Goal: Task Accomplishment & Management: Use online tool/utility

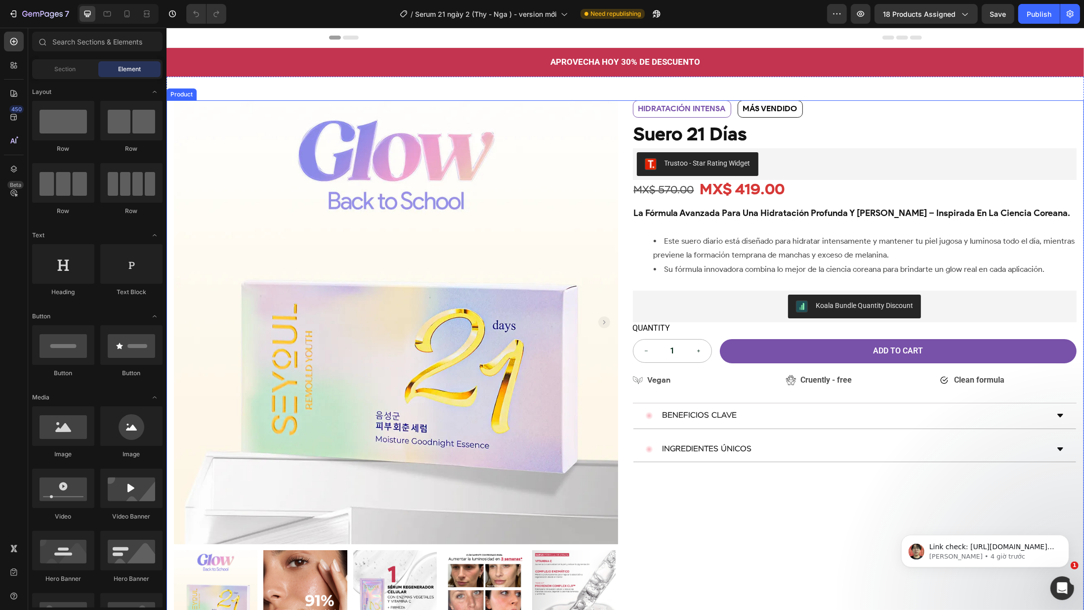
click at [644, 487] on div ""Serum de 21 días es increíble — tras 3 cajas, mi piel luce más luminous y las …" at bounding box center [854, 366] width 444 height 533
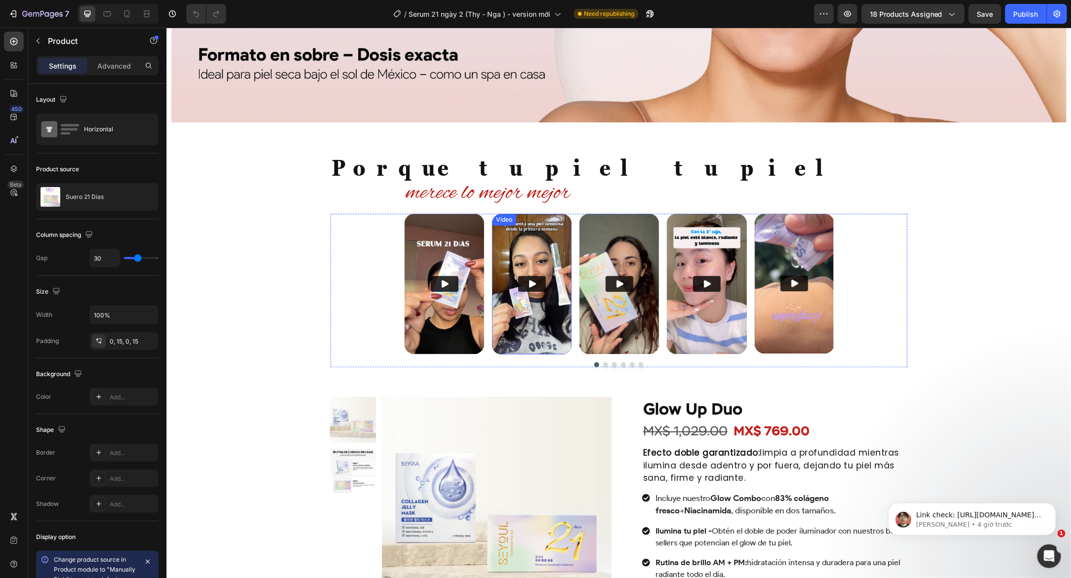
scroll to position [1314, 0]
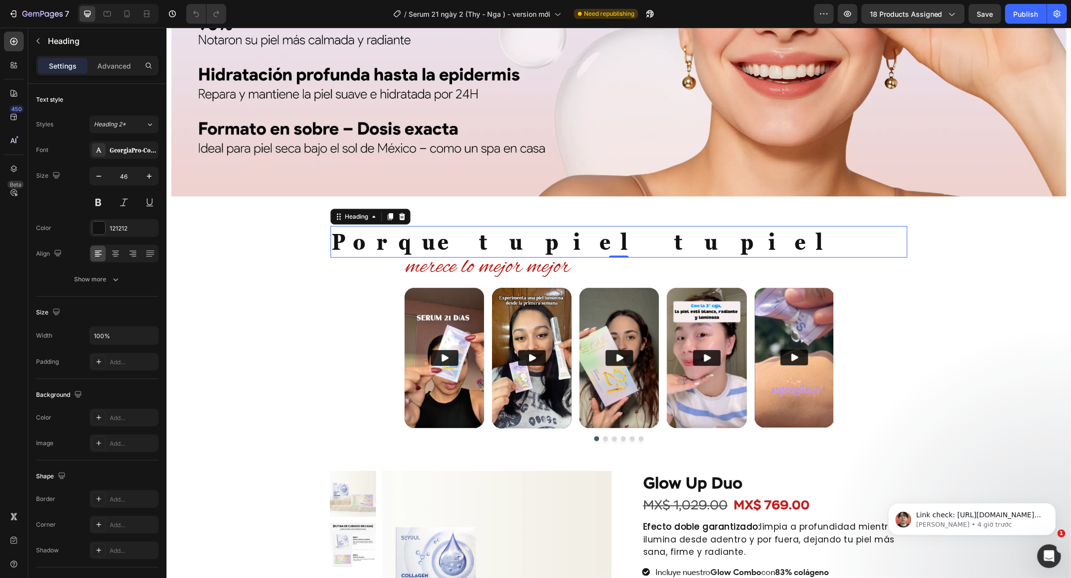
click at [518, 239] on h2 "Porque tu piel tu piel" at bounding box center [618, 242] width 577 height 32
click at [512, 243] on h2 "Porque tu piel tu piel" at bounding box center [618, 242] width 577 height 32
click at [479, 244] on p "Porque tu piel tu piel" at bounding box center [618, 242] width 575 height 30
click at [485, 243] on p "Porque tu piel tu piel" at bounding box center [618, 242] width 575 height 30
click at [479, 242] on p "Porque tu piel tu piel" at bounding box center [618, 242] width 575 height 30
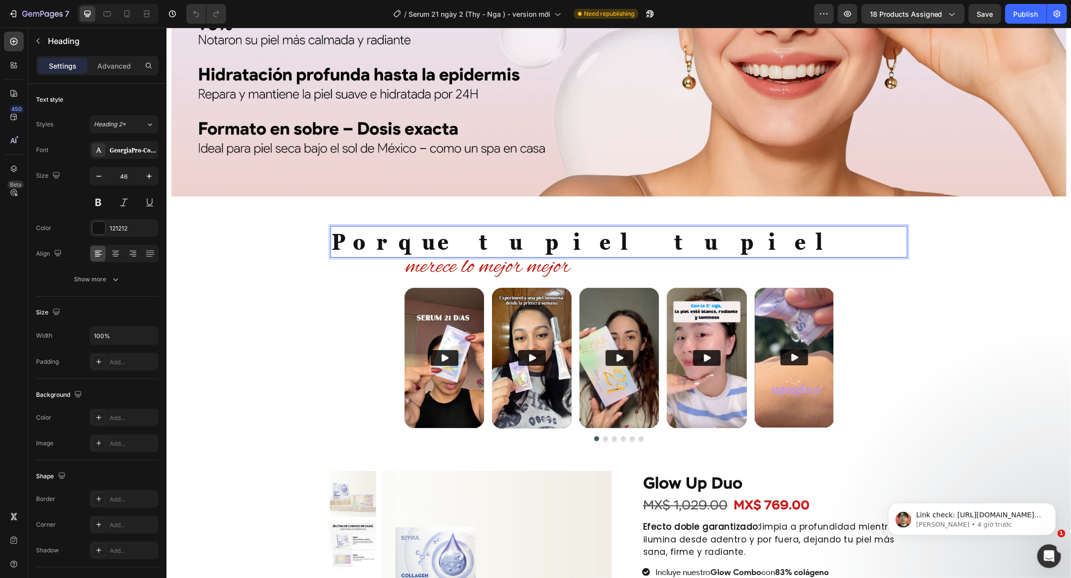
click at [475, 242] on p "Porque tu piel tu piel" at bounding box center [618, 242] width 575 height 30
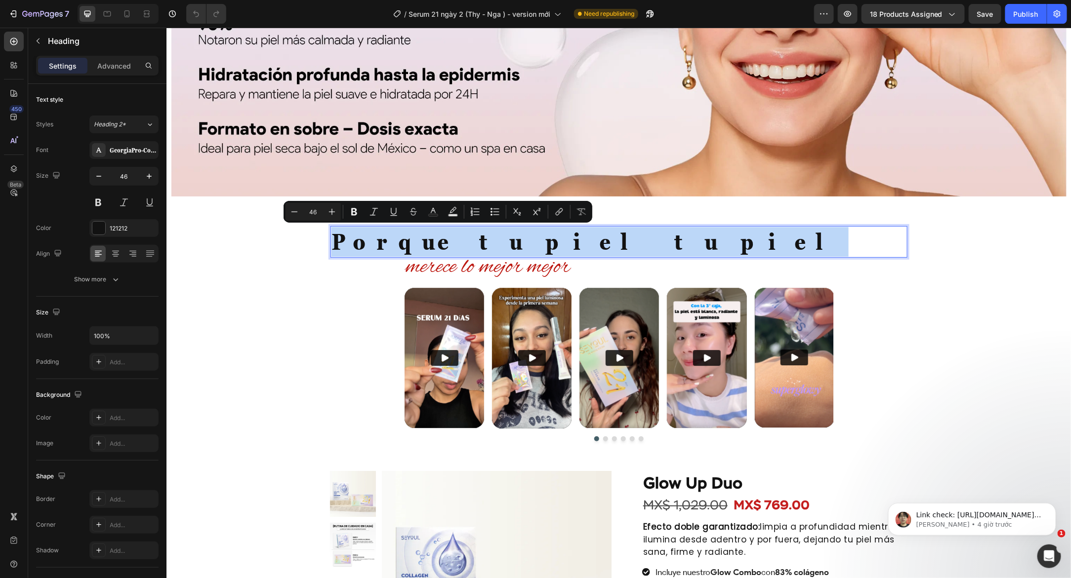
click at [482, 242] on p "Porque tu piel tu piel" at bounding box center [618, 242] width 575 height 30
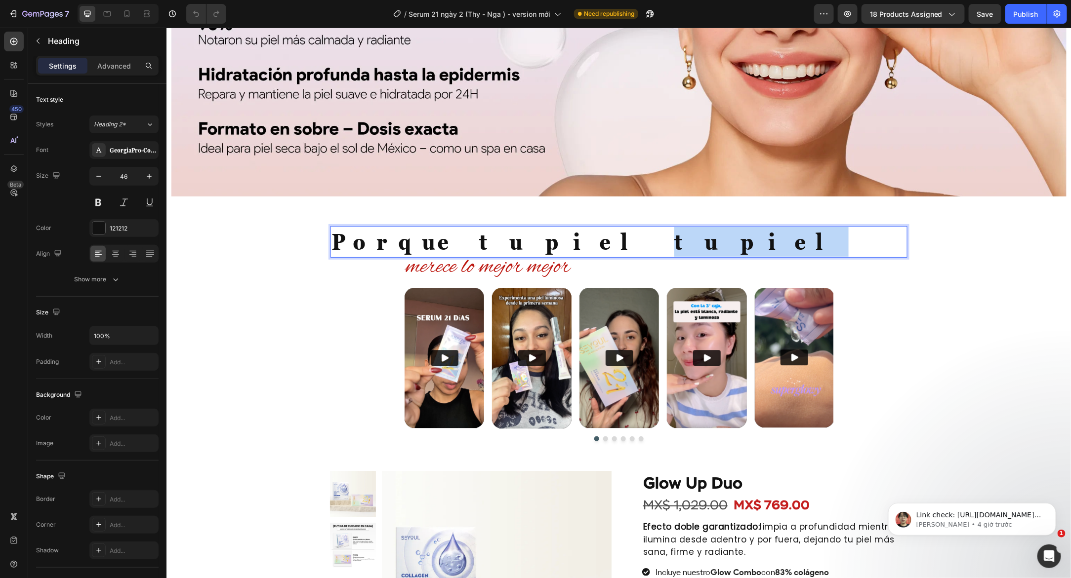
drag, startPoint x: 482, startPoint y: 242, endPoint x: 561, endPoint y: 237, distance: 78.7
click at [561, 237] on p "Porque tu piel tu piel" at bounding box center [618, 242] width 575 height 30
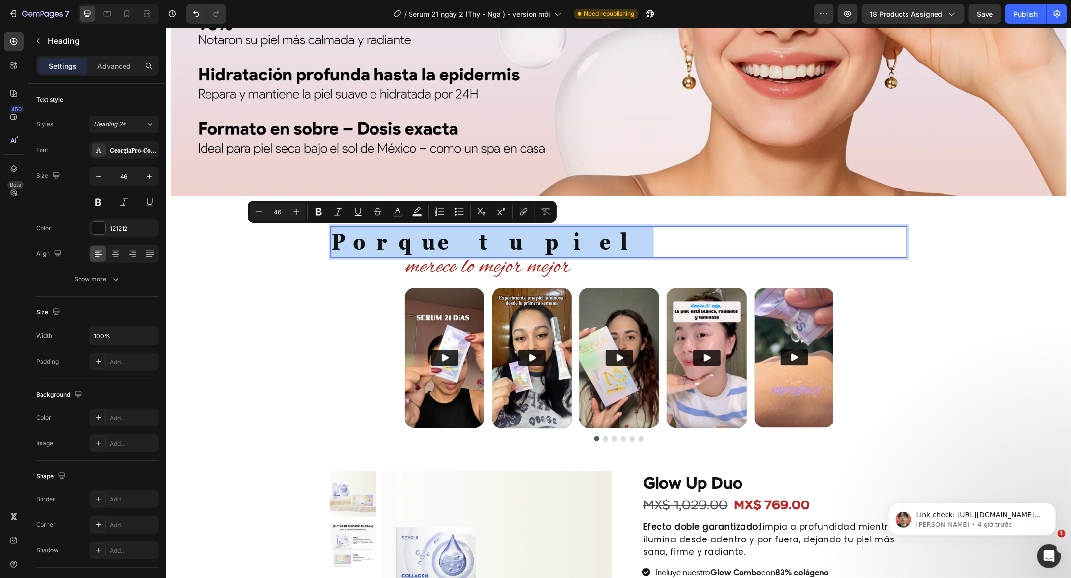
drag, startPoint x: 475, startPoint y: 239, endPoint x: 332, endPoint y: 251, distance: 143.3
click at [332, 251] on p "Porque tu piel" at bounding box center [618, 242] width 575 height 30
copy p "Porque tu piel"
click at [456, 259] on span "merece lo mejor mejor" at bounding box center [487, 267] width 164 height 30
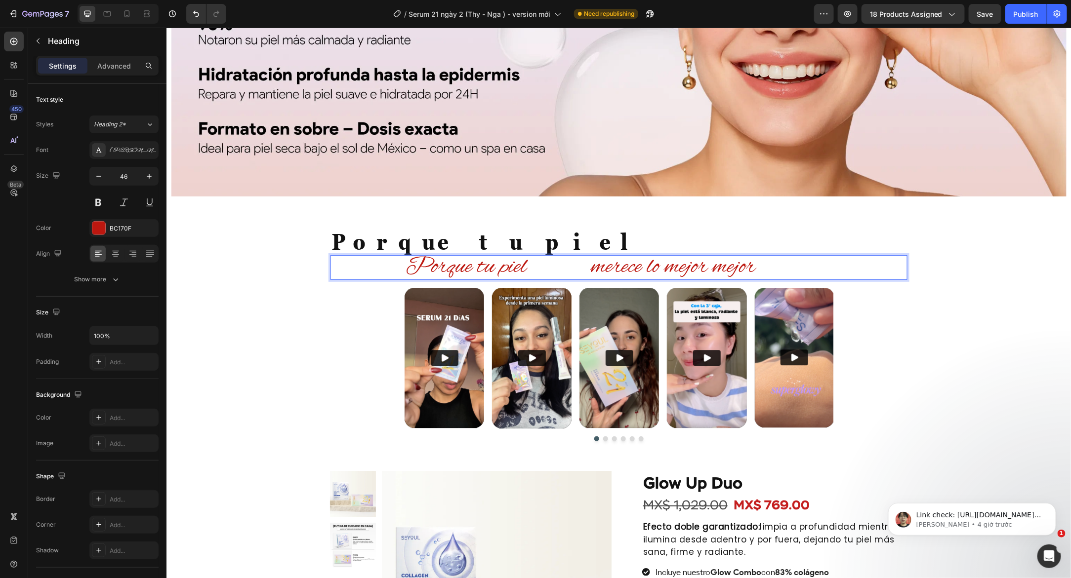
click at [587, 266] on span "Porque tu piel merece lo mejor mejor" at bounding box center [580, 267] width 350 height 30
click at [479, 251] on p "Porque tu piel" at bounding box center [618, 242] width 575 height 30
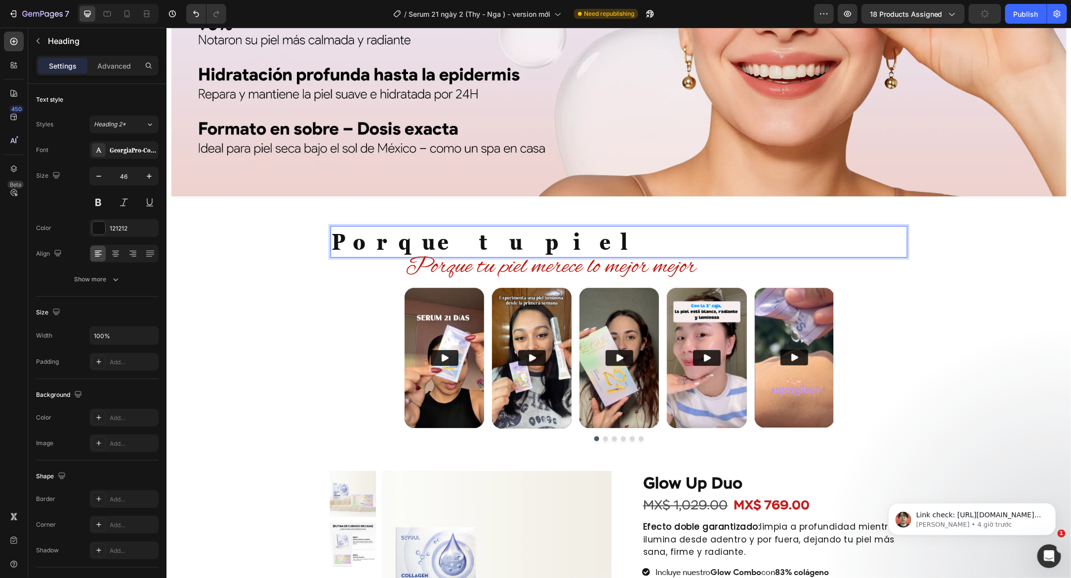
click at [478, 239] on p "Porque tu piel" at bounding box center [618, 242] width 575 height 30
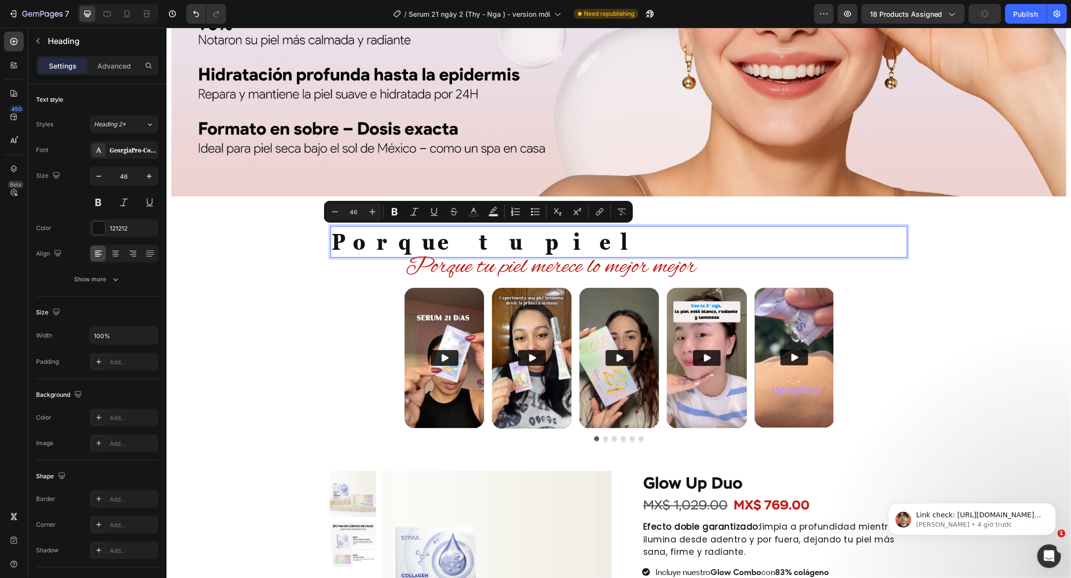
click at [478, 239] on p "Porque tu piel" at bounding box center [618, 242] width 575 height 30
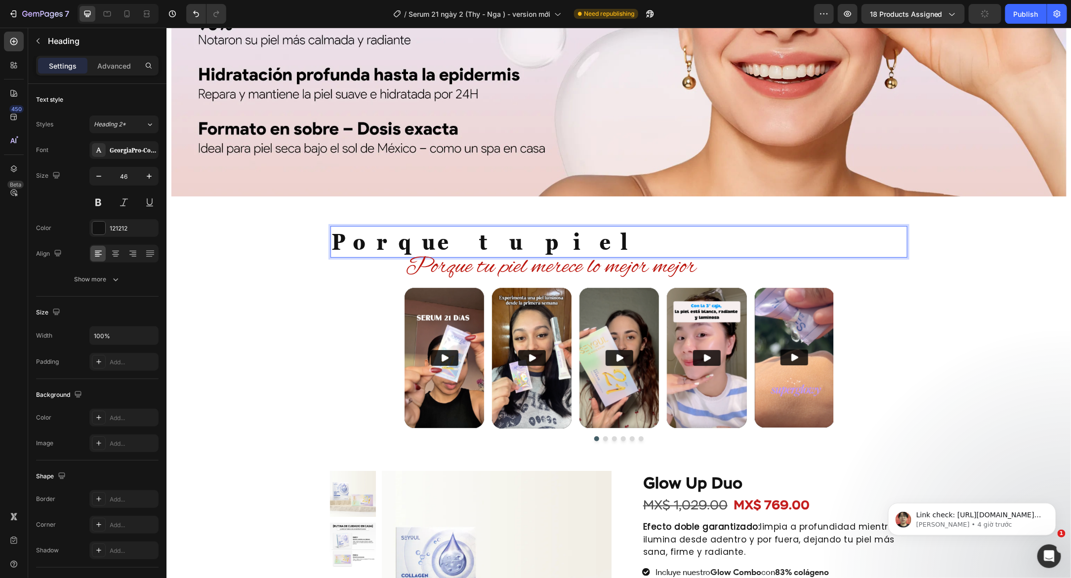
click at [478, 239] on p "Porque tu piel" at bounding box center [618, 242] width 575 height 30
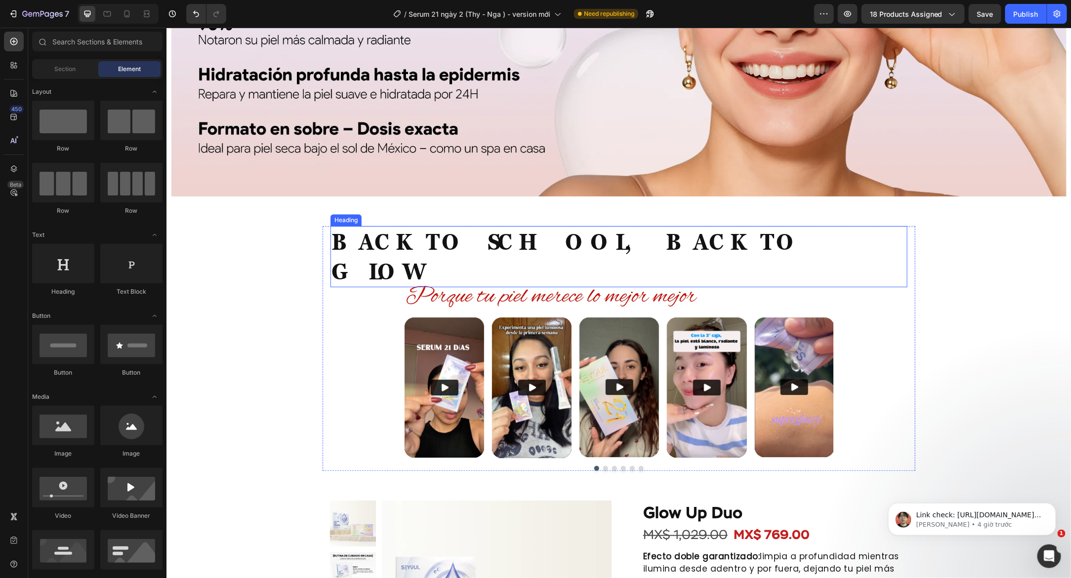
click at [612, 236] on p "BACK TO SCHOOL, BACK TO GLOW" at bounding box center [618, 256] width 575 height 59
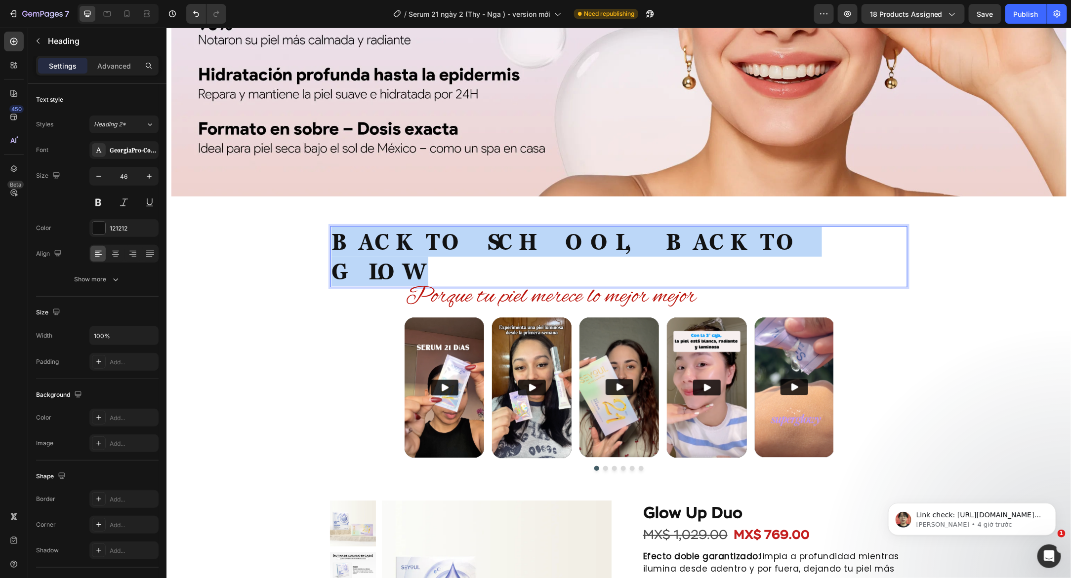
click at [612, 236] on p "BACK TO SCHOOL, BACK TO GLOW" at bounding box center [618, 256] width 575 height 59
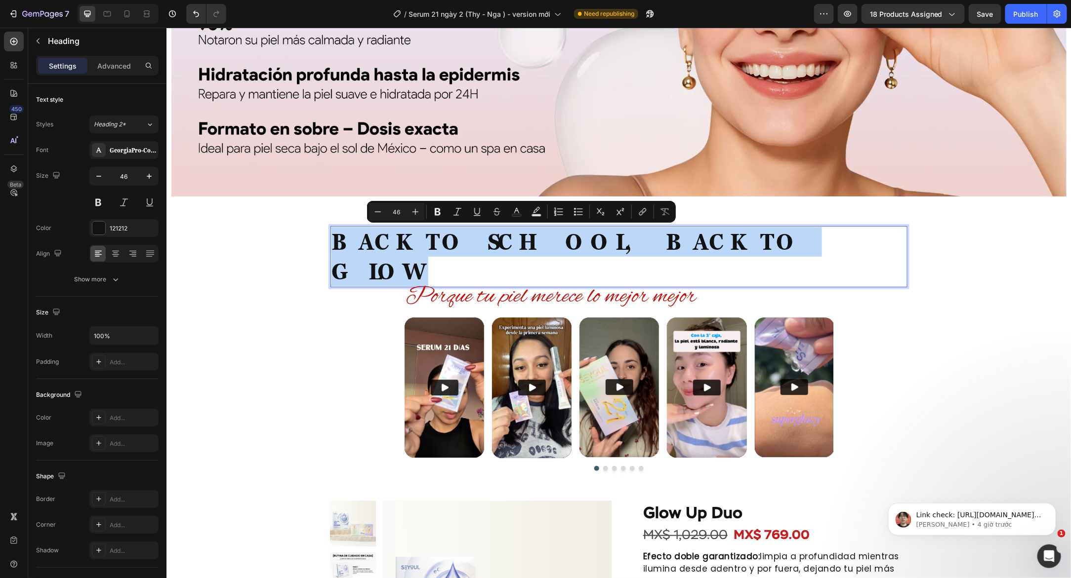
click at [539, 237] on p "BACK TO SCHOOL, BACK TO GLOW" at bounding box center [618, 256] width 575 height 59
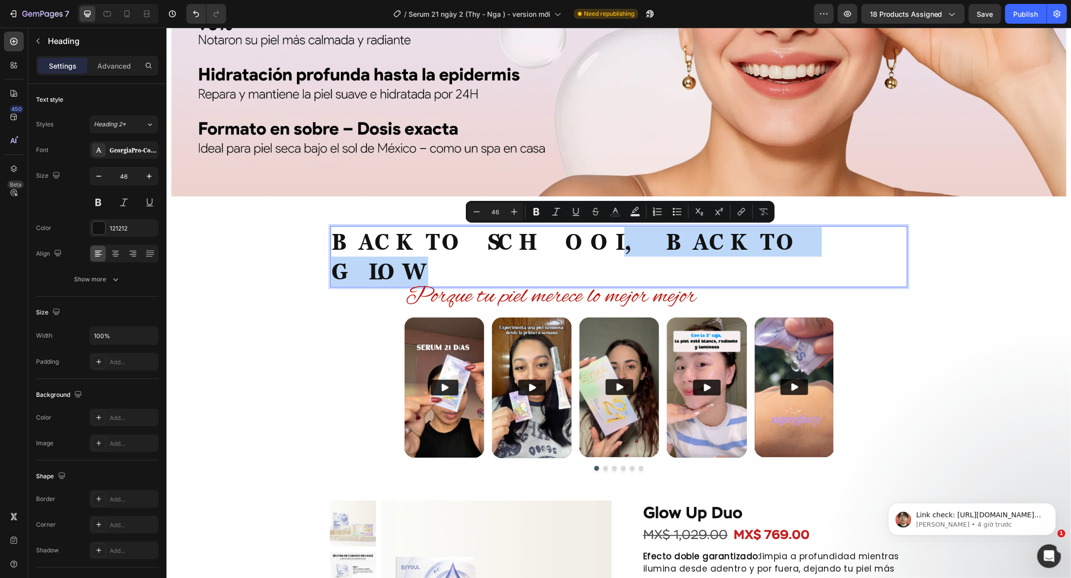
drag, startPoint x: 529, startPoint y: 245, endPoint x: 757, endPoint y: 243, distance: 227.2
click at [757, 243] on p "BACK TO SCHOOL, BACK TO GLOW" at bounding box center [618, 256] width 575 height 59
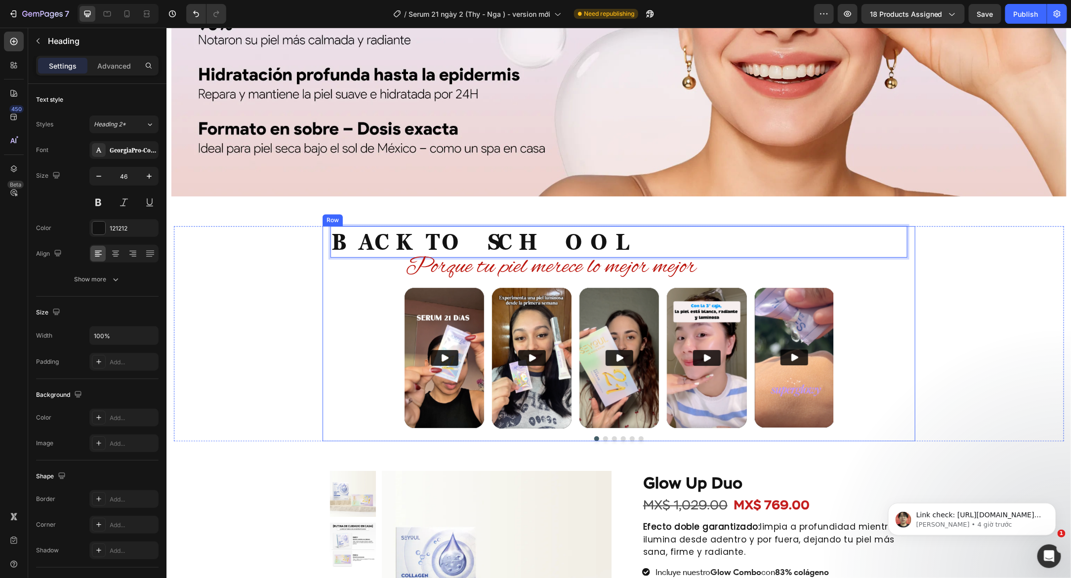
click at [899, 321] on div "Video Video Video Video Video Drop element here Carousel" at bounding box center [618, 364] width 577 height 154
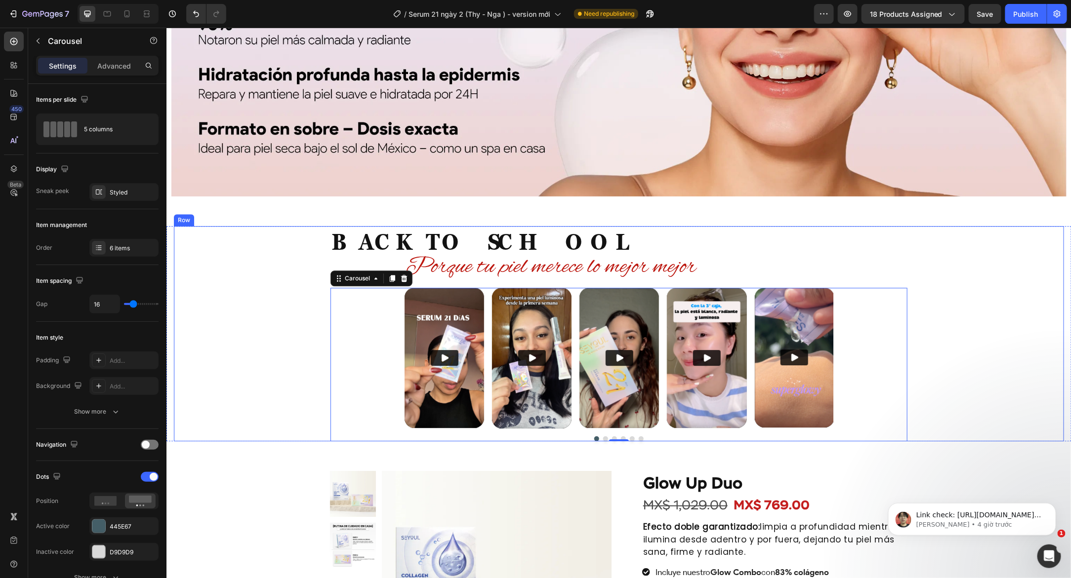
click at [268, 247] on div "Testimonios Reales - Resultados Visibles Heading BACK TO SCHOOL Heading ⁠⁠⁠⁠⁠⁠⁠…" at bounding box center [618, 333] width 890 height 215
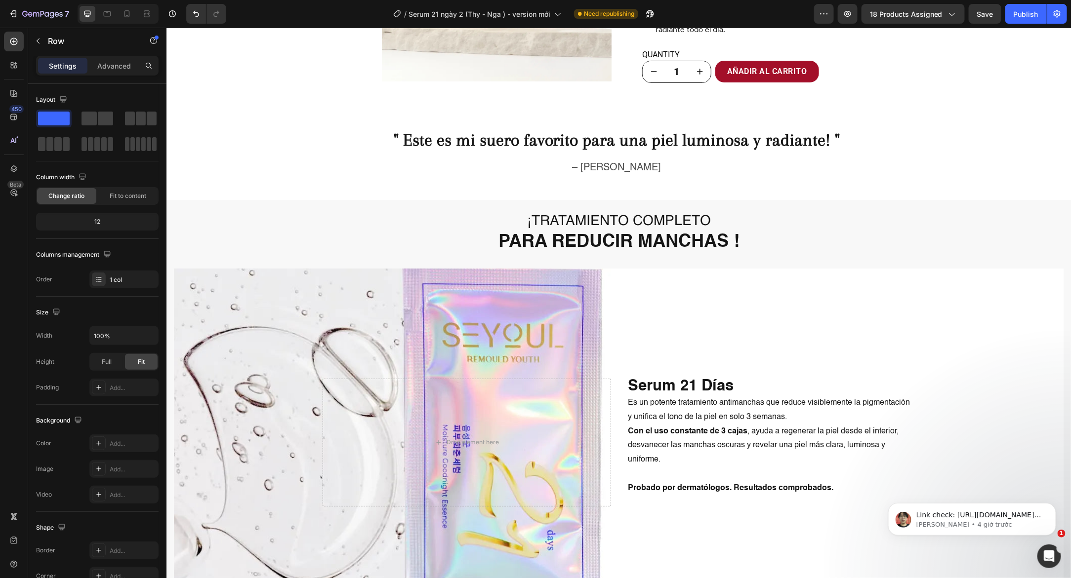
scroll to position [1957, 0]
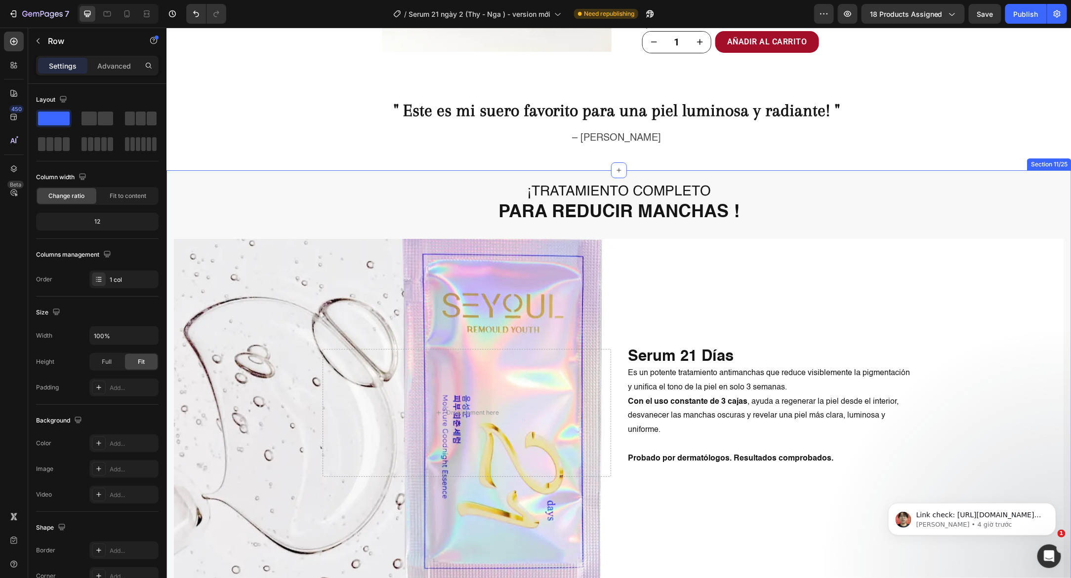
click at [406, 171] on div "¡TRATAMIENTO COMPLETO PARA REDUCIR MANCHAS ! Heading ¡TRATAMIENTO COMPLETO PARA…" at bounding box center [618, 378] width 905 height 417
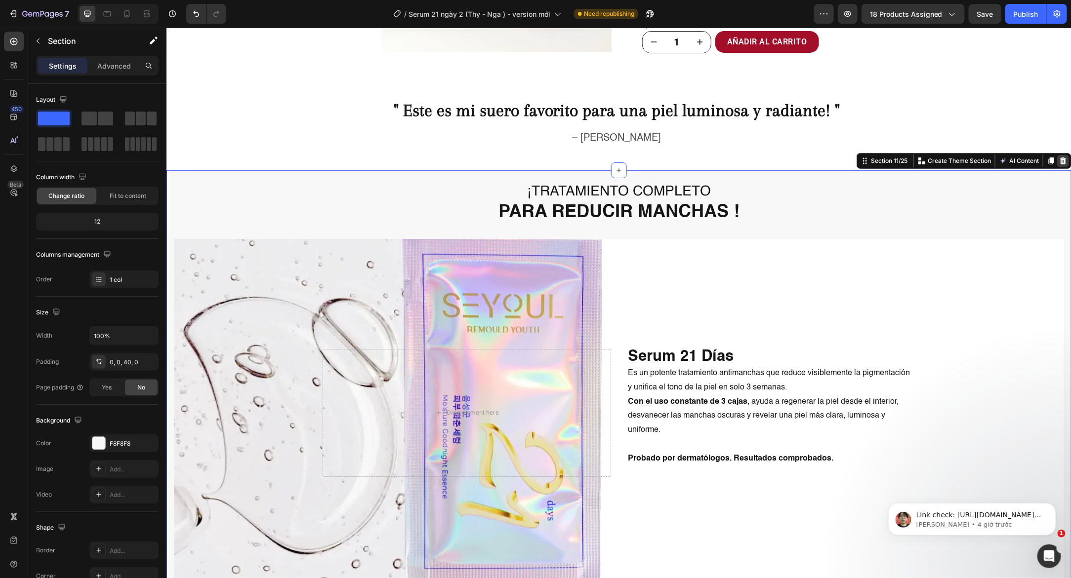
click at [1063, 157] on div at bounding box center [1063, 161] width 12 height 12
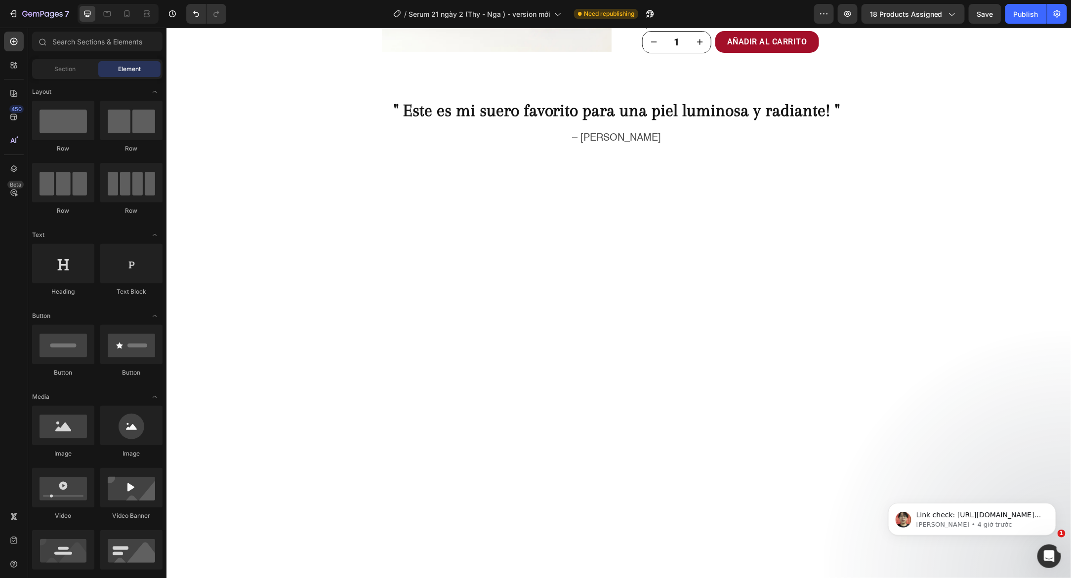
click at [534, 170] on div at bounding box center [618, 284] width 905 height 229
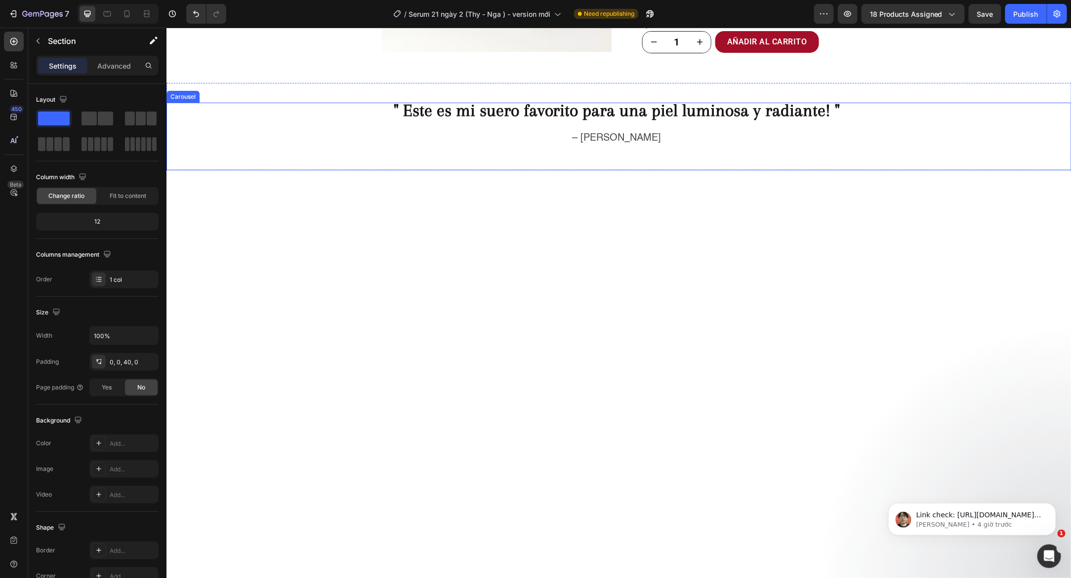
click at [257, 133] on p "– [PERSON_NAME]" at bounding box center [616, 138] width 898 height 15
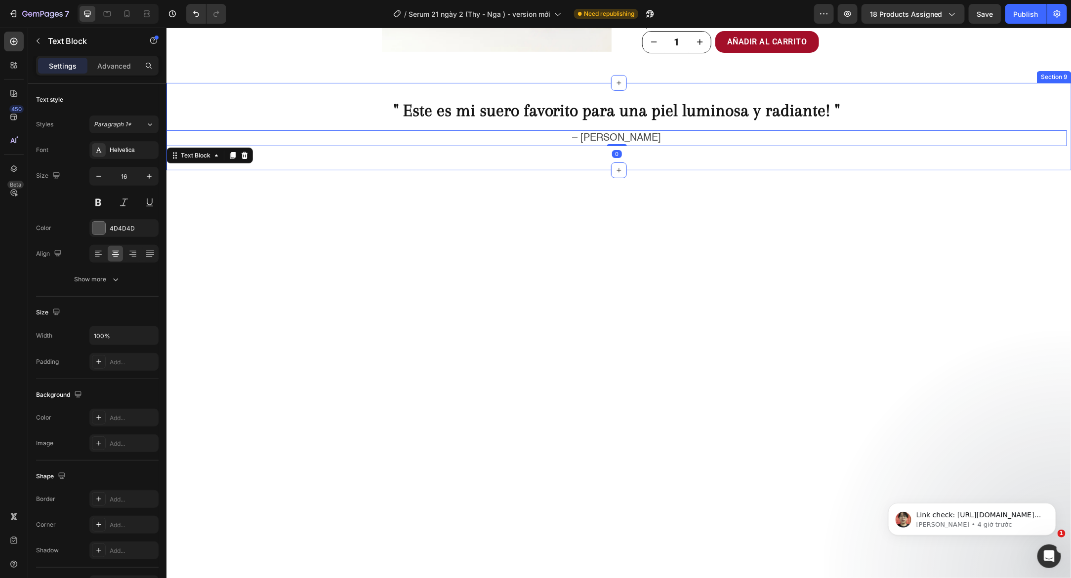
click at [266, 92] on div "" Este es mi suero favorito para una piel luminosa y radiante! " Text Block – L…" at bounding box center [618, 125] width 905 height 87
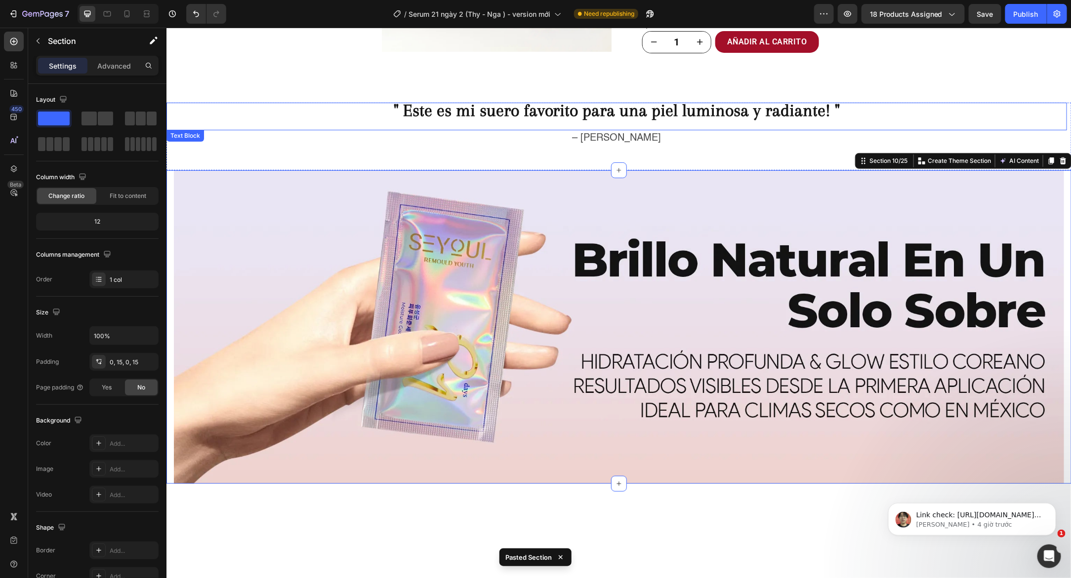
click at [283, 114] on p "" Este es mi suero favorito para una piel luminosa y radiante! "" at bounding box center [616, 111] width 898 height 17
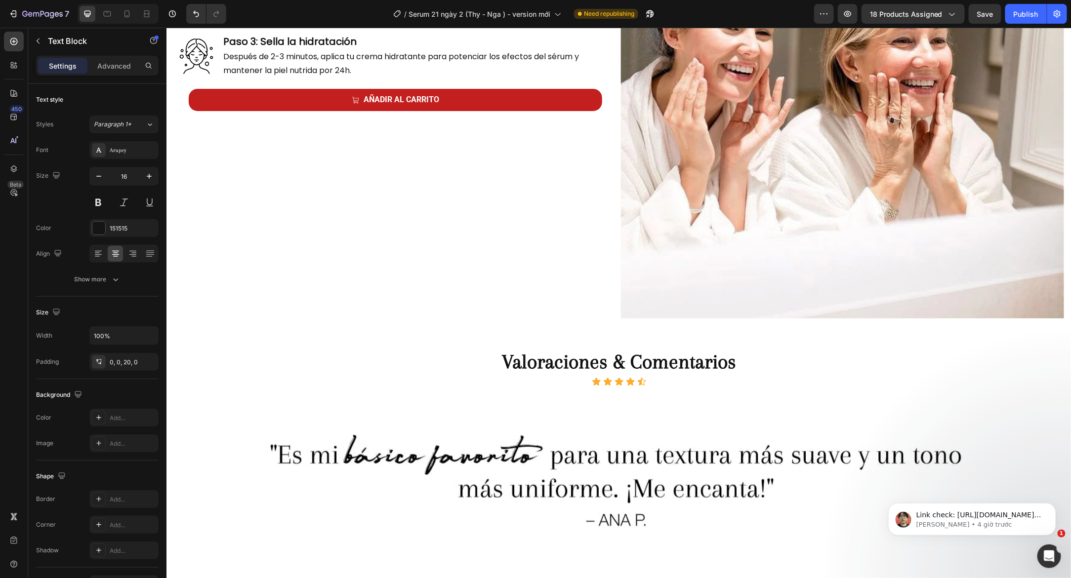
scroll to position [3914, 0]
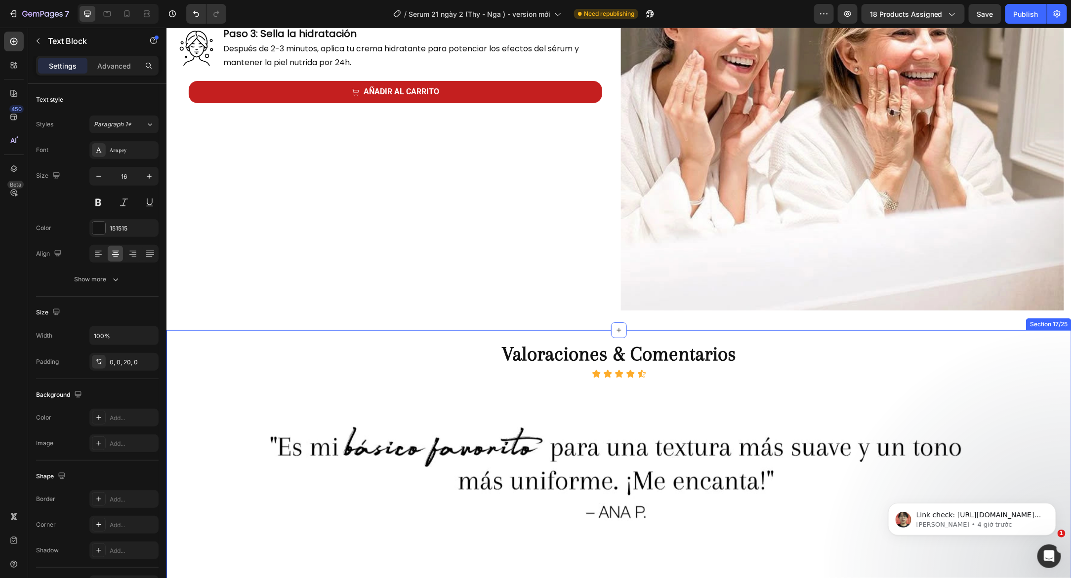
click at [508, 316] on div "Image Cómo utilizar el serum regenerador de 21 días Heading Image Paso 1: Limpi…" at bounding box center [618, 98] width 905 height 463
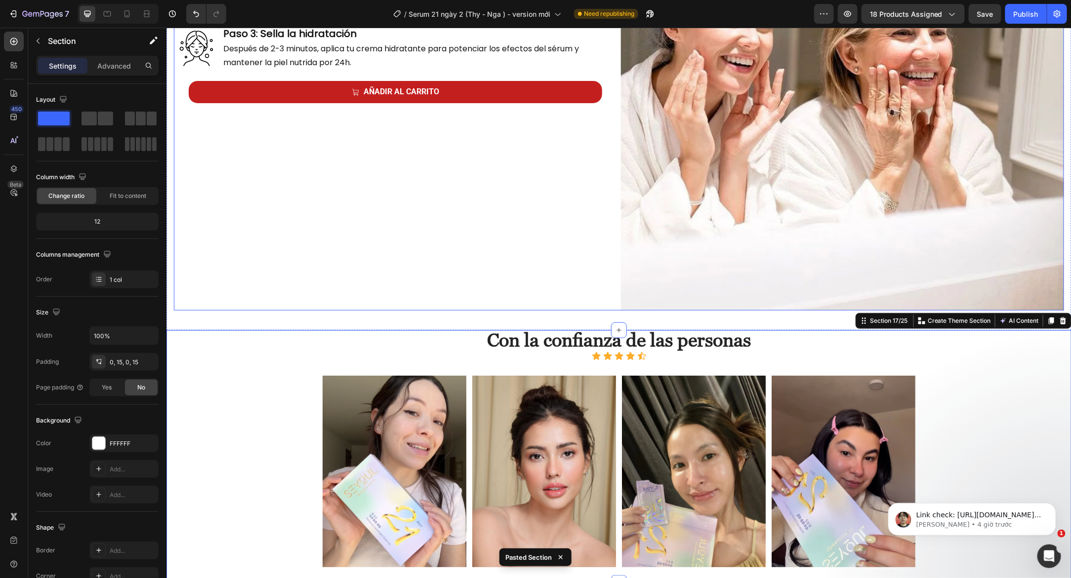
click at [407, 298] on div "Cómo utilizar el serum regenerador de 21 días Heading Image Paso 1: Limpia tu r…" at bounding box center [394, 88] width 443 height 443
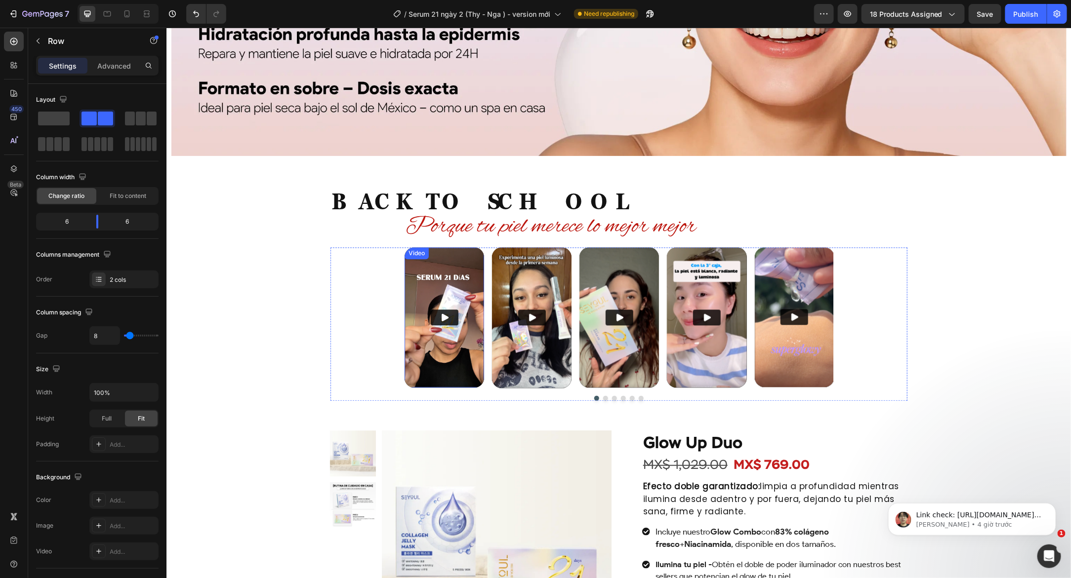
scroll to position [1011, 0]
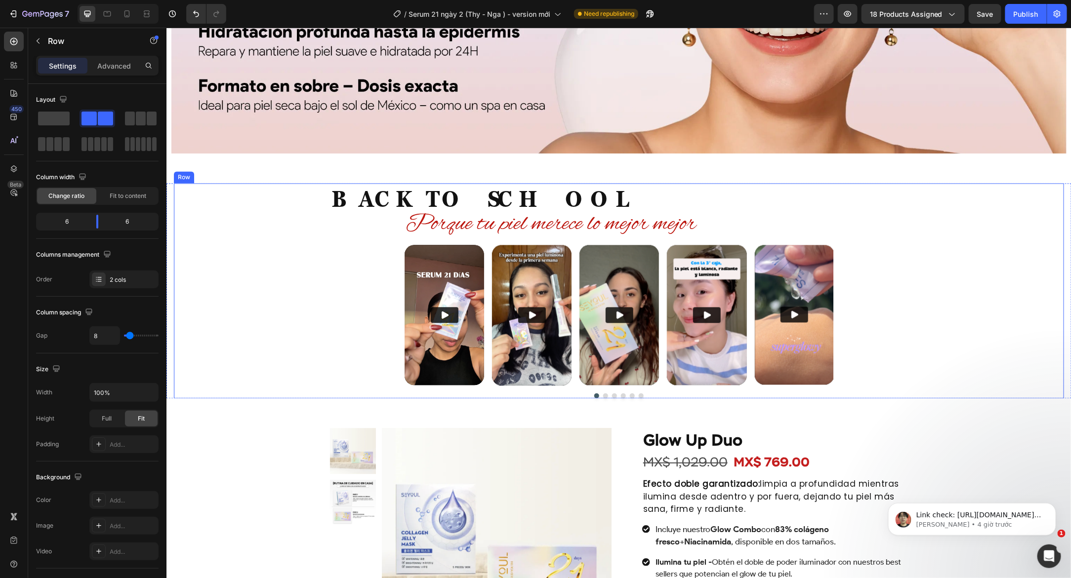
click at [276, 271] on div "Testimonios Reales - Resultados Visibles Heading BACK TO SCHOOL Heading Porque …" at bounding box center [618, 290] width 890 height 215
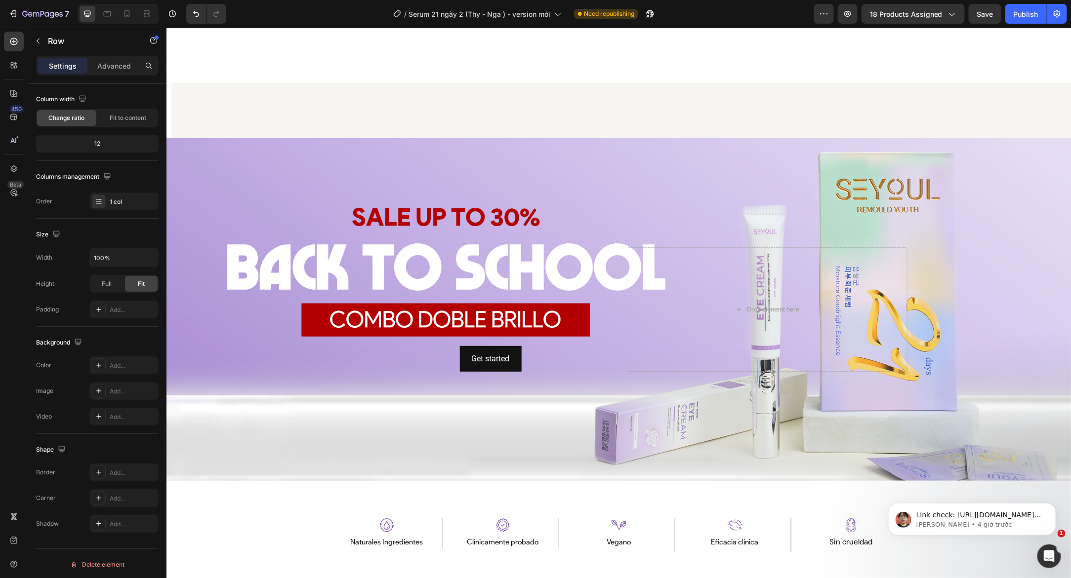
scroll to position [470, 0]
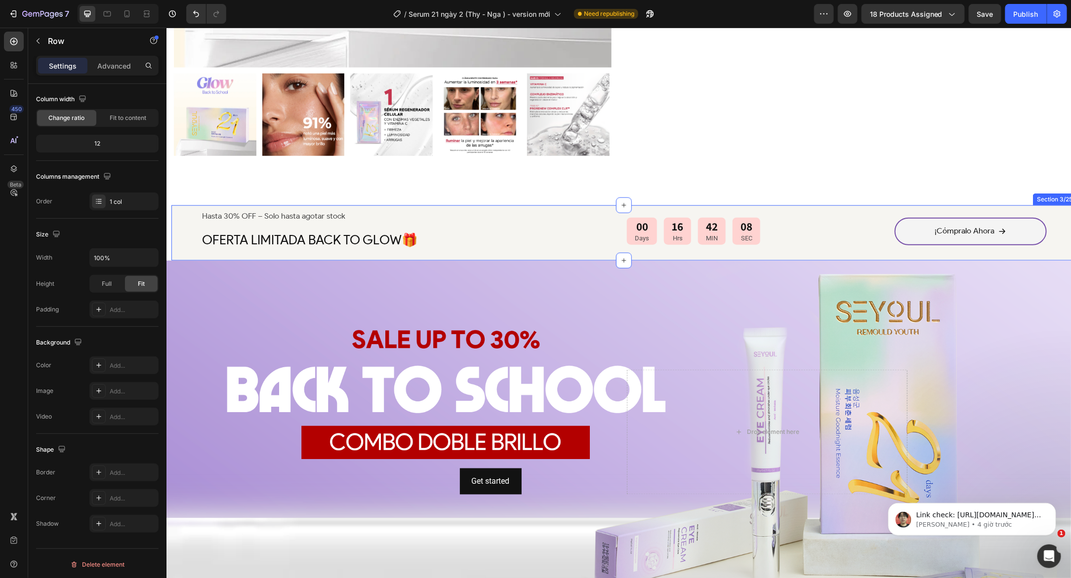
click at [177, 206] on div "Hasta 30% OFF – Solo hasta agotar stock Text Block OFERTA LIMITADA BACK TO GLOW…" at bounding box center [623, 232] width 905 height 55
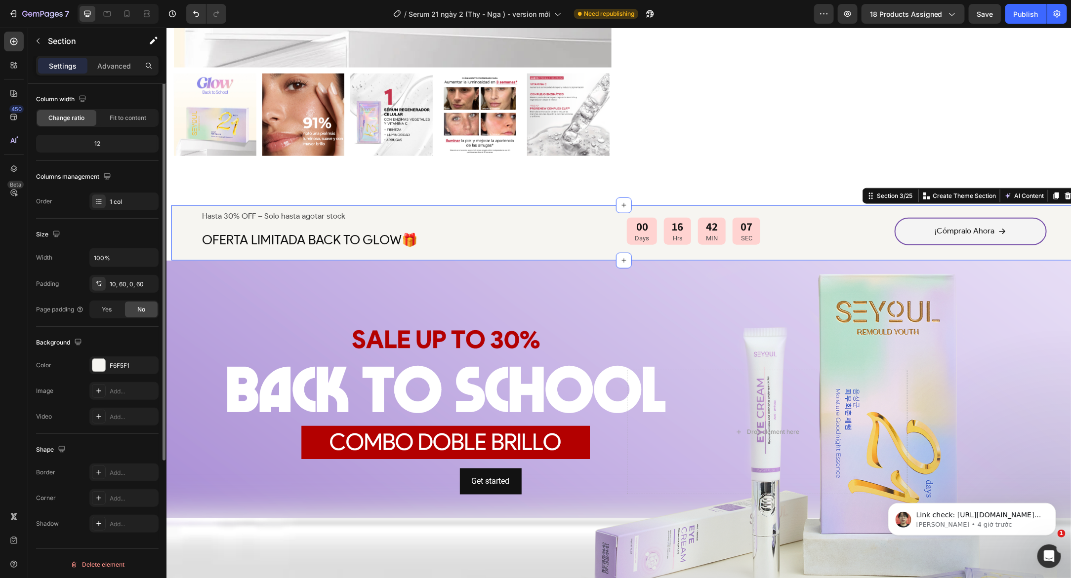
scroll to position [0, 0]
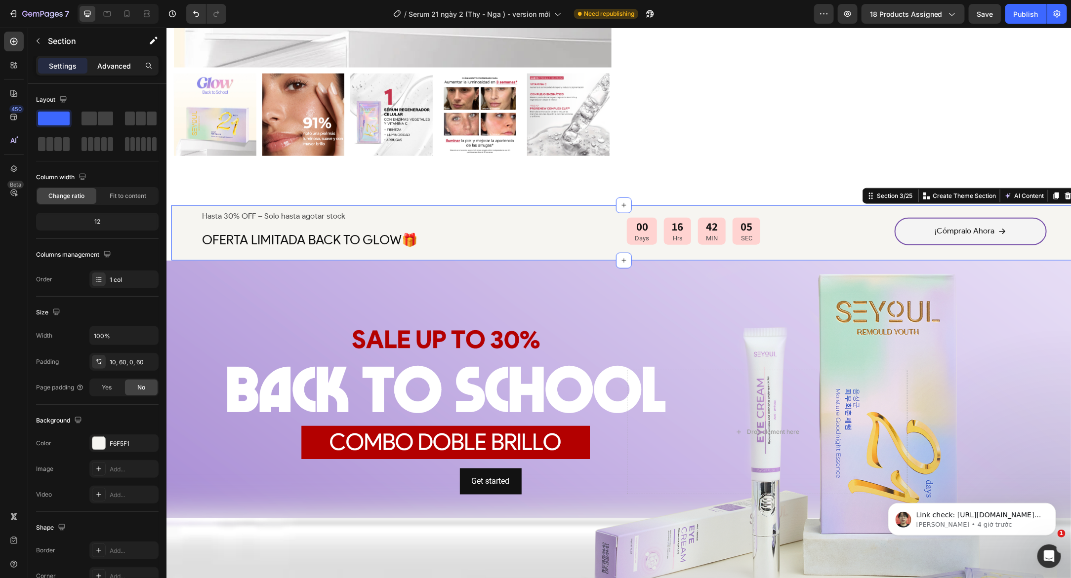
click at [117, 65] on p "Advanced" at bounding box center [114, 66] width 34 height 10
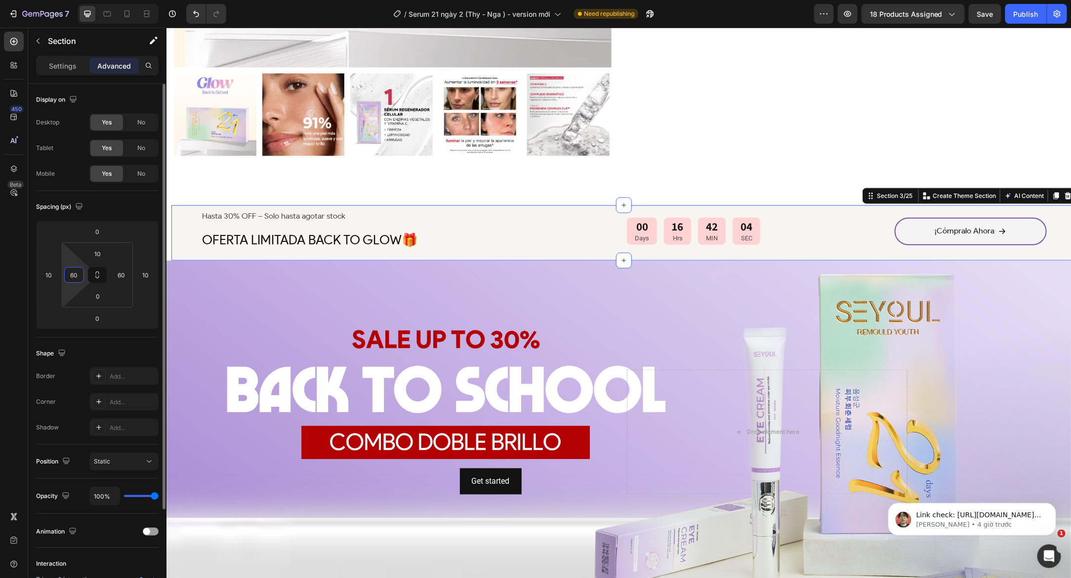
click at [73, 280] on input "60" at bounding box center [74, 275] width 15 height 15
click at [55, 278] on input "10" at bounding box center [48, 275] width 15 height 15
type input "0"
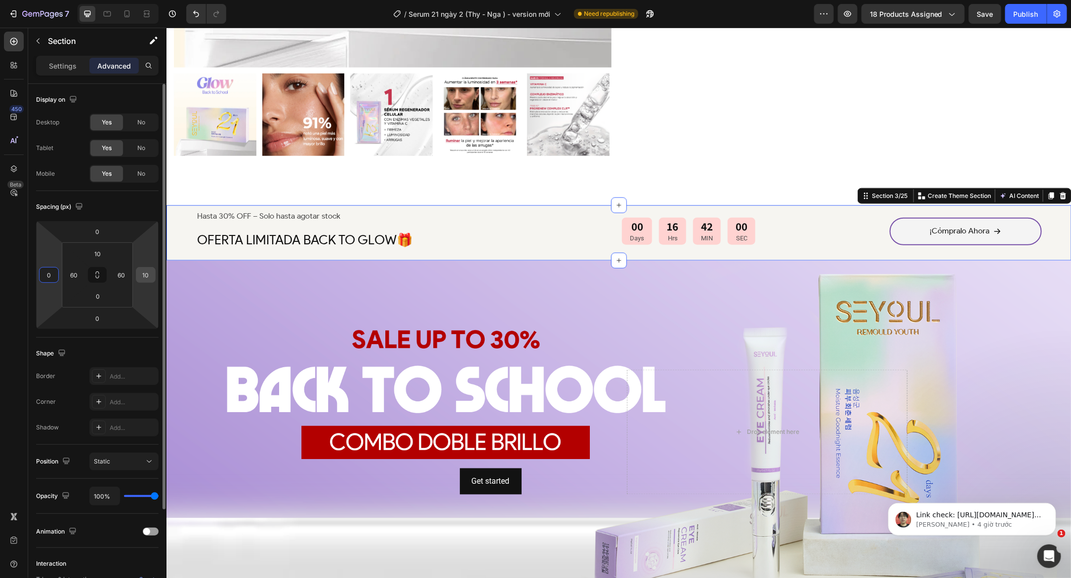
click at [149, 275] on input "10" at bounding box center [145, 275] width 15 height 15
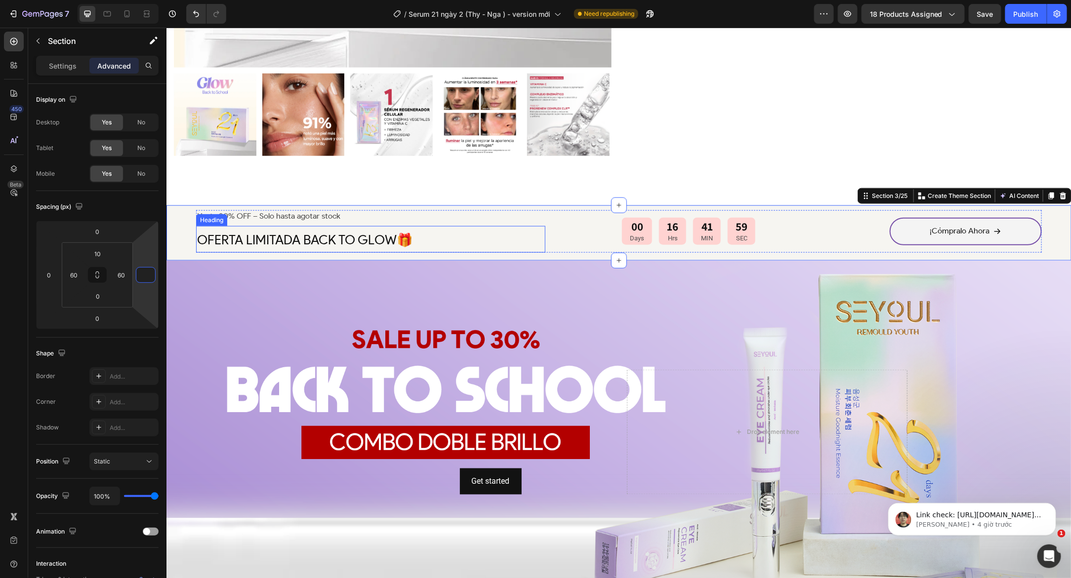
click at [307, 236] on span "OFERTA LIMITADA BACK TO GLOW🎁" at bounding box center [304, 240] width 215 height 16
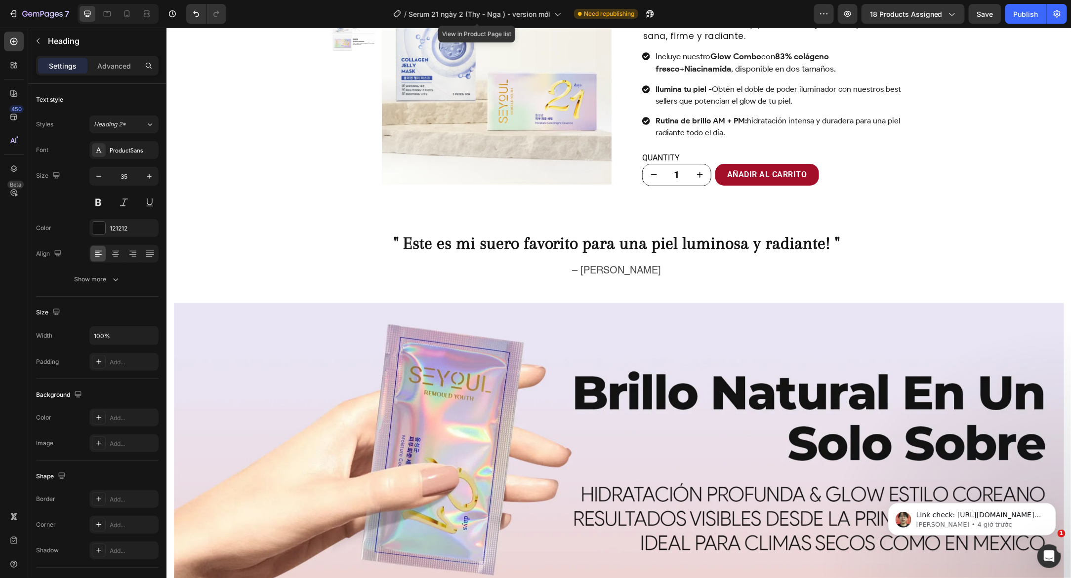
scroll to position [1818, 0]
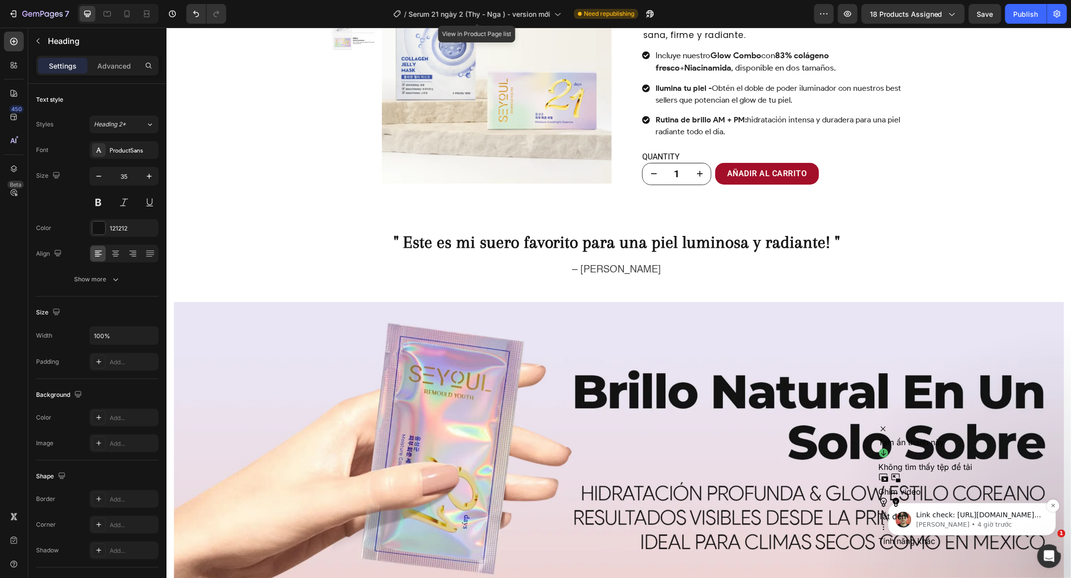
click at [953, 522] on p "Ethan • 4 giờ trước" at bounding box center [979, 524] width 127 height 9
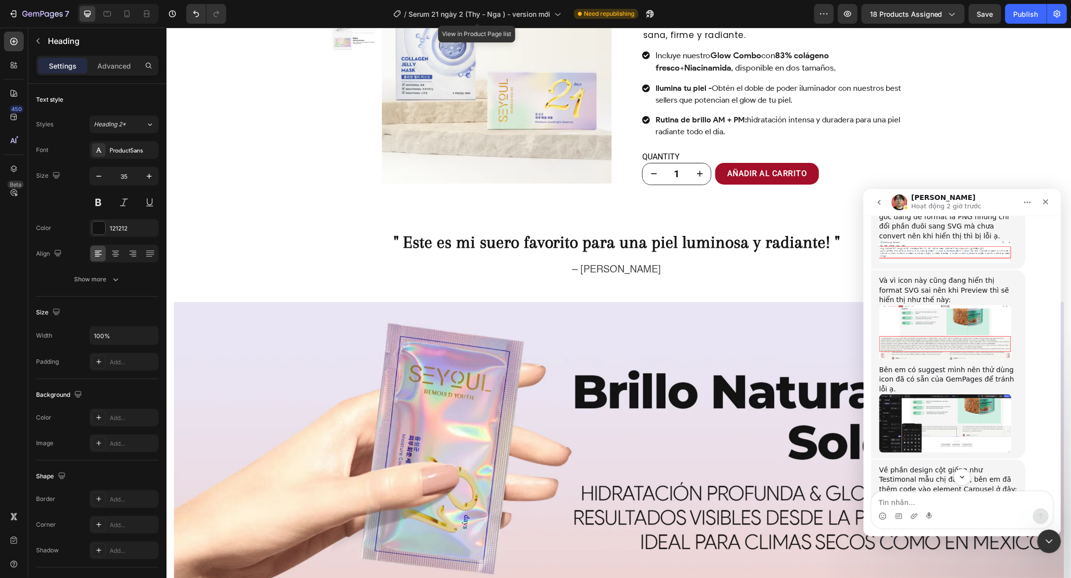
scroll to position [2168, 0]
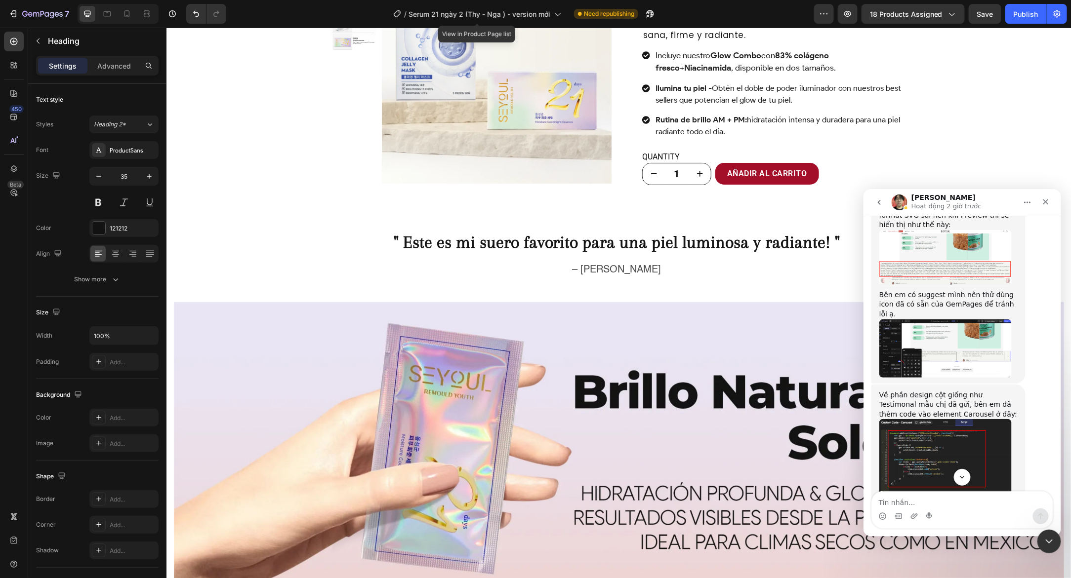
click at [986, 319] on img "Ethan nói…" at bounding box center [945, 348] width 132 height 58
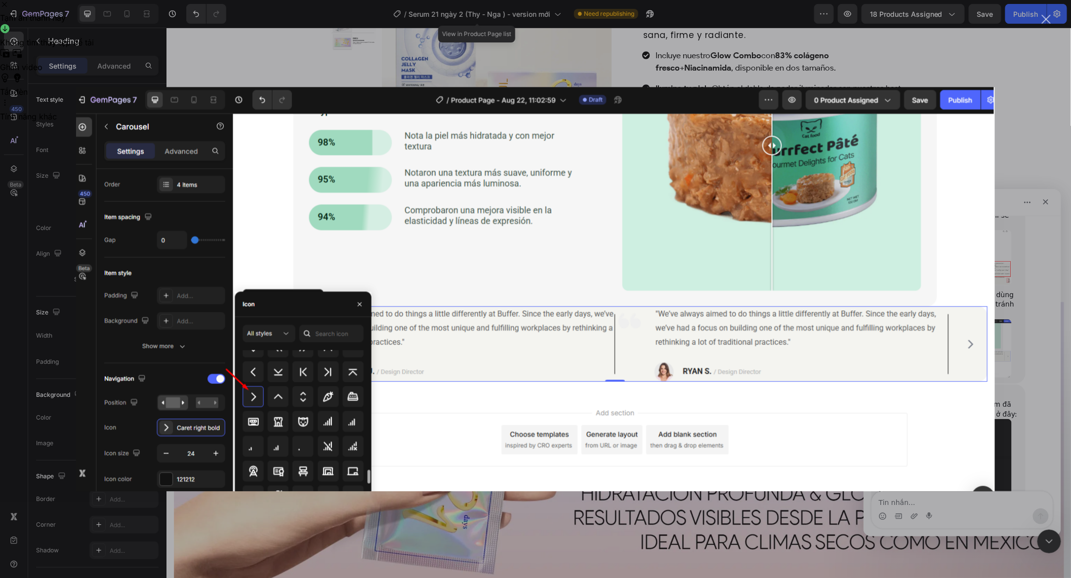
scroll to position [0, 0]
click at [1018, 251] on div "Ứng dụng nhắn tin trong Intercom" at bounding box center [535, 289] width 1071 height 578
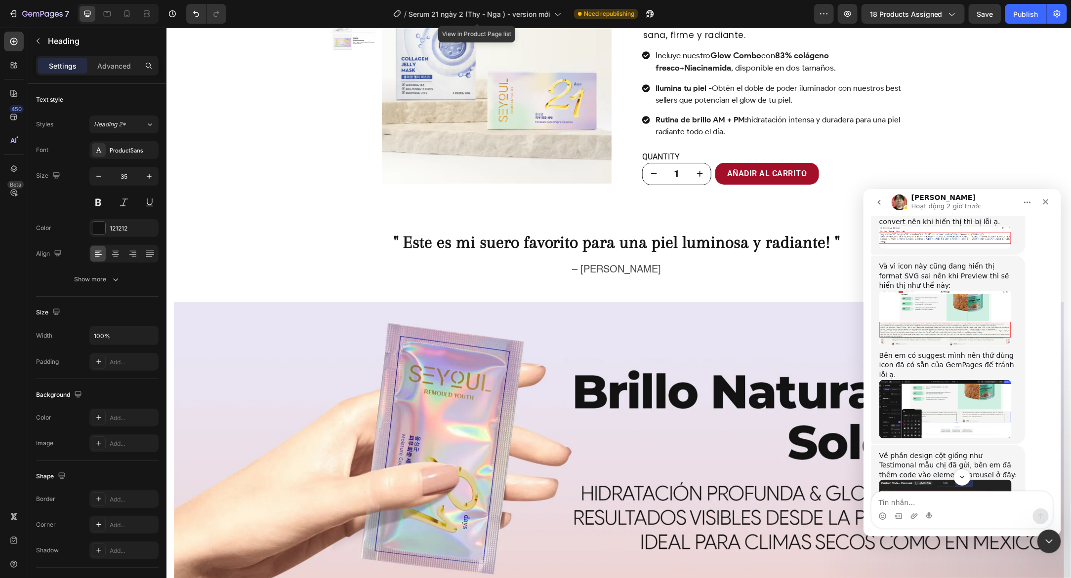
scroll to position [2478, 0]
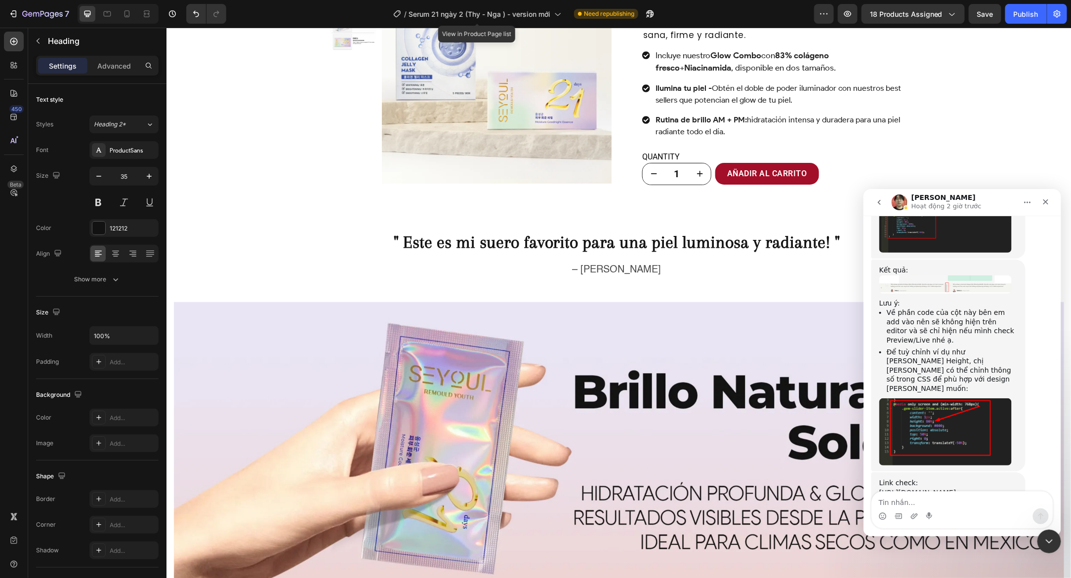
click at [953, 488] on div "[URL][DOMAIN_NAME]" at bounding box center [948, 493] width 138 height 10
click at [817, 302] on img at bounding box center [618, 459] width 890 height 314
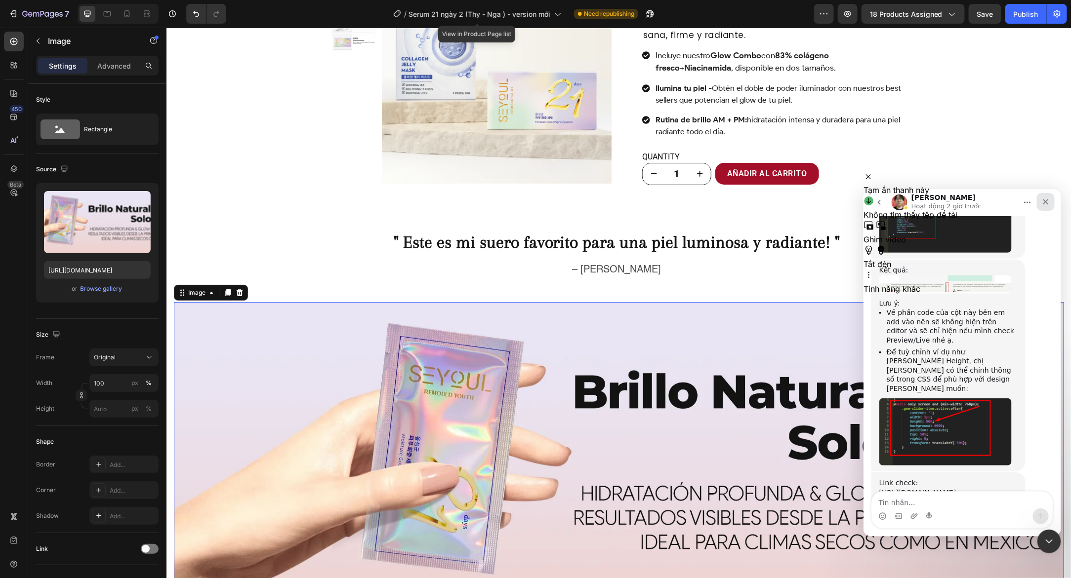
click at [1043, 200] on icon "Đóng" at bounding box center [1045, 201] width 5 height 5
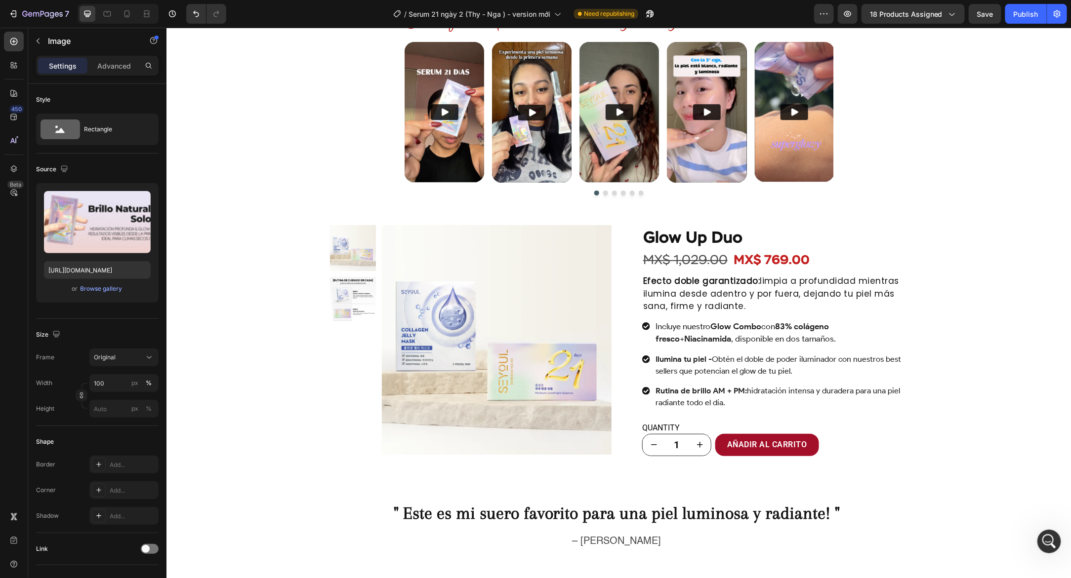
scroll to position [1555, 0]
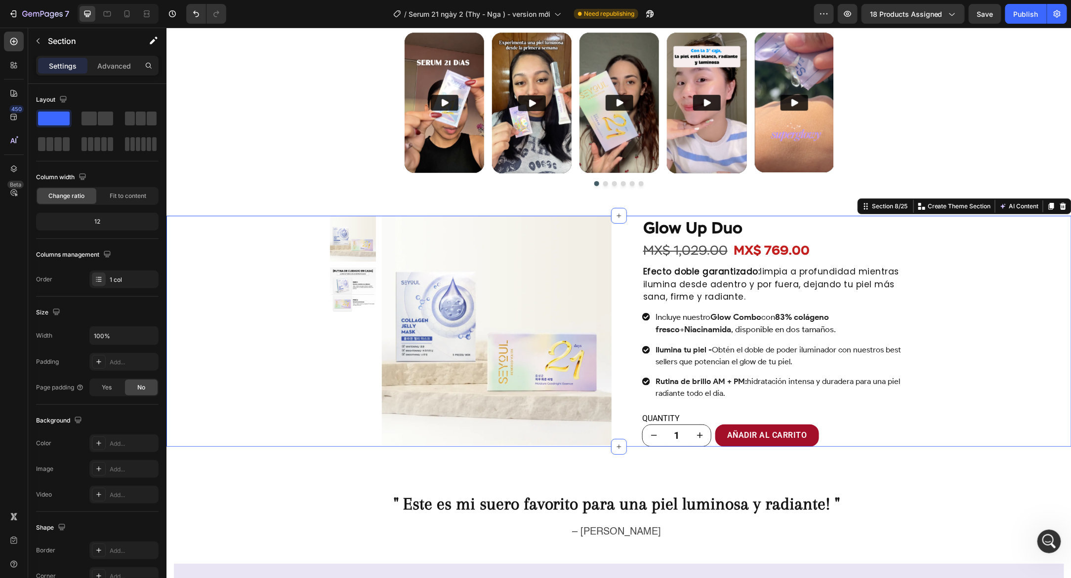
click at [251, 349] on div "Product Images Row Glow Up Duo Product Title Icon Icon Icon Icon Icon Icon List…" at bounding box center [618, 330] width 905 height 231
click at [149, 337] on icon "button" at bounding box center [149, 336] width 10 height 10
click at [249, 309] on div "Product Images Row Glow Up Duo Product Title Icon Icon Icon Icon Icon Icon List…" at bounding box center [618, 330] width 905 height 231
click at [329, 305] on img at bounding box center [352, 290] width 46 height 46
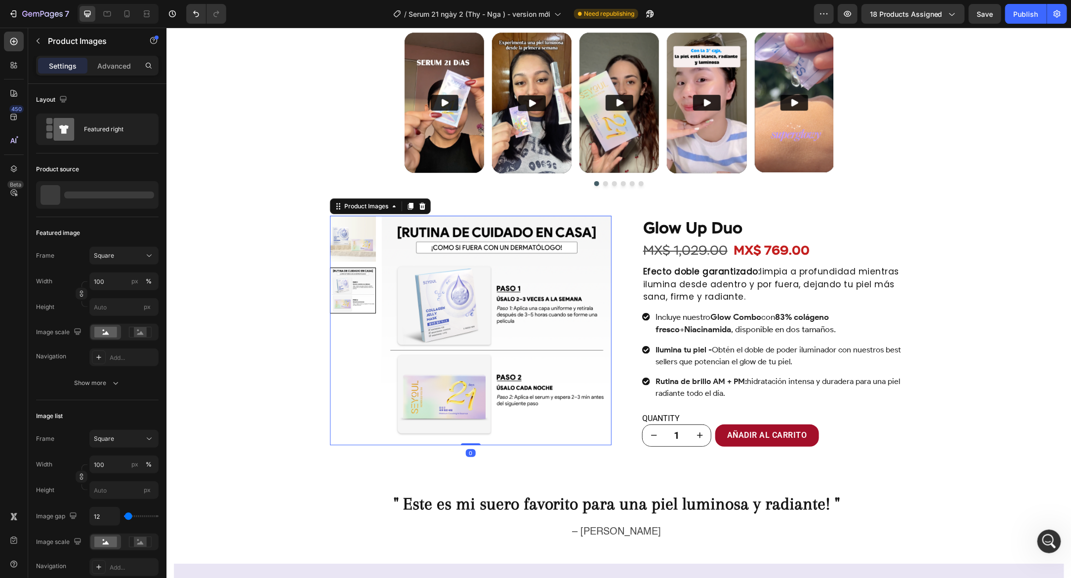
click at [329, 327] on div at bounding box center [352, 330] width 46 height 230
click at [322, 329] on div "Product Images 0 Row Glow Up Duo Product Title Icon Icon Icon Icon Icon Icon Li…" at bounding box center [618, 330] width 593 height 231
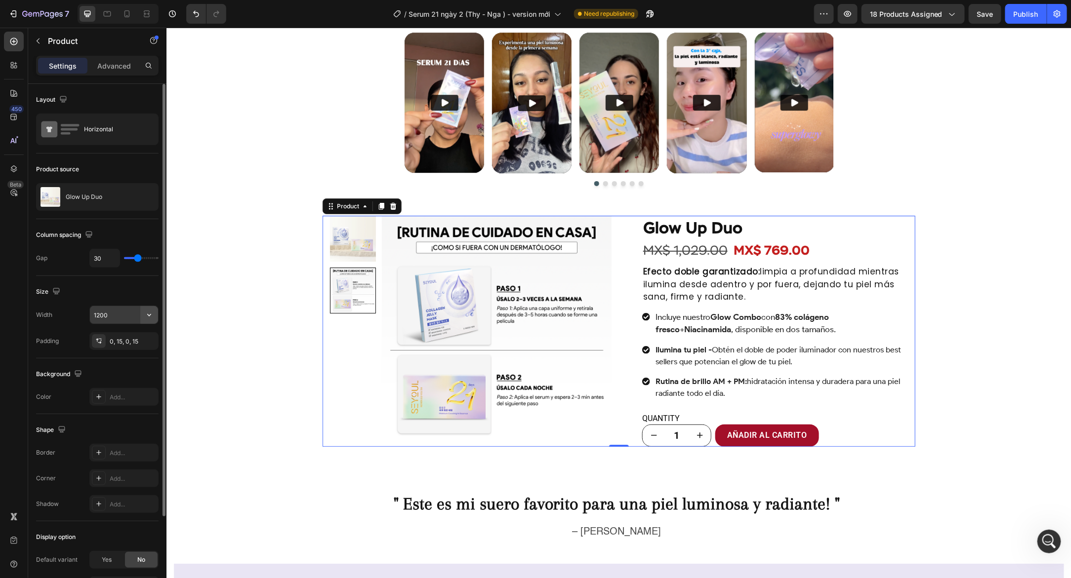
click at [153, 317] on icon "button" at bounding box center [149, 315] width 10 height 10
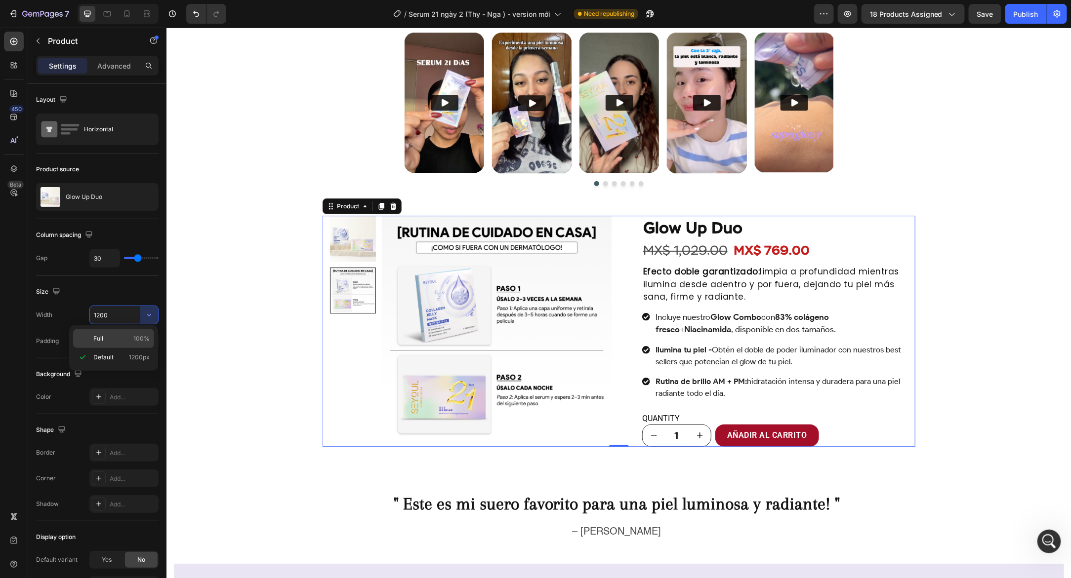
click at [116, 335] on p "Full 100%" at bounding box center [121, 338] width 56 height 9
type input "100%"
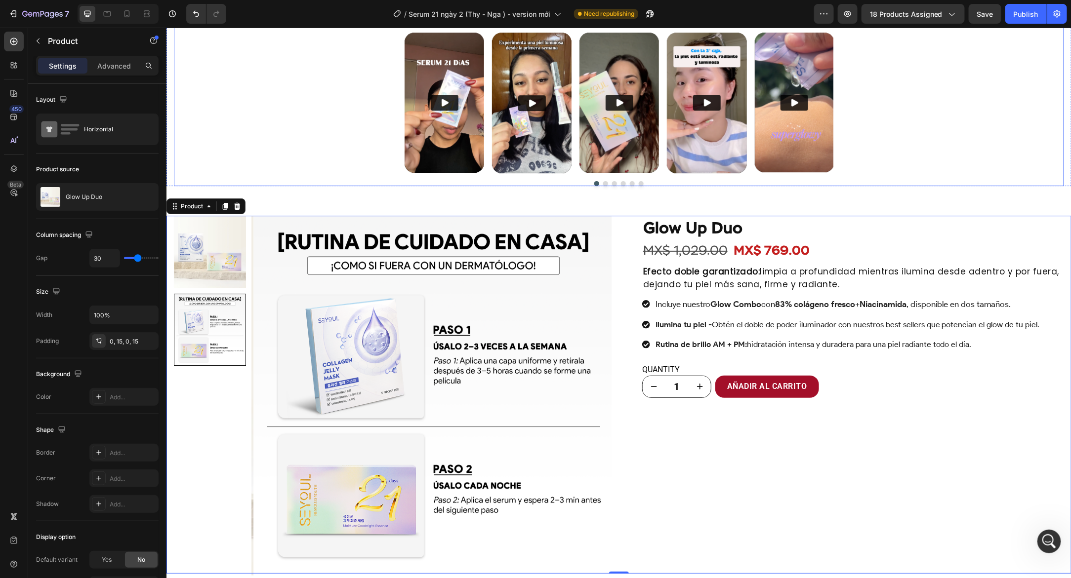
click at [247, 176] on div "Testimonios Reales - Resultados Visibles Heading BACK TO SCHOOL Heading Porque …" at bounding box center [618, 77] width 890 height 215
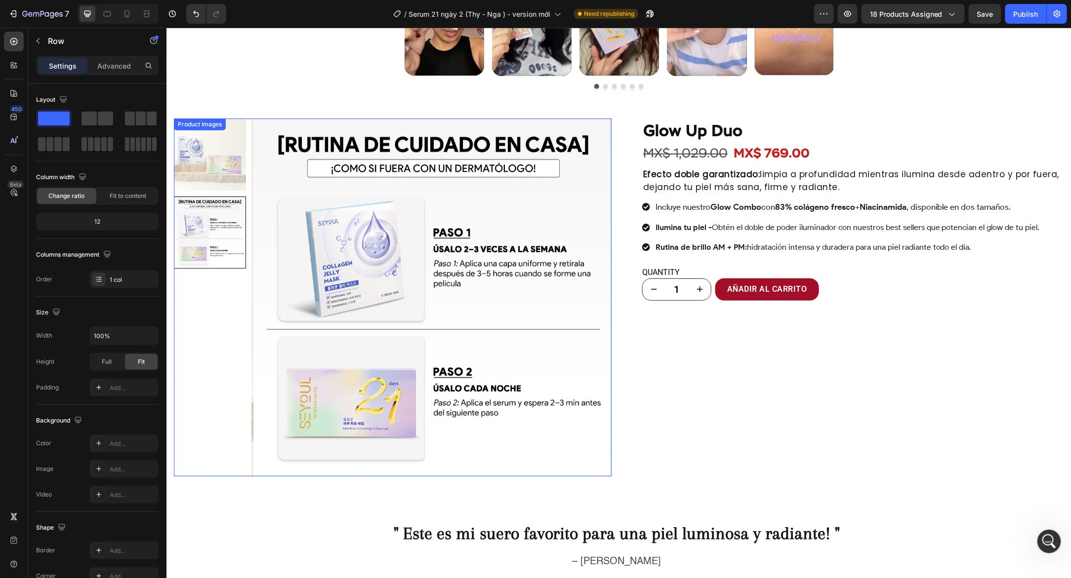
scroll to position [1649, 0]
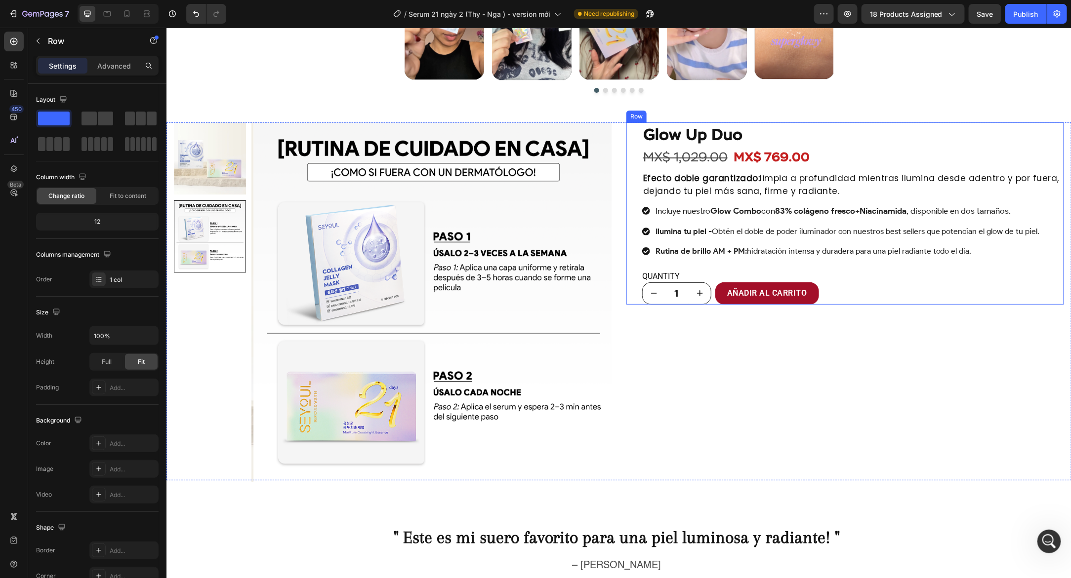
click at [638, 144] on div "Glow Up Duo Product Title Icon Icon Icon Icon Icon Icon List Más de 1.200 mujer…" at bounding box center [845, 213] width 438 height 182
click at [112, 66] on p "Advanced" at bounding box center [114, 66] width 34 height 10
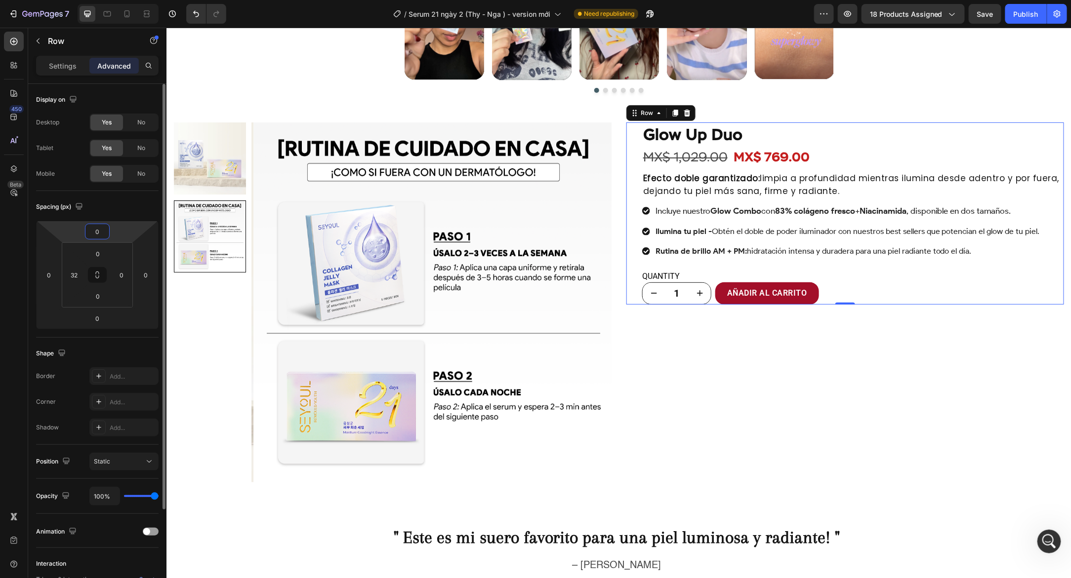
click at [98, 232] on input "0" at bounding box center [97, 231] width 20 height 15
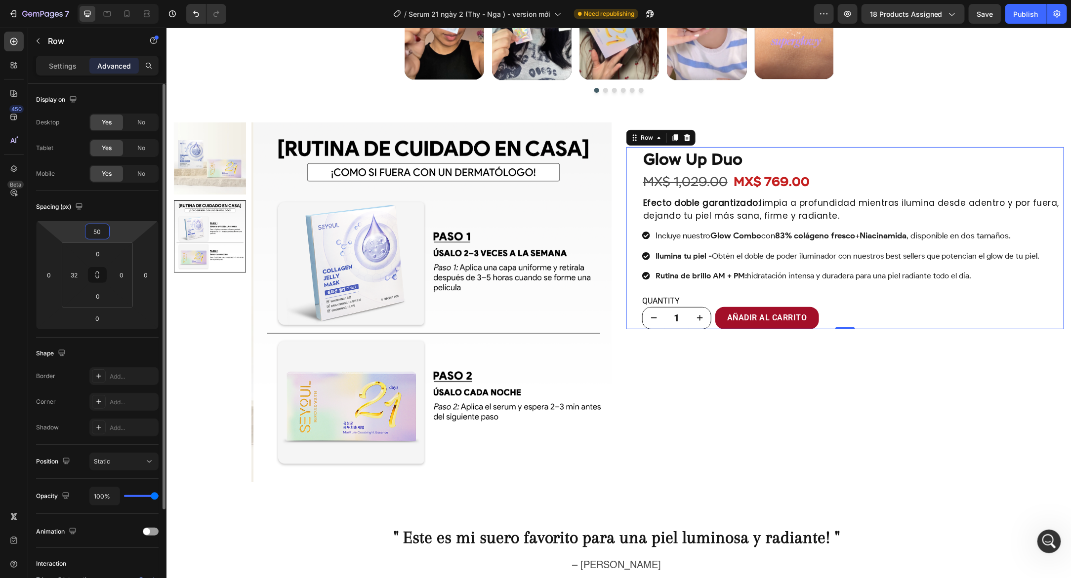
type input "5"
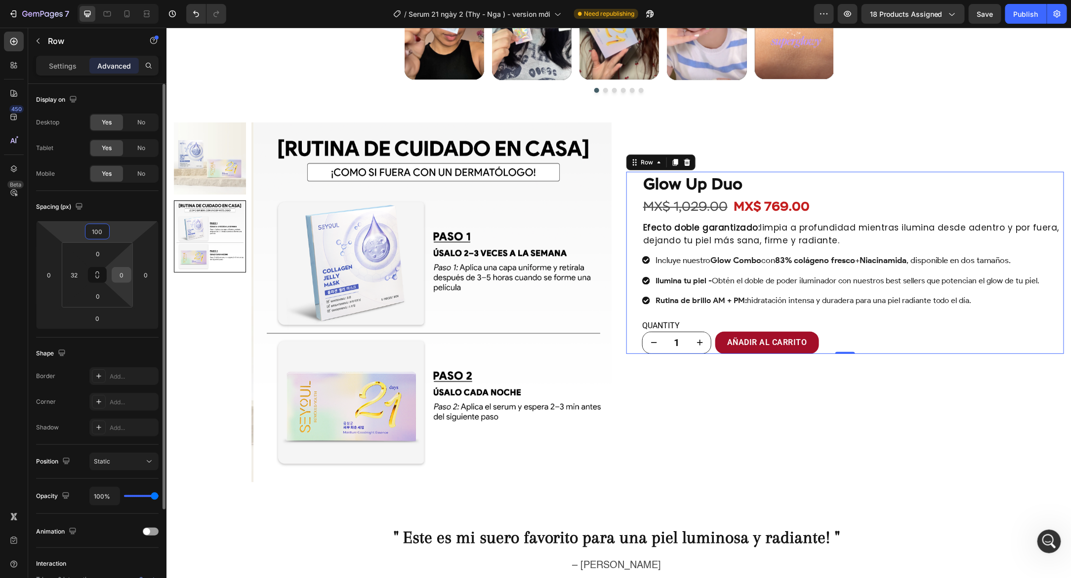
type input "100"
click at [125, 274] on input "0" at bounding box center [121, 275] width 15 height 15
type input "32"
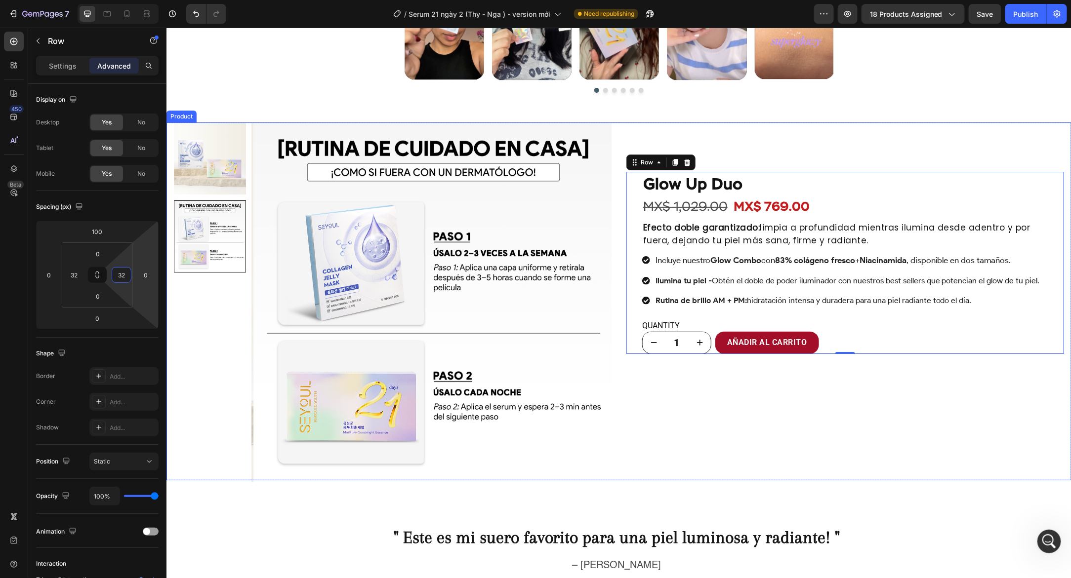
click at [663, 387] on div "Glow Up Duo Product Title Icon Icon Icon Icon Icon Icon List Más de 1.200 mujer…" at bounding box center [845, 301] width 438 height 358
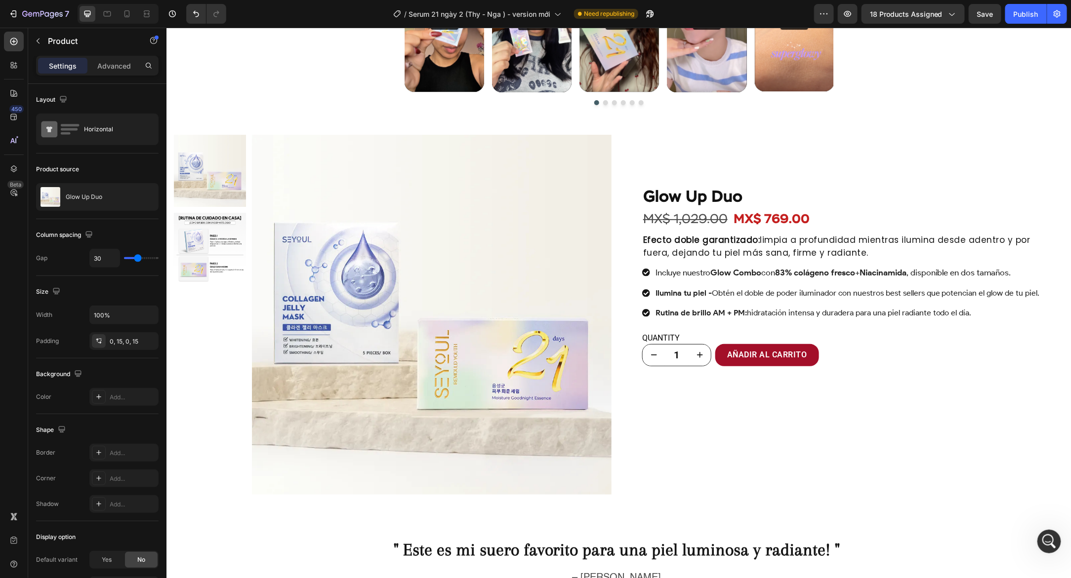
scroll to position [1617, 0]
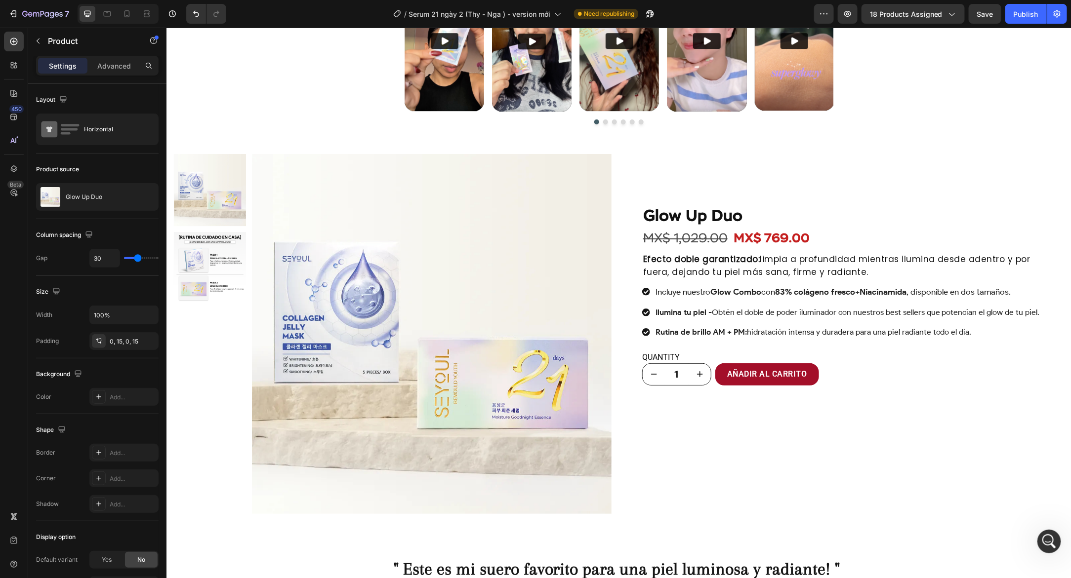
click at [618, 159] on div "Product Images Row Glow Up Duo Product Title Icon Icon Icon Icon Icon Icon List…" at bounding box center [618, 333] width 905 height 358
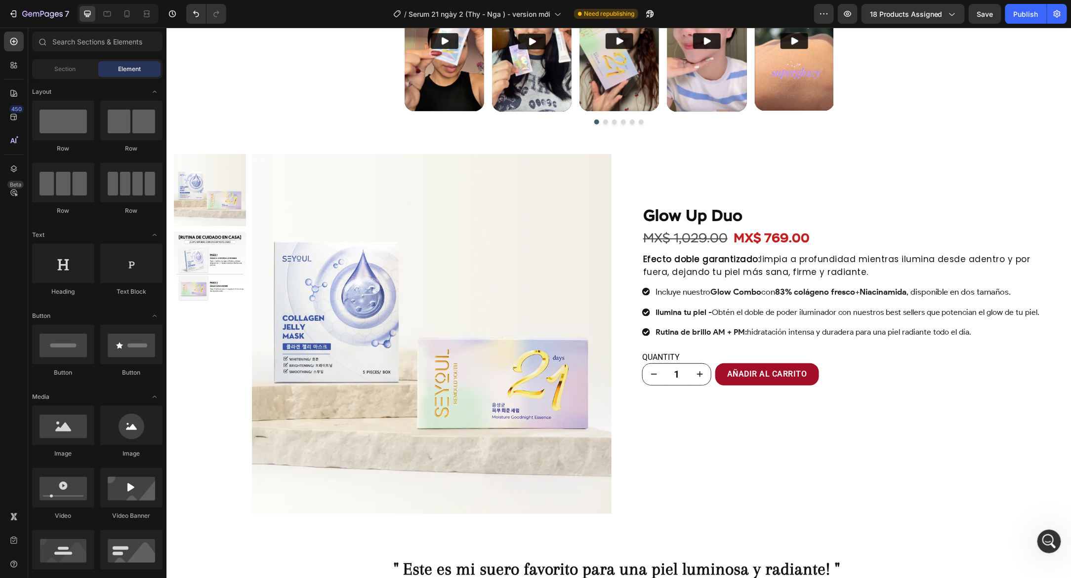
click at [528, 154] on img at bounding box center [431, 334] width 360 height 360
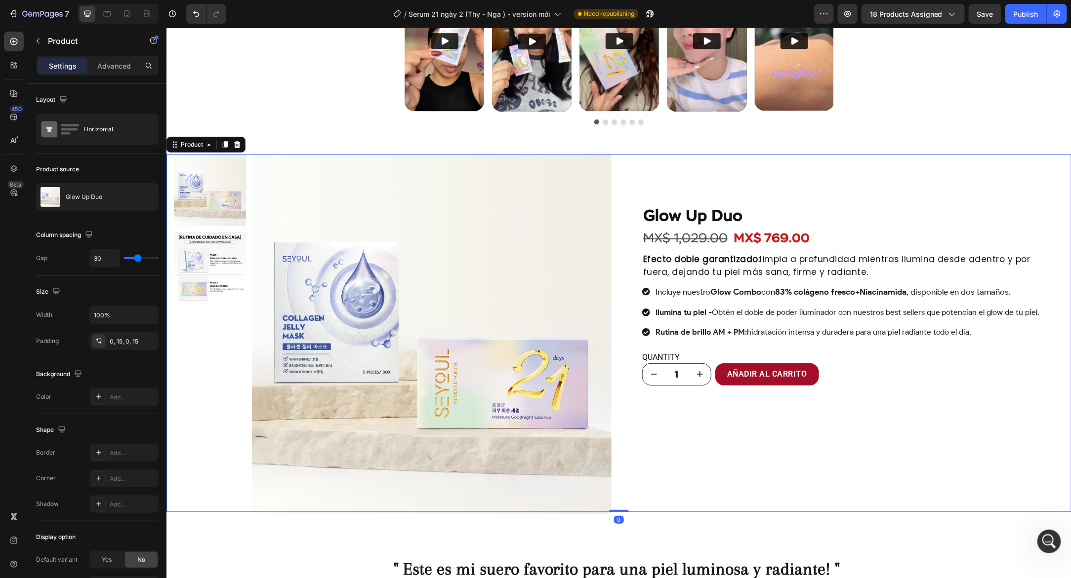
click at [640, 158] on div "Glow Up Duo Product Title Icon Icon Icon Icon Icon Icon List Más de 1.200 mujer…" at bounding box center [845, 333] width 438 height 358
click at [189, 140] on div "Product" at bounding box center [191, 144] width 26 height 9
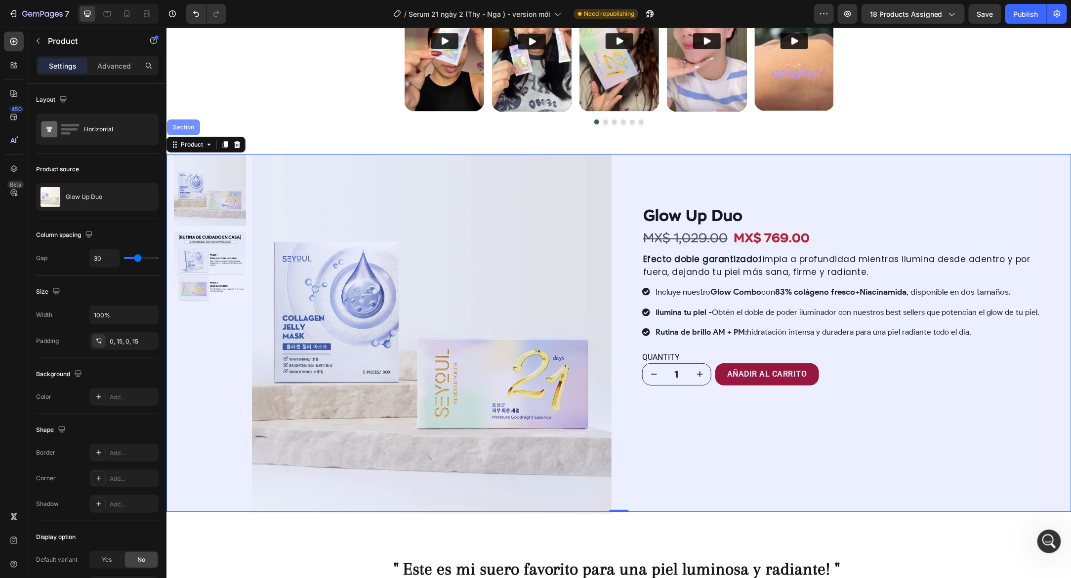
click at [185, 126] on div "Section" at bounding box center [182, 127] width 25 height 6
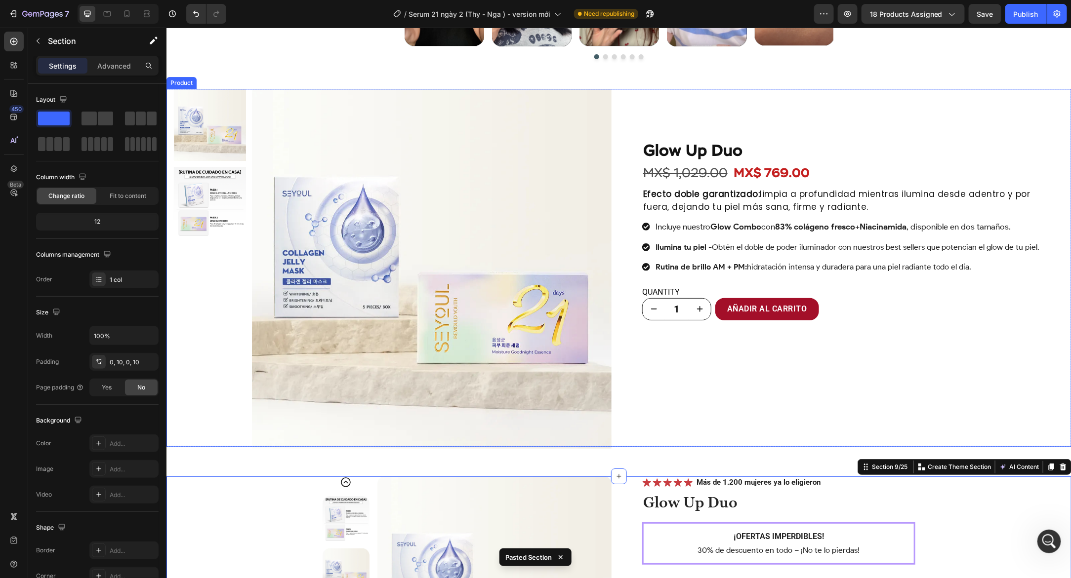
scroll to position [1681, 0]
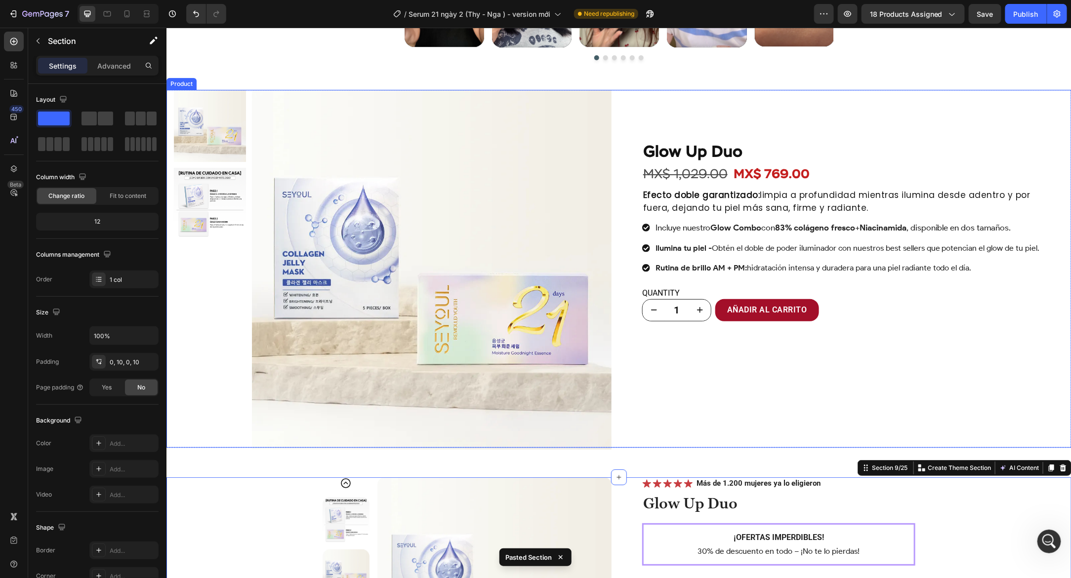
click at [610, 147] on div "Product Images Row Glow Up Duo Product Title Icon Icon Icon Icon Icon Icon List…" at bounding box center [618, 268] width 905 height 358
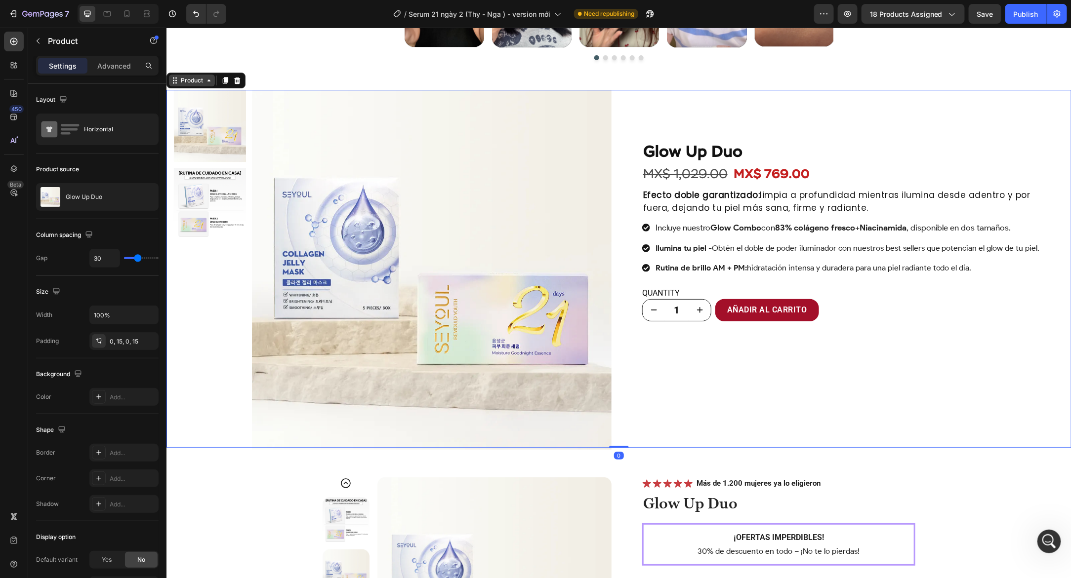
click at [186, 83] on div "Product" at bounding box center [191, 80] width 26 height 9
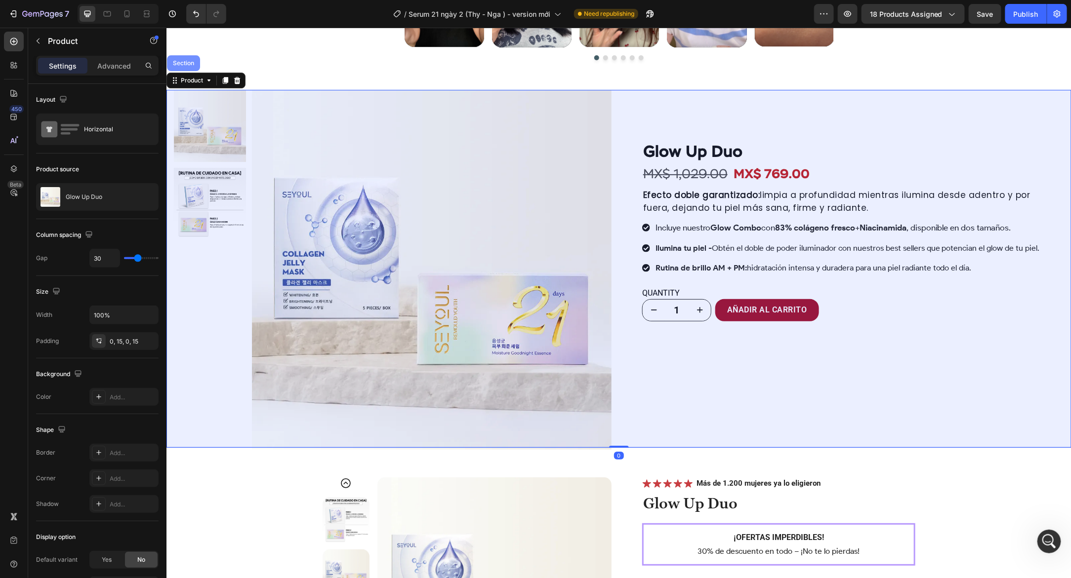
click at [186, 62] on div "Section" at bounding box center [182, 63] width 25 height 6
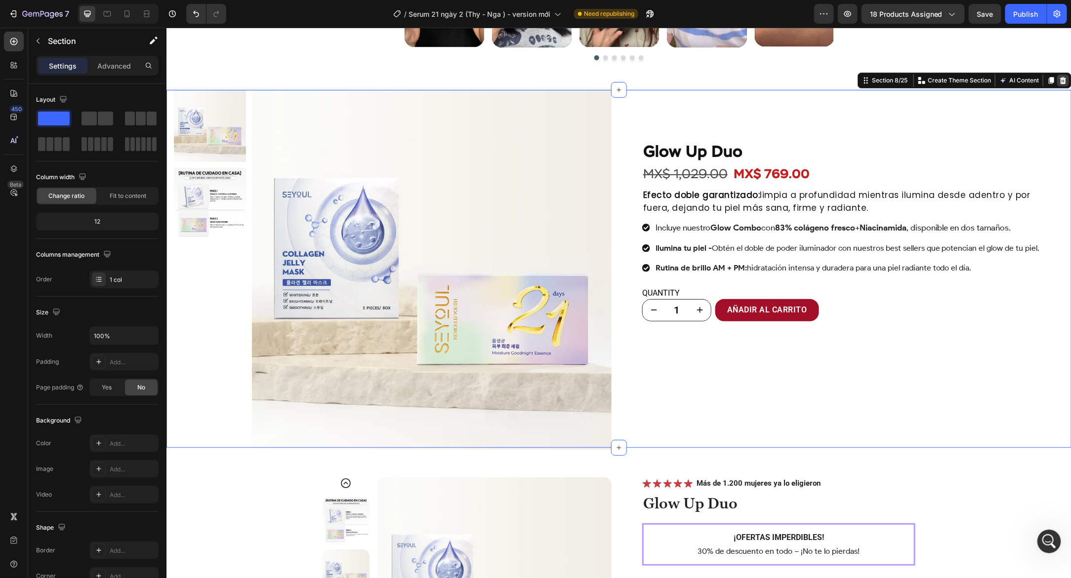
click at [1059, 78] on icon at bounding box center [1062, 80] width 6 height 7
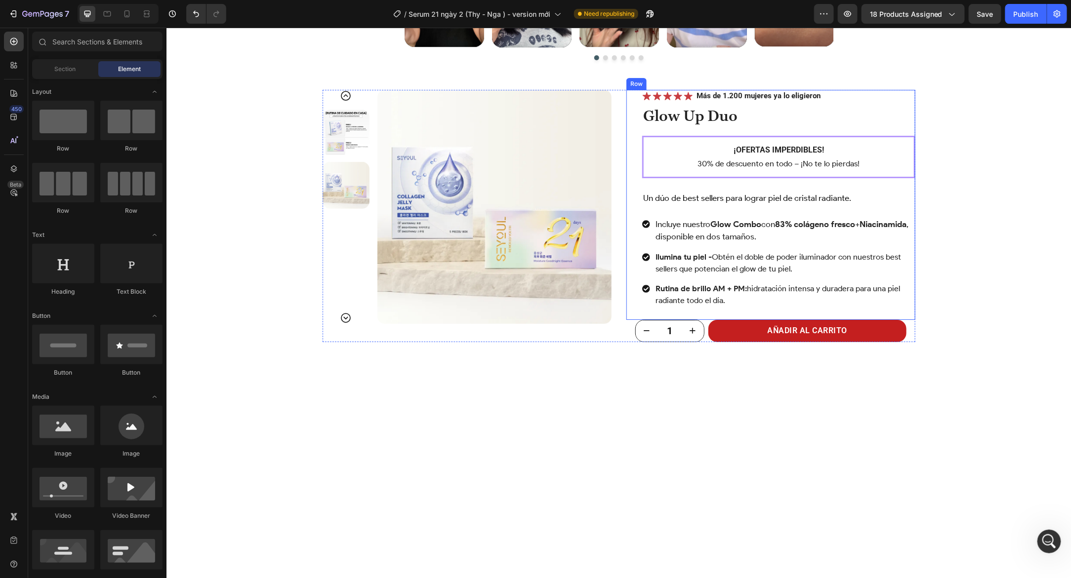
click at [626, 160] on div "Icon Icon Icon Icon Icon Icon List Más de 1.200 mujeres ya lo eligieron Text Bl…" at bounding box center [770, 204] width 289 height 230
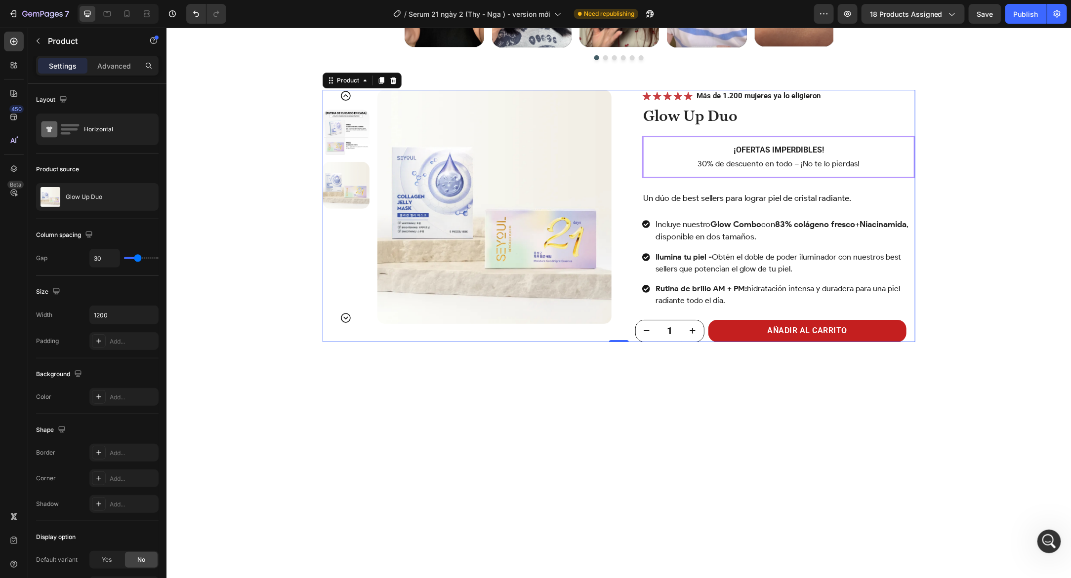
click at [612, 164] on div "Product Images Icon Icon Icon Icon Icon Icon List Más de 1.200 mujeres ya lo el…" at bounding box center [618, 215] width 593 height 252
click at [111, 324] on div "Width 1200 Padding Add..." at bounding box center [97, 328] width 122 height 44
click at [126, 314] on input "1200" at bounding box center [124, 315] width 68 height 18
click at [145, 318] on icon "button" at bounding box center [149, 315] width 10 height 10
click at [128, 341] on p "Full 100%" at bounding box center [121, 338] width 56 height 9
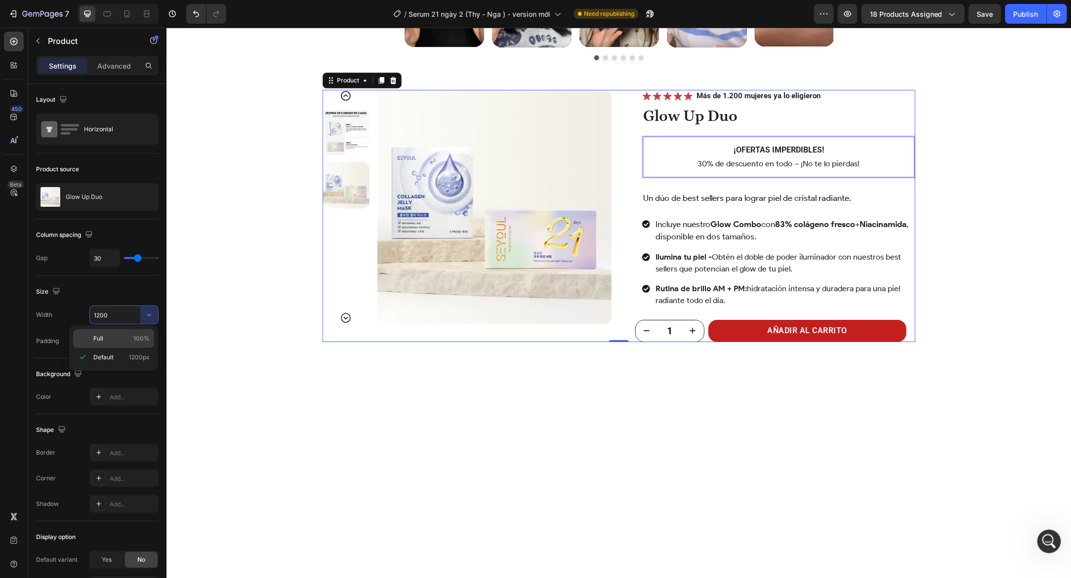
type input "100%"
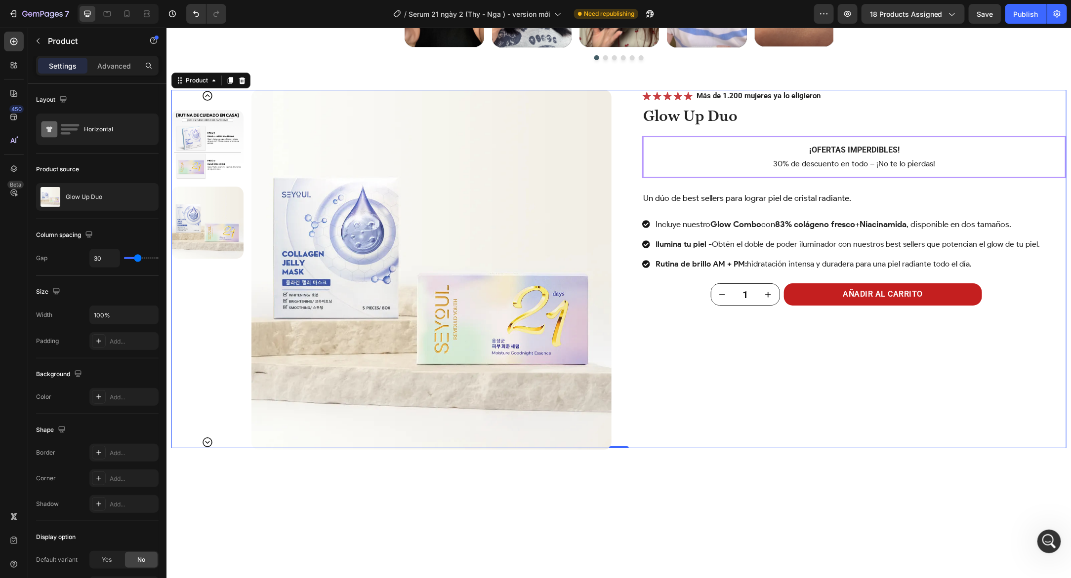
click at [614, 155] on div "Product Images Icon Icon Icon Icon Icon Icon List Más de 1.200 mujeres ya lo el…" at bounding box center [618, 268] width 895 height 359
click at [114, 74] on div "Settings Advanced" at bounding box center [97, 66] width 122 height 20
click at [187, 77] on div "Product" at bounding box center [196, 80] width 26 height 9
click at [119, 71] on div "Advanced" at bounding box center [113, 66] width 49 height 16
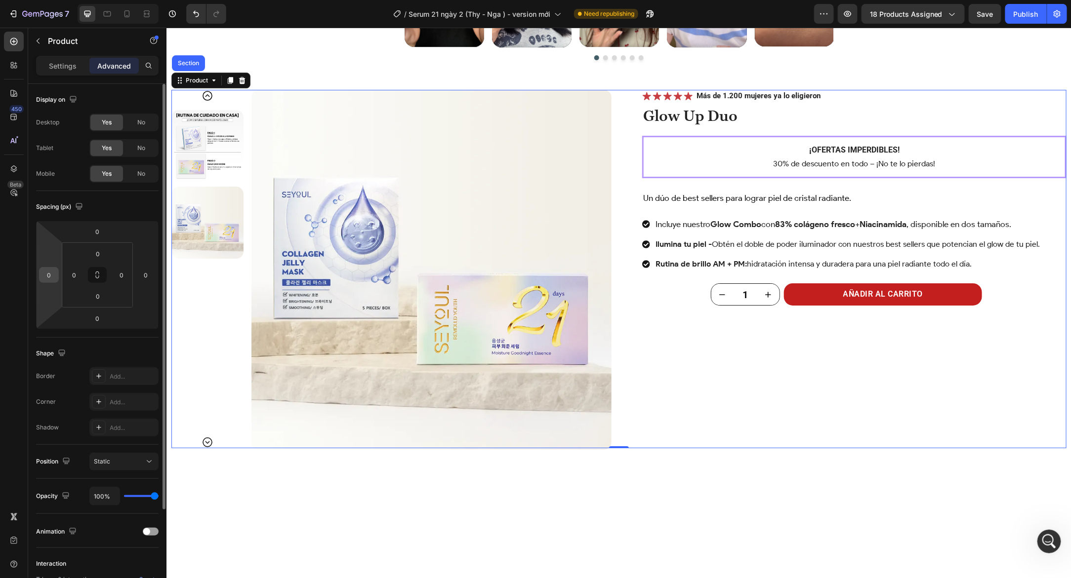
click at [50, 278] on input "0" at bounding box center [48, 275] width 15 height 15
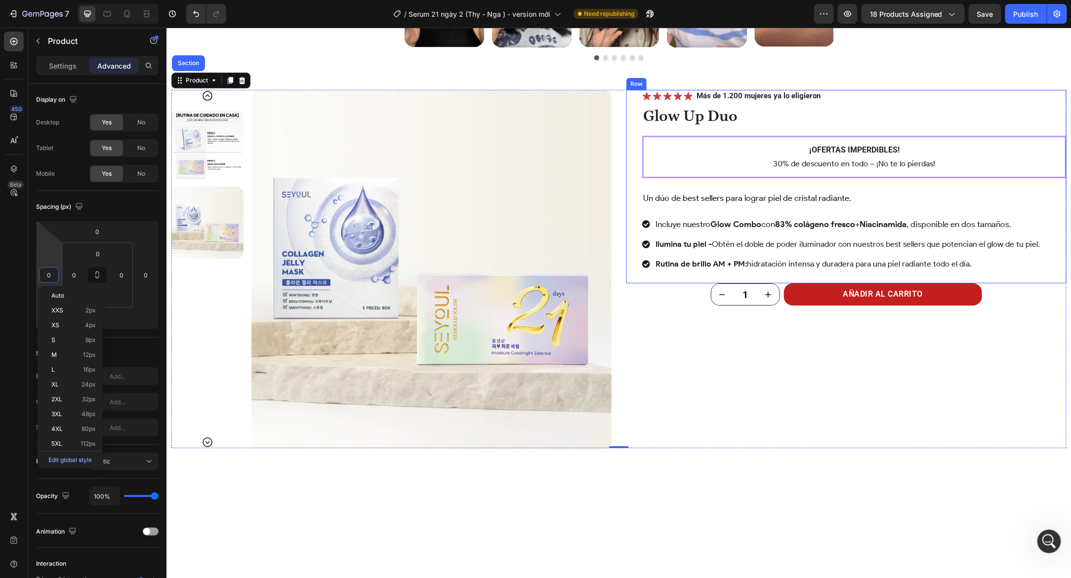
click at [634, 158] on div "Icon Icon Icon Icon Icon Icon List Más de 1.200 mujeres ya lo eligieron Text Bl…" at bounding box center [846, 186] width 440 height 194
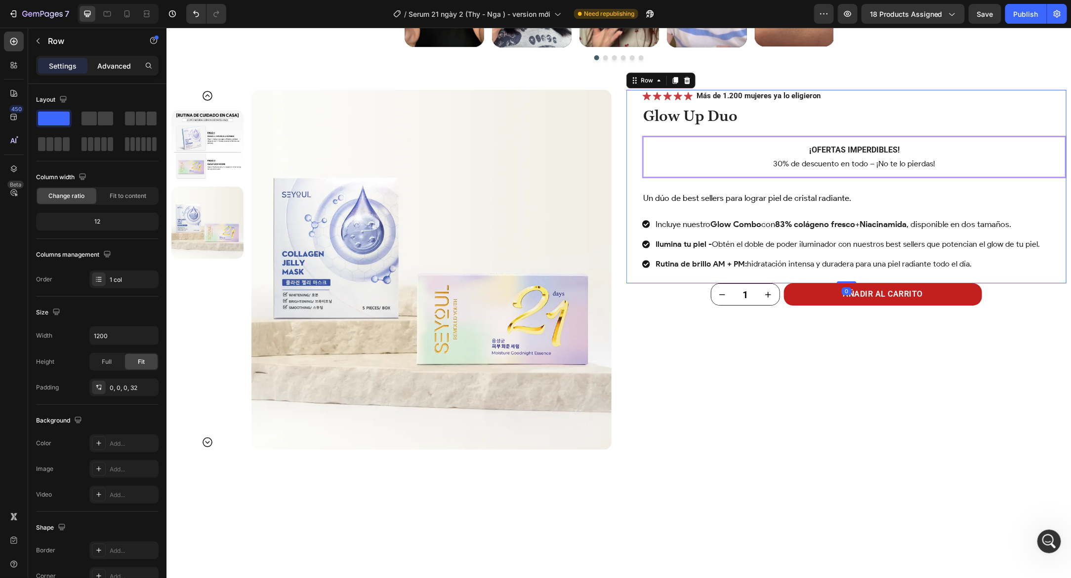
click at [122, 68] on p "Advanced" at bounding box center [114, 66] width 34 height 10
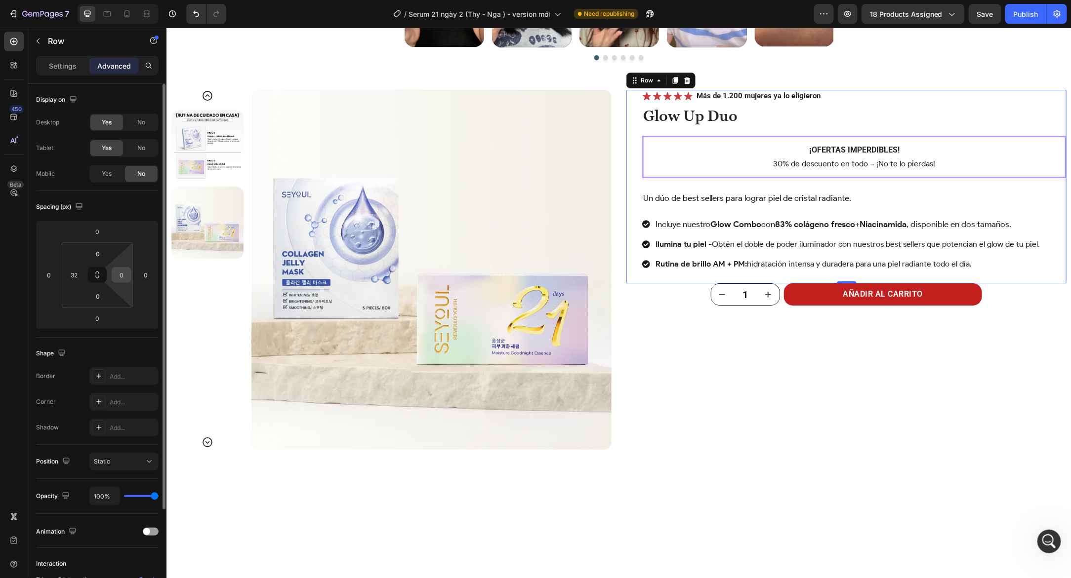
click at [126, 277] on input "0" at bounding box center [121, 275] width 15 height 15
type input "40"
click at [68, 276] on input "32" at bounding box center [74, 275] width 15 height 15
type input "40"
click at [96, 236] on input "0" at bounding box center [97, 231] width 20 height 15
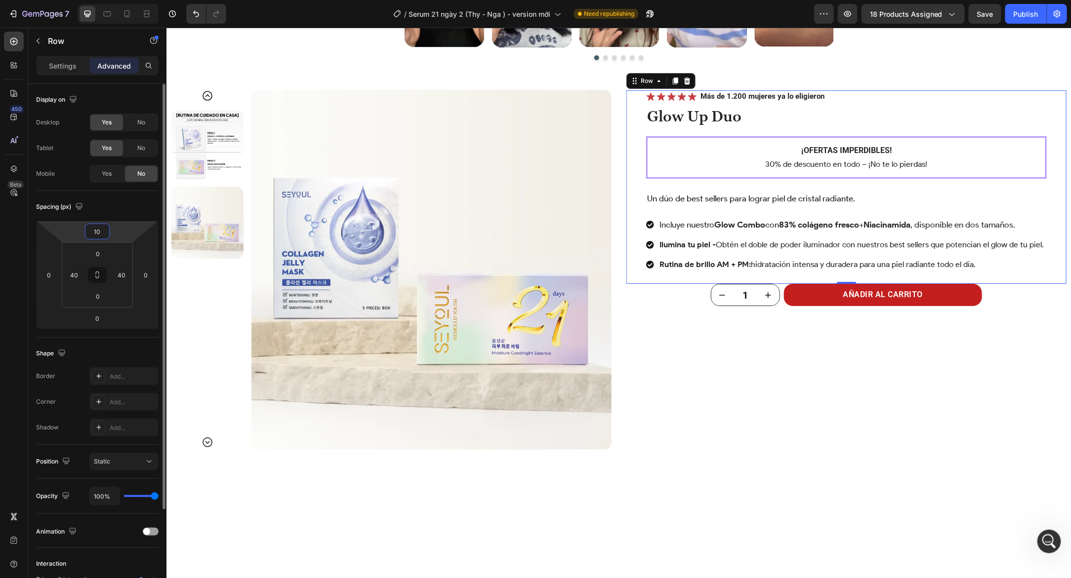
type input "100"
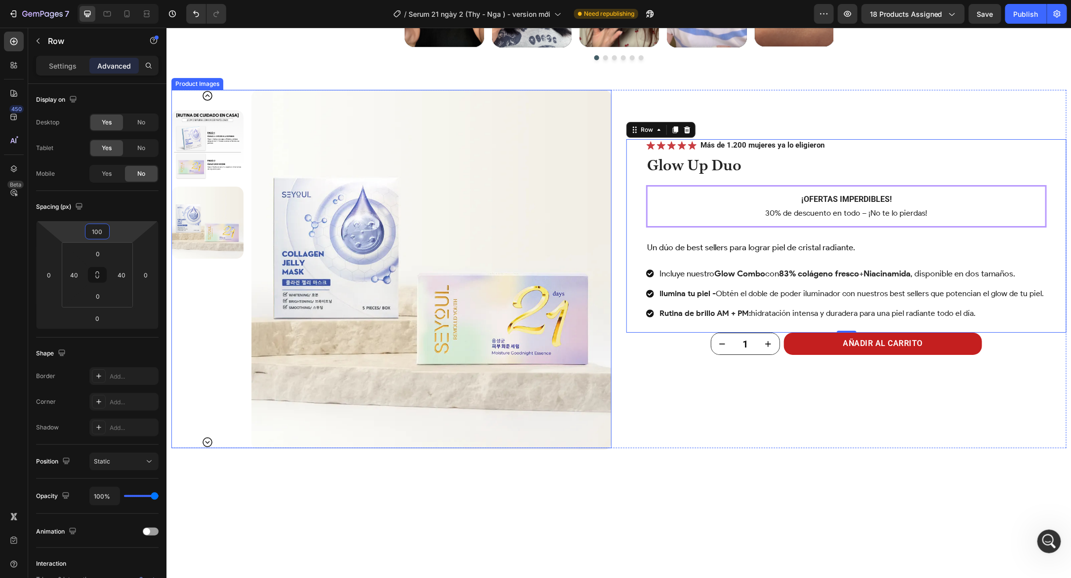
click at [632, 403] on div "Icon Icon Icon Icon Icon Icon List Más de 1.200 mujeres ya lo eligieron Text Bl…" at bounding box center [846, 268] width 440 height 359
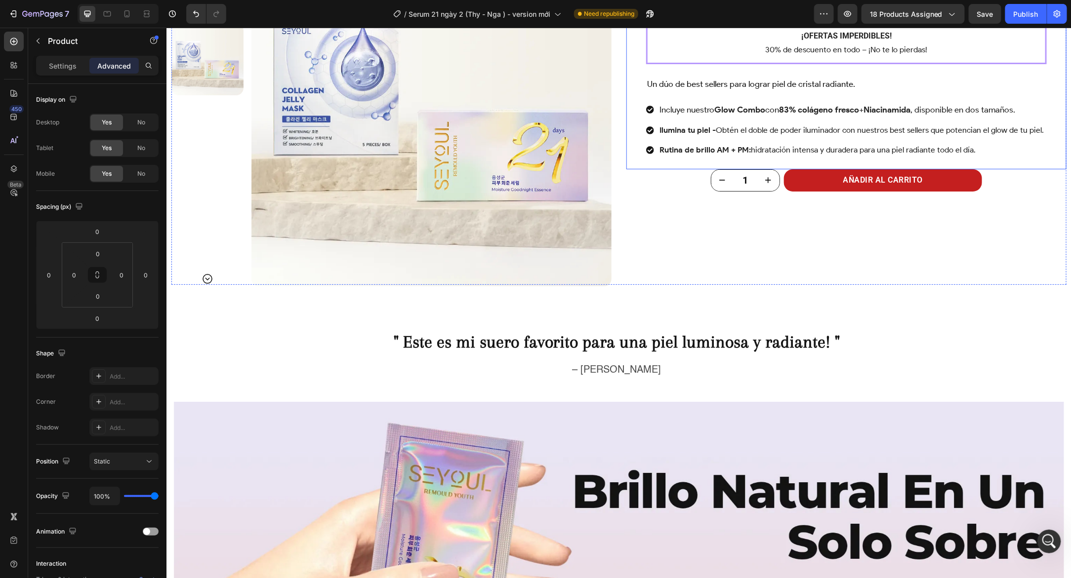
scroll to position [1855, 0]
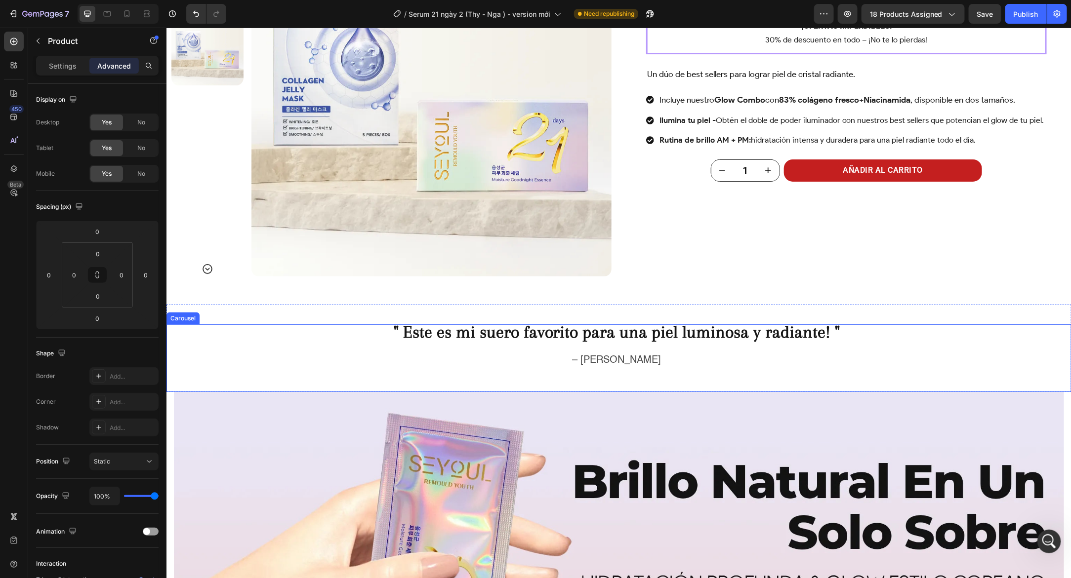
click at [580, 380] on div "" Este es mi suero favorito para una piel luminosa y radiante! " Text Block – L…" at bounding box center [616, 358] width 900 height 68
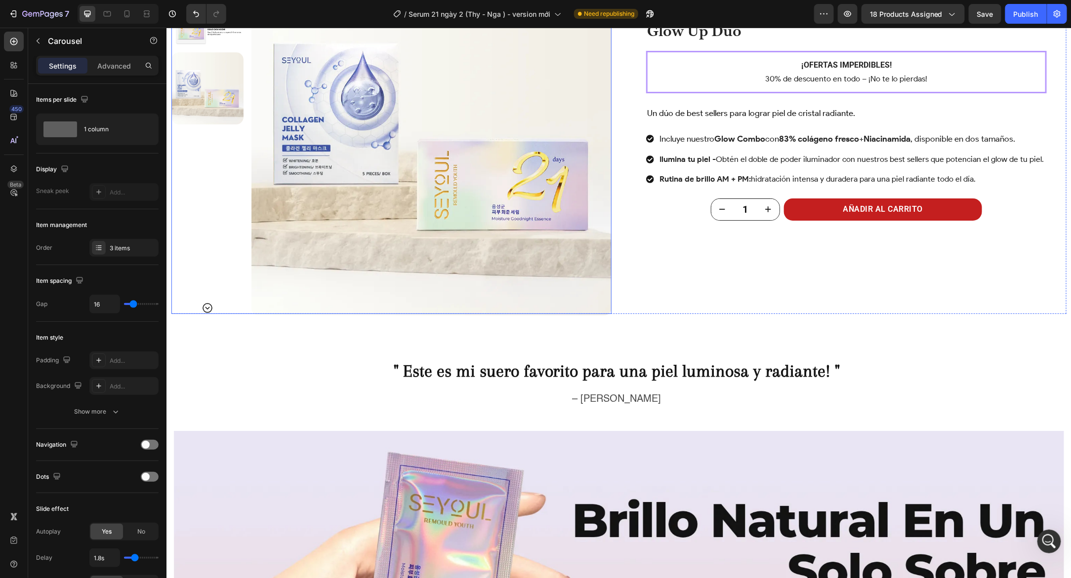
scroll to position [1835, 0]
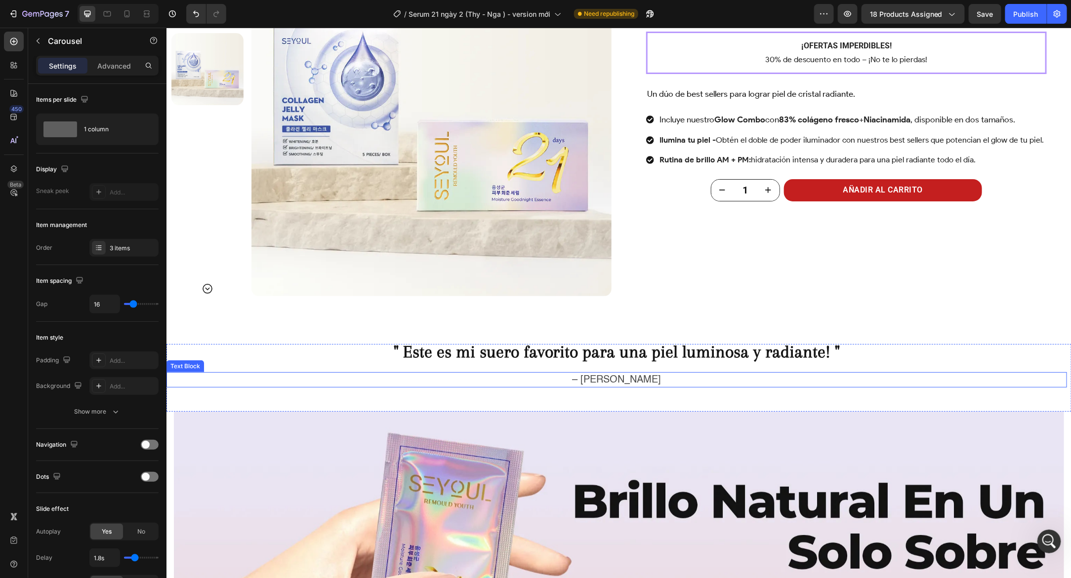
click at [358, 380] on p "– [PERSON_NAME]" at bounding box center [616, 380] width 898 height 15
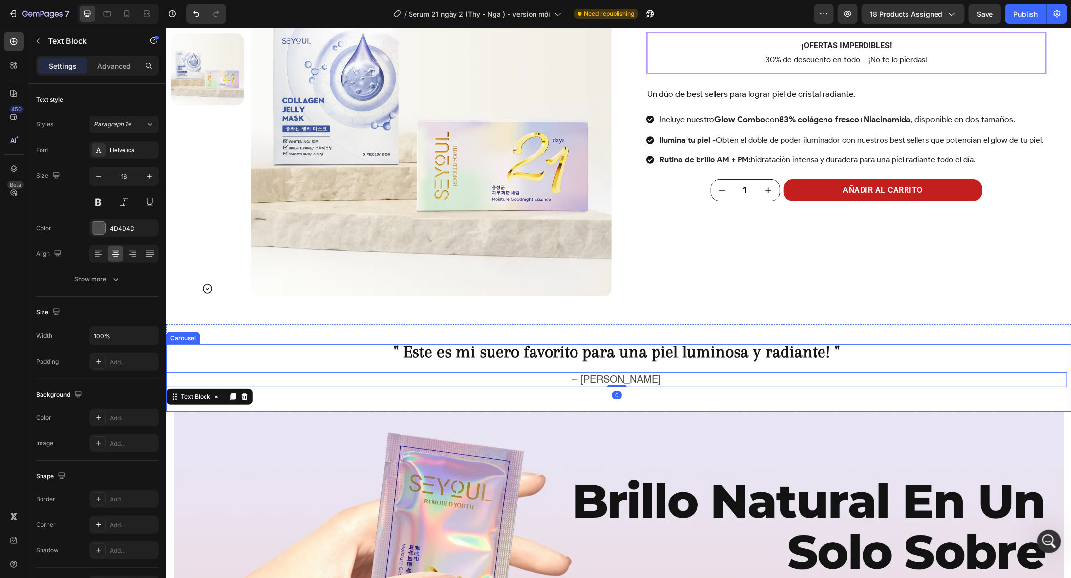
click at [354, 409] on div "" Este es mi suero favorito para una piel luminosa y radiante! " Text Block – L…" at bounding box center [616, 378] width 900 height 68
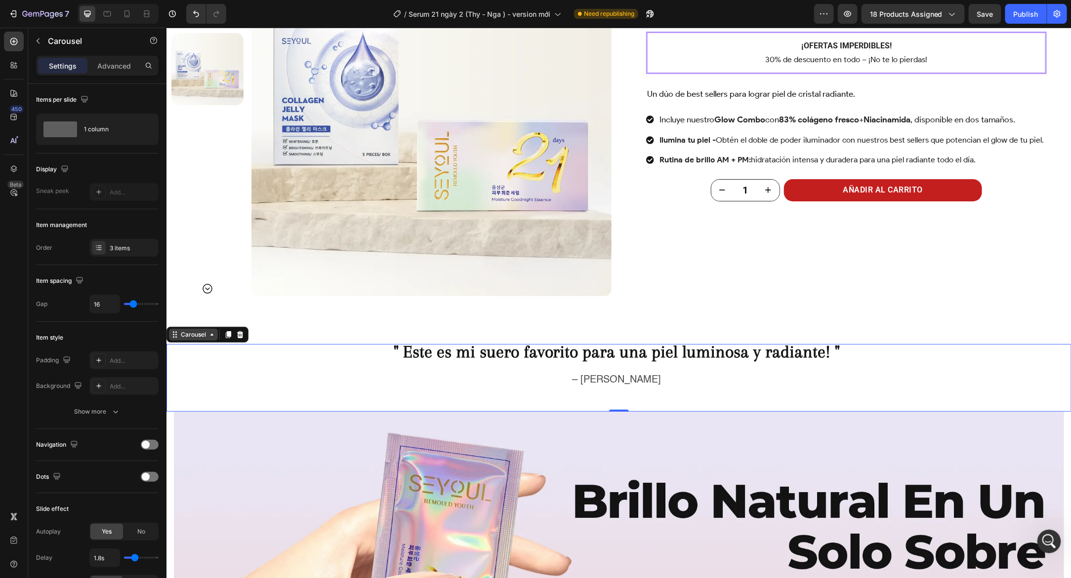
click at [182, 335] on div "Carousel" at bounding box center [192, 334] width 29 height 9
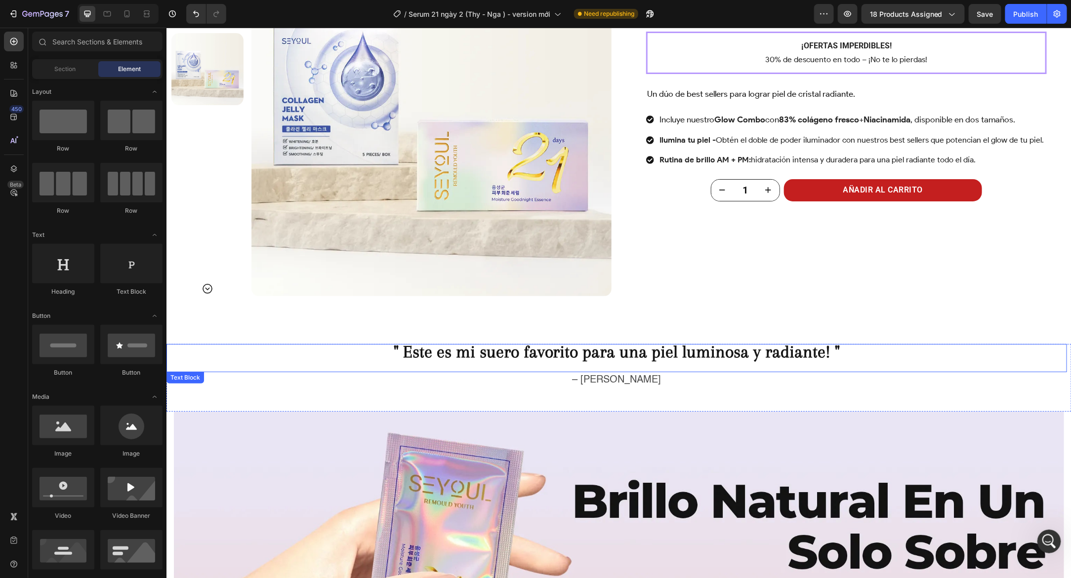
click at [204, 345] on p "" Este es mi suero favorito para una piel luminosa y radiante! "" at bounding box center [616, 353] width 898 height 17
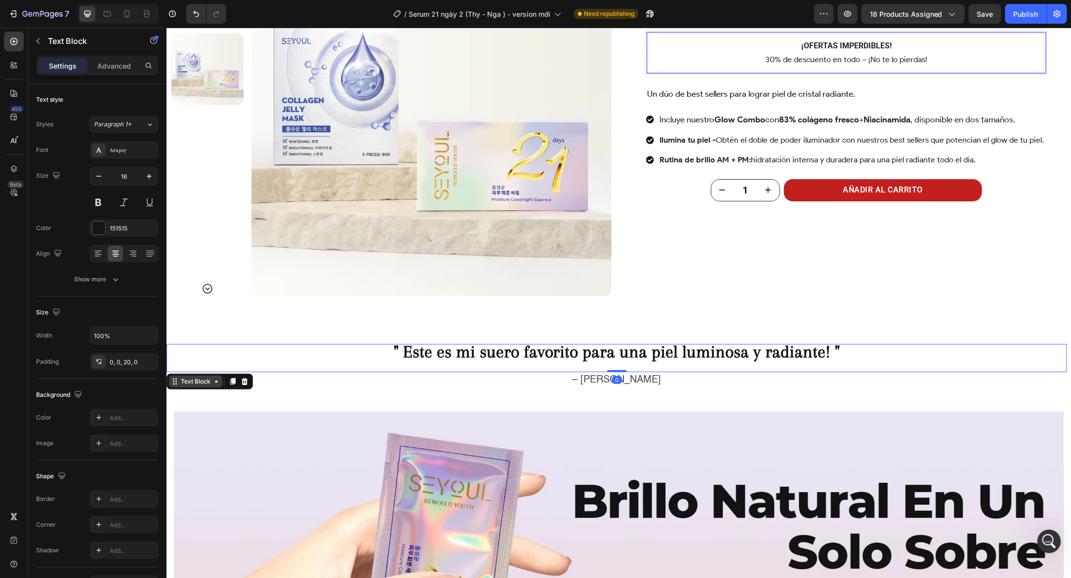
click at [189, 380] on div "Text Block" at bounding box center [195, 381] width 34 height 9
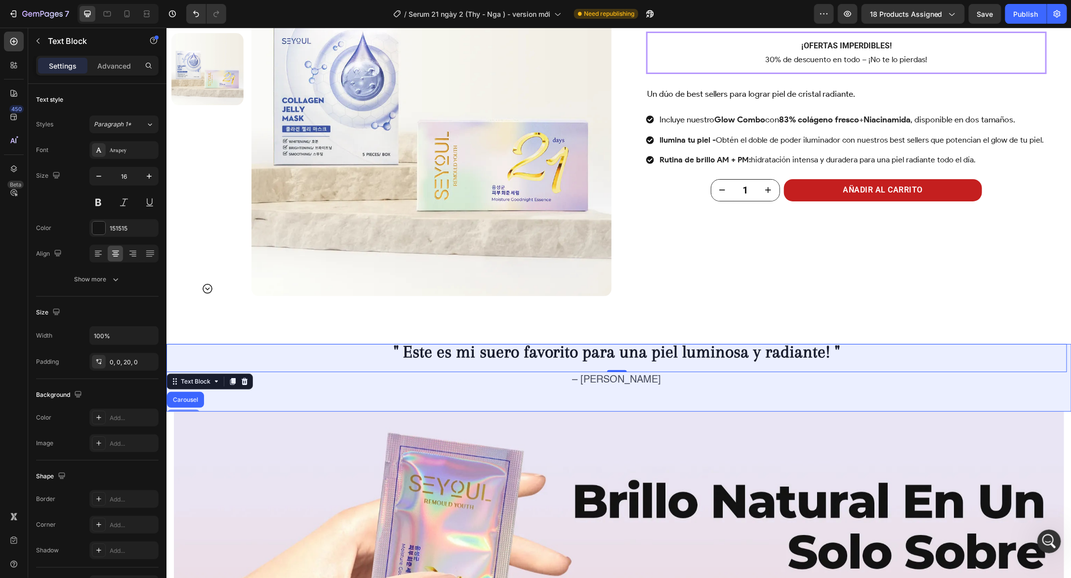
click at [184, 389] on div "Text Block Carousel Section" at bounding box center [209, 381] width 86 height 16
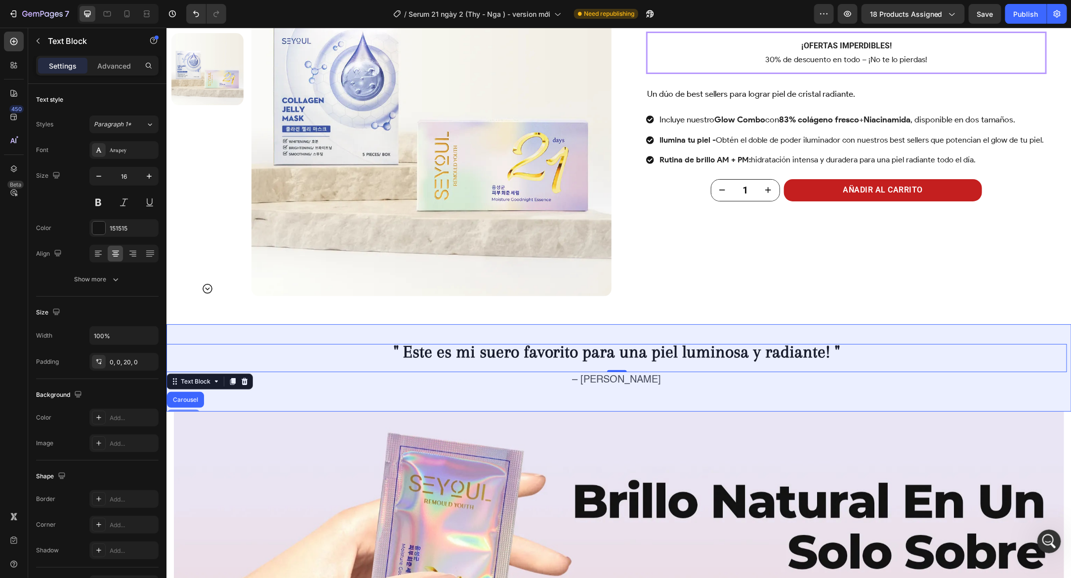
click at [183, 409] on div "Section" at bounding box center [182, 417] width 33 height 16
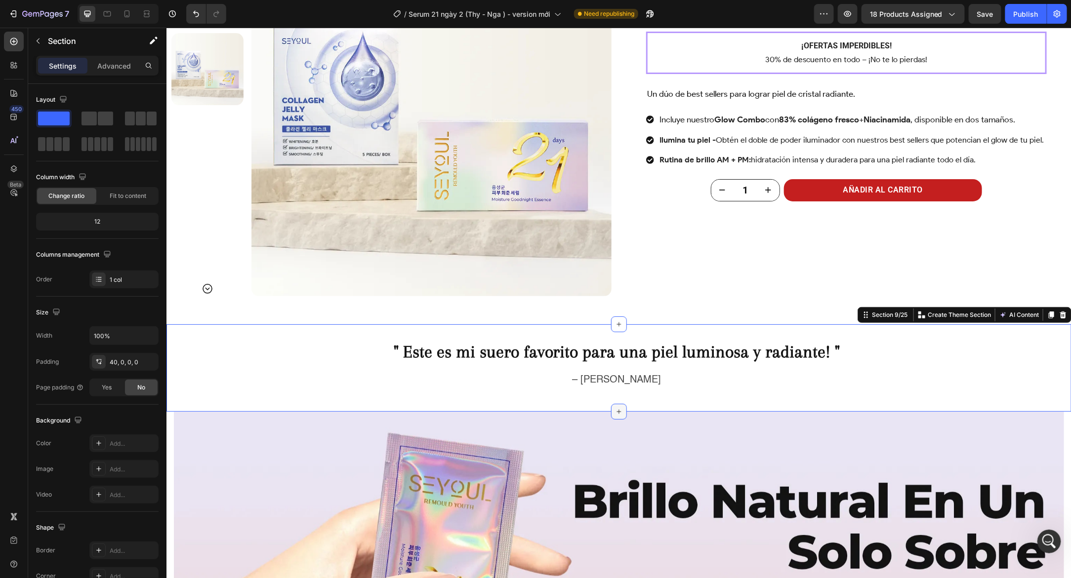
click at [616, 410] on icon at bounding box center [618, 411] width 4 height 4
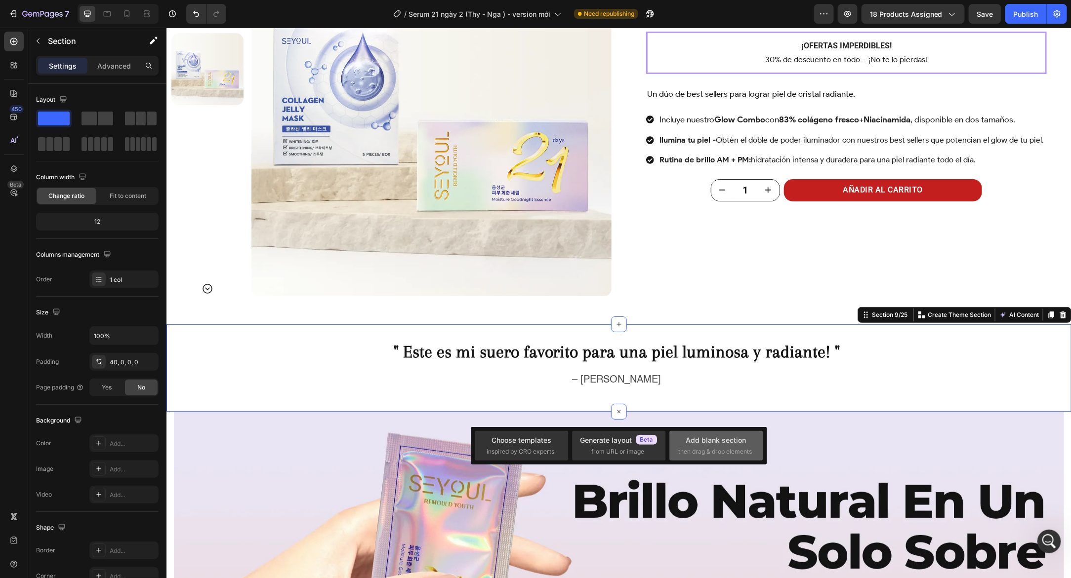
click at [716, 450] on span "then drag & drop elements" at bounding box center [716, 451] width 74 height 9
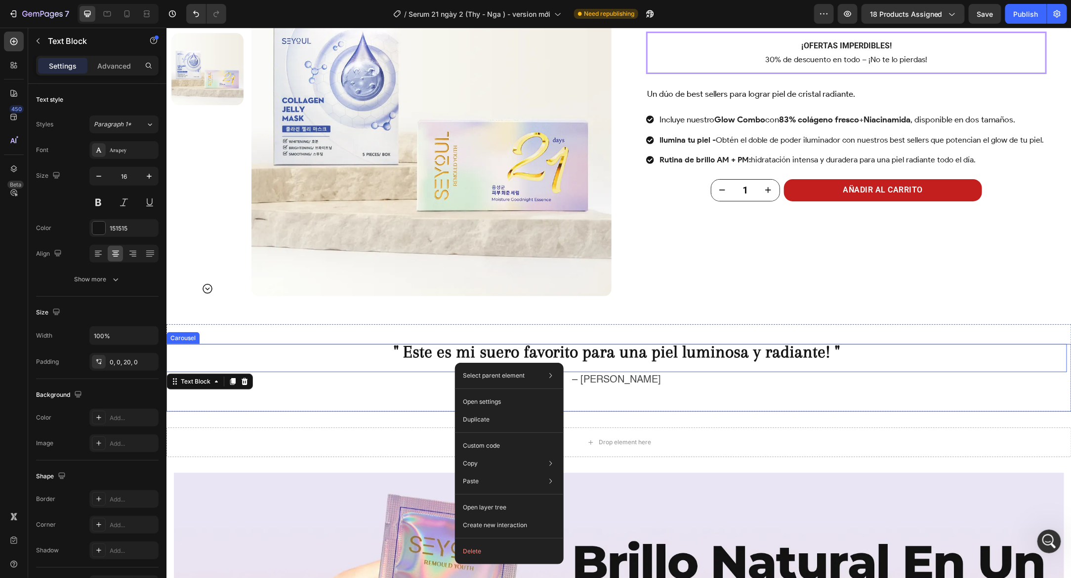
drag, startPoint x: 468, startPoint y: 402, endPoint x: 473, endPoint y: 412, distance: 11.3
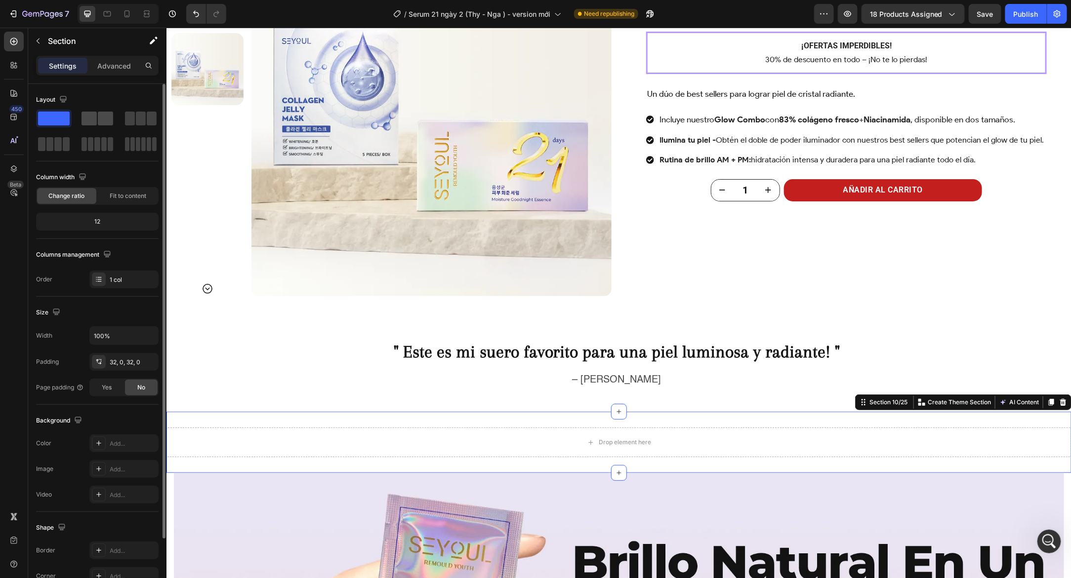
click at [100, 123] on span at bounding box center [105, 119] width 15 height 14
click at [38, 38] on button "button" at bounding box center [38, 41] width 16 height 16
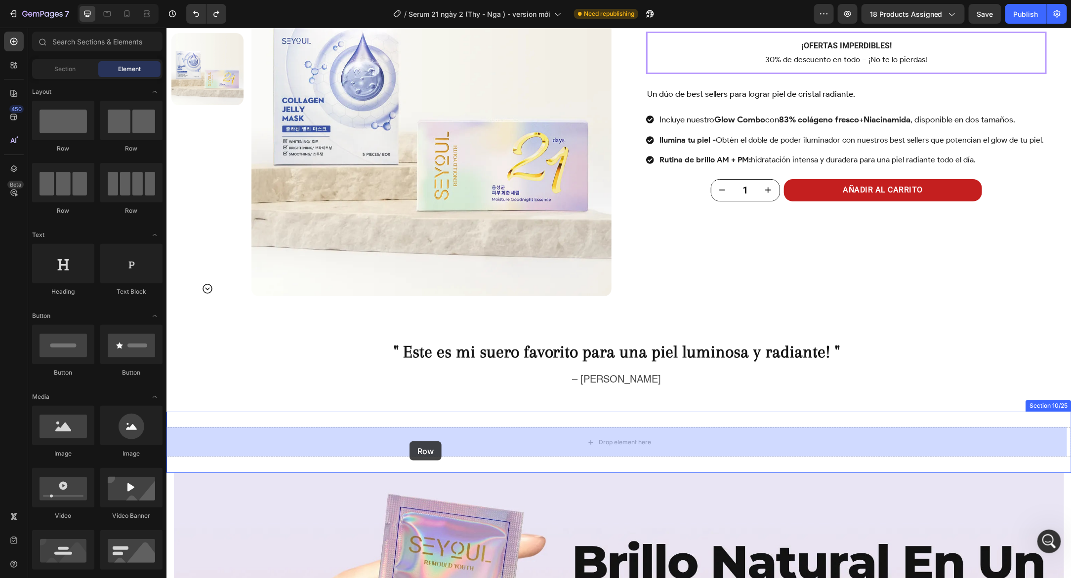
drag, startPoint x: 238, startPoint y: 158, endPoint x: 409, endPoint y: 441, distance: 331.0
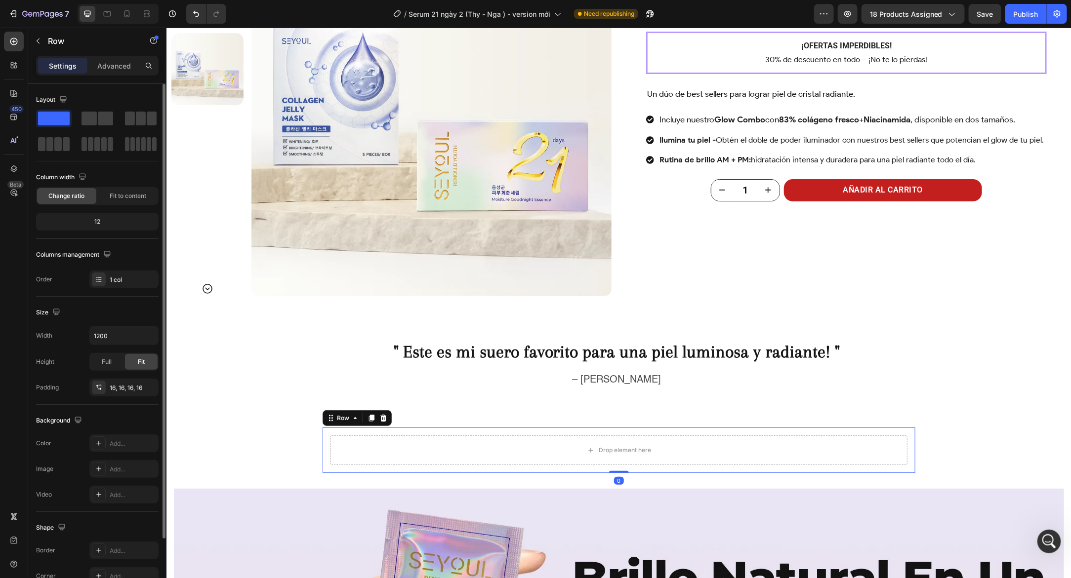
click at [75, 112] on div at bounding box center [97, 131] width 122 height 43
click at [89, 120] on span at bounding box center [88, 119] width 15 height 14
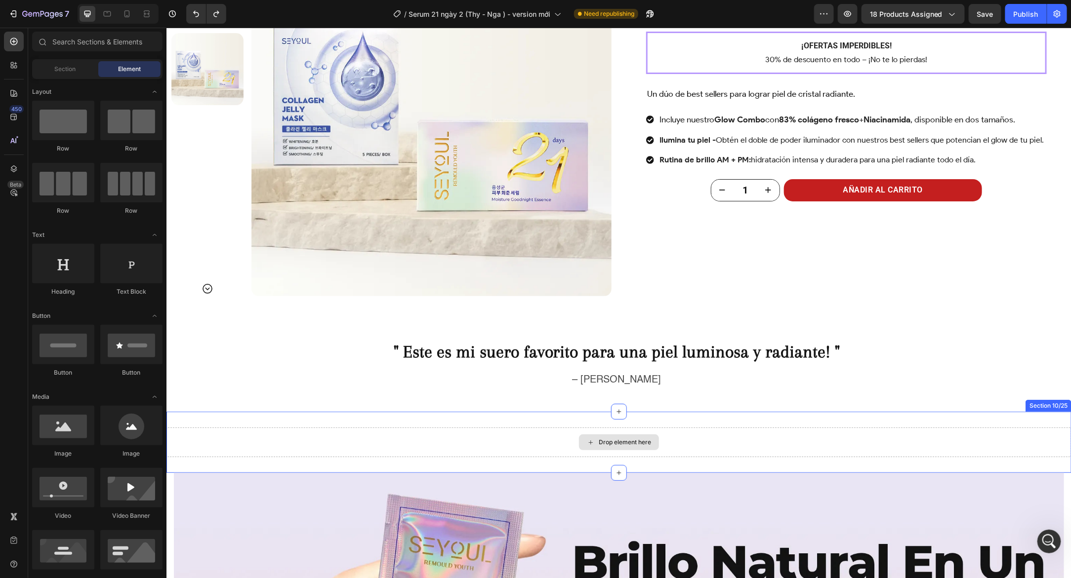
click at [291, 436] on div "Drop element here" at bounding box center [618, 442] width 905 height 30
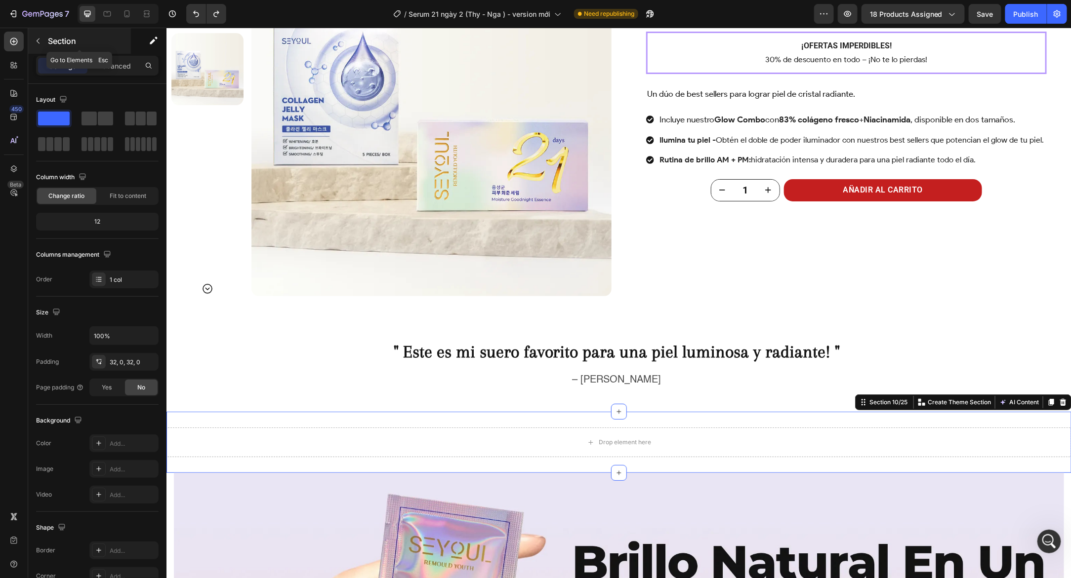
click at [33, 37] on button "button" at bounding box center [38, 41] width 16 height 16
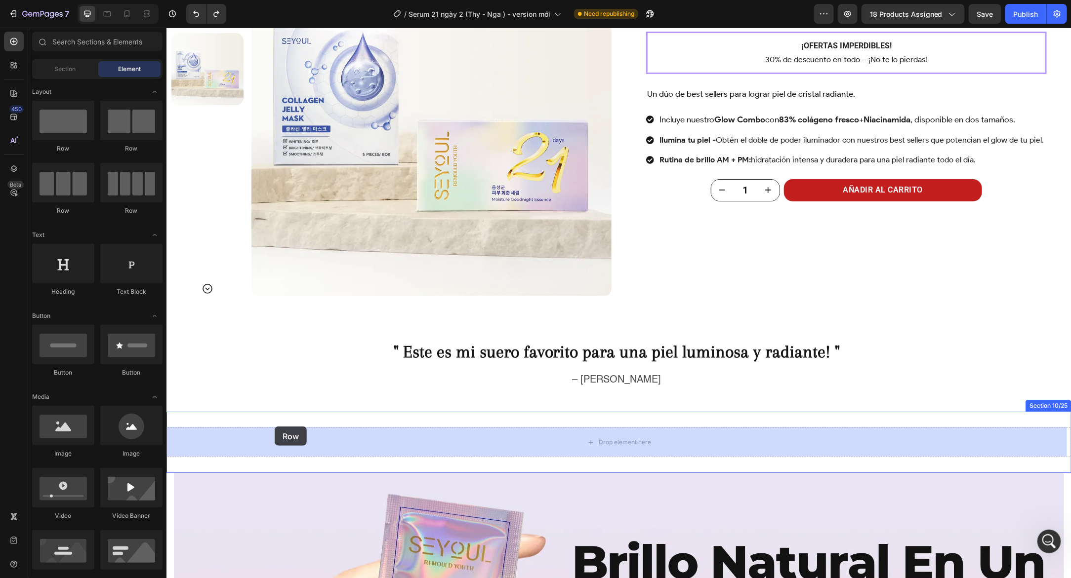
drag, startPoint x: 288, startPoint y: 154, endPoint x: 275, endPoint y: 426, distance: 272.5
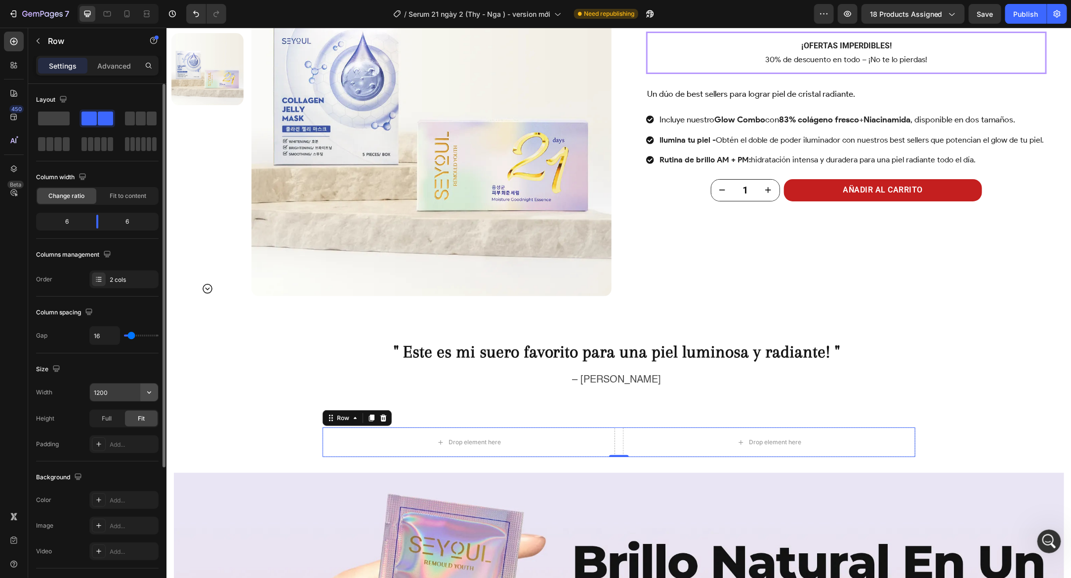
click at [149, 395] on icon "button" at bounding box center [149, 393] width 10 height 10
click at [104, 431] on p "Full 100%" at bounding box center [121, 434] width 56 height 9
type input "100%"
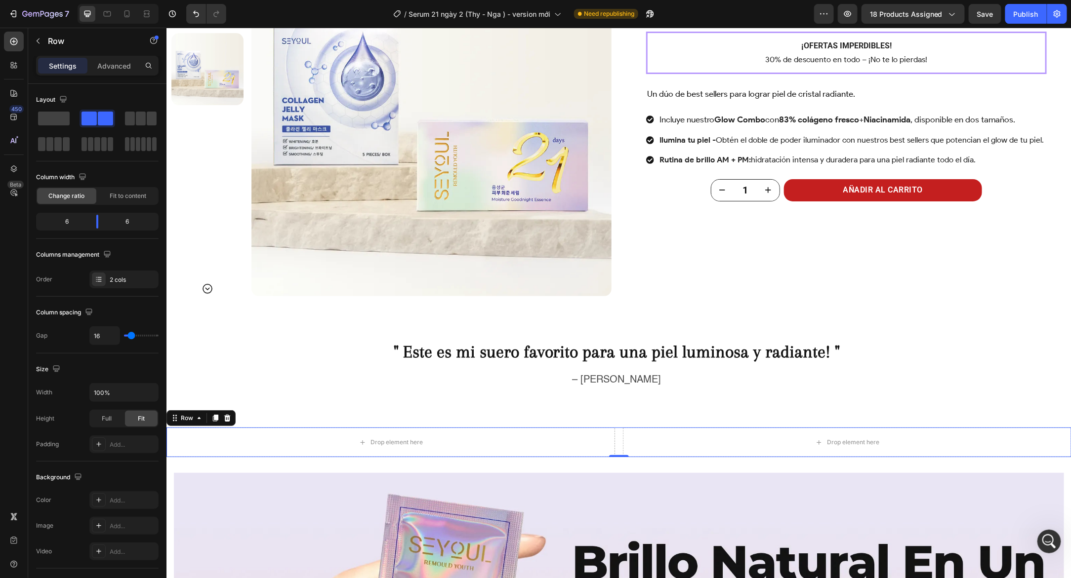
click at [616, 439] on div "Drop element here Drop element here Row 0" at bounding box center [618, 442] width 905 height 30
drag, startPoint x: 96, startPoint y: 225, endPoint x: 115, endPoint y: 224, distance: 18.8
click at [115, 224] on body "7 Version history / Serum 21 ngày 2 (Thy - Nga ) - version mới Need republishin…" at bounding box center [535, 559] width 1071 height 1118
click at [833, 441] on div "Drop element here" at bounding box center [921, 442] width 299 height 30
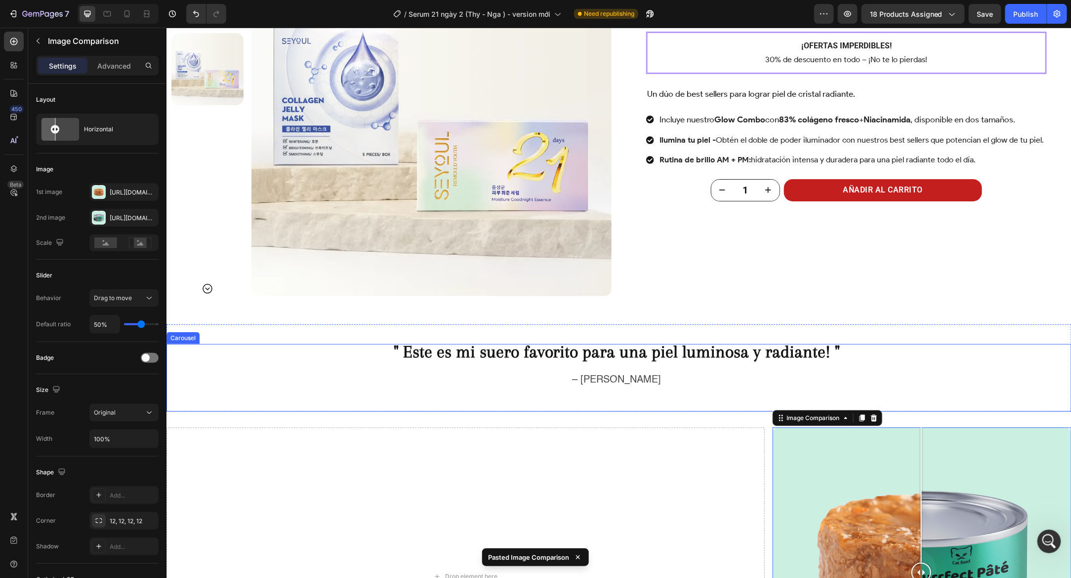
click at [746, 368] on div "" Este es mi suero favorito para una piel luminosa y radiante! "" at bounding box center [616, 358] width 900 height 28
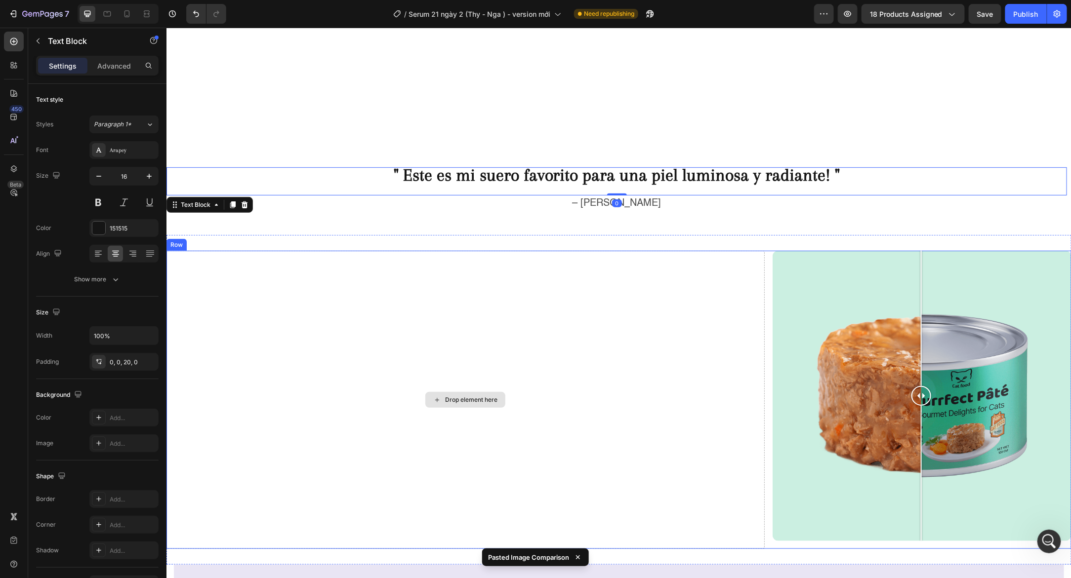
scroll to position [2108, 0]
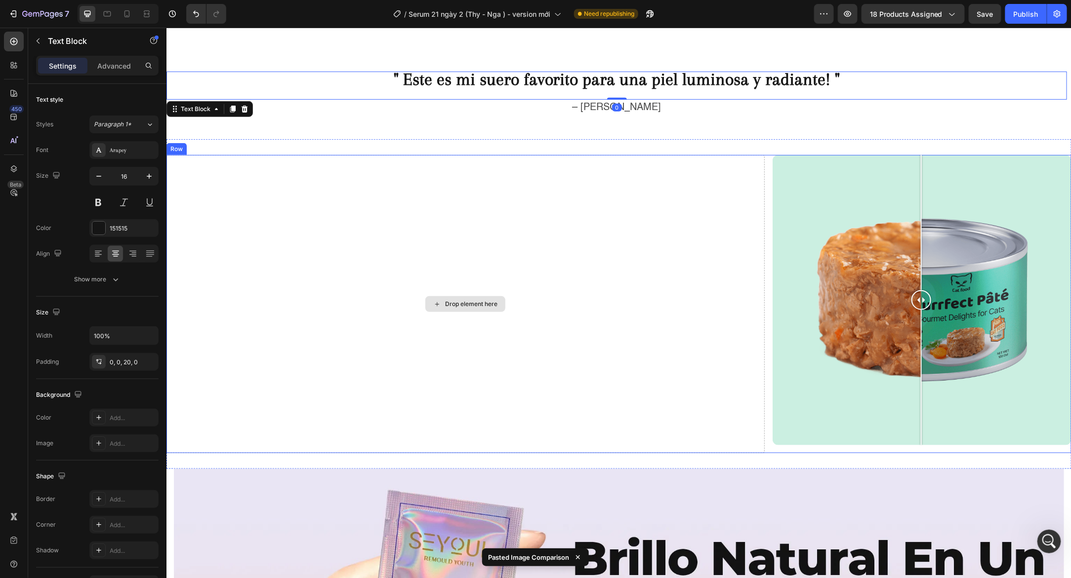
click at [740, 384] on div "Drop element here" at bounding box center [465, 304] width 598 height 298
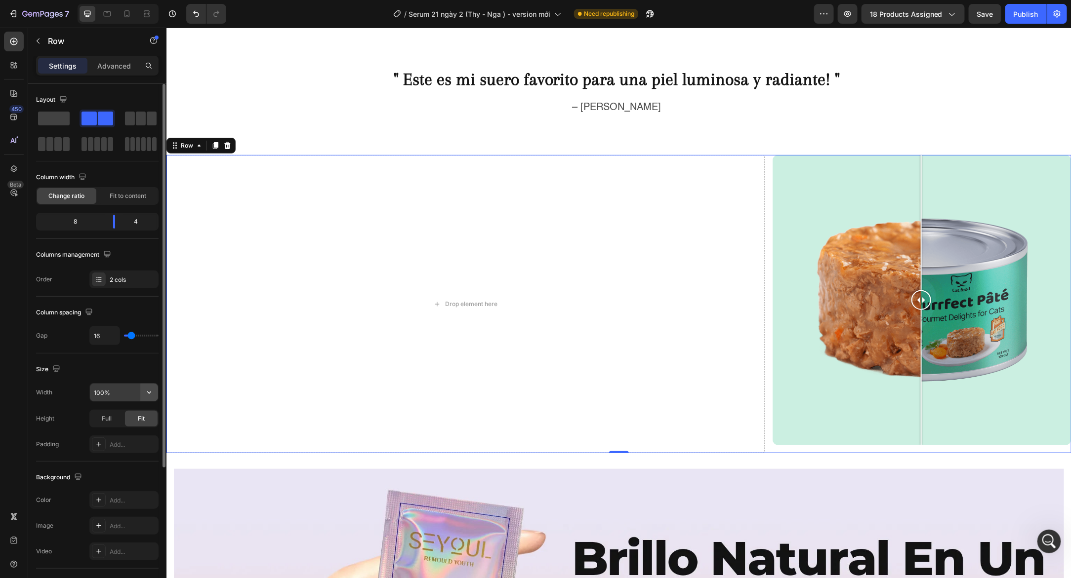
click at [146, 394] on icon "button" at bounding box center [149, 393] width 10 height 10
click at [127, 410] on div "Default 1200px" at bounding box center [113, 416] width 81 height 19
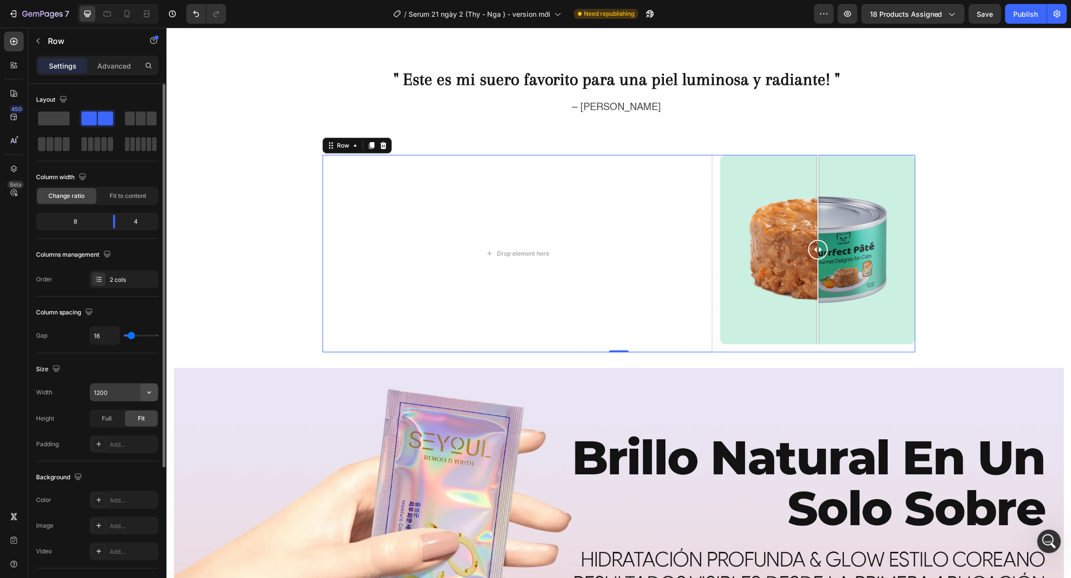
click at [149, 395] on icon "button" at bounding box center [149, 393] width 10 height 10
click at [124, 430] on p "Full 100%" at bounding box center [121, 434] width 56 height 9
type input "100%"
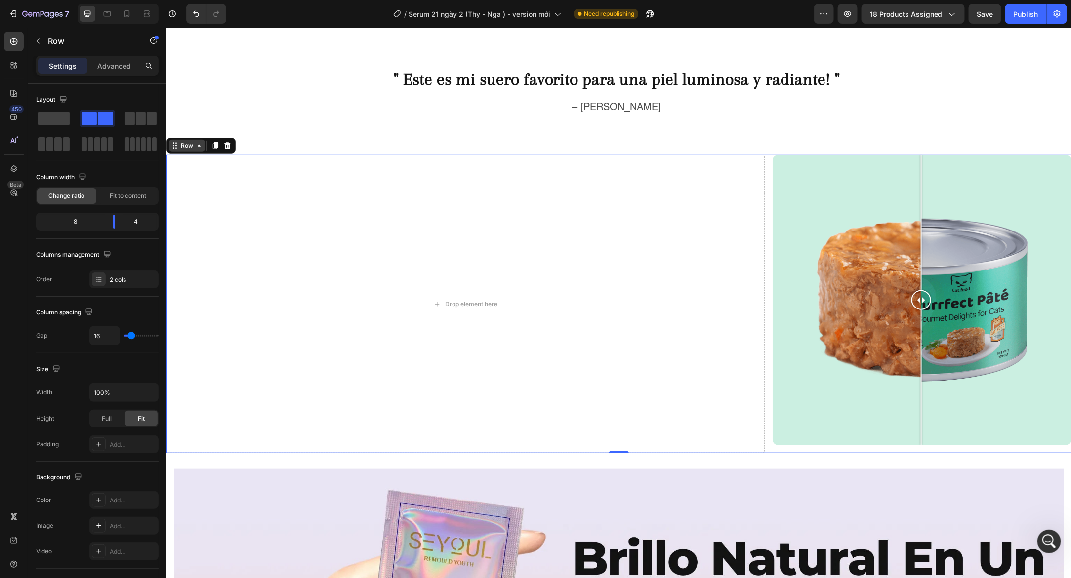
click at [190, 150] on div "Row" at bounding box center [186, 145] width 36 height 12
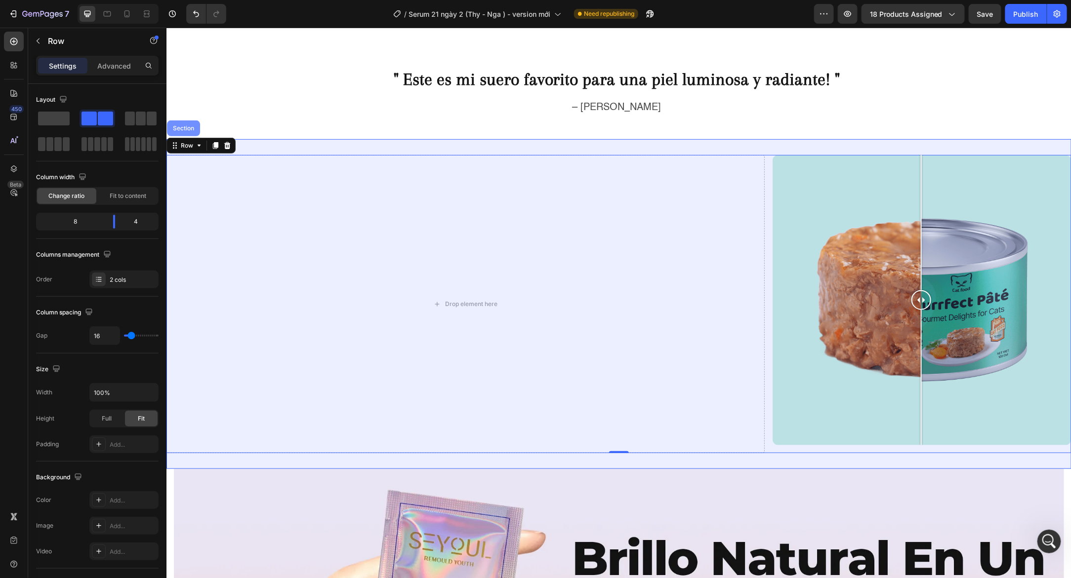
click at [184, 125] on div "Section" at bounding box center [182, 128] width 25 height 6
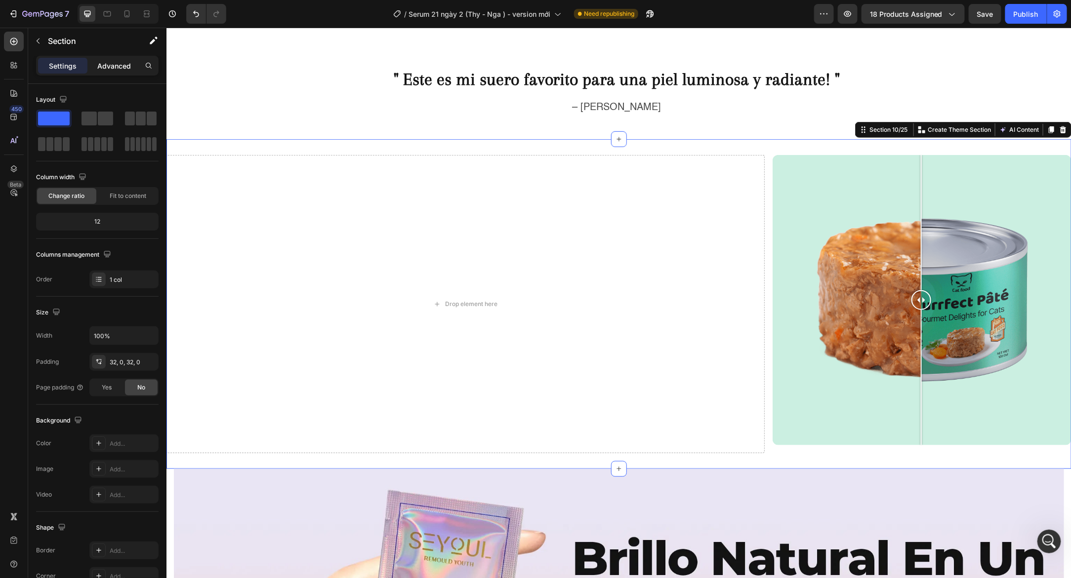
click at [127, 71] on div "Advanced" at bounding box center [113, 66] width 49 height 16
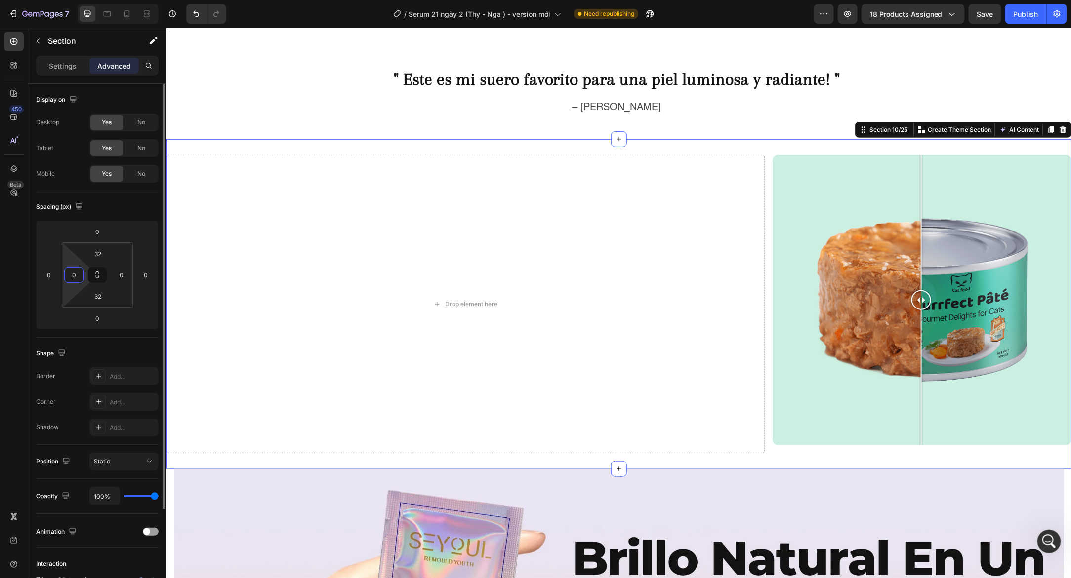
click at [72, 282] on input "0" at bounding box center [74, 275] width 15 height 15
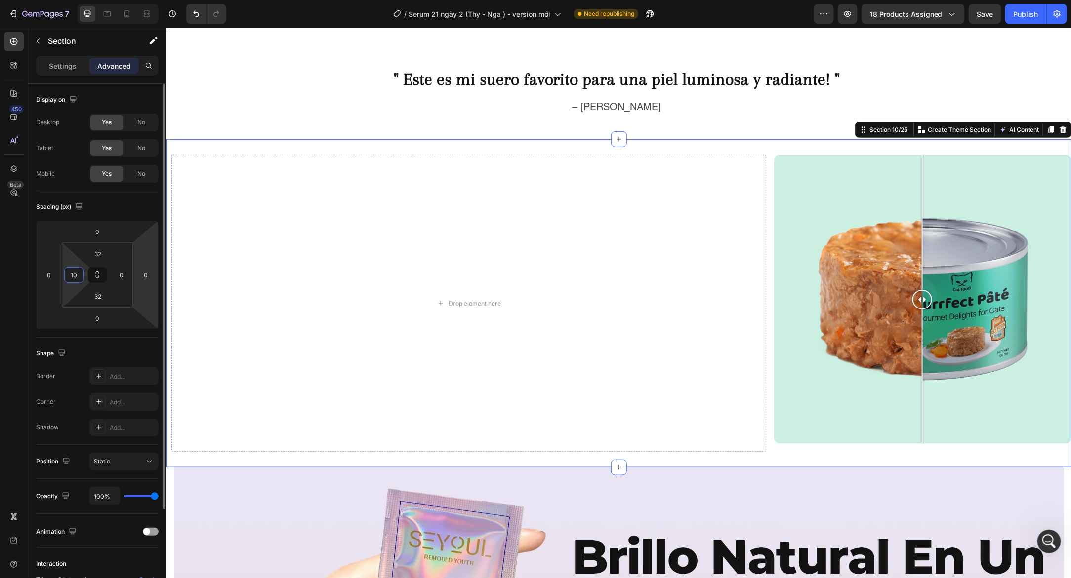
type input "1"
type input "15"
click at [121, 273] on input "0" at bounding box center [121, 275] width 15 height 15
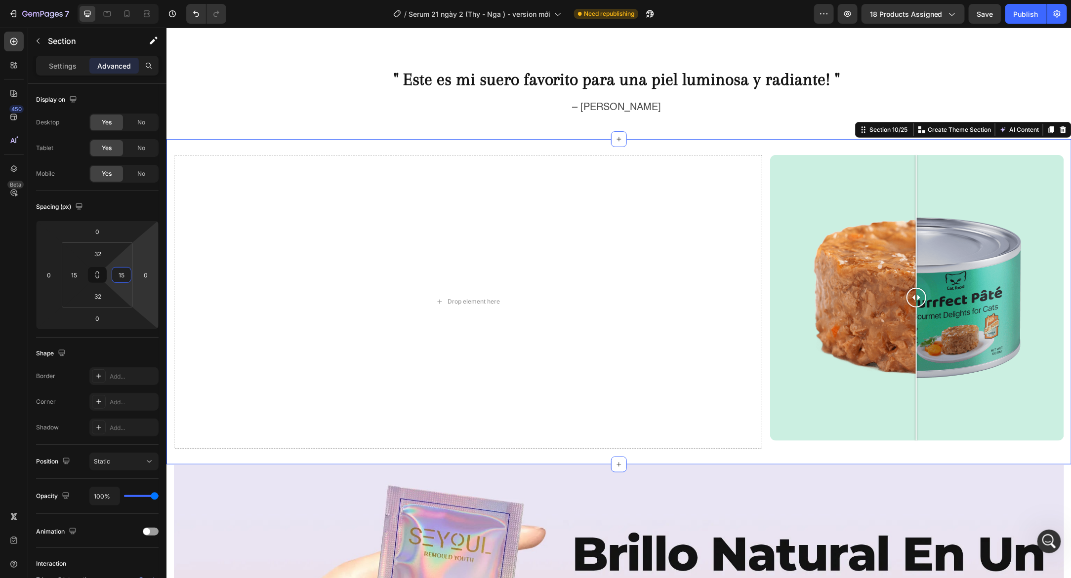
type input "15"
click at [543, 148] on div "Drop element here Image Comparison Row Section 10/25 Create Theme Section AI Co…" at bounding box center [618, 301] width 905 height 325
click at [103, 250] on input "32" at bounding box center [98, 253] width 20 height 15
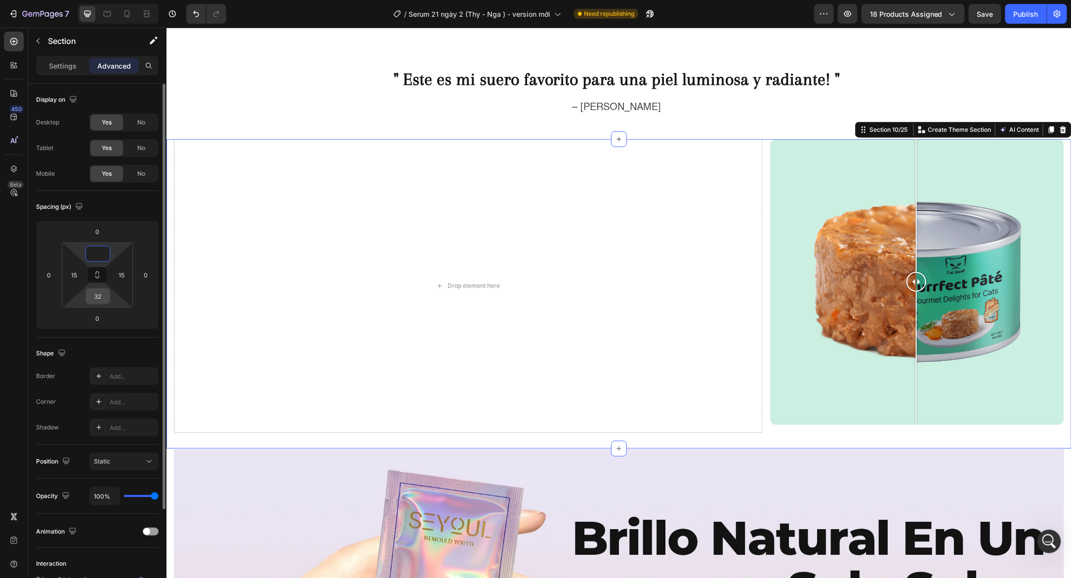
type input "0"
click at [94, 295] on input "32" at bounding box center [98, 296] width 20 height 15
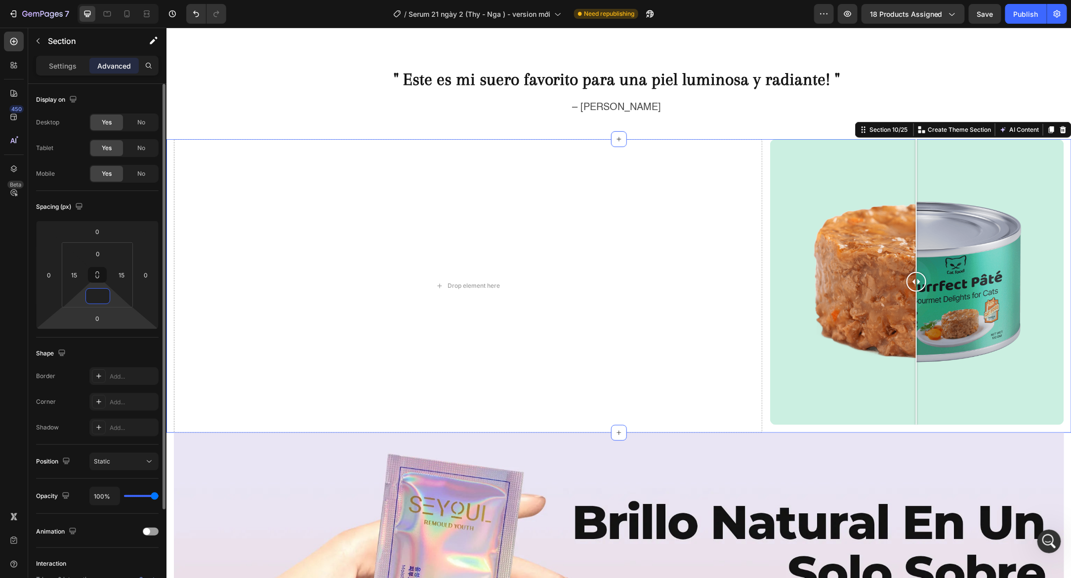
click at [98, 309] on html "7 Version history / Serum 21 ngày 2 (Thy - Nga ) - version mới Need republishin…" at bounding box center [535, 559] width 1071 height 1118
type input "0"
click at [99, 314] on input "0" at bounding box center [97, 318] width 20 height 15
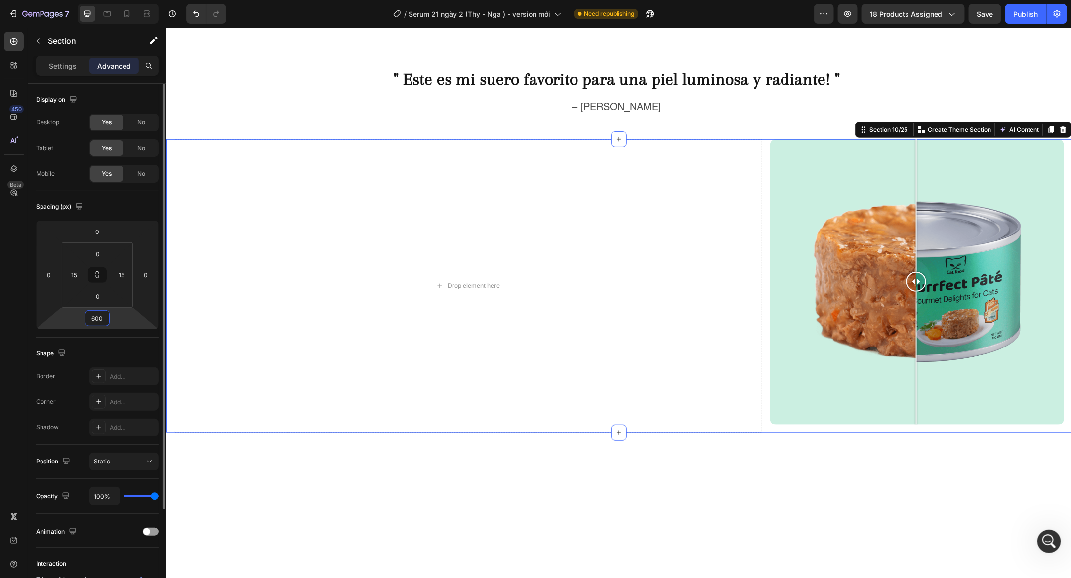
type input "60"
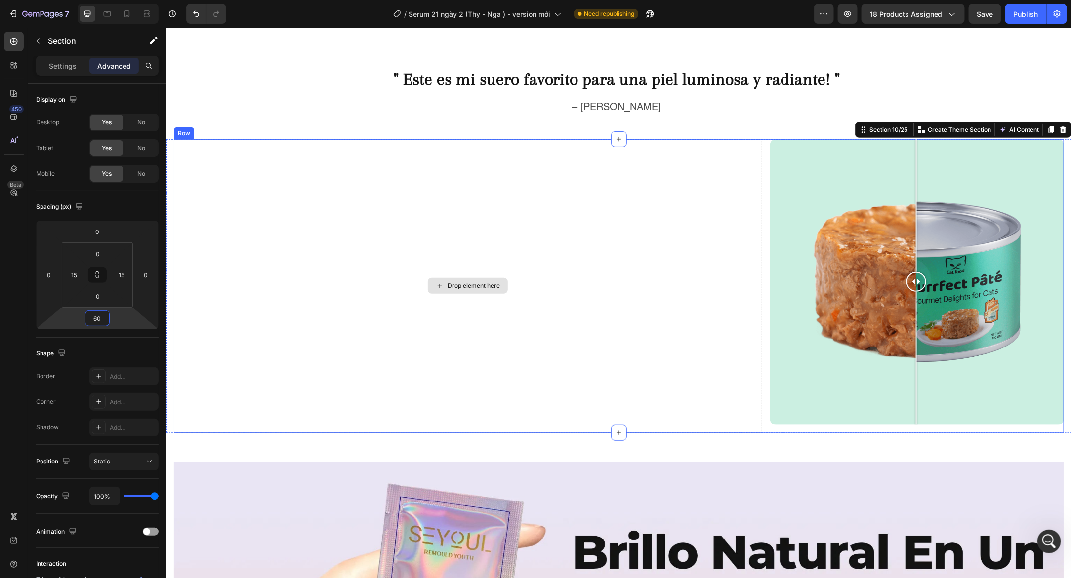
click at [428, 326] on div "Drop element here" at bounding box center [467, 286] width 588 height 294
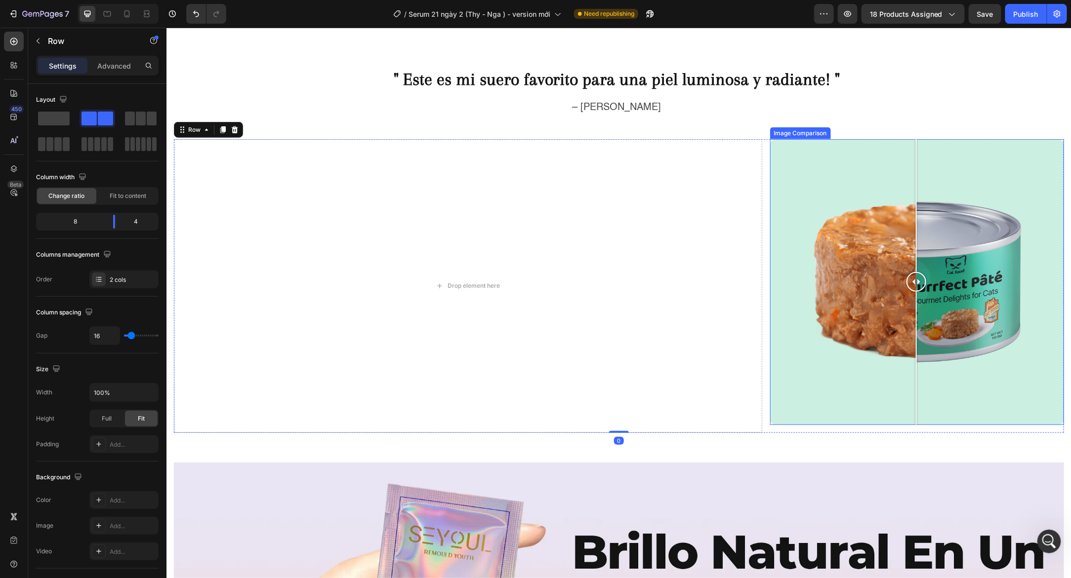
click at [821, 344] on div at bounding box center [917, 282] width 294 height 286
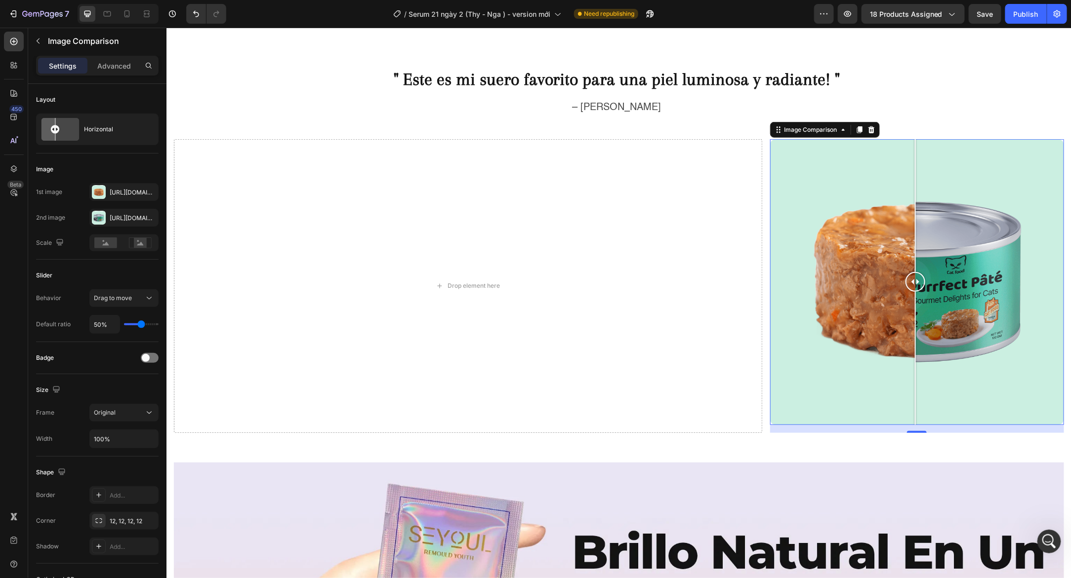
drag, startPoint x: 819, startPoint y: 280, endPoint x: 927, endPoint y: 284, distance: 107.7
click at [925, 284] on div at bounding box center [915, 282] width 20 height 20
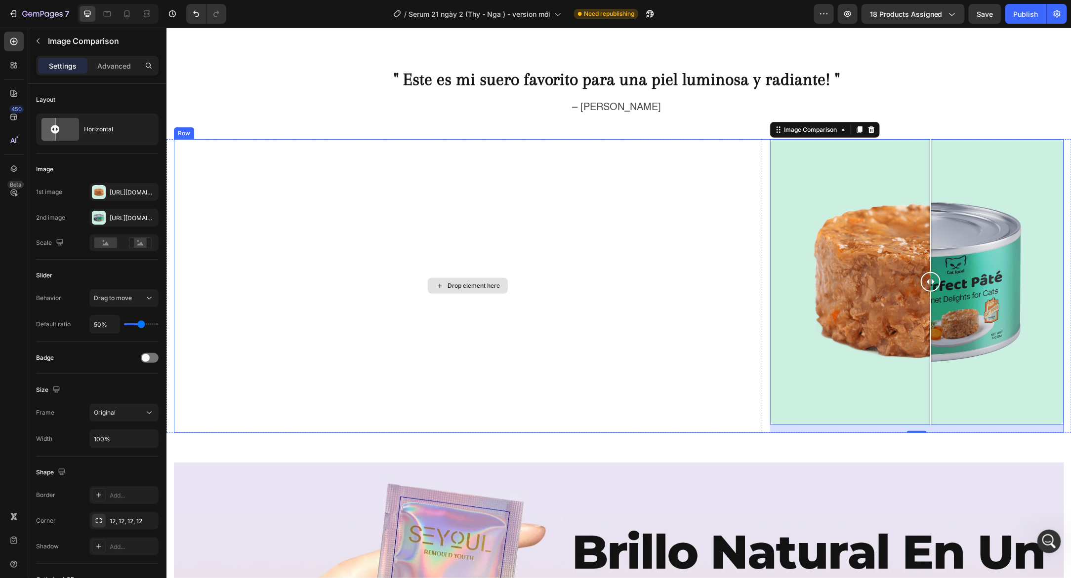
click at [759, 176] on div "Drop element here Image Comparison 16 Row" at bounding box center [618, 286] width 890 height 294
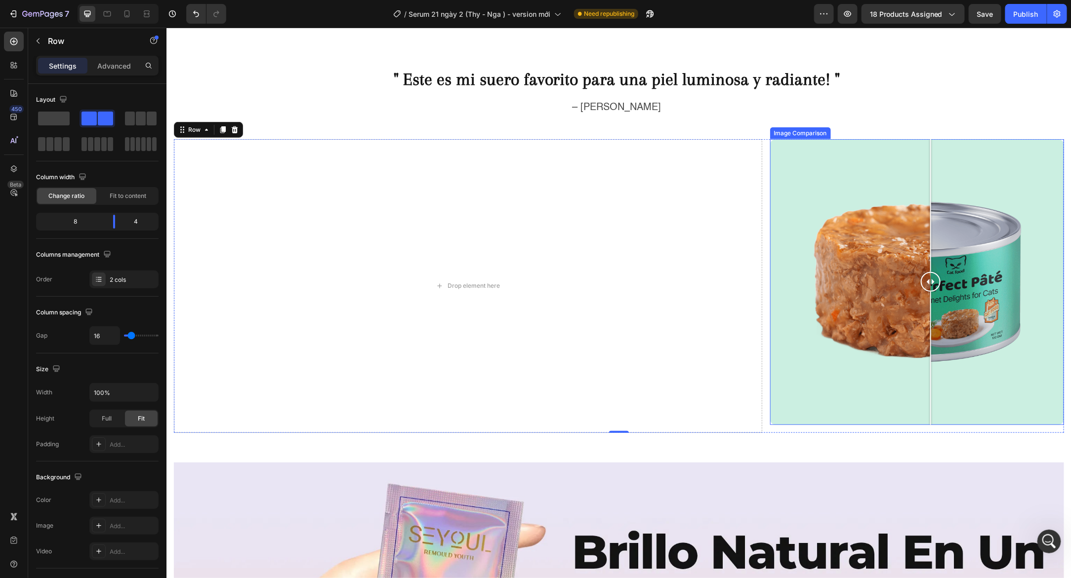
click at [806, 212] on div at bounding box center [917, 282] width 294 height 286
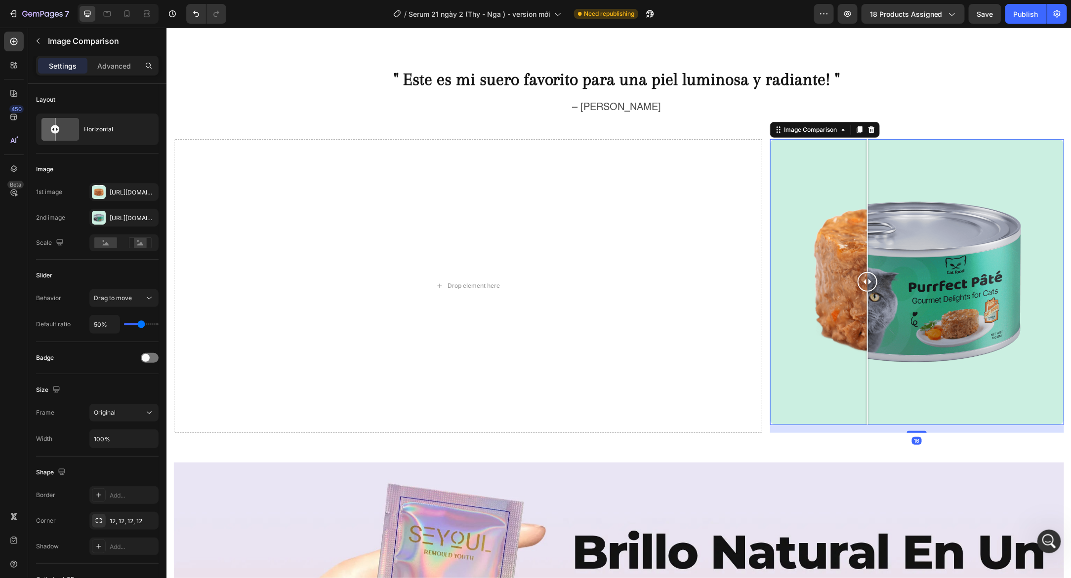
drag, startPoint x: 806, startPoint y: 215, endPoint x: 899, endPoint y: 217, distance: 93.4
click at [877, 217] on div at bounding box center [867, 282] width 20 height 286
click at [827, 213] on div at bounding box center [917, 282] width 294 height 286
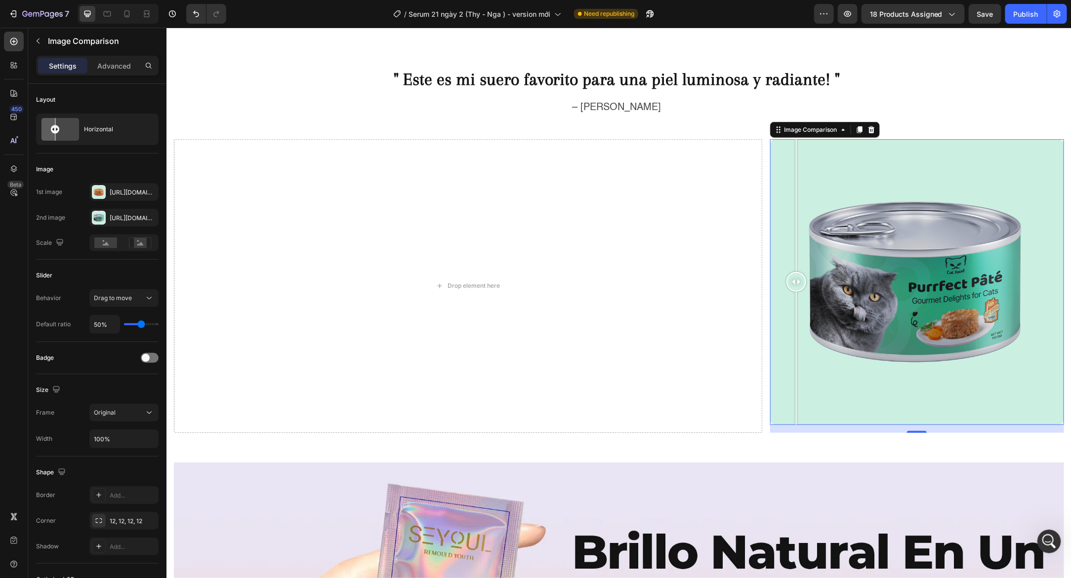
click at [793, 218] on div at bounding box center [917, 282] width 294 height 286
click at [106, 195] on div "Https://cdn.Shopify.Com/s/files/1/0643/1404/8704/files/gempages_507356051327157…" at bounding box center [123, 192] width 69 height 18
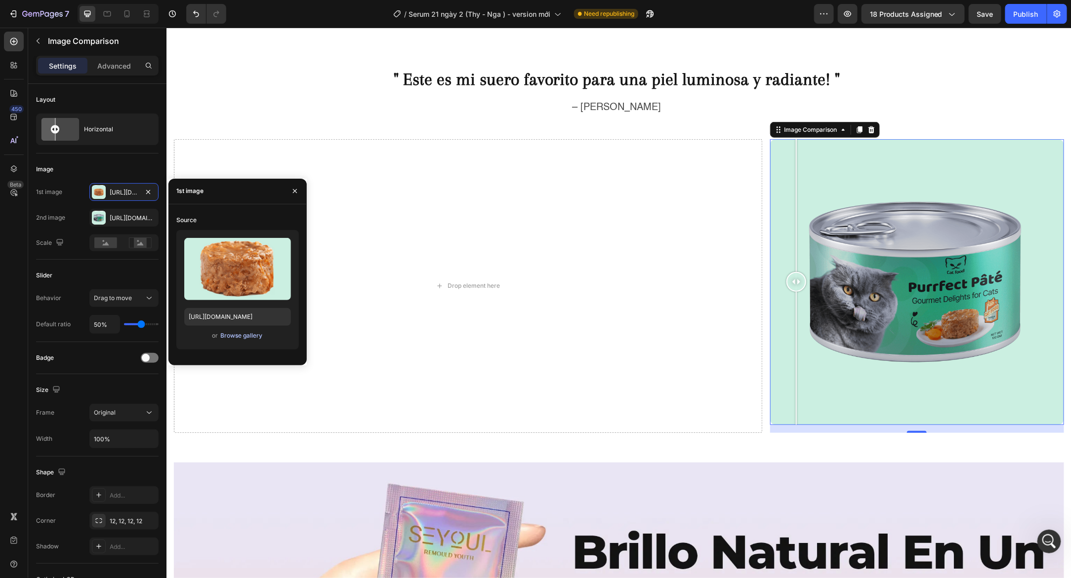
click at [231, 337] on div "Browse gallery" at bounding box center [242, 335] width 42 height 9
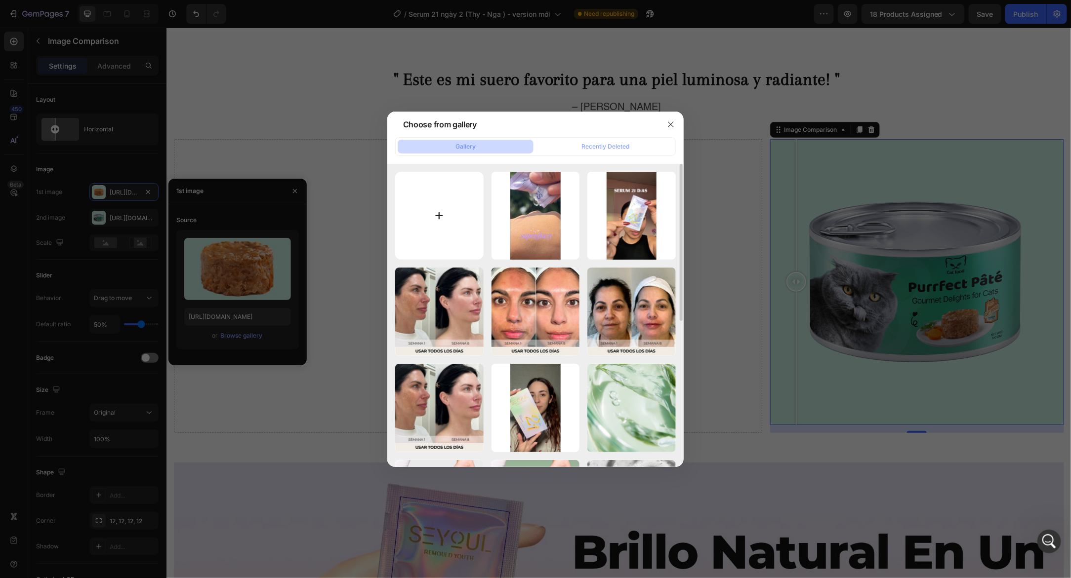
click at [441, 219] on input "file" at bounding box center [439, 216] width 88 height 88
type input "C:\fakepath\c0e8de0b089803ecc730c3f8a3a96539.jpg"
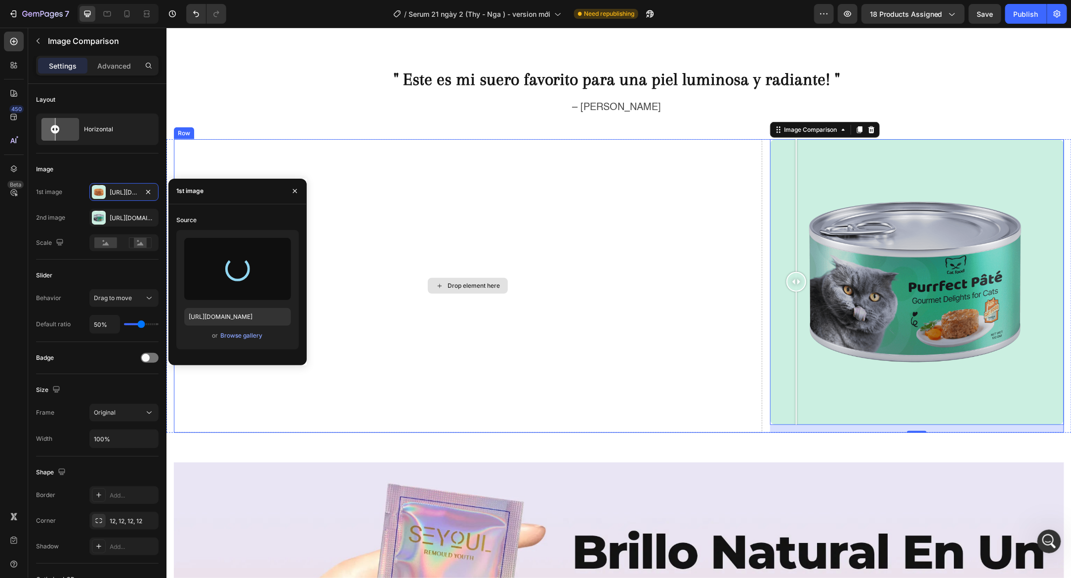
type input "https://cdn.shopify.com/s/files/1/0643/1404/8704/files/gempages_507356051327157…"
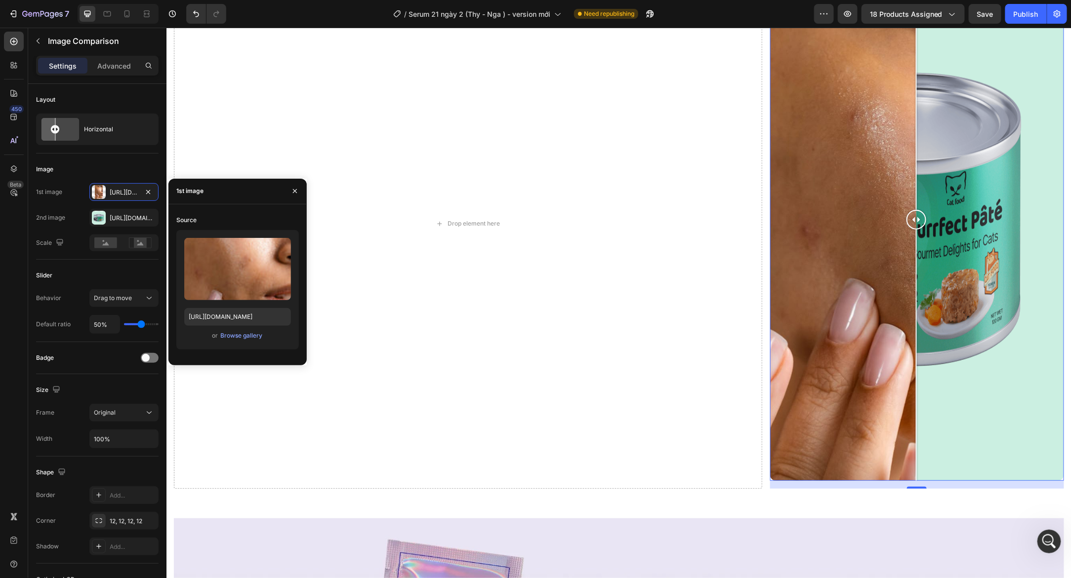
scroll to position [2312, 0]
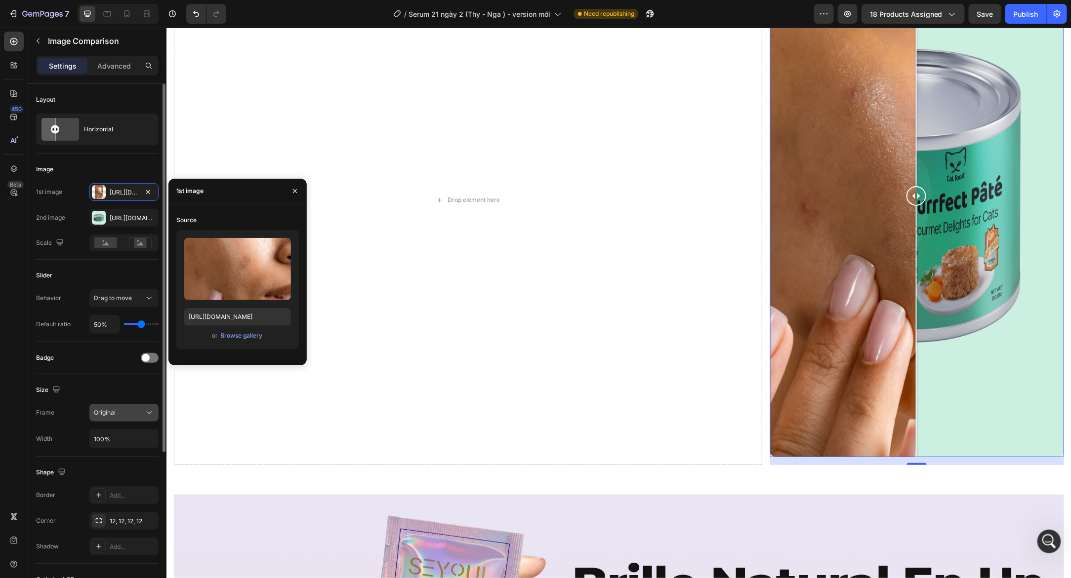
click at [139, 415] on div "Original" at bounding box center [119, 412] width 50 height 9
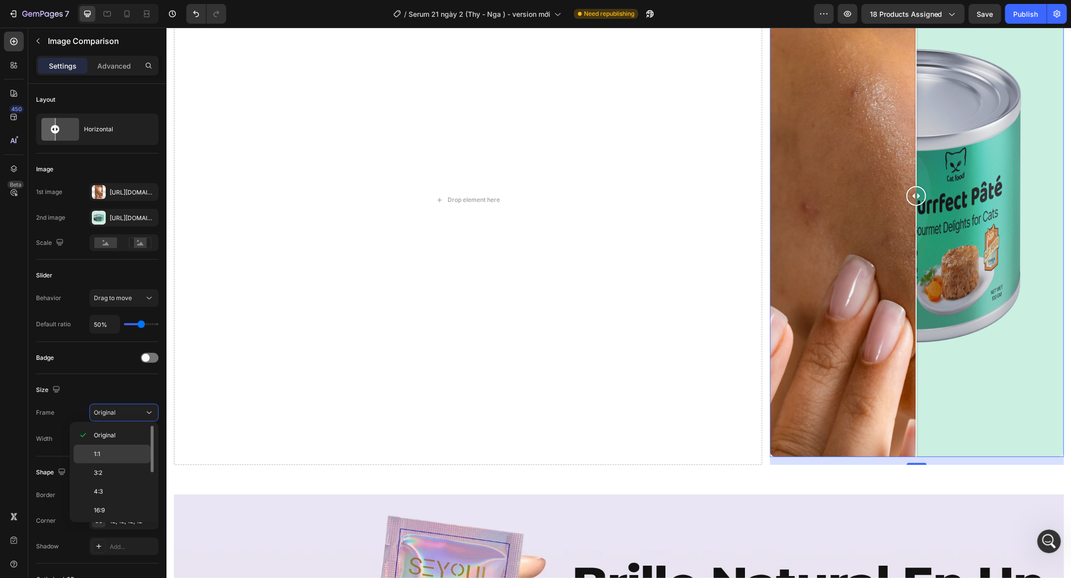
click at [121, 455] on p "1:1" at bounding box center [120, 454] width 52 height 9
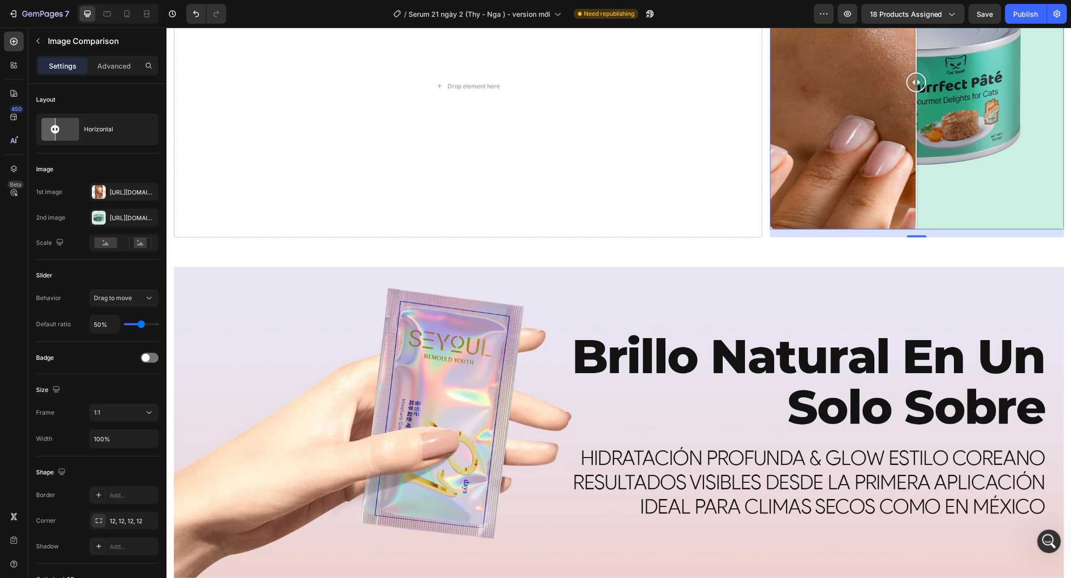
scroll to position [2198, 0]
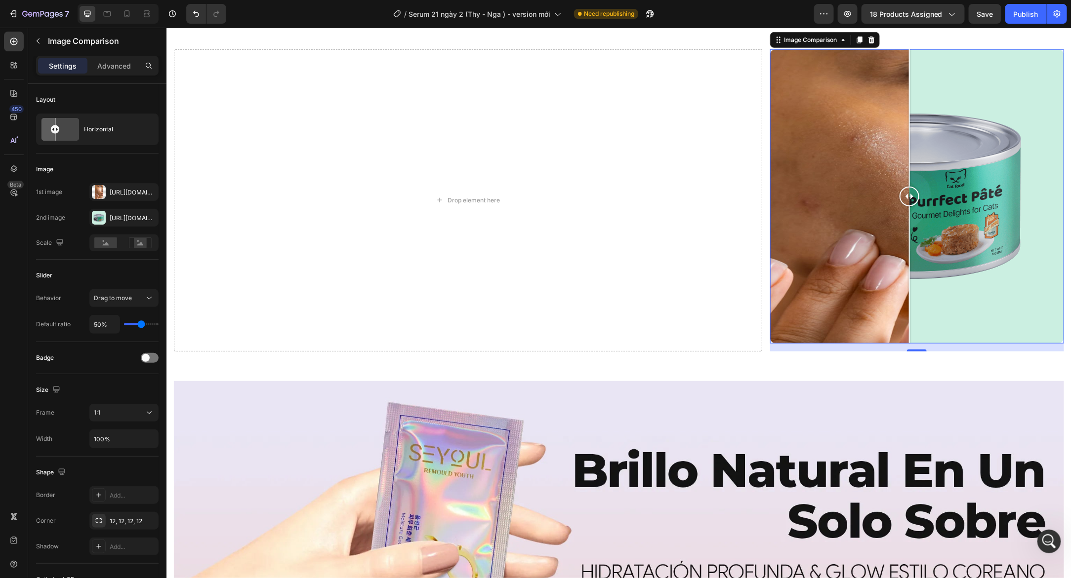
click at [906, 200] on div at bounding box center [909, 196] width 20 height 20
click at [958, 189] on div at bounding box center [917, 196] width 294 height 294
drag, startPoint x: 957, startPoint y: 189, endPoint x: 893, endPoint y: 201, distance: 65.3
click at [893, 201] on div at bounding box center [902, 196] width 20 height 20
click at [957, 183] on div at bounding box center [917, 196] width 294 height 294
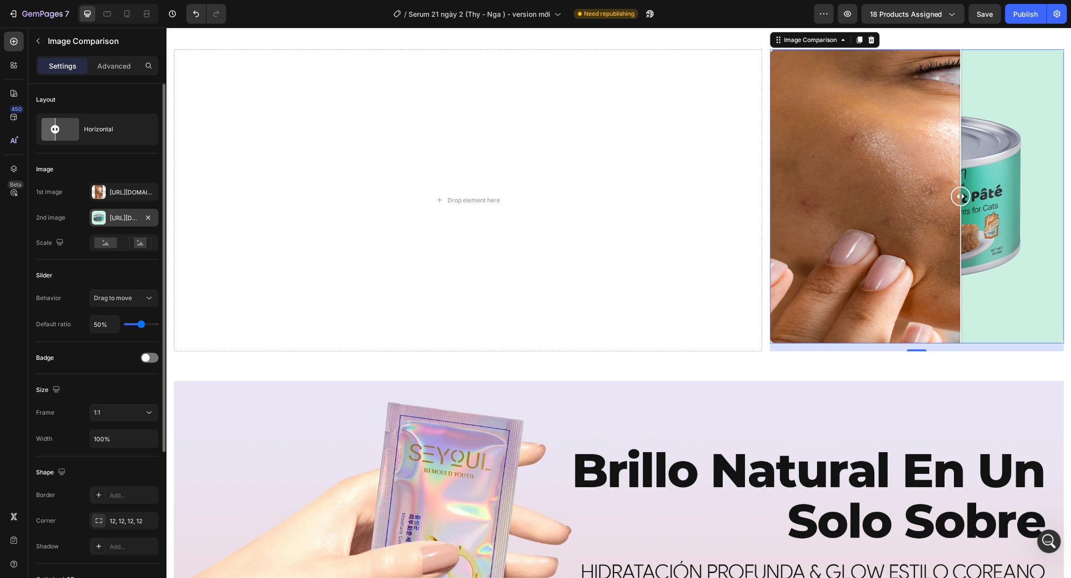
click at [135, 214] on div "Https://cdn.Shopify.Com/s/files/1/0643/1404/8704/files/gempages_507356051327157…" at bounding box center [124, 218] width 29 height 9
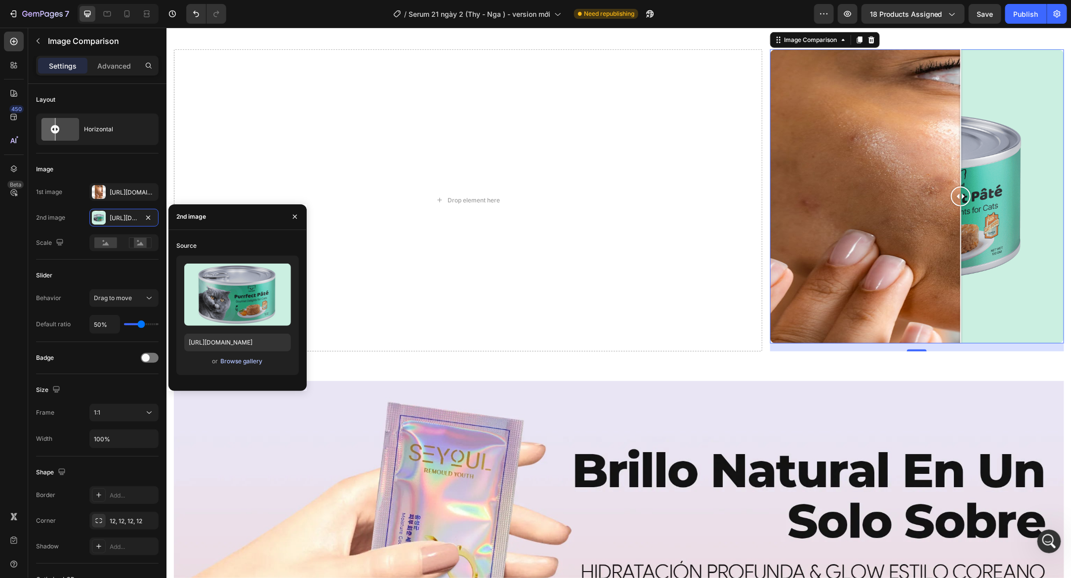
click at [229, 362] on div "Browse gallery" at bounding box center [242, 361] width 42 height 9
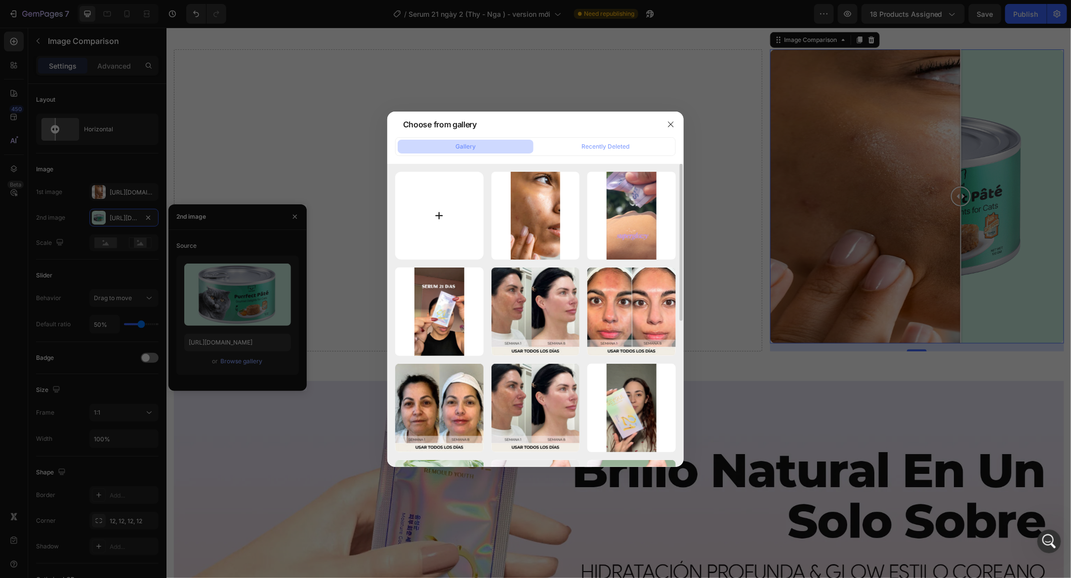
click at [430, 224] on input "file" at bounding box center [439, 216] width 88 height 88
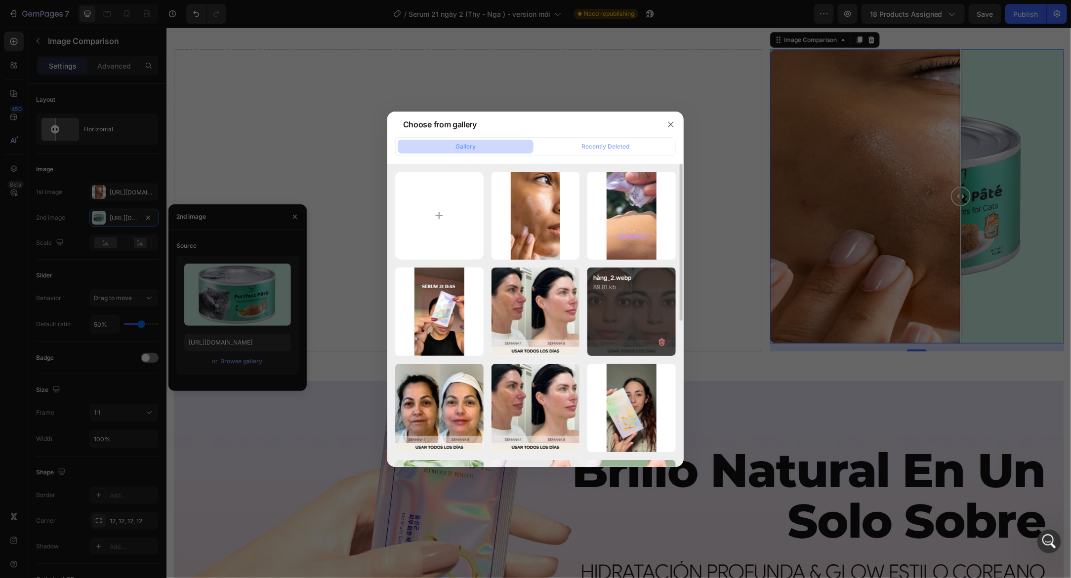
type input "C:\fakepath\4f17b9d3ce2ddab4cc095d6804be685e.jpg"
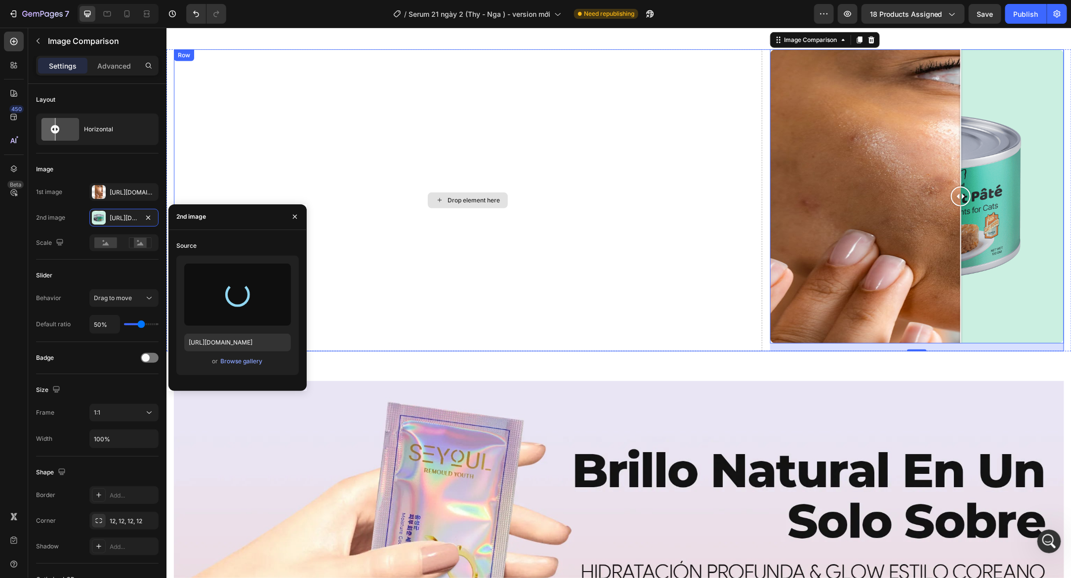
type input "https://cdn.shopify.com/s/files/1/0643/1404/8704/files/gempages_507356051327157…"
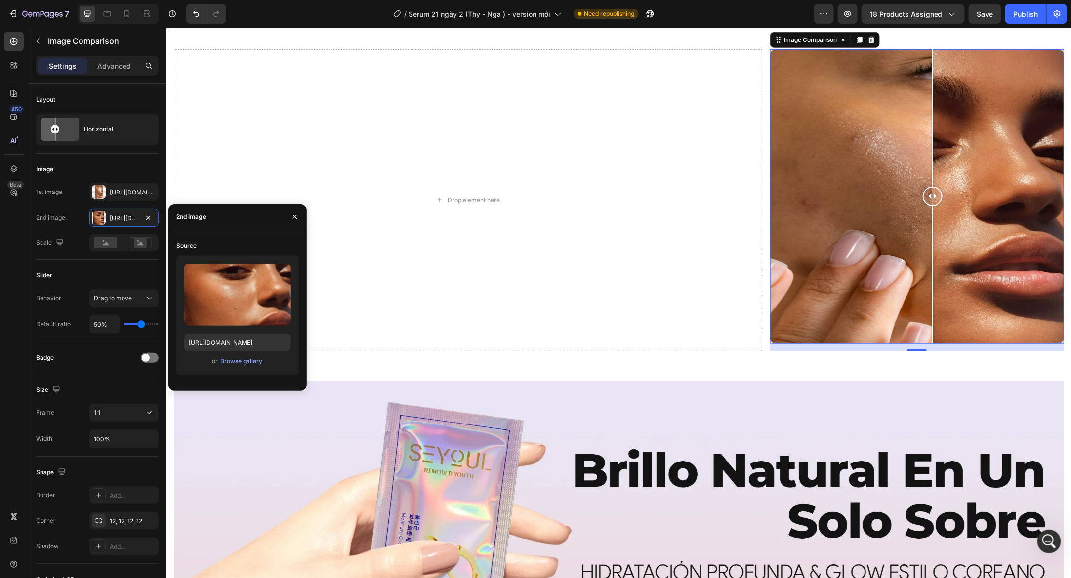
drag, startPoint x: 908, startPoint y: 199, endPoint x: 929, endPoint y: 225, distance: 34.1
click at [929, 225] on div at bounding box center [932, 196] width 20 height 294
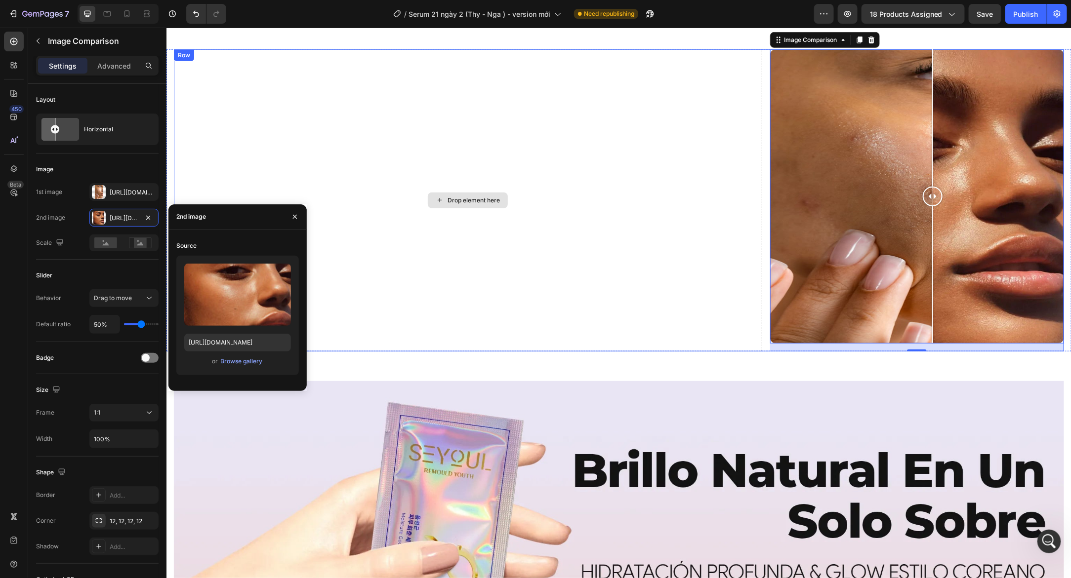
click at [670, 232] on div "Drop element here" at bounding box center [467, 200] width 588 height 302
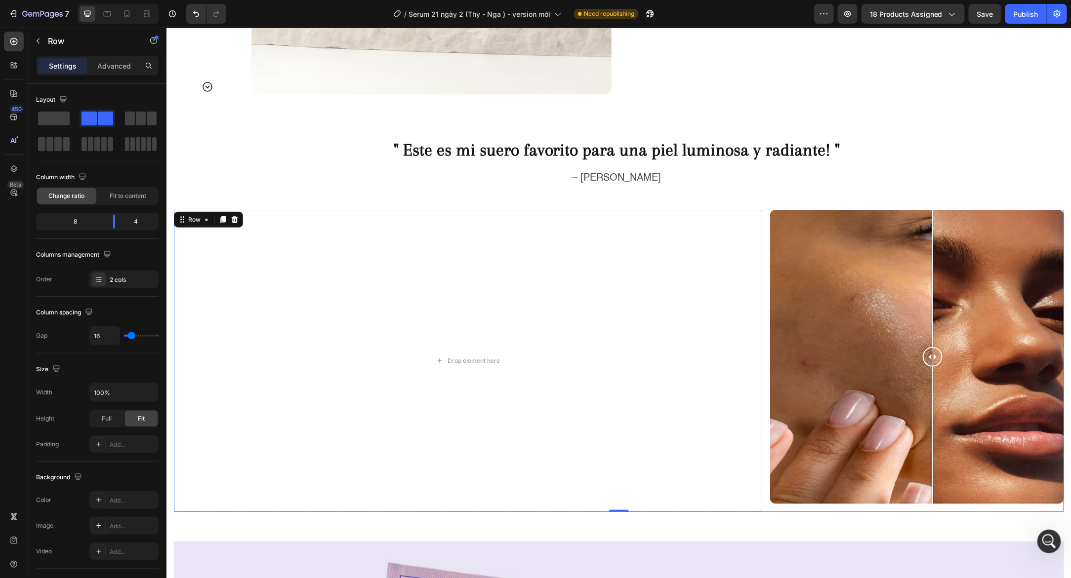
scroll to position [2096, 0]
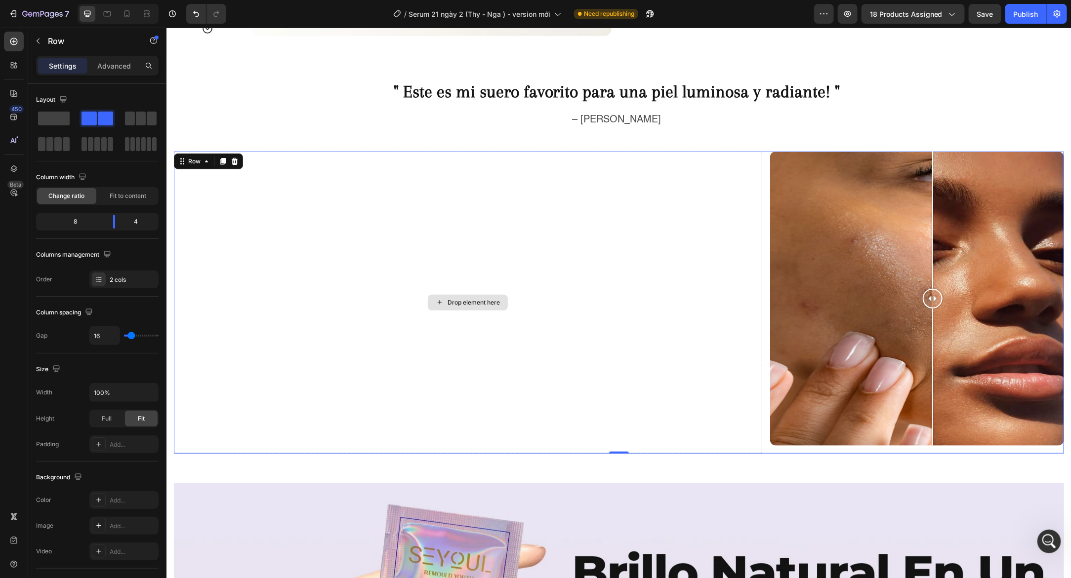
click at [618, 214] on div "Drop element here" at bounding box center [467, 302] width 588 height 302
click at [172, 189] on div "Drop element here Image Comparison Row 0 Section 10/25" at bounding box center [618, 302] width 905 height 302
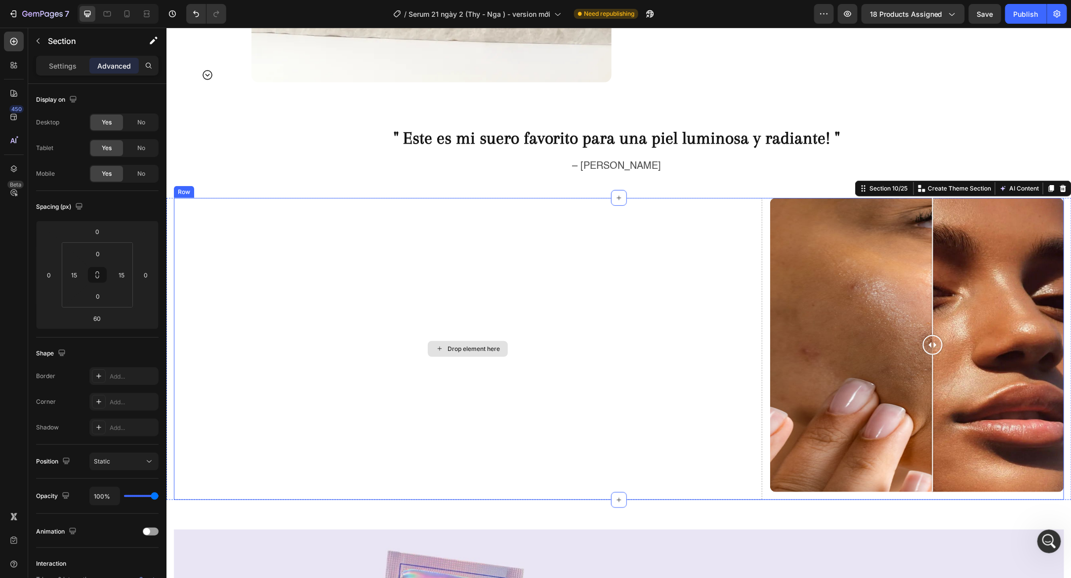
scroll to position [1912, 0]
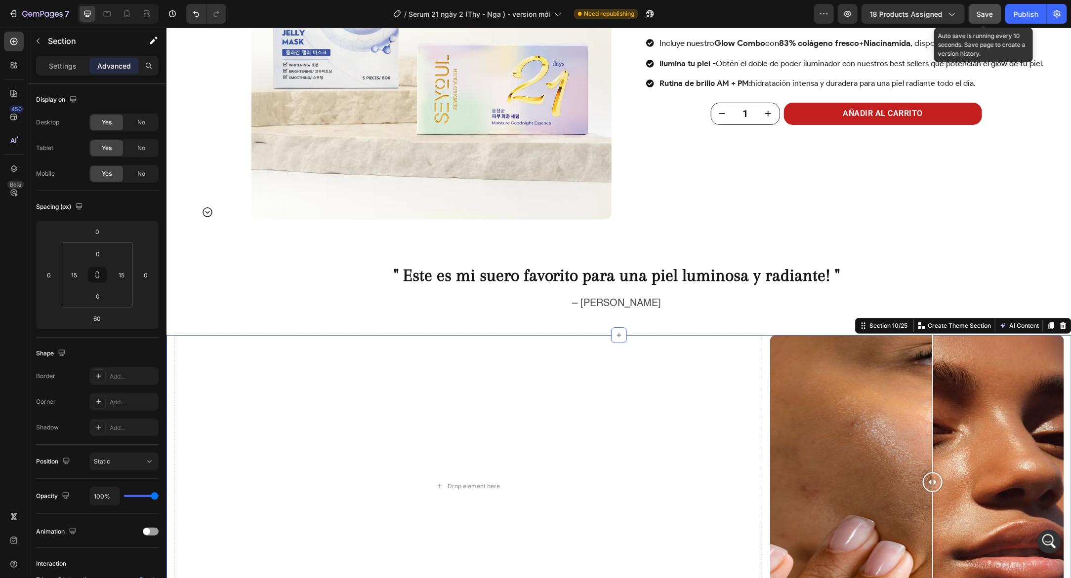
click at [994, 16] on button "Save" at bounding box center [985, 14] width 33 height 20
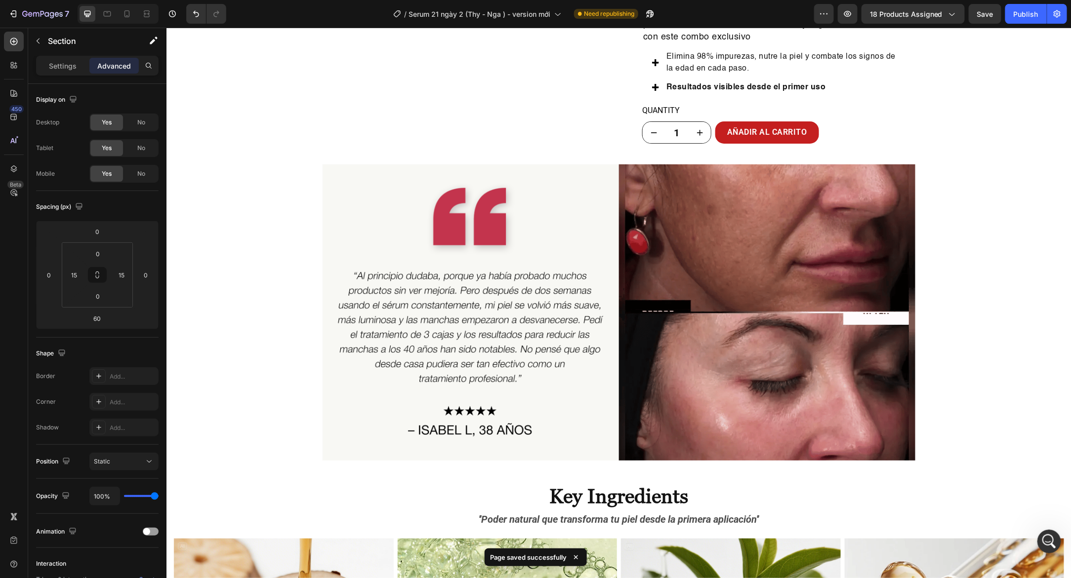
scroll to position [3028, 0]
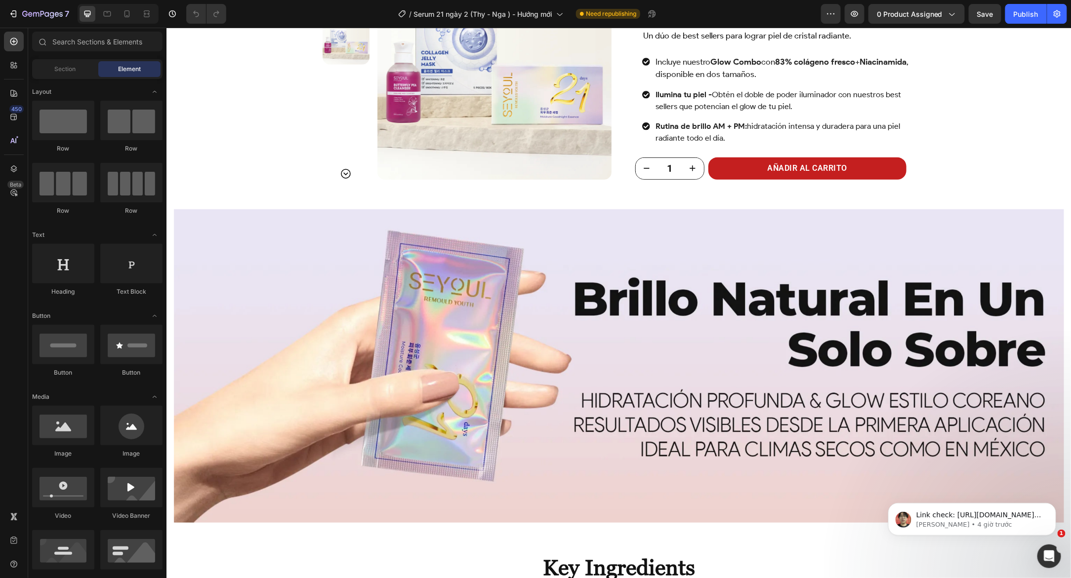
scroll to position [2115, 0]
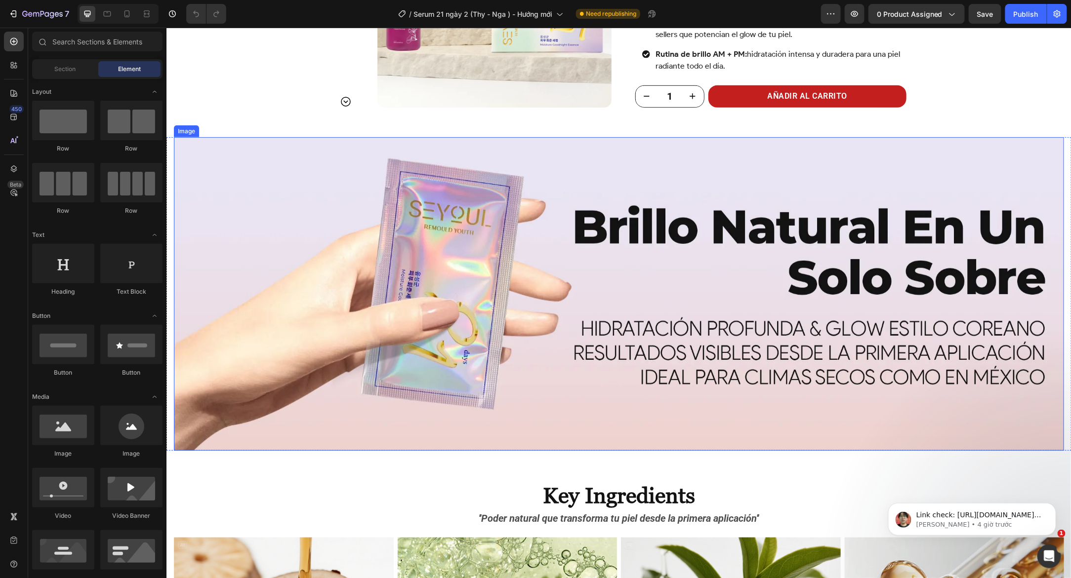
click at [214, 205] on img at bounding box center [618, 294] width 890 height 314
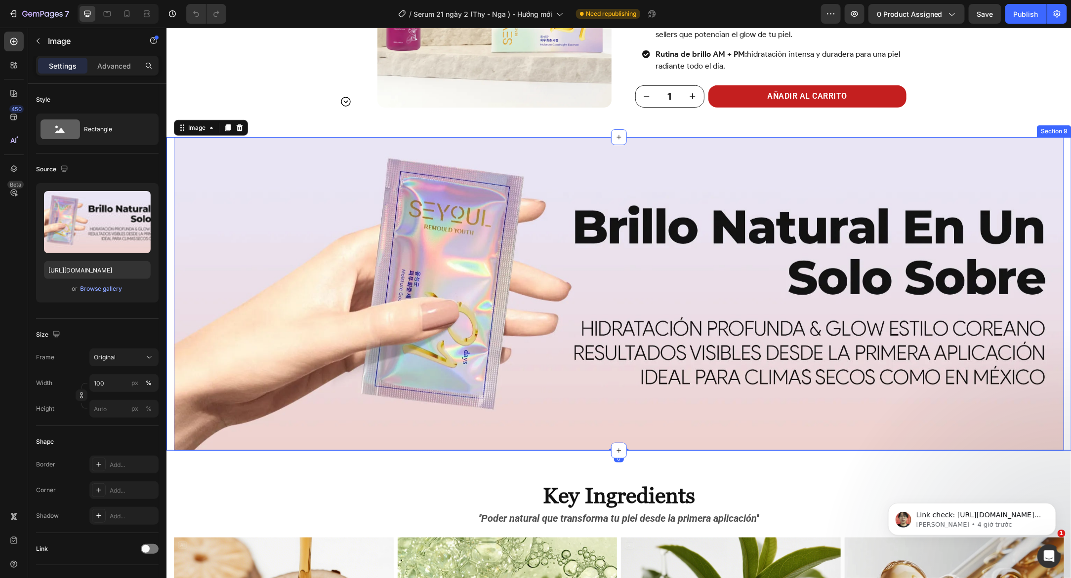
click at [172, 154] on div "Image 0 Section 9" at bounding box center [618, 294] width 905 height 314
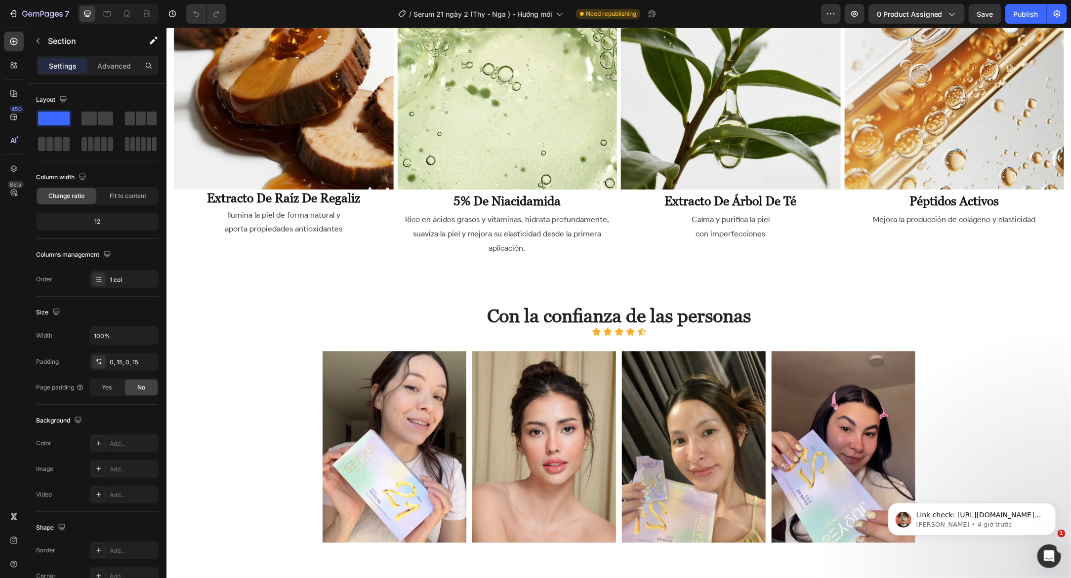
scroll to position [2813, 0]
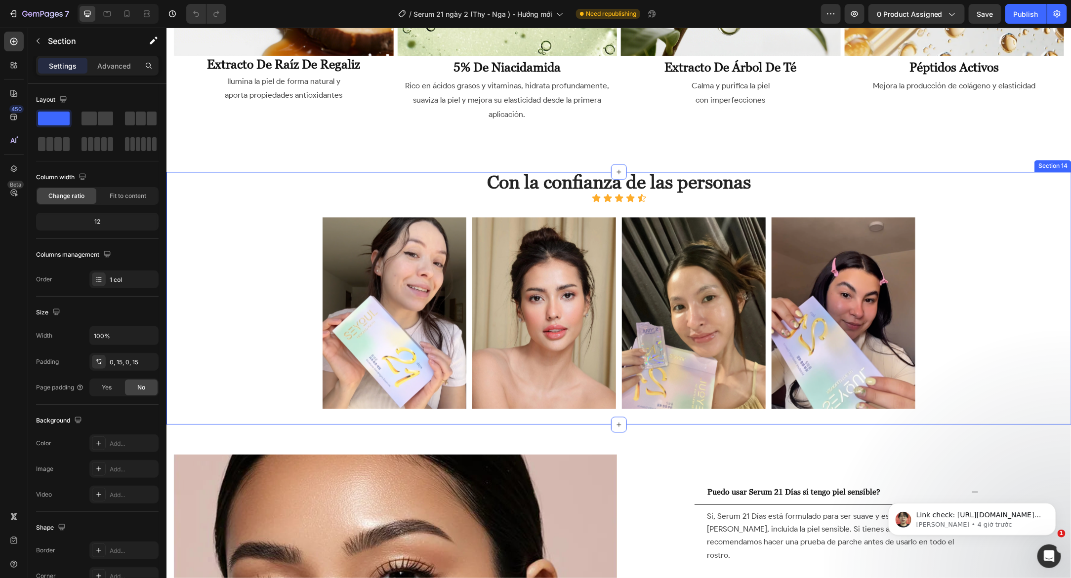
click at [224, 188] on div "Con la confianza de las personas Heading Con la confianza de las personas Headi…" at bounding box center [618, 298] width 890 height 253
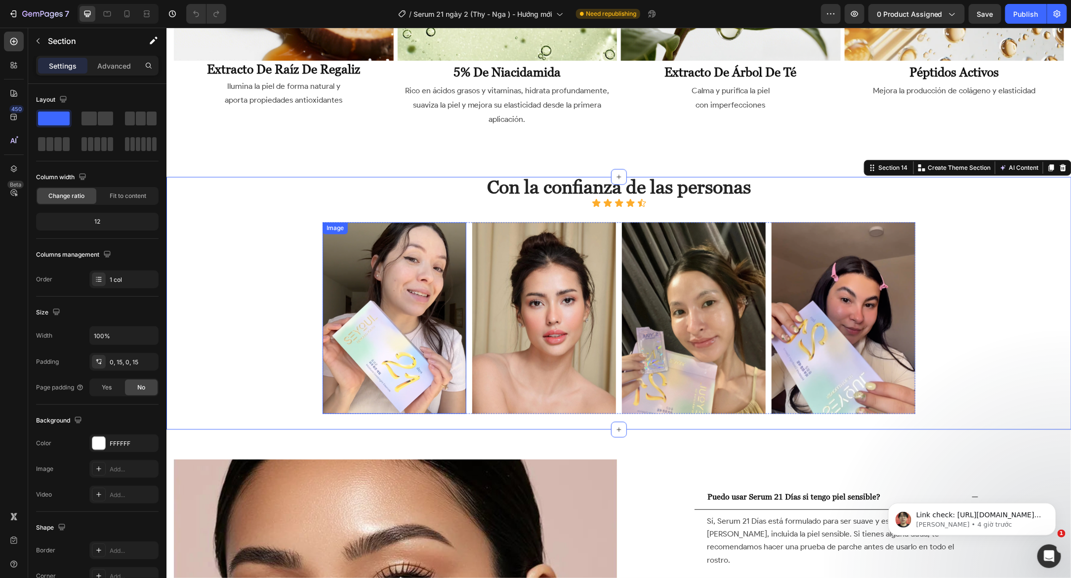
scroll to position [2806, 0]
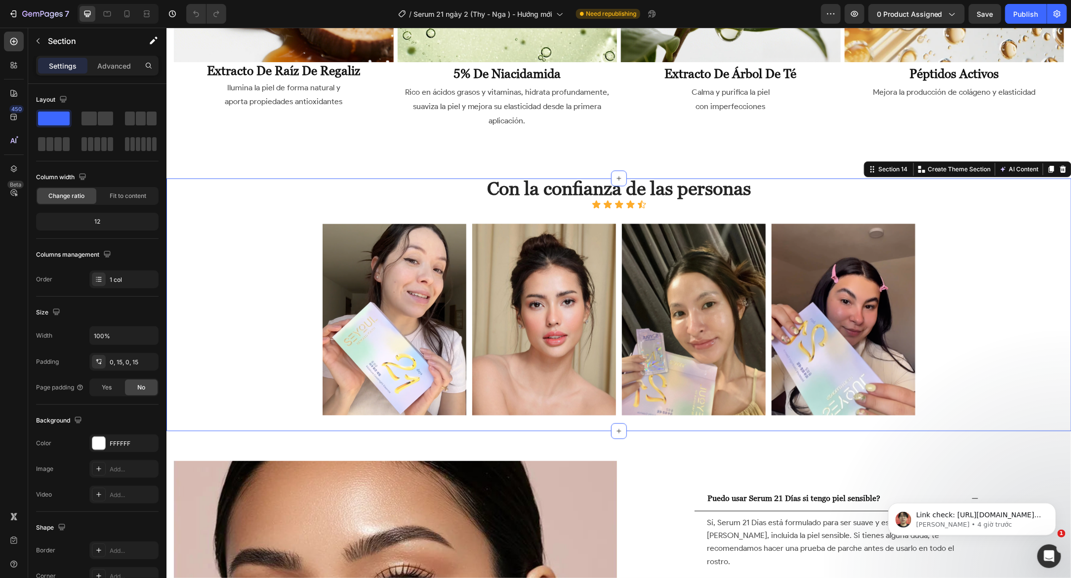
click at [203, 192] on div "Con la confianza de las personas Heading Con la confianza de las personas Headi…" at bounding box center [618, 304] width 890 height 253
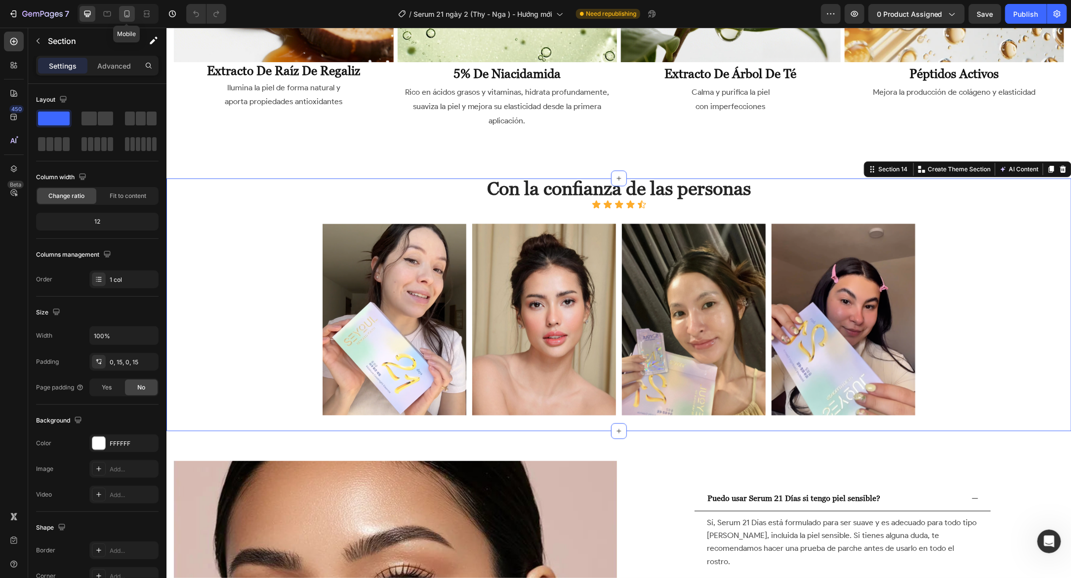
click at [125, 11] on icon at bounding box center [127, 14] width 10 height 10
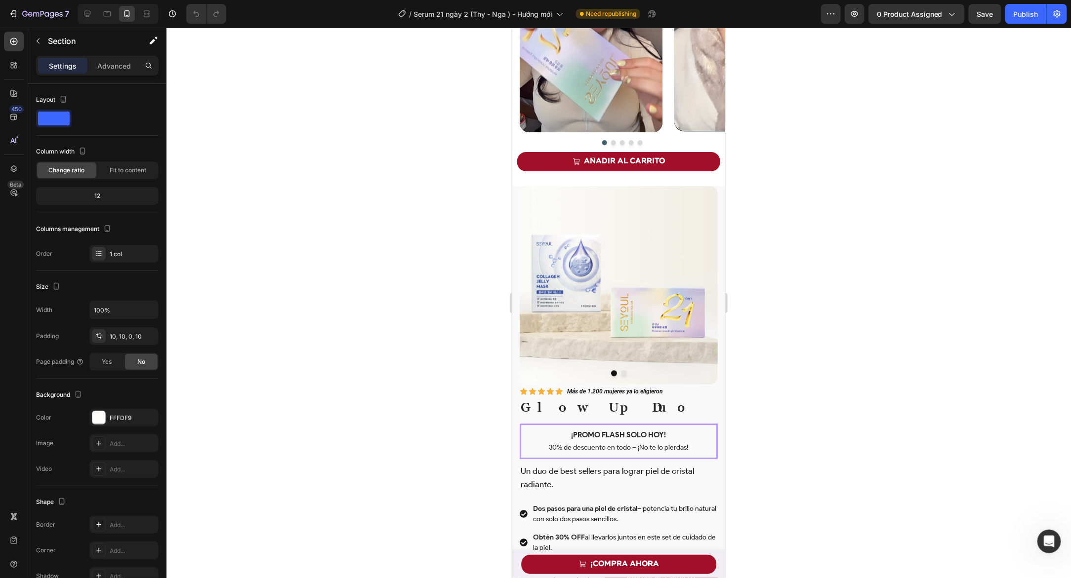
scroll to position [1391, 0]
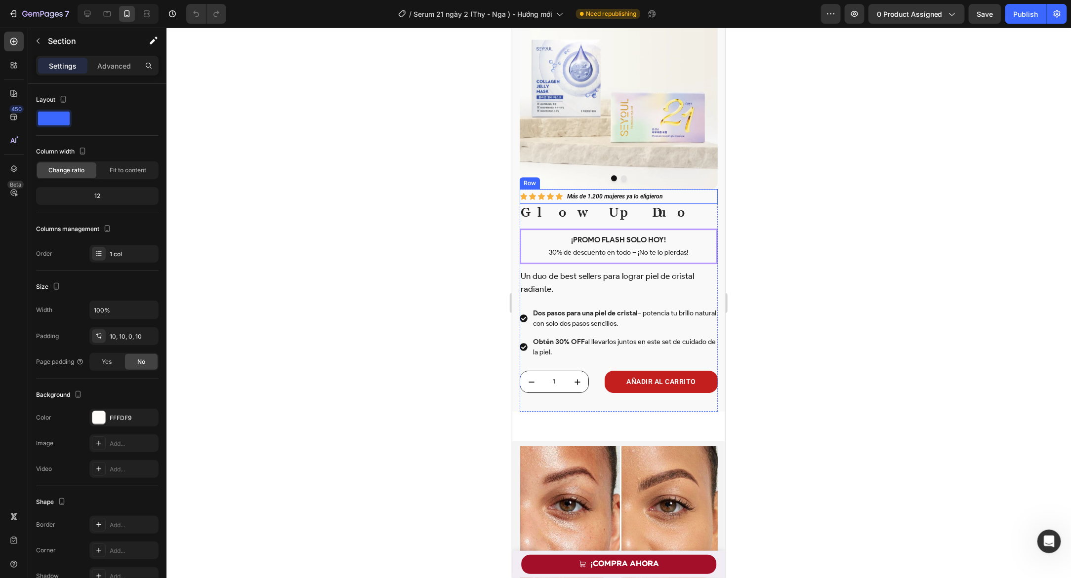
click at [563, 190] on div "Icon Icon Icon Icon Icon Icon List Más de 1.200 mujeres ya lo eligieron Text Bl…" at bounding box center [618, 196] width 198 height 15
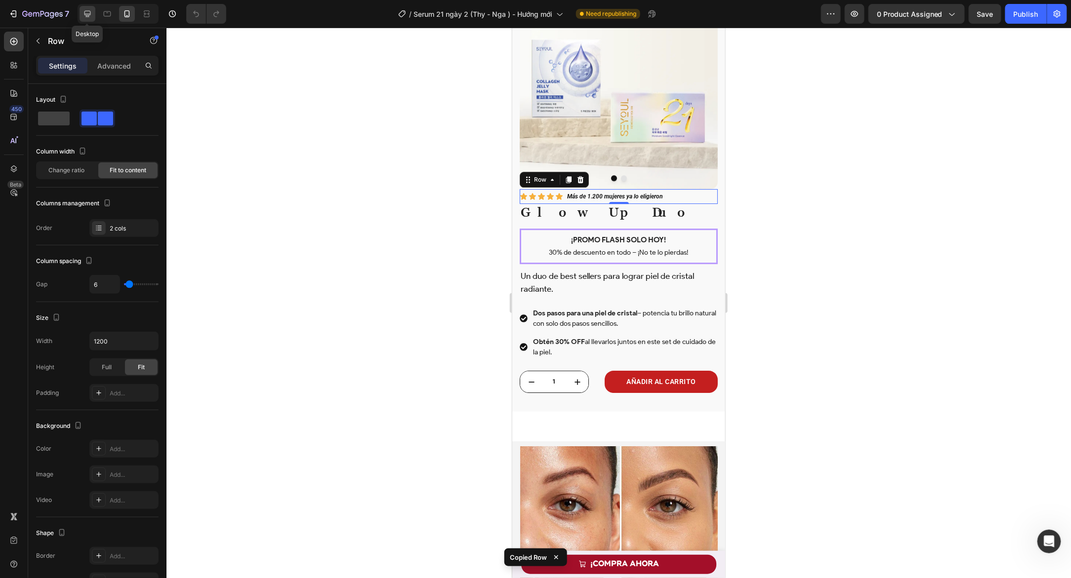
click at [84, 15] on icon at bounding box center [87, 14] width 6 height 6
type input "8"
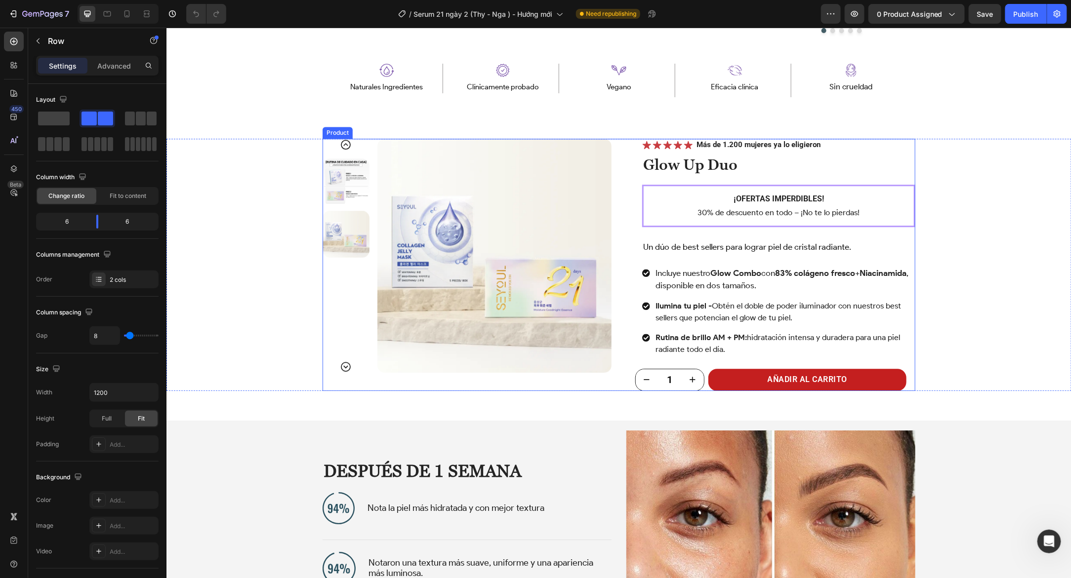
scroll to position [1296, 0]
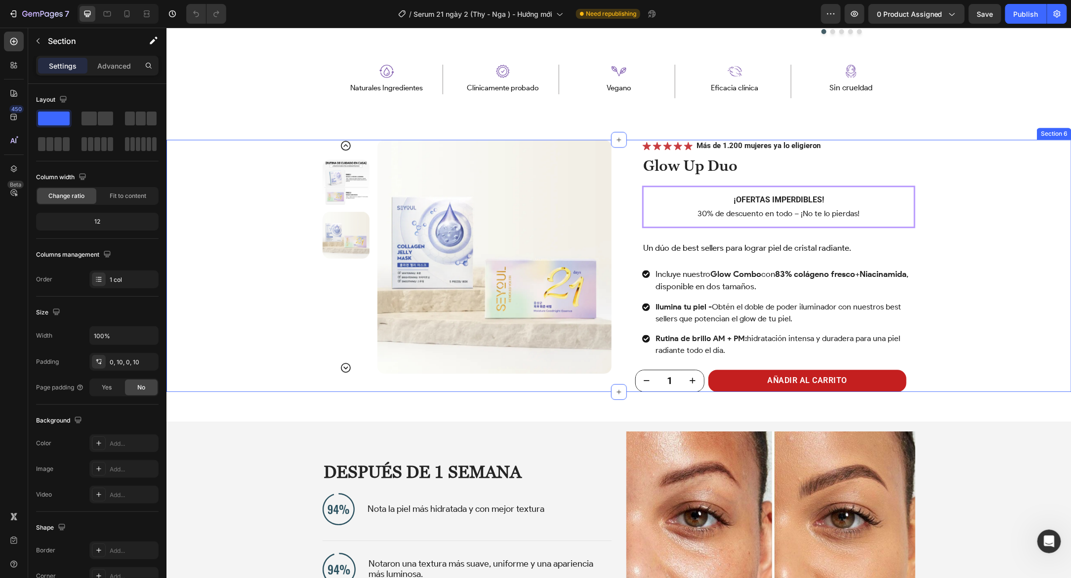
click at [231, 184] on div "Product Images Icon Icon Icon Icon Icon Icon List Más de 1.200 mujeres ya lo el…" at bounding box center [618, 265] width 895 height 252
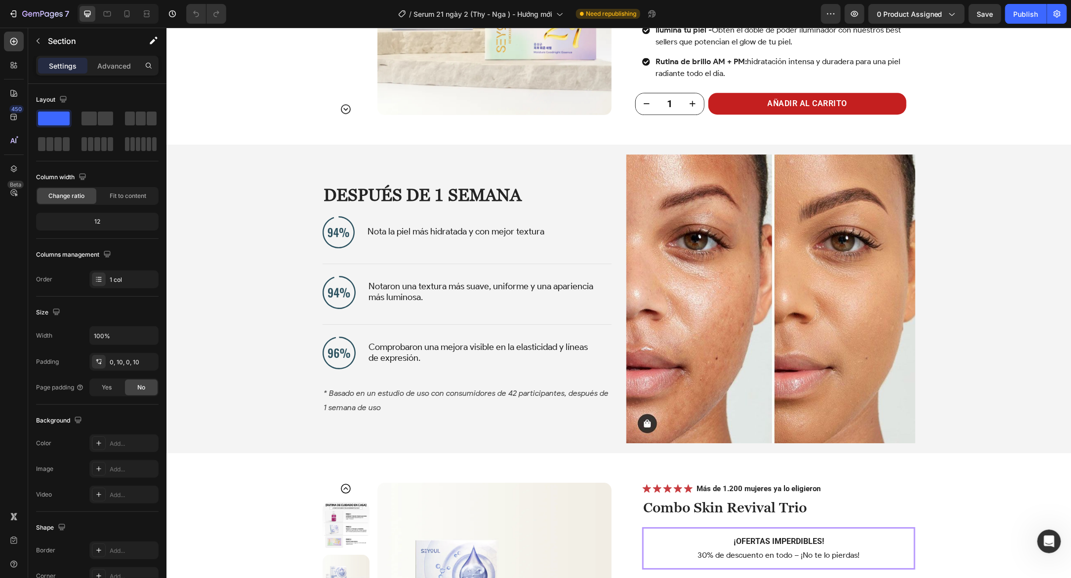
scroll to position [1490, 0]
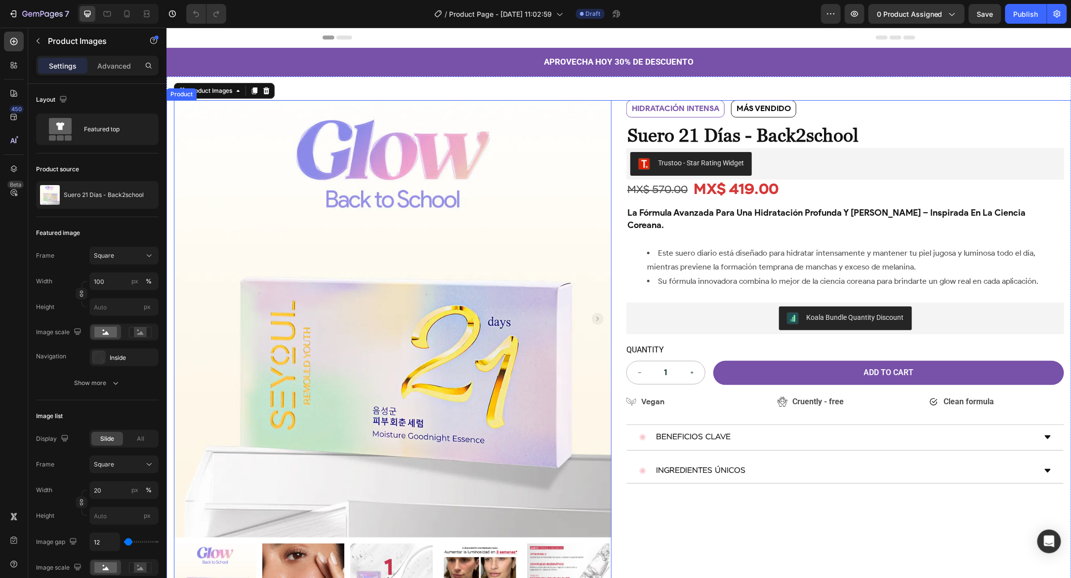
click at [613, 204] on div "Product Images 0 Row HIDRATACIÓN INTENSA Text Block MÁS VENDIDO Text Block Row …" at bounding box center [618, 363] width 905 height 526
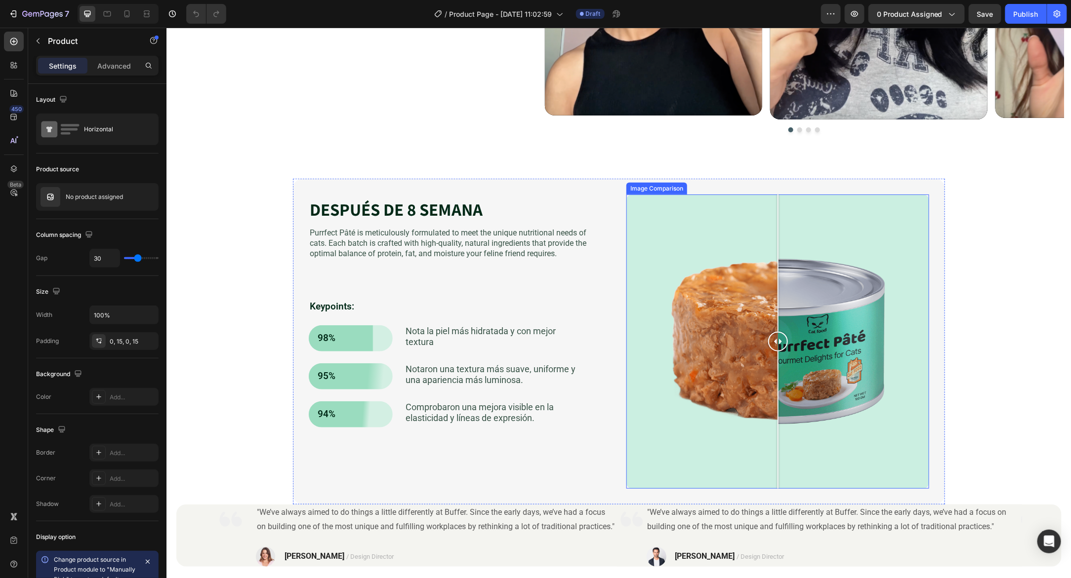
scroll to position [2077, 0]
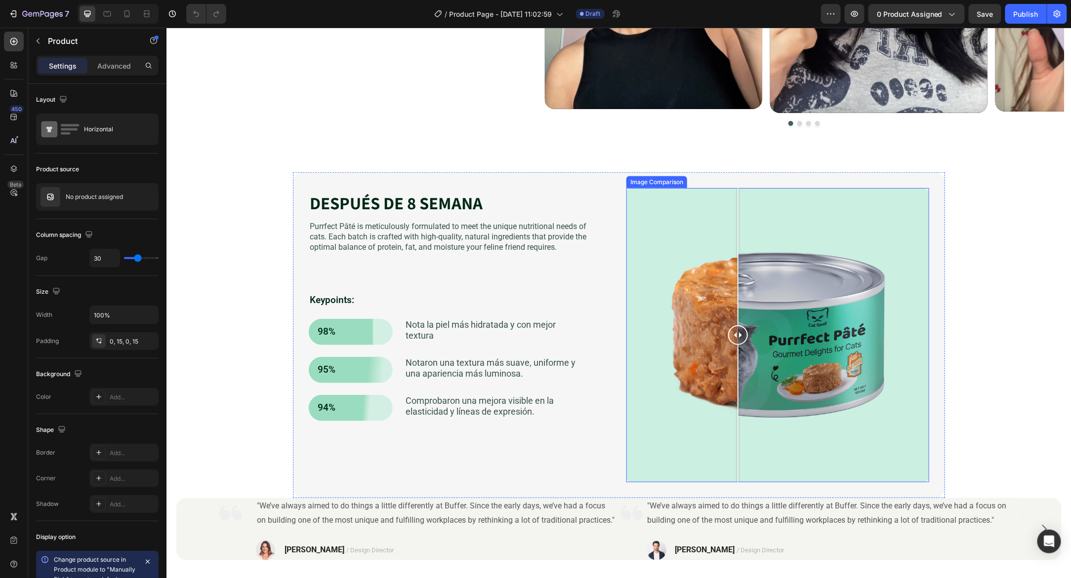
click at [735, 208] on div at bounding box center [777, 335] width 303 height 294
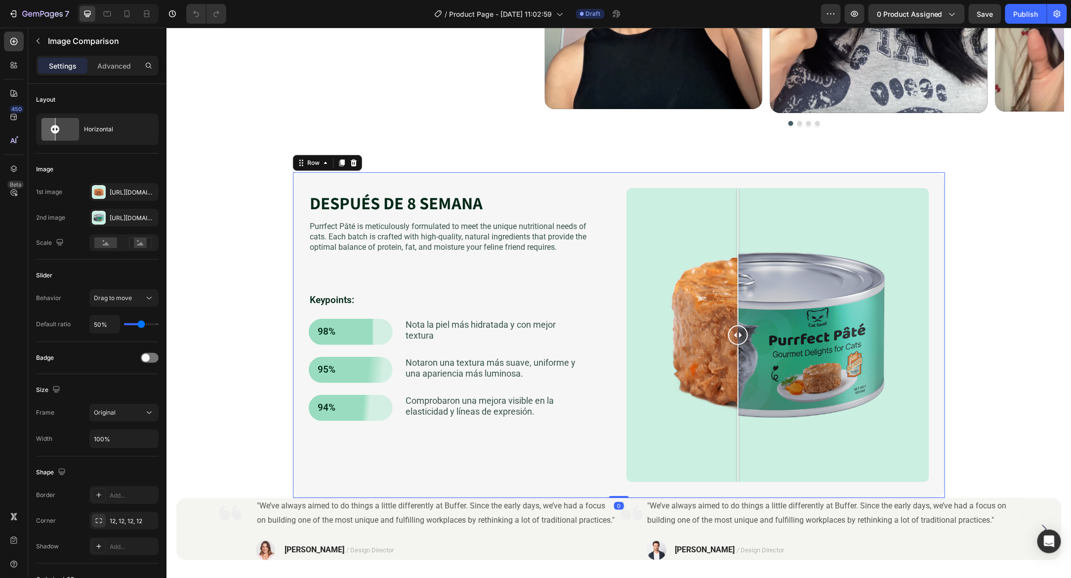
click at [302, 181] on div "DESPUÉS DE 8 SEMANA Heading Purrfect Pâté is meticulously formulated to meet th…" at bounding box center [618, 335] width 652 height 326
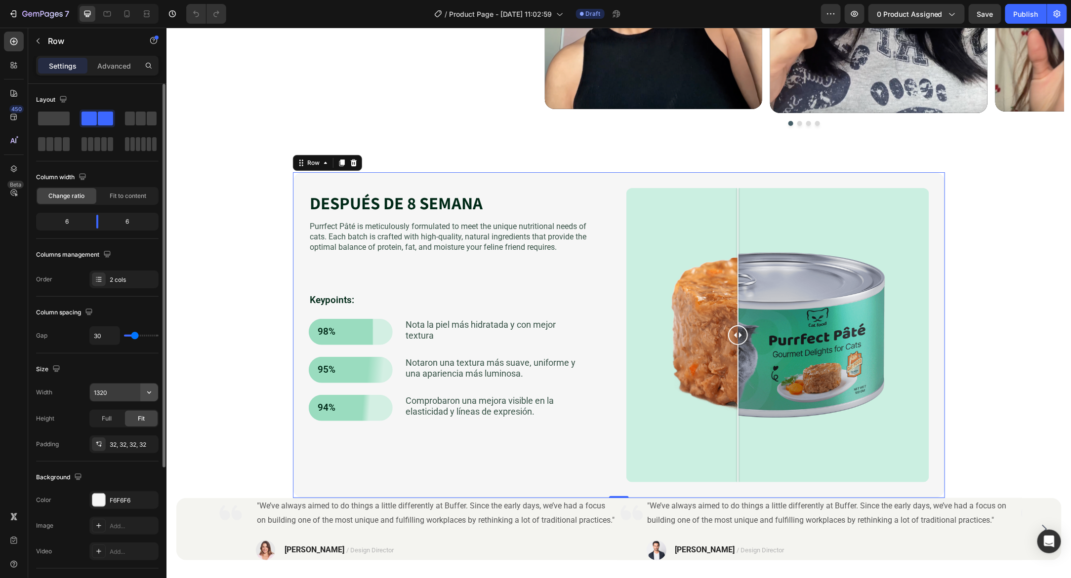
click at [146, 388] on icon "button" at bounding box center [149, 393] width 10 height 10
click at [103, 434] on p "Full 100%" at bounding box center [121, 434] width 56 height 9
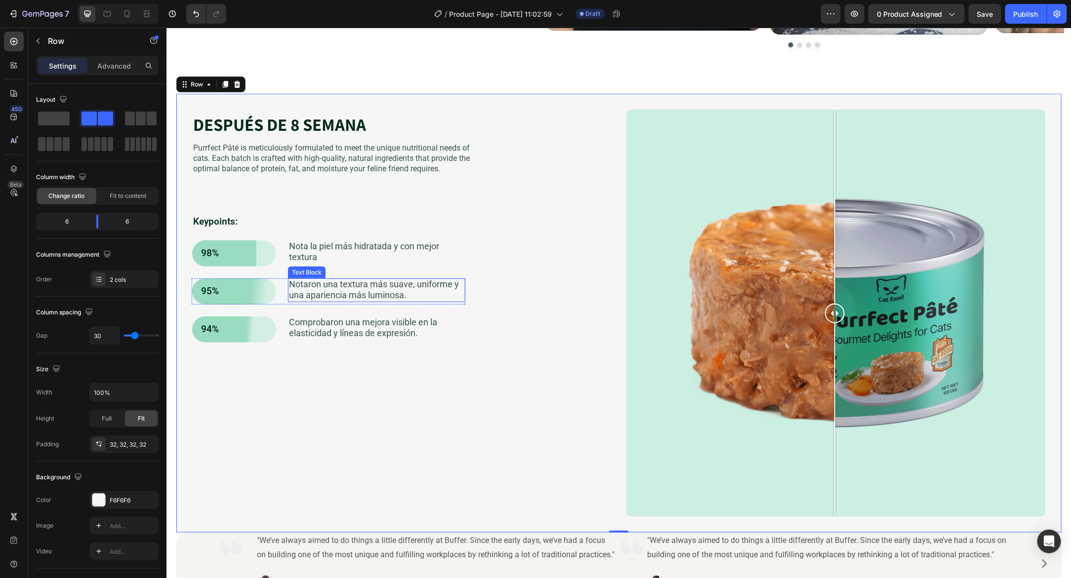
scroll to position [2173, 0]
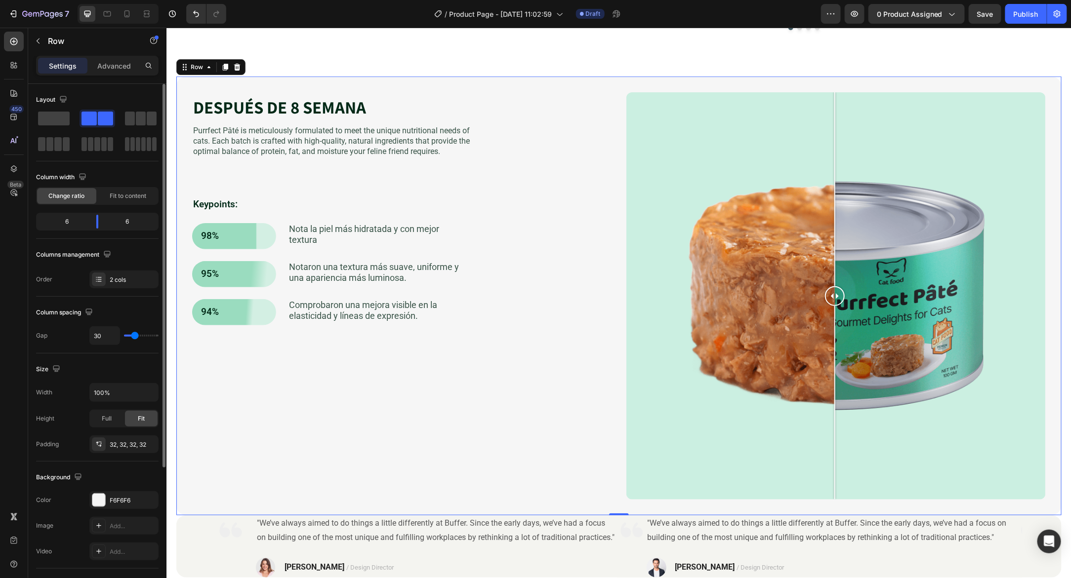
click at [136, 337] on input "range" at bounding box center [141, 336] width 35 height 2
click at [149, 390] on icon "button" at bounding box center [149, 393] width 10 height 10
click at [130, 414] on span "1200px" at bounding box center [139, 415] width 21 height 9
type input "1200"
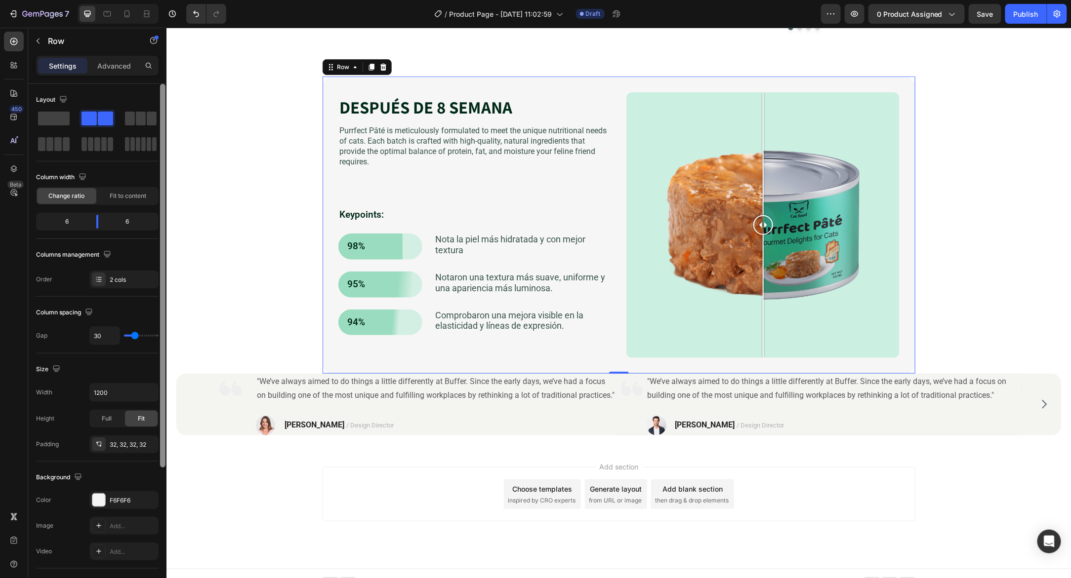
scroll to position [190, 0]
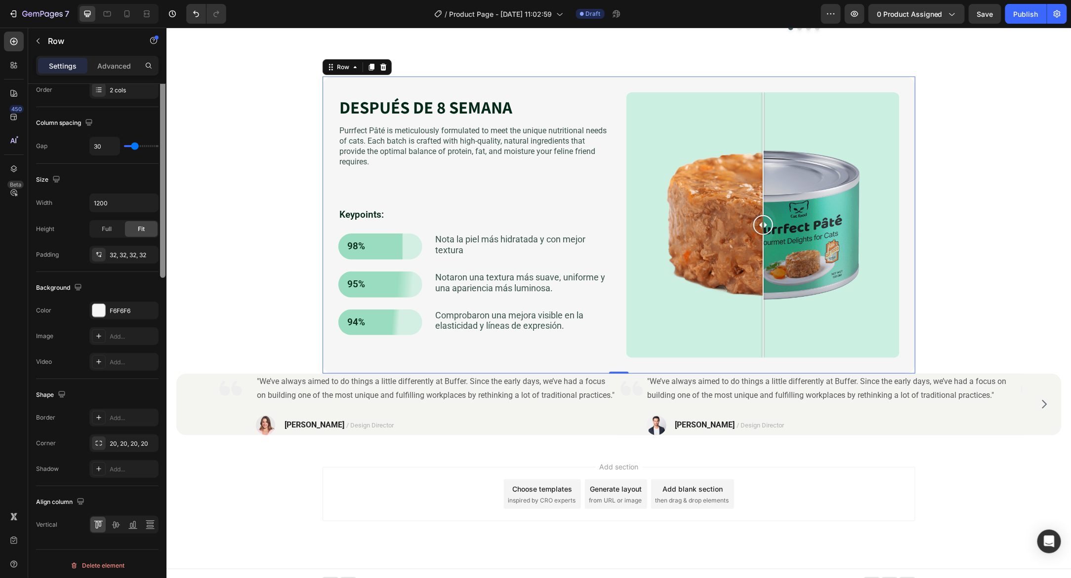
click at [166, 325] on div at bounding box center [162, 155] width 7 height 523
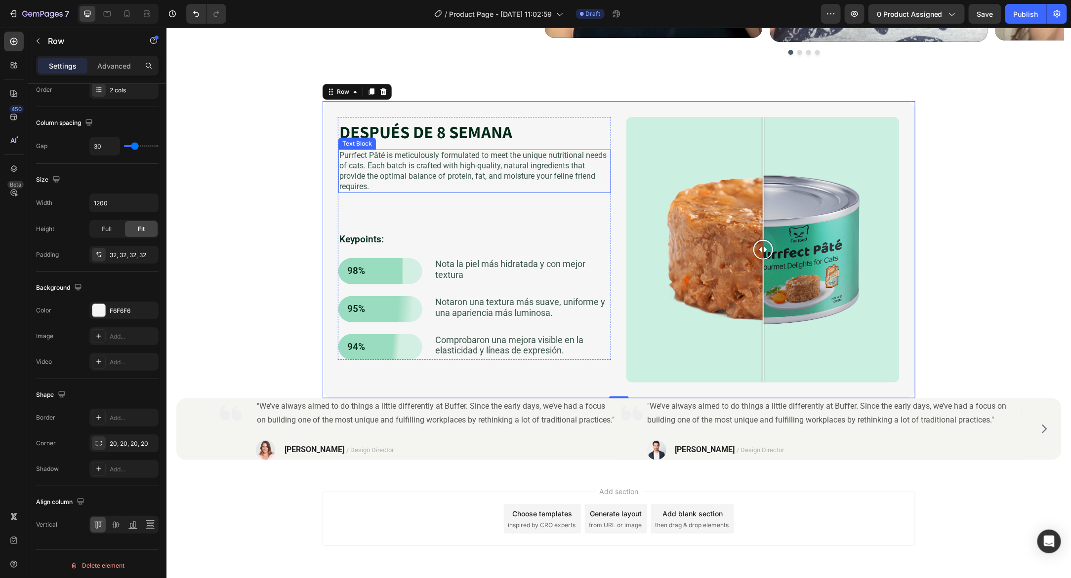
scroll to position [2183, 0]
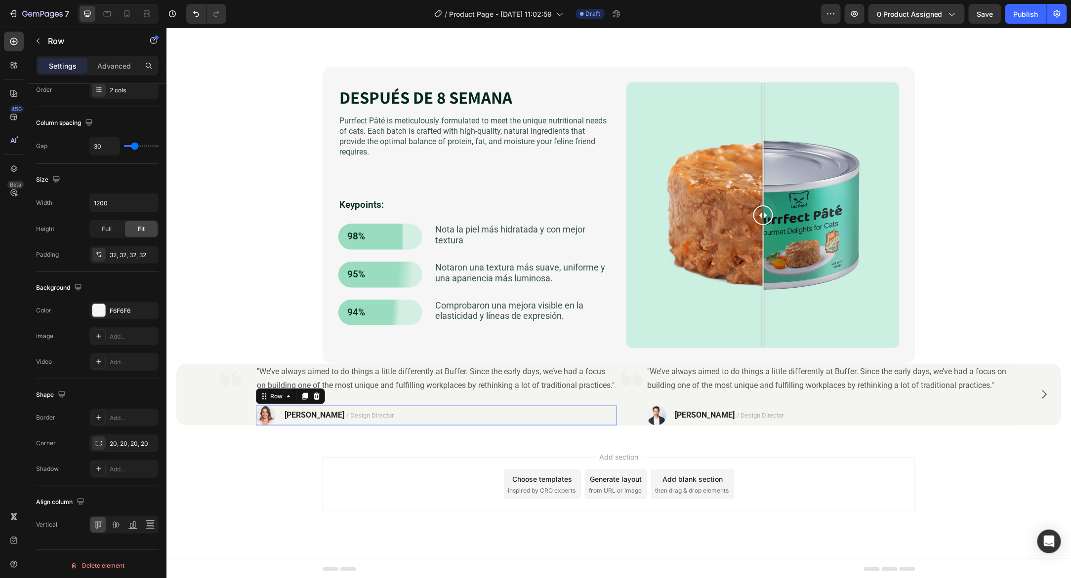
click at [607, 408] on div "Image RYAN S. / Design Director Text block Row 0" at bounding box center [435, 416] width 361 height 20
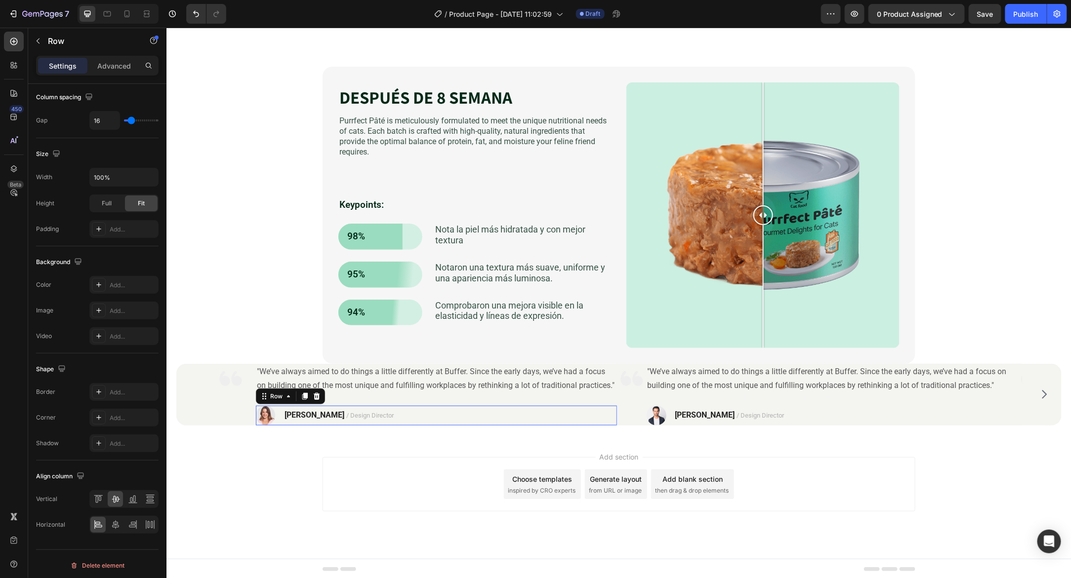
scroll to position [190, 0]
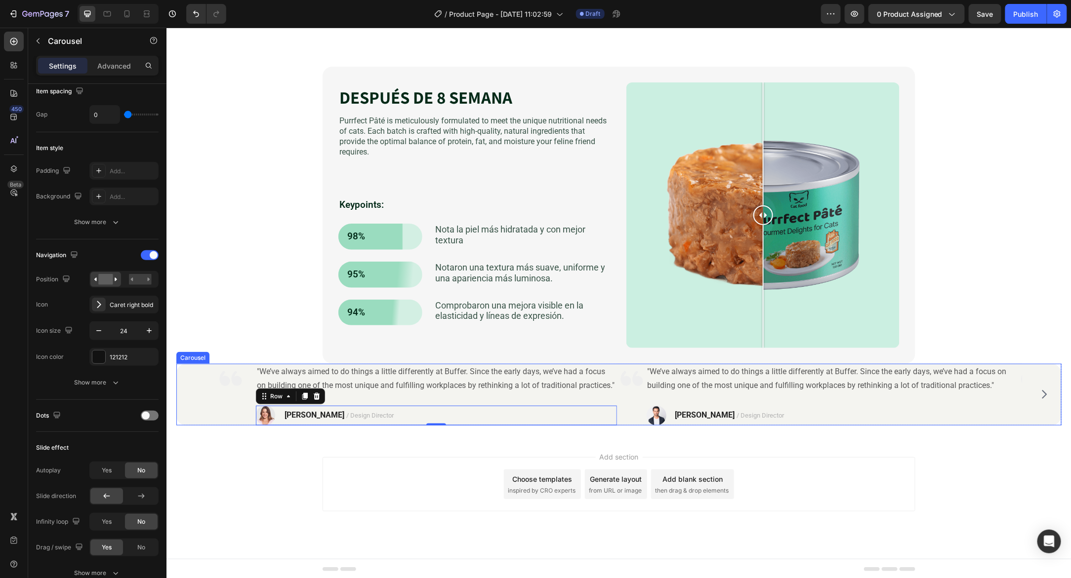
click at [184, 379] on div "Image "We’ve always aimed to do things a little differently at Buffer. Since th…" at bounding box center [618, 395] width 885 height 62
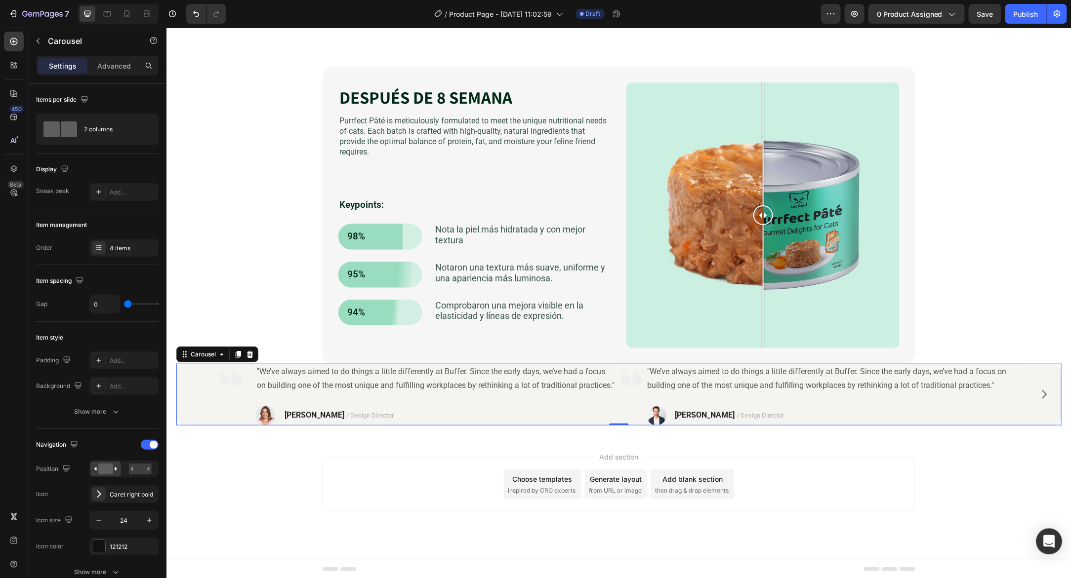
click at [1042, 536] on div "Open Intercom Messenger" at bounding box center [1049, 542] width 26 height 26
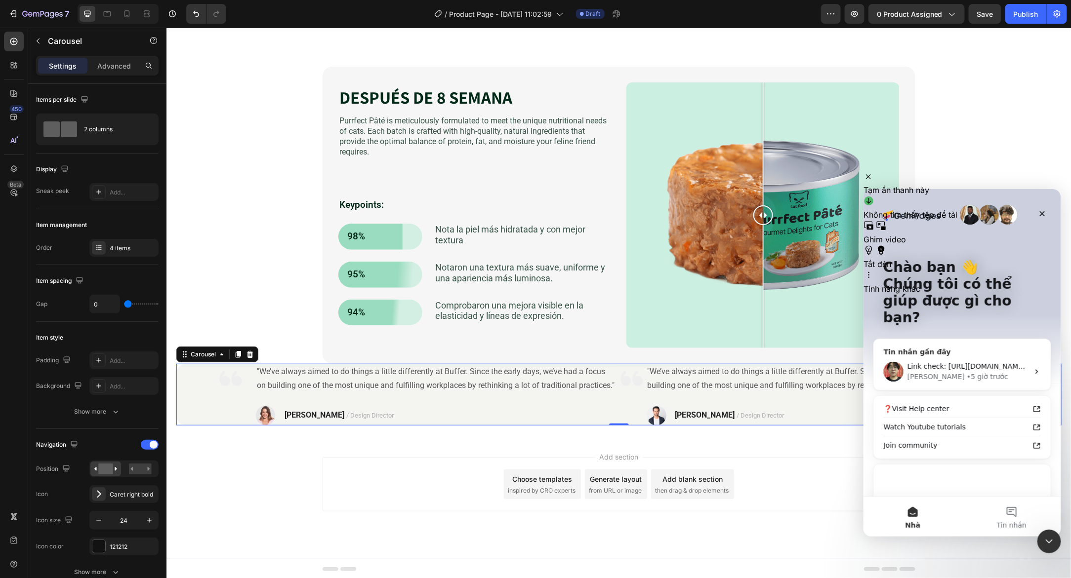
click at [966, 371] on div "• 5 giờ trước" at bounding box center [986, 376] width 41 height 10
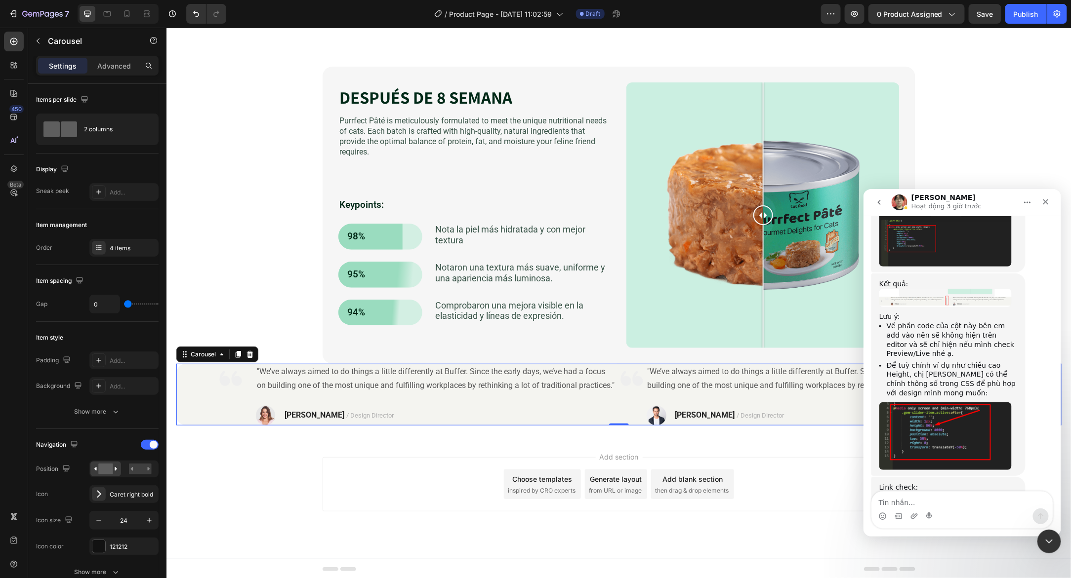
scroll to position [2478, 0]
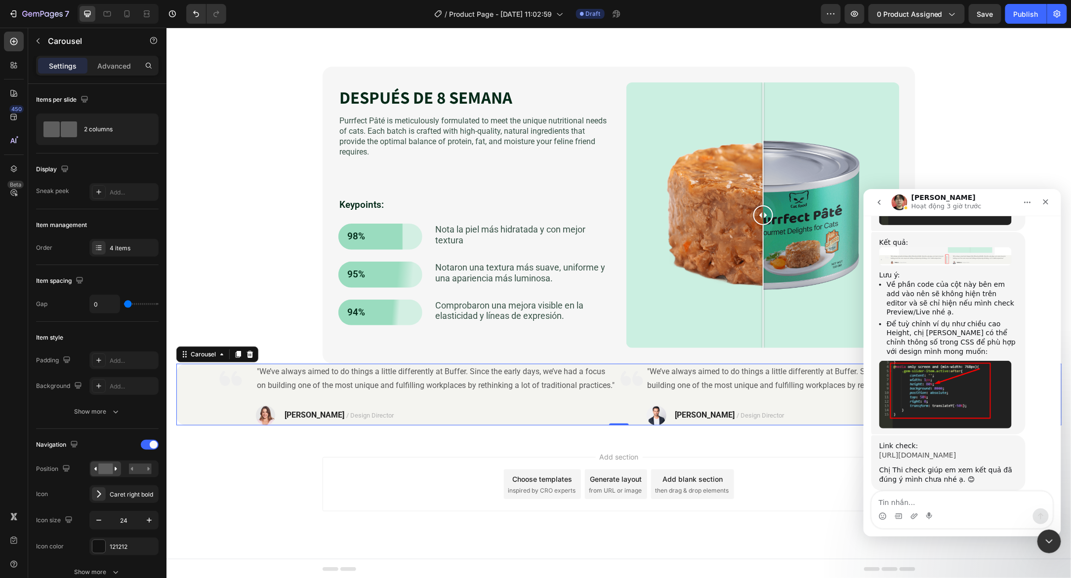
click at [932, 451] on link "[URL][DOMAIN_NAME]" at bounding box center [917, 455] width 77 height 8
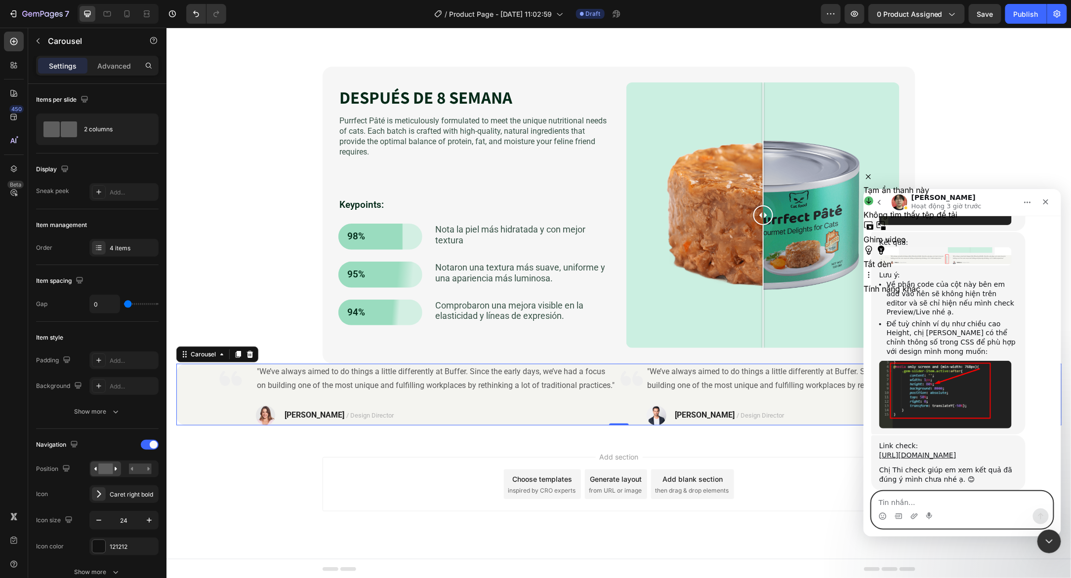
click at [932, 504] on textarea "Tin nhắn..." at bounding box center [961, 499] width 181 height 17
type textarea "D"
type textarea "Dạ em cảm ơn ạ"
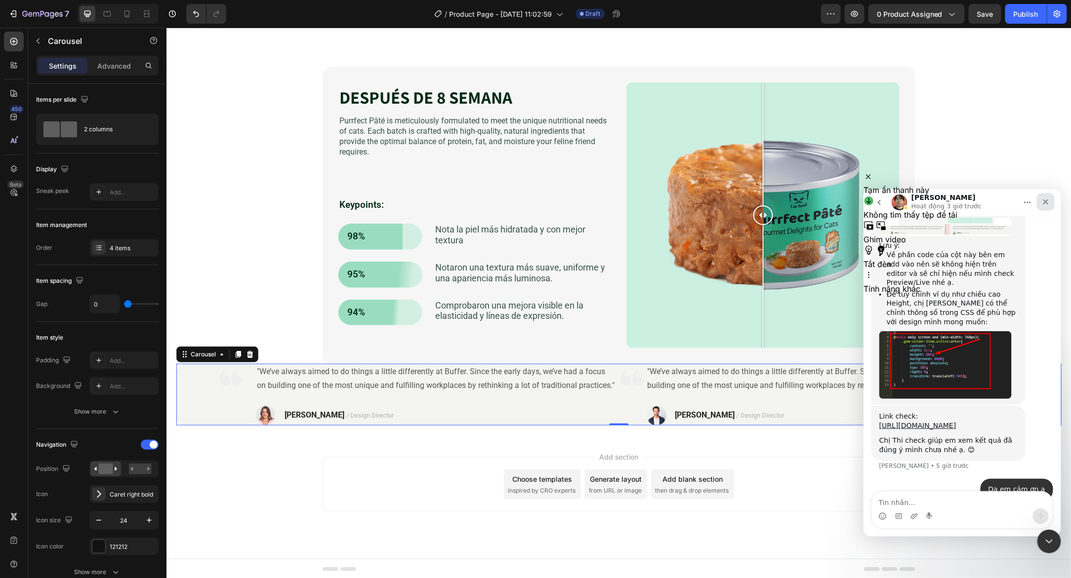
click at [1044, 204] on icon "Đóng" at bounding box center [1045, 202] width 8 height 8
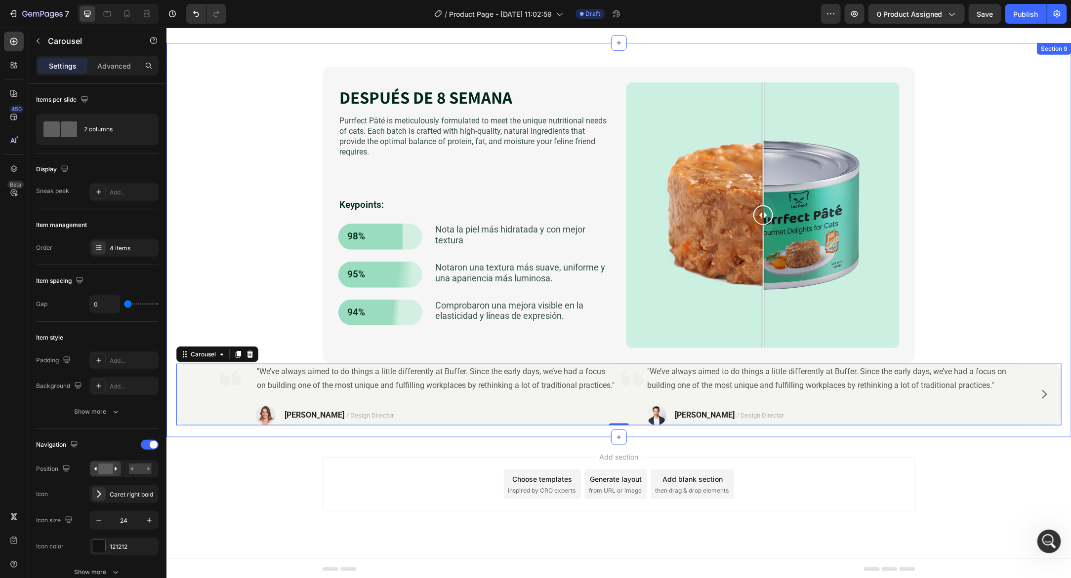
click at [1030, 222] on div "DESPUÉS DE 8 SEMANA Heading Purrfect Pâté is meticulously formulated to meet th…" at bounding box center [618, 245] width 885 height 359
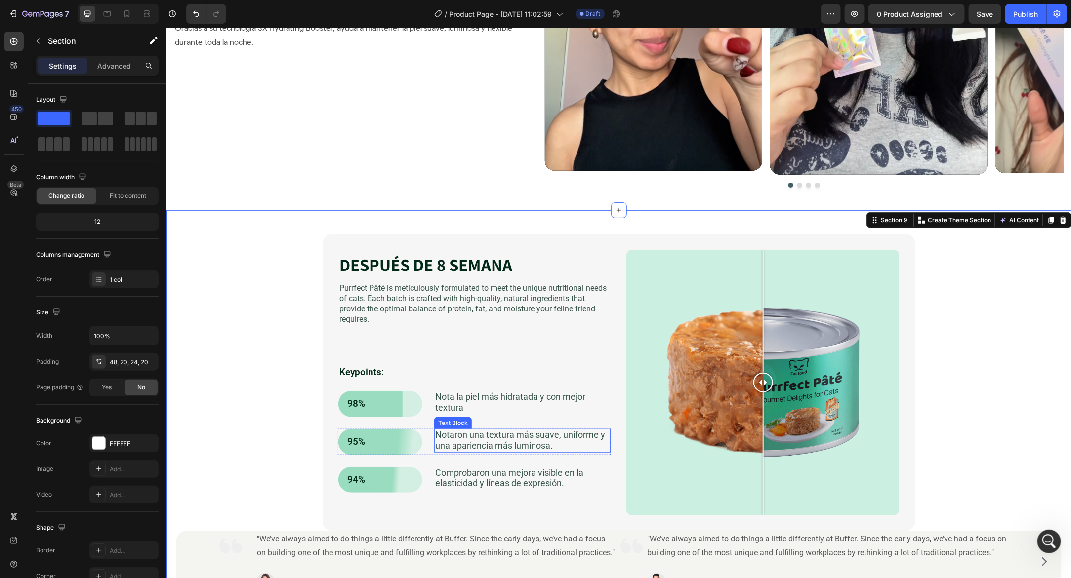
scroll to position [2015, 0]
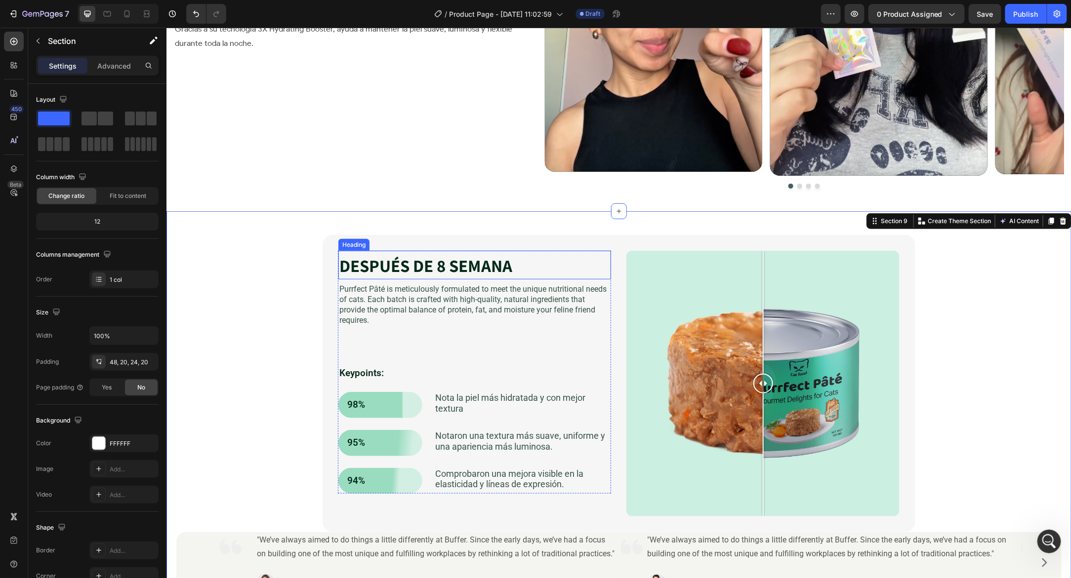
click at [329, 266] on div "DESPUÉS DE 8 SEMANA Heading Purrfect Pâté is meticulously formulated to meet th…" at bounding box center [618, 383] width 593 height 297
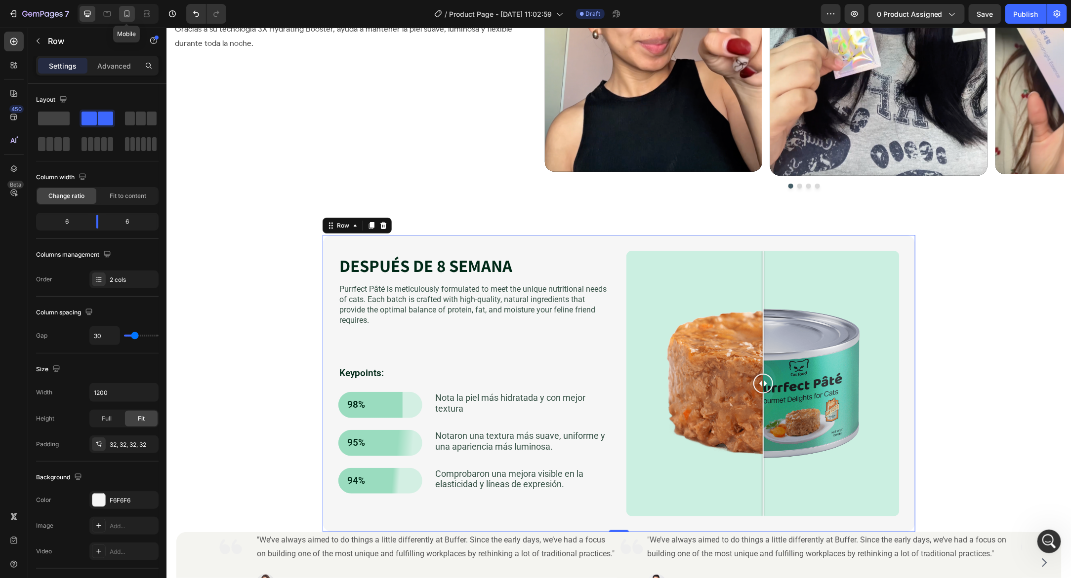
click at [127, 18] on icon at bounding box center [127, 14] width 10 height 10
type input "100%"
type input "0"
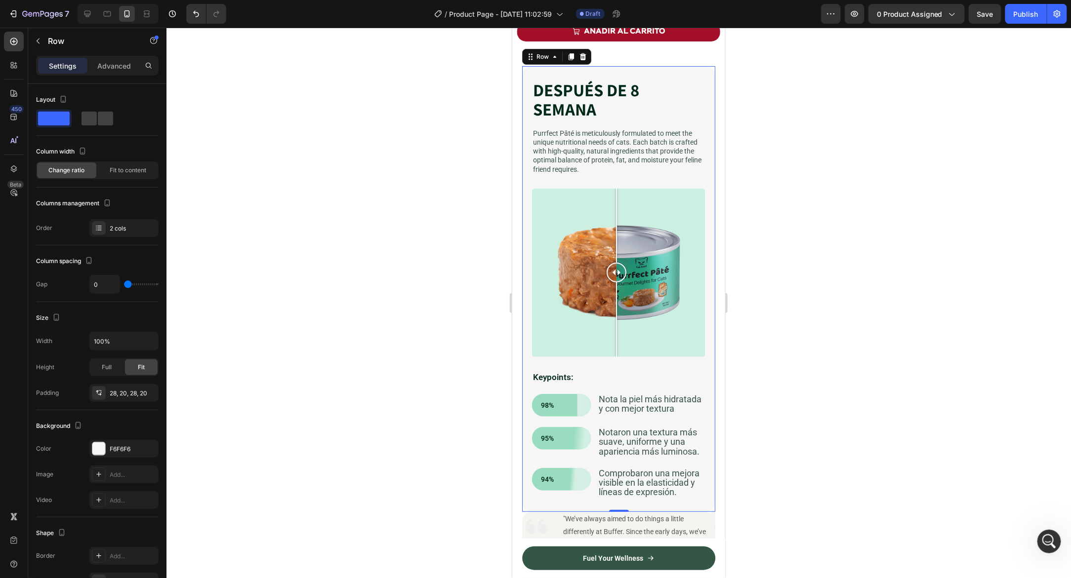
scroll to position [1943, 0]
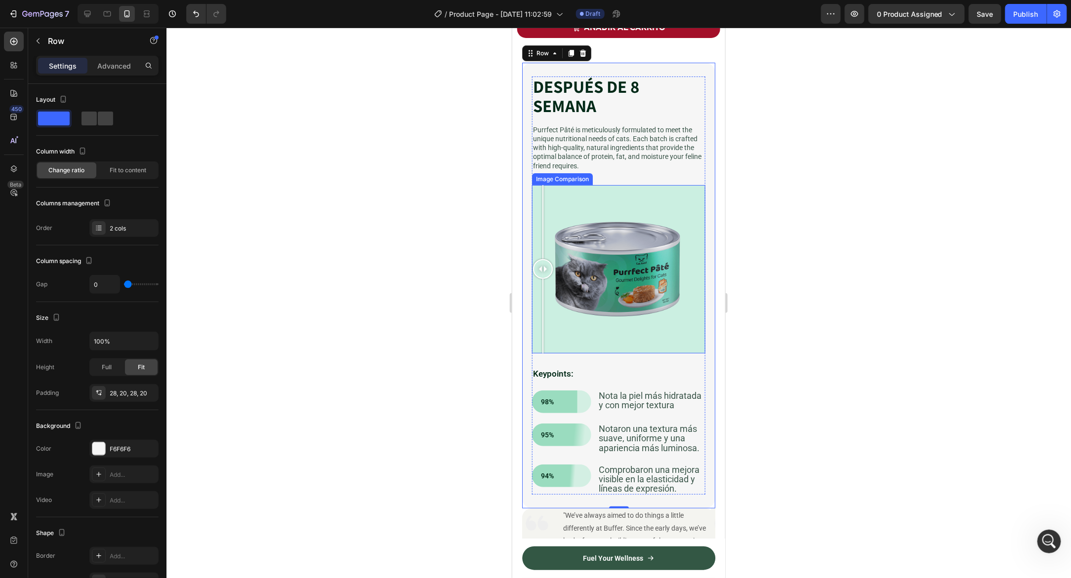
click at [540, 222] on div at bounding box center [617, 269] width 173 height 168
drag, startPoint x: 540, startPoint y: 222, endPoint x: 606, endPoint y: 220, distance: 65.2
click at [599, 220] on div at bounding box center [589, 269] width 20 height 168
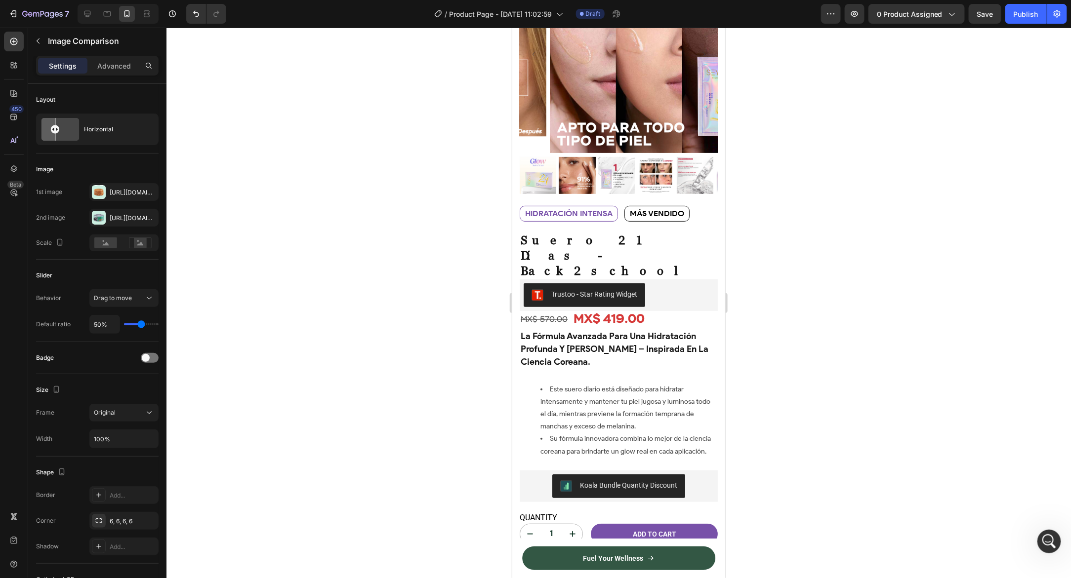
scroll to position [0, 0]
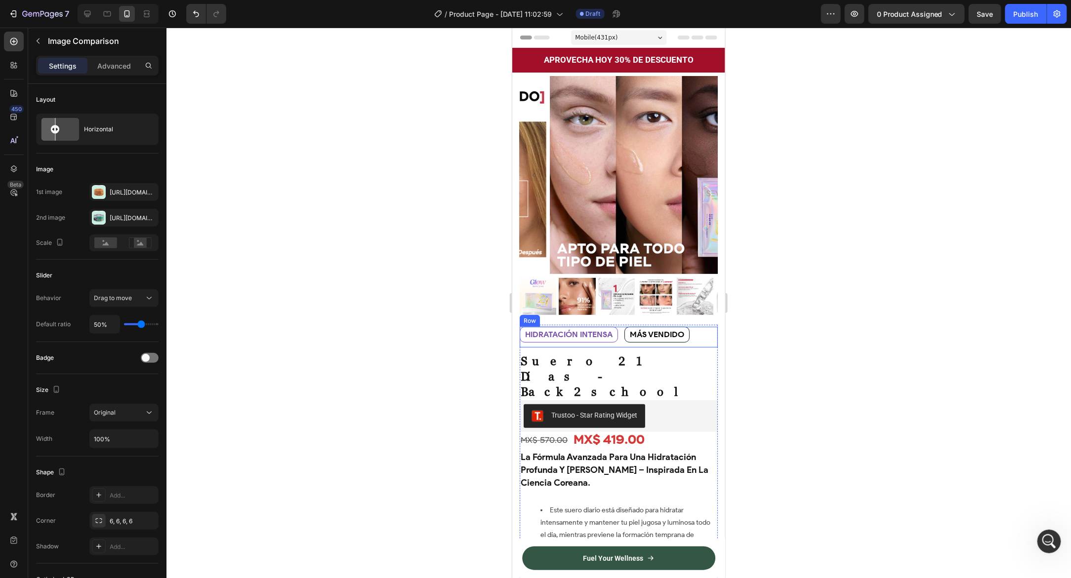
click at [622, 326] on div "HIDRATACIÓN INTENSA Text Block MÁS VENDIDO Text Block Row" at bounding box center [618, 336] width 198 height 21
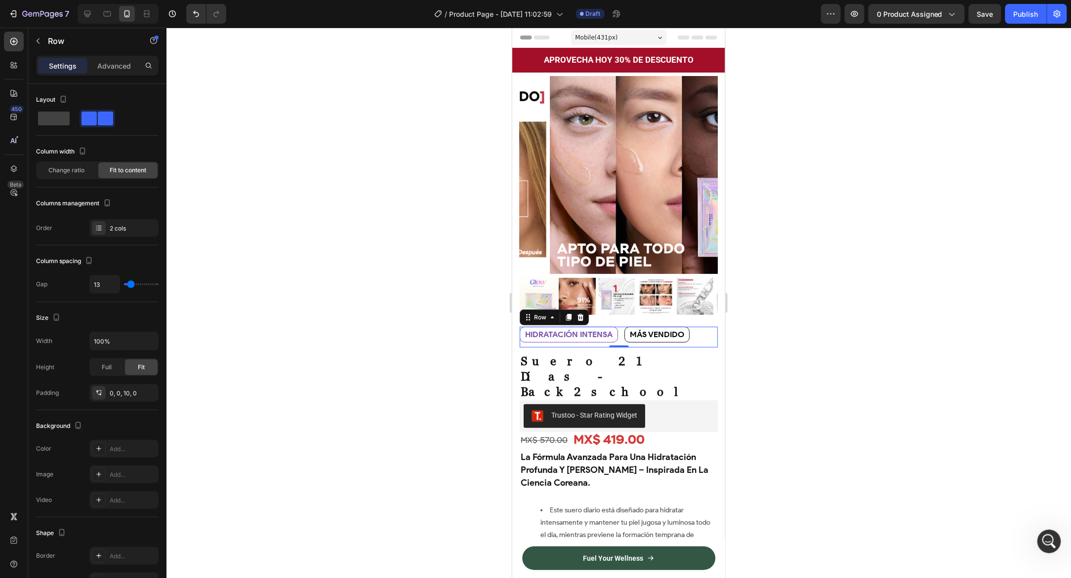
scroll to position [2508, 0]
click at [86, 14] on icon at bounding box center [87, 14] width 6 height 6
type input "1200"
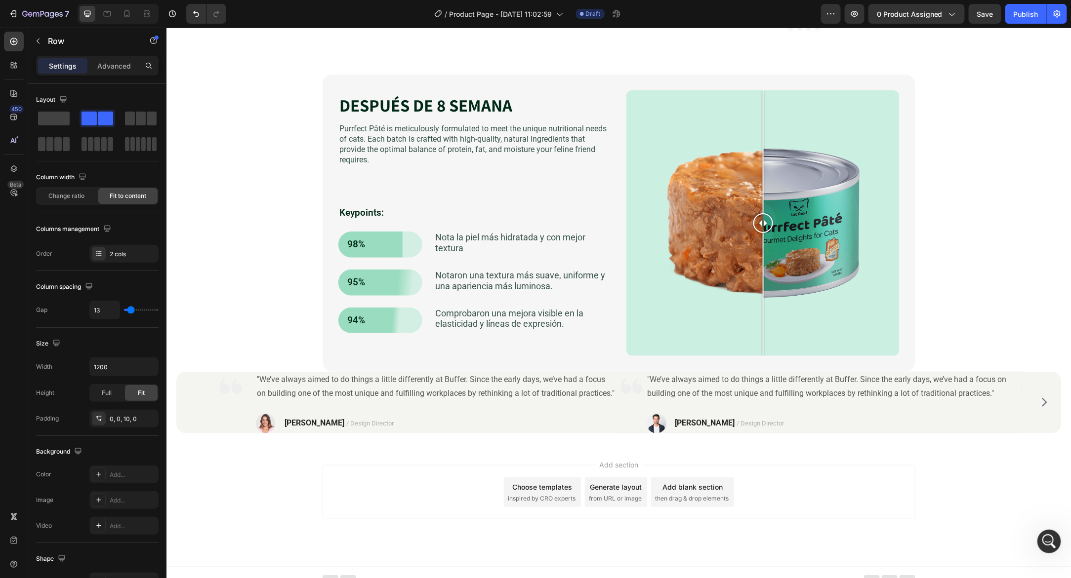
scroll to position [2183, 0]
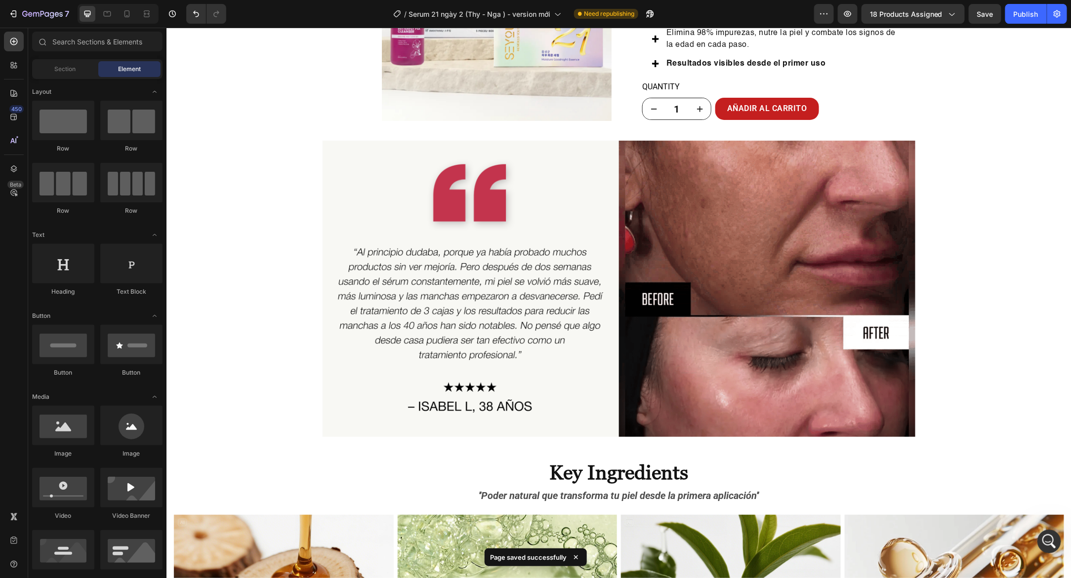
scroll to position [3028, 0]
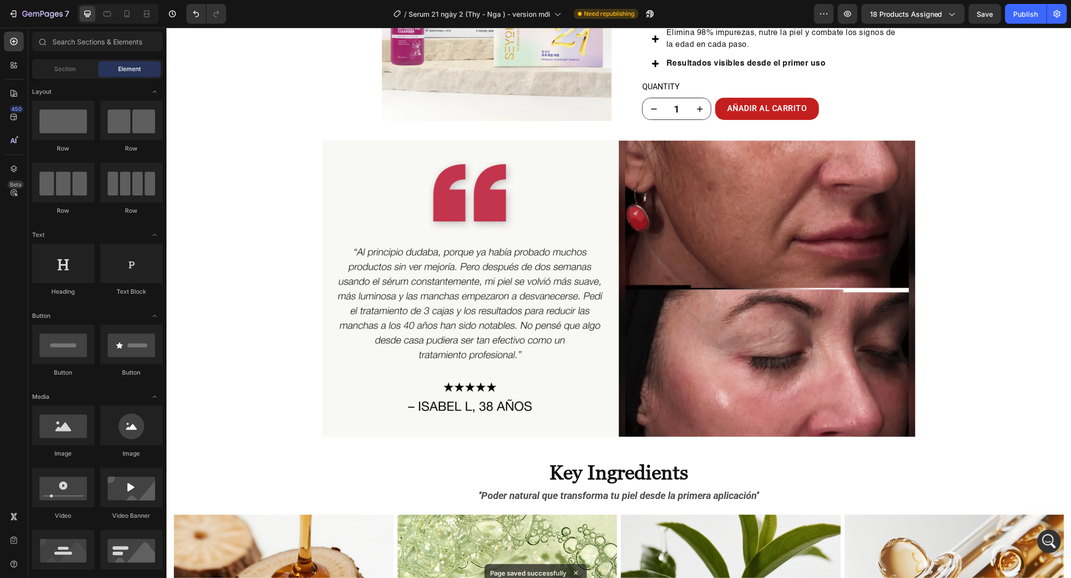
click at [345, 177] on img at bounding box center [470, 288] width 296 height 296
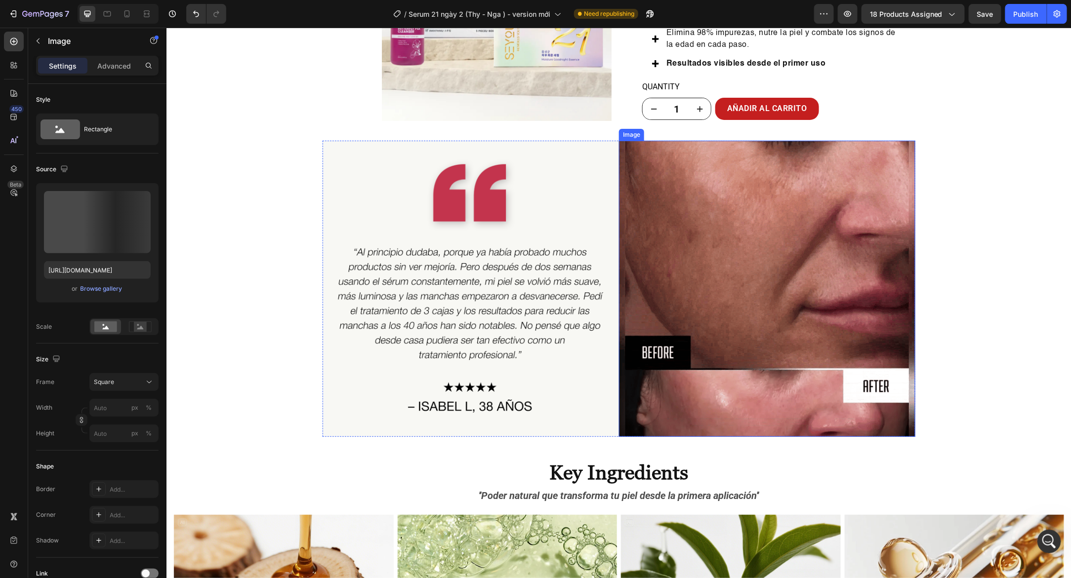
click at [880, 150] on img at bounding box center [766, 288] width 296 height 296
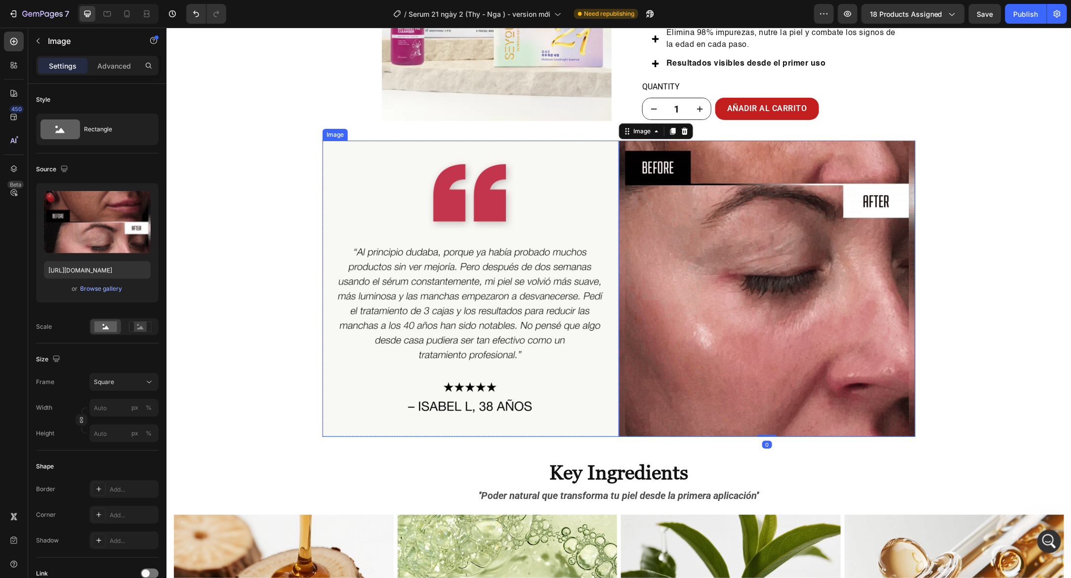
click at [600, 151] on img at bounding box center [470, 288] width 296 height 296
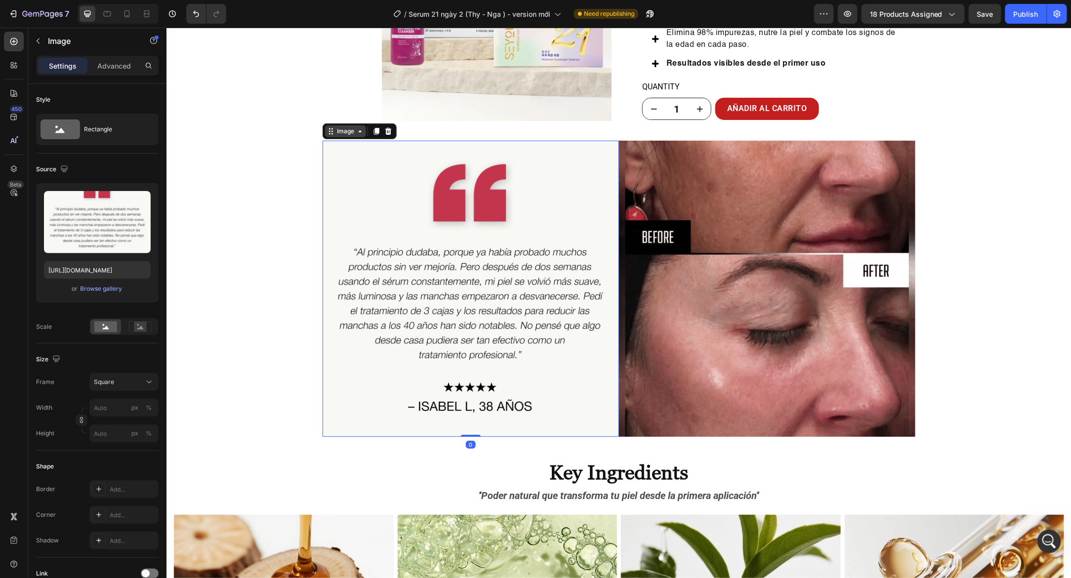
click at [330, 129] on icon at bounding box center [330, 131] width 8 height 8
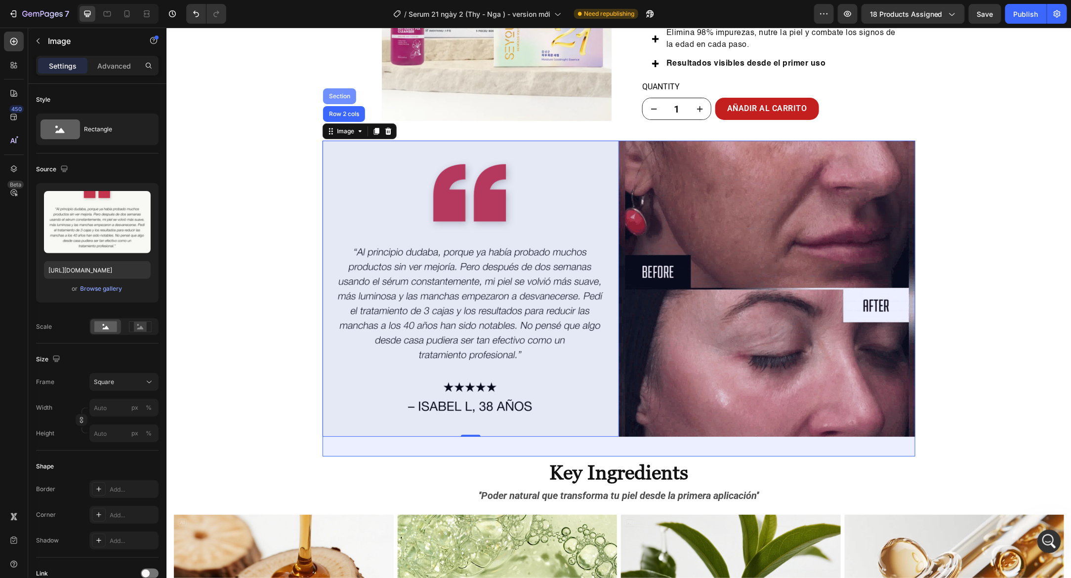
click at [339, 95] on div "Section" at bounding box center [338, 96] width 25 height 6
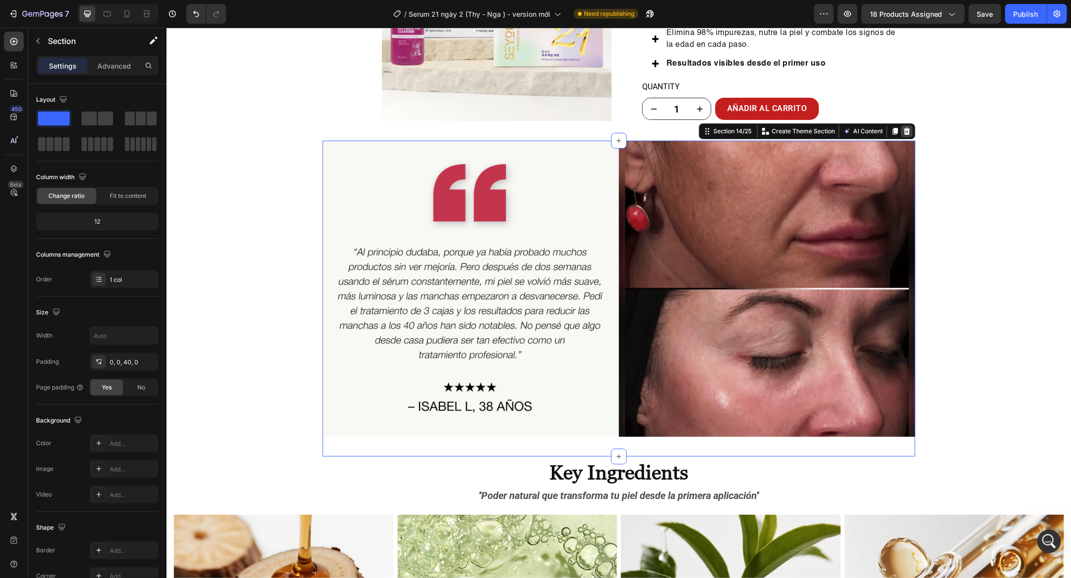
click at [905, 131] on icon at bounding box center [906, 131] width 8 height 8
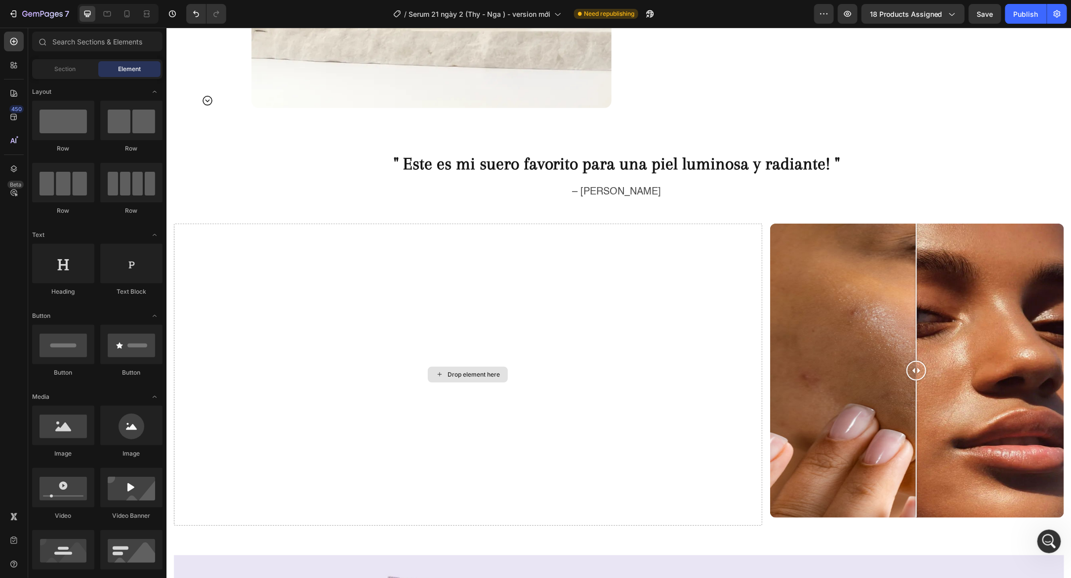
scroll to position [2097, 0]
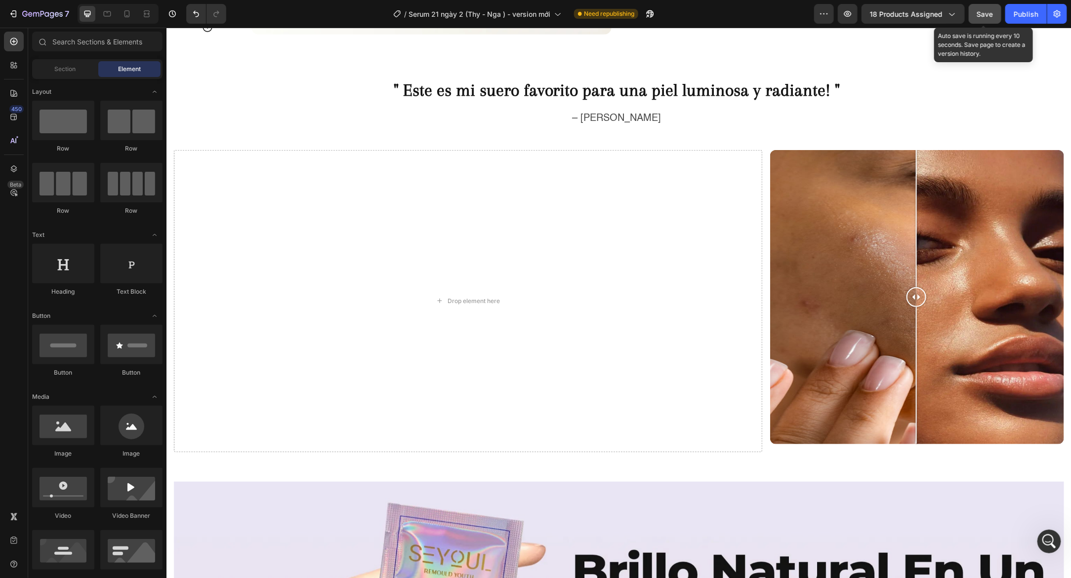
click at [992, 14] on span "Save" at bounding box center [985, 14] width 16 height 8
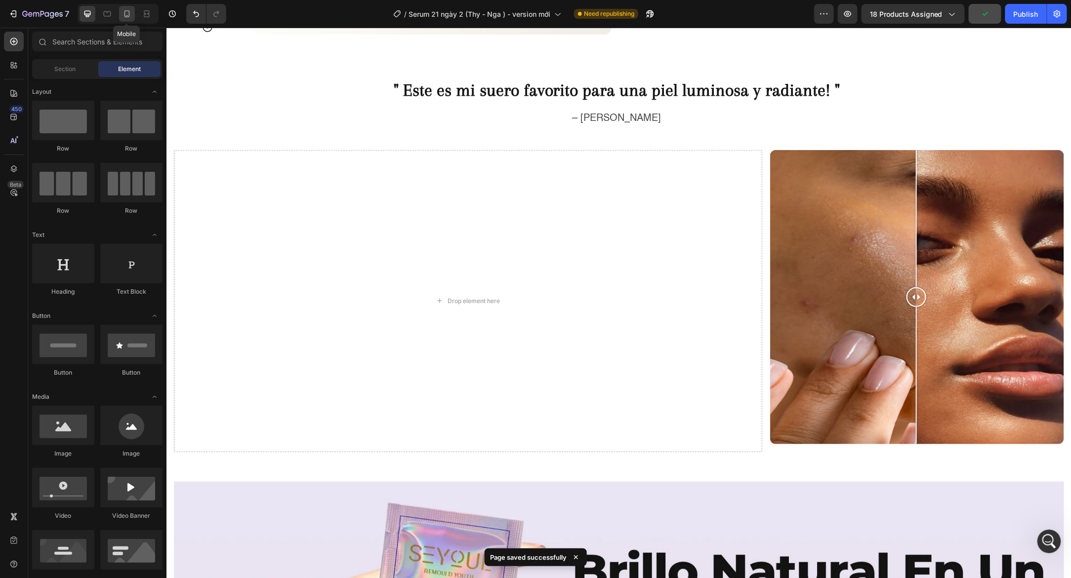
click at [127, 17] on icon at bounding box center [127, 14] width 10 height 10
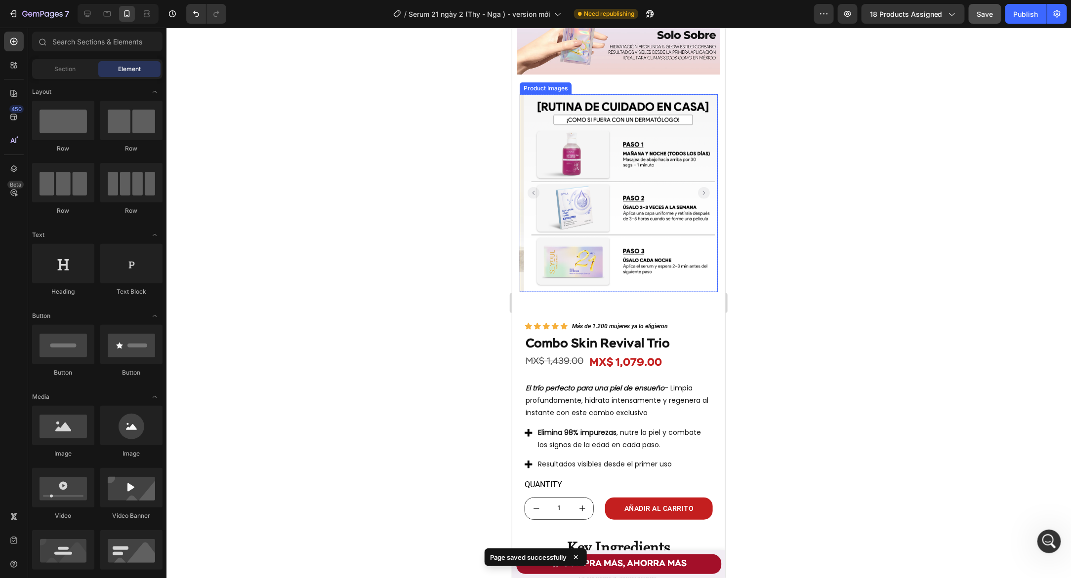
scroll to position [2216, 0]
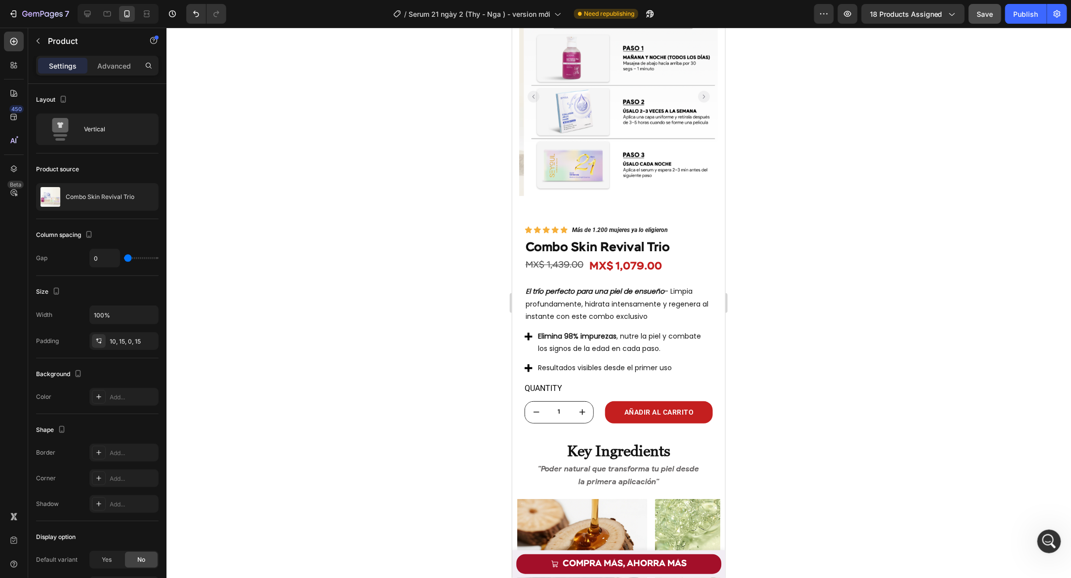
click at [613, 180] on img at bounding box center [623, 97] width 198 height 198
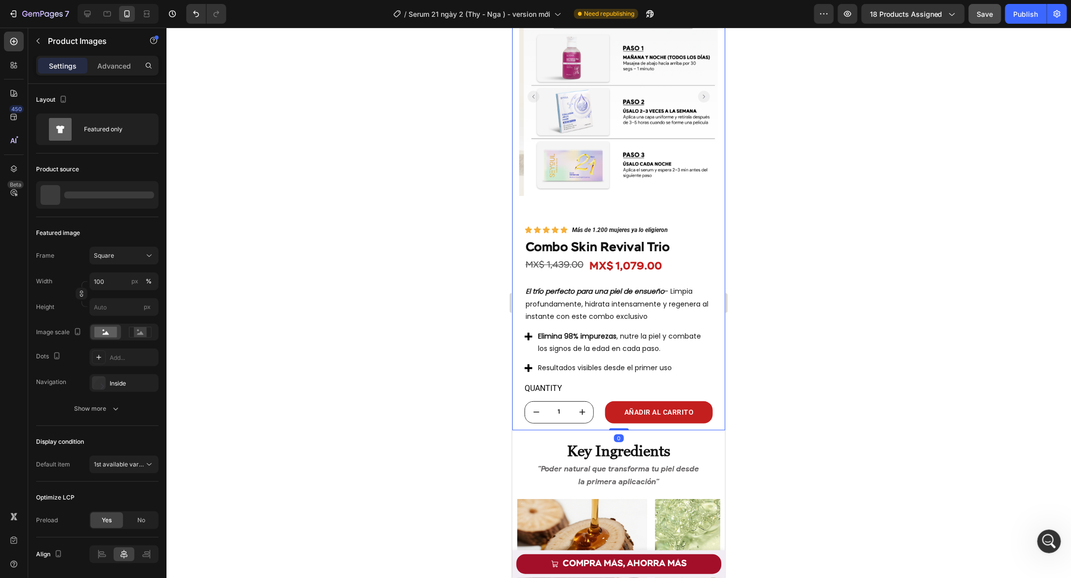
click at [516, 180] on div "Product Images Row Icon Icon Icon Icon Icon Icon List Más de 1.200 mujeres ya l…" at bounding box center [618, 212] width 213 height 438
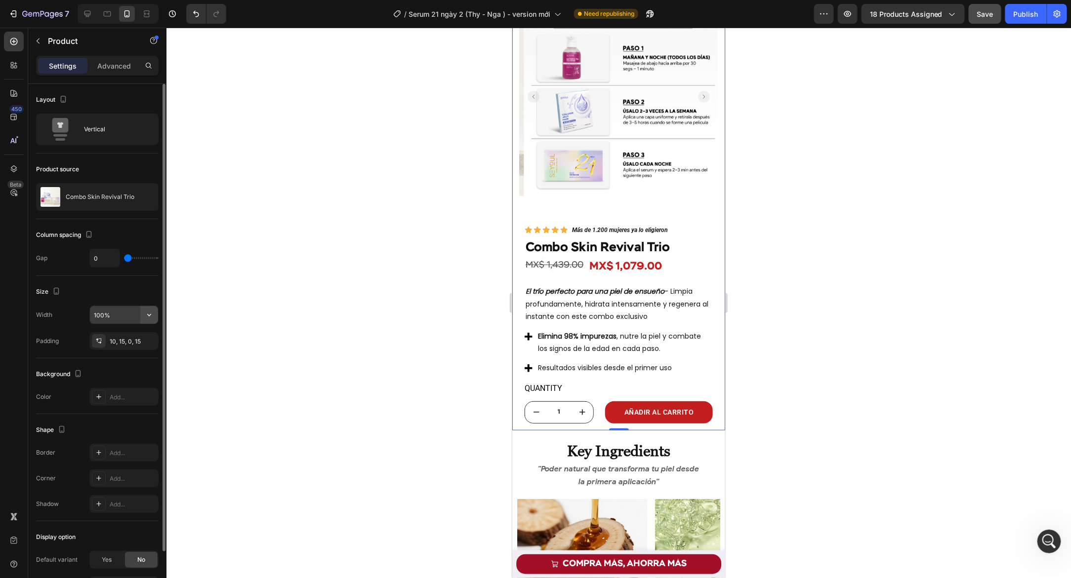
click at [147, 318] on button "button" at bounding box center [149, 315] width 18 height 18
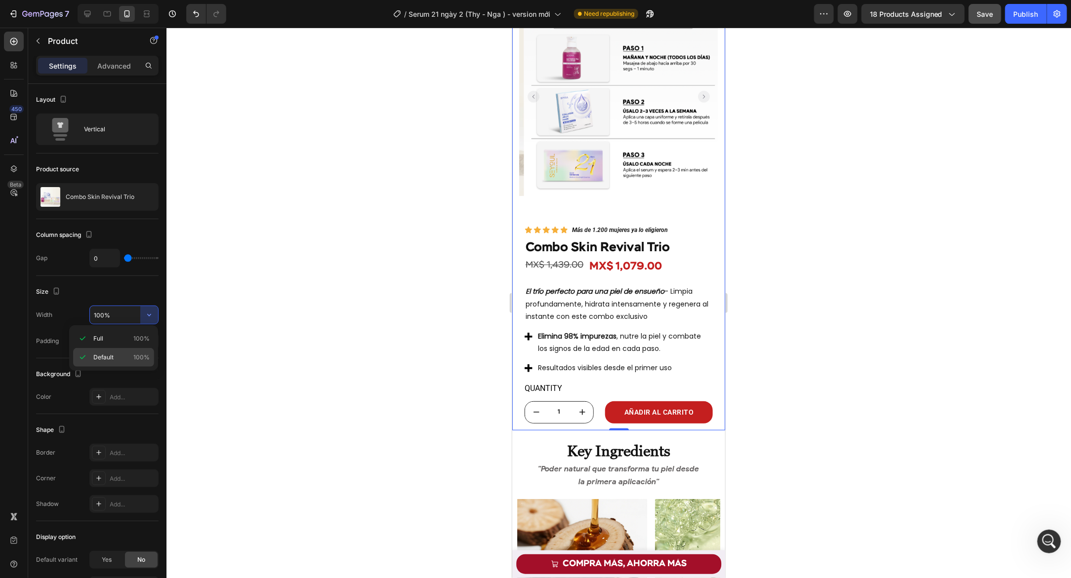
click at [117, 355] on p "Default 100%" at bounding box center [121, 357] width 56 height 9
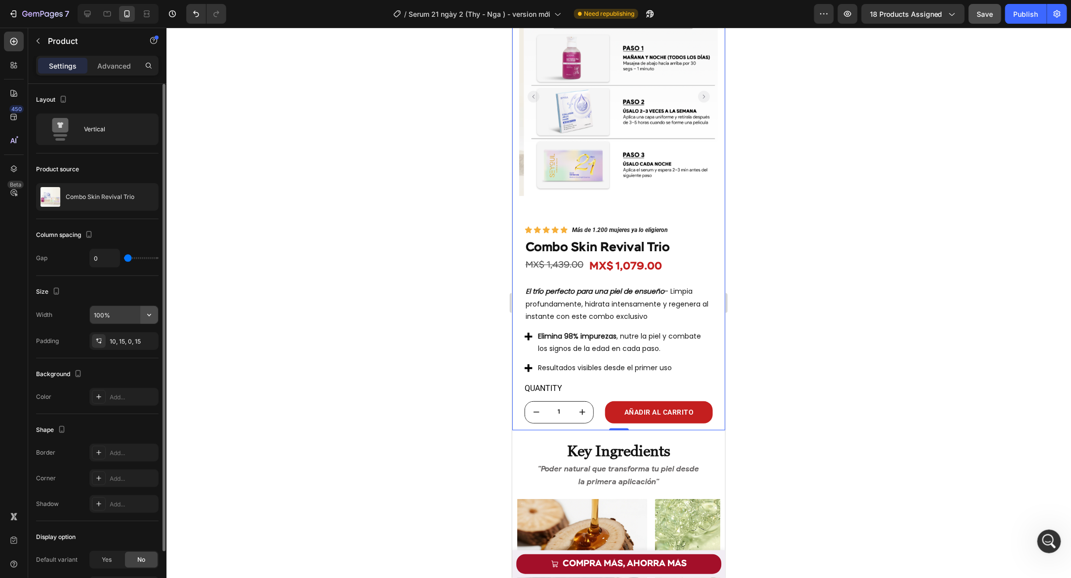
click at [147, 311] on icon "button" at bounding box center [149, 315] width 10 height 10
click at [133, 287] on div "Size" at bounding box center [97, 292] width 122 height 16
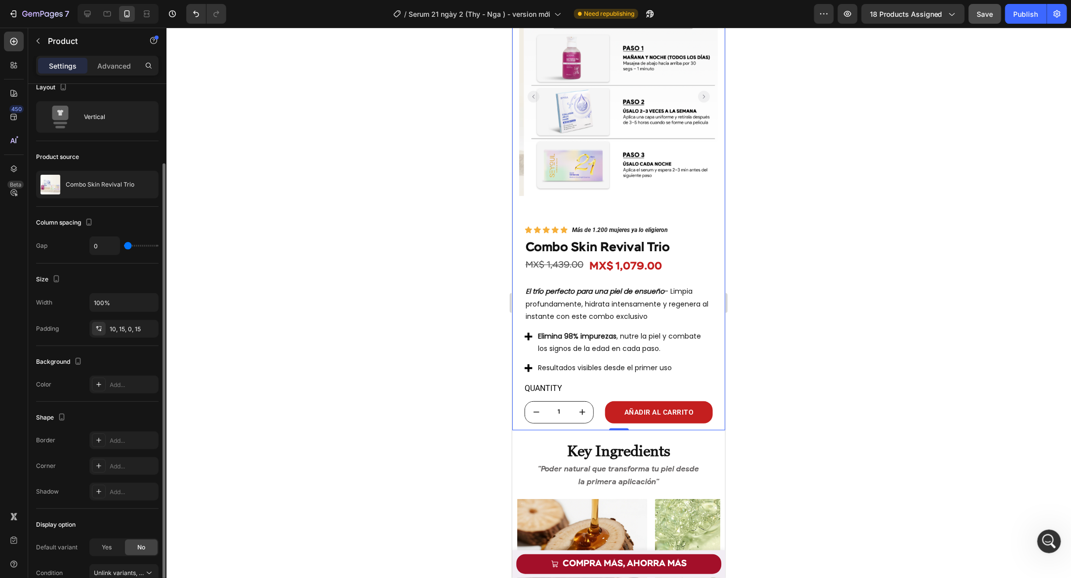
scroll to position [48, 0]
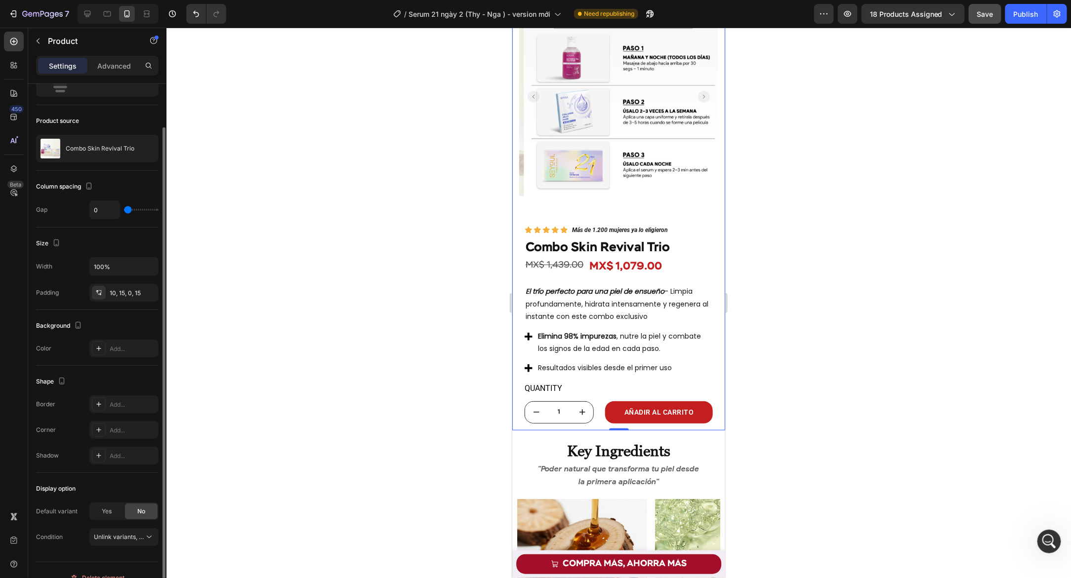
type input "27"
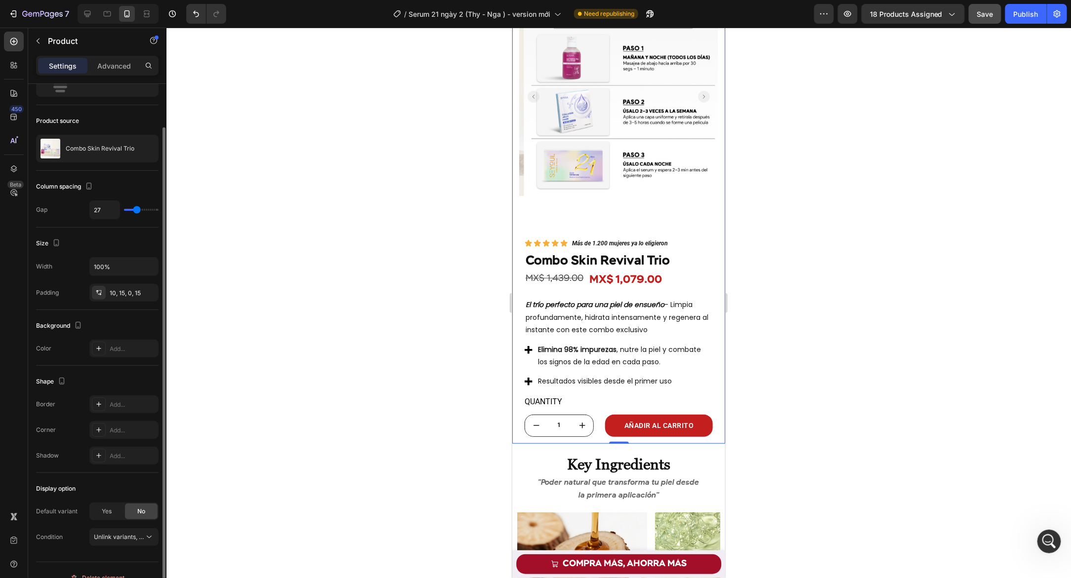
type input "33"
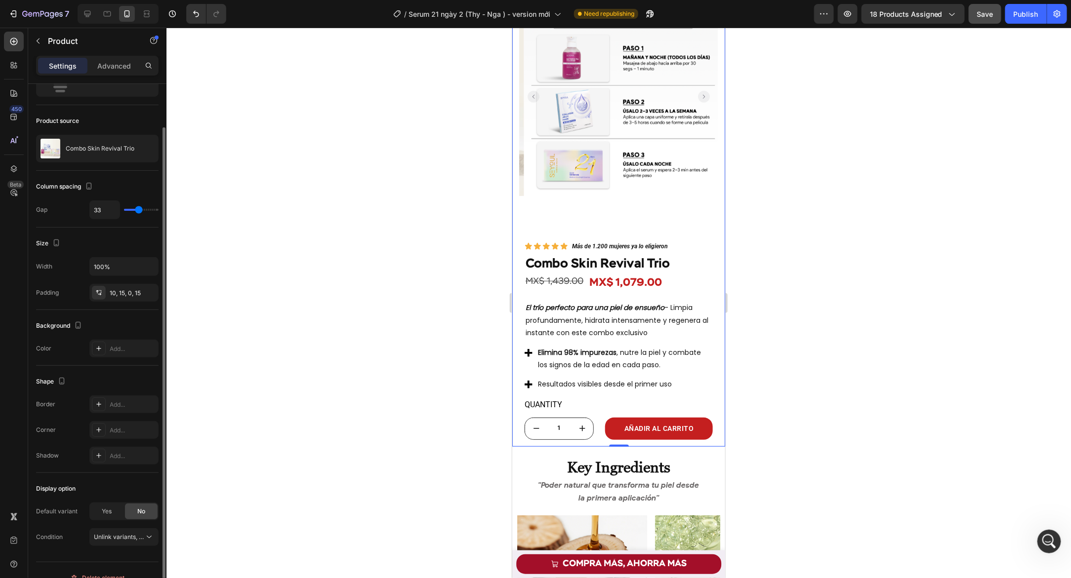
type input "20"
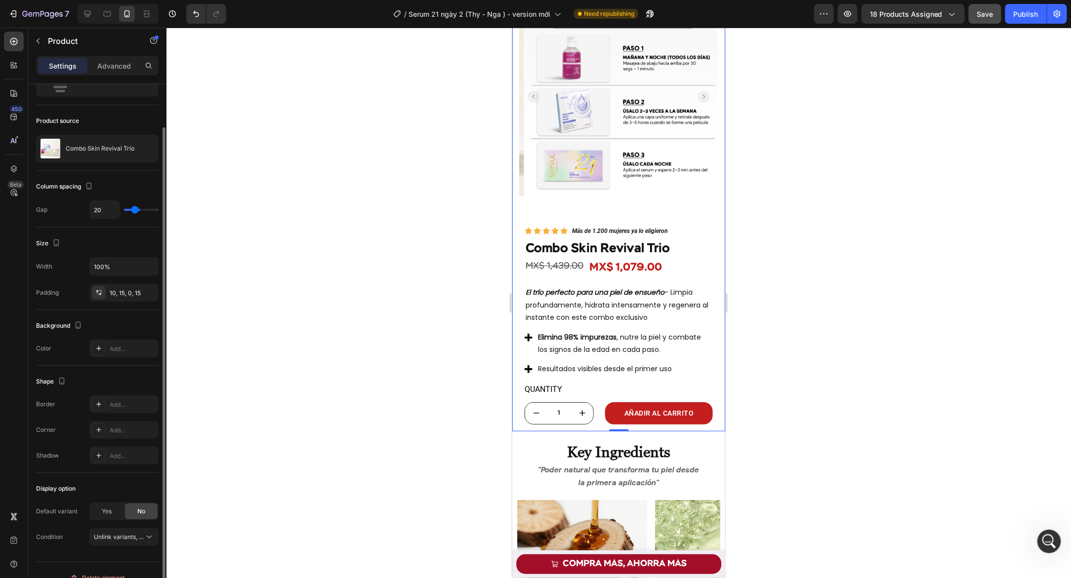
type input "2"
type input "0"
drag, startPoint x: 126, startPoint y: 207, endPoint x: 87, endPoint y: 237, distance: 48.7
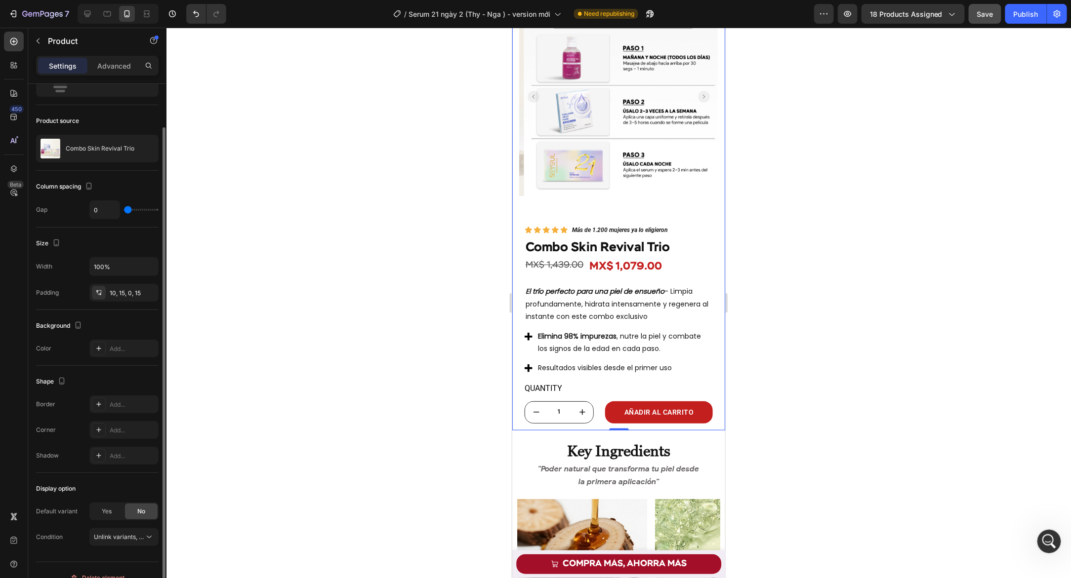
click at [124, 211] on input "range" at bounding box center [141, 210] width 35 height 2
click at [149, 291] on icon "button" at bounding box center [148, 292] width 4 height 4
click at [115, 64] on p "Advanced" at bounding box center [114, 66] width 34 height 10
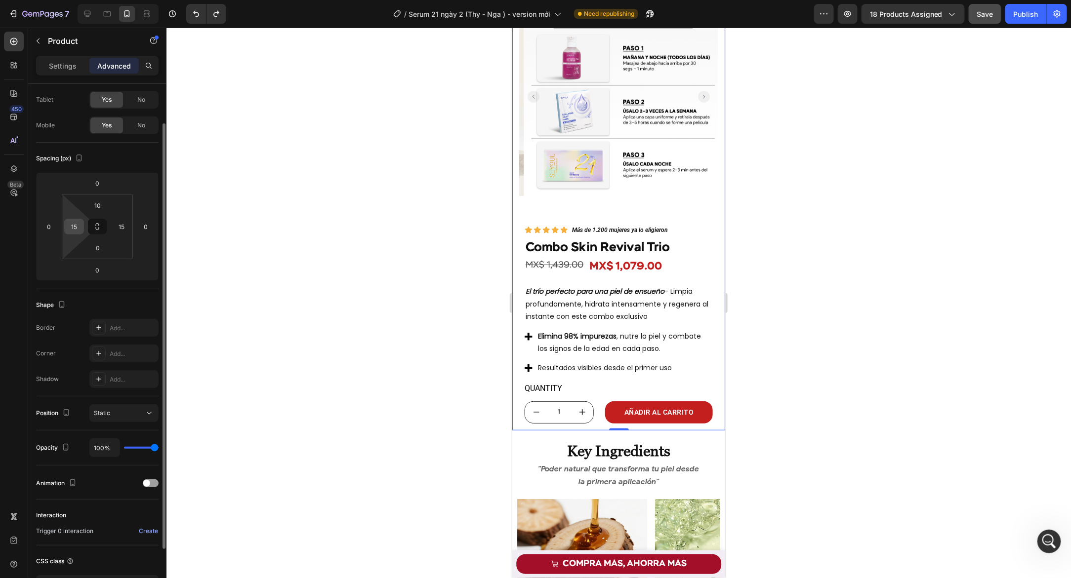
click at [78, 228] on input "15" at bounding box center [74, 226] width 15 height 15
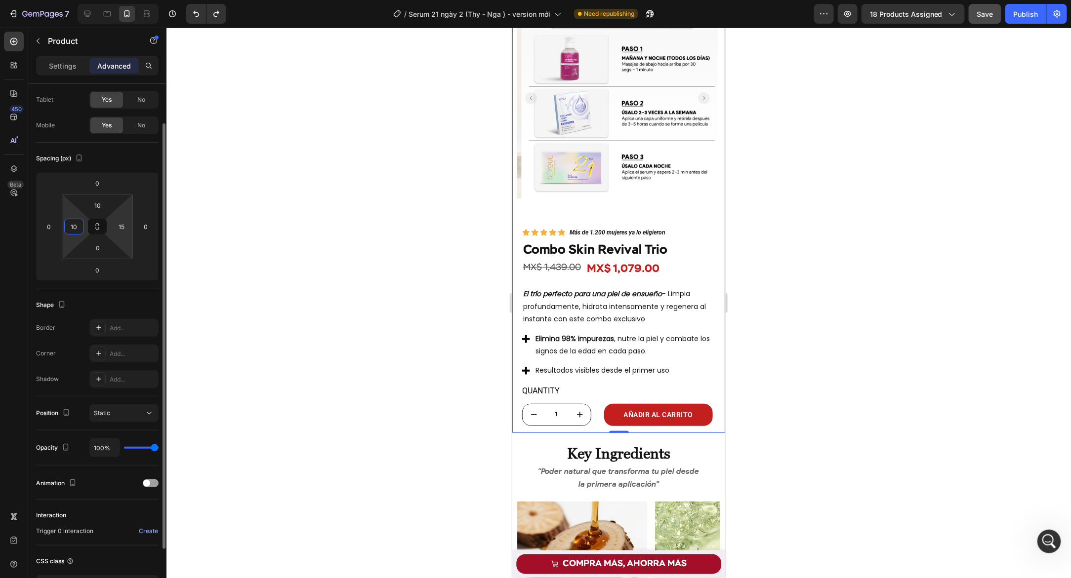
type input "10"
click at [122, 234] on html "7 Version history / Serum 21 ngày 2 (Thy - Nga ) - version mới Need republishin…" at bounding box center [535, 559] width 1071 height 1118
click at [123, 230] on input "15" at bounding box center [121, 226] width 15 height 15
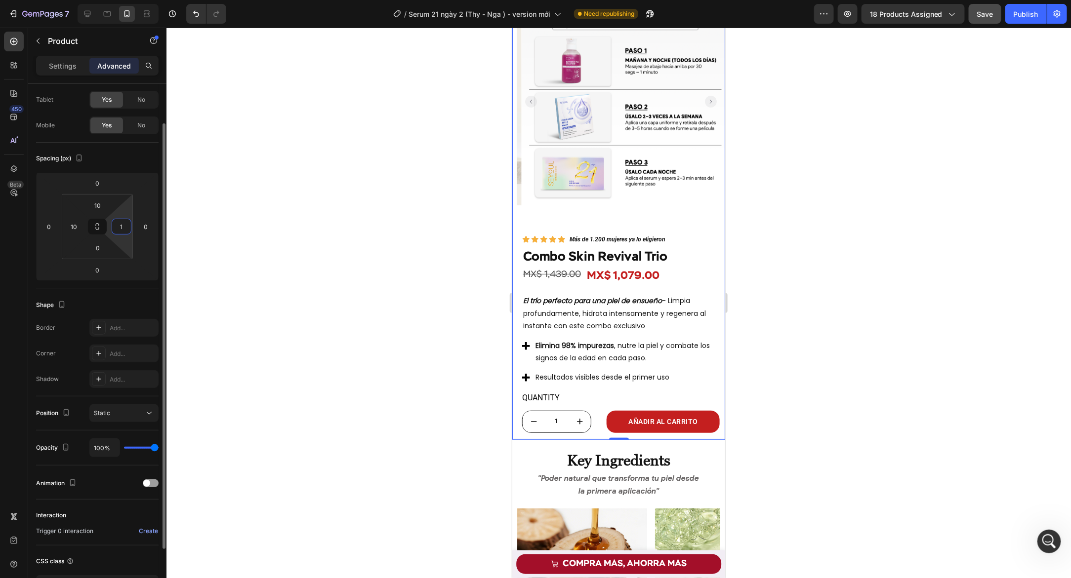
type input "10"
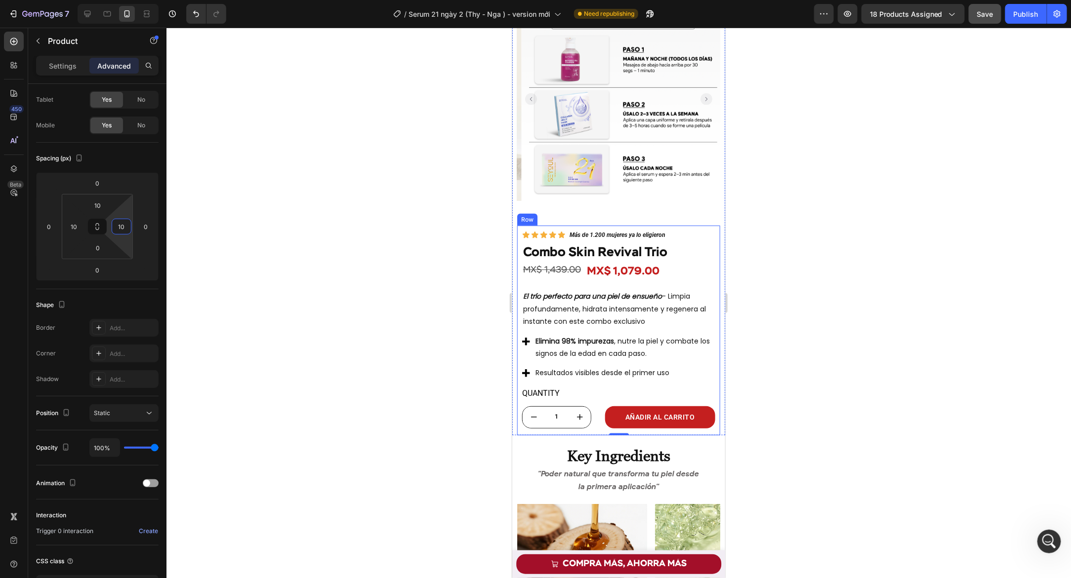
click at [571, 271] on div "MX$ 1,439.00" at bounding box center [552, 269] width 60 height 13
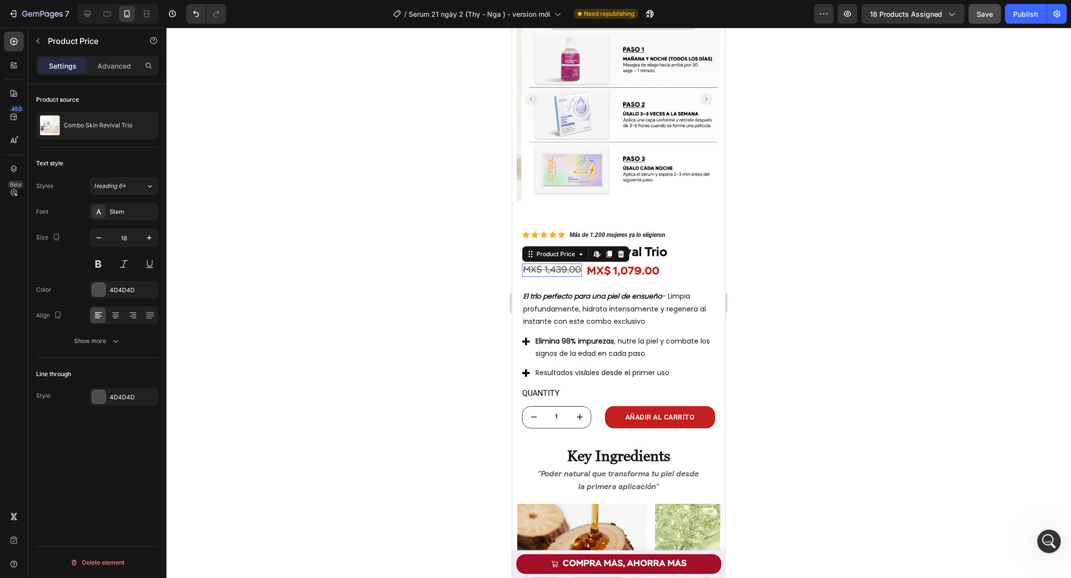
scroll to position [0, 0]
click at [580, 267] on div "MX$ 1,439.00" at bounding box center [552, 269] width 60 height 13
click at [583, 267] on div "MX$ 1,439.00 Product Price Edit content in Shopify 0 Product Price Edit content…" at bounding box center [618, 271] width 193 height 16
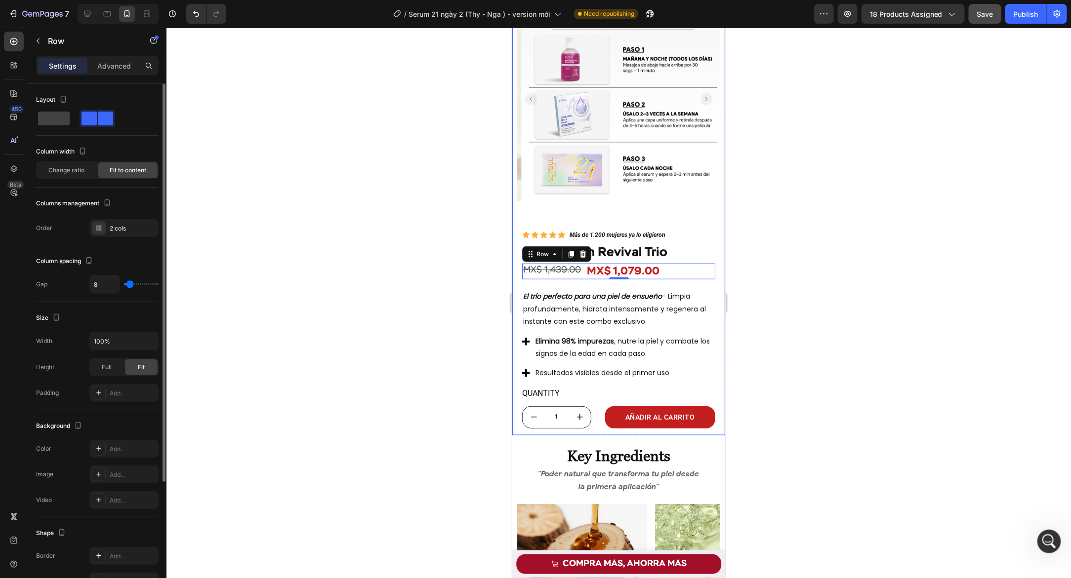
type input "0"
type input "3"
type input "9"
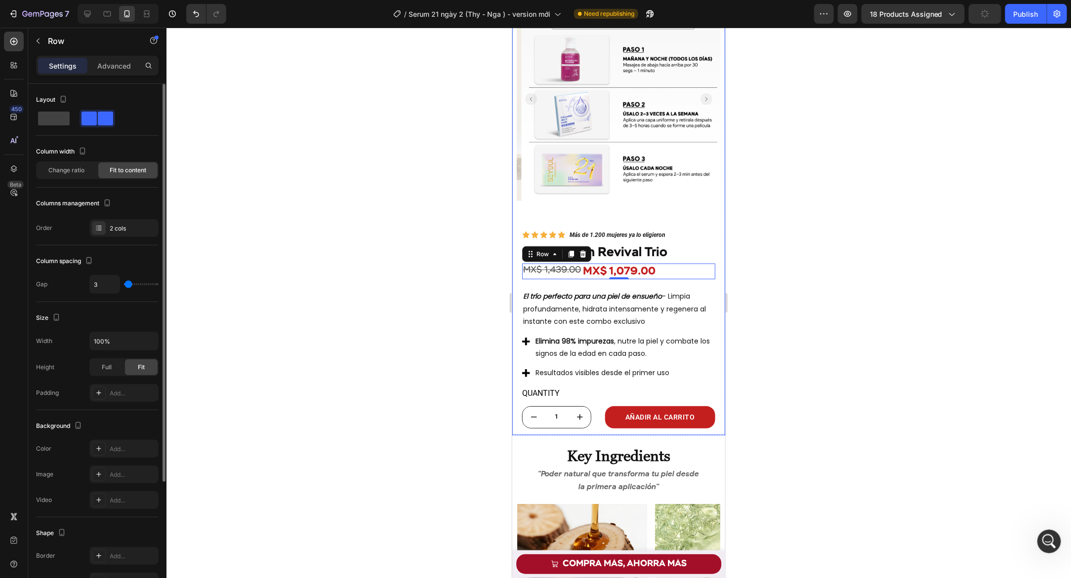
type input "9"
type input "10"
type input "8"
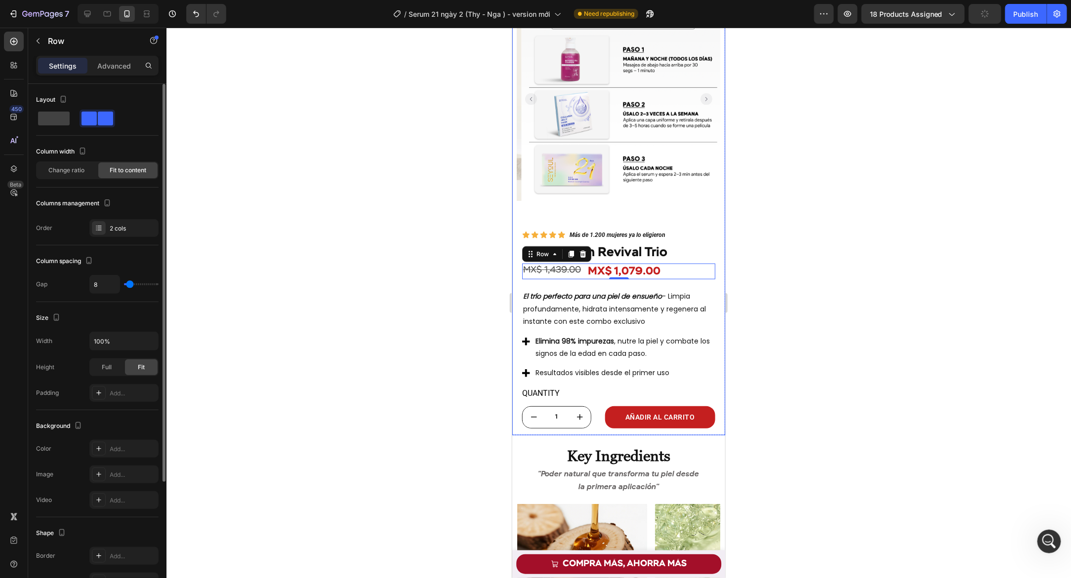
type input "7"
type input "6"
type input "5"
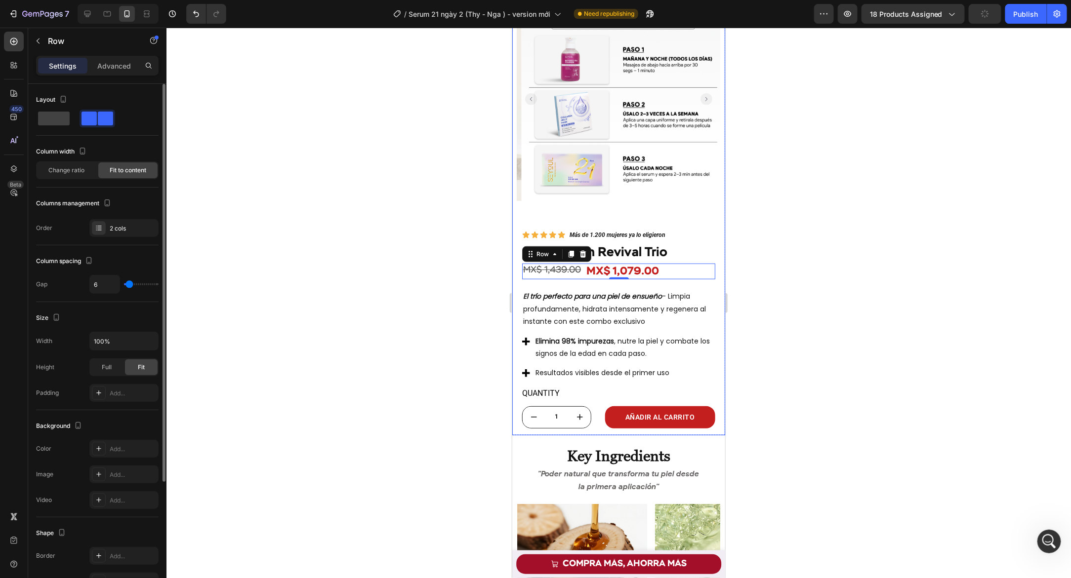
type input "5"
type input "4"
type input "2"
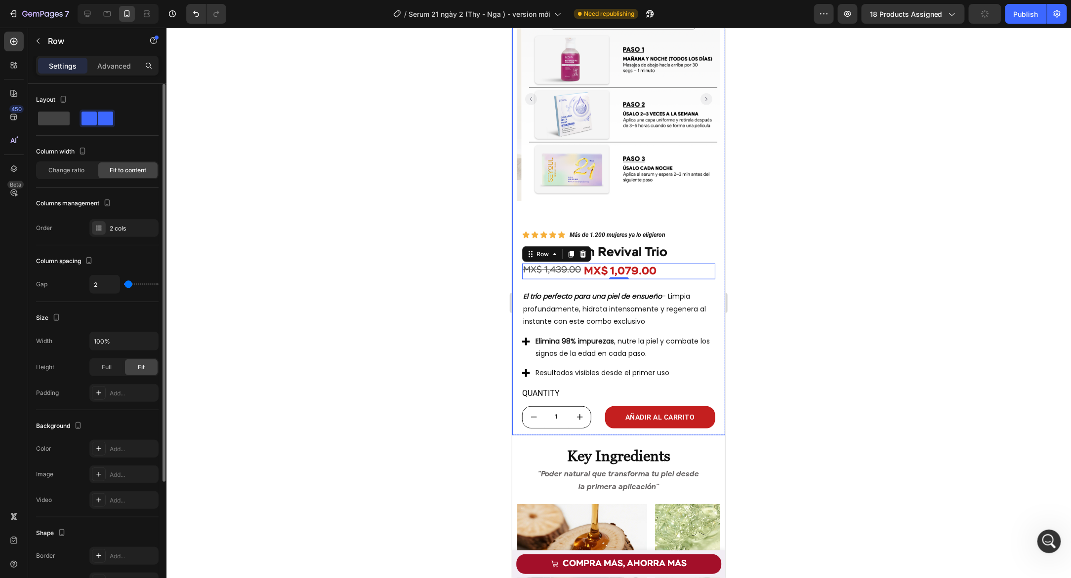
type input "7"
click at [129, 285] on input "range" at bounding box center [141, 285] width 35 height 2
click at [75, 169] on span "Change ratio" at bounding box center [67, 169] width 36 height 9
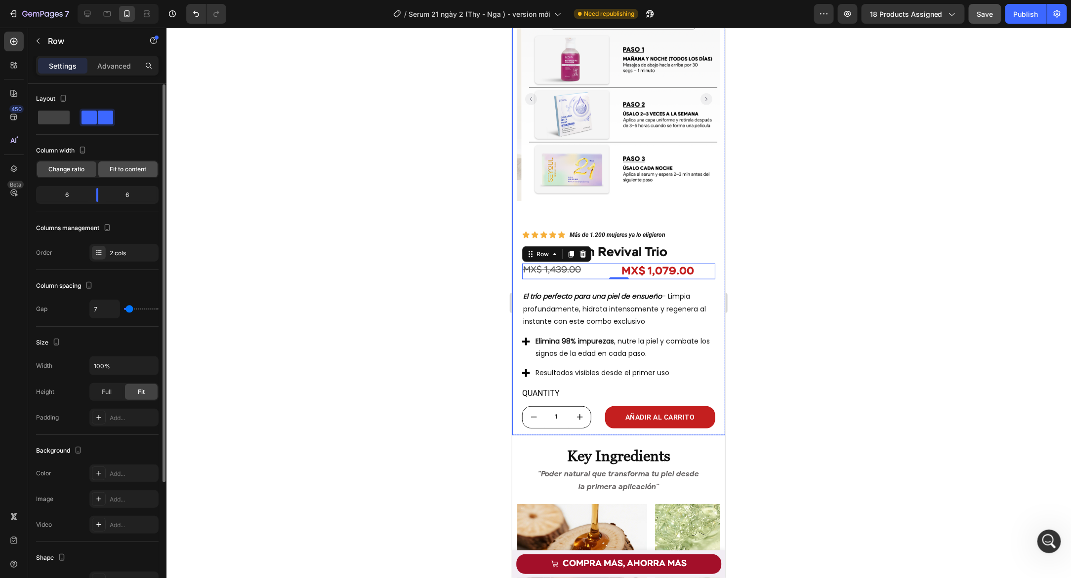
click at [111, 166] on span "Fit to content" at bounding box center [128, 169] width 37 height 9
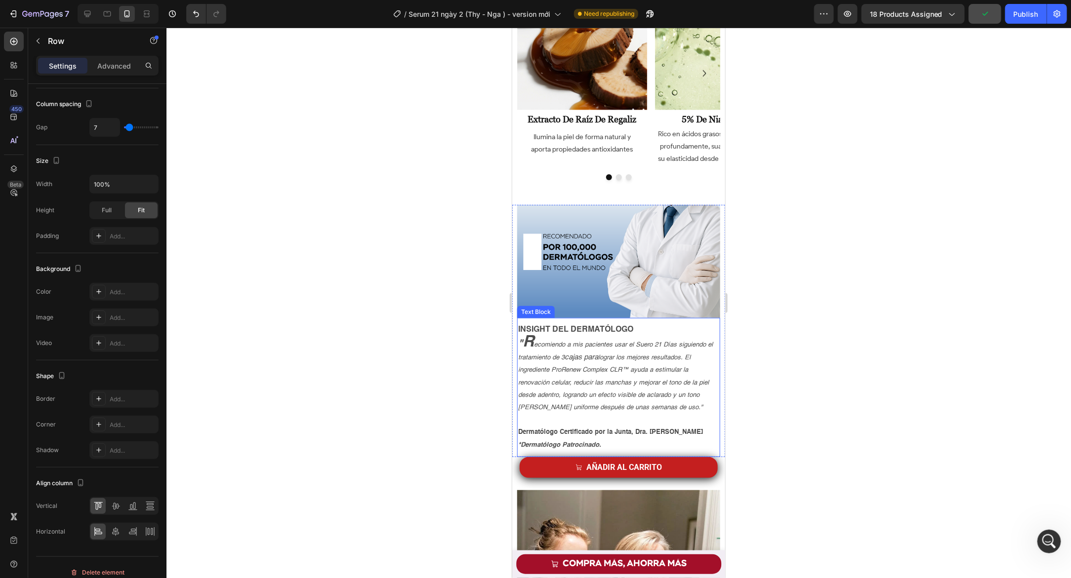
scroll to position [2731, 0]
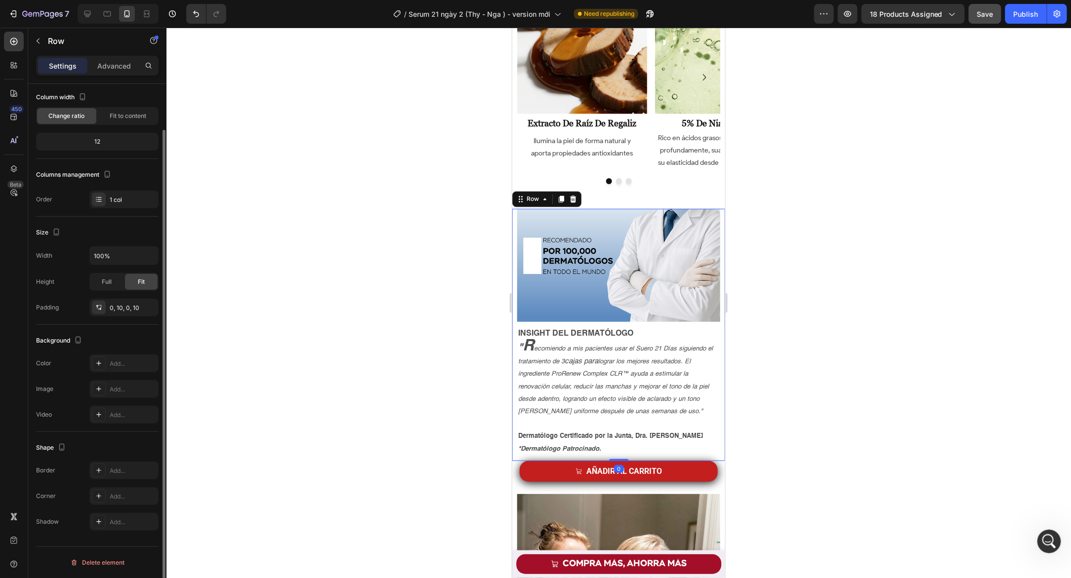
click at [513, 220] on div "Image INSIGHT DEL DERMATÓLOGO " R ecomiendo a mis pacientes usar el Suero 21 Dí…" at bounding box center [618, 334] width 213 height 252
click at [525, 201] on div "Row" at bounding box center [532, 199] width 16 height 9
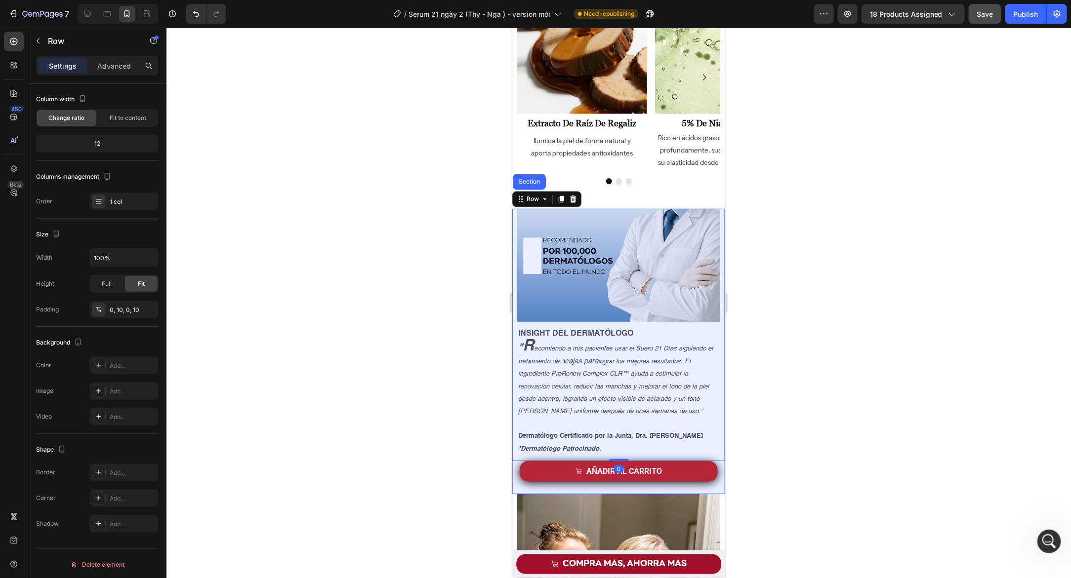
click at [524, 169] on div "Image extracto de raíz de regaliz Heading Ilumina la piel de forma natural y ap…" at bounding box center [618, 84] width 203 height 200
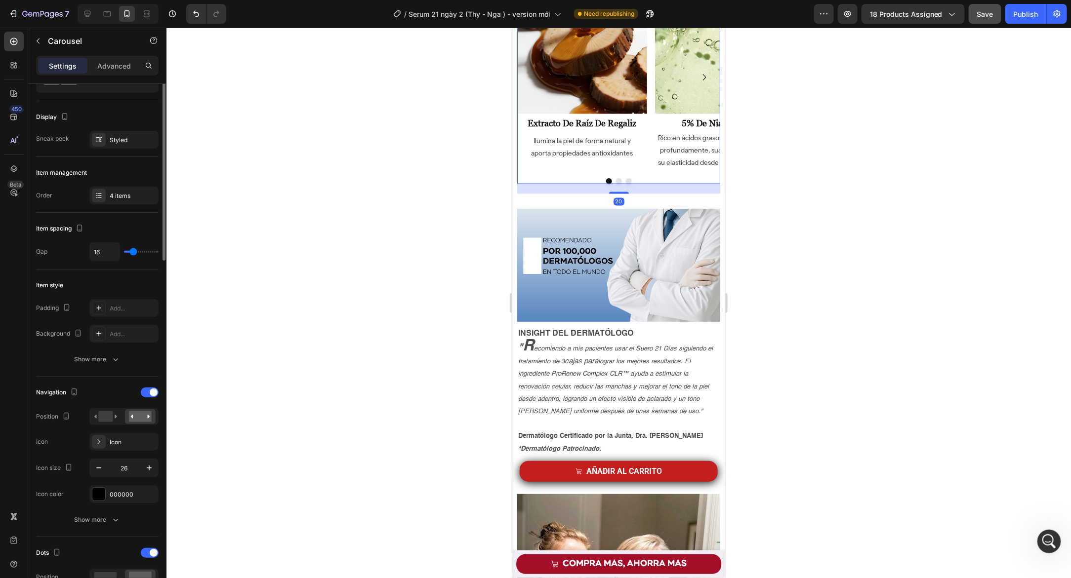
scroll to position [0, 0]
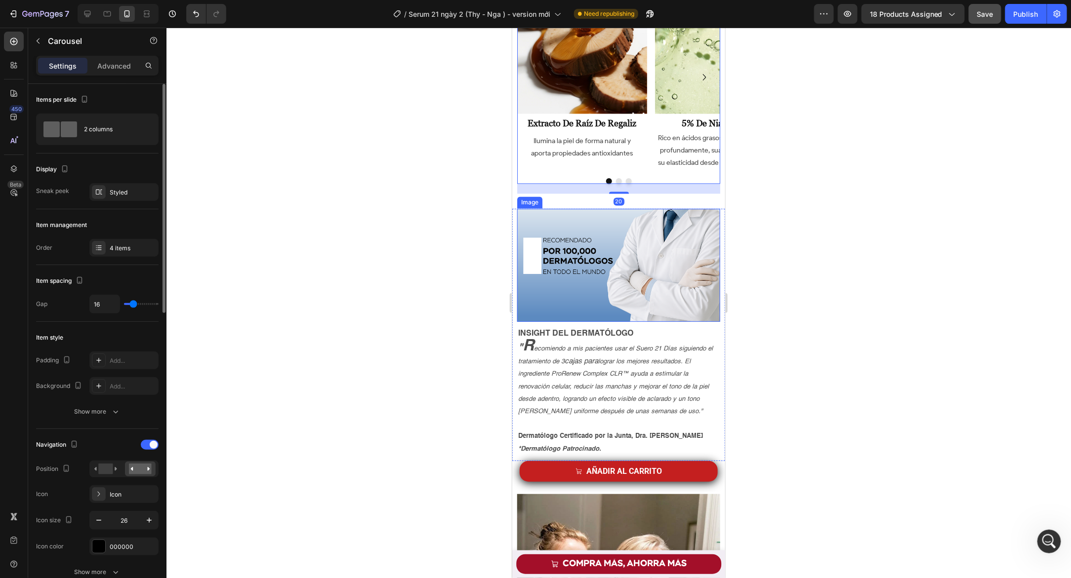
click at [517, 213] on img at bounding box center [618, 264] width 203 height 113
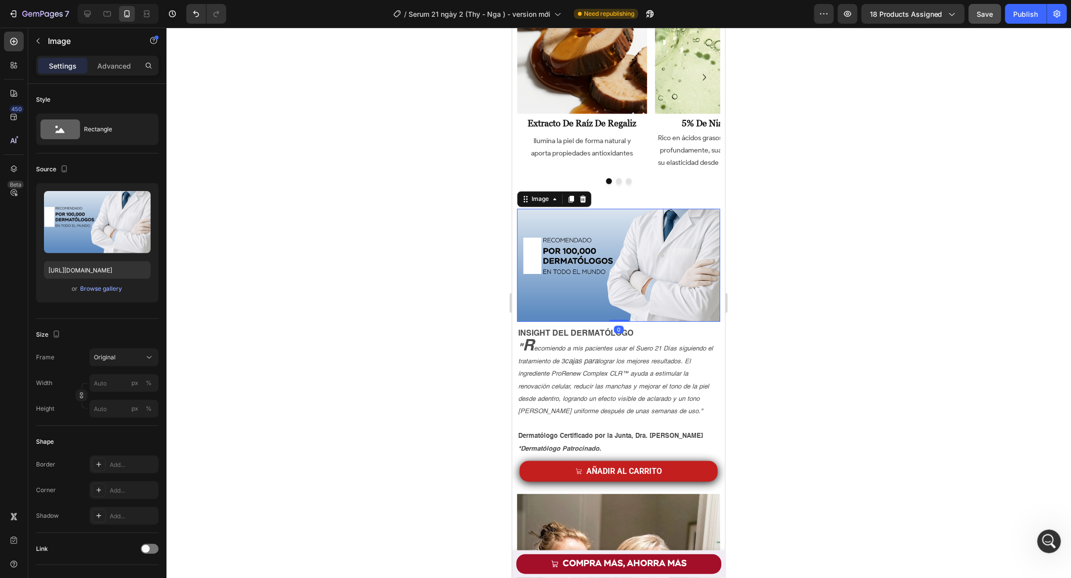
click at [516, 214] on div "Image 0 INSIGHT DEL DERMATÓLOGO " R ecomiendo a mis pacientes usar el Suero 21 …" at bounding box center [618, 334] width 213 height 252
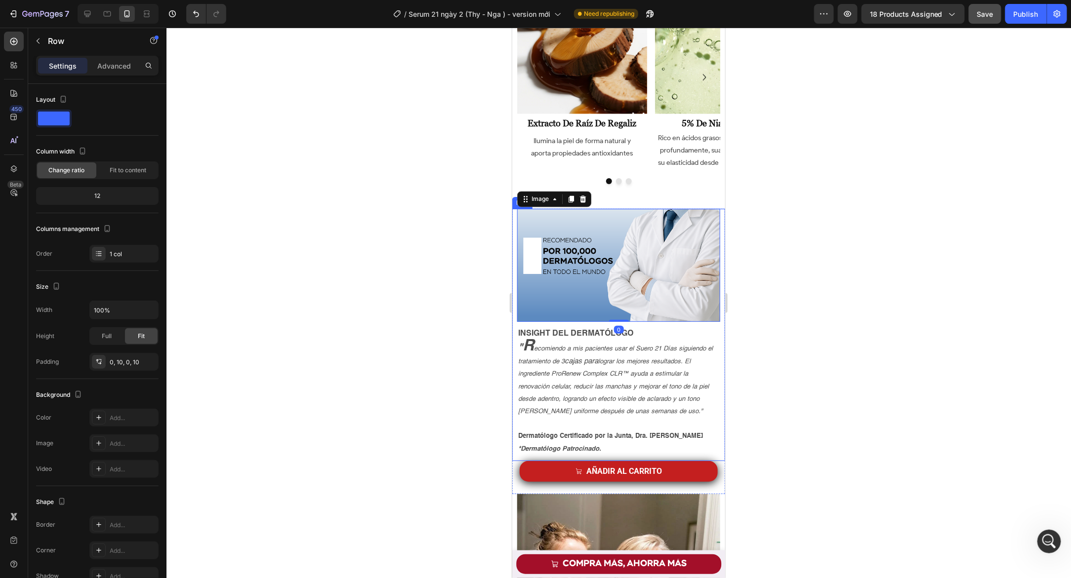
click at [513, 215] on div "Image 0 INSIGHT DEL DERMATÓLOGO " R ecomiendo a mis pacientes usar el Suero 21 …" at bounding box center [618, 334] width 213 height 252
click at [528, 197] on div "Row" at bounding box center [532, 199] width 16 height 9
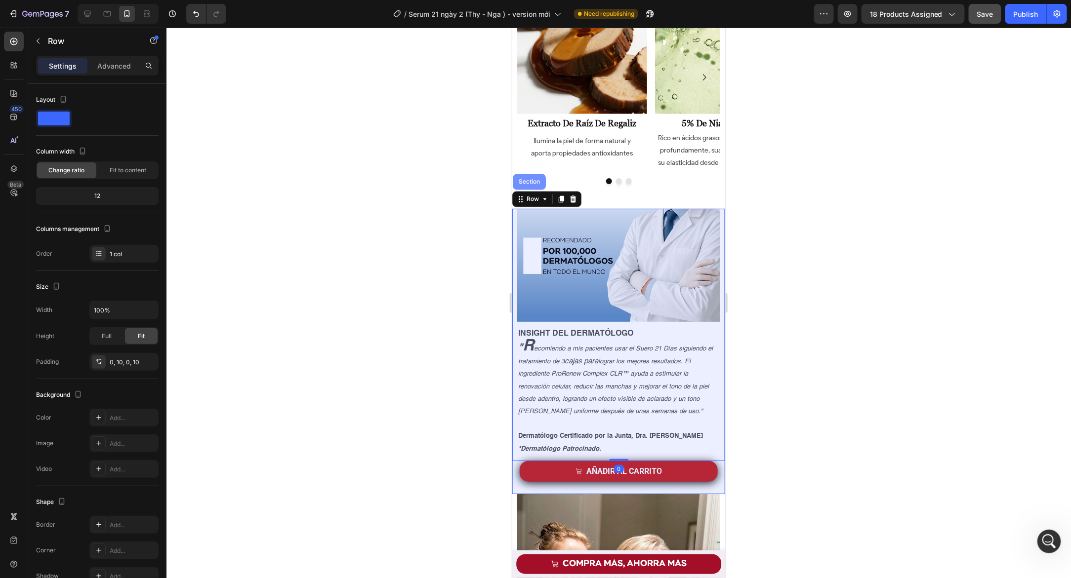
click at [527, 177] on div "Section" at bounding box center [528, 182] width 33 height 16
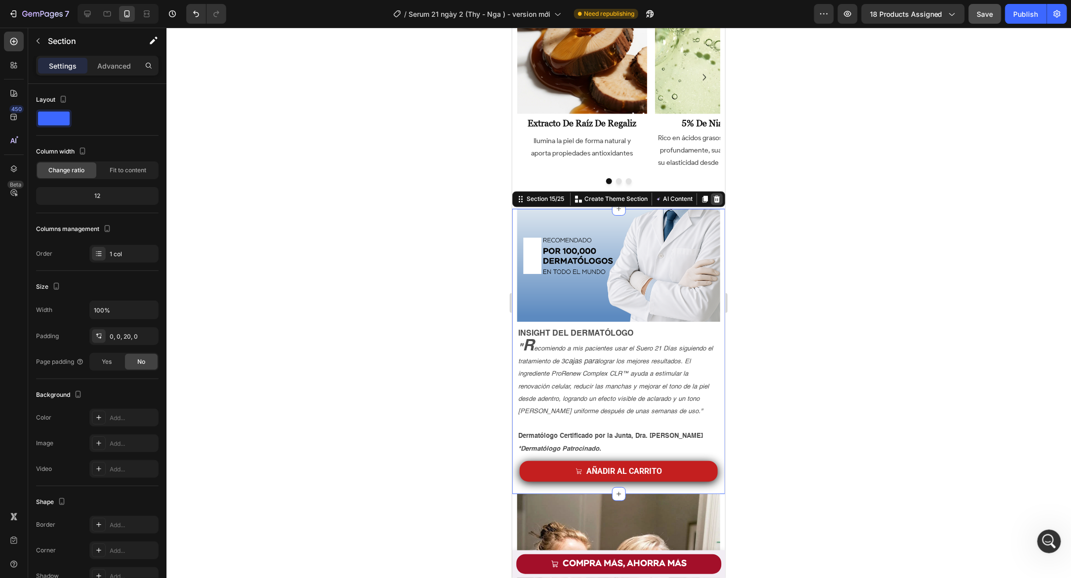
click at [713, 198] on icon at bounding box center [716, 199] width 6 height 7
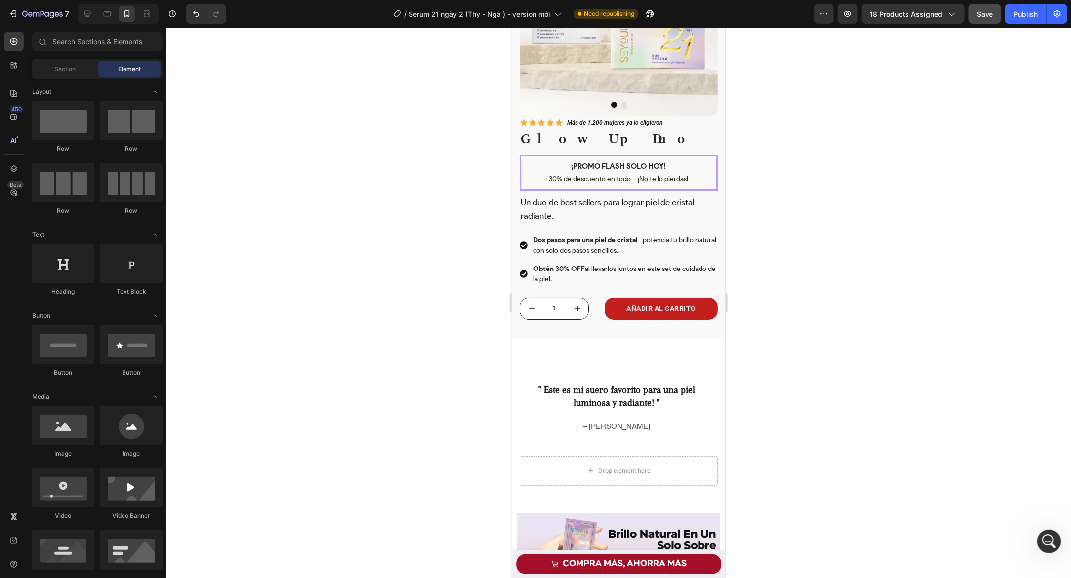
scroll to position [1691, 0]
click at [519, 448] on div "" Este es mi suero favorito para una piel luminosa y radiante! " Text Block – L…" at bounding box center [618, 413] width 213 height 88
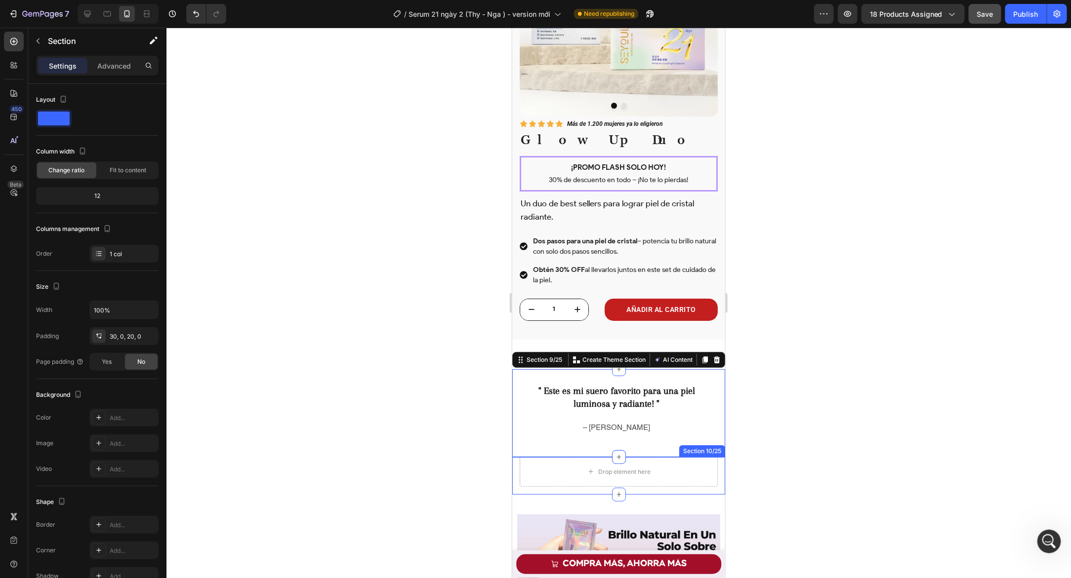
click at [513, 474] on div "Drop element here Image Comparison Row Section 10/25" at bounding box center [618, 476] width 213 height 38
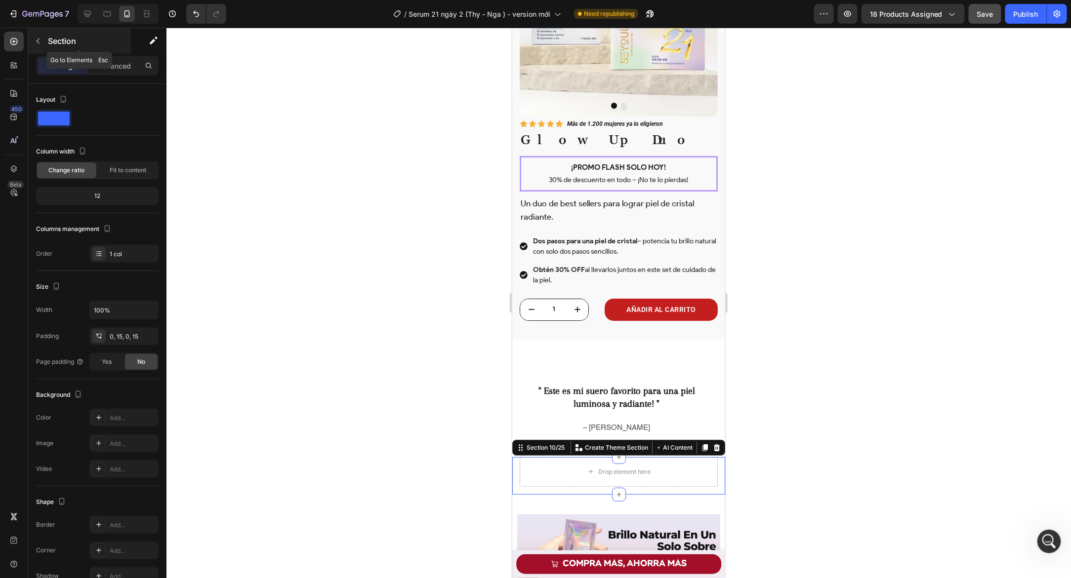
click at [40, 38] on icon "button" at bounding box center [38, 41] width 8 height 8
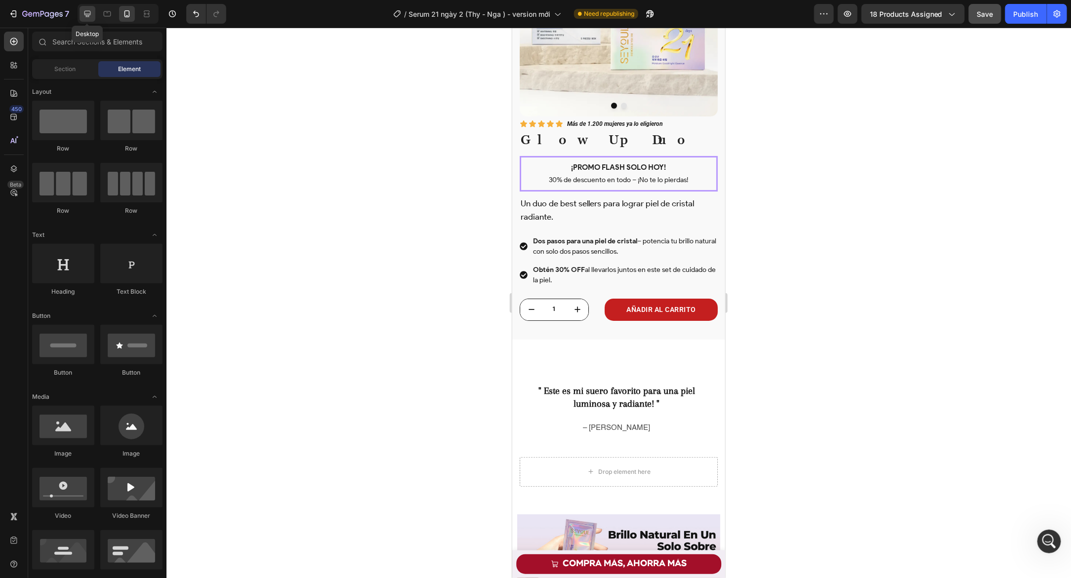
click at [88, 18] on icon at bounding box center [87, 14] width 10 height 10
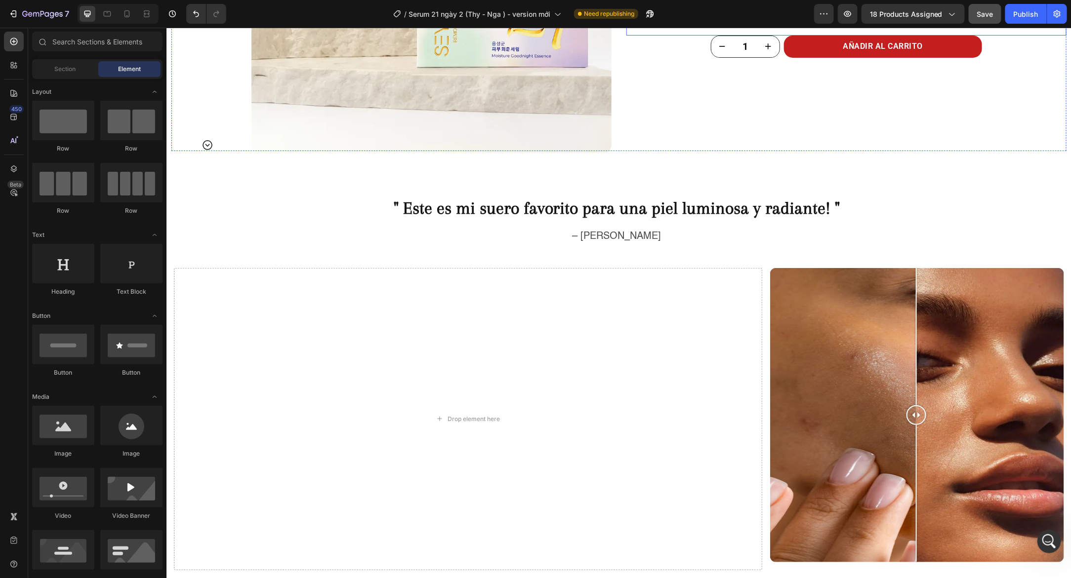
scroll to position [2031, 0]
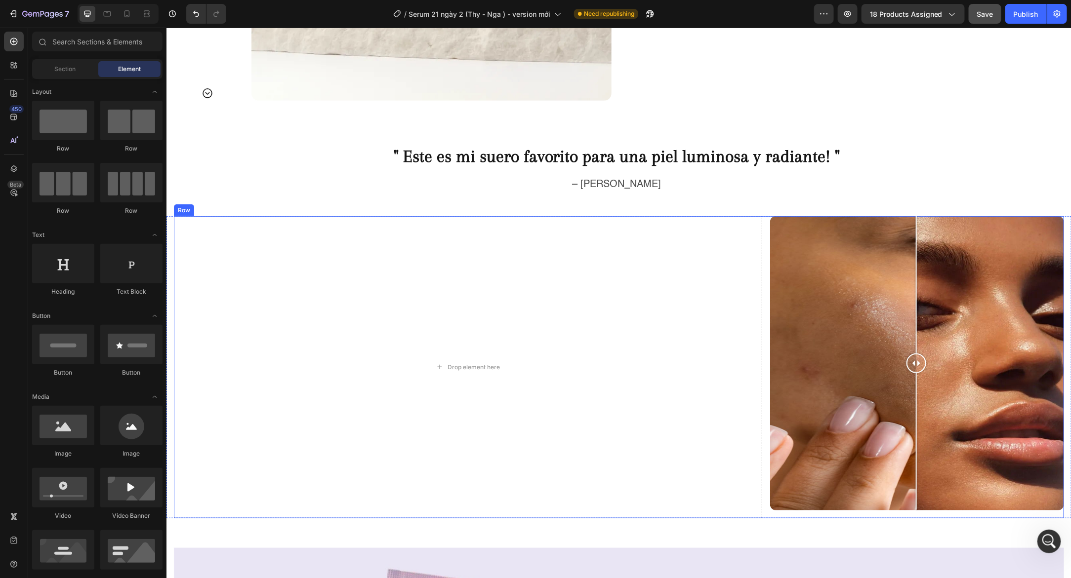
click at [763, 230] on div "Drop element here Image Comparison Row" at bounding box center [618, 367] width 890 height 302
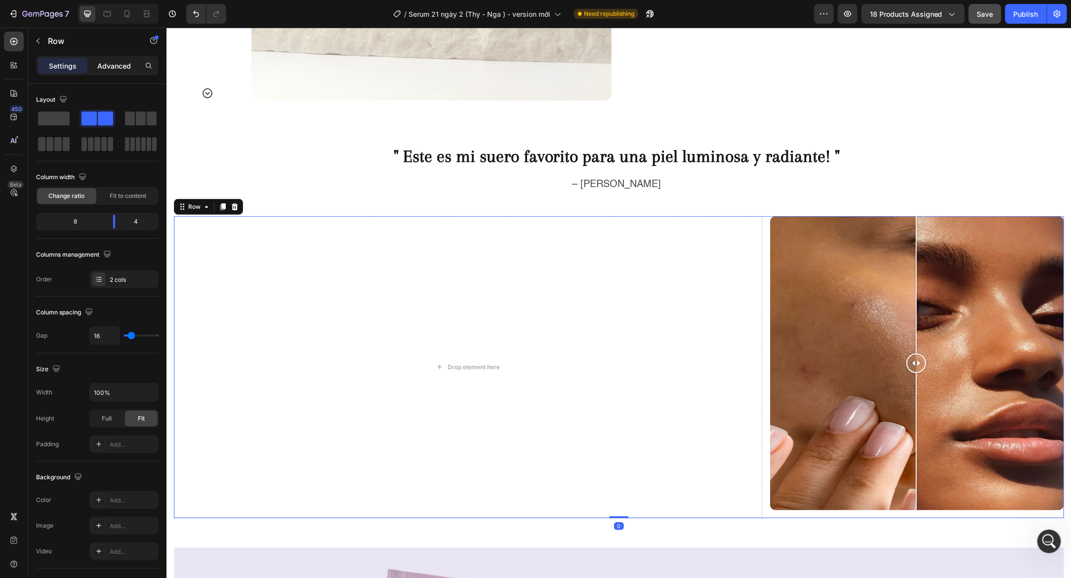
click at [123, 62] on p "Advanced" at bounding box center [114, 66] width 34 height 10
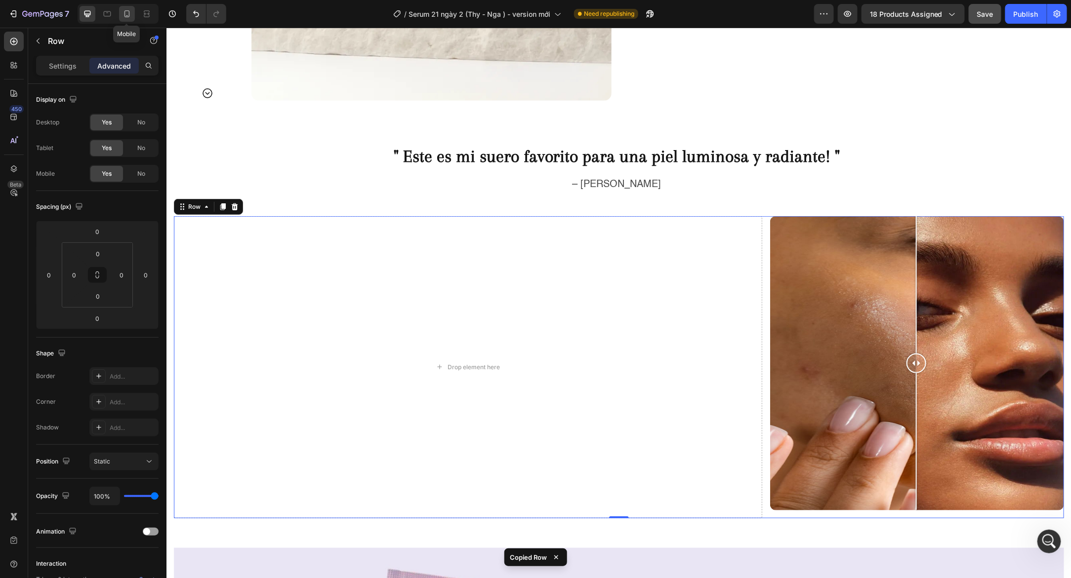
click at [130, 17] on icon at bounding box center [127, 14] width 10 height 10
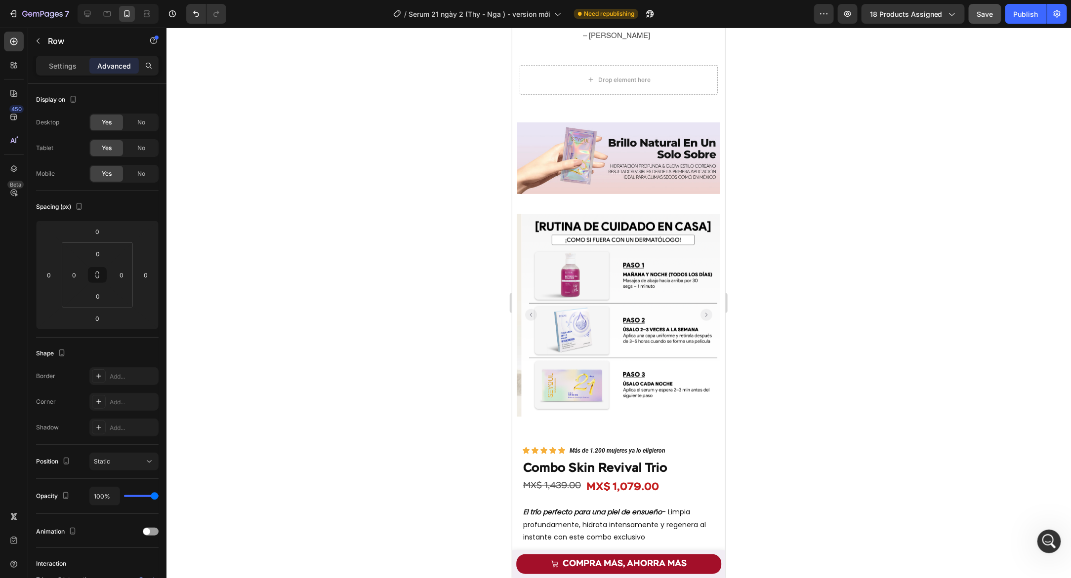
scroll to position [1951, 0]
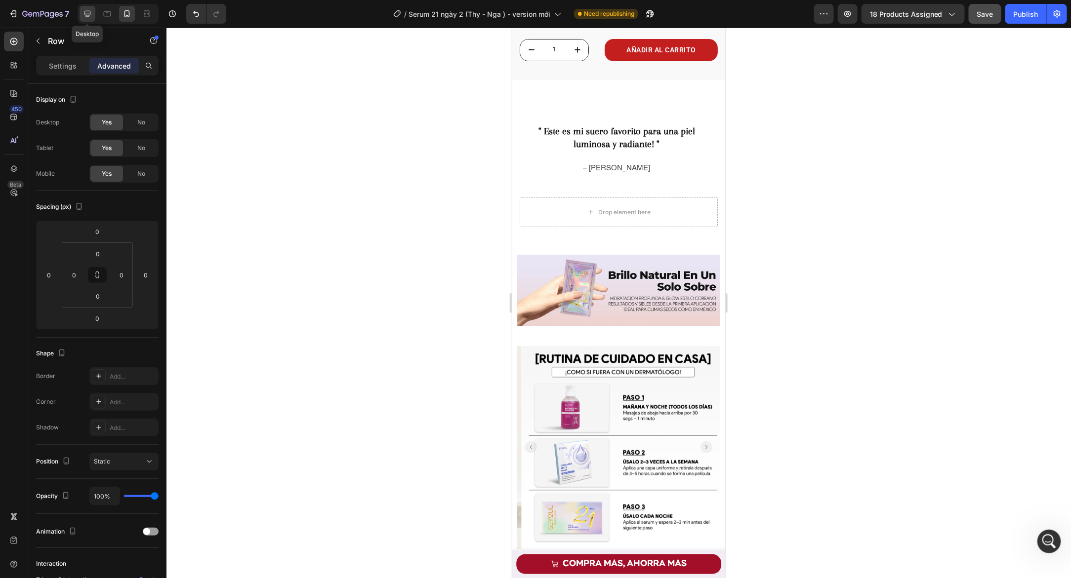
click at [89, 11] on icon at bounding box center [87, 14] width 6 height 6
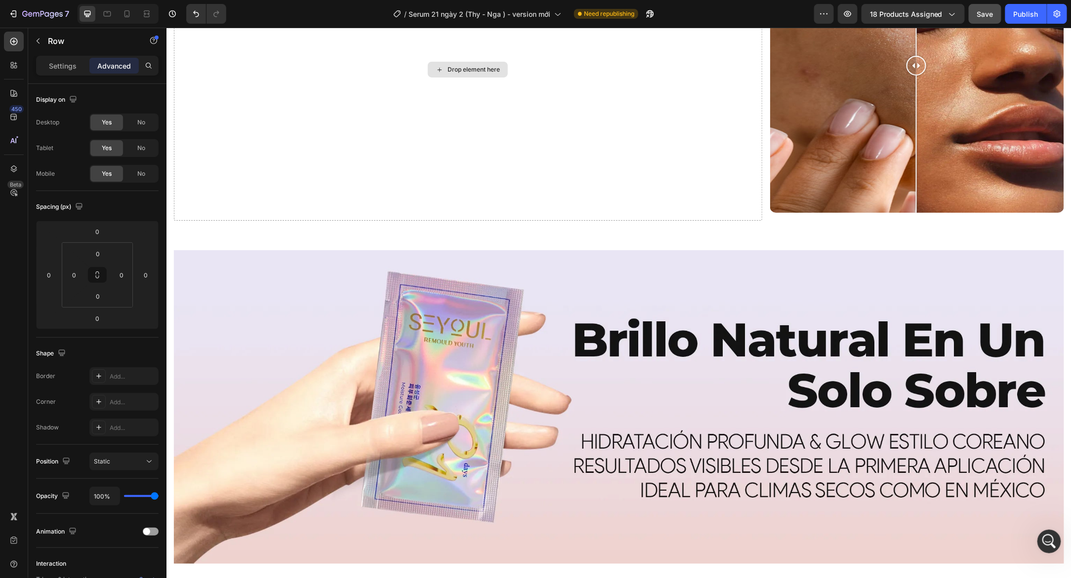
scroll to position [2264, 0]
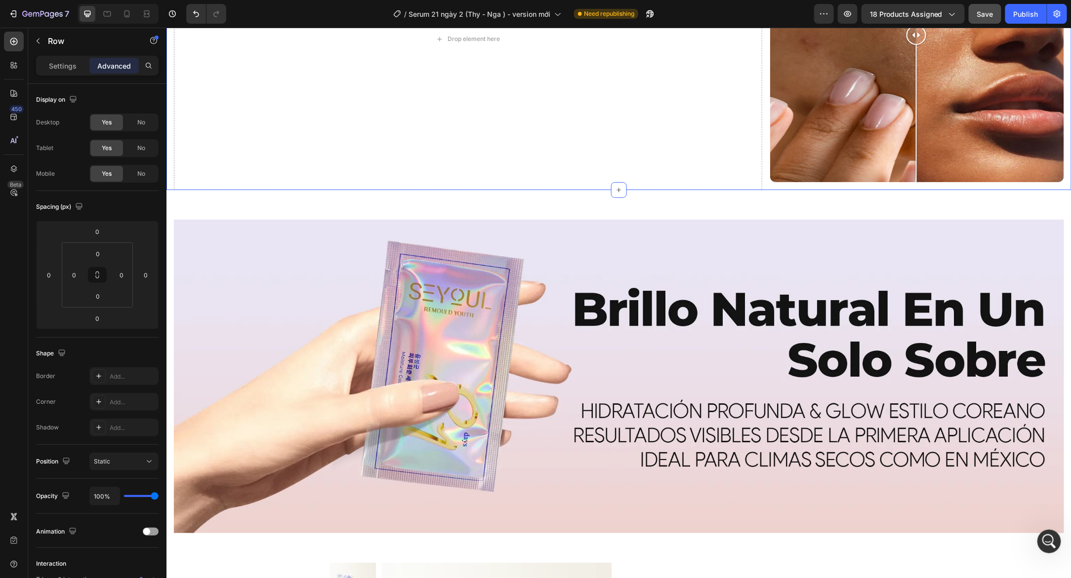
click at [172, 97] on div "Drop element here Image Comparison Row Section 10/25" at bounding box center [618, 38] width 905 height 302
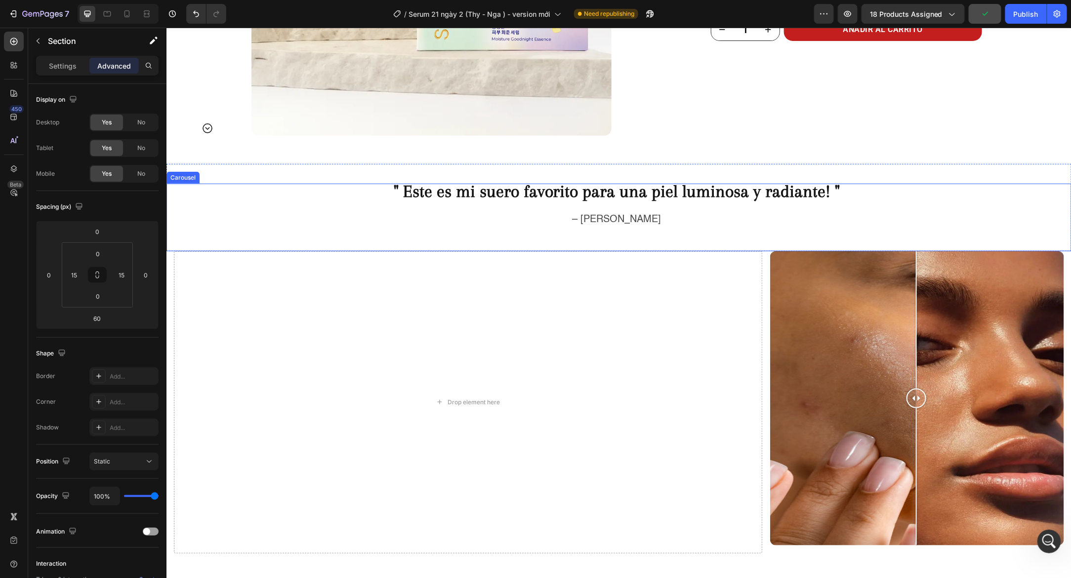
scroll to position [2032, 0]
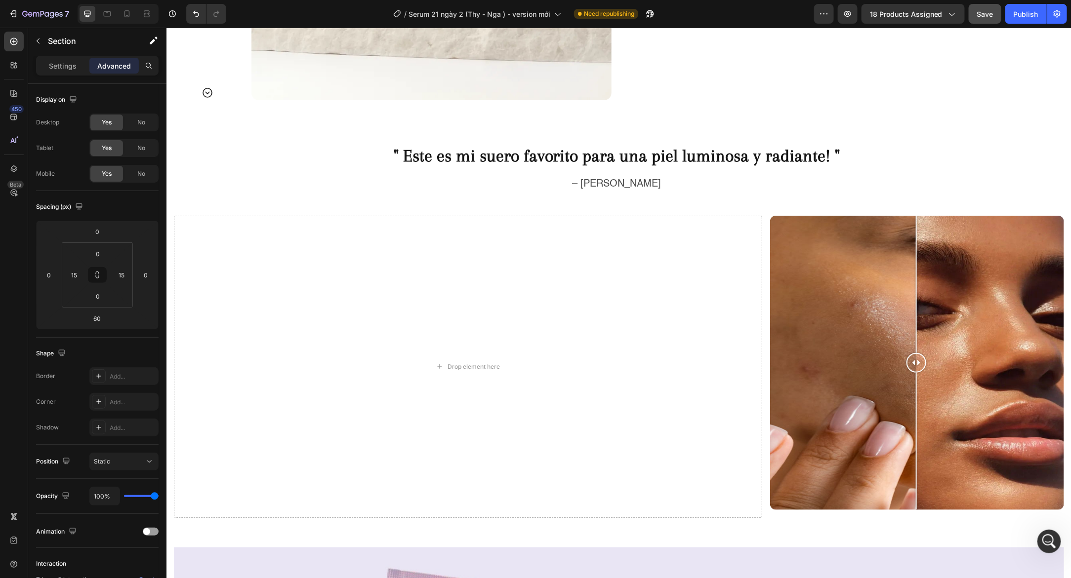
click at [171, 234] on div "Drop element here Image Comparison Row Section 10/25" at bounding box center [618, 366] width 905 height 302
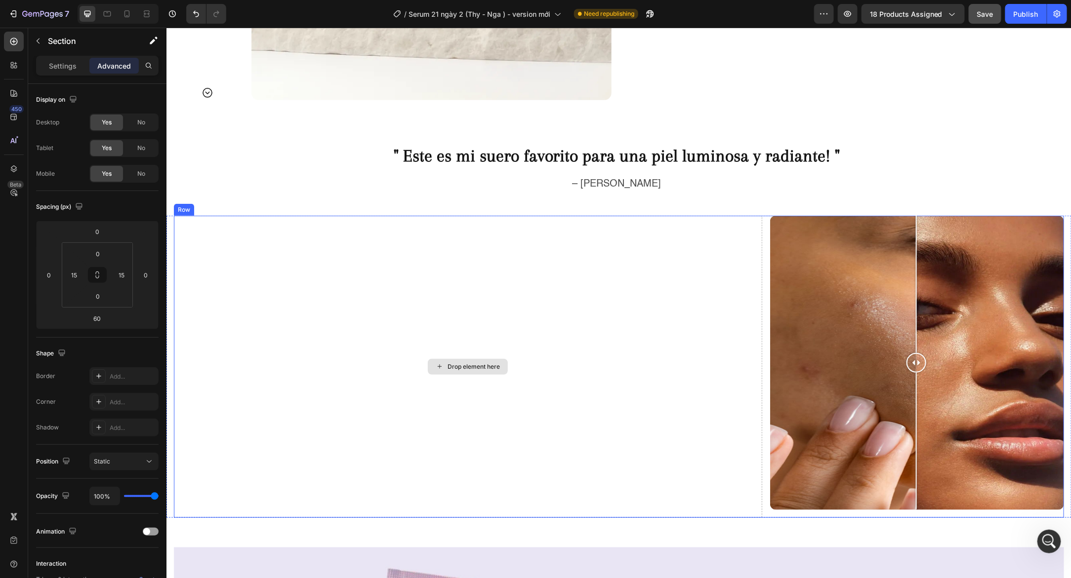
click at [190, 227] on div "Drop element here" at bounding box center [467, 366] width 588 height 302
click at [171, 225] on div "Drop element here Image Comparison Row 0 Section 10/25" at bounding box center [618, 366] width 905 height 302
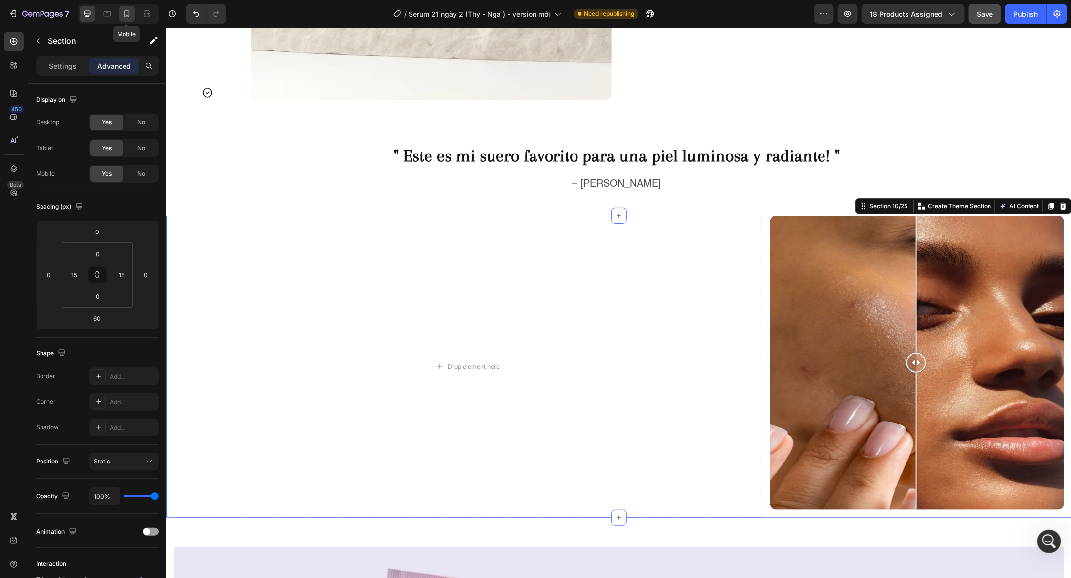
click at [124, 17] on icon at bounding box center [127, 14] width 10 height 10
type input "40"
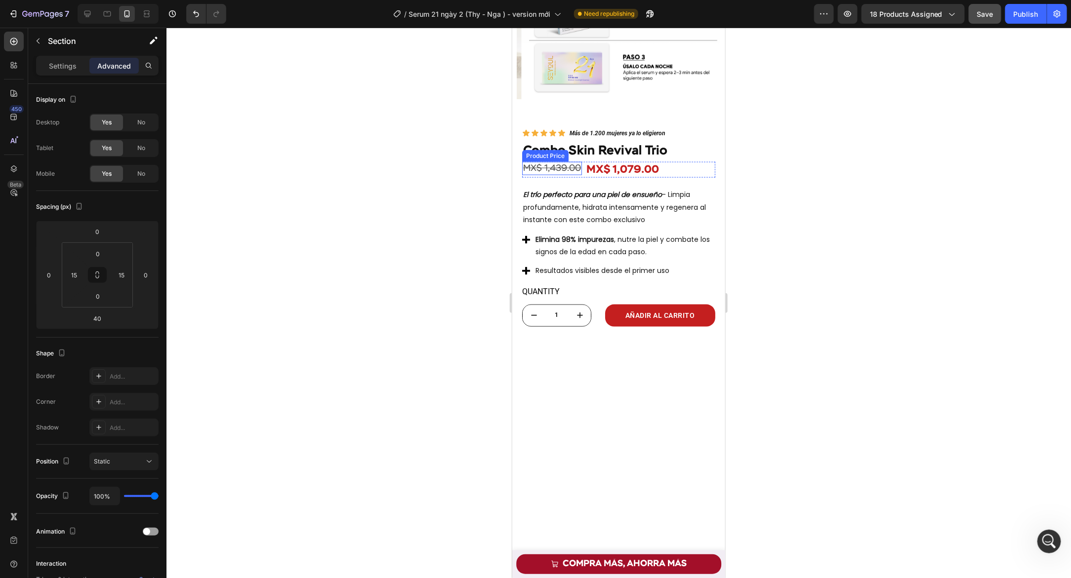
scroll to position [1903, 0]
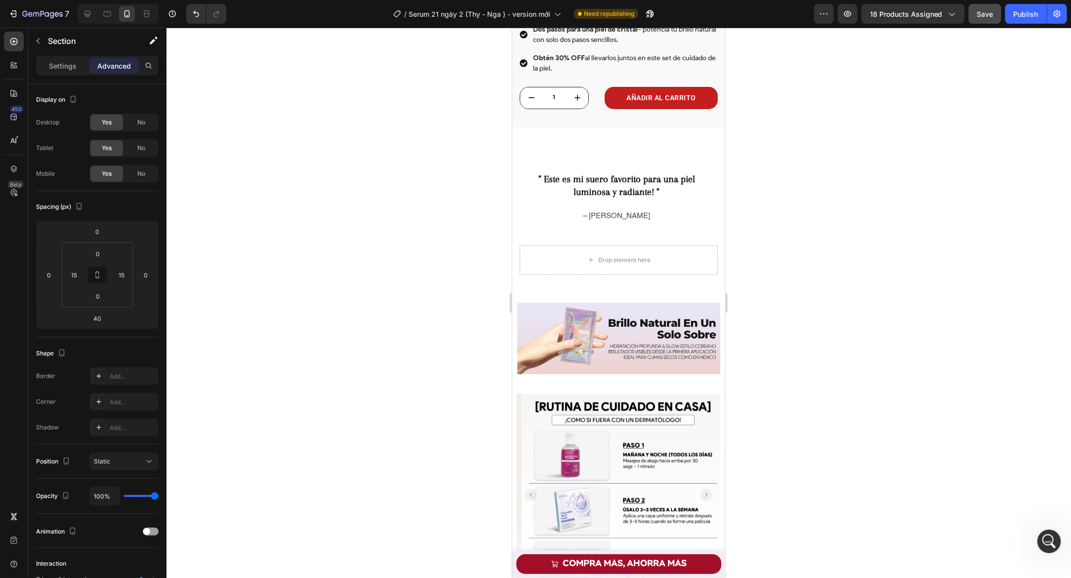
click at [518, 246] on div "Drop element here Image Comparison Row Section 10/25" at bounding box center [618, 264] width 213 height 38
click at [541, 245] on div "Drop element here" at bounding box center [618, 260] width 198 height 30
click at [513, 246] on div "Drop element here Image Comparison Row 0 Section 10/25" at bounding box center [618, 264] width 213 height 38
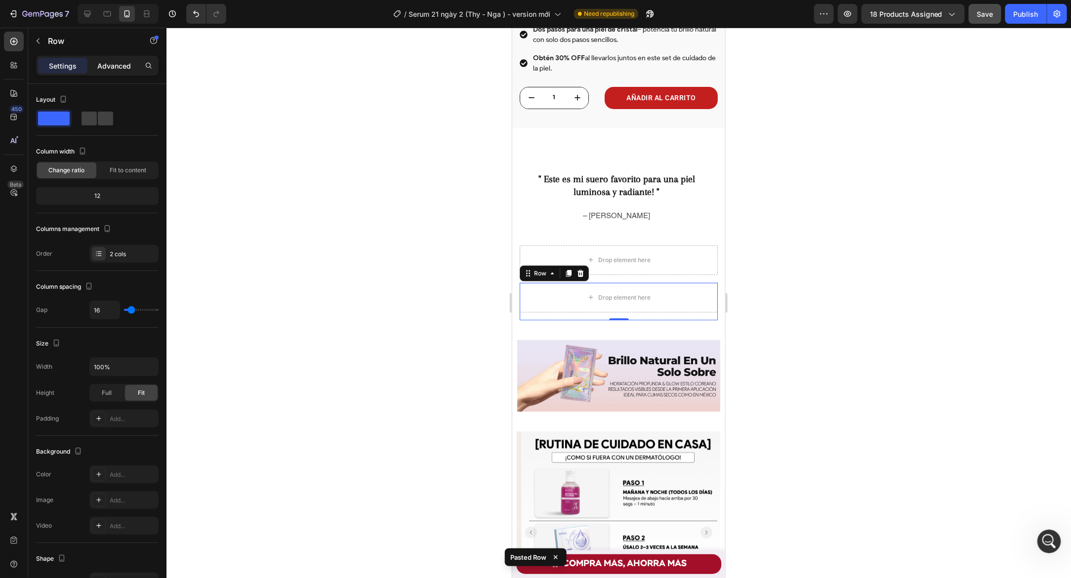
click at [113, 69] on p "Advanced" at bounding box center [114, 66] width 34 height 10
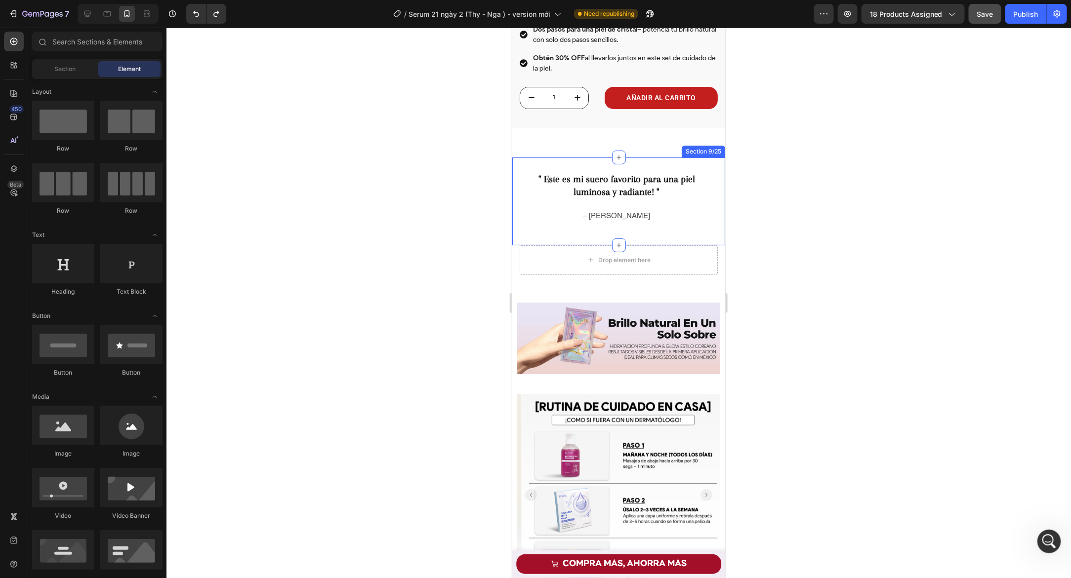
click at [544, 238] on div "" Este es mi suero favorito para una piel luminosa y radiante! " Text Block – L…" at bounding box center [618, 201] width 213 height 88
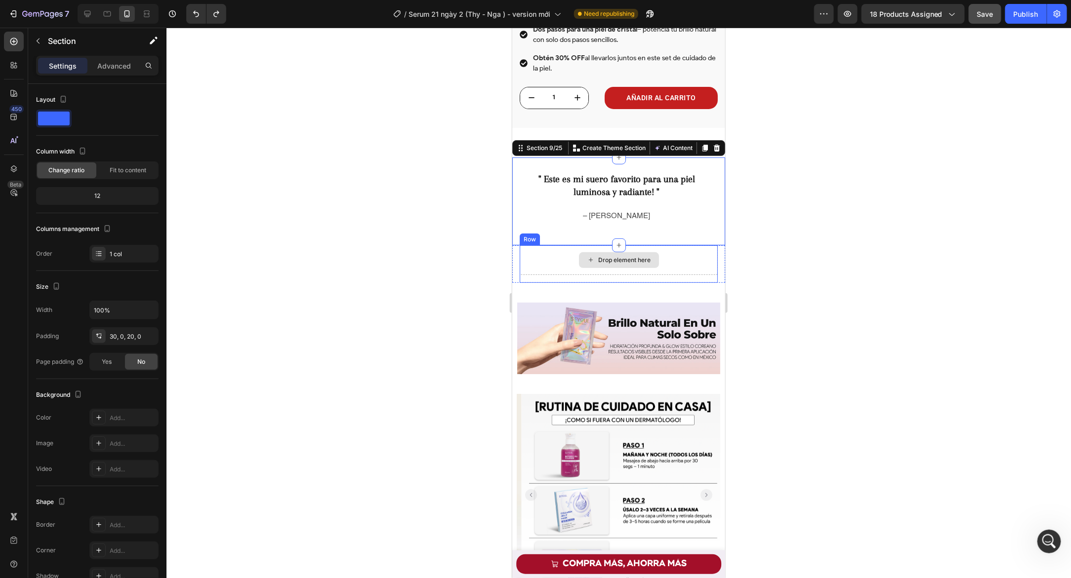
click at [537, 246] on div "Drop element here" at bounding box center [618, 260] width 198 height 30
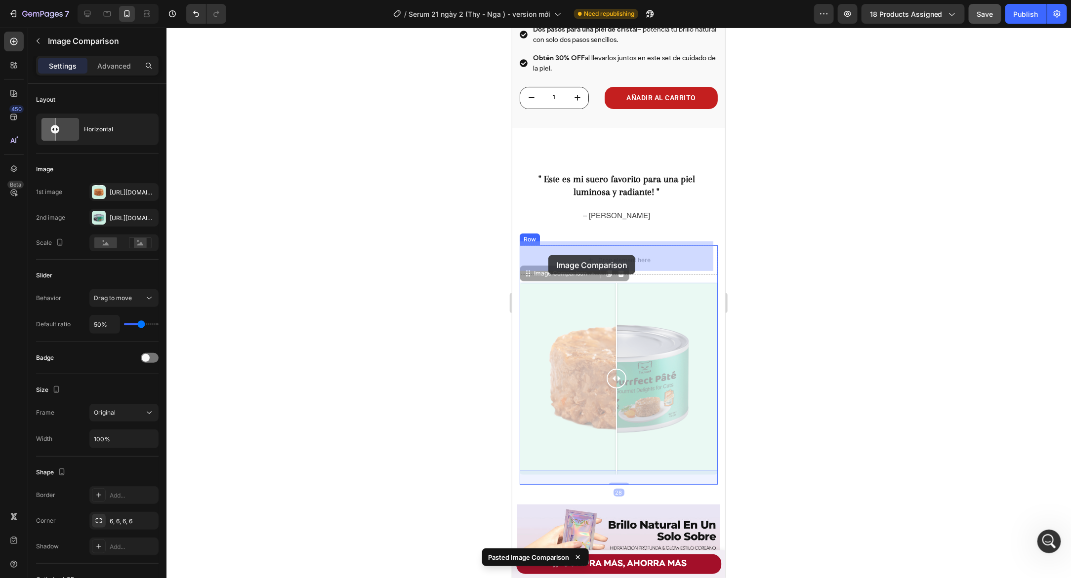
drag, startPoint x: 530, startPoint y: 271, endPoint x: 548, endPoint y: 255, distance: 23.8
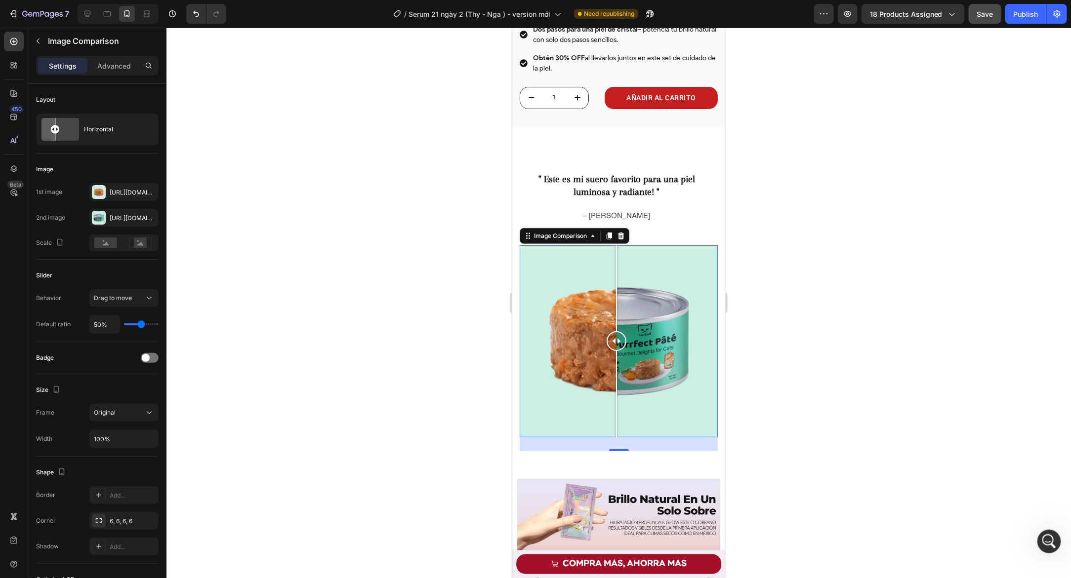
click at [520, 250] on div at bounding box center [618, 341] width 198 height 193
drag, startPoint x: 529, startPoint y: 254, endPoint x: 627, endPoint y: 247, distance: 99.0
click at [627, 247] on div at bounding box center [623, 341] width 20 height 193
click at [579, 232] on div "Image Comparison" at bounding box center [559, 235] width 57 height 9
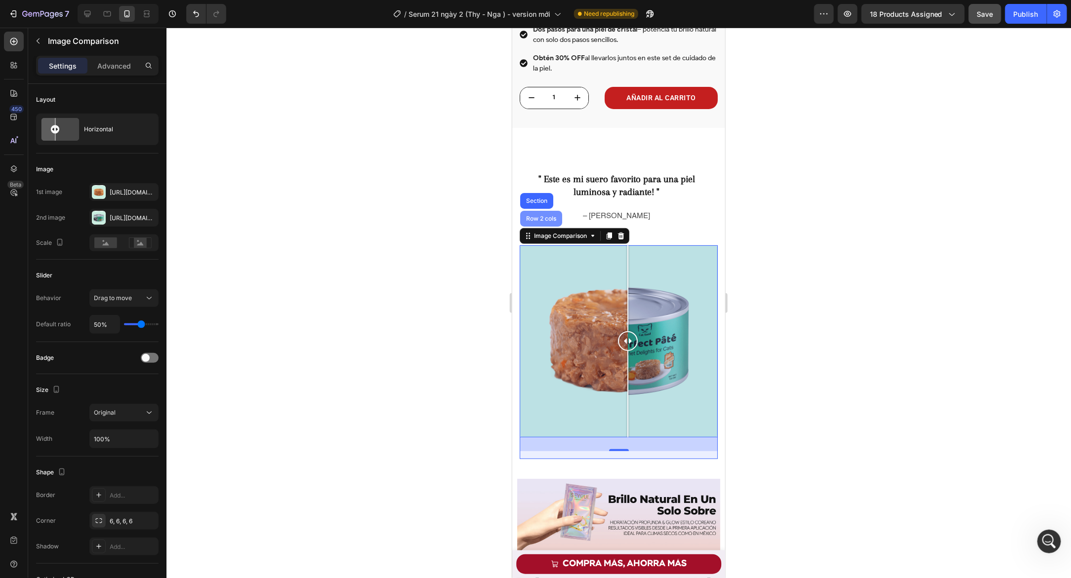
click at [530, 220] on div "Row 2 cols" at bounding box center [541, 218] width 42 height 16
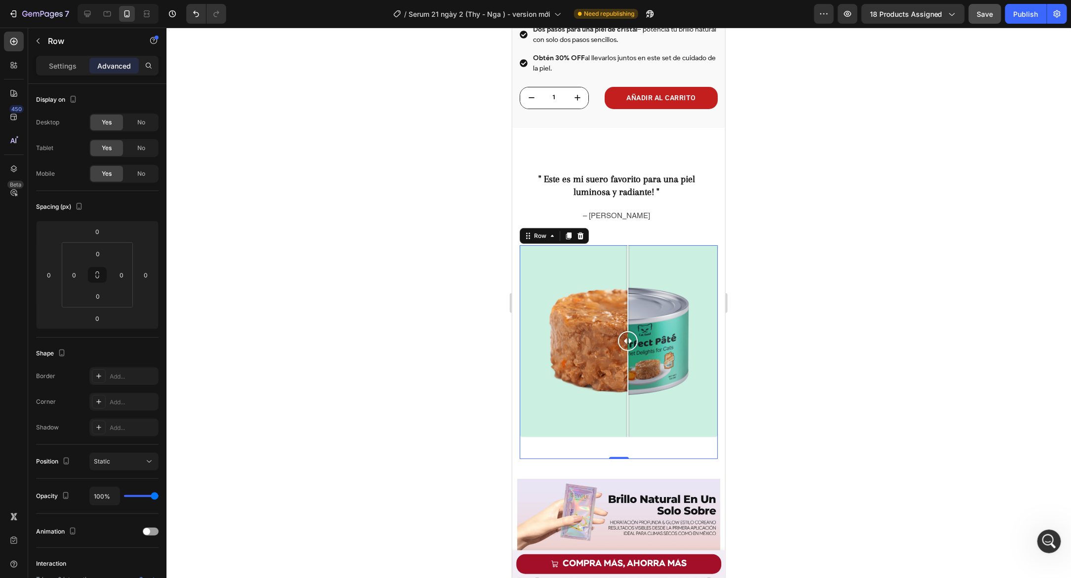
click at [393, 285] on div at bounding box center [618, 303] width 904 height 551
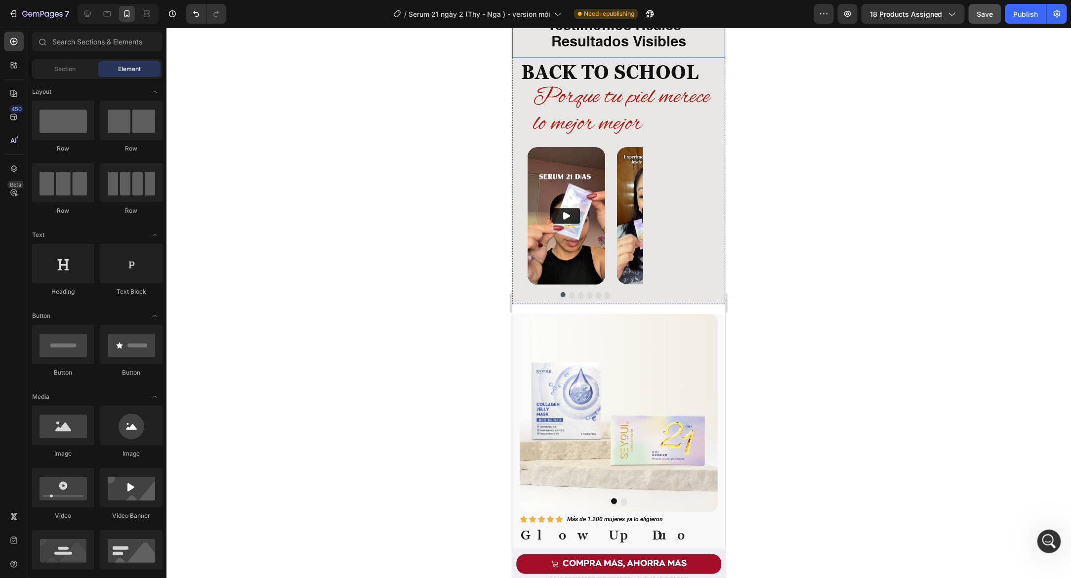
scroll to position [1144, 0]
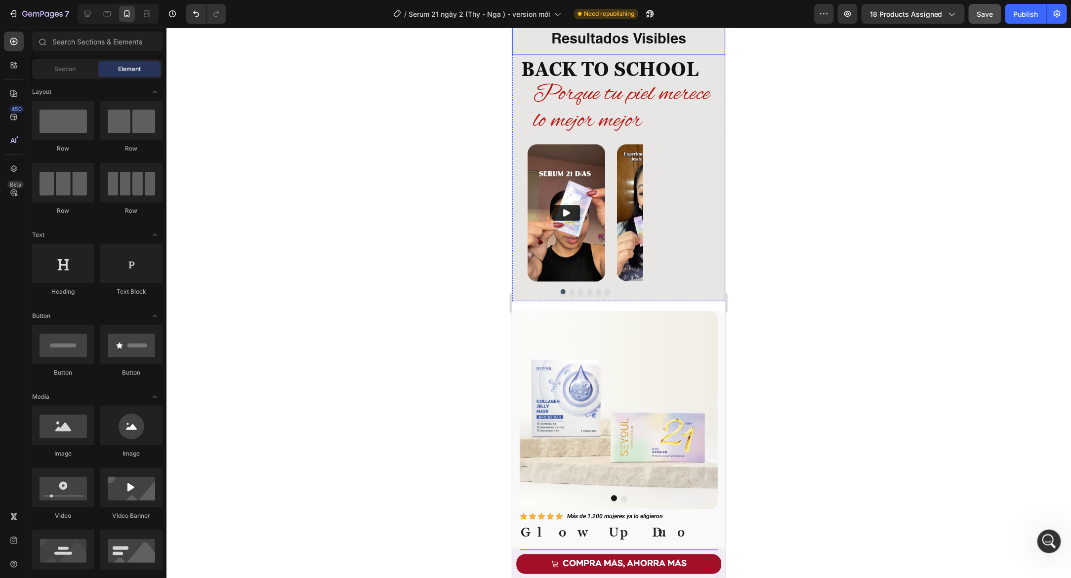
click at [573, 46] on strong "Resultados Visibles" at bounding box center [618, 39] width 135 height 14
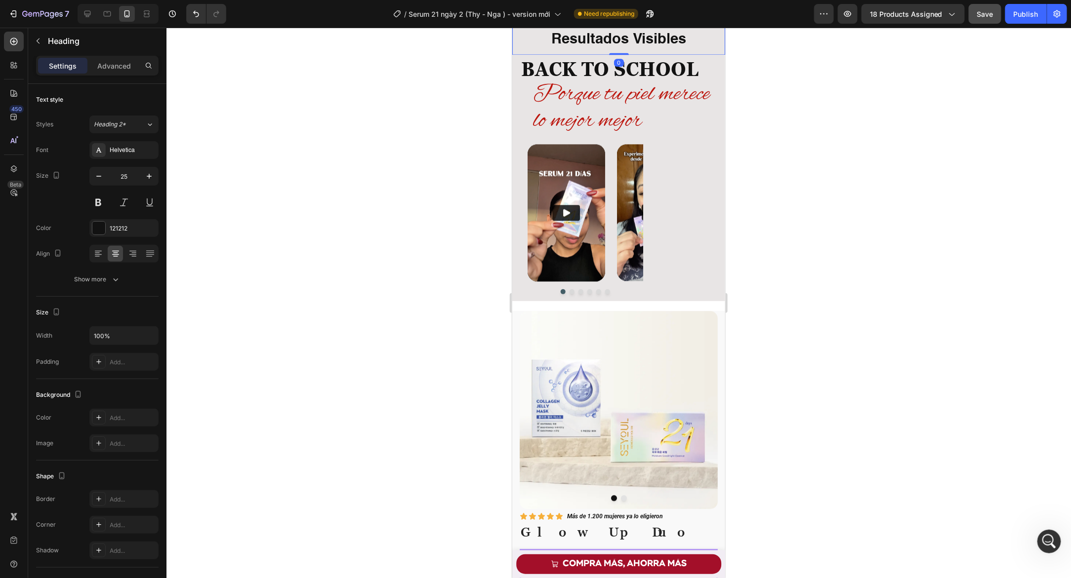
click at [583, 8] on icon at bounding box center [583, 4] width 6 height 7
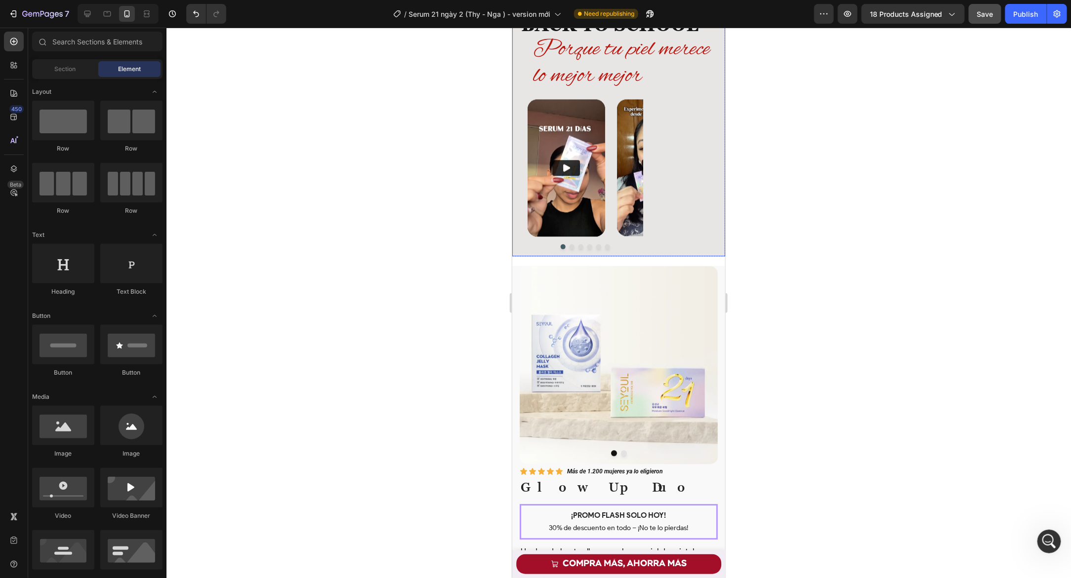
click at [517, 256] on div "BACK TO SCHOOL Heading Porque tu piel merece lo mejor mejor Heading Video Video…" at bounding box center [618, 132] width 213 height 246
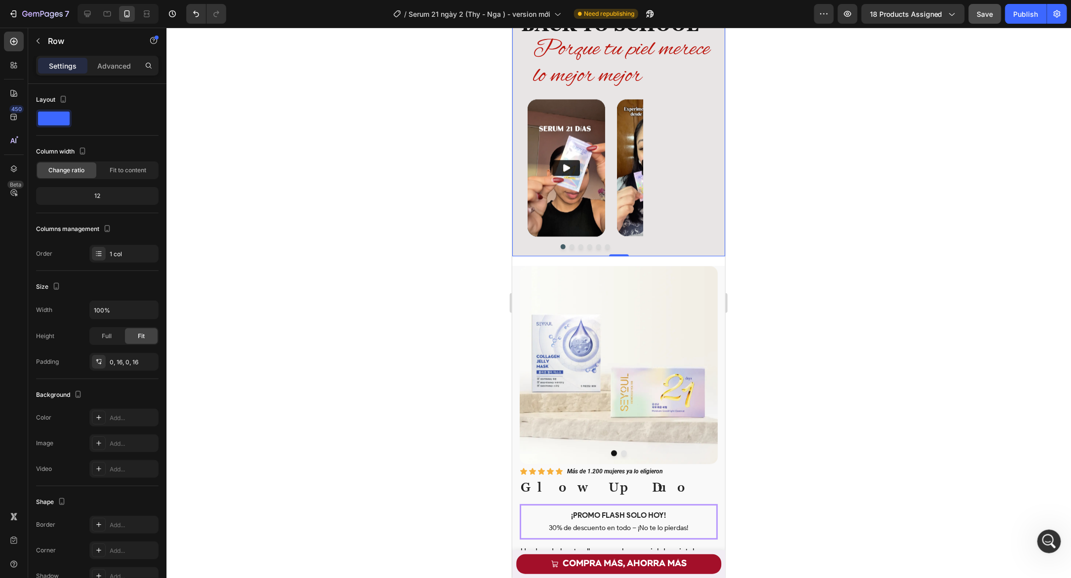
click at [560, 6] on div at bounding box center [561, 0] width 12 height 12
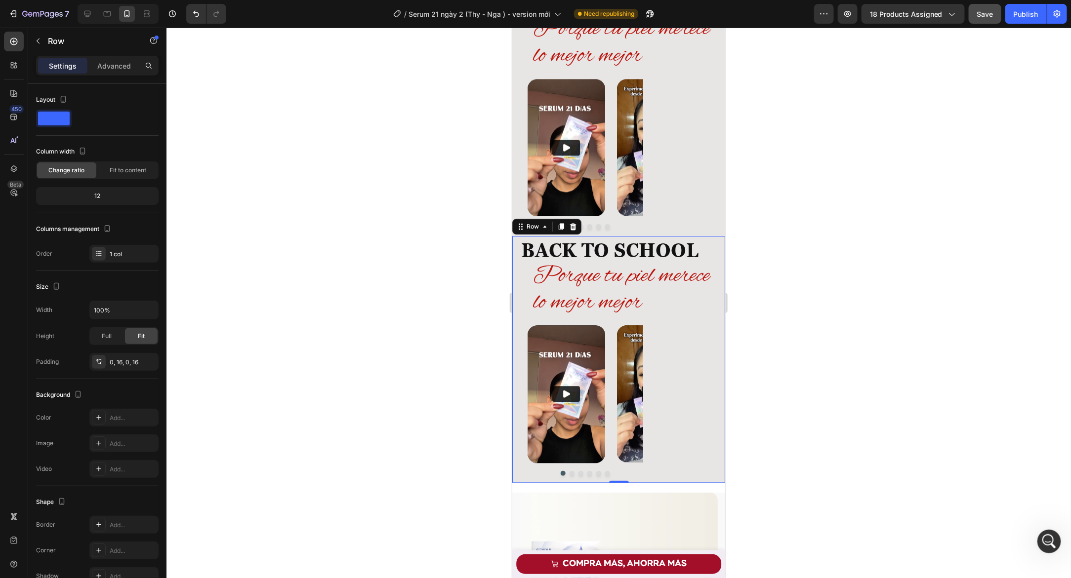
scroll to position [1588, 0]
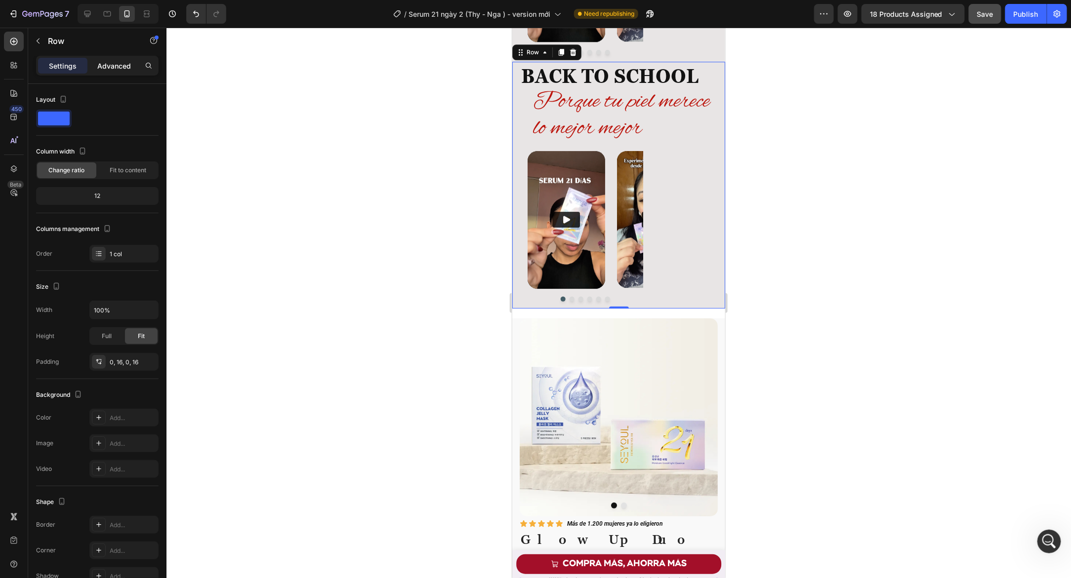
click at [114, 72] on div "Advanced" at bounding box center [113, 66] width 49 height 16
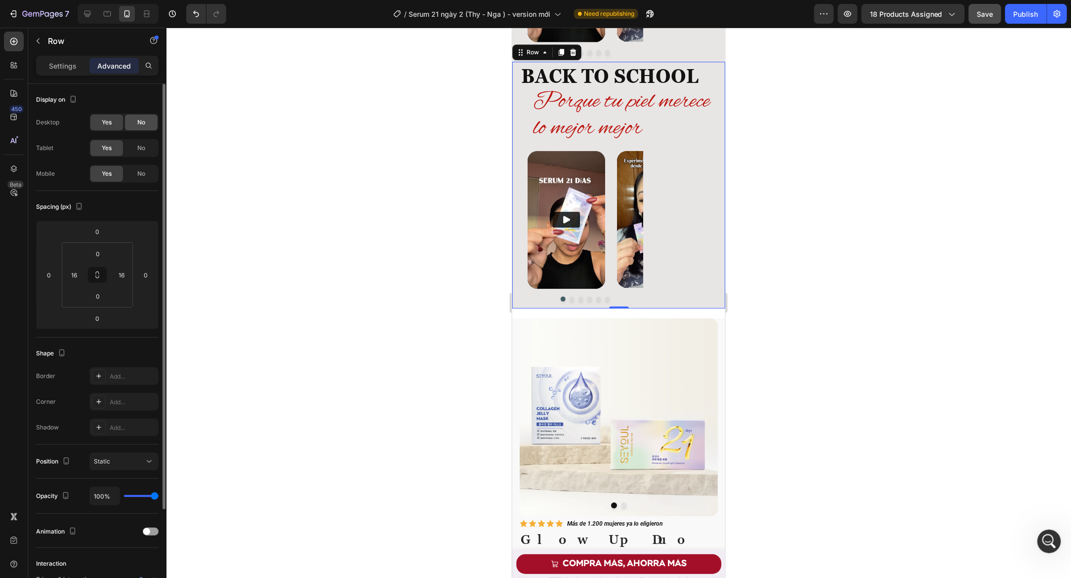
click at [142, 125] on span "No" at bounding box center [141, 122] width 8 height 9
click at [140, 147] on span "No" at bounding box center [141, 148] width 8 height 9
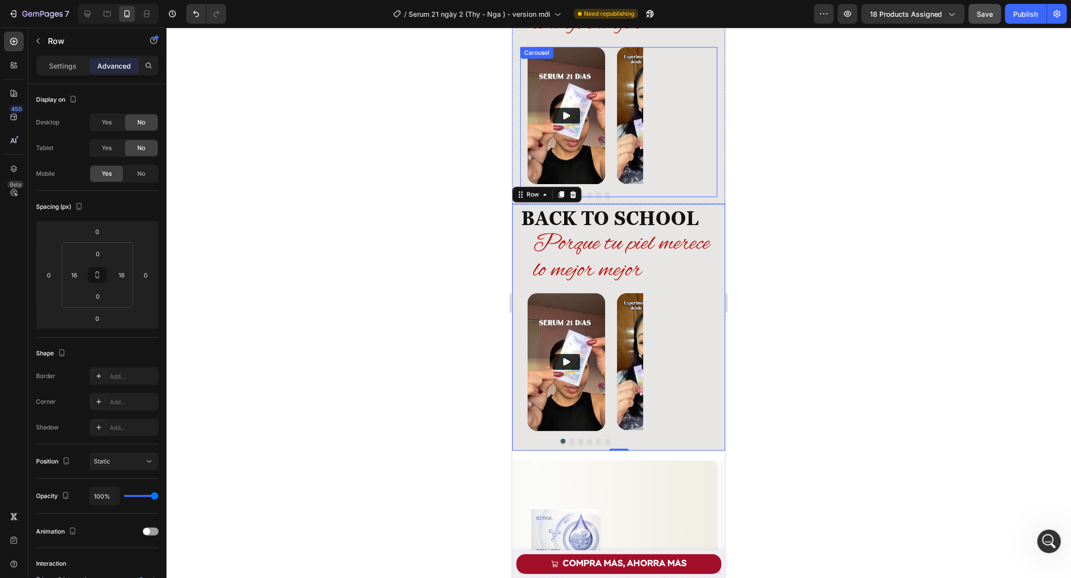
scroll to position [1267, 0]
click at [518, 105] on div "BACK TO SCHOOL Heading Porque tu piel merece lo mejor mejor Heading Video Video…" at bounding box center [618, 81] width 213 height 246
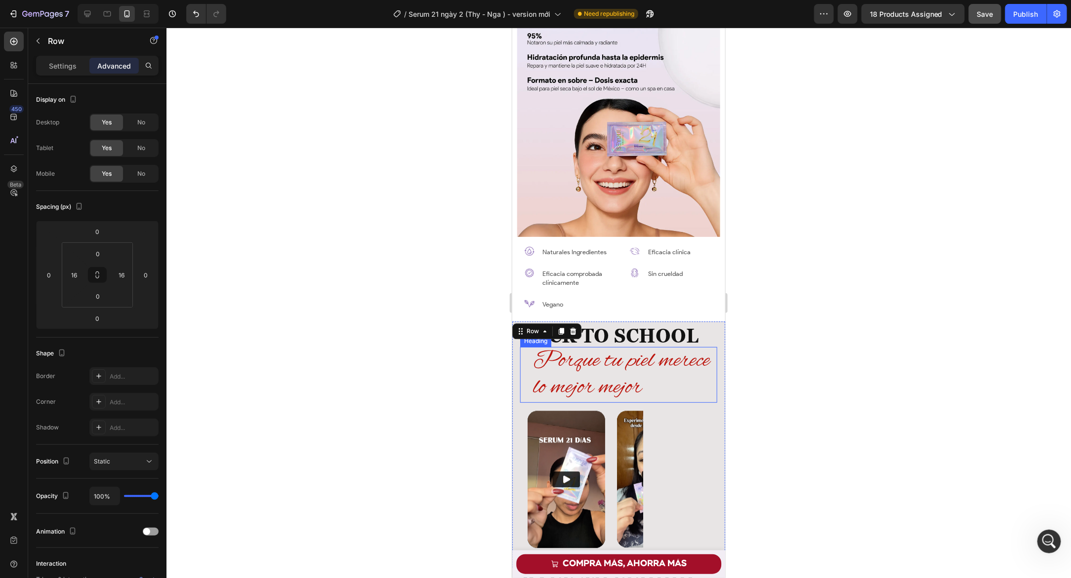
scroll to position [1092, 0]
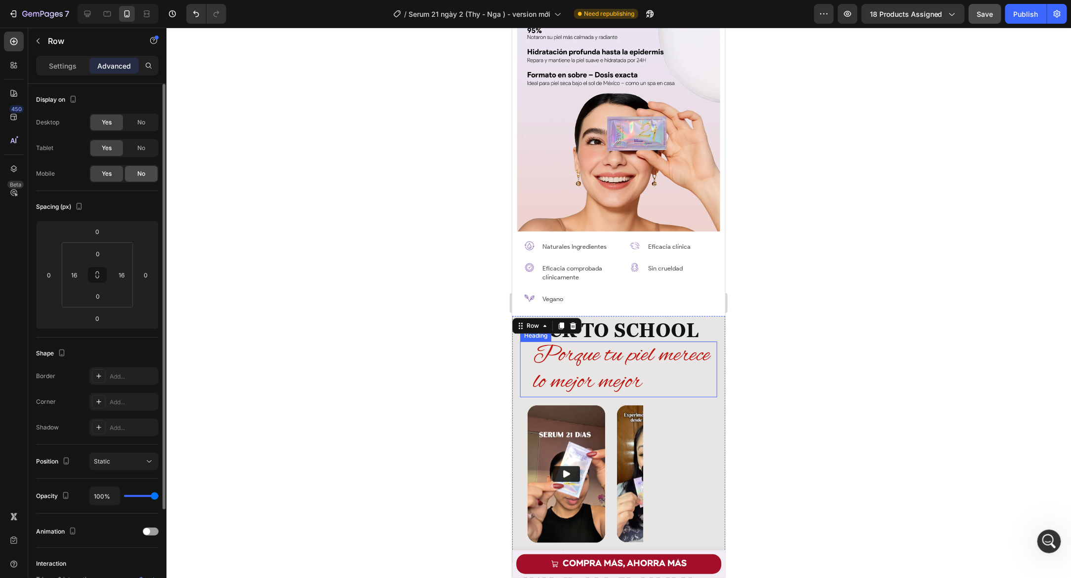
click at [145, 173] on div "No" at bounding box center [141, 174] width 33 height 16
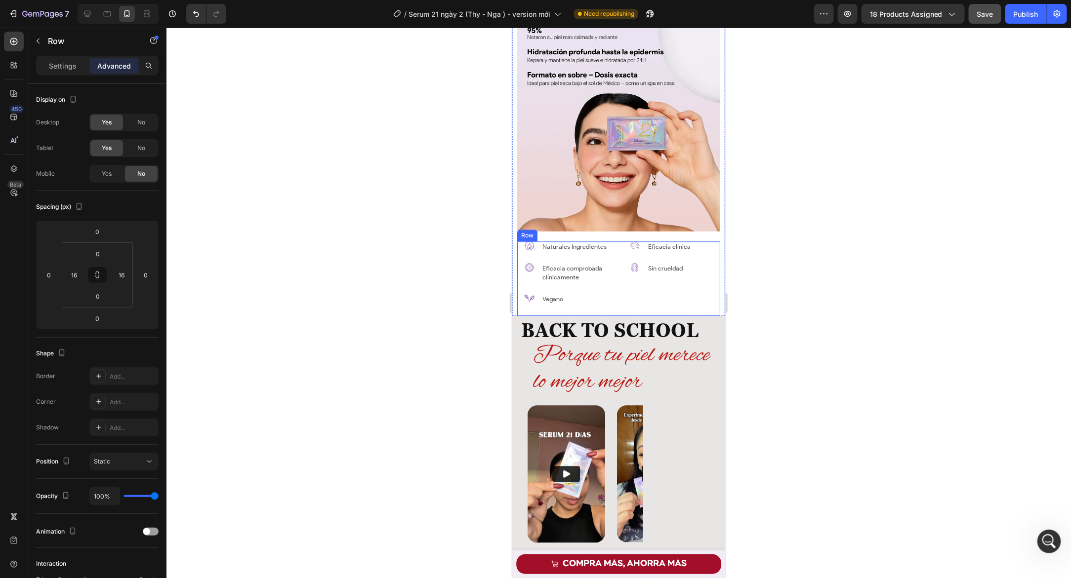
scroll to position [1247, 0]
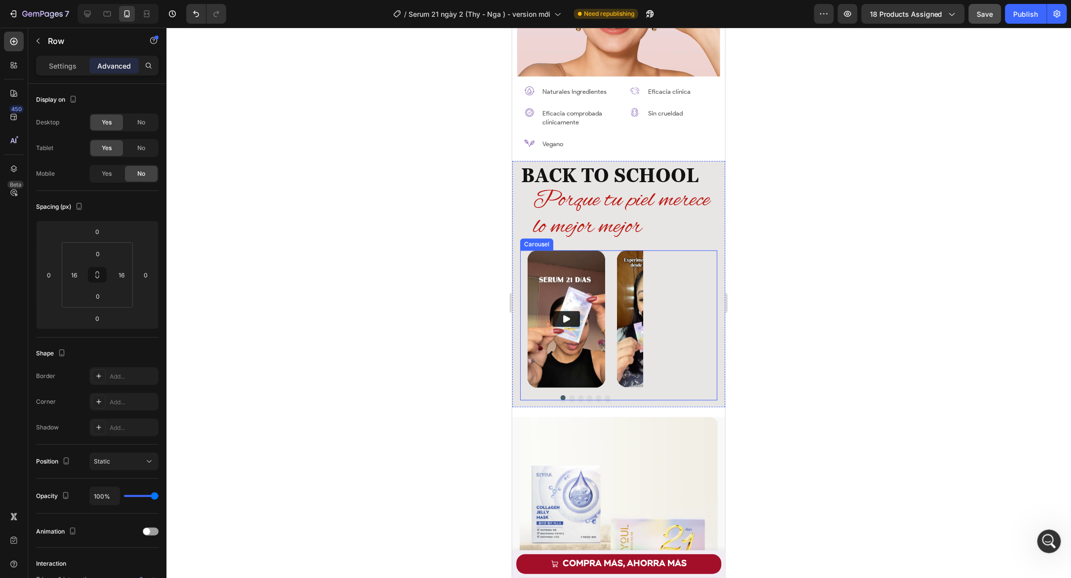
click at [656, 268] on div "Video Video Video Video Video Carousel" at bounding box center [618, 325] width 197 height 150
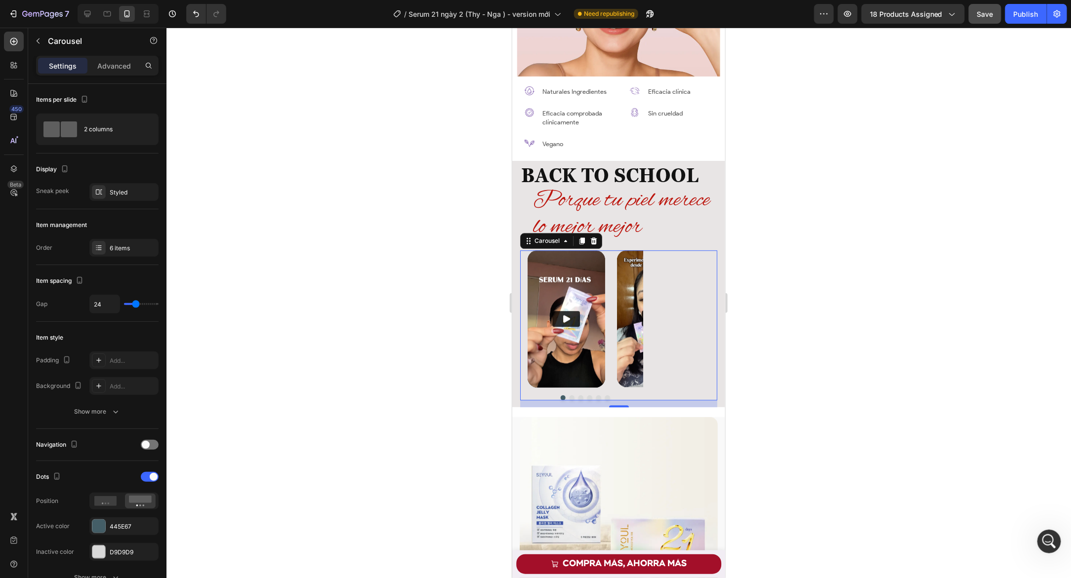
click at [608, 290] on div "Video Video Video Video Video" at bounding box center [585, 318] width 116 height 137
drag, startPoint x: 139, startPoint y: 306, endPoint x: 132, endPoint y: 308, distance: 7.2
click at [132, 308] on div "24" at bounding box center [123, 304] width 69 height 19
type input "5"
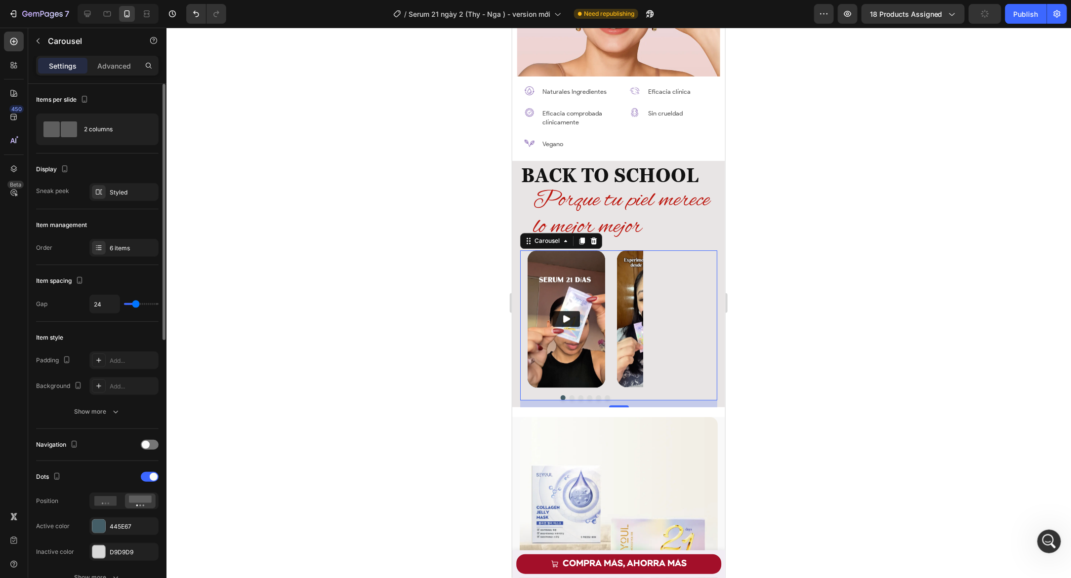
type input "5"
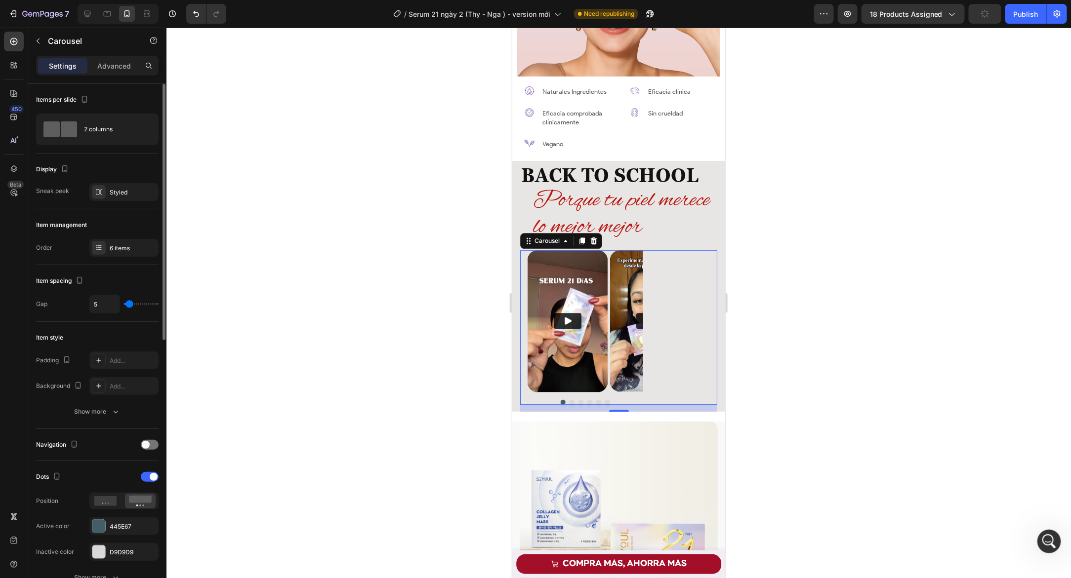
type input "3"
type input "5"
type input "6"
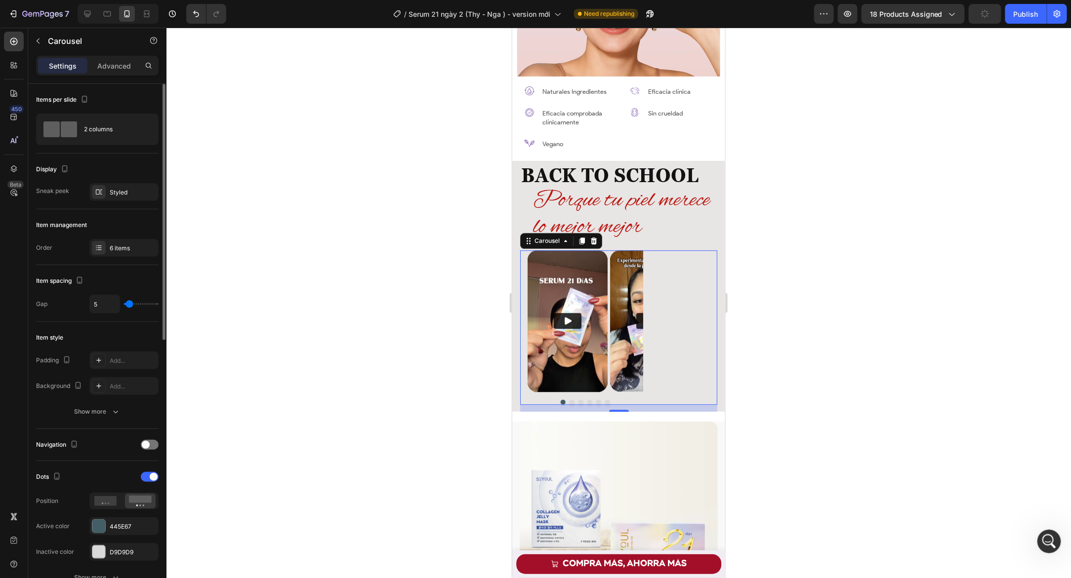
type input "6"
type input "8"
type input "9"
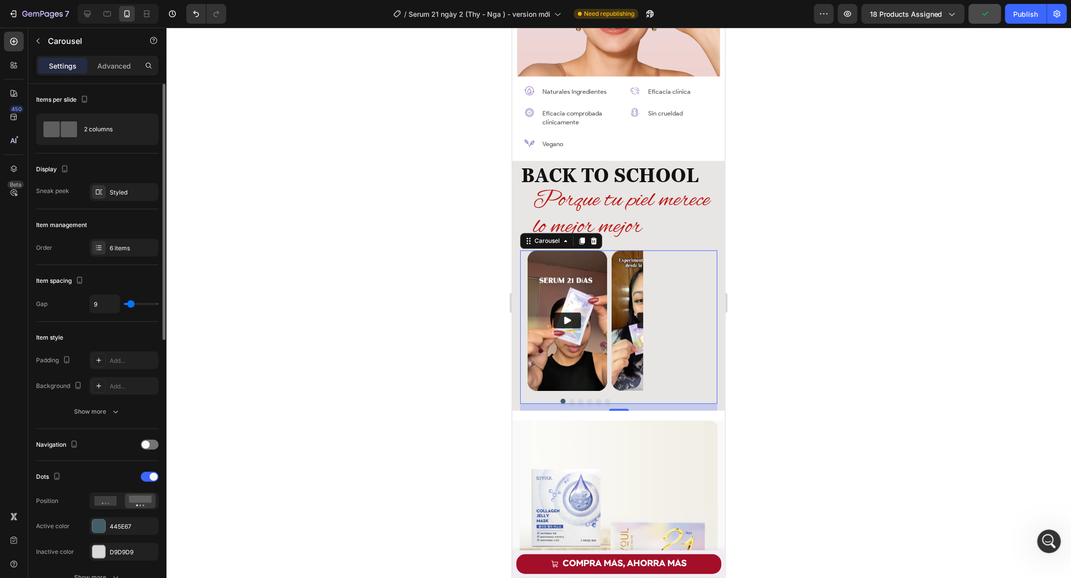
type input "10"
click at [131, 305] on input "range" at bounding box center [141, 304] width 35 height 2
click at [146, 477] on div at bounding box center [150, 477] width 18 height 10
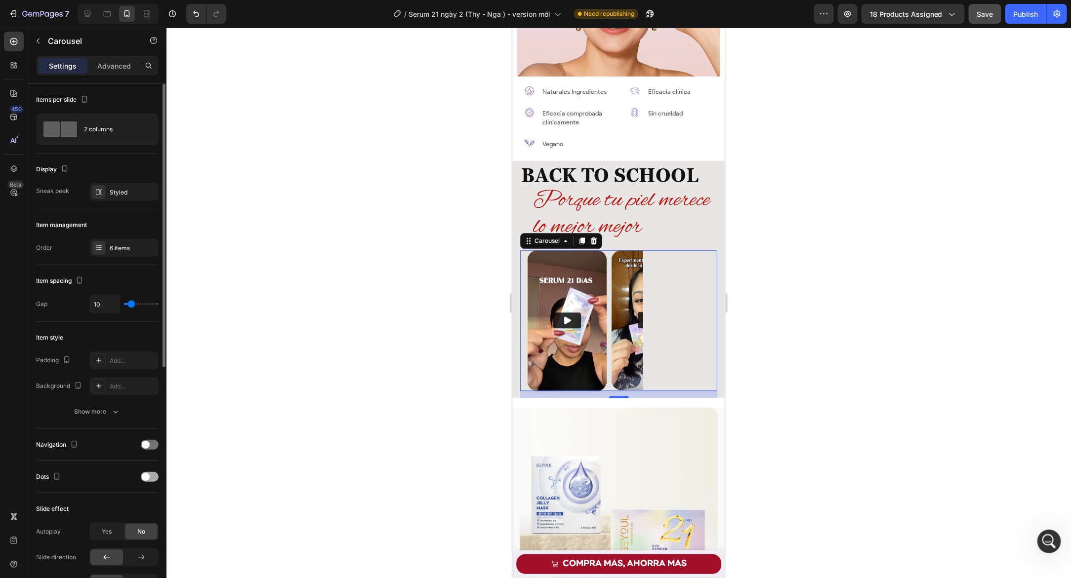
click at [148, 477] on span at bounding box center [146, 477] width 8 height 8
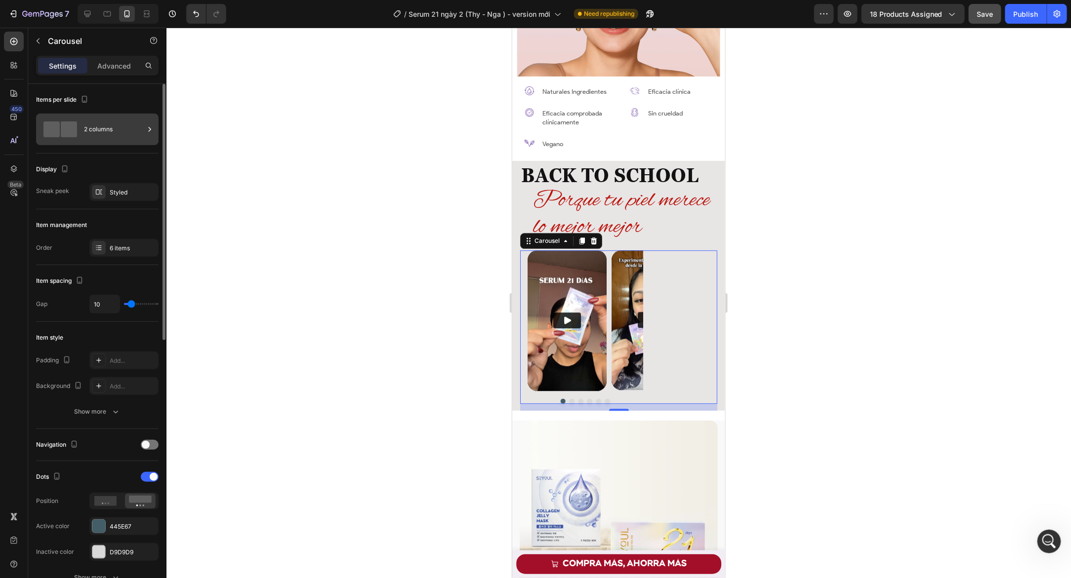
click at [119, 131] on div "2 columns" at bounding box center [114, 129] width 60 height 23
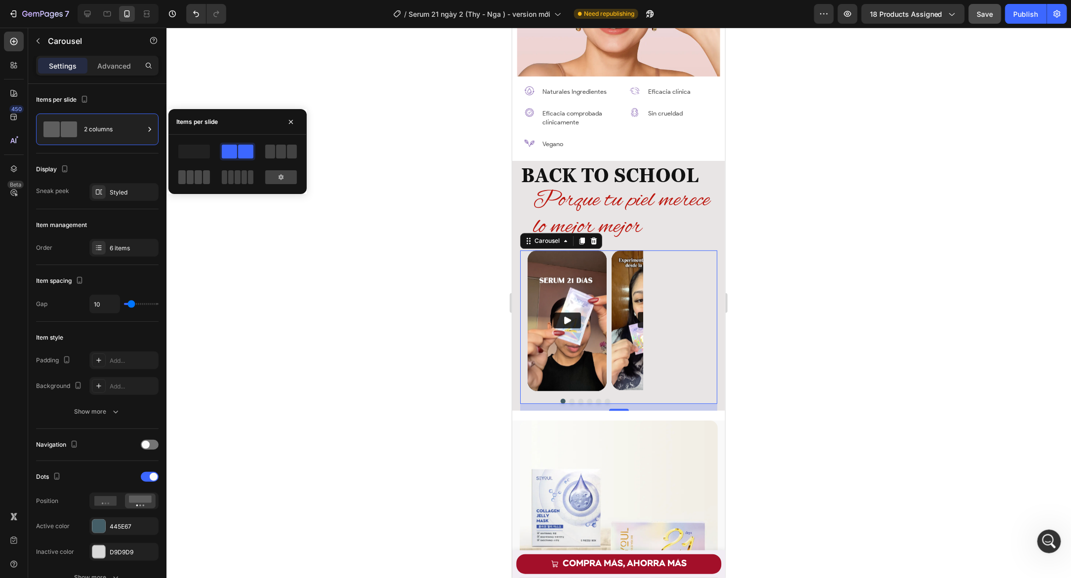
click at [248, 180] on span at bounding box center [250, 177] width 5 height 14
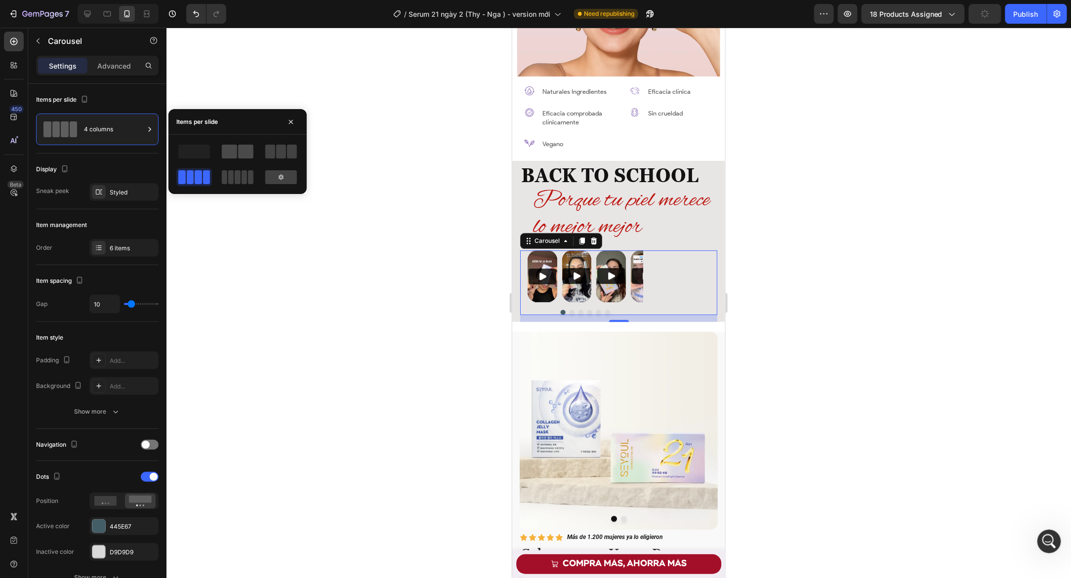
click at [243, 148] on span at bounding box center [245, 152] width 15 height 14
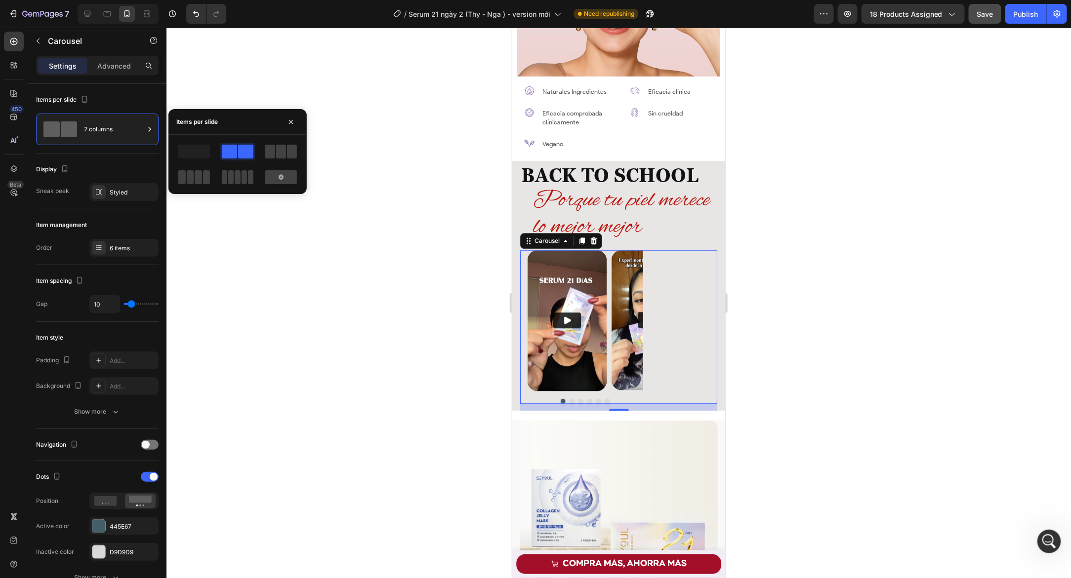
click at [739, 280] on div at bounding box center [618, 303] width 904 height 551
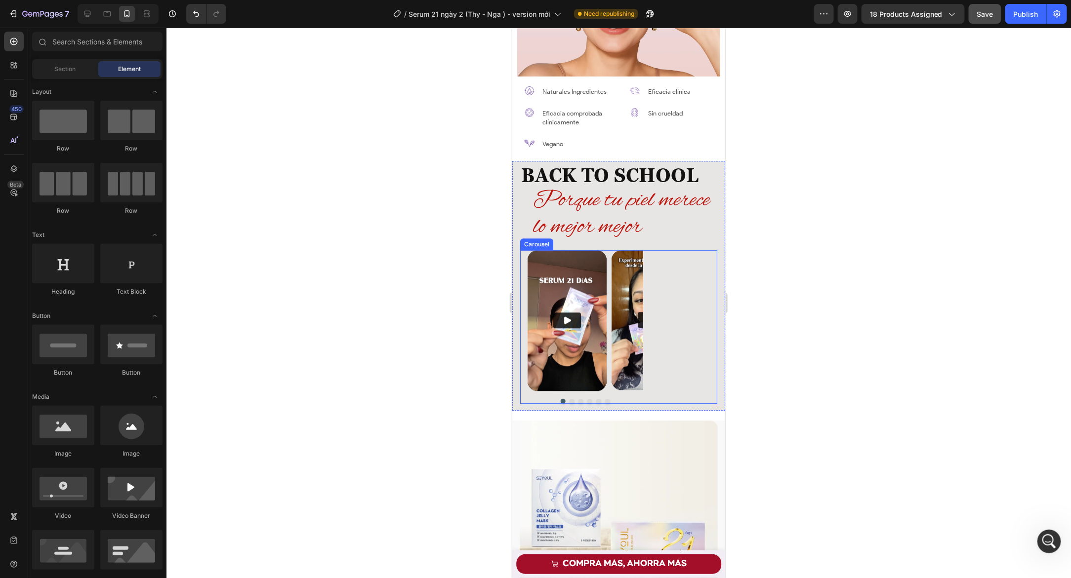
click at [686, 277] on div "Video Video Video Video Video Drop element here Carousel" at bounding box center [618, 327] width 197 height 154
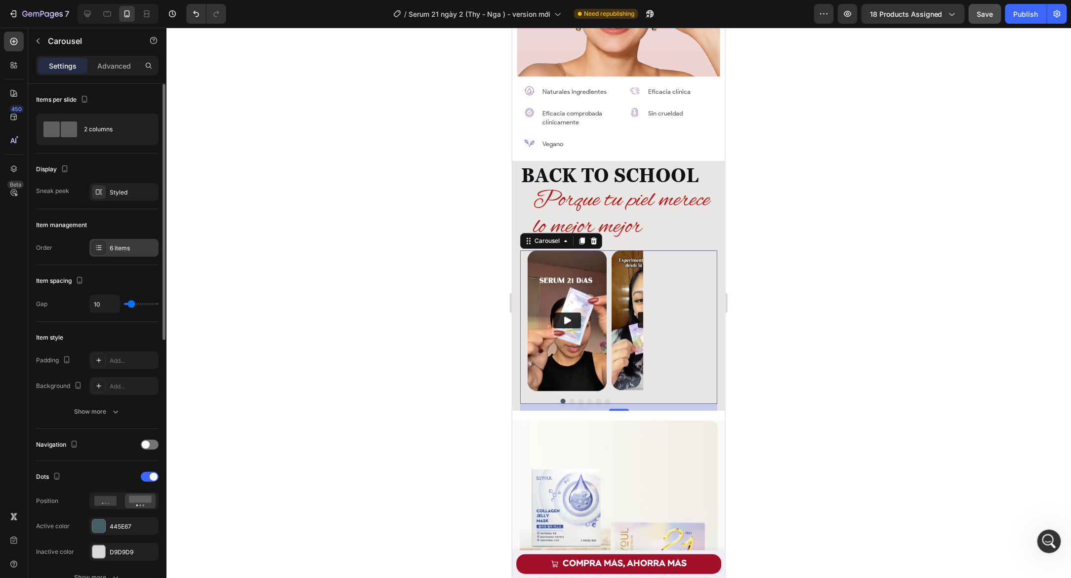
click at [112, 251] on div "6 items" at bounding box center [133, 248] width 46 height 9
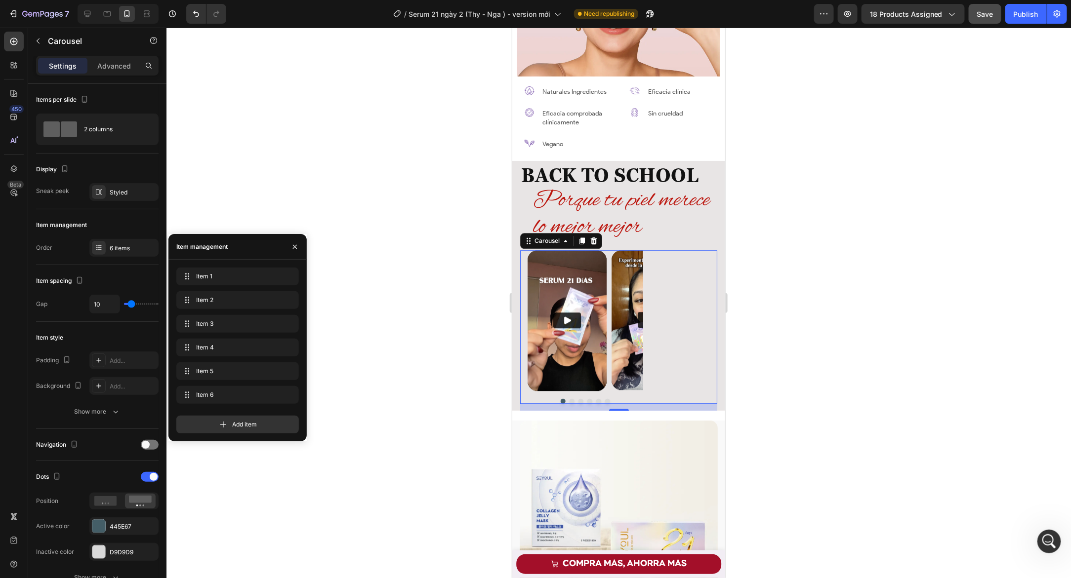
click at [361, 293] on div at bounding box center [618, 303] width 904 height 551
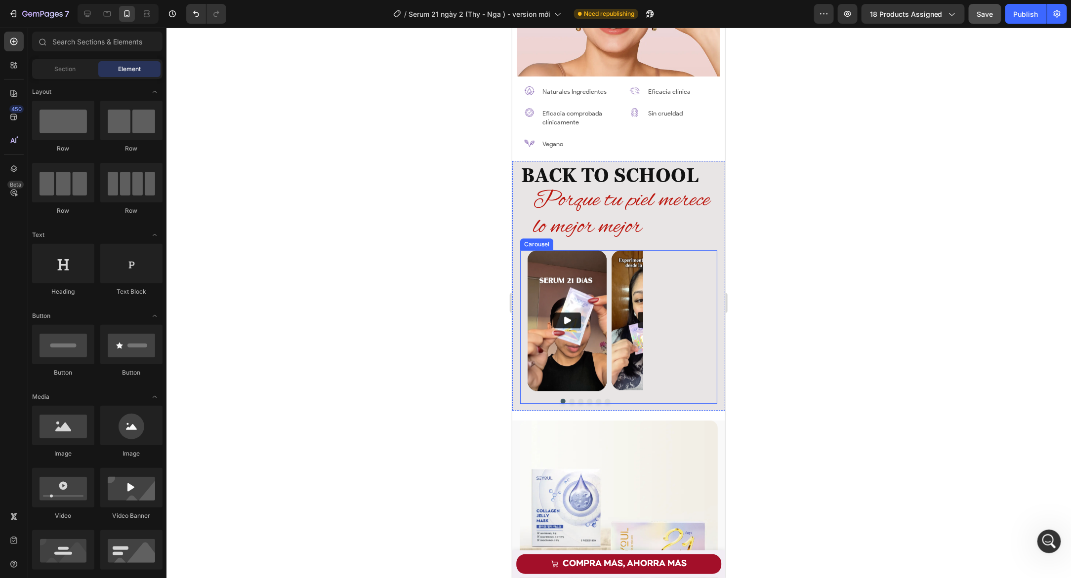
click at [624, 275] on img at bounding box center [650, 320] width 79 height 140
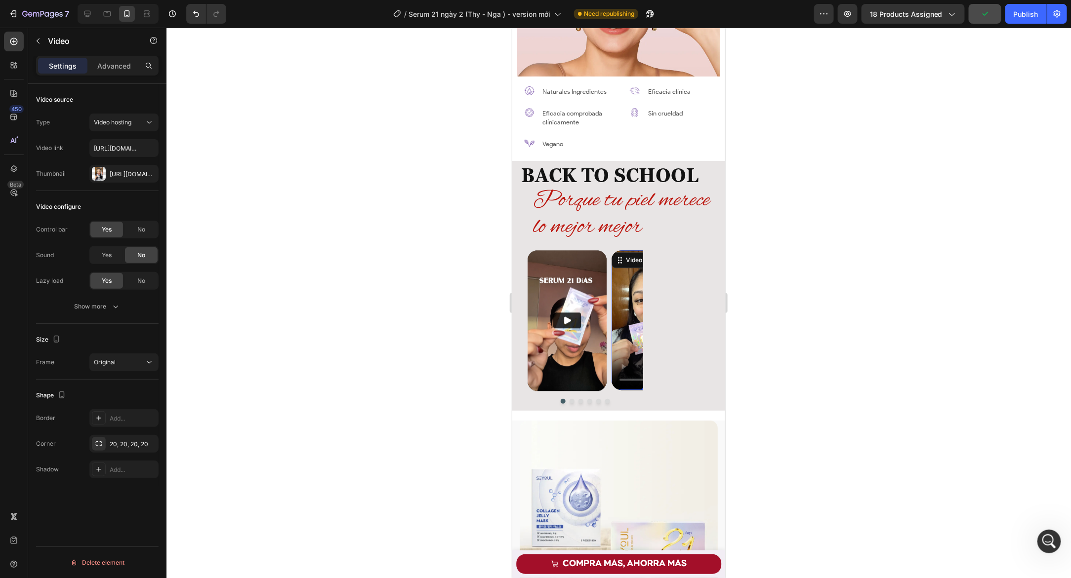
click at [613, 274] on video at bounding box center [650, 320] width 79 height 140
click at [605, 276] on img at bounding box center [566, 320] width 79 height 141
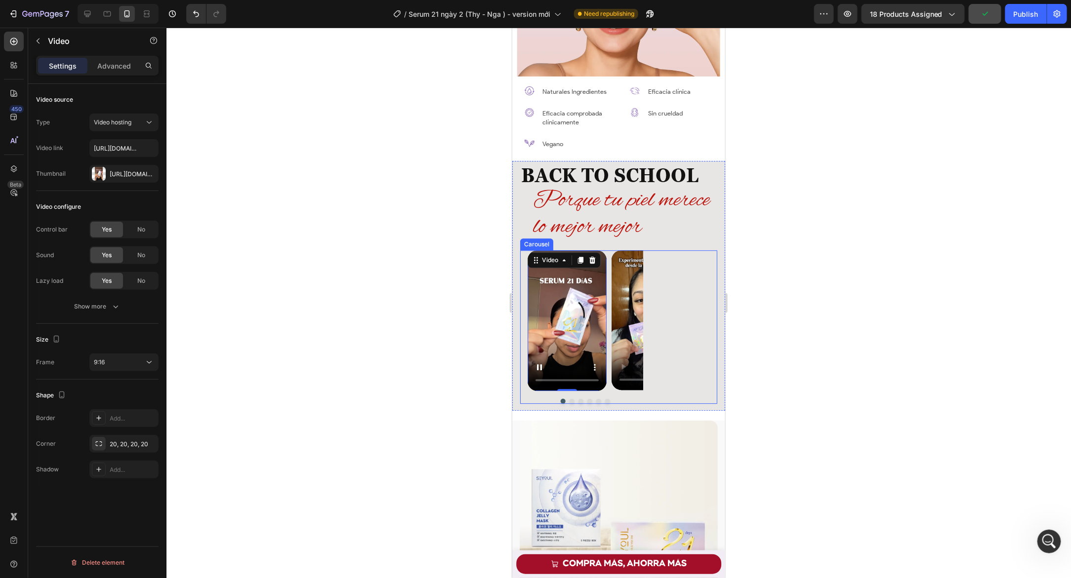
click at [607, 276] on div "Video 0 Video Video Video Video Drop element here" at bounding box center [585, 320] width 116 height 141
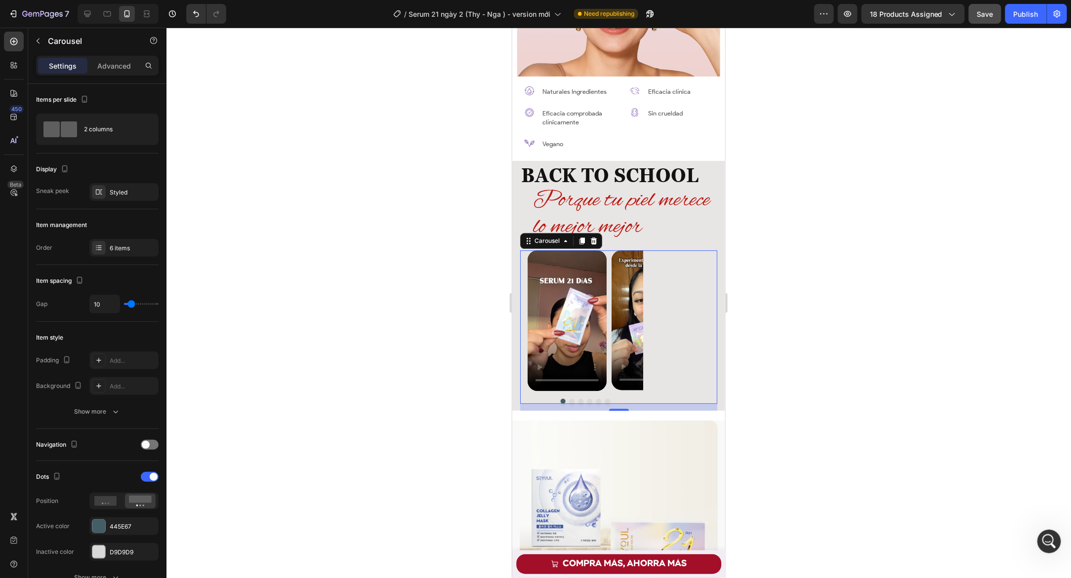
click at [583, 399] on div at bounding box center [585, 401] width 116 height 5
click at [587, 399] on button "Dot" at bounding box center [589, 401] width 5 height 5
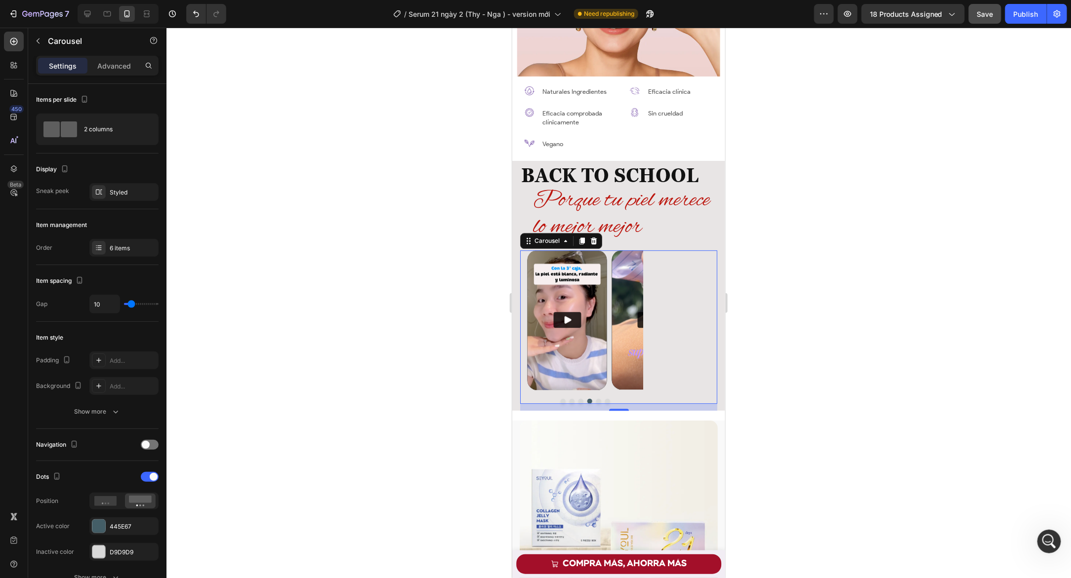
click at [596, 399] on button "Dot" at bounding box center [598, 401] width 5 height 5
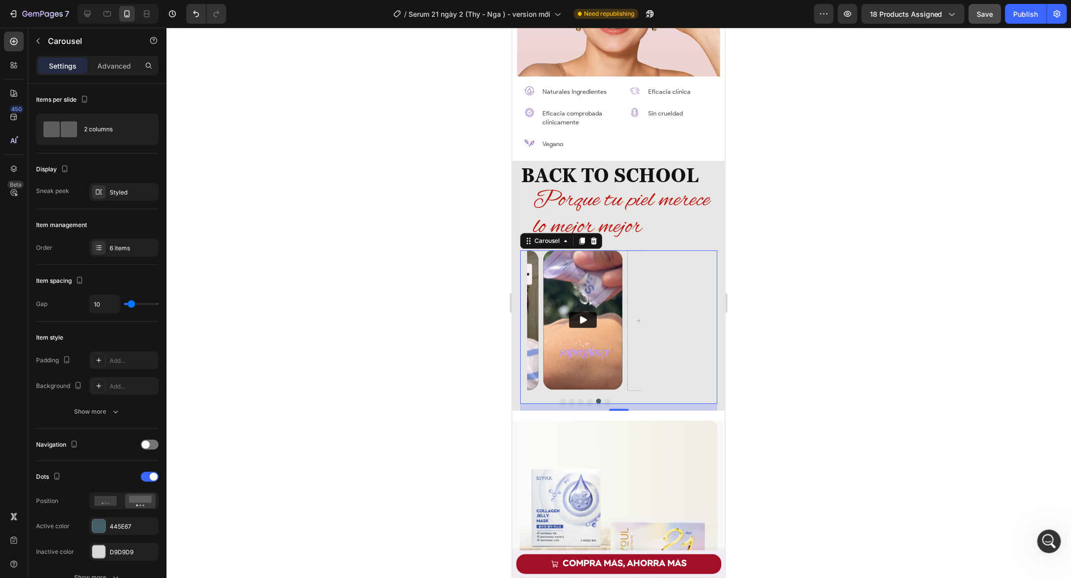
click at [685, 341] on div "Video Video Video Video Video Drop element here Carousel 14" at bounding box center [618, 327] width 197 height 154
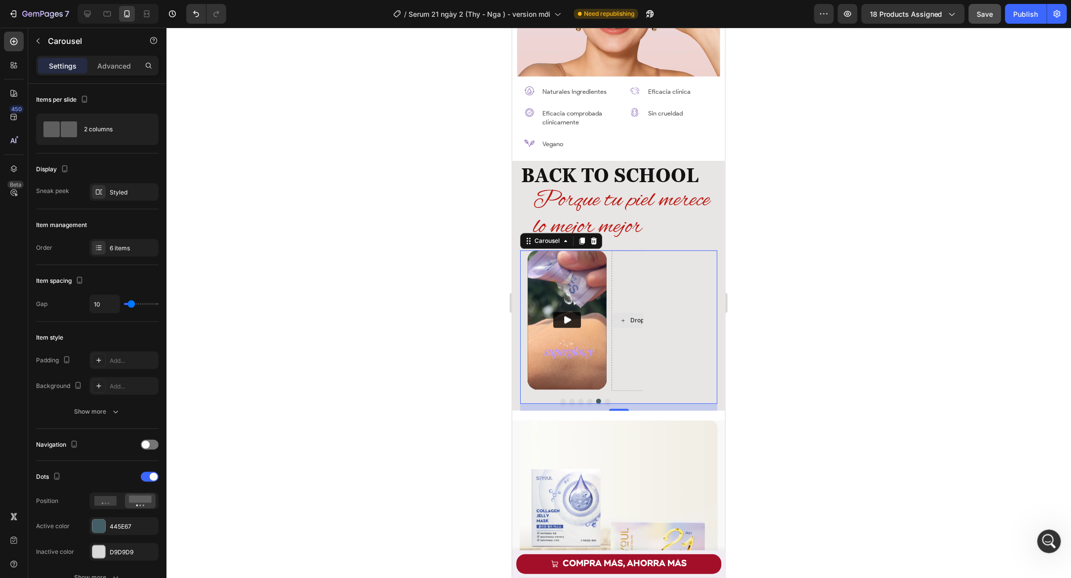
click at [649, 323] on div "Video Video Video Video Video Drop element here Carousel 14" at bounding box center [618, 327] width 197 height 154
drag, startPoint x: 656, startPoint y: 322, endPoint x: 639, endPoint y: 325, distance: 18.0
click at [656, 323] on div "Video Video Video Video Video Drop element here Carousel 14" at bounding box center [618, 327] width 197 height 154
click at [616, 328] on div "Drop element here" at bounding box center [650, 320] width 79 height 141
click at [683, 325] on div "Video Video Video Video Video Drop element here Carousel 14" at bounding box center [618, 327] width 197 height 154
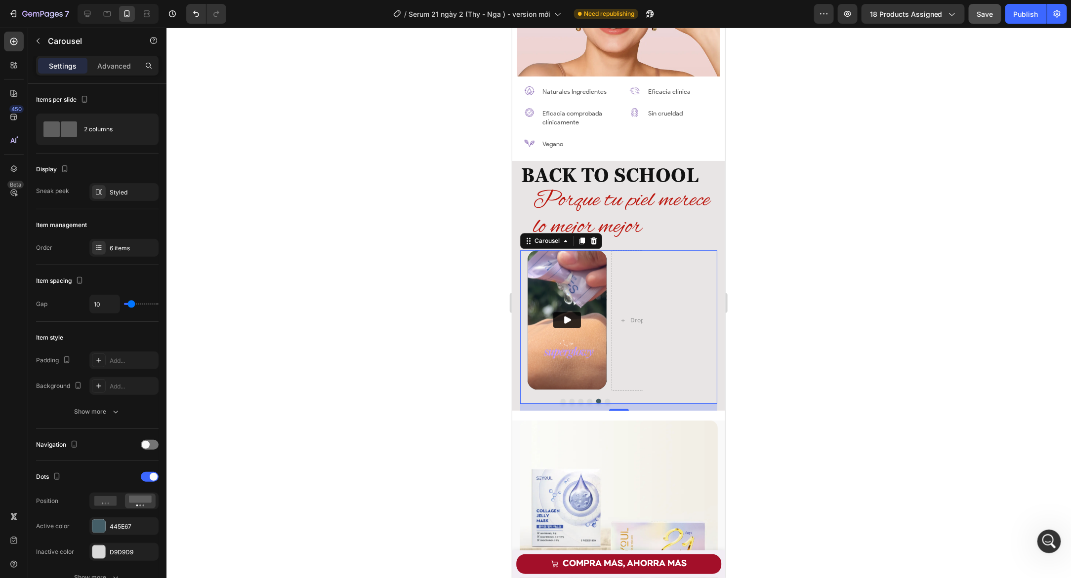
click at [523, 256] on div "Video Video Video Video Video Drop element here Carousel 14" at bounding box center [618, 327] width 197 height 154
click at [609, 285] on div "Video Video Video Video Video Drop element here" at bounding box center [585, 320] width 116 height 141
click at [619, 273] on div "Drop element here" at bounding box center [650, 320] width 79 height 141
click at [611, 275] on div "Drop element here" at bounding box center [650, 320] width 79 height 141
click at [605, 399] on button "Dot" at bounding box center [607, 401] width 5 height 5
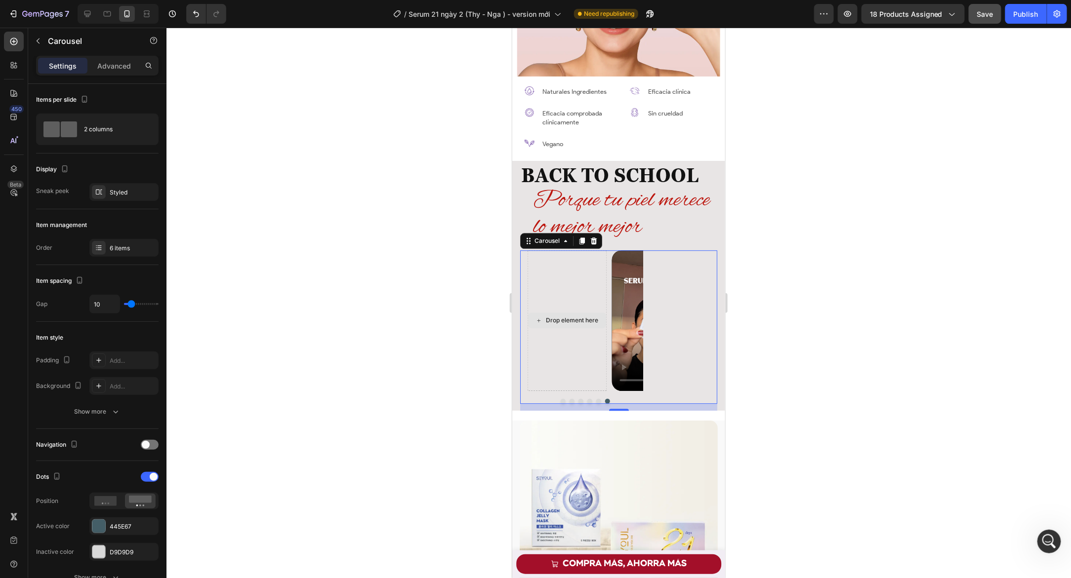
click at [548, 336] on div "Drop element here" at bounding box center [566, 320] width 79 height 141
click at [126, 245] on div "6 items" at bounding box center [133, 248] width 46 height 9
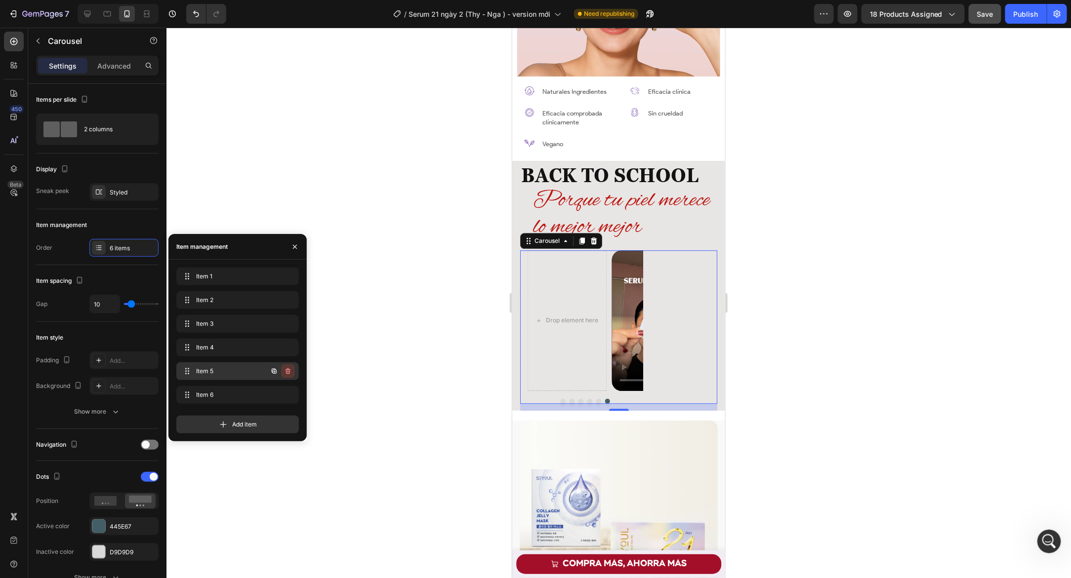
click at [288, 373] on icon "button" at bounding box center [288, 371] width 8 height 8
click at [286, 374] on div "Delete" at bounding box center [281, 371] width 18 height 9
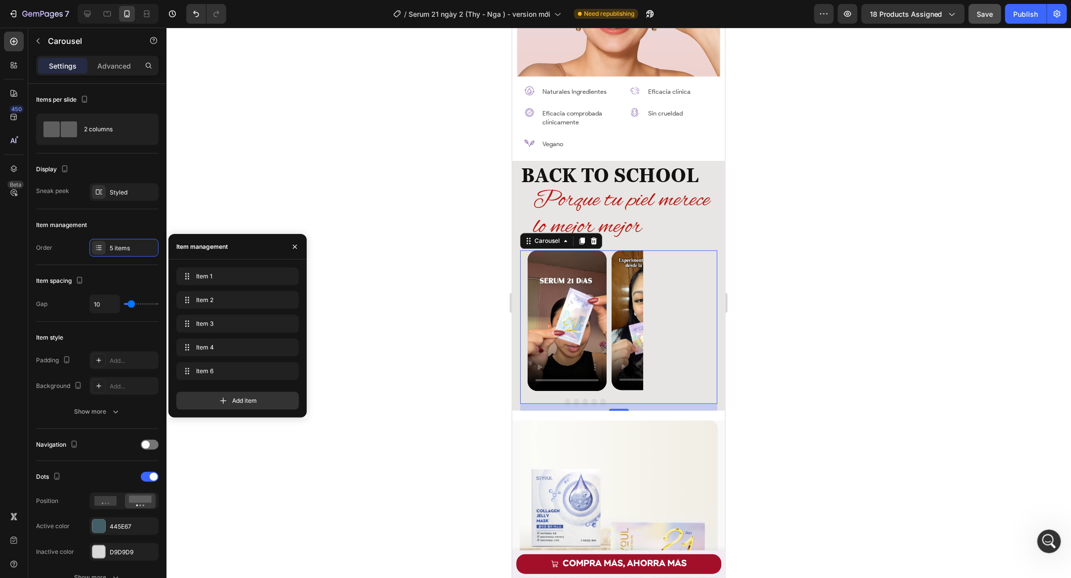
click at [573, 399] on button "Dot" at bounding box center [575, 401] width 5 height 5
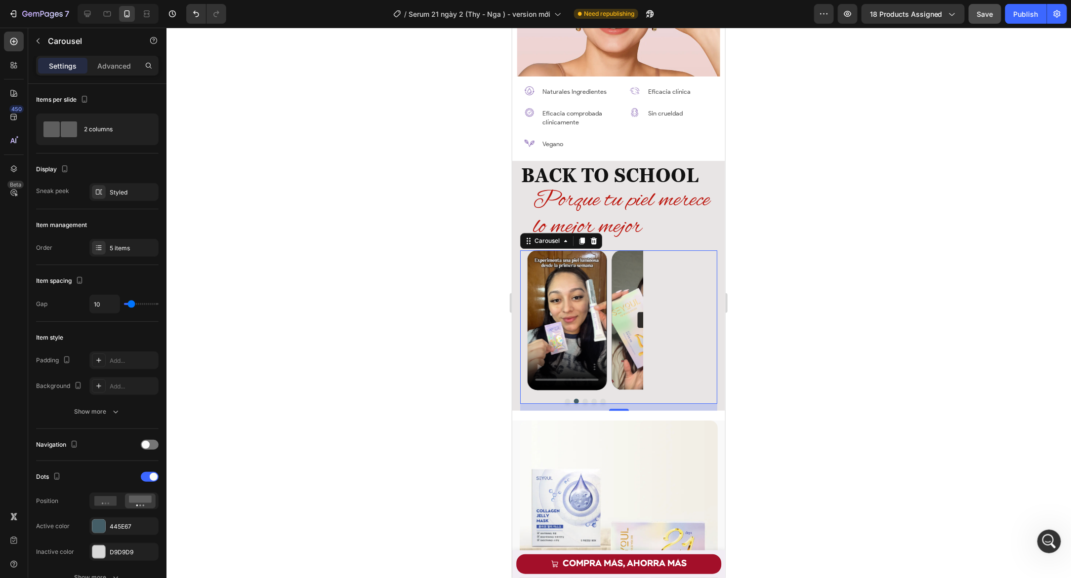
click at [578, 399] on div at bounding box center [585, 401] width 116 height 5
click at [583, 399] on button "Dot" at bounding box center [584, 401] width 5 height 5
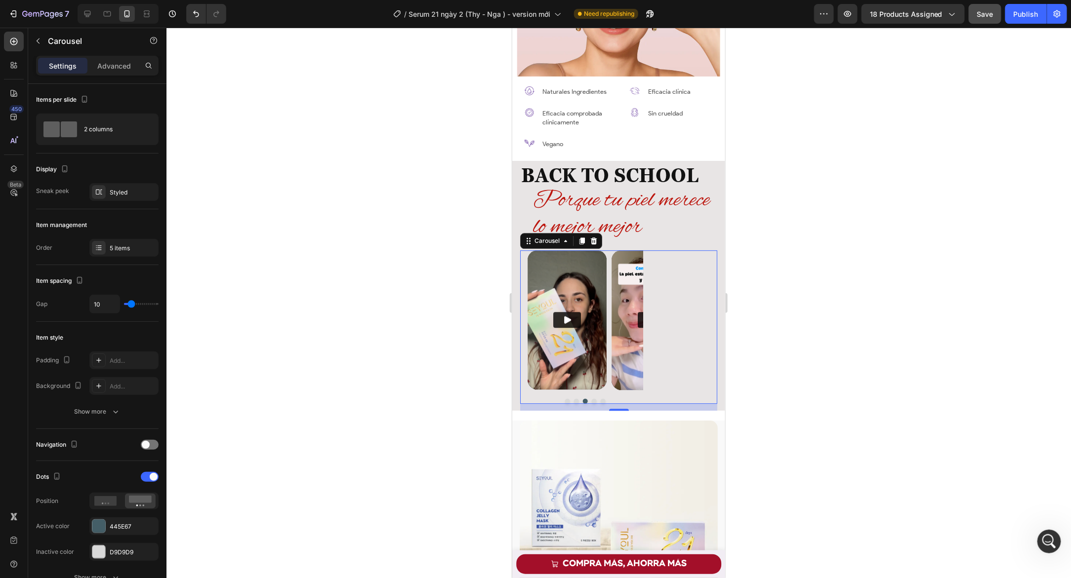
click at [594, 399] on button "Dot" at bounding box center [593, 401] width 5 height 5
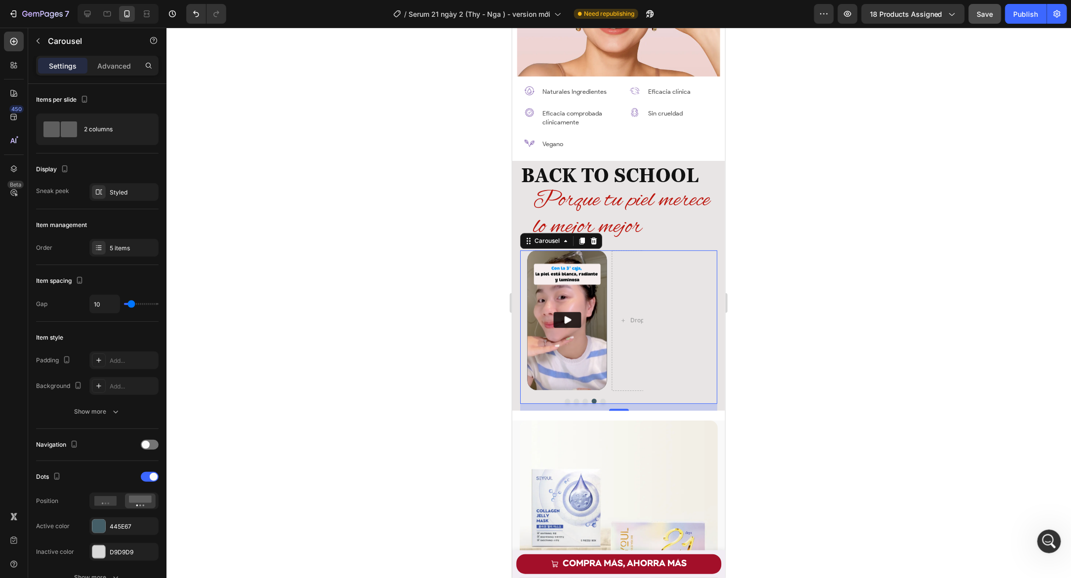
click at [600, 399] on button "Dot" at bounding box center [602, 401] width 5 height 5
click at [605, 399] on button "Dot" at bounding box center [607, 401] width 5 height 5
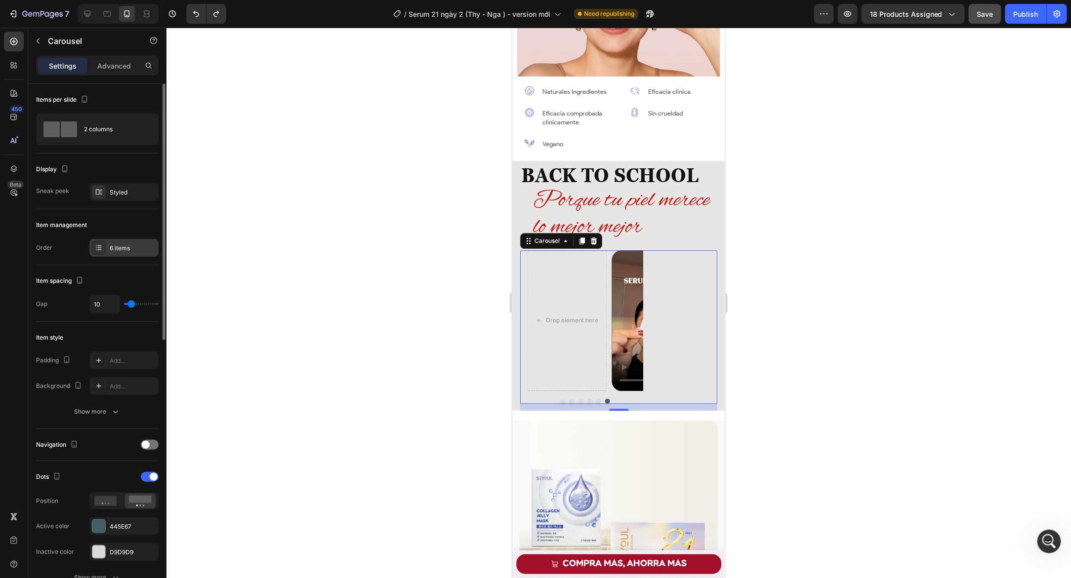
click at [118, 253] on div "6 items" at bounding box center [123, 248] width 69 height 18
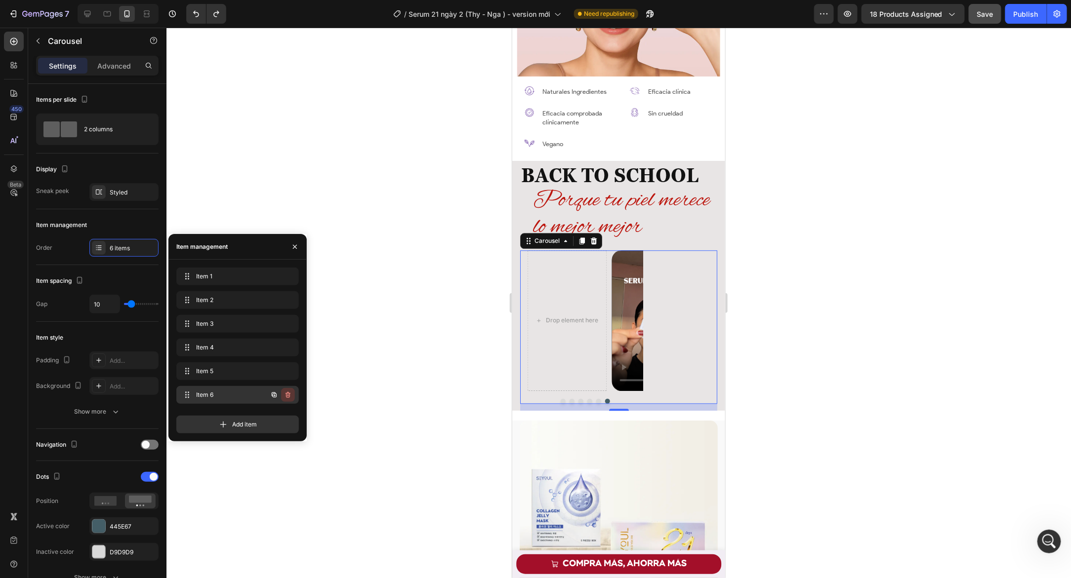
click at [283, 396] on button "button" at bounding box center [288, 395] width 14 height 14
click at [282, 395] on div "Delete" at bounding box center [281, 395] width 18 height 9
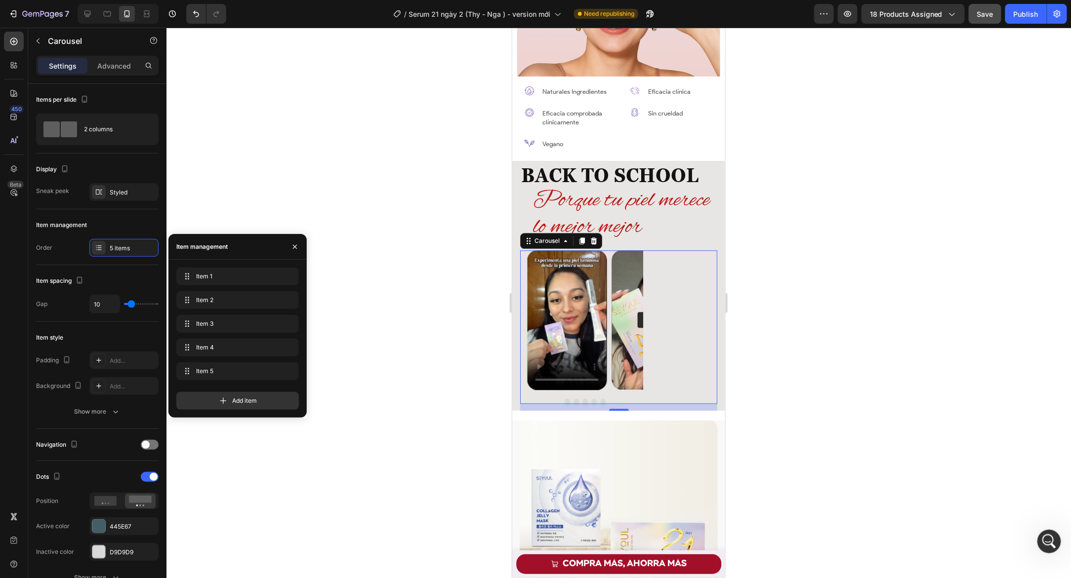
click at [565, 399] on button "Dot" at bounding box center [567, 401] width 5 height 5
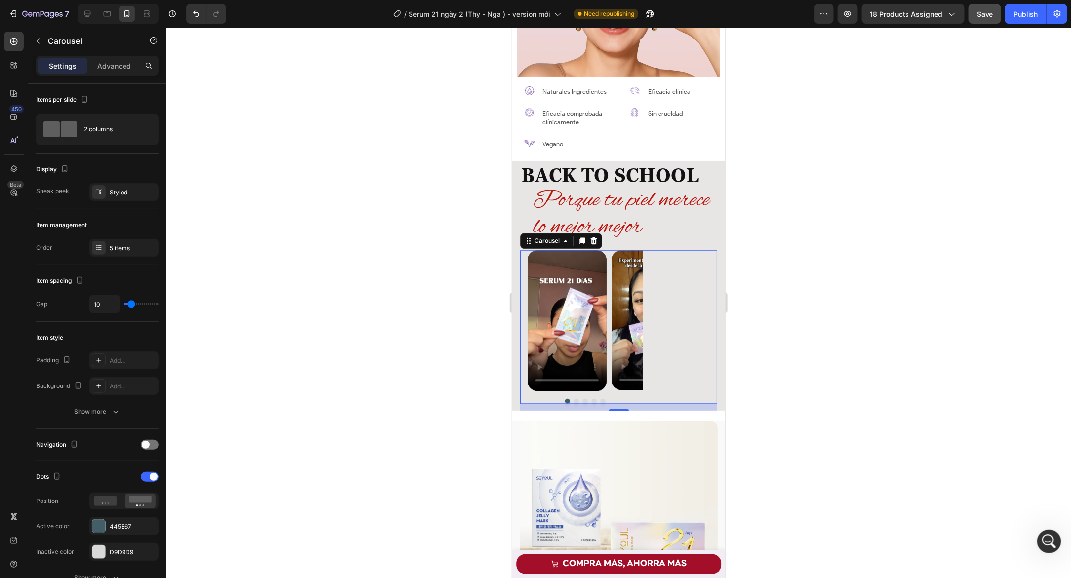
click at [573, 399] on button "Dot" at bounding box center [575, 401] width 5 height 5
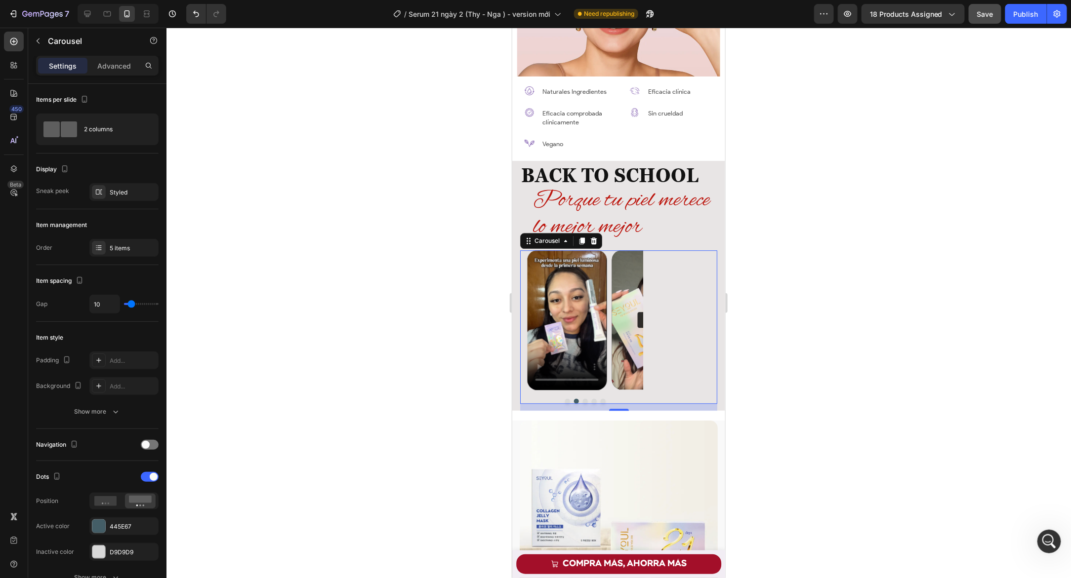
click at [578, 399] on div at bounding box center [585, 401] width 116 height 5
click at [583, 399] on button "Dot" at bounding box center [584, 401] width 5 height 5
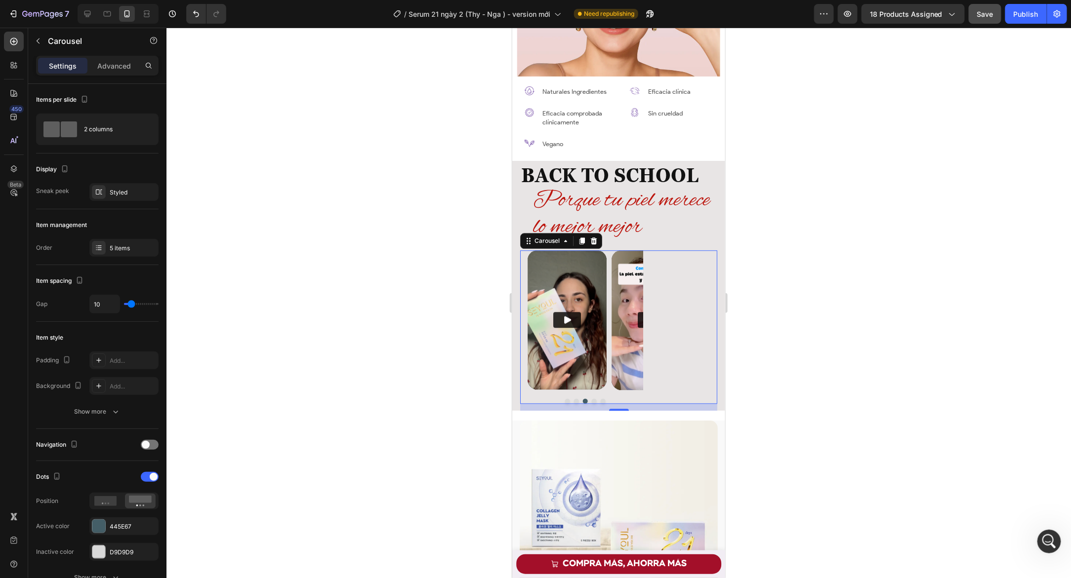
click at [591, 399] on button "Dot" at bounding box center [593, 401] width 5 height 5
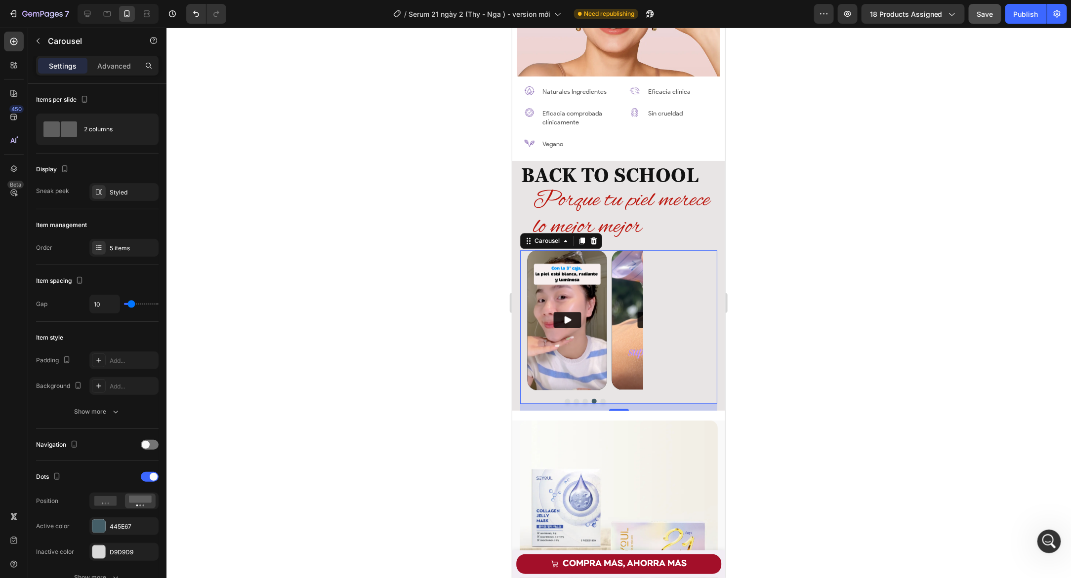
click at [596, 399] on div at bounding box center [585, 401] width 116 height 5
click at [600, 399] on button "Dot" at bounding box center [602, 401] width 5 height 5
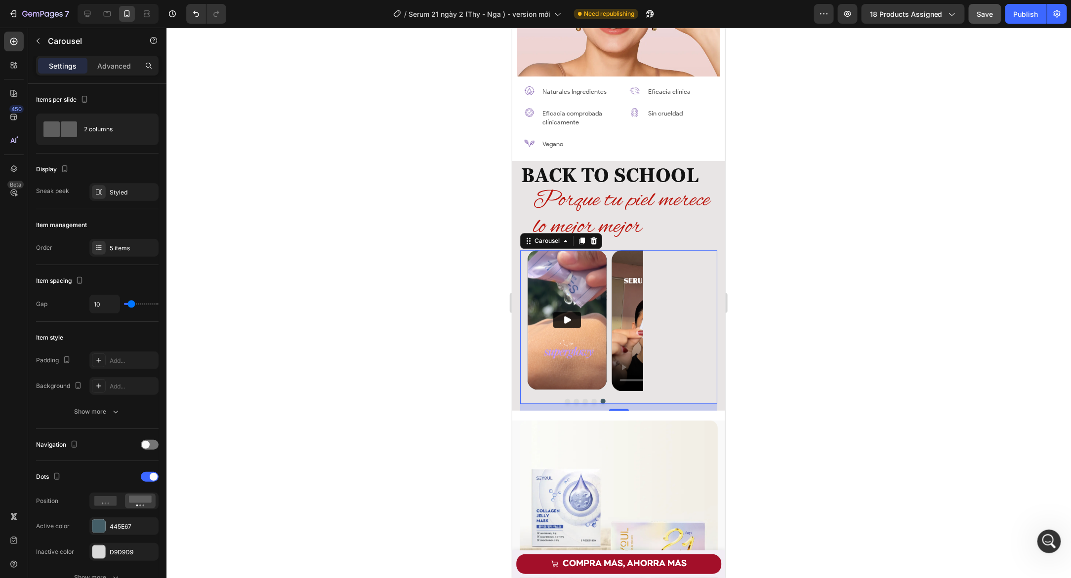
click at [704, 336] on div "Video Video Video Video Video Carousel 14" at bounding box center [618, 327] width 197 height 154
click at [685, 337] on div "Video Video Video Video Video Carousel 14" at bounding box center [618, 327] width 197 height 154
click at [581, 242] on div "Carousel" at bounding box center [561, 241] width 82 height 16
click at [666, 266] on div "Video Video Video Video Video Carousel 14" at bounding box center [618, 327] width 197 height 154
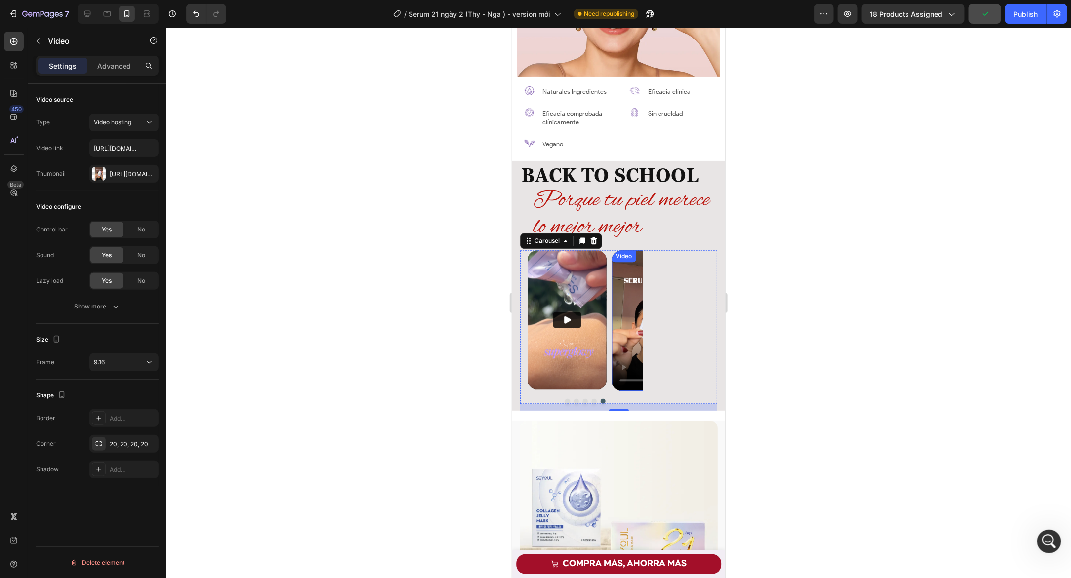
click at [619, 261] on div "Video" at bounding box center [650, 320] width 79 height 141
click at [607, 257] on div "Video 0 Video Video Video Video" at bounding box center [585, 320] width 116 height 141
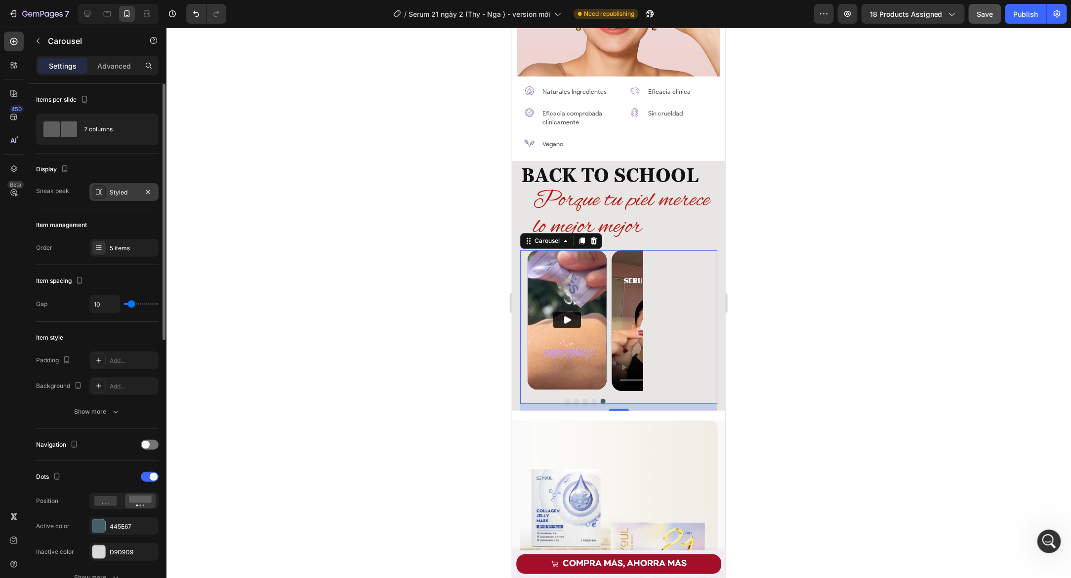
click at [120, 194] on div "Styled" at bounding box center [124, 192] width 29 height 9
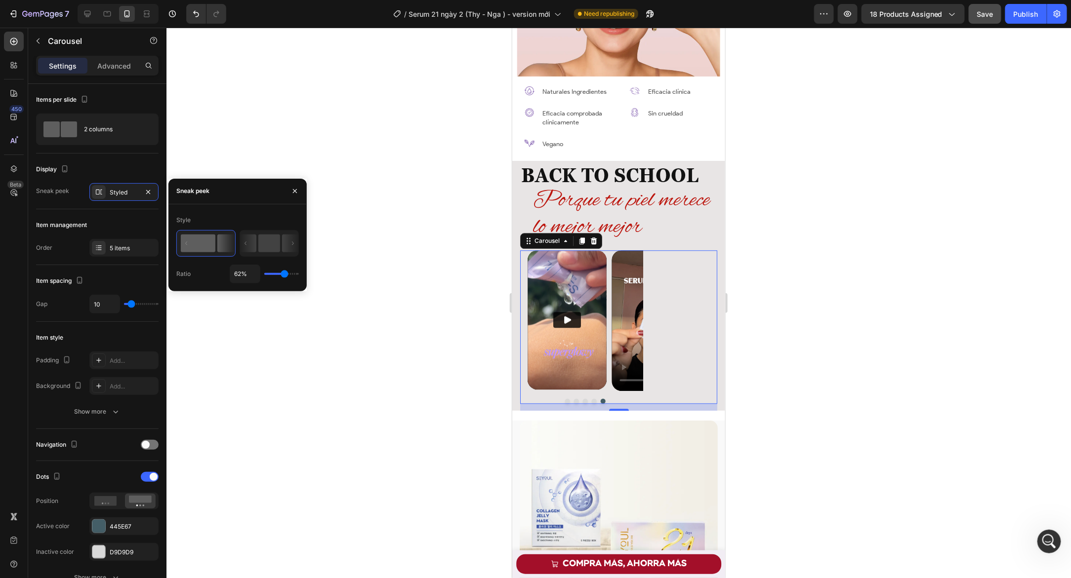
type input "38%"
type input "38"
type input "28%"
type input "28"
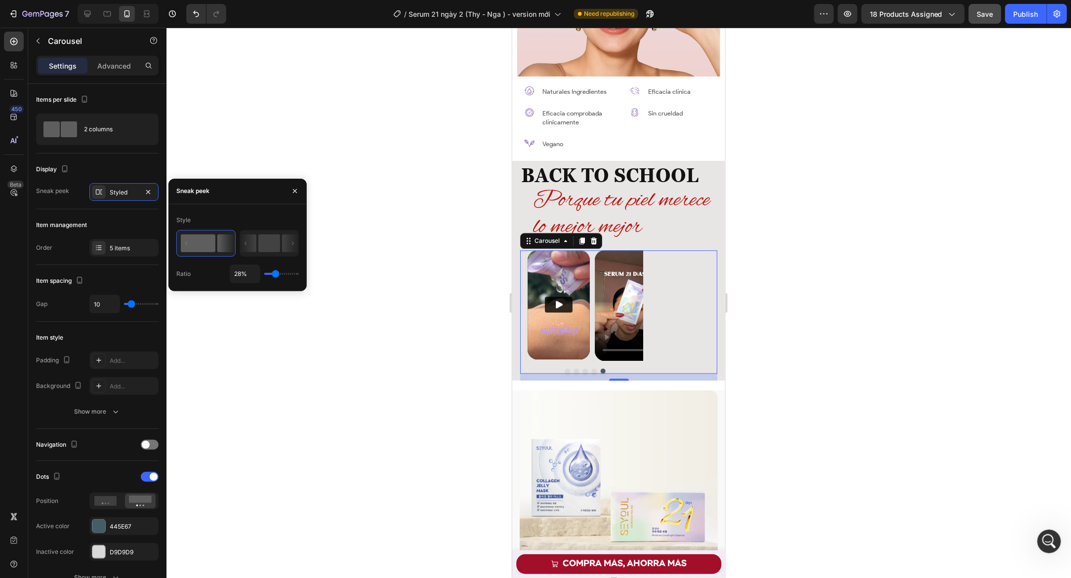
type input "27%"
type input "27"
type input "12%"
type input "12"
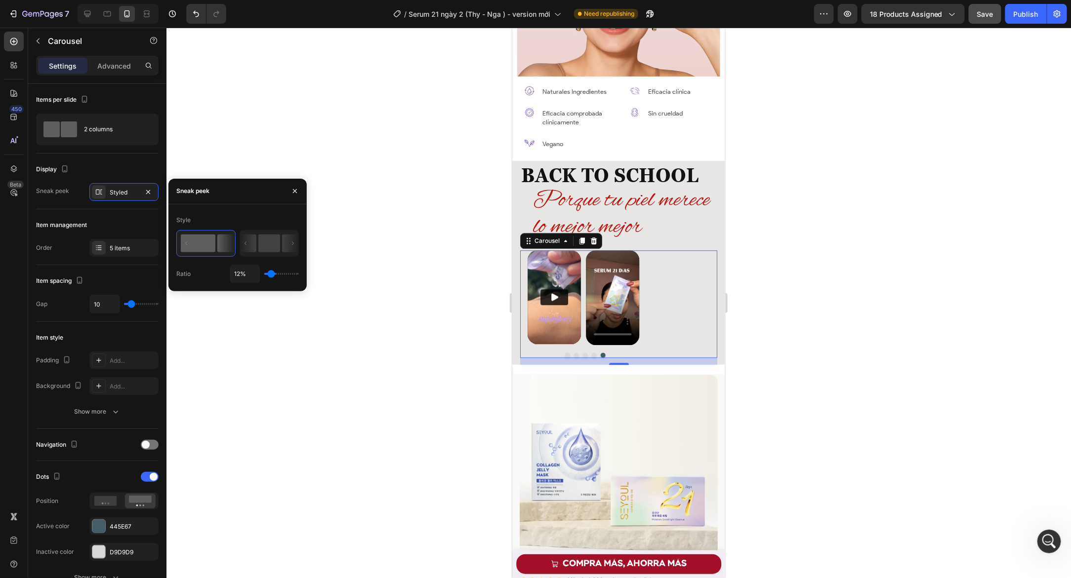
type input "1%"
type input "1"
type input "7%"
type input "7"
type input "12%"
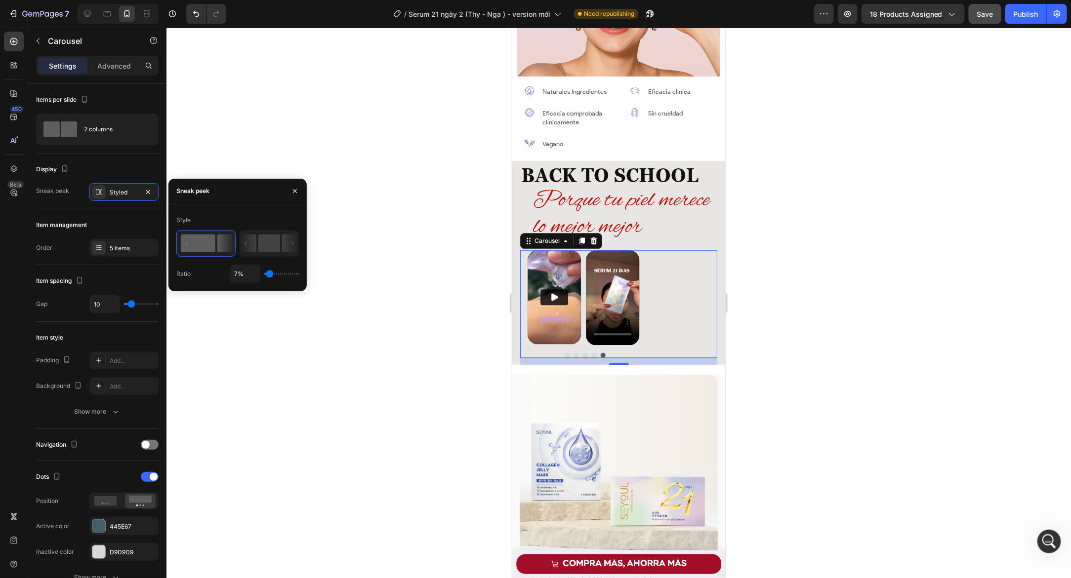
type input "12"
type input "1%"
type input "1"
type input "6%"
type input "6"
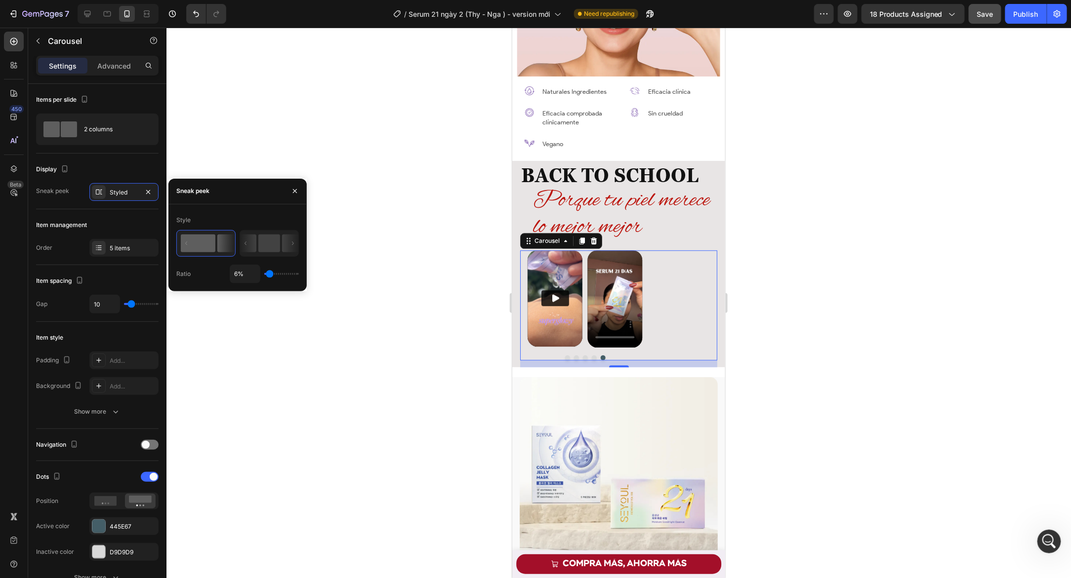
type input "15%"
type input "15"
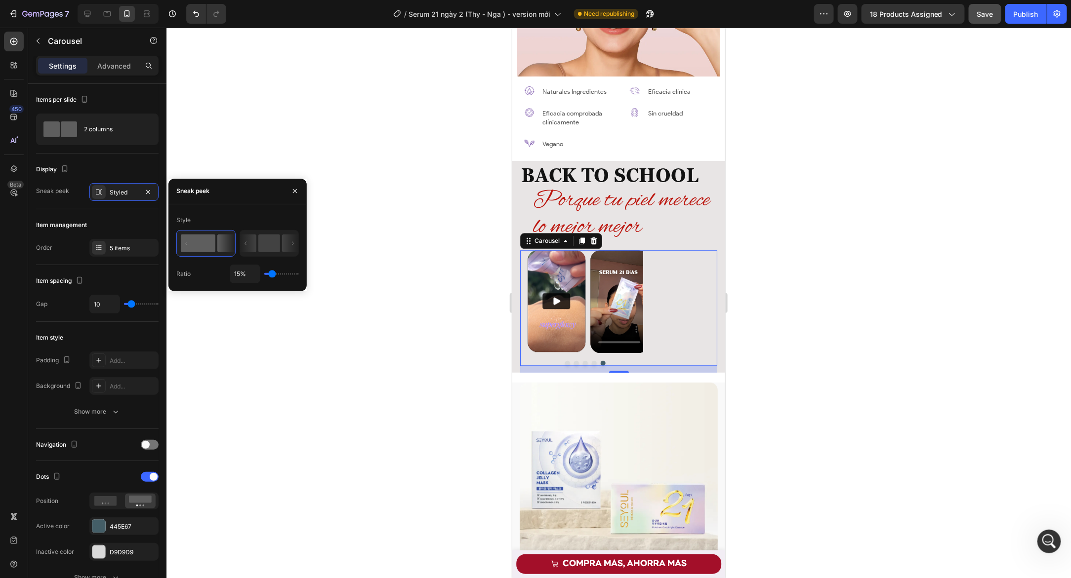
type input "20%"
type input "20"
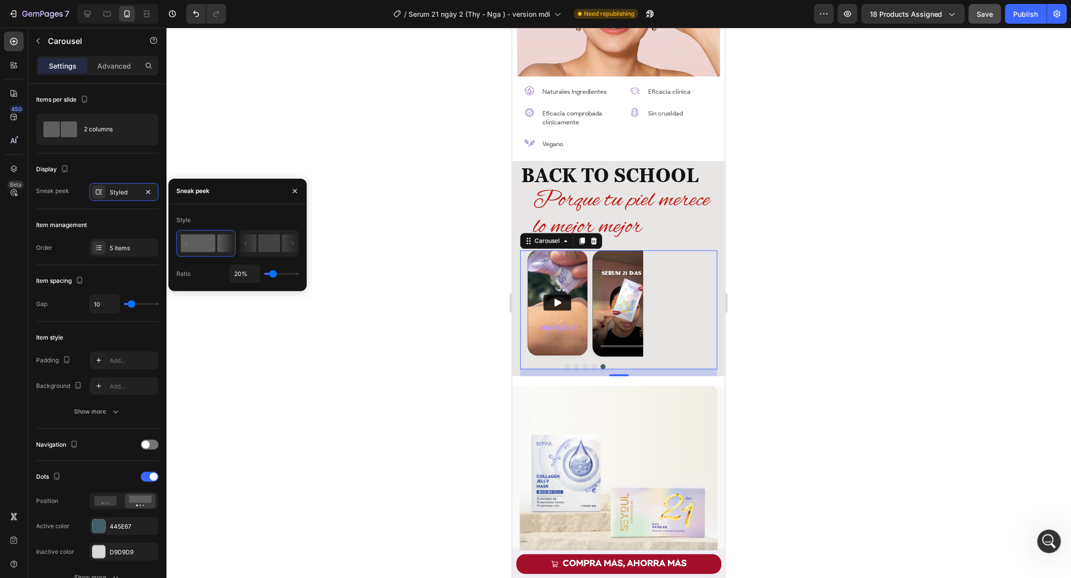
type input "21%"
type input "21"
type input "18%"
drag, startPoint x: 282, startPoint y: 275, endPoint x: 273, endPoint y: 279, distance: 9.7
type input "18"
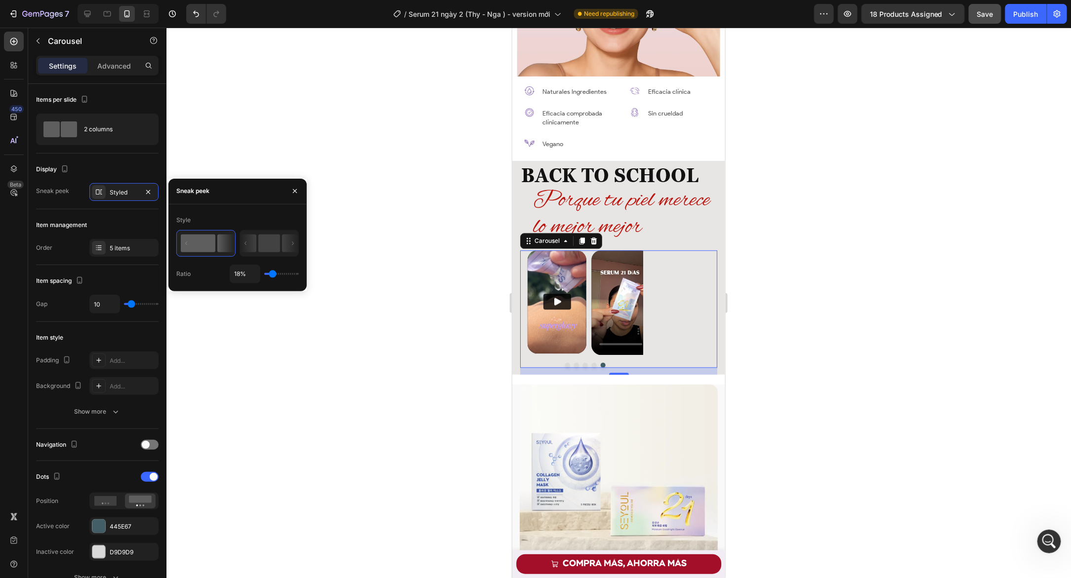
click at [273, 275] on input "range" at bounding box center [281, 274] width 35 height 2
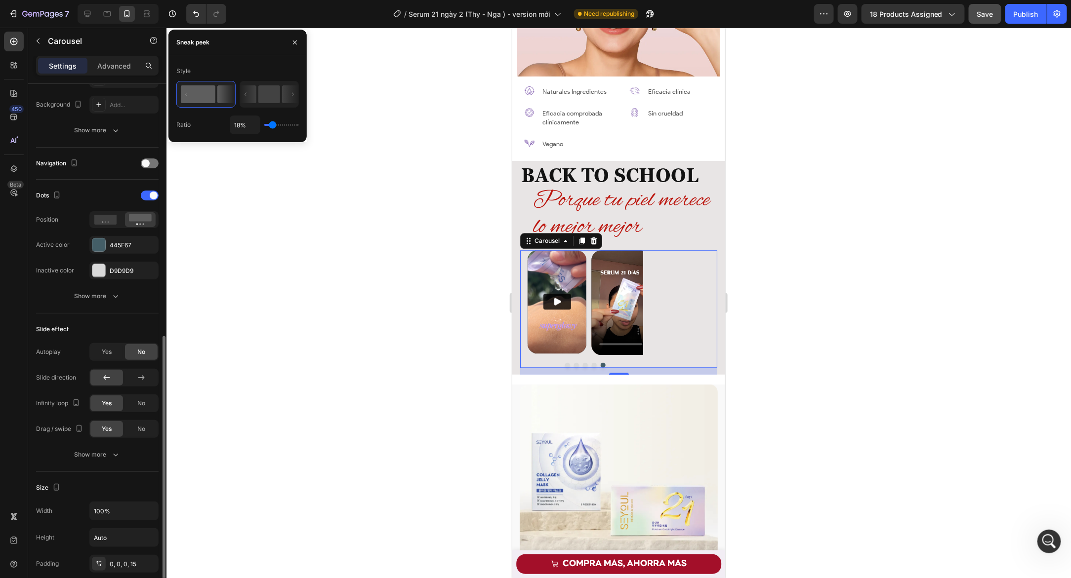
scroll to position [358, 0]
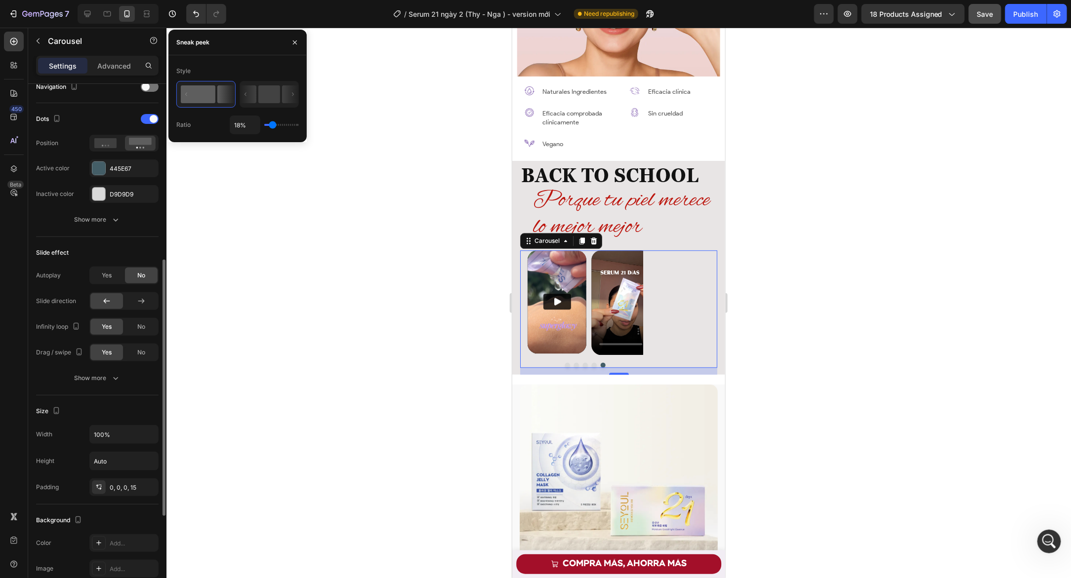
click at [384, 298] on div at bounding box center [618, 303] width 904 height 551
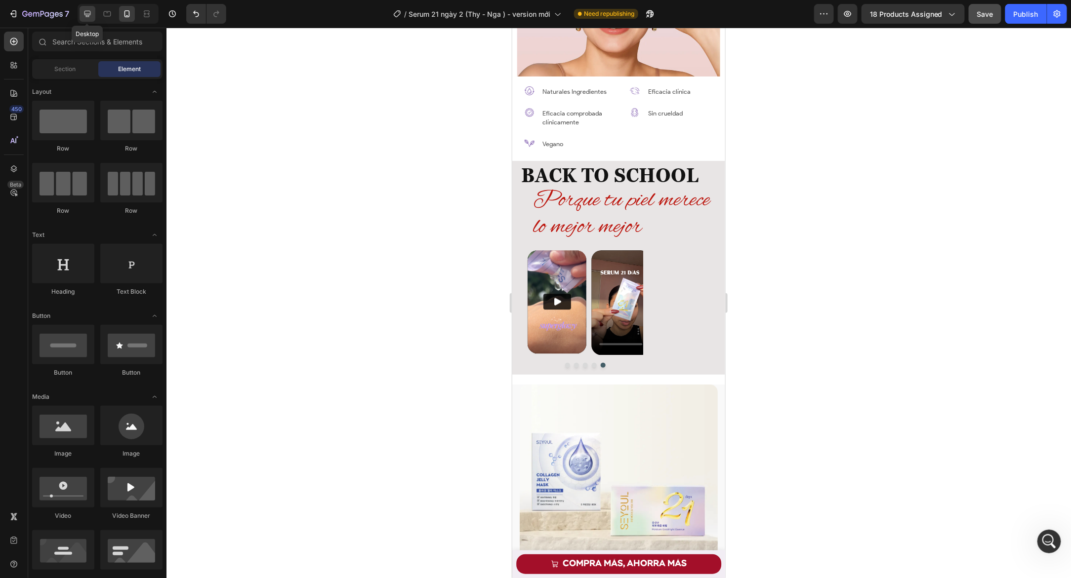
click at [92, 12] on div at bounding box center [88, 14] width 16 height 16
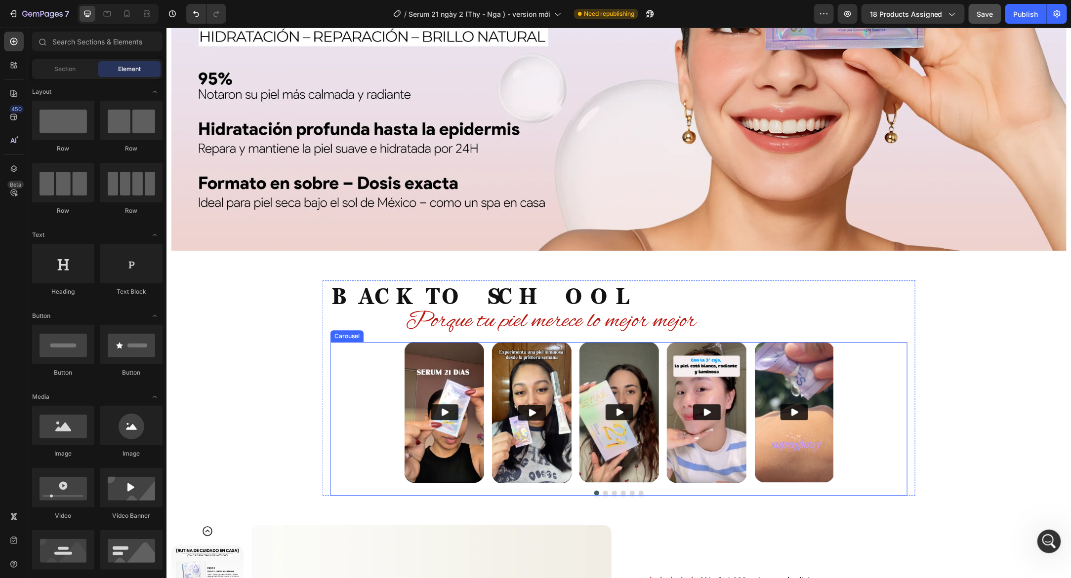
click at [883, 370] on div "Video Video Video Video Video Drop element here Carousel" at bounding box center [618, 419] width 577 height 154
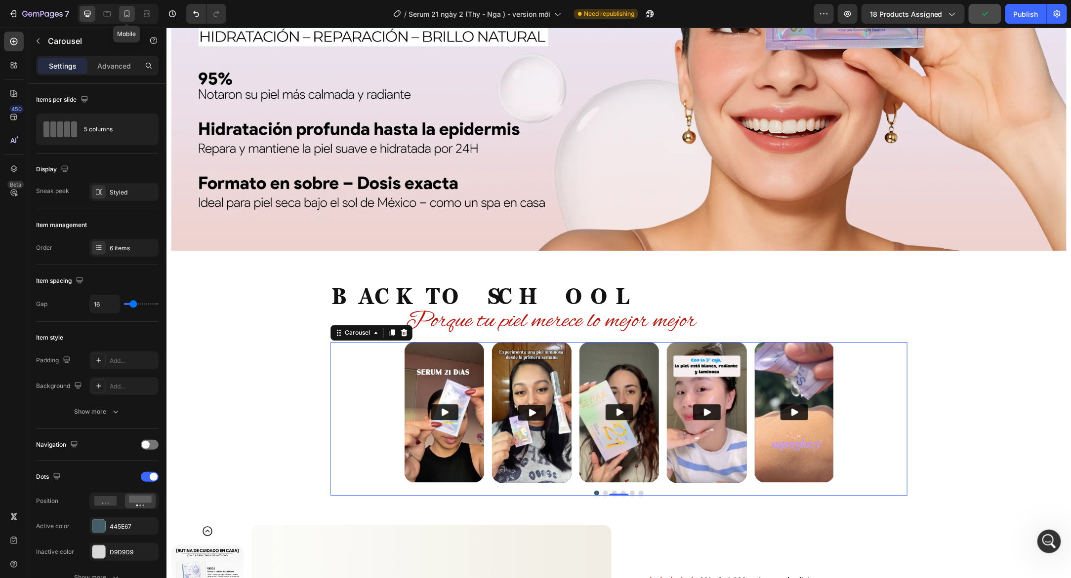
click at [127, 11] on icon at bounding box center [127, 14] width 10 height 10
type input "24"
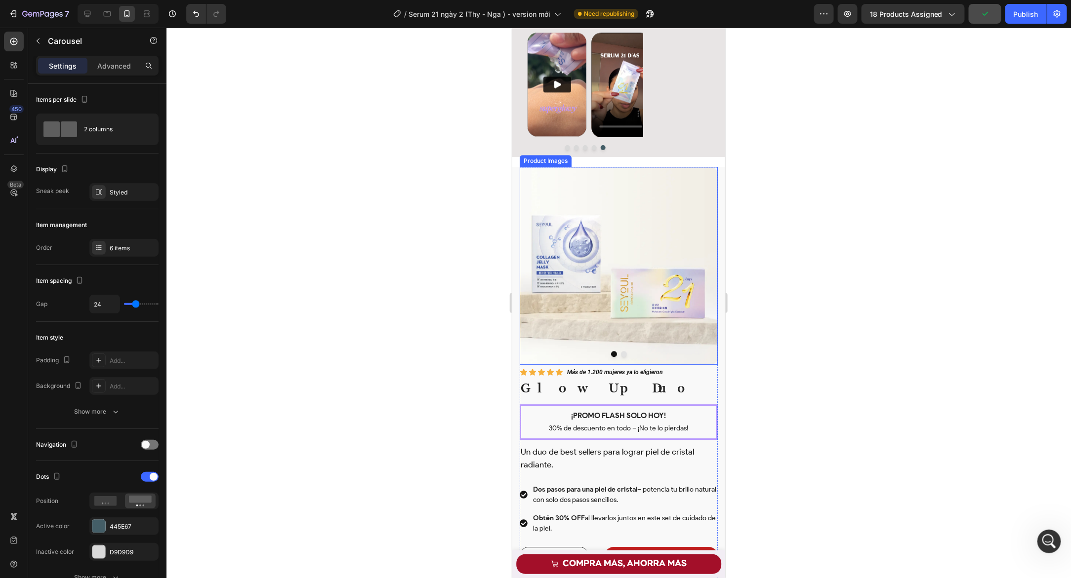
scroll to position [1248, 0]
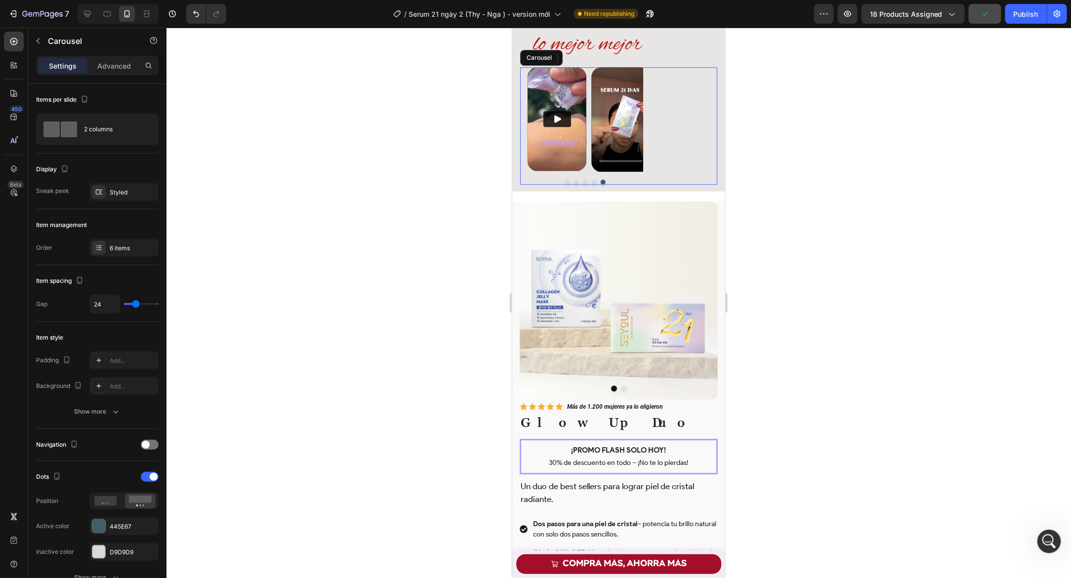
click at [671, 123] on div "Video Video Video Video Video Carousel" at bounding box center [618, 126] width 197 height 118
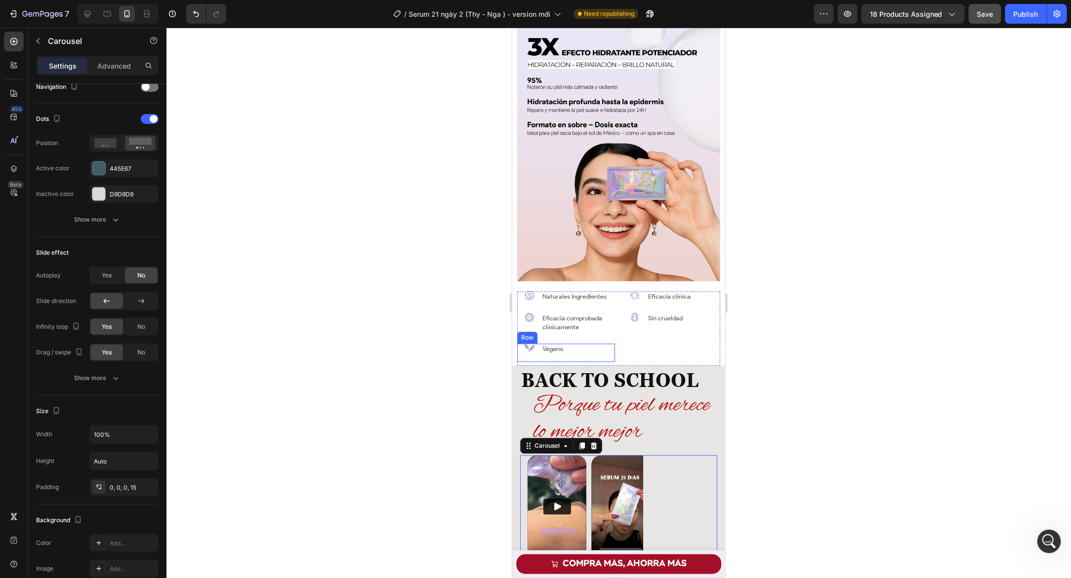
scroll to position [1094, 0]
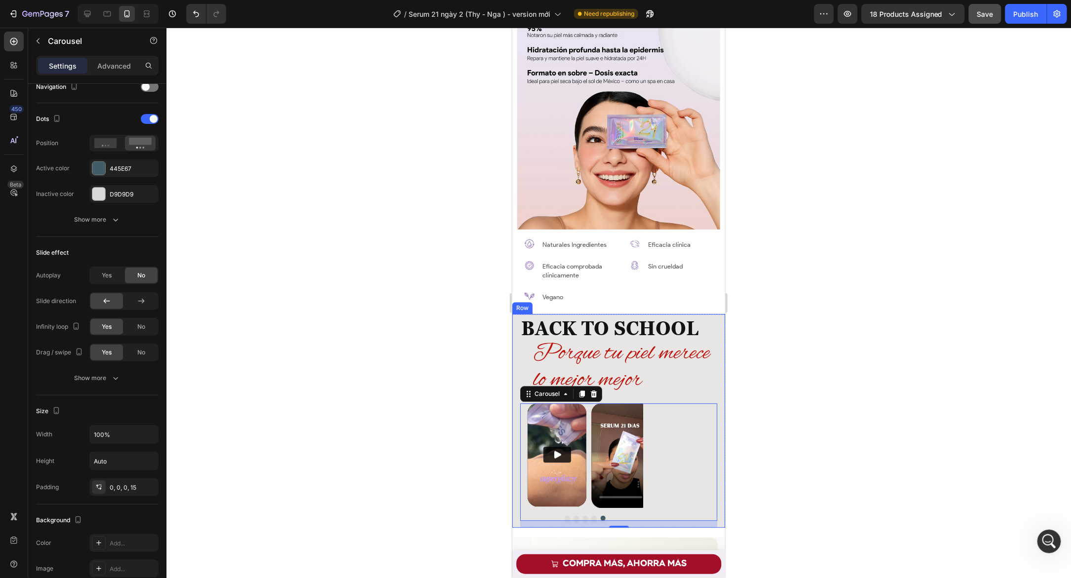
click at [515, 319] on div "BACK TO SCHOOL Heading Porque tu piel merece lo mejor mejor Heading Video Video…" at bounding box center [618, 421] width 213 height 214
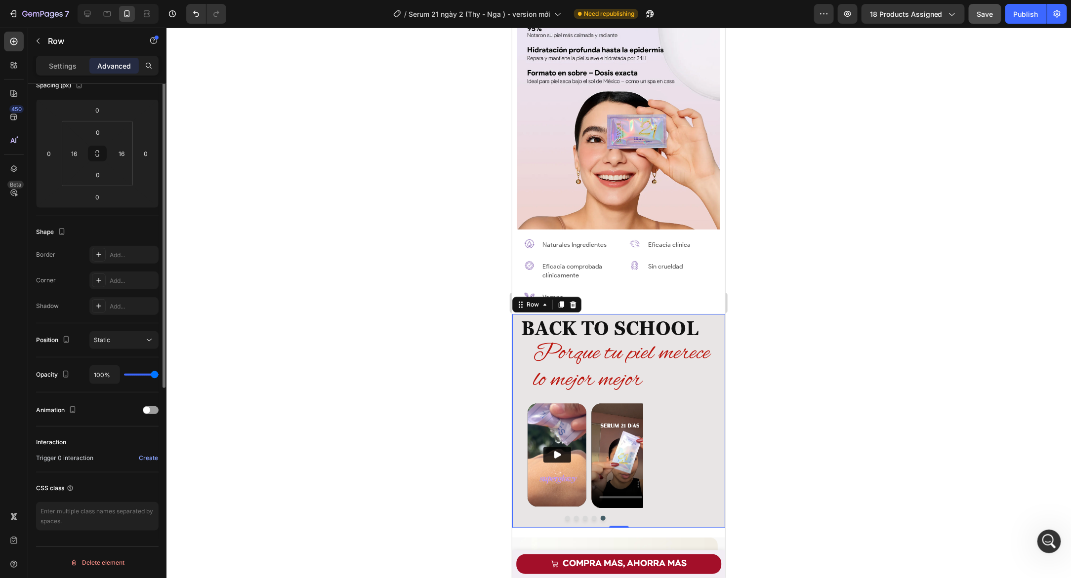
scroll to position [0, 0]
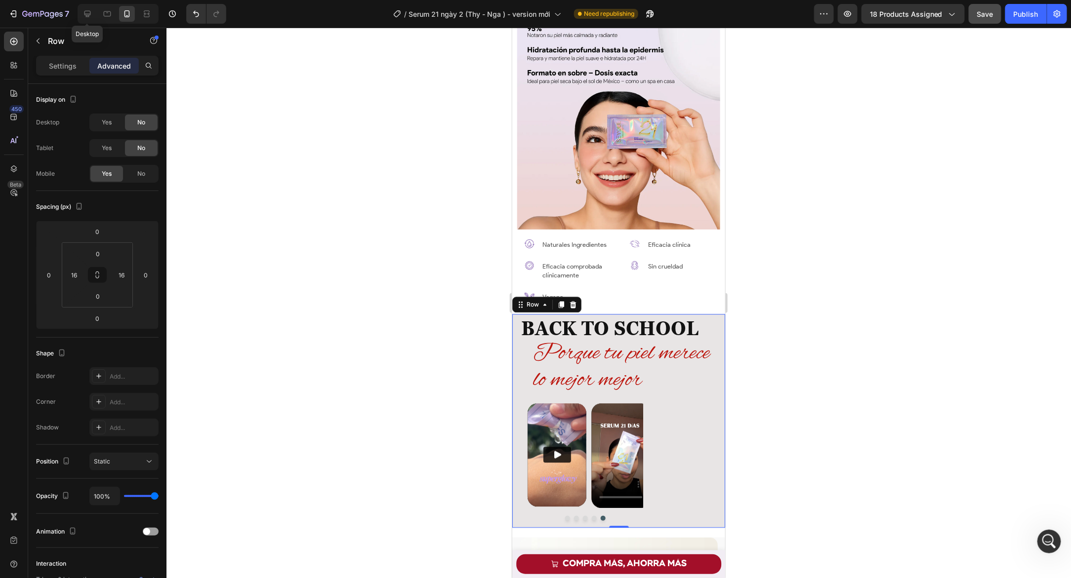
click at [97, 12] on div "Desktop" at bounding box center [118, 14] width 81 height 20
click at [92, 13] on icon at bounding box center [87, 14] width 10 height 10
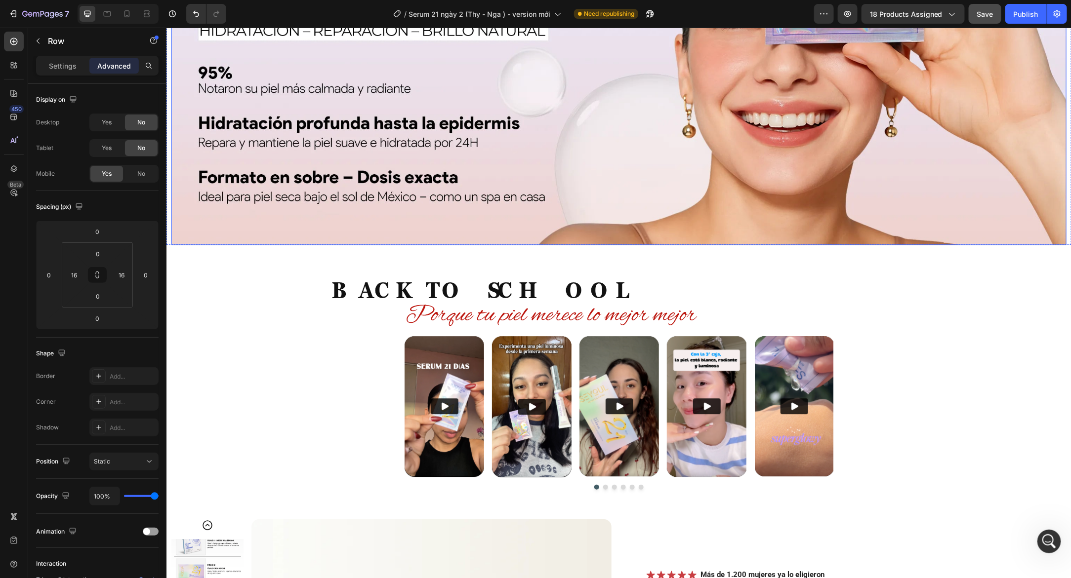
scroll to position [1308, 0]
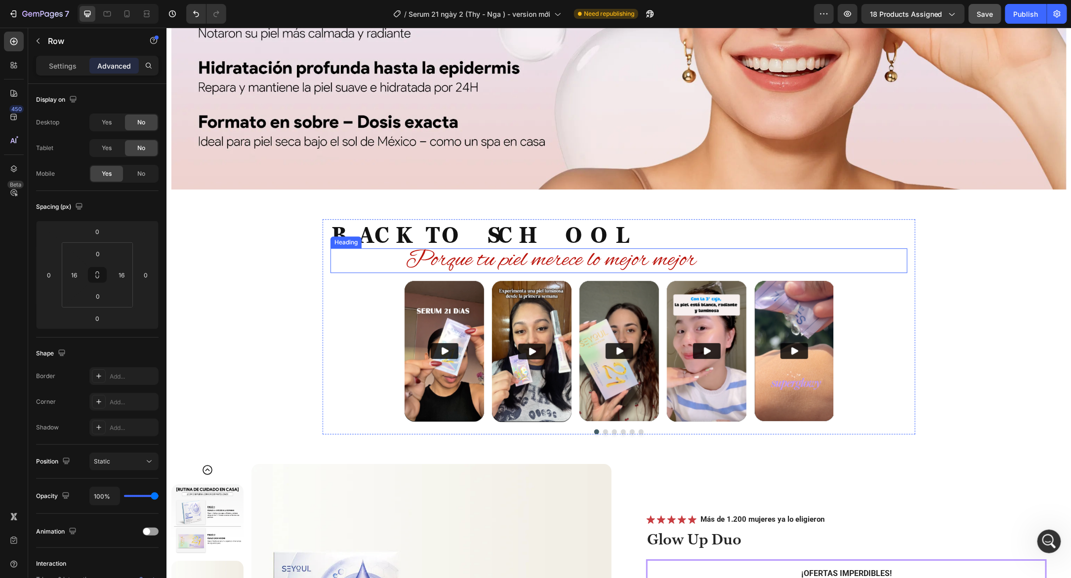
click at [367, 269] on div "Porque tu piel merece lo mejor mejor Heading" at bounding box center [618, 260] width 577 height 25
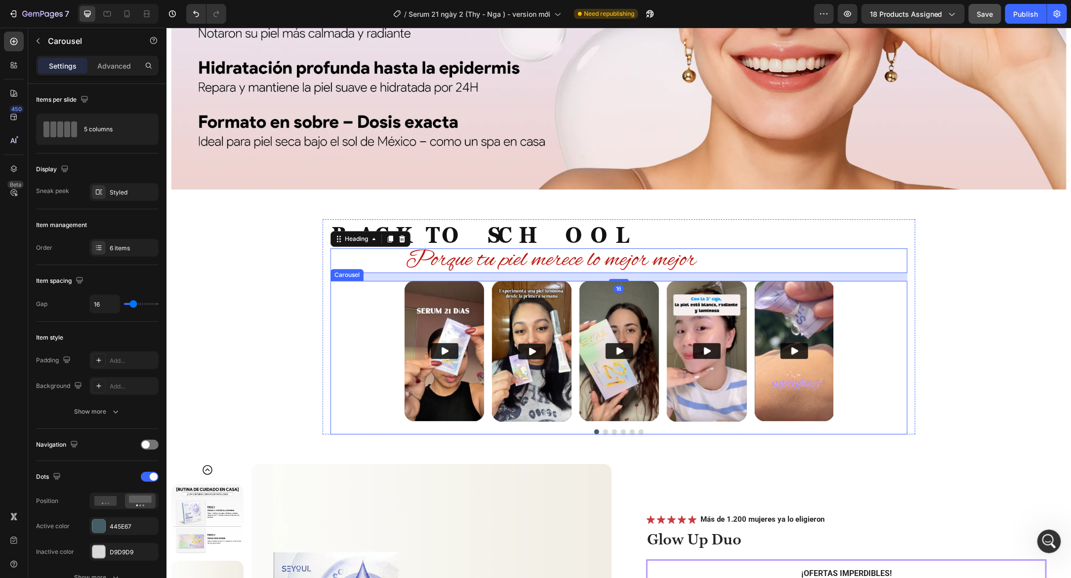
click at [330, 297] on div "Video Video Video Video Video Drop element here Carousel" at bounding box center [618, 358] width 577 height 154
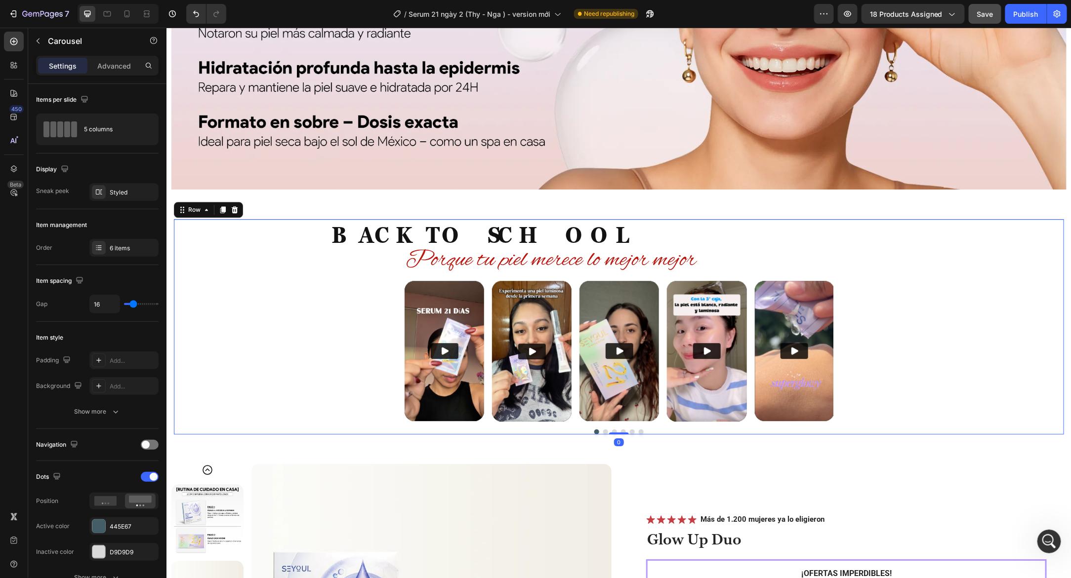
click at [301, 289] on div "BACK TO SCHOOL Heading Porque tu piel merece lo mejor mejor Heading Video Video…" at bounding box center [618, 326] width 890 height 215
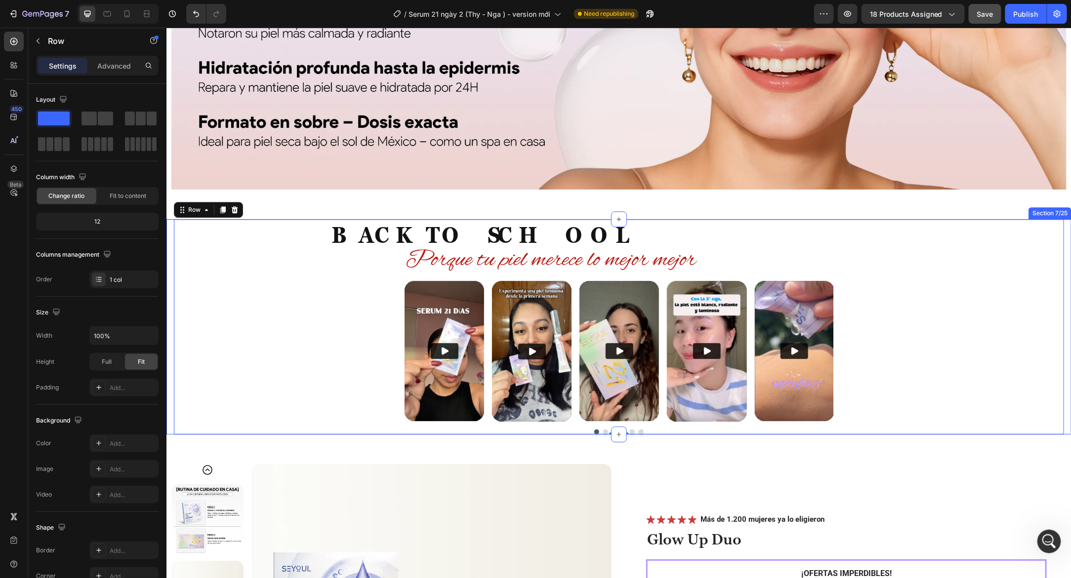
click at [171, 222] on div "BACK TO SCHOOL Heading Porque tu piel merece lo mejor mejor Heading Video Video…" at bounding box center [618, 326] width 905 height 215
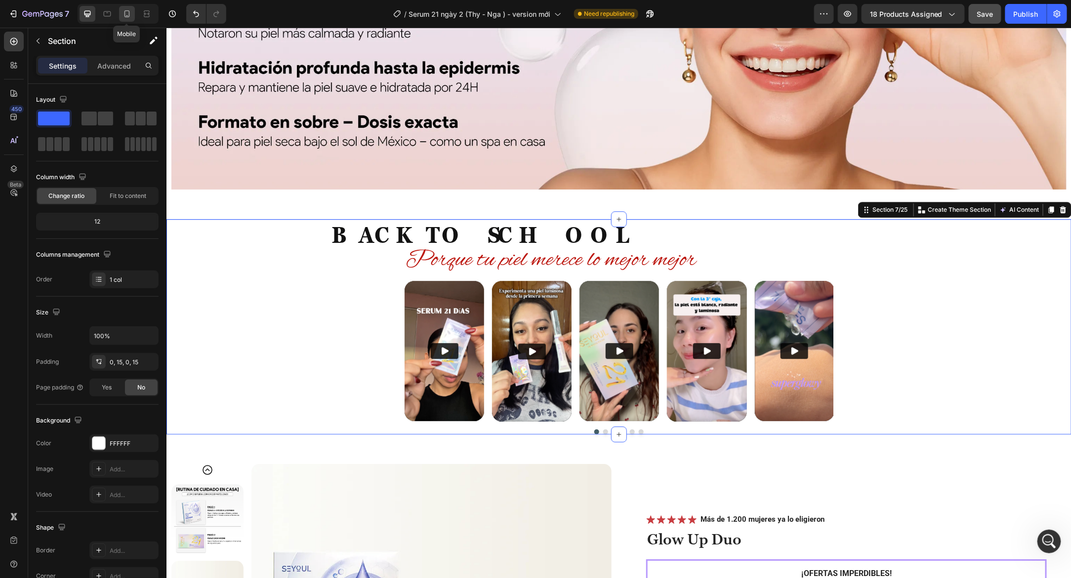
click at [128, 15] on icon at bounding box center [127, 14] width 10 height 10
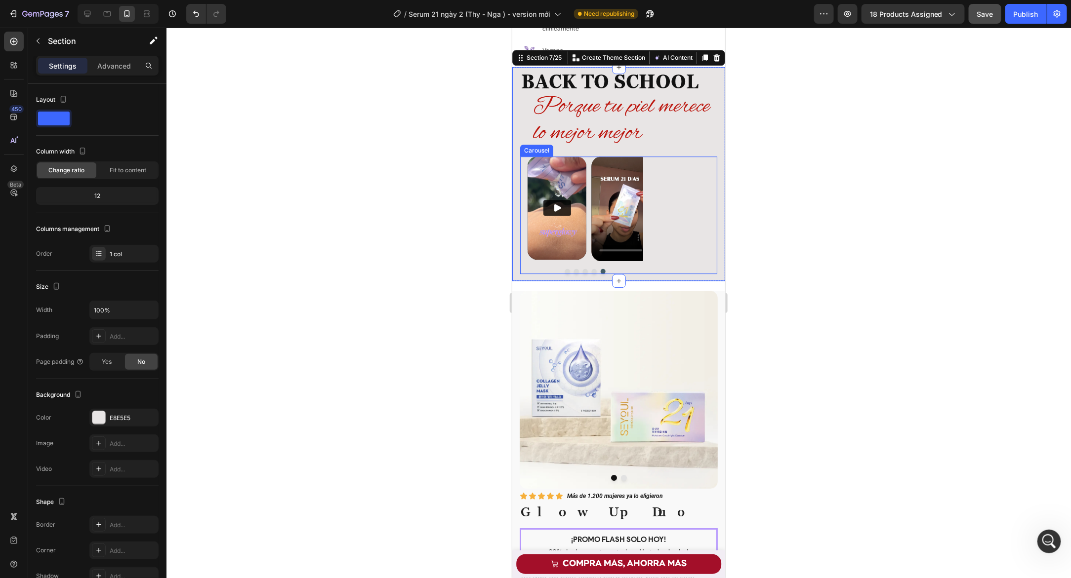
scroll to position [1342, 0]
click at [659, 188] on div "Video Video Video Video Video Carousel" at bounding box center [618, 214] width 197 height 118
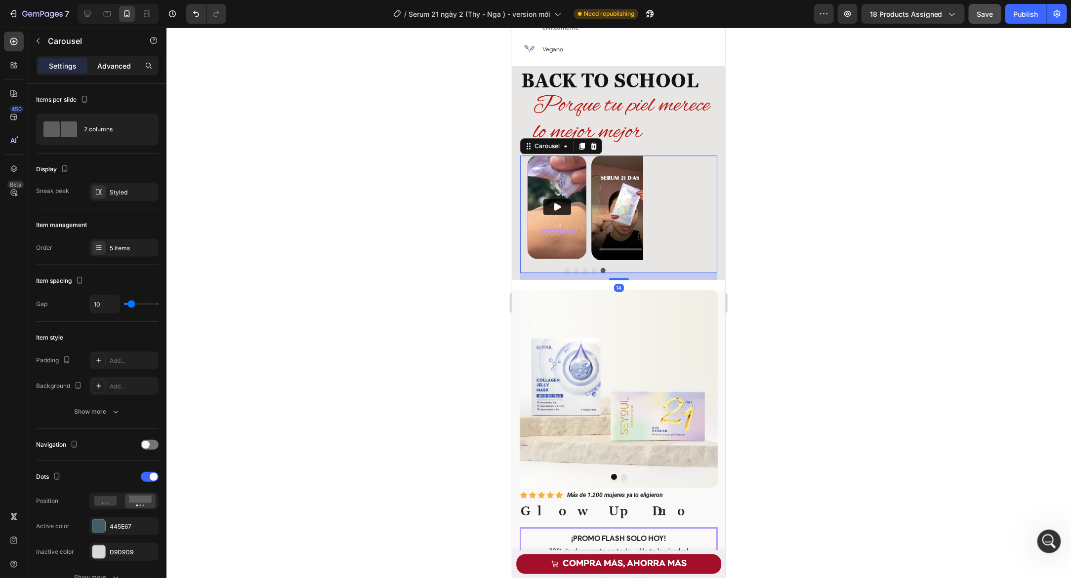
click at [131, 69] on div "Advanced" at bounding box center [113, 66] width 49 height 16
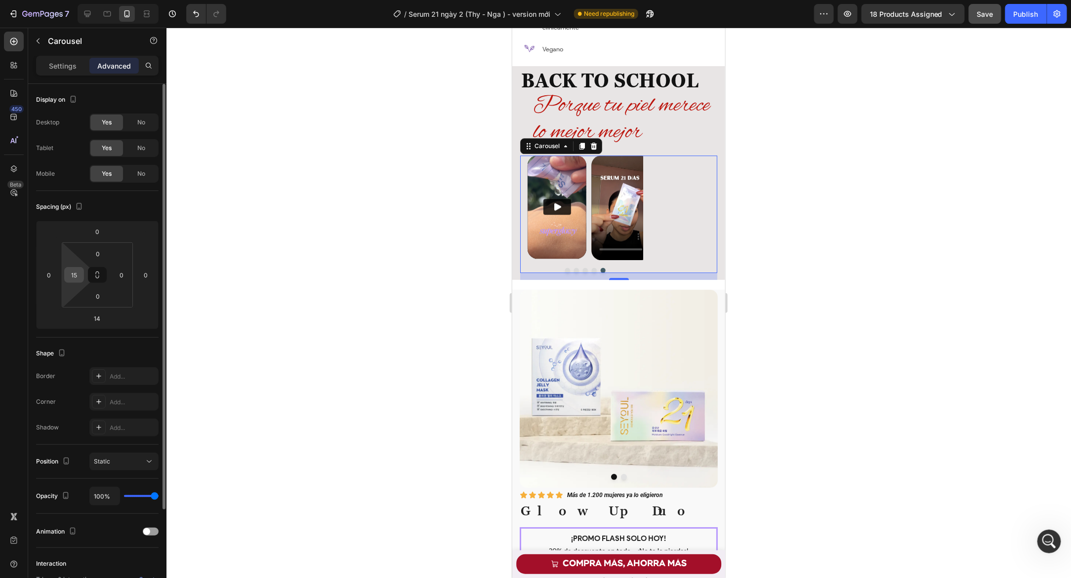
click at [74, 277] on input "15" at bounding box center [74, 275] width 15 height 15
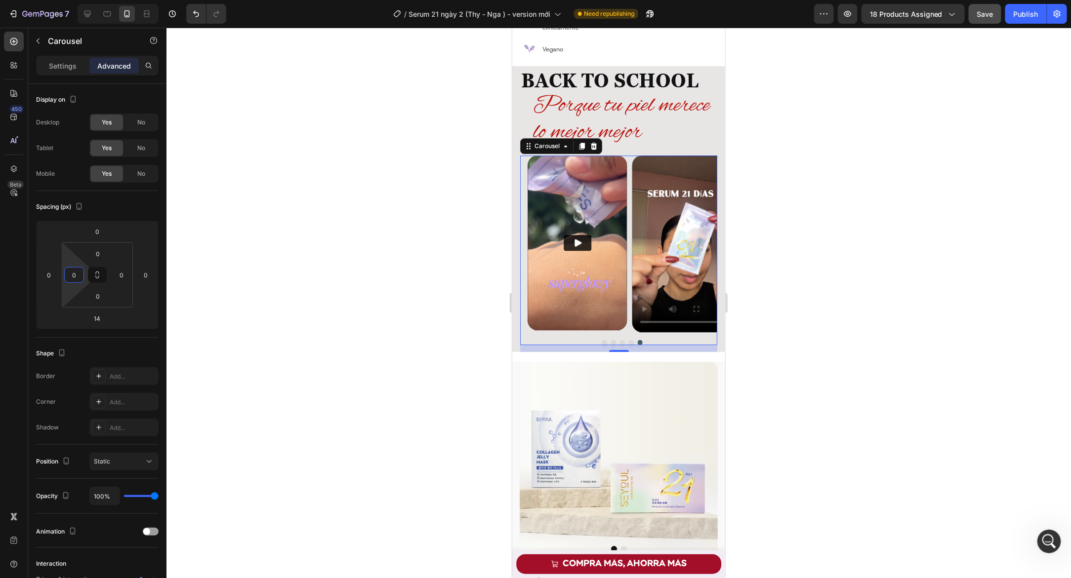
click at [292, 238] on div at bounding box center [618, 303] width 904 height 551
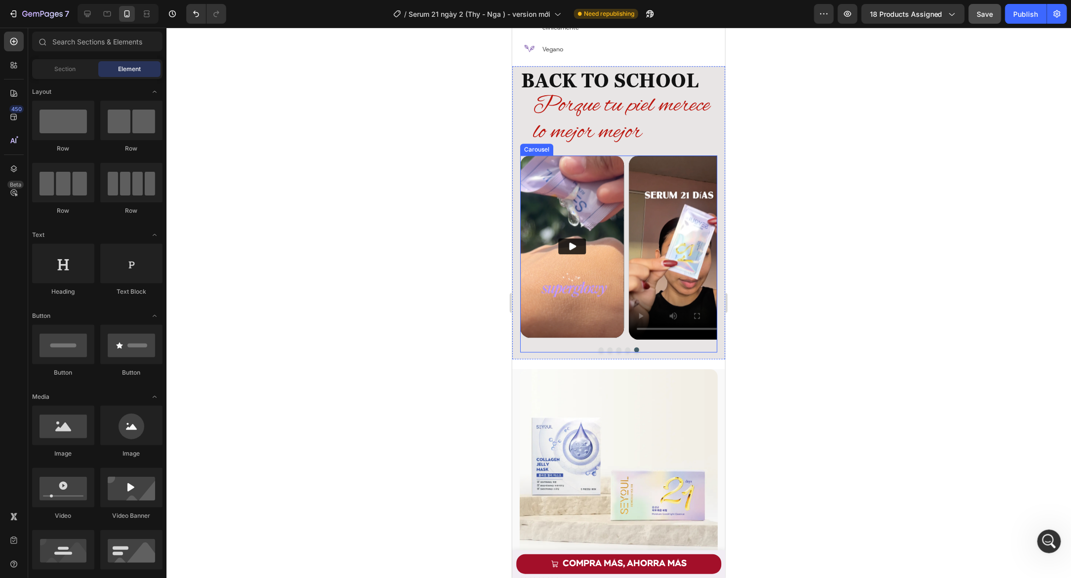
click at [625, 163] on div "Video Video Video Video Video" at bounding box center [618, 247] width 197 height 184
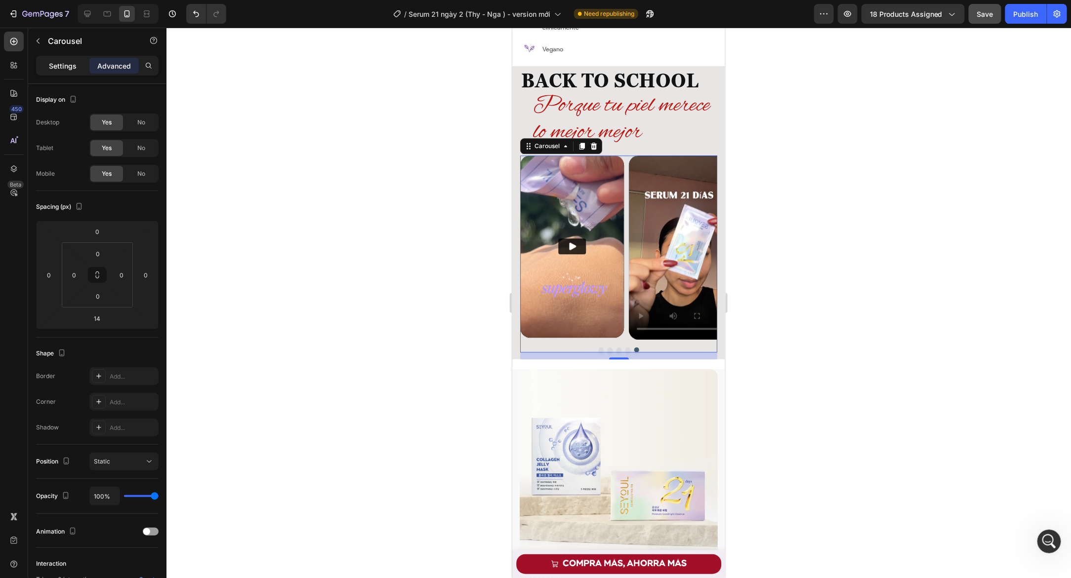
click at [61, 65] on p "Settings" at bounding box center [63, 66] width 28 height 10
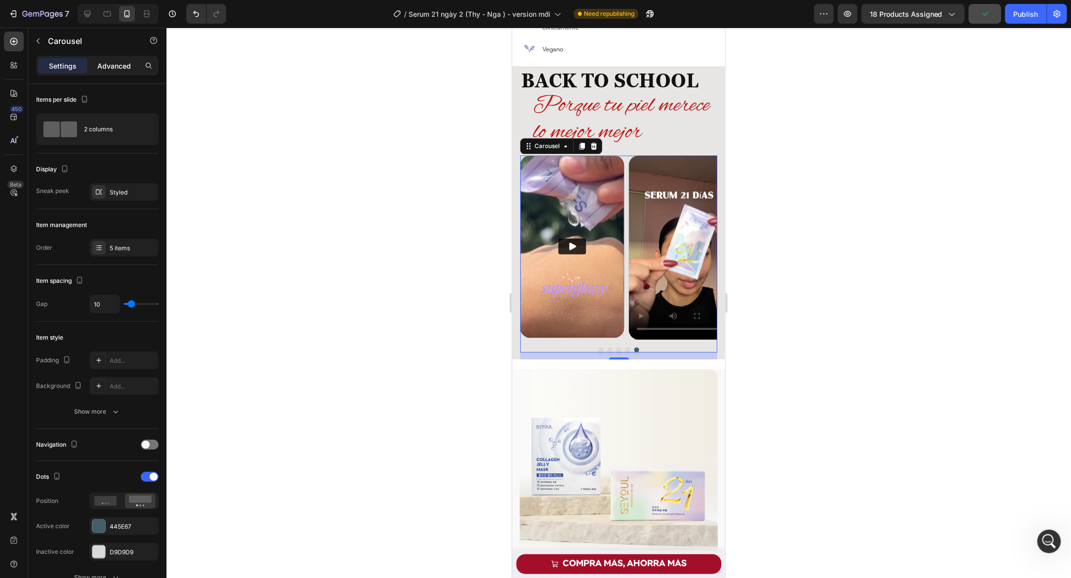
click at [109, 67] on p "Advanced" at bounding box center [114, 66] width 34 height 10
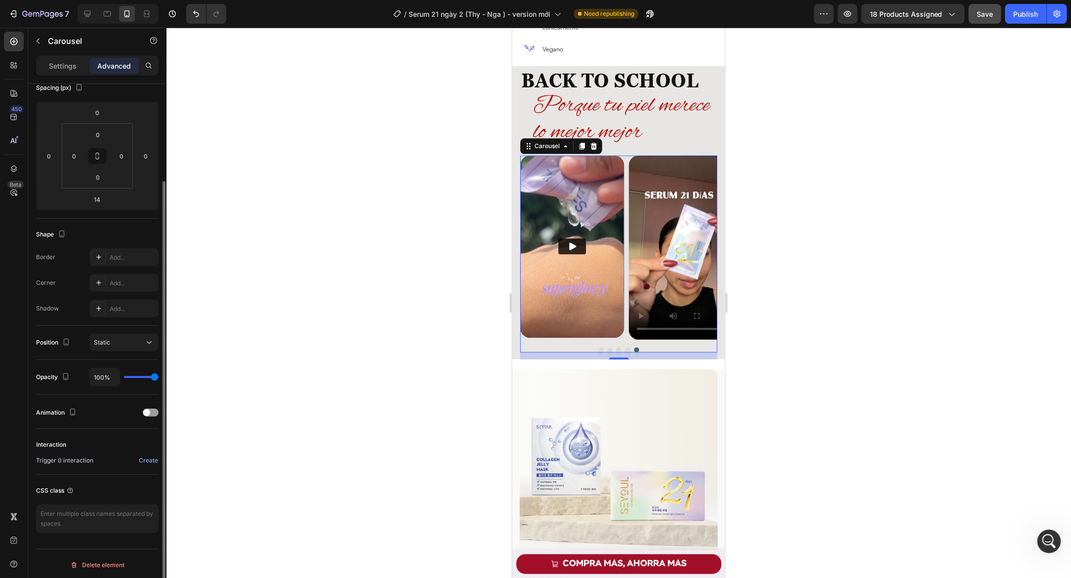
scroll to position [0, 0]
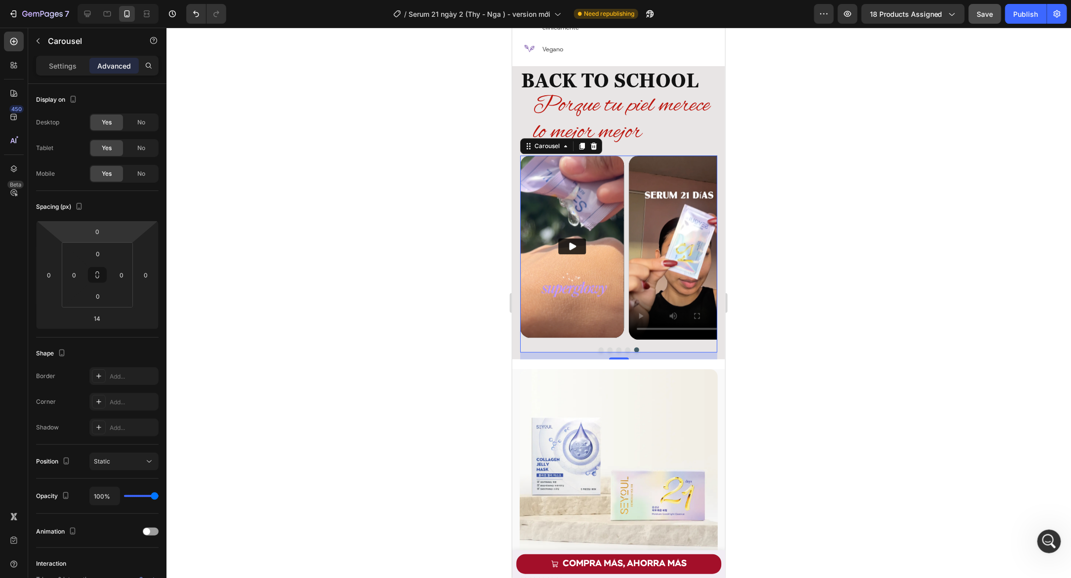
click at [64, 73] on div "Settings Advanced" at bounding box center [97, 66] width 122 height 20
click at [68, 67] on p "Settings" at bounding box center [63, 66] width 28 height 10
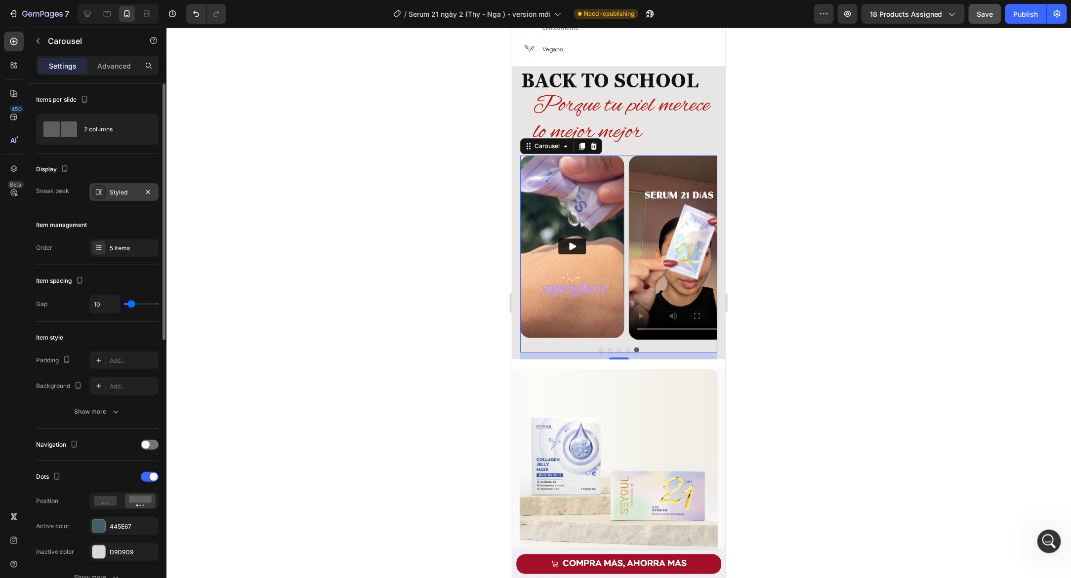
click at [129, 191] on div "Styled" at bounding box center [124, 192] width 29 height 9
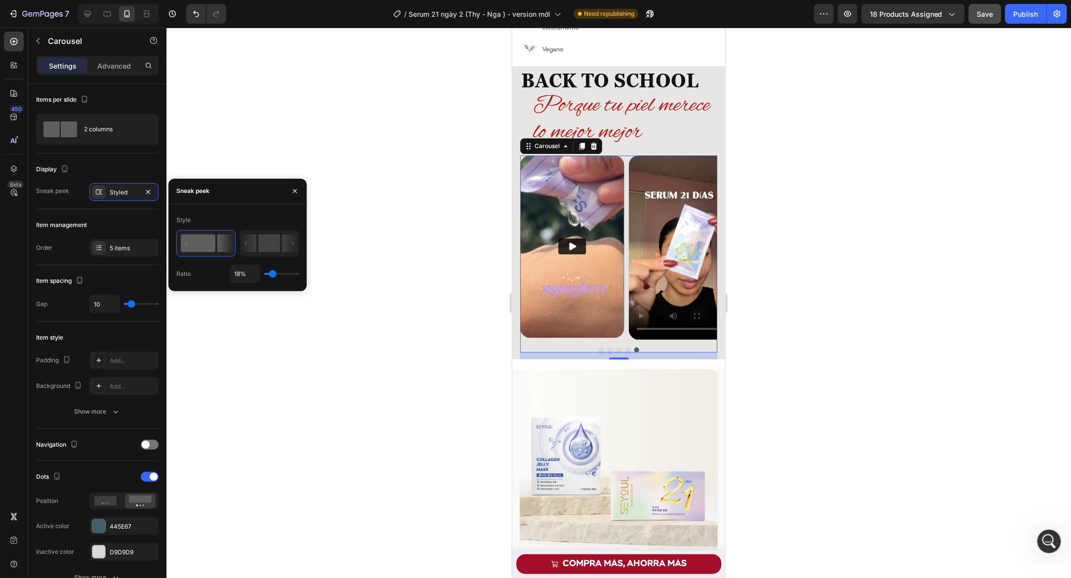
type input "1%"
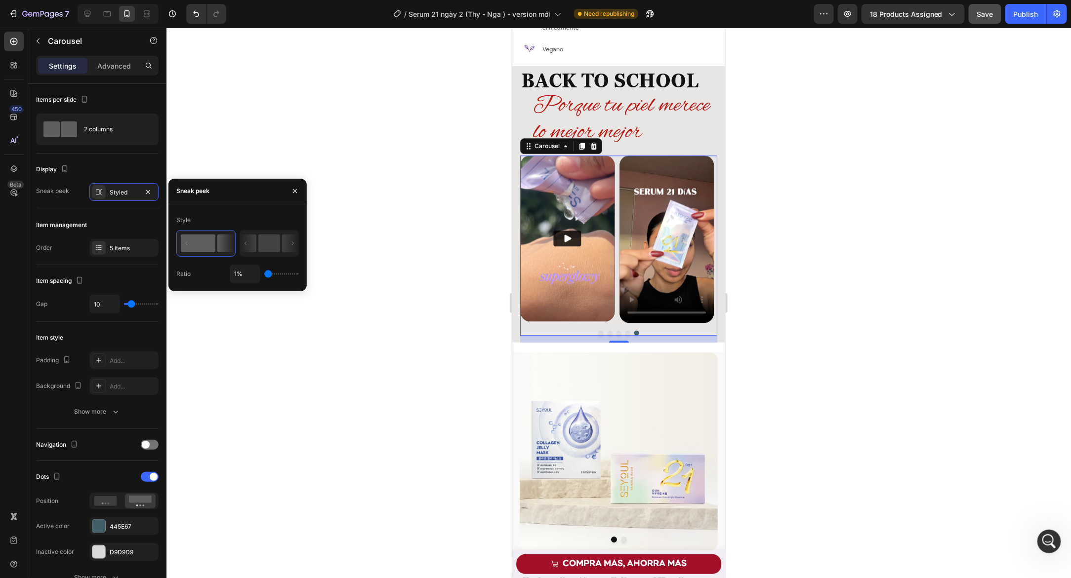
drag, startPoint x: 270, startPoint y: 275, endPoint x: 246, endPoint y: 284, distance: 25.2
type input "1"
click at [264, 275] on input "range" at bounding box center [281, 274] width 35 height 2
click at [571, 111] on span "Porque tu piel merece lo mejor mejor" at bounding box center [620, 118] width 177 height 57
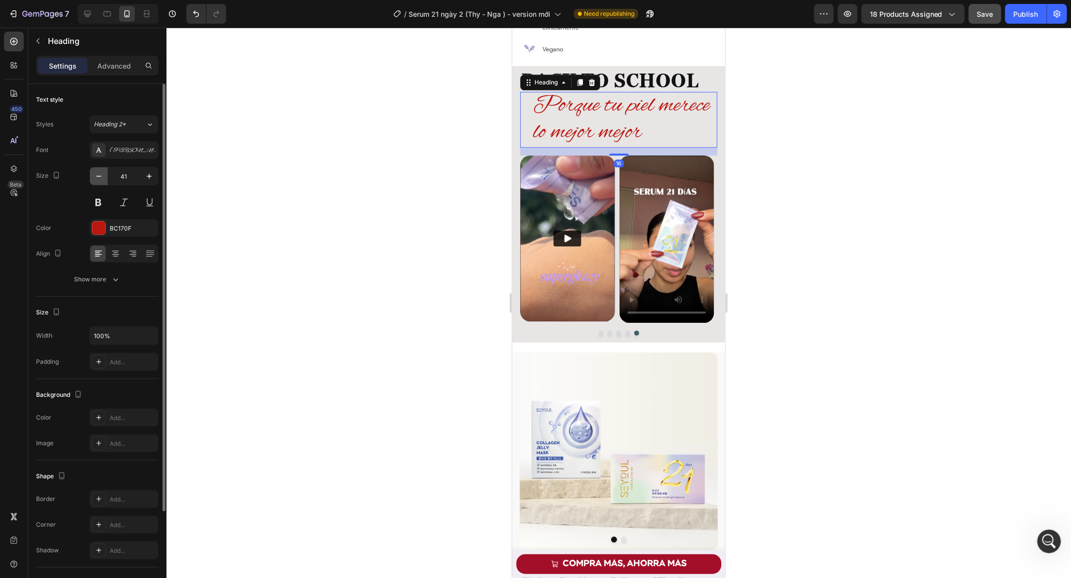
click at [97, 174] on icon "button" at bounding box center [99, 176] width 10 height 10
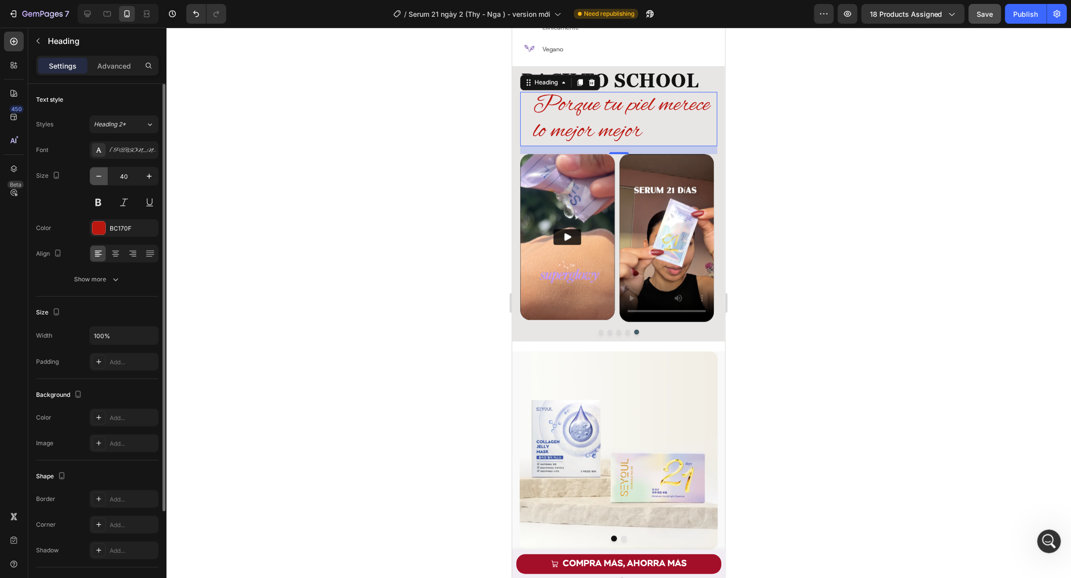
click at [97, 174] on icon "button" at bounding box center [99, 176] width 10 height 10
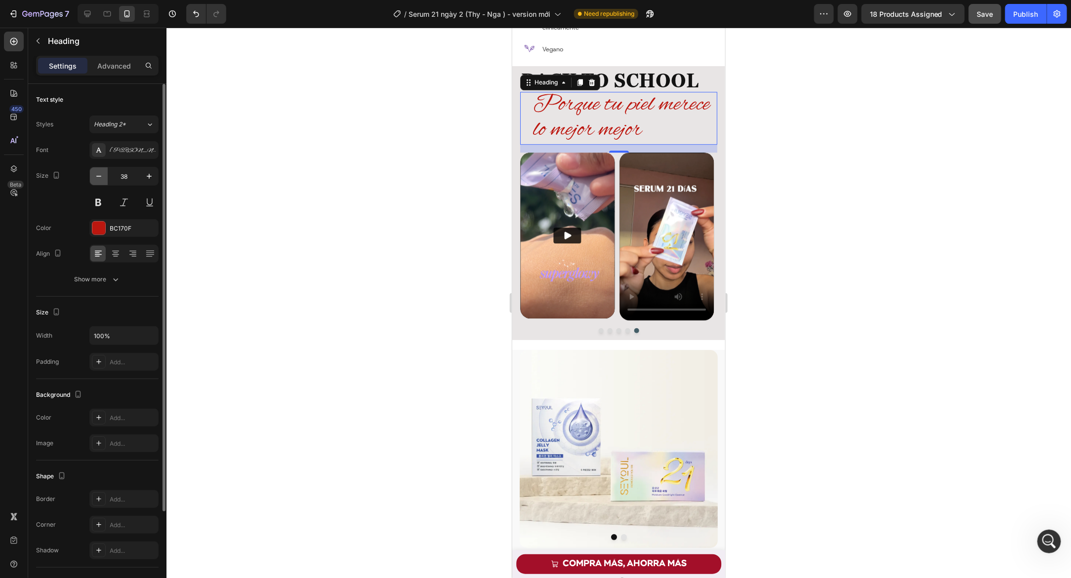
click at [97, 174] on icon "button" at bounding box center [99, 176] width 10 height 10
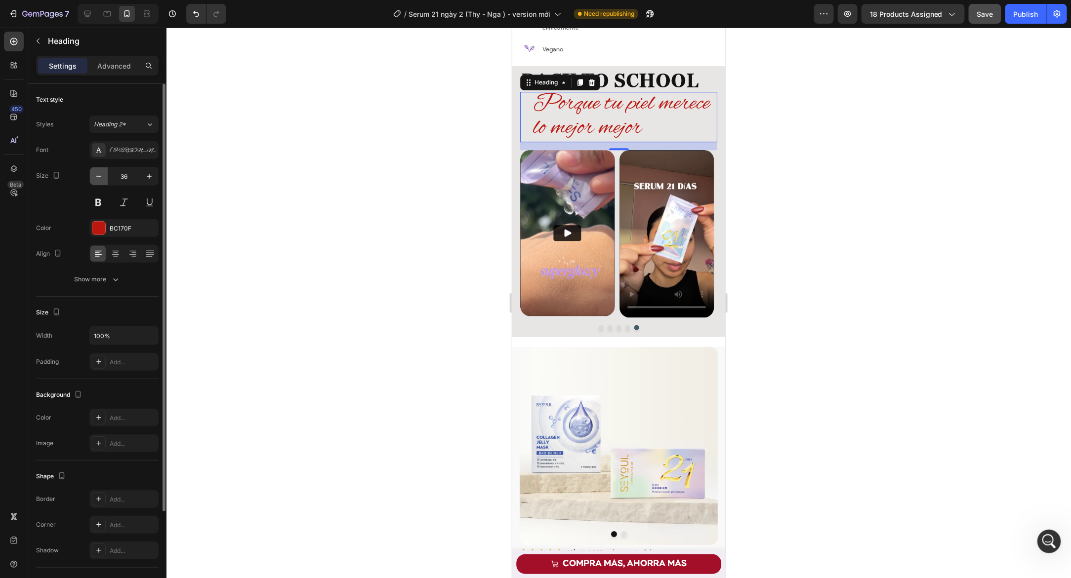
click at [97, 174] on icon "button" at bounding box center [99, 176] width 10 height 10
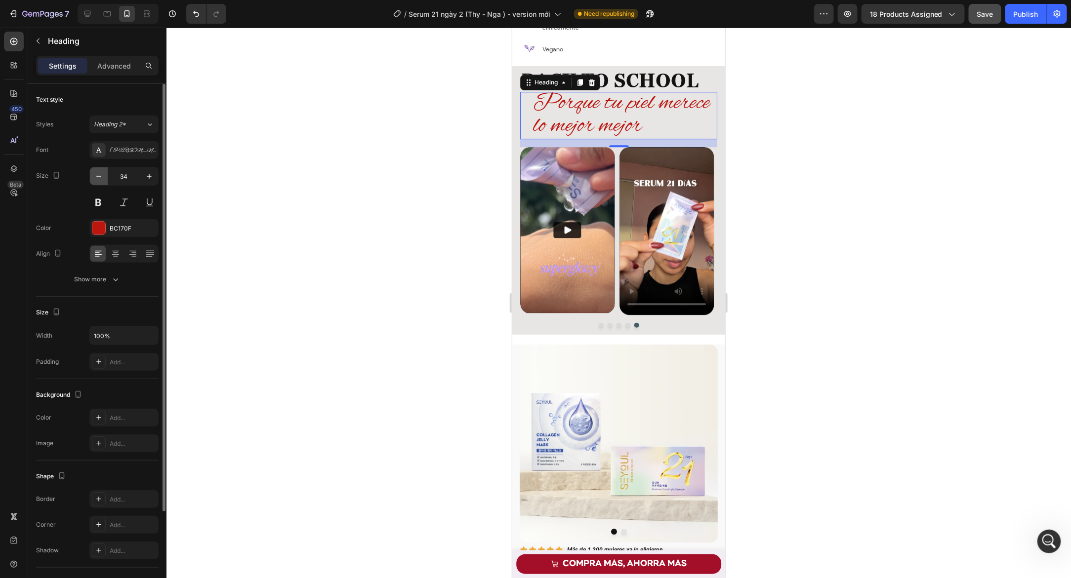
click at [97, 174] on icon "button" at bounding box center [99, 176] width 10 height 10
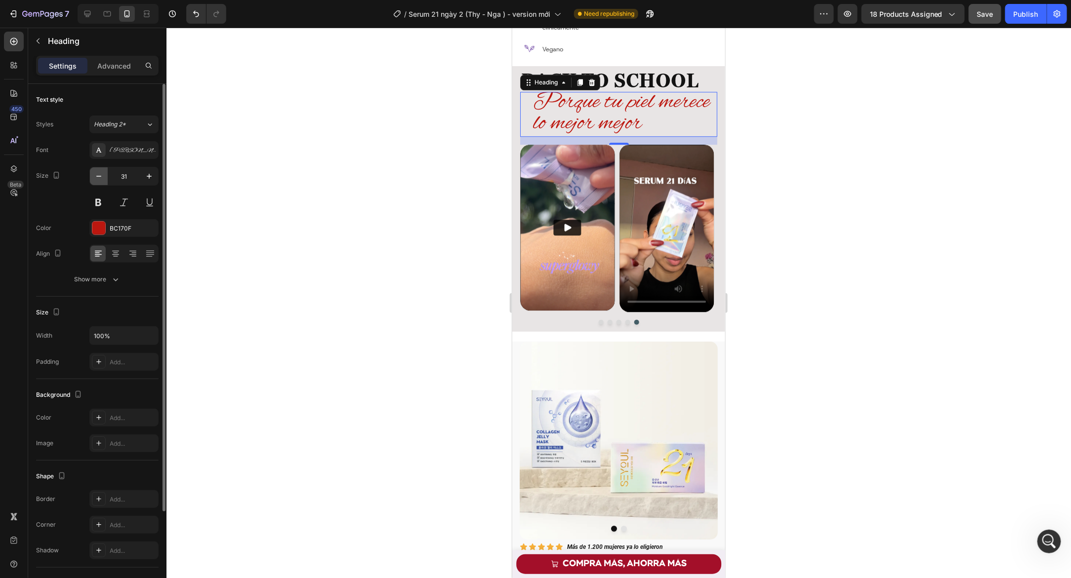
click at [97, 174] on icon "button" at bounding box center [99, 176] width 10 height 10
type input "30"
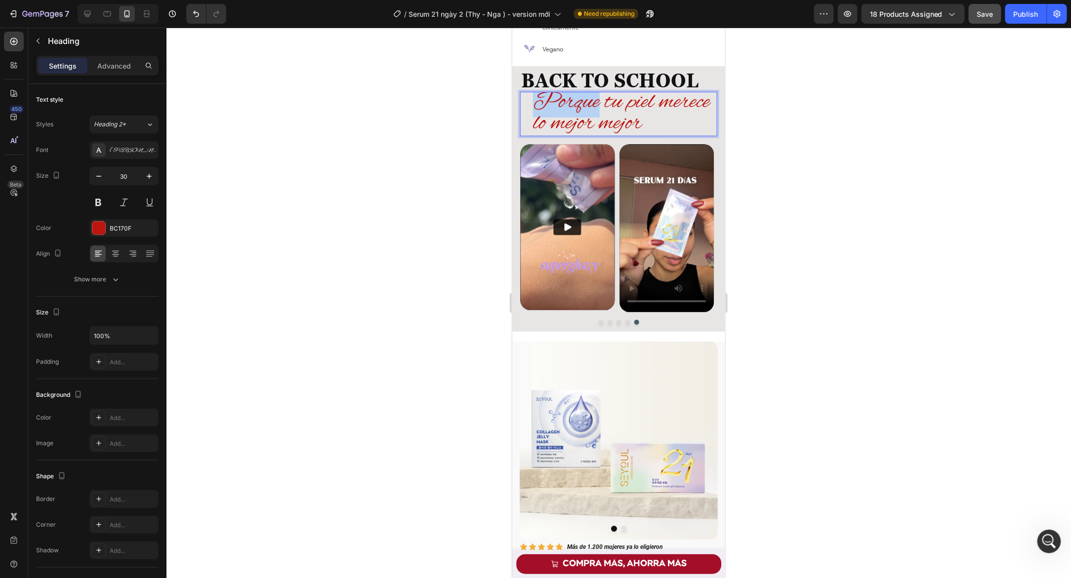
click at [559, 92] on span "Porque tu piel merece lo mejor mejor" at bounding box center [620, 112] width 177 height 51
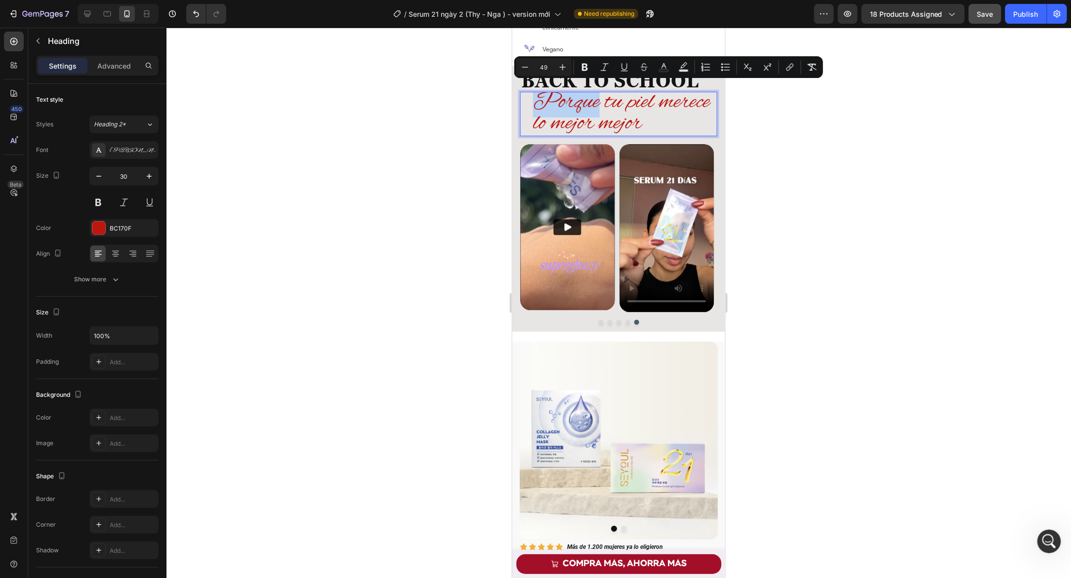
click at [514, 65] on div "Minus 49 Plus Bold Italic Underline Strikethrough Text Color Text Background Co…" at bounding box center [668, 67] width 309 height 22
click at [530, 67] on button "Minus" at bounding box center [525, 67] width 18 height 18
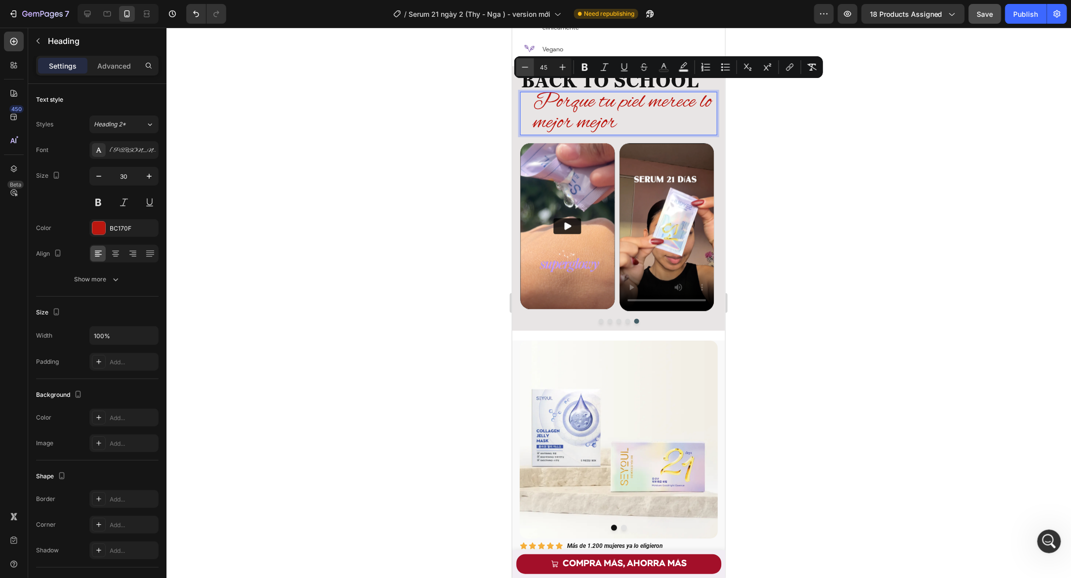
click at [530, 67] on button "Minus" at bounding box center [525, 67] width 18 height 18
click at [529, 67] on icon "Editor contextual toolbar" at bounding box center [525, 67] width 10 height 10
click at [526, 67] on icon "Editor contextual toolbar" at bounding box center [525, 67] width 6 height 0
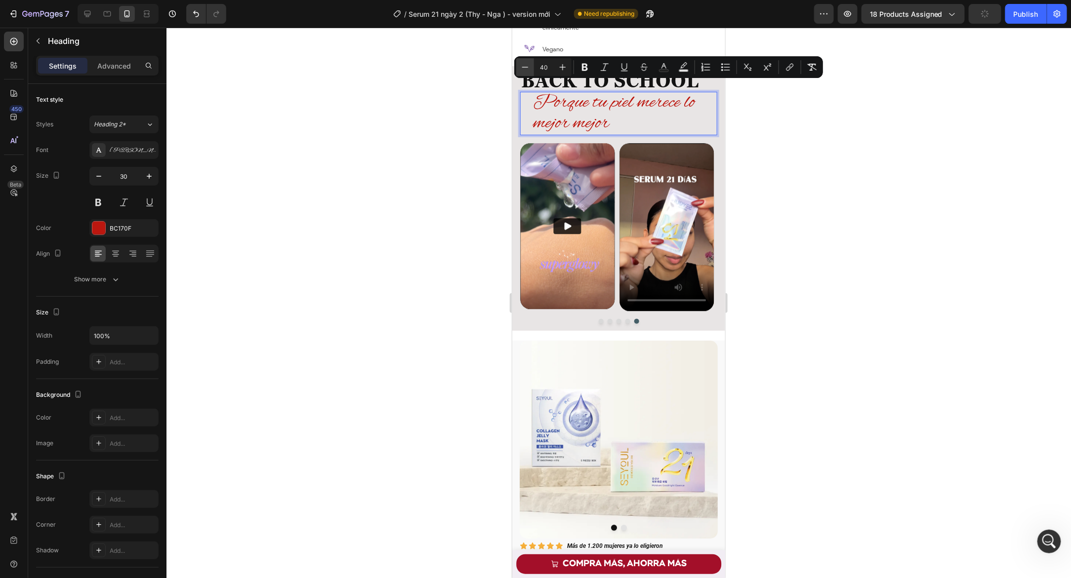
click at [526, 67] on icon "Editor contextual toolbar" at bounding box center [525, 67] width 6 height 0
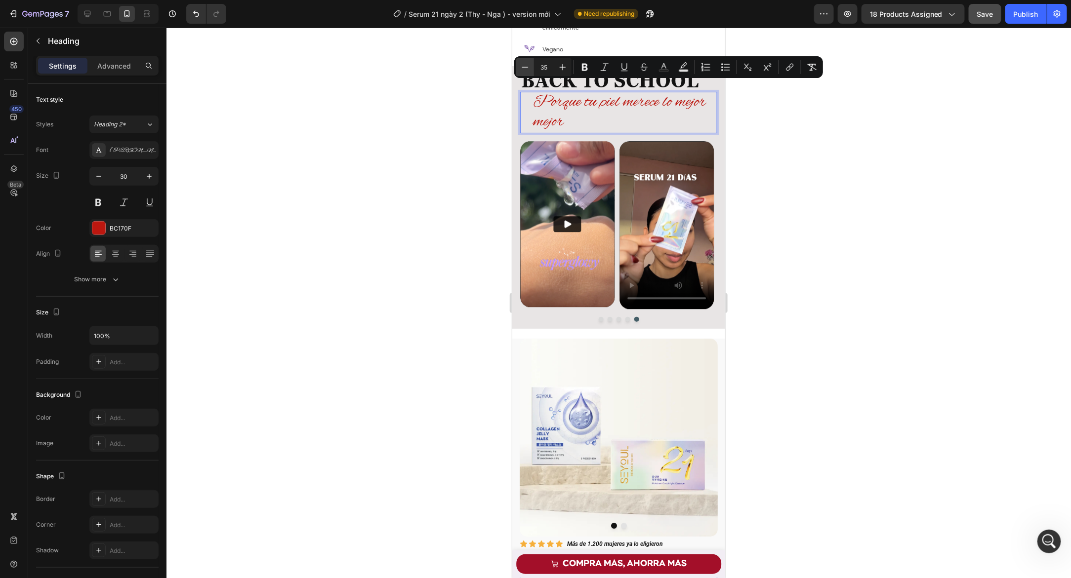
click at [526, 67] on icon "Editor contextual toolbar" at bounding box center [525, 67] width 6 height 0
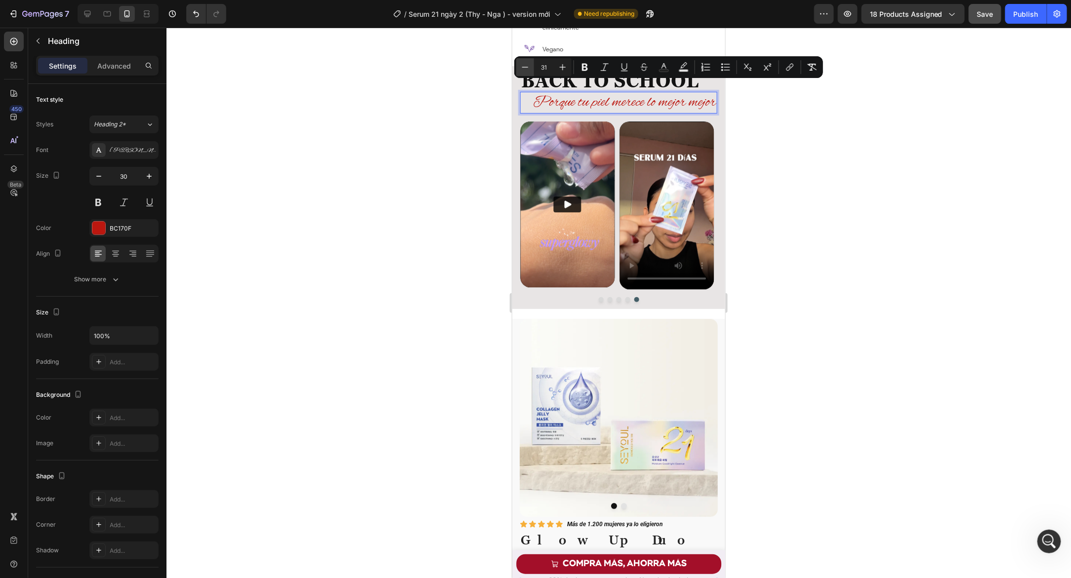
click at [526, 67] on icon "Editor contextual toolbar" at bounding box center [525, 67] width 6 height 0
type input "28"
click at [660, 95] on span "Porque tu piel merece lo mejor mejor" at bounding box center [615, 101] width 166 height 17
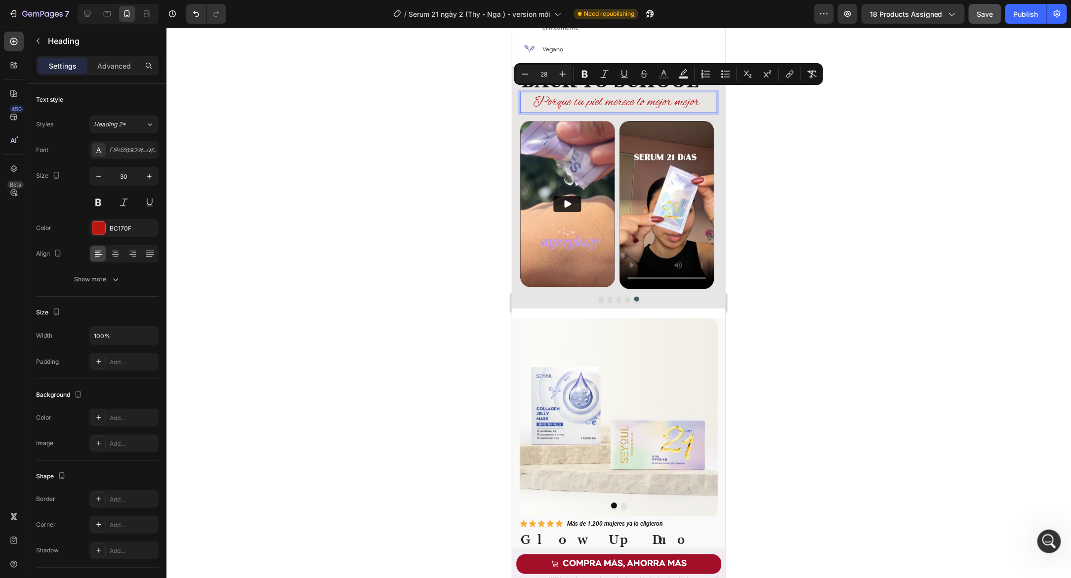
drag, startPoint x: 670, startPoint y: 96, endPoint x: 699, endPoint y: 98, distance: 29.7
click at [699, 98] on p "Porque tu piel merece lo mejor mejor" at bounding box center [623, 101] width 183 height 19
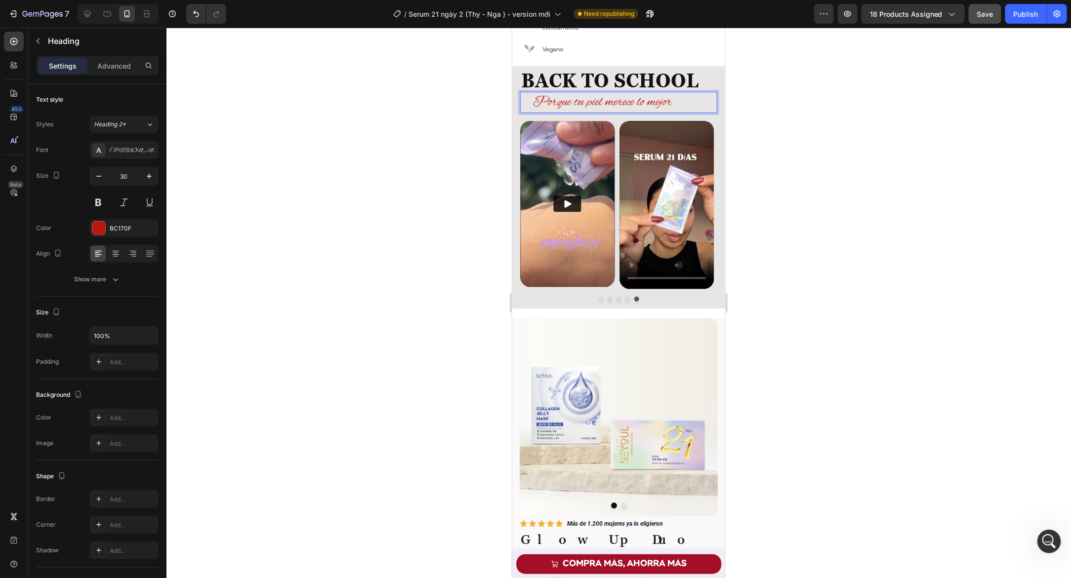
click at [548, 84] on h2 "BACK TO SCHOOL" at bounding box center [618, 80] width 197 height 28
click at [548, 68] on h2 "BACK TO SCHOOL" at bounding box center [618, 80] width 197 height 28
click at [548, 68] on p "BACK TO SCHOOL" at bounding box center [618, 80] width 195 height 26
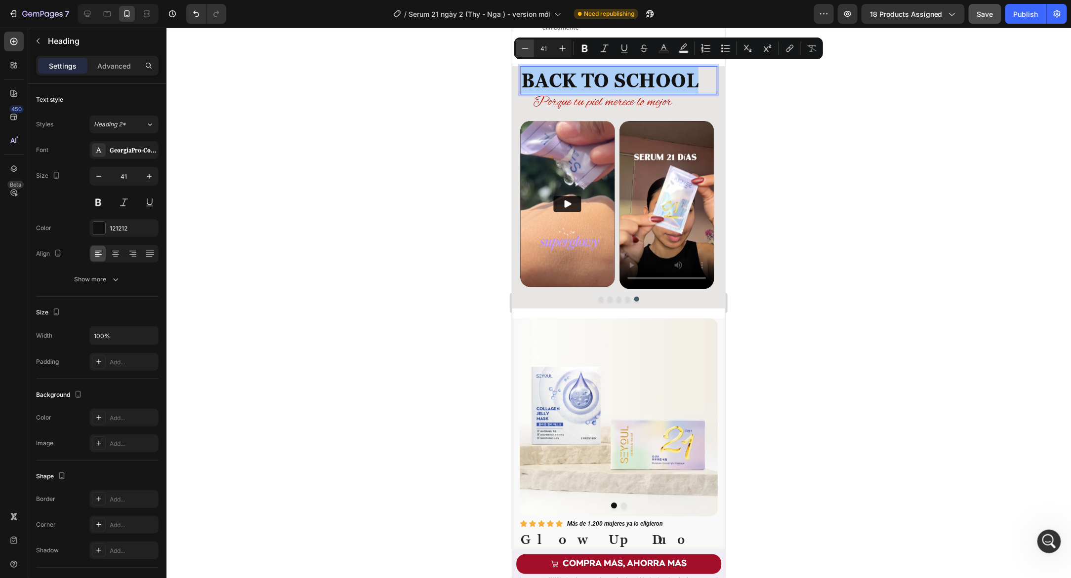
click at [520, 41] on button "Minus" at bounding box center [525, 49] width 18 height 18
click at [521, 42] on button "Minus" at bounding box center [525, 49] width 18 height 18
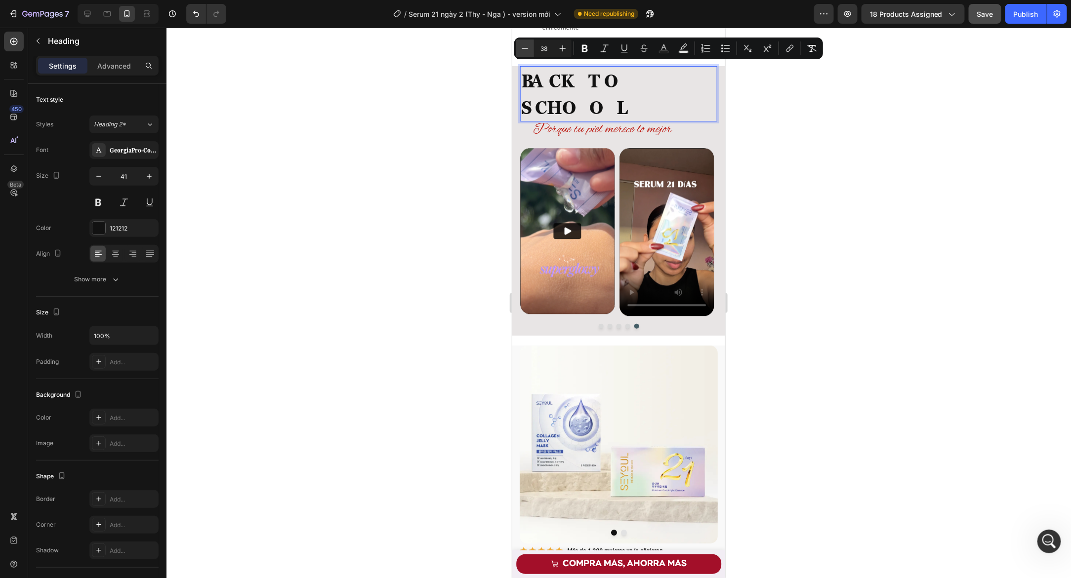
click at [521, 43] on icon "Editor contextual toolbar" at bounding box center [525, 48] width 10 height 10
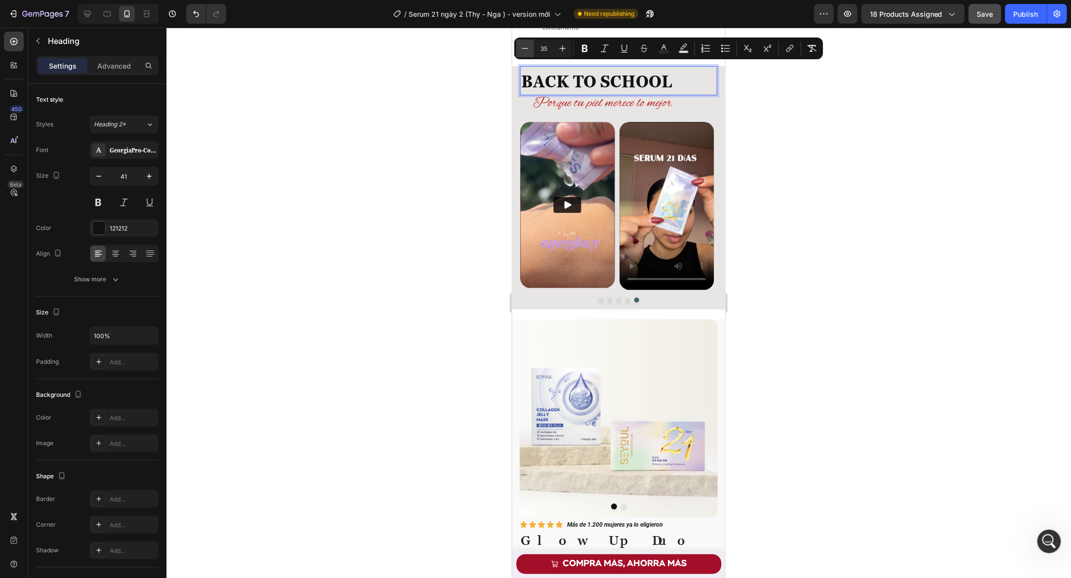
click at [521, 43] on icon "Editor contextual toolbar" at bounding box center [525, 48] width 10 height 10
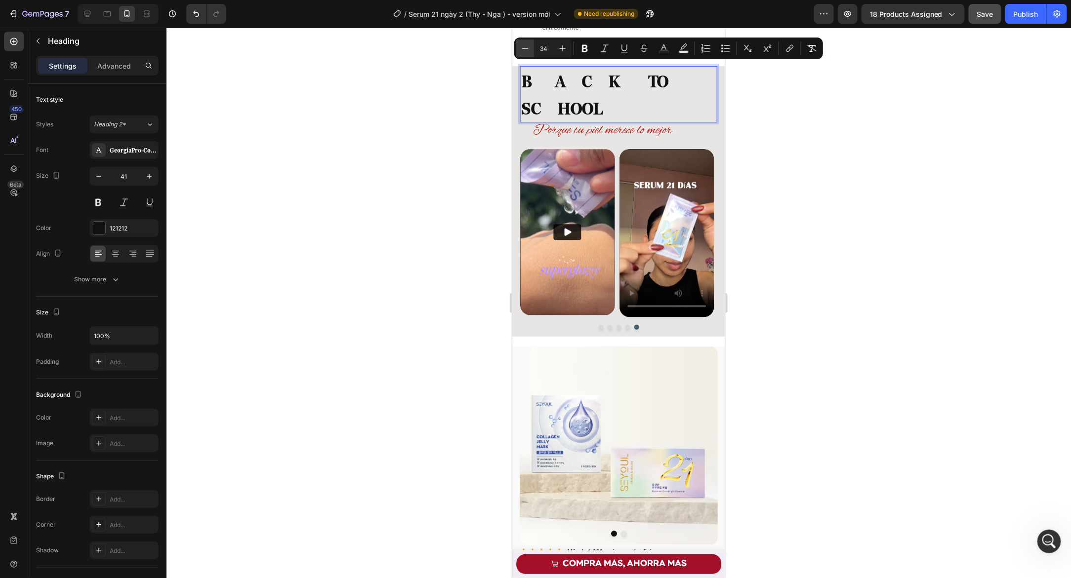
click at [521, 43] on icon "Editor contextual toolbar" at bounding box center [525, 48] width 10 height 10
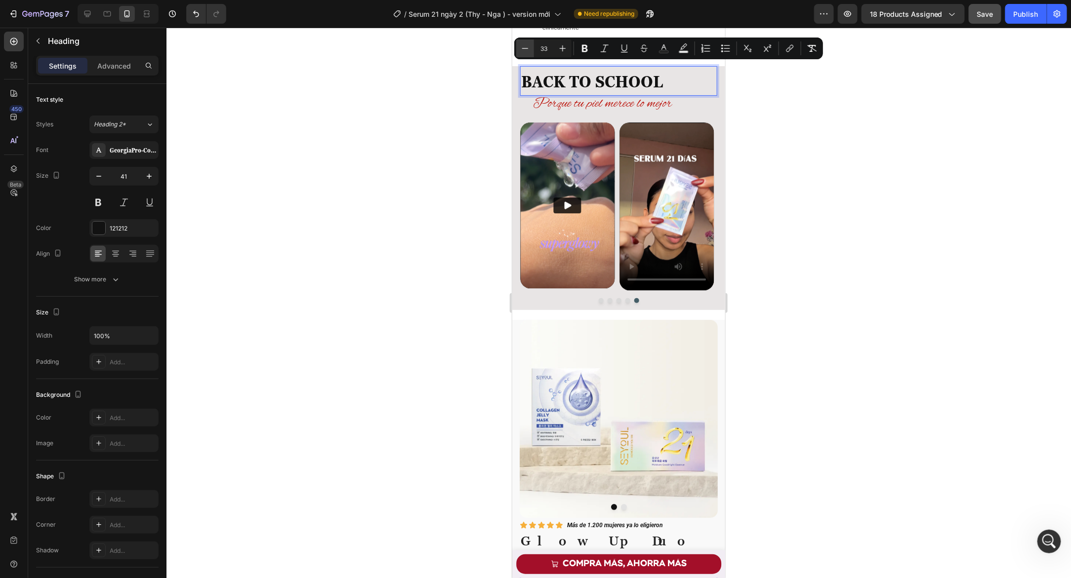
click at [521, 43] on icon "Editor contextual toolbar" at bounding box center [525, 48] width 10 height 10
type input "30"
click at [98, 177] on icon "button" at bounding box center [99, 176] width 10 height 10
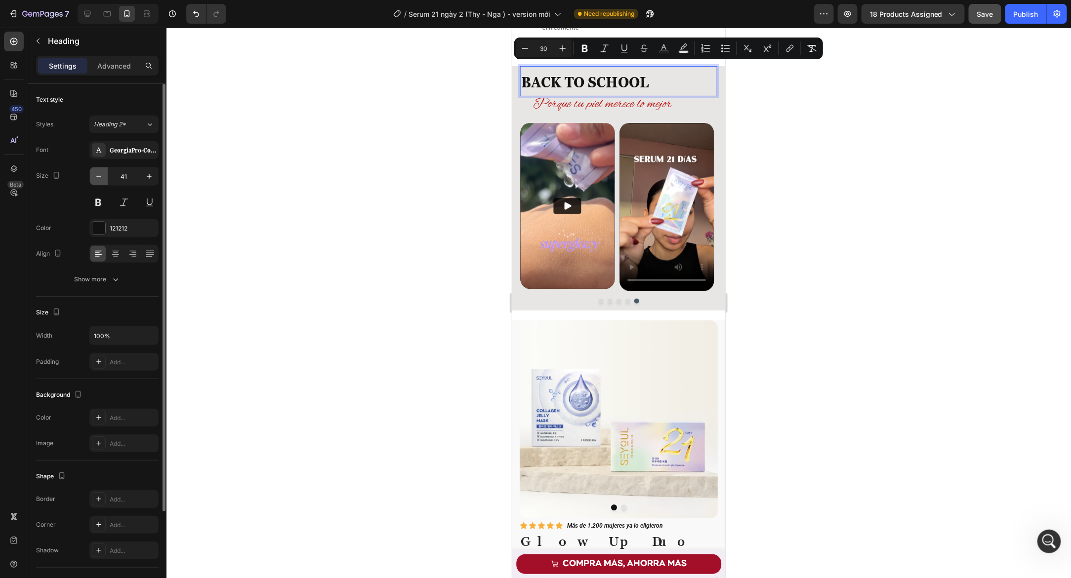
click at [98, 177] on icon "button" at bounding box center [99, 176] width 10 height 10
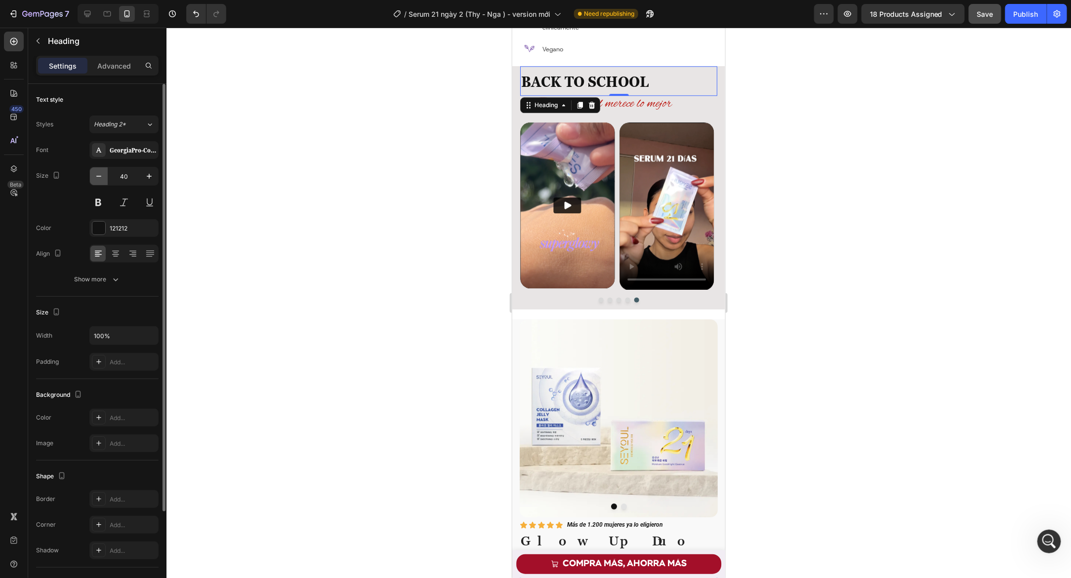
click at [98, 177] on icon "button" at bounding box center [99, 176] width 10 height 10
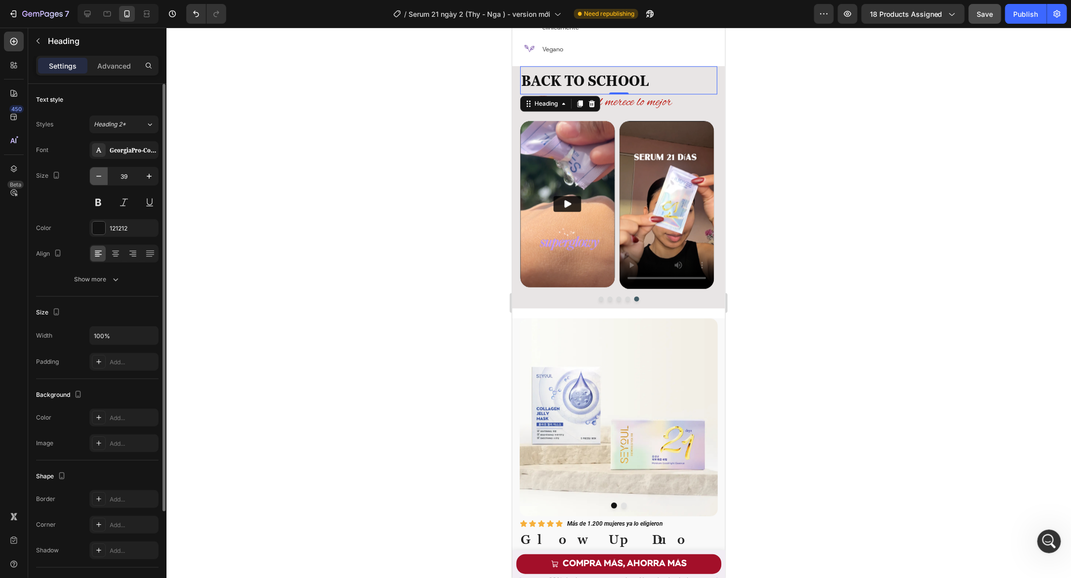
click at [98, 177] on icon "button" at bounding box center [99, 176] width 10 height 10
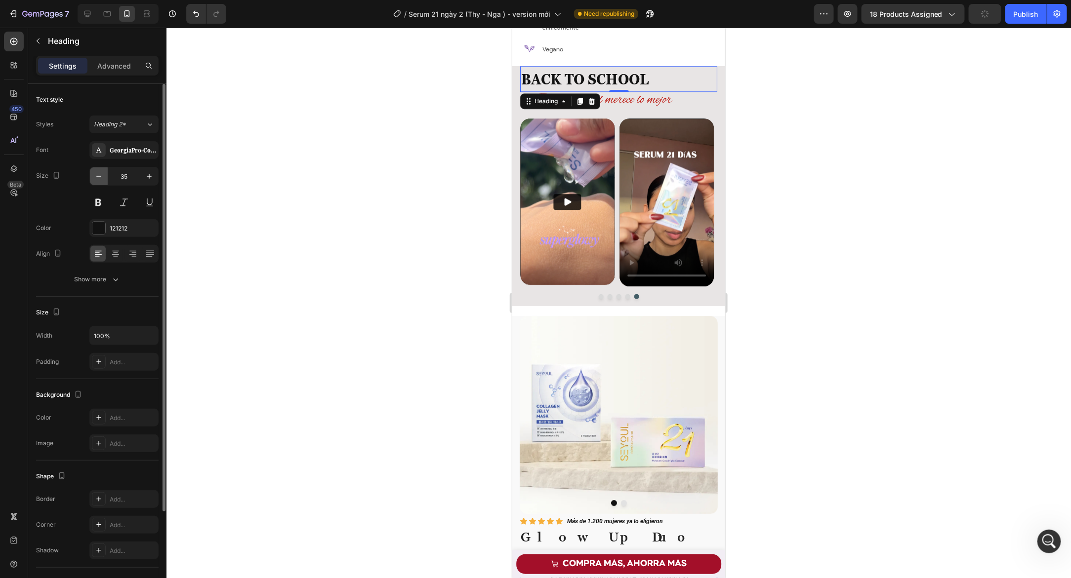
click at [98, 177] on icon "button" at bounding box center [99, 176] width 10 height 10
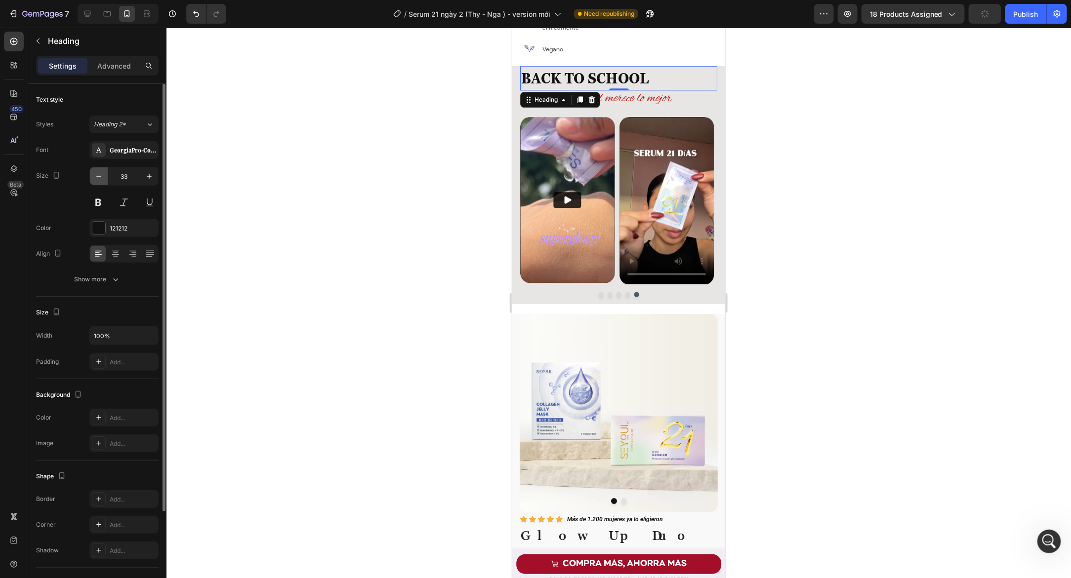
click at [98, 177] on icon "button" at bounding box center [99, 176] width 10 height 10
type input "32"
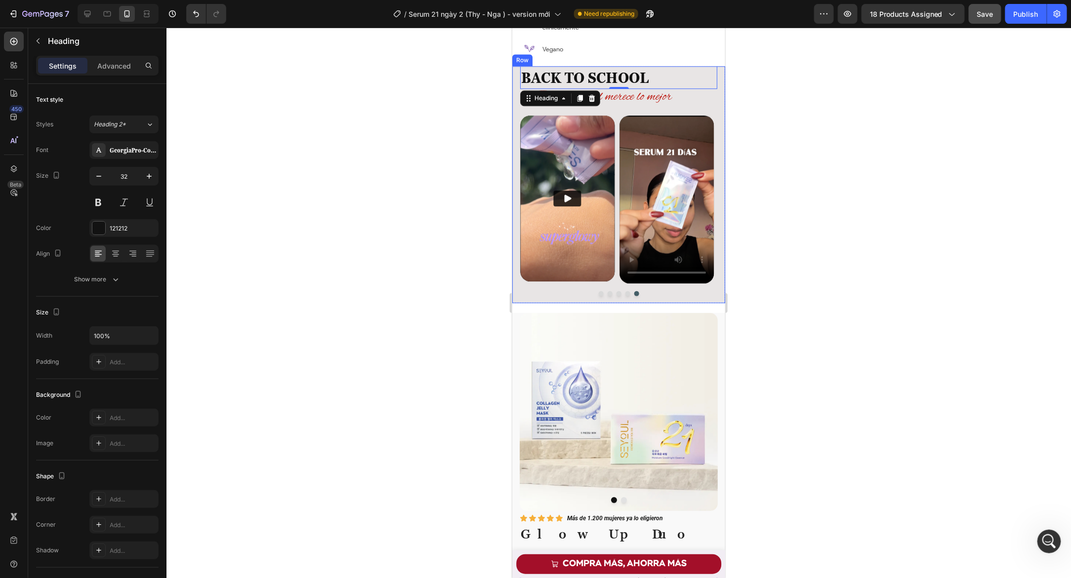
click at [657, 96] on span "Porque tu piel merece lo mejor" at bounding box center [601, 96] width 139 height 17
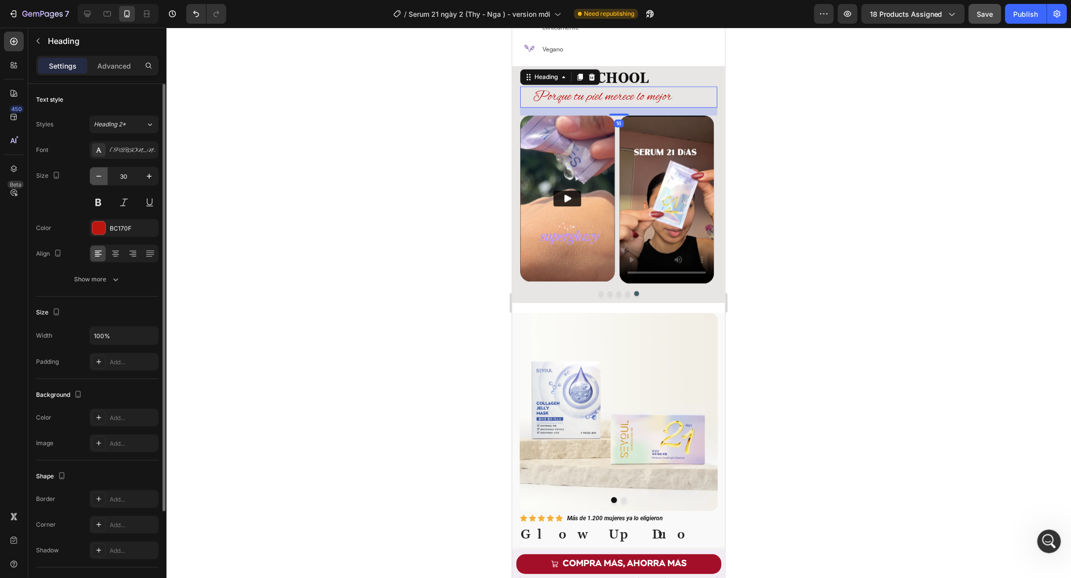
click at [96, 176] on icon "button" at bounding box center [99, 176] width 10 height 10
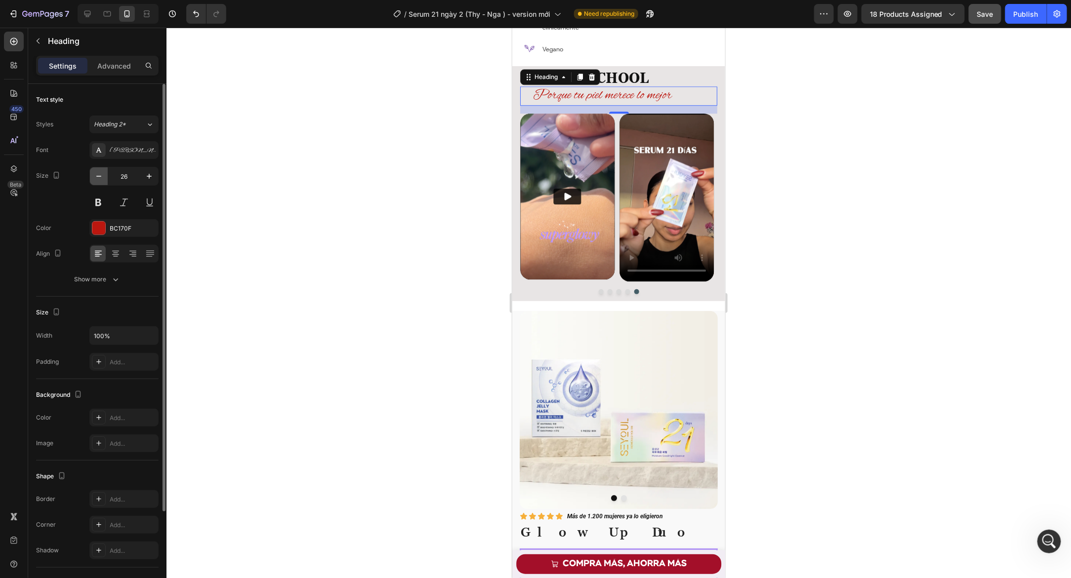
click at [96, 176] on icon "button" at bounding box center [99, 176] width 10 height 10
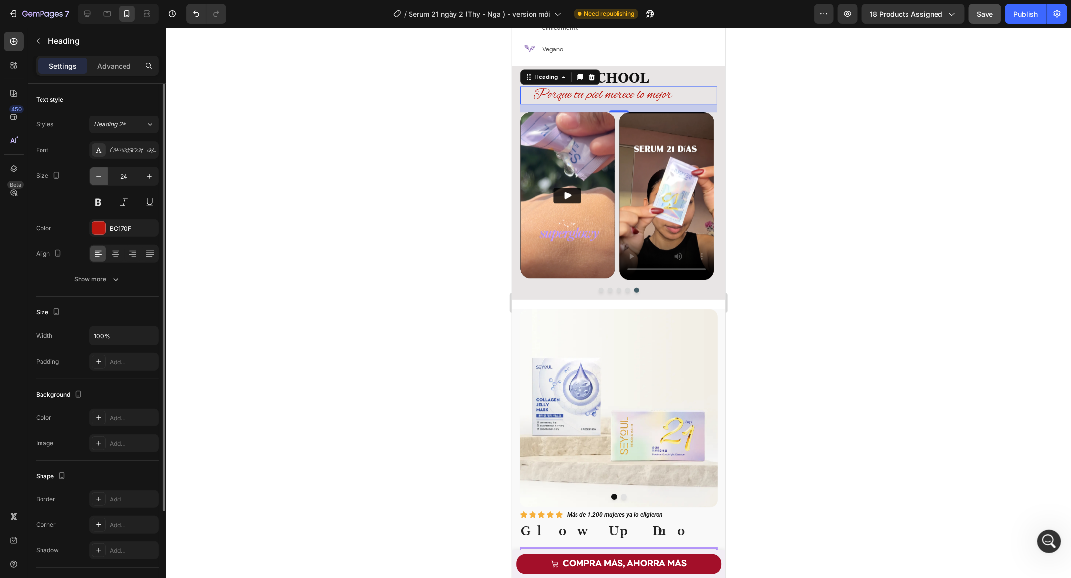
click at [96, 176] on icon "button" at bounding box center [99, 176] width 10 height 10
type input "21"
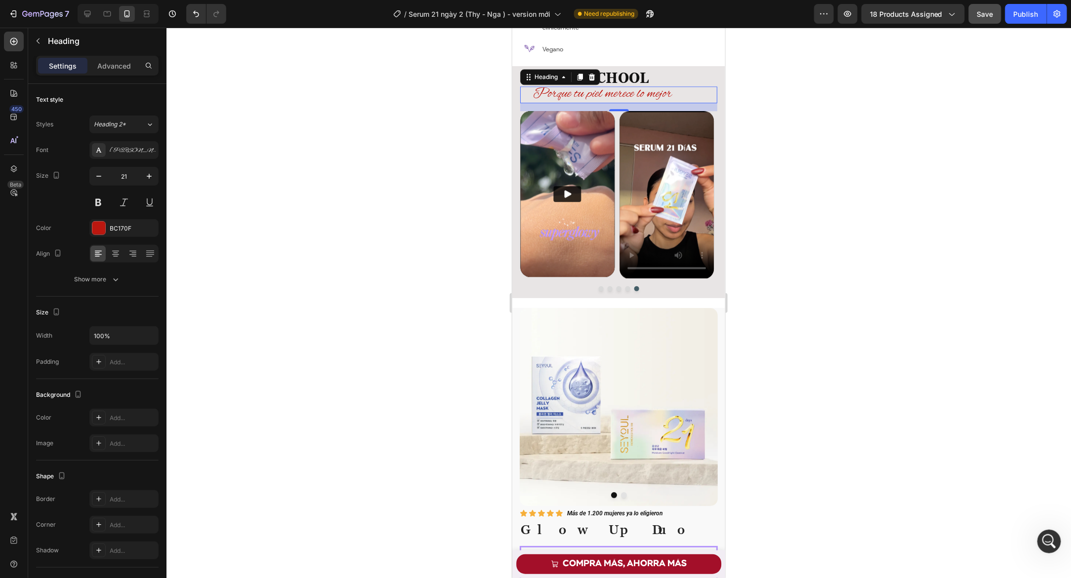
click at [274, 168] on div at bounding box center [618, 303] width 904 height 551
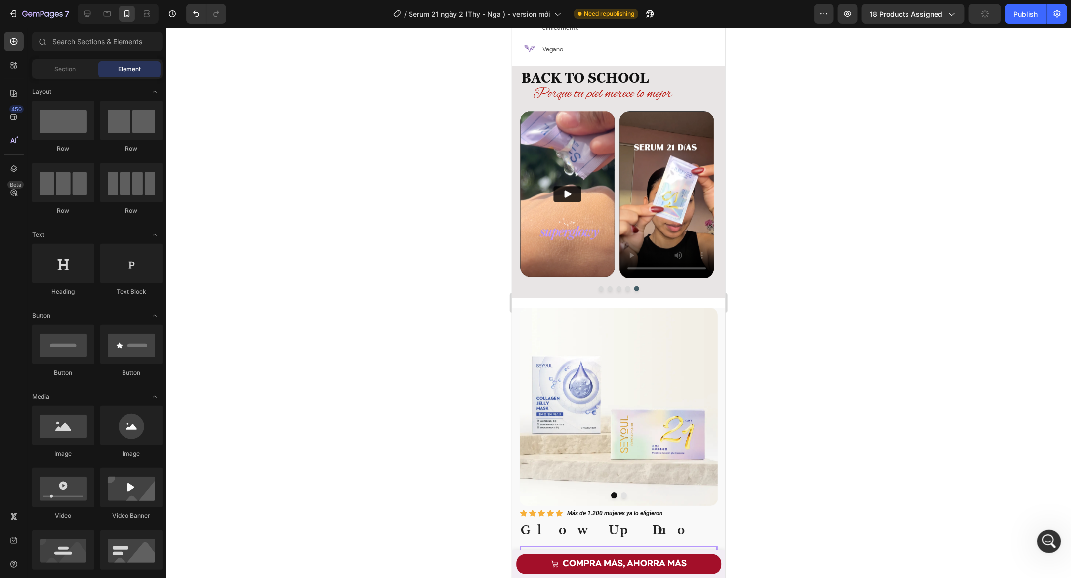
click at [449, 124] on div at bounding box center [618, 303] width 904 height 551
click at [516, 72] on div "⁠⁠⁠⁠⁠⁠⁠ BACK TO SCHOOL Heading ⁠⁠⁠⁠⁠⁠⁠ Porque tu piel merece lo mejor Heading V…" at bounding box center [618, 182] width 213 height 233
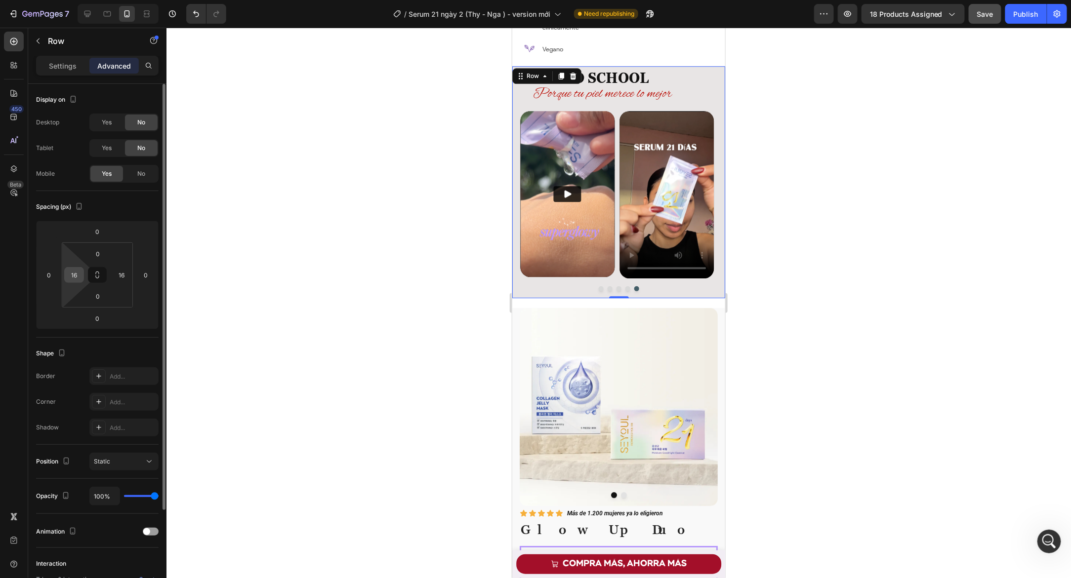
click at [78, 275] on input "16" at bounding box center [74, 275] width 15 height 15
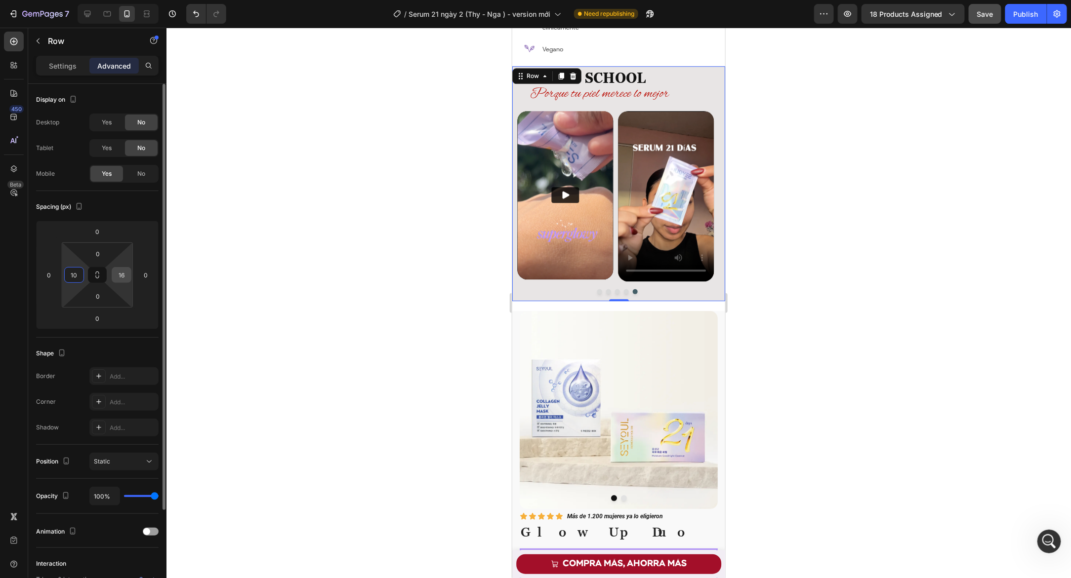
type input "10"
click at [122, 274] on input "16" at bounding box center [121, 275] width 15 height 15
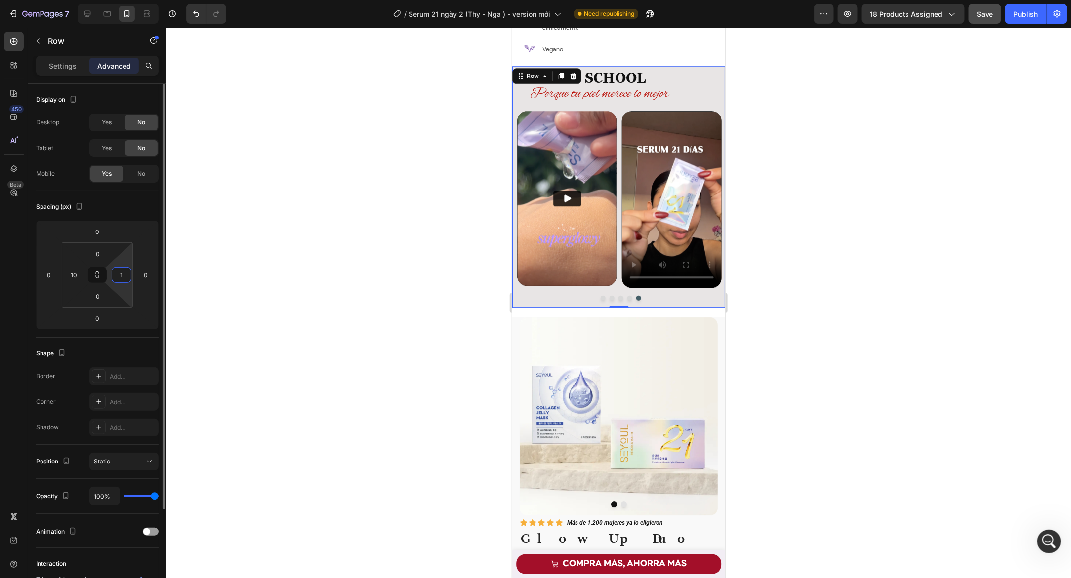
type input "10"
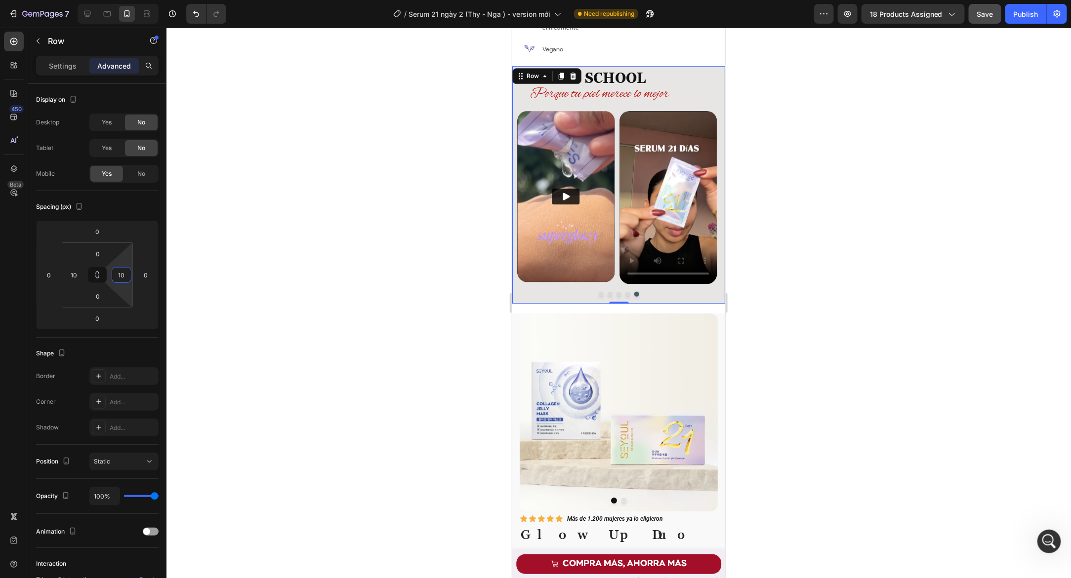
click at [309, 262] on div at bounding box center [618, 303] width 904 height 551
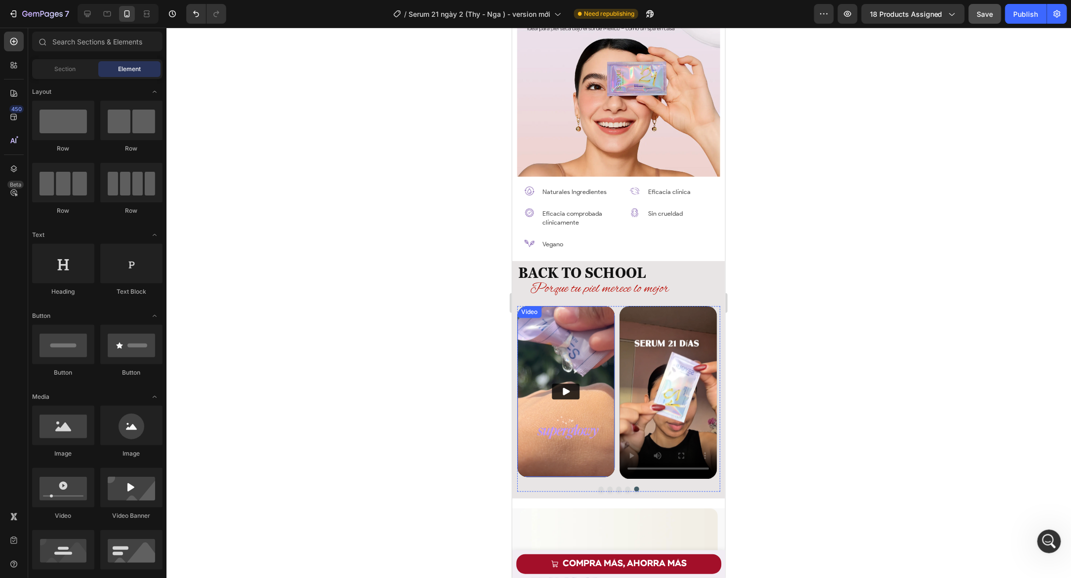
scroll to position [1144, 0]
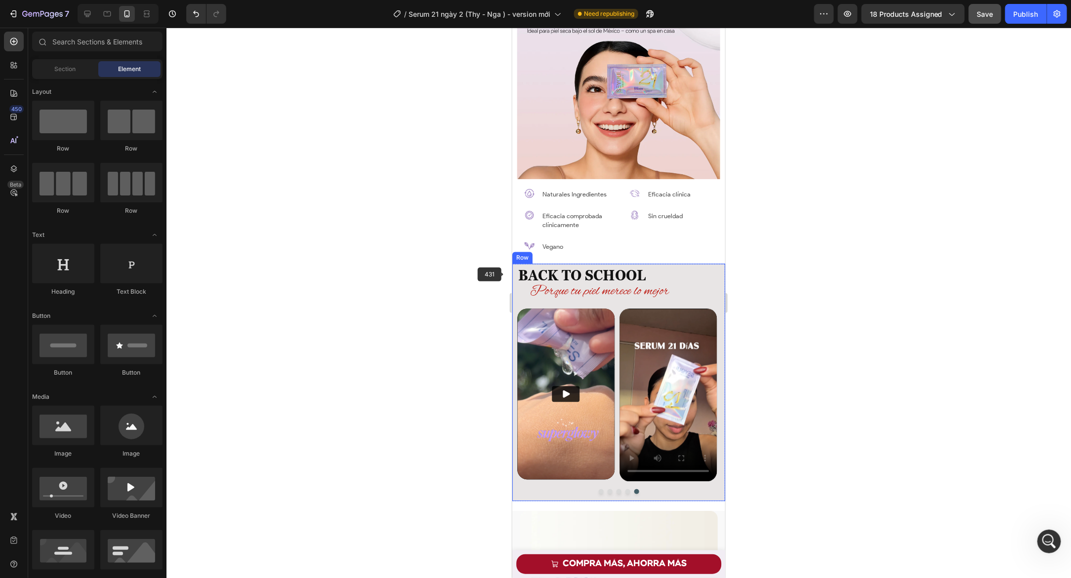
click at [515, 273] on div "⁠⁠⁠⁠⁠⁠⁠ BACK TO SCHOOL Heading ⁠⁠⁠⁠⁠⁠⁠ Porque tu piel merece lo mejor Heading V…" at bounding box center [618, 382] width 213 height 238
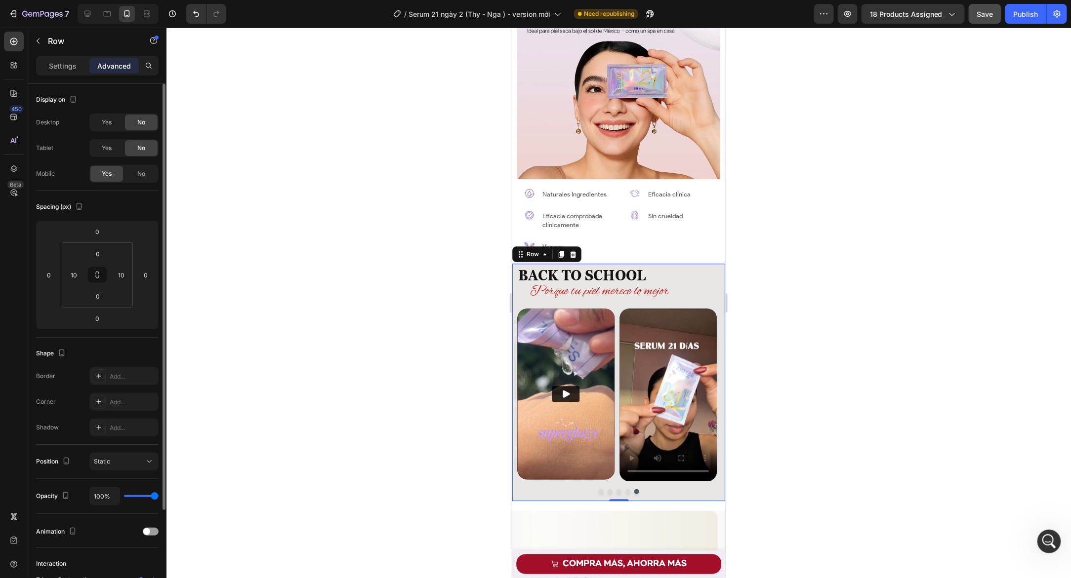
scroll to position [119, 0]
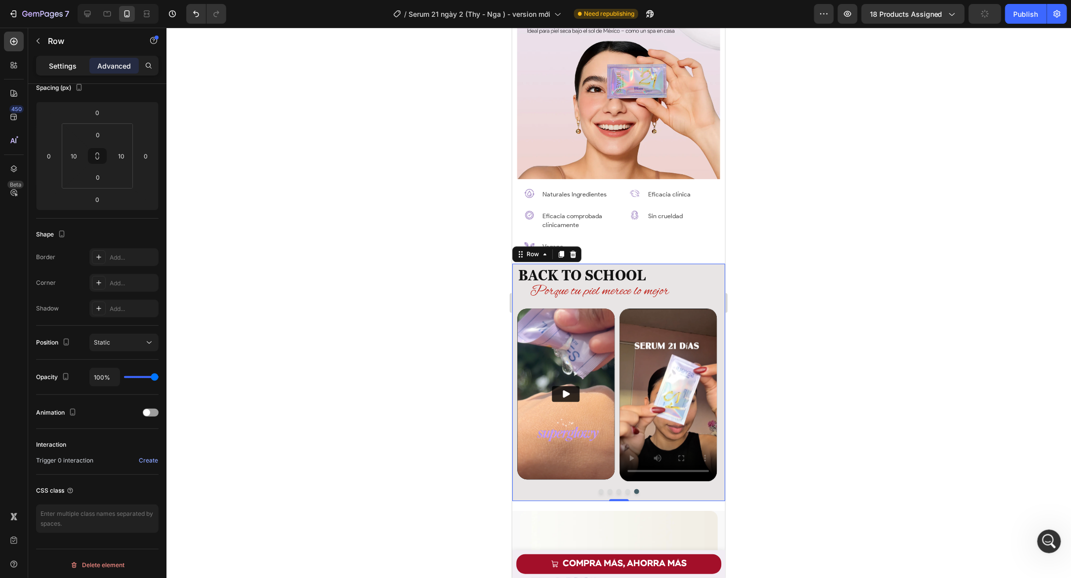
click at [68, 70] on p "Settings" at bounding box center [63, 66] width 28 height 10
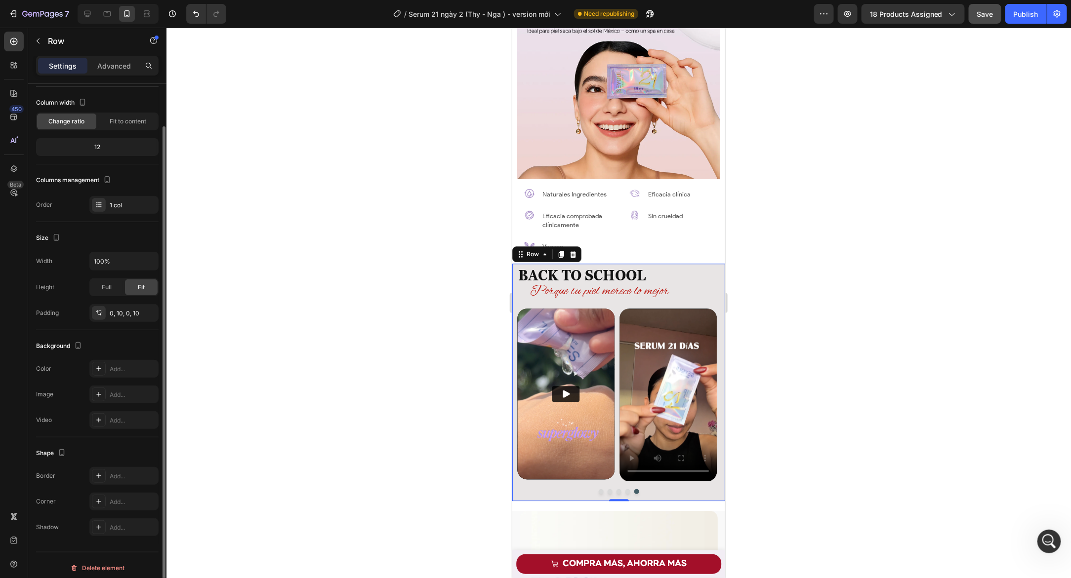
scroll to position [48, 0]
click at [525, 250] on div "Row" at bounding box center [532, 253] width 16 height 9
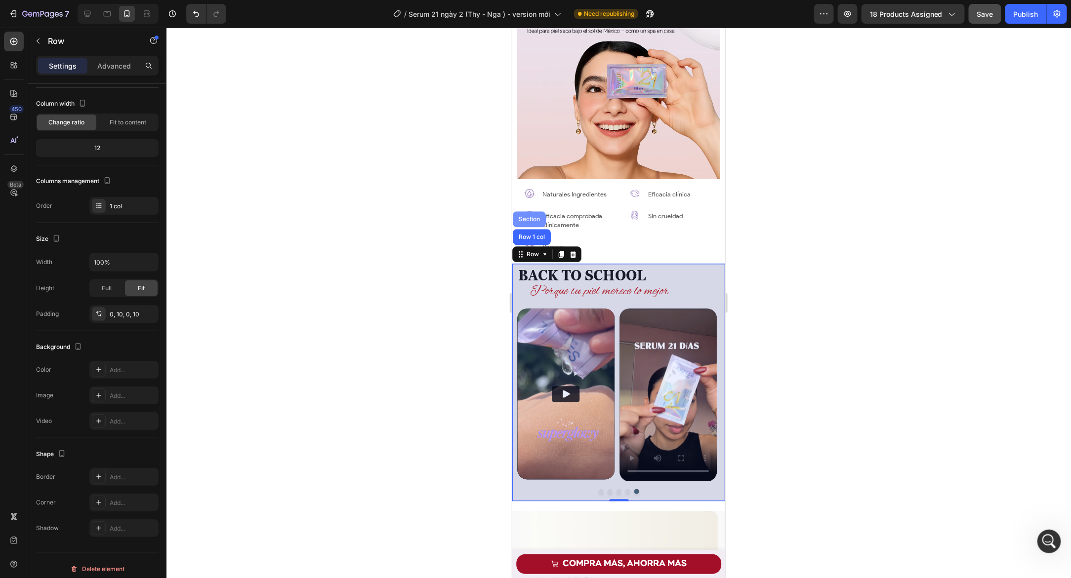
click at [529, 217] on div "Section" at bounding box center [528, 219] width 33 height 16
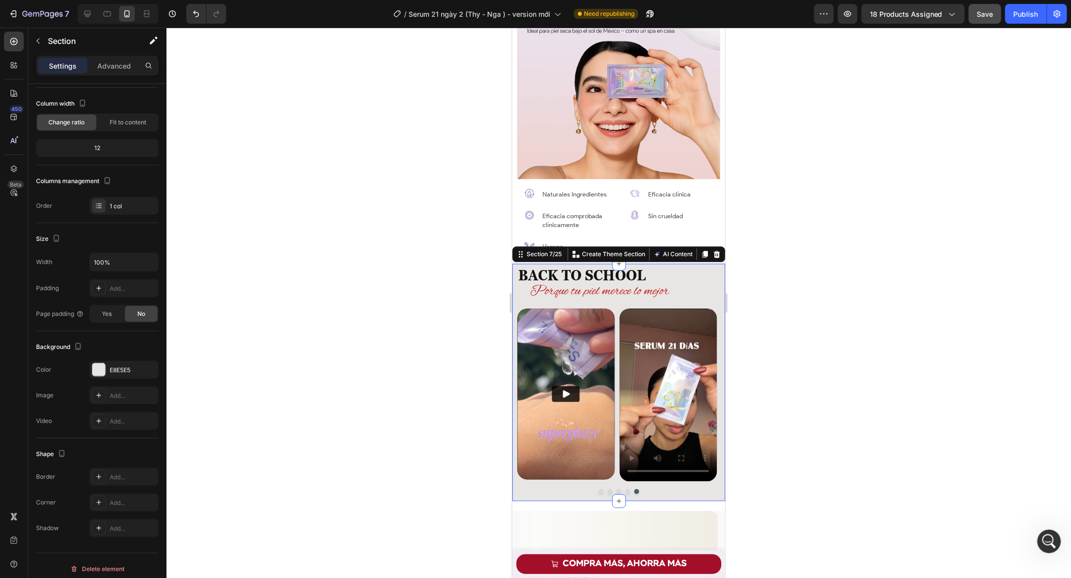
scroll to position [0, 0]
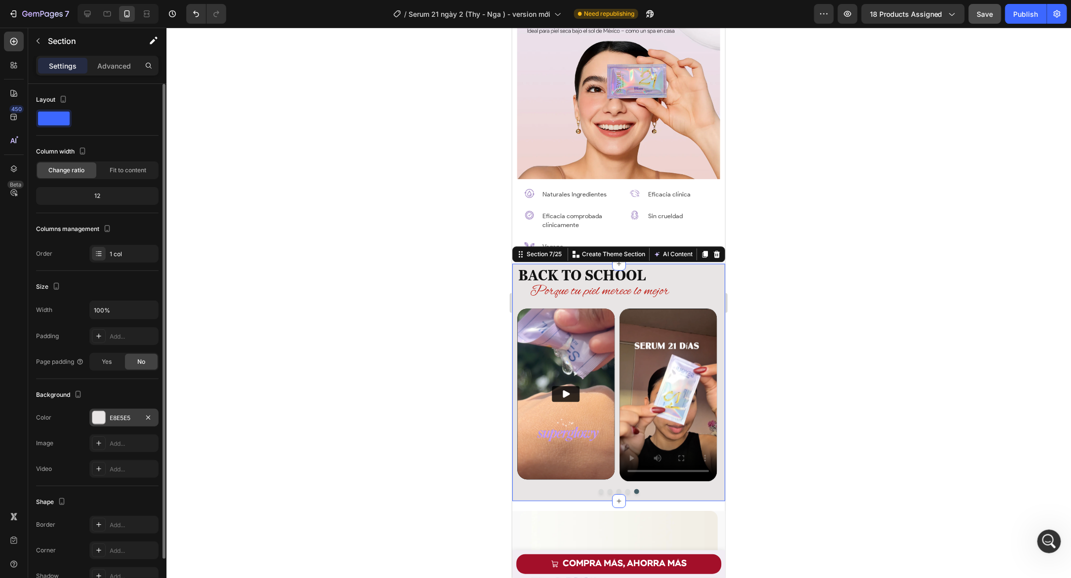
click at [111, 420] on div "E8E5E5" at bounding box center [124, 418] width 29 height 9
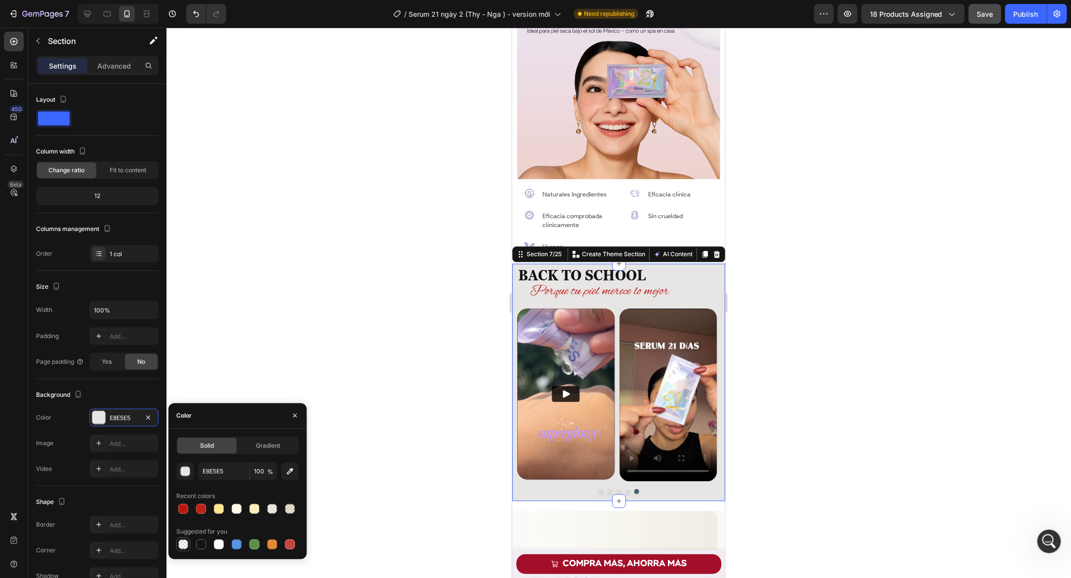
click at [178, 545] on div at bounding box center [183, 545] width 12 height 12
type input "000000"
type input "0"
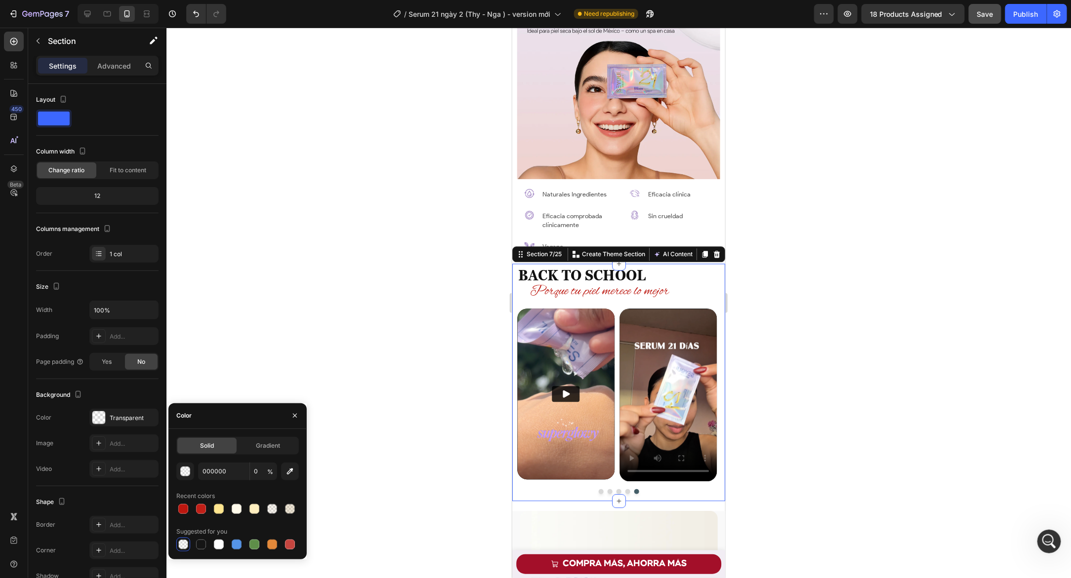
click at [259, 371] on div at bounding box center [618, 303] width 904 height 551
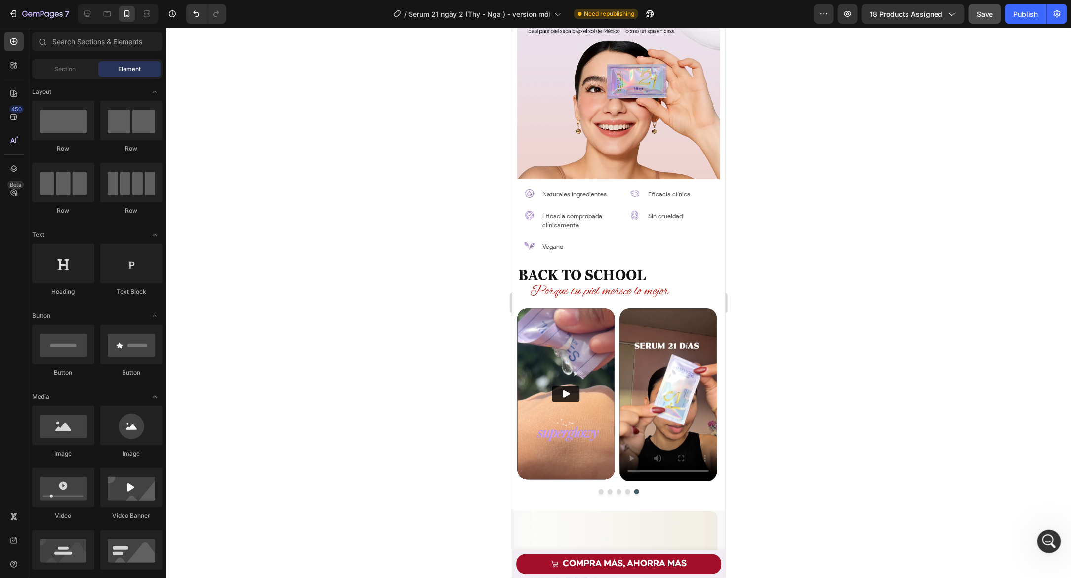
click at [426, 358] on div at bounding box center [618, 303] width 904 height 551
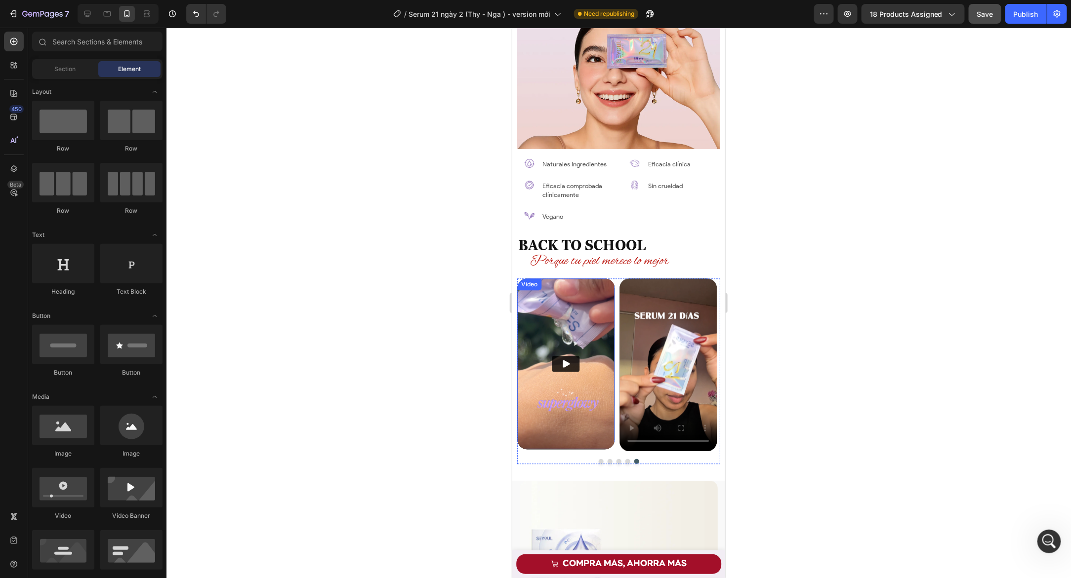
scroll to position [1207, 0]
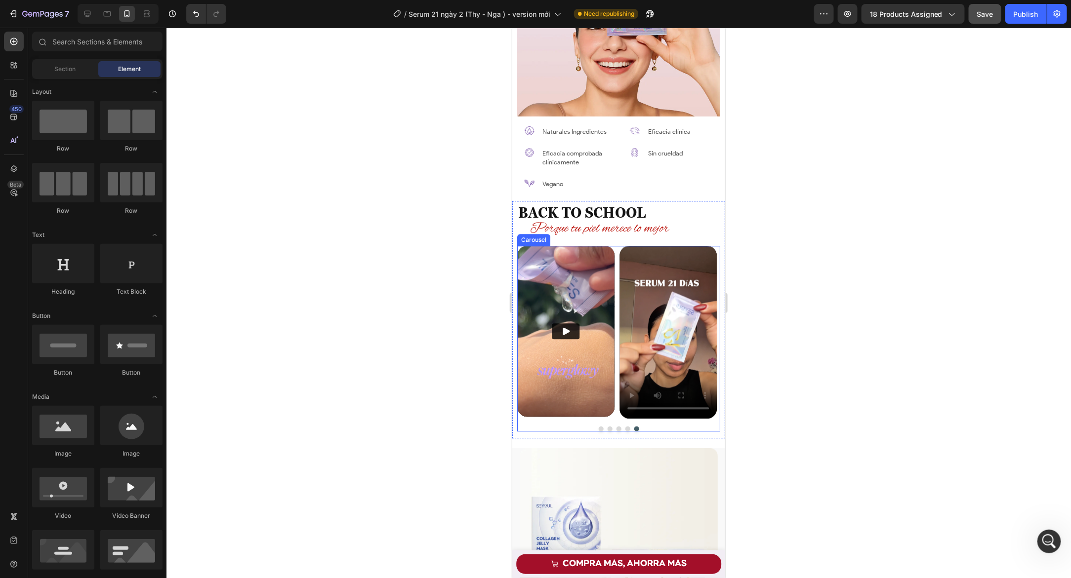
click at [598, 426] on button "Dot" at bounding box center [600, 428] width 5 height 5
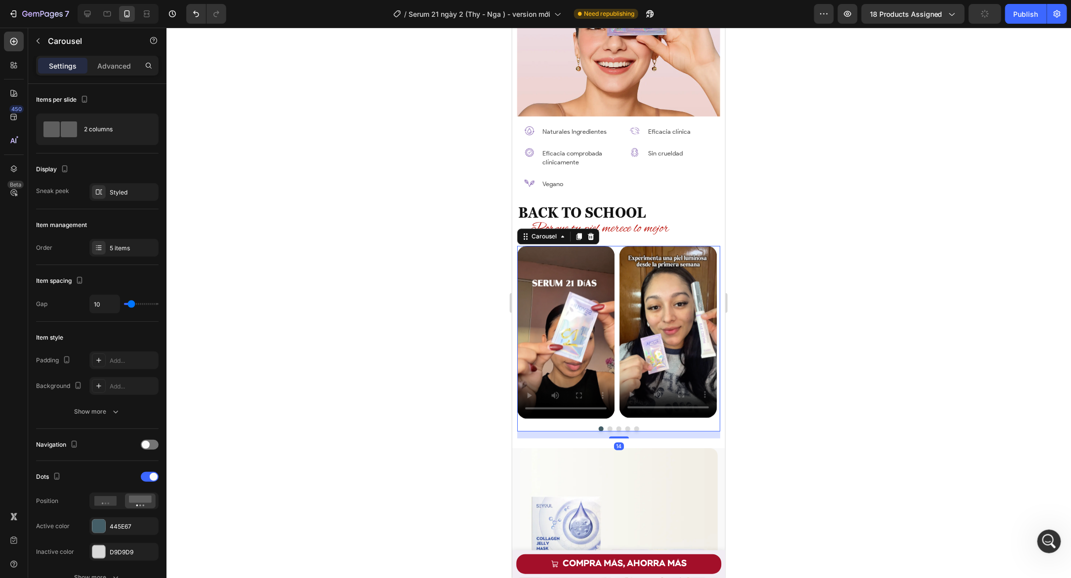
click at [455, 399] on div at bounding box center [618, 303] width 904 height 551
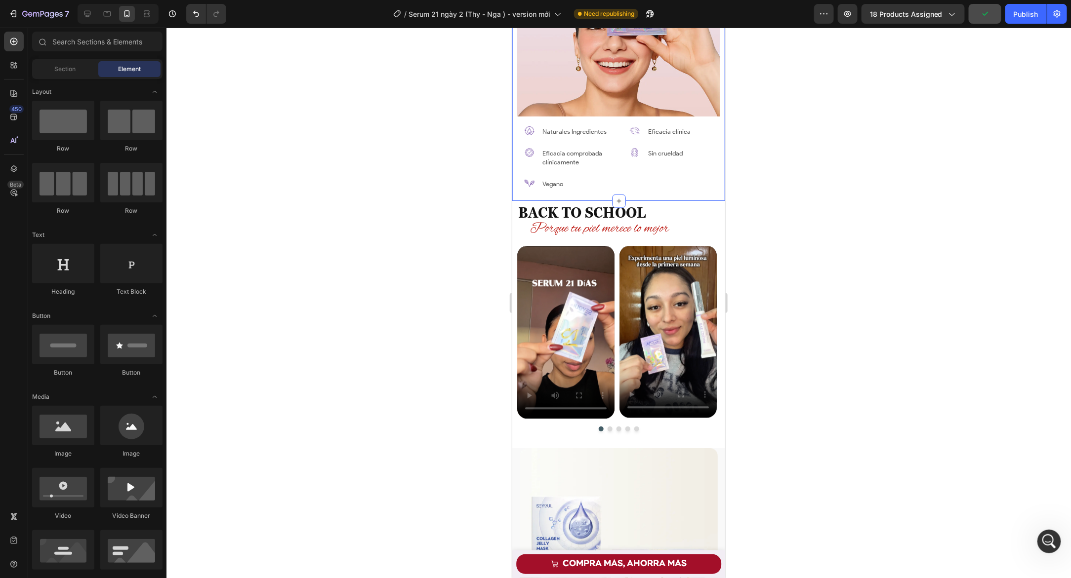
click at [512, 195] on div "Image Image Naturales Ingredientes Text Block Row Image Eficacia comprobada clí…" at bounding box center [618, 31] width 213 height 338
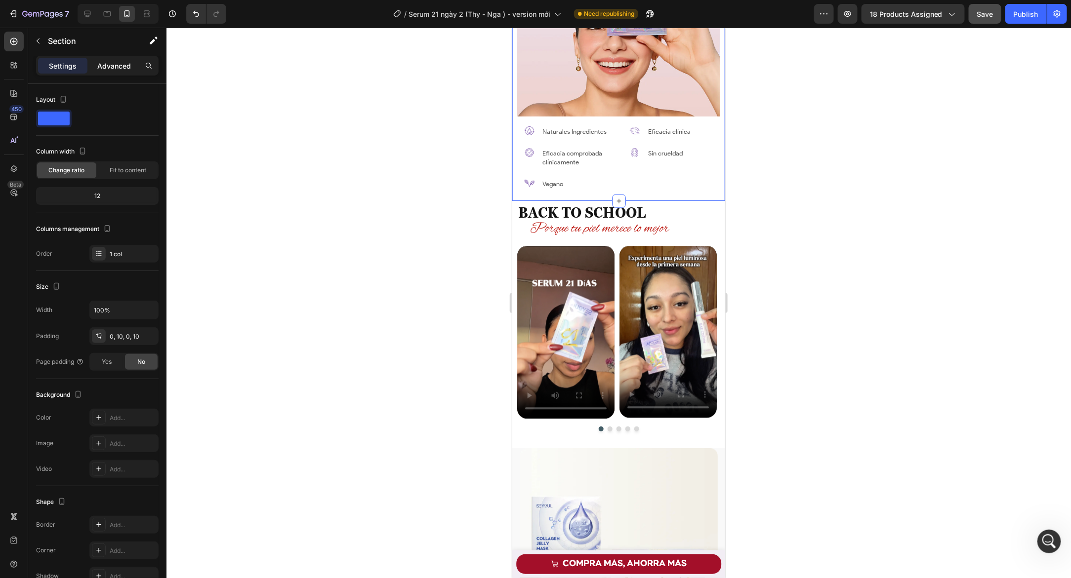
click at [115, 61] on p "Advanced" at bounding box center [114, 66] width 34 height 10
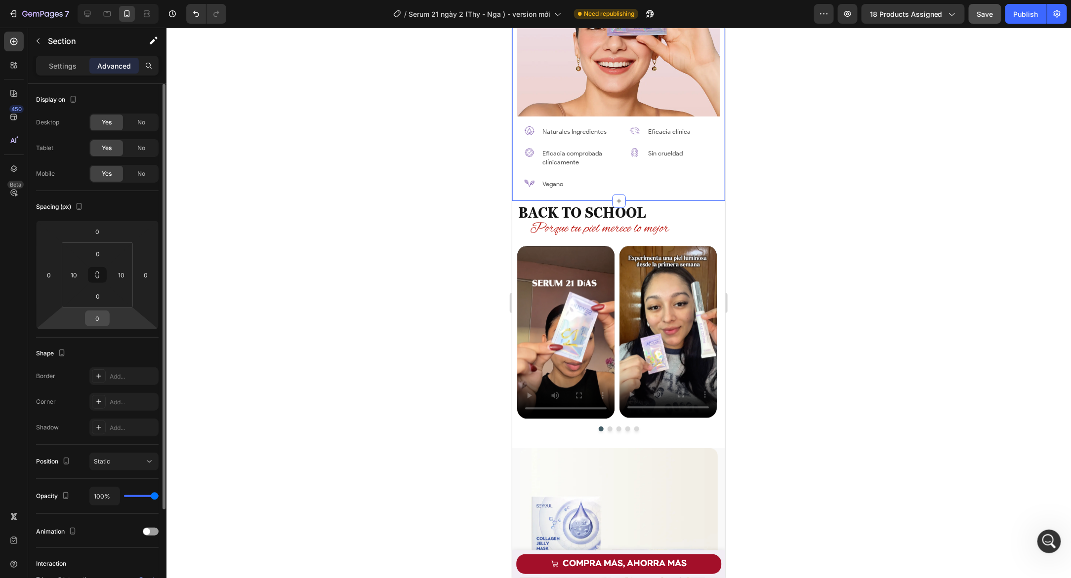
click at [103, 315] on input "0" at bounding box center [97, 318] width 20 height 15
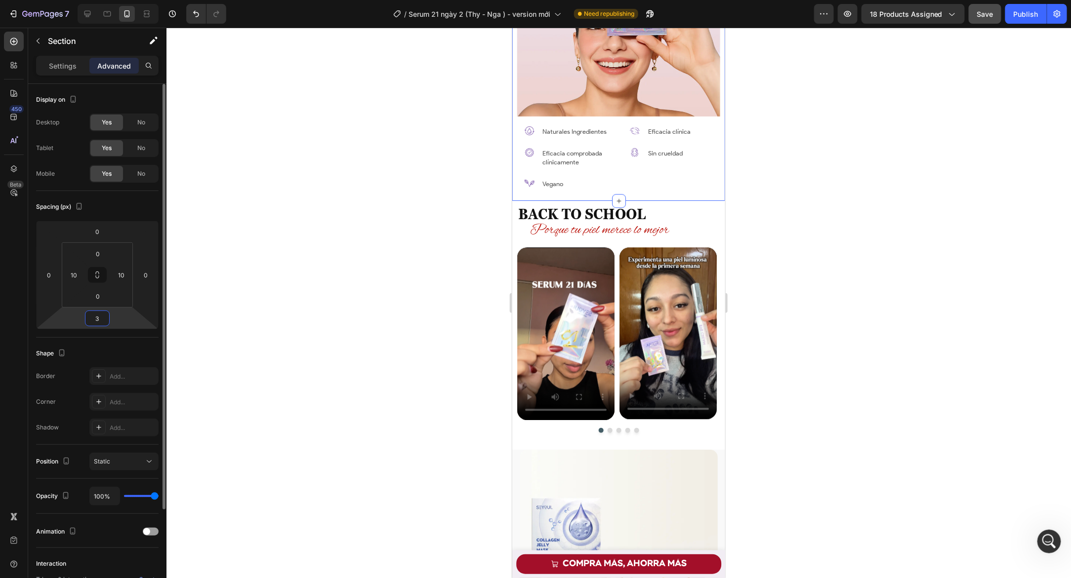
type input "30"
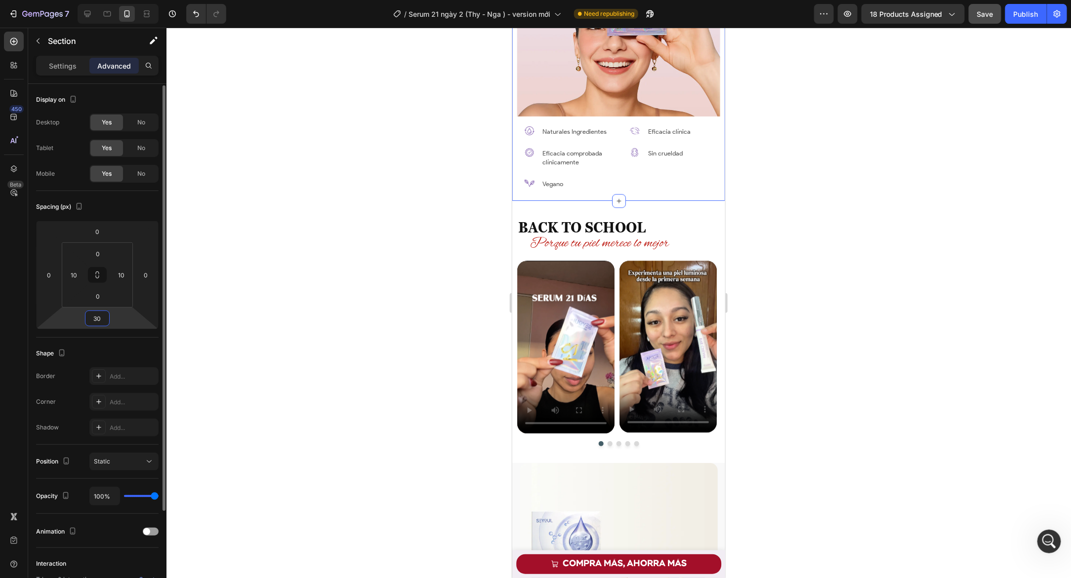
scroll to position [1, 0]
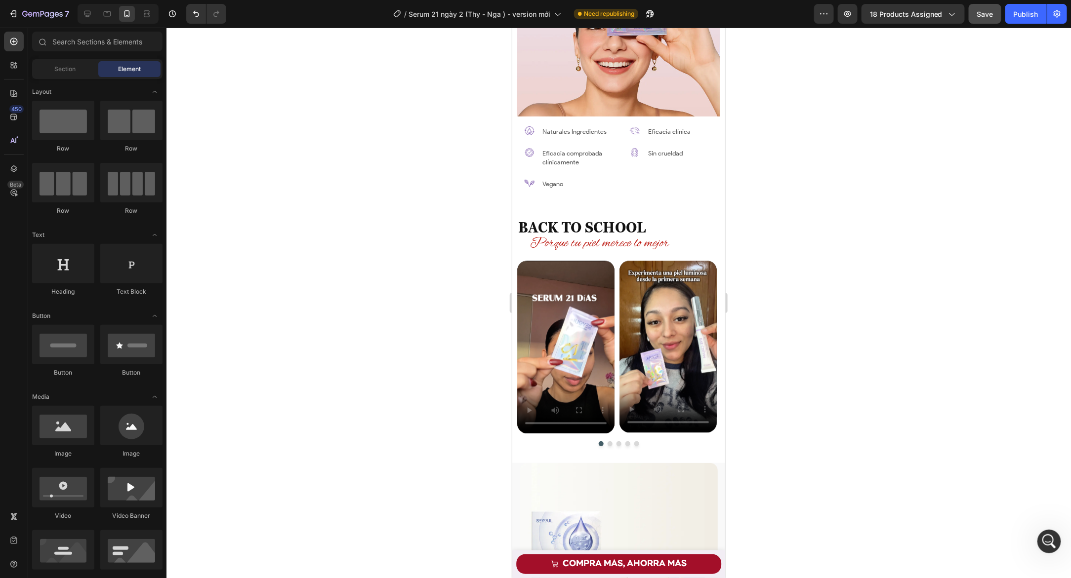
click at [518, 225] on span "BACK TO SCHOOL" at bounding box center [581, 226] width 127 height 17
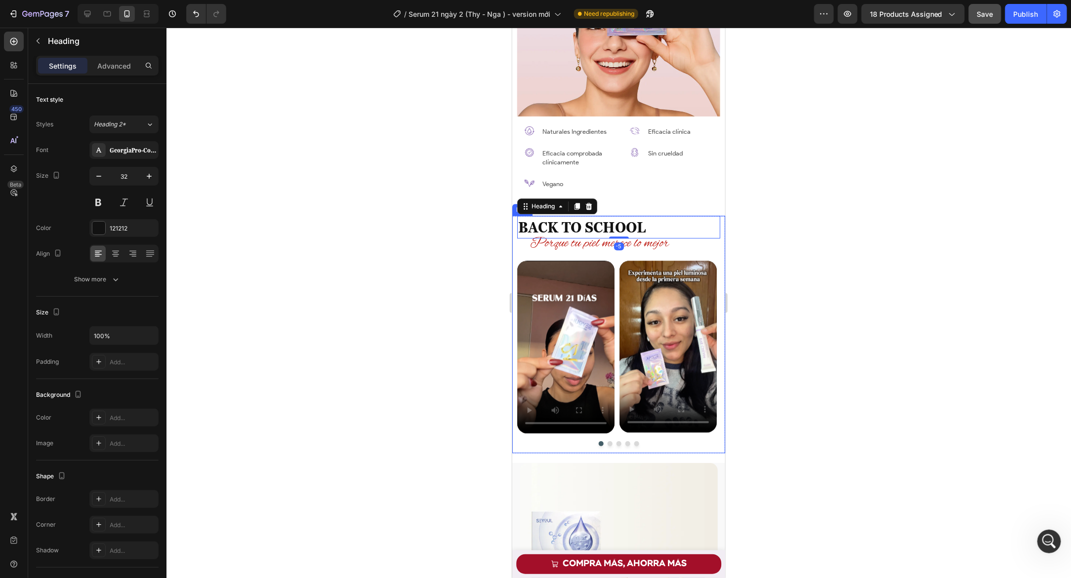
click at [516, 225] on div "⁠⁠⁠⁠⁠⁠⁠ BACK TO SCHOOL Heading -5 ⁠⁠⁠⁠⁠⁠⁠ Porque tu piel merece lo mejor Headin…" at bounding box center [618, 334] width 213 height 238
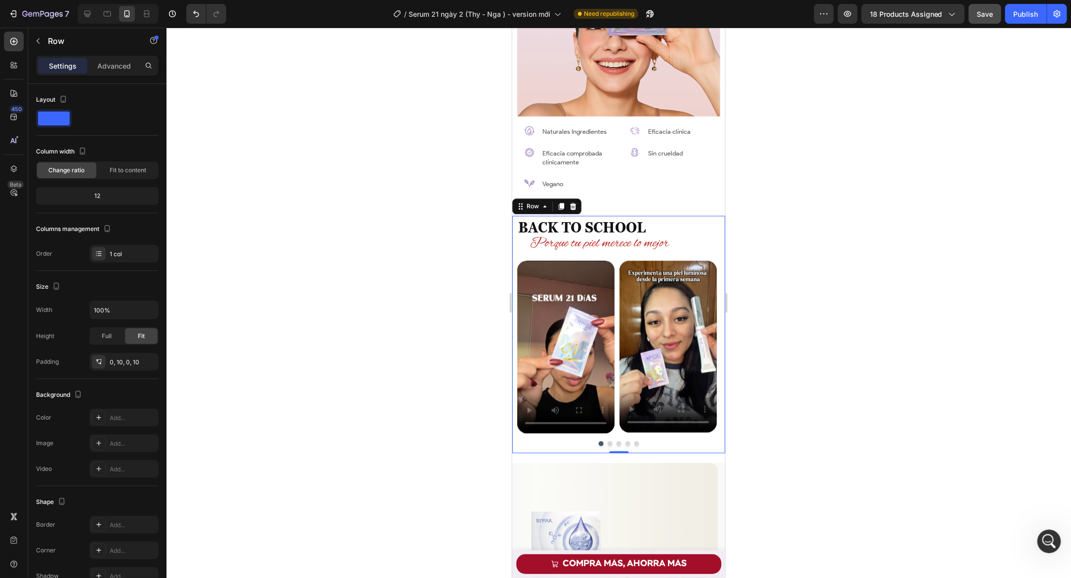
click at [519, 207] on div "Row" at bounding box center [546, 206] width 69 height 16
click at [521, 204] on icon at bounding box center [520, 206] width 8 height 8
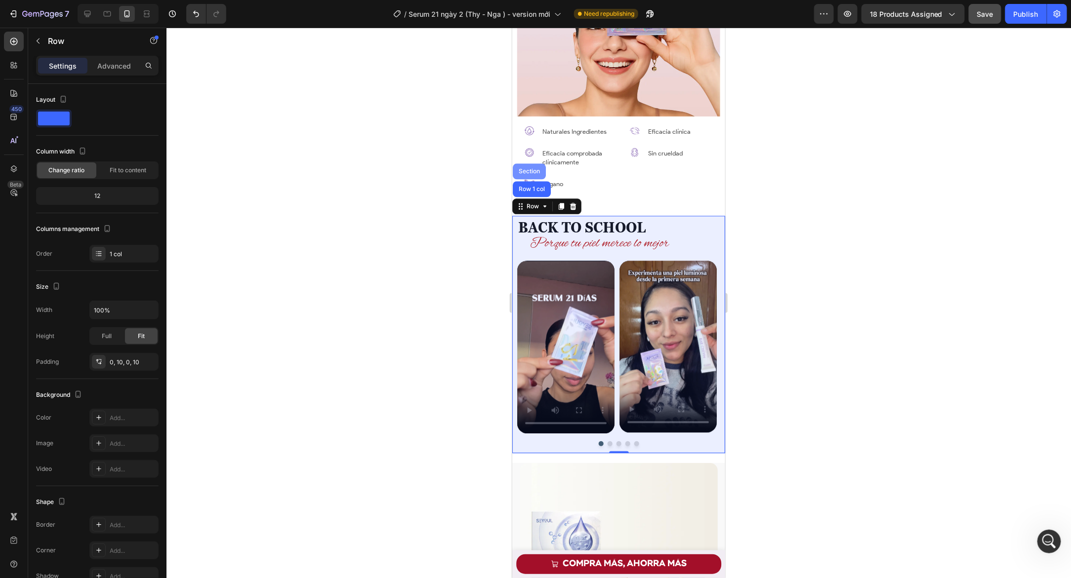
click at [523, 168] on div "Section" at bounding box center [528, 171] width 25 height 6
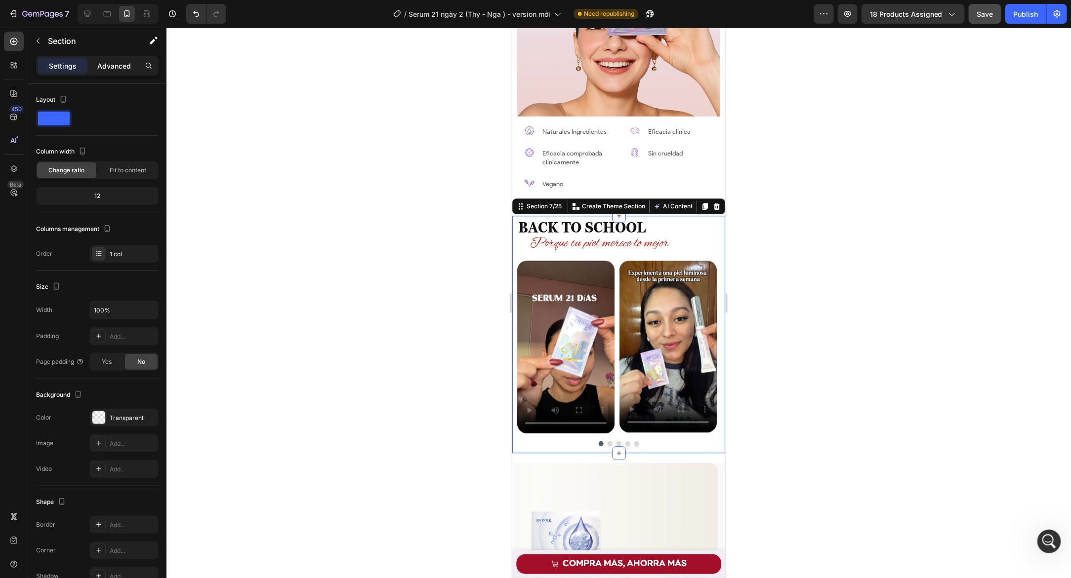
click at [115, 69] on p "Advanced" at bounding box center [114, 66] width 34 height 10
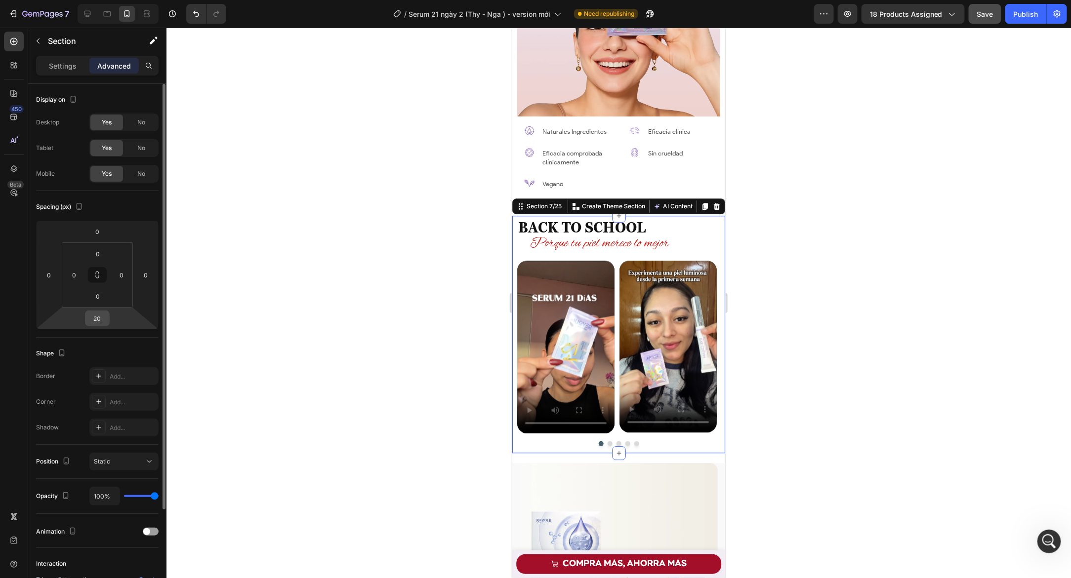
click at [97, 316] on input "20" at bounding box center [97, 318] width 20 height 15
type input "30"
click at [372, 316] on div at bounding box center [618, 303] width 904 height 551
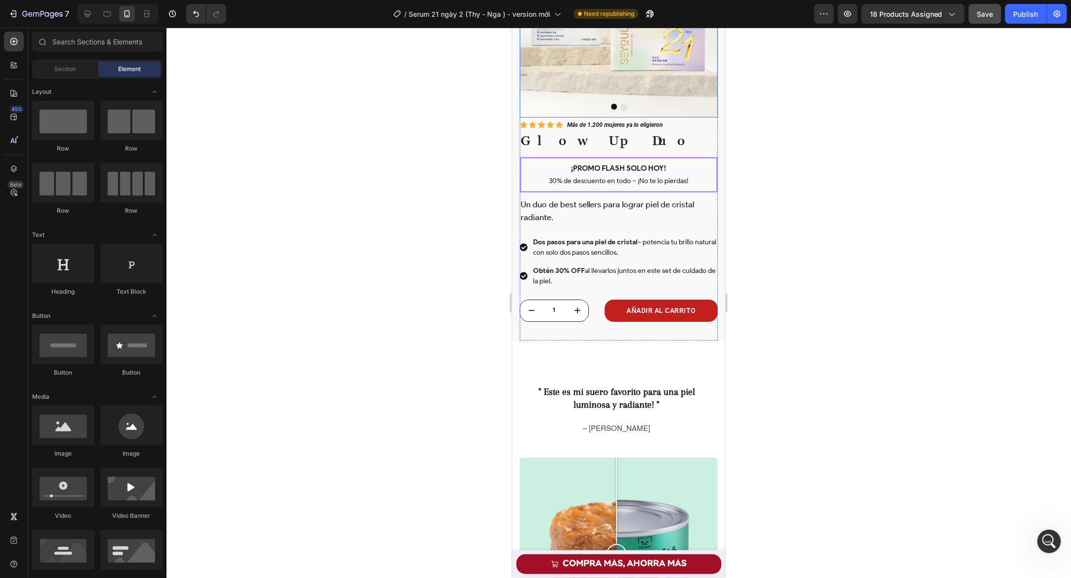
scroll to position [1754, 0]
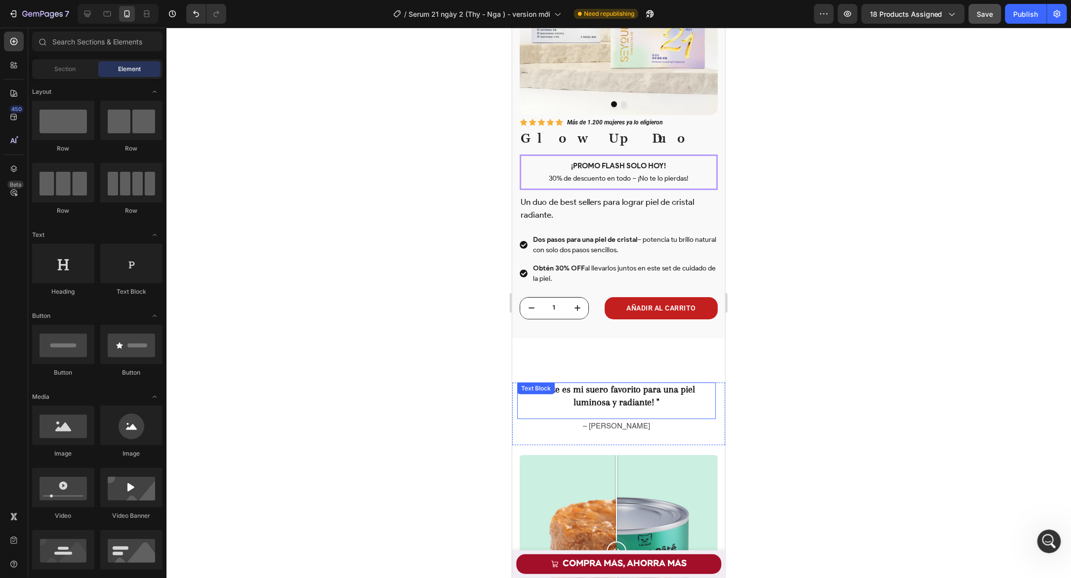
click at [591, 367] on div "" Este es mi suero favorito para una piel luminosa y radiante! " Text Block – L…" at bounding box center [618, 411] width 213 height 88
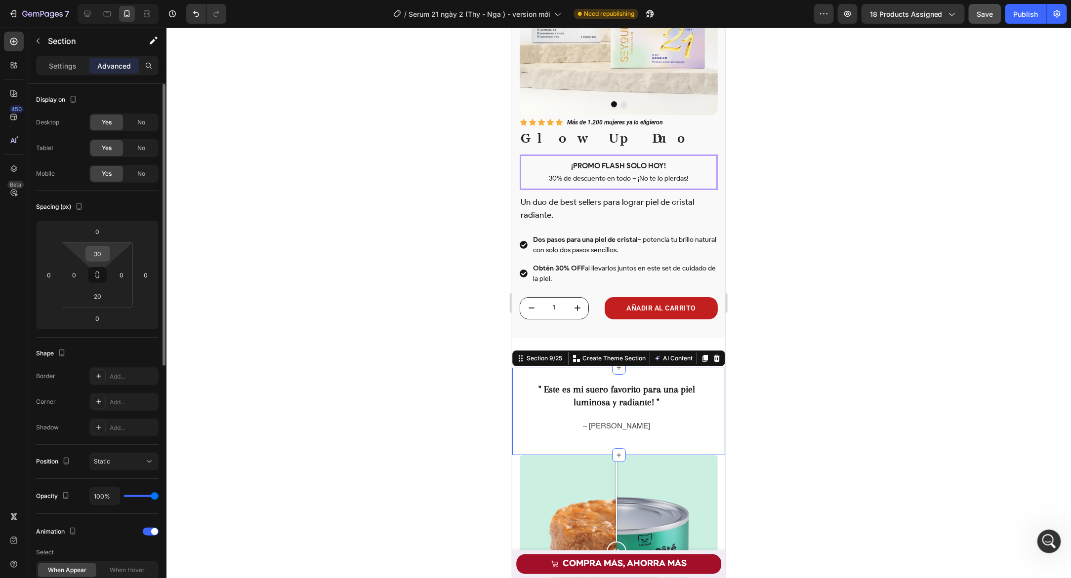
click at [98, 254] on input "30" at bounding box center [98, 253] width 20 height 15
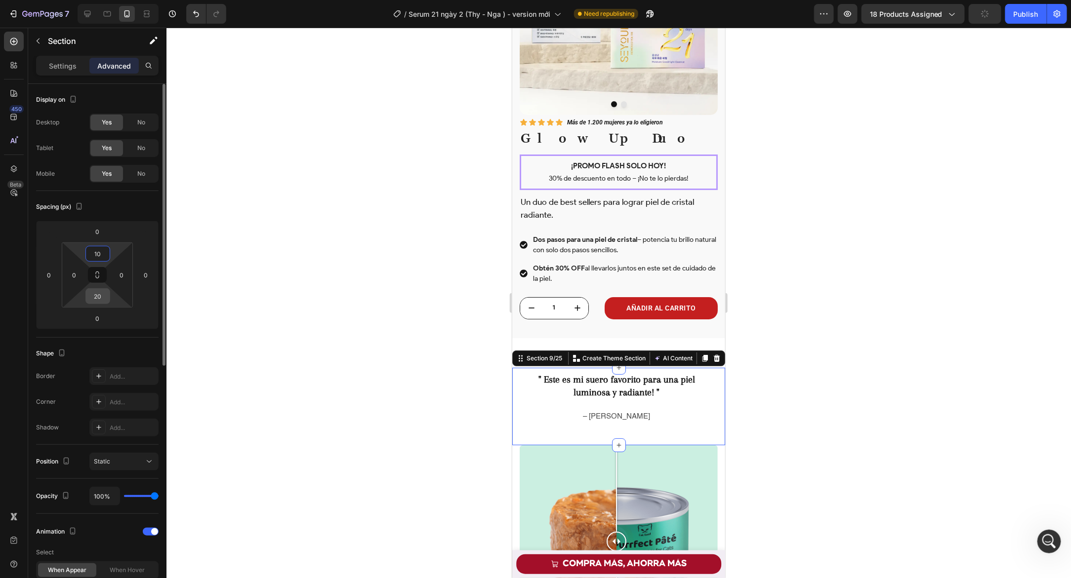
type input "10"
click at [95, 299] on input "20" at bounding box center [98, 296] width 20 height 15
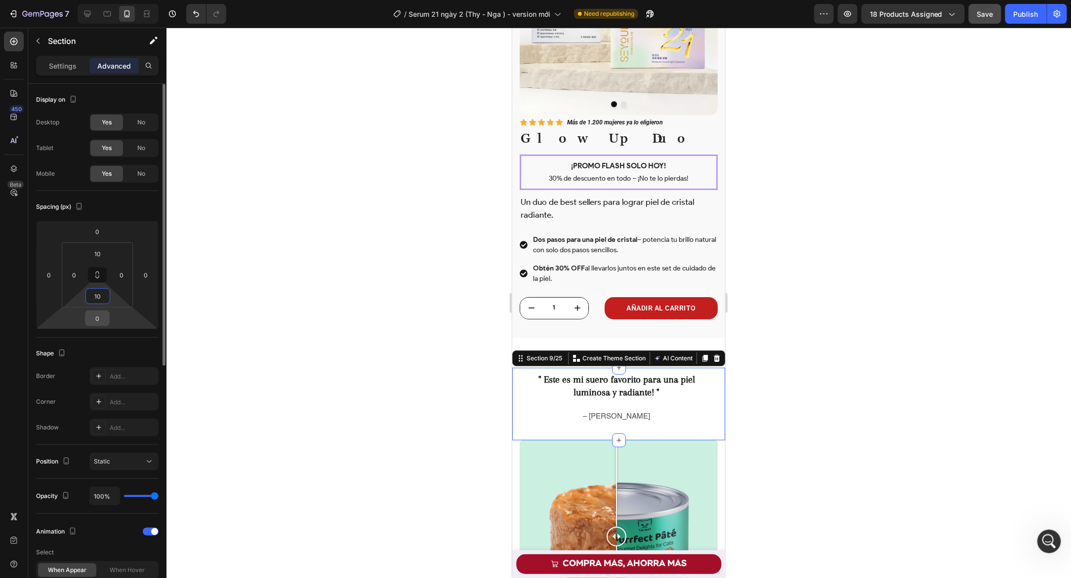
type input "10"
click at [97, 323] on input "0" at bounding box center [97, 318] width 20 height 15
click at [315, 363] on div at bounding box center [618, 303] width 904 height 551
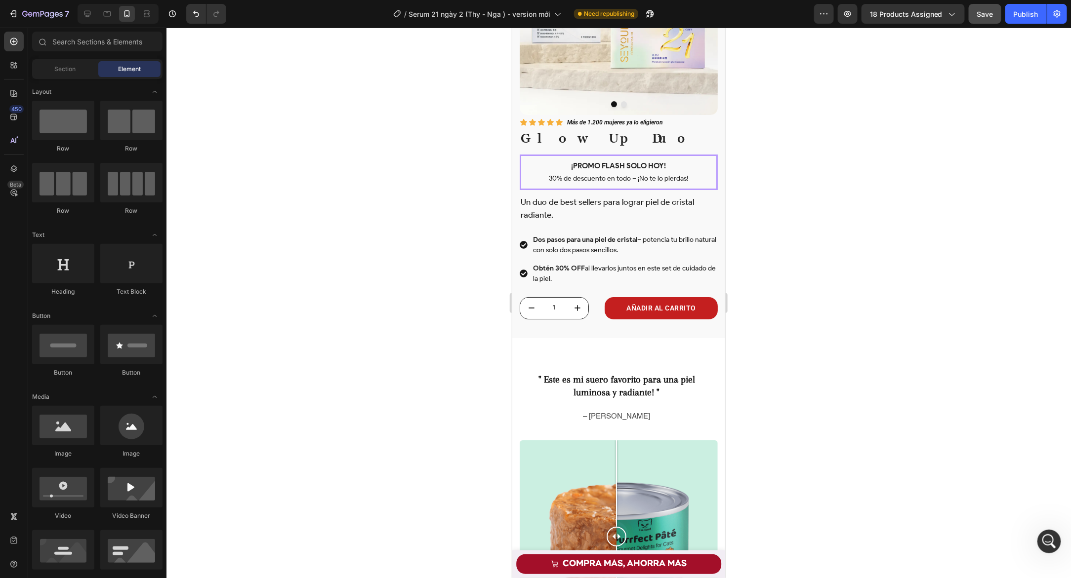
click at [521, 327] on div "Icon Icon Icon Icon Icon Icon List Más de 1.200 mujeres ya lo eligieron Text Bl…" at bounding box center [618, 226] width 198 height 223
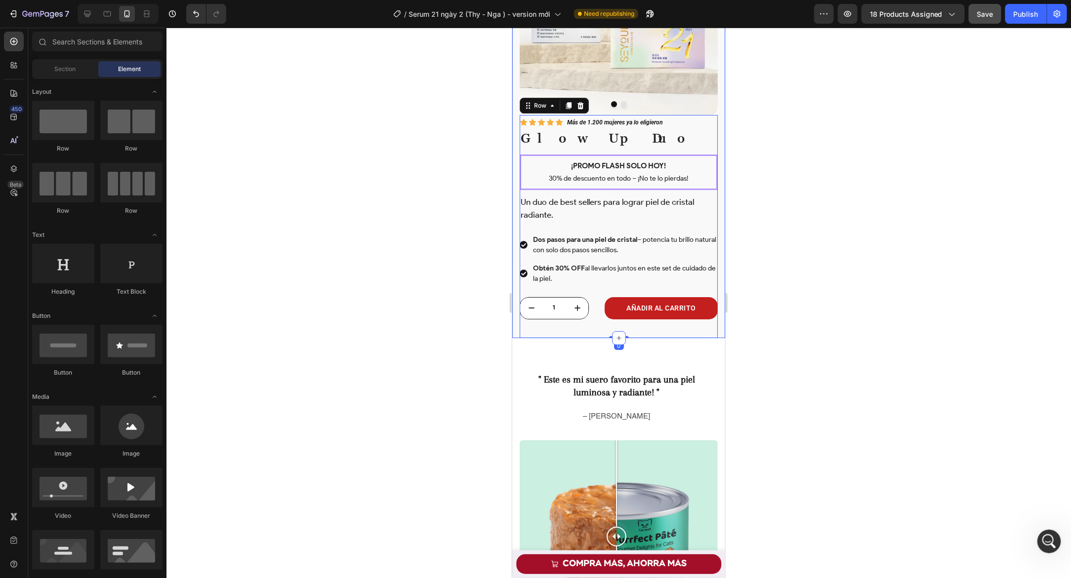
click at [514, 332] on div "Product Images Suero 21 Días Product Title MX$ 419.00 Product Price Product Pri…" at bounding box center [618, 545] width 213 height 4504
click at [514, 326] on div "Product Images Icon Icon Icon Icon Icon Icon List Más de 1.200 mujeres ya lo el…" at bounding box center [618, 127] width 213 height 421
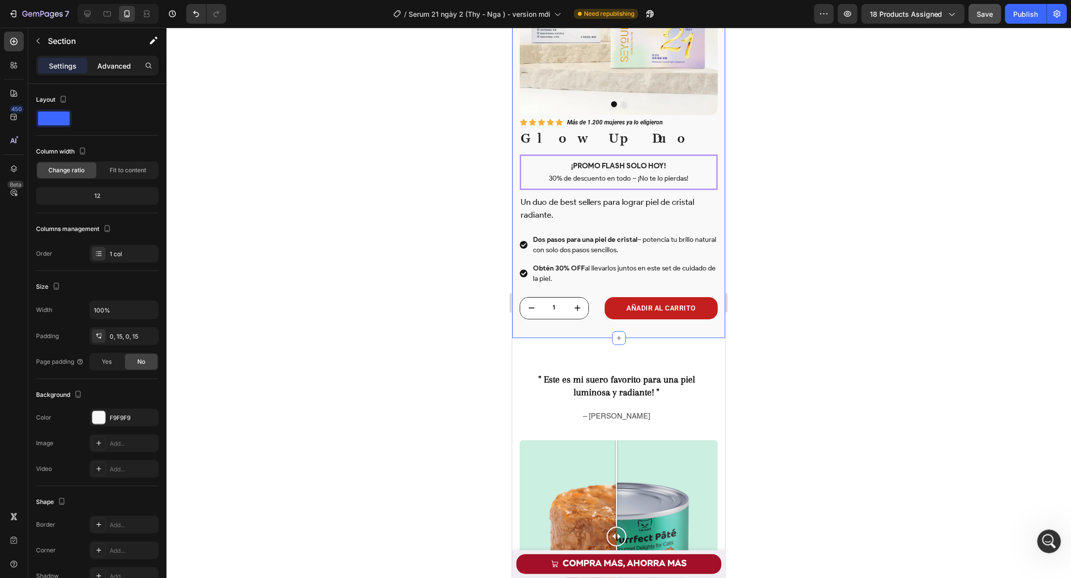
click at [131, 68] on div "Advanced" at bounding box center [113, 66] width 49 height 16
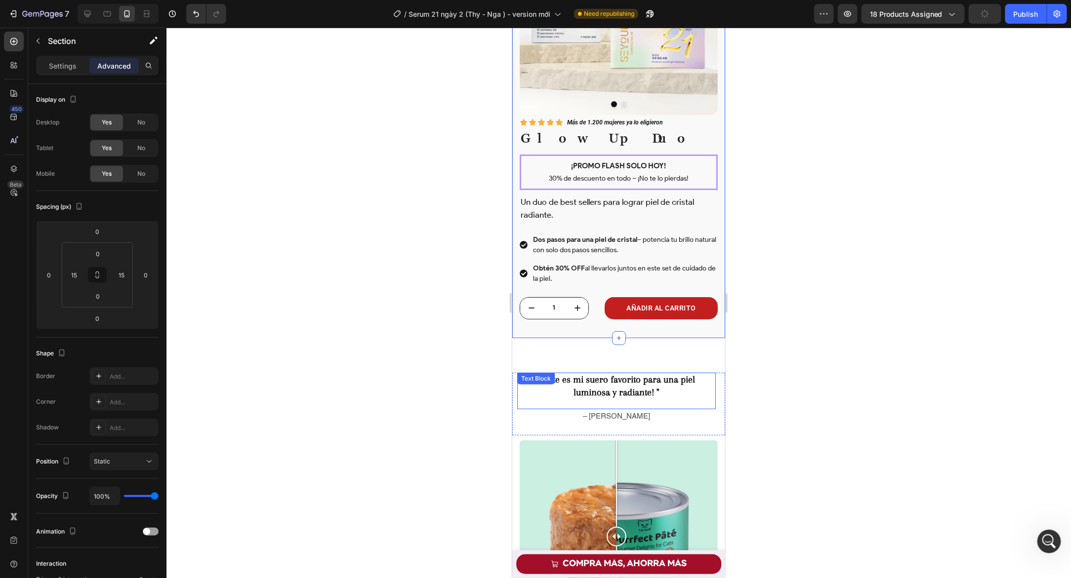
click at [565, 367] on div "" Este es mi suero favorito para una piel luminosa y radiante! " Text Block – L…" at bounding box center [618, 403] width 213 height 73
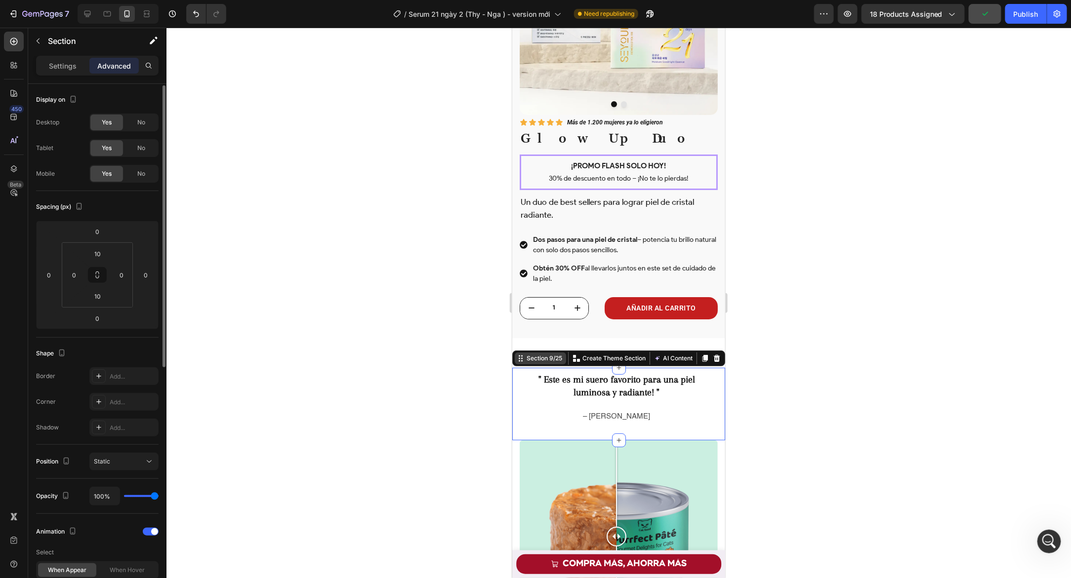
scroll to position [1, 0]
click at [513, 323] on div "Product Images Icon Icon Icon Icon Icon Icon List Más de 1.200 mujeres ya lo el…" at bounding box center [618, 127] width 213 height 421
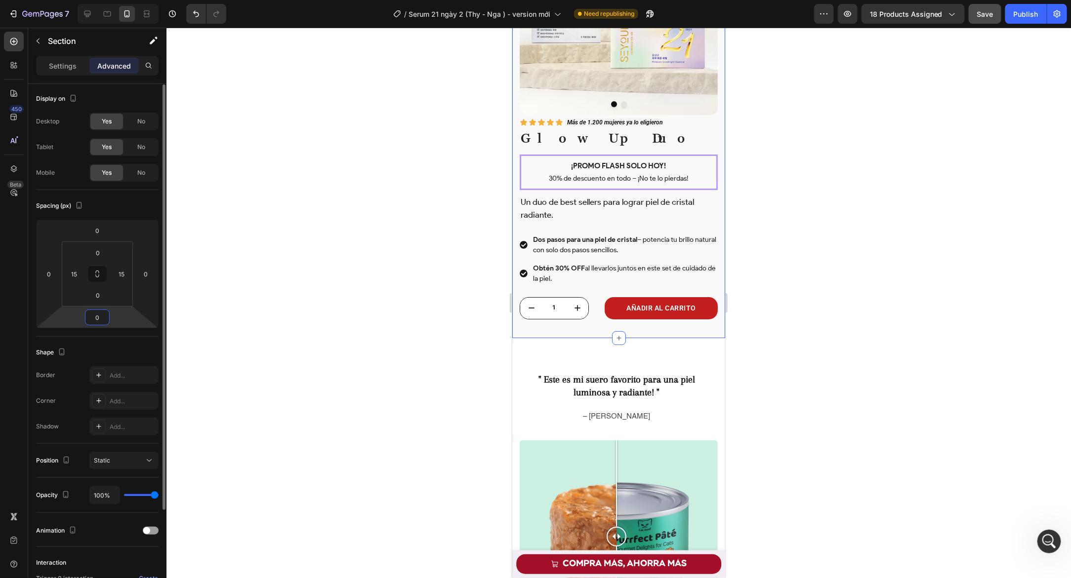
click at [100, 320] on input "0" at bounding box center [97, 317] width 20 height 15
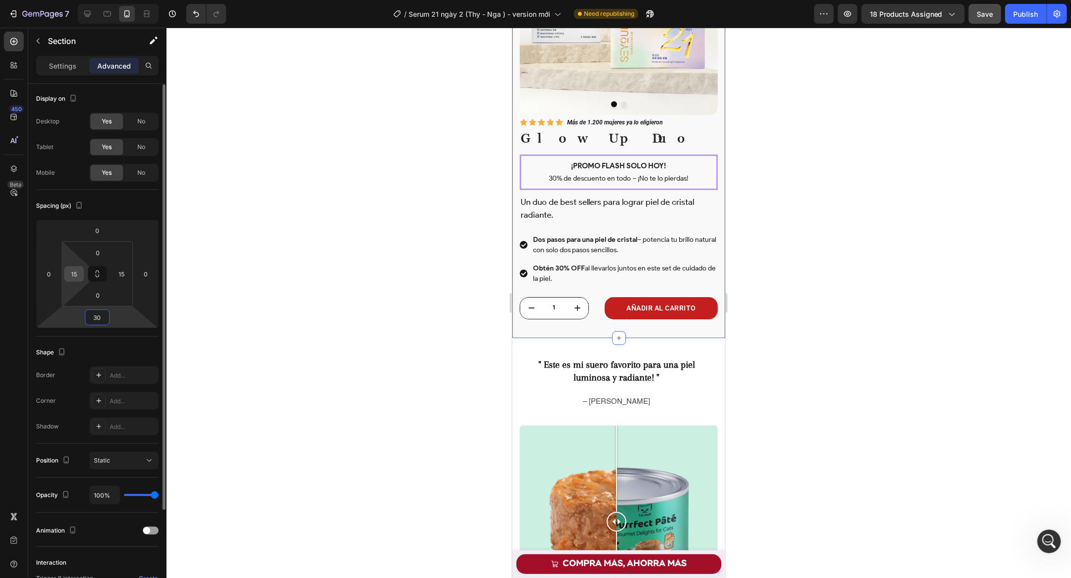
type input "30"
click at [75, 278] on input "15" at bounding box center [74, 274] width 15 height 15
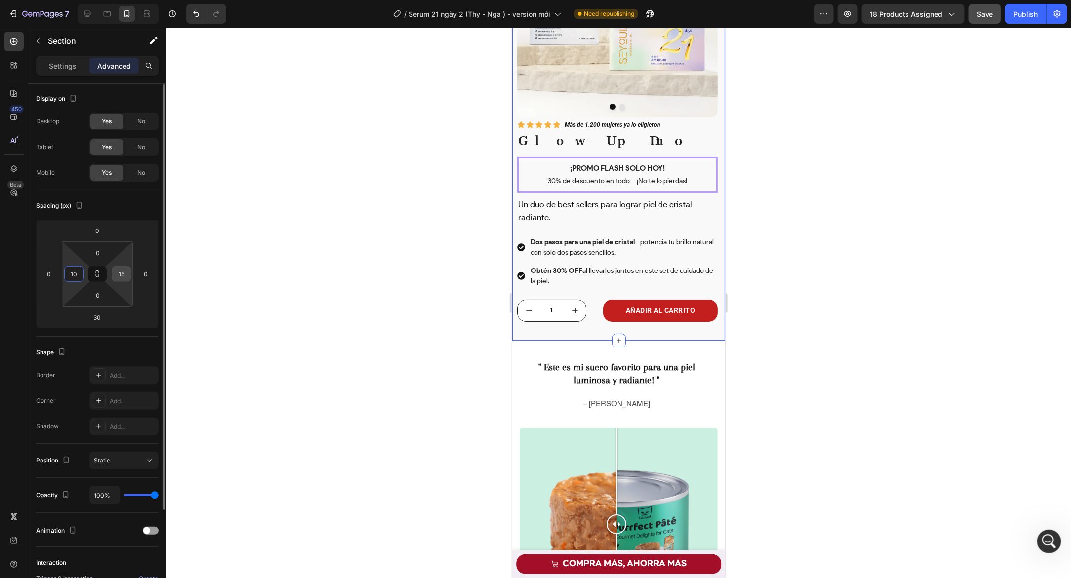
type input "10"
click at [118, 271] on input "15" at bounding box center [121, 274] width 15 height 15
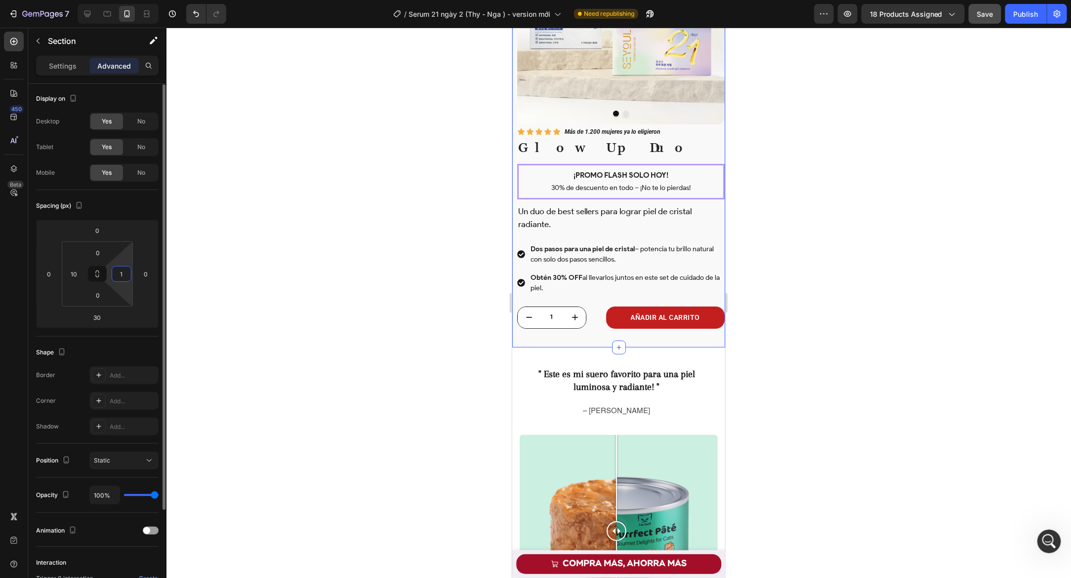
type input "10"
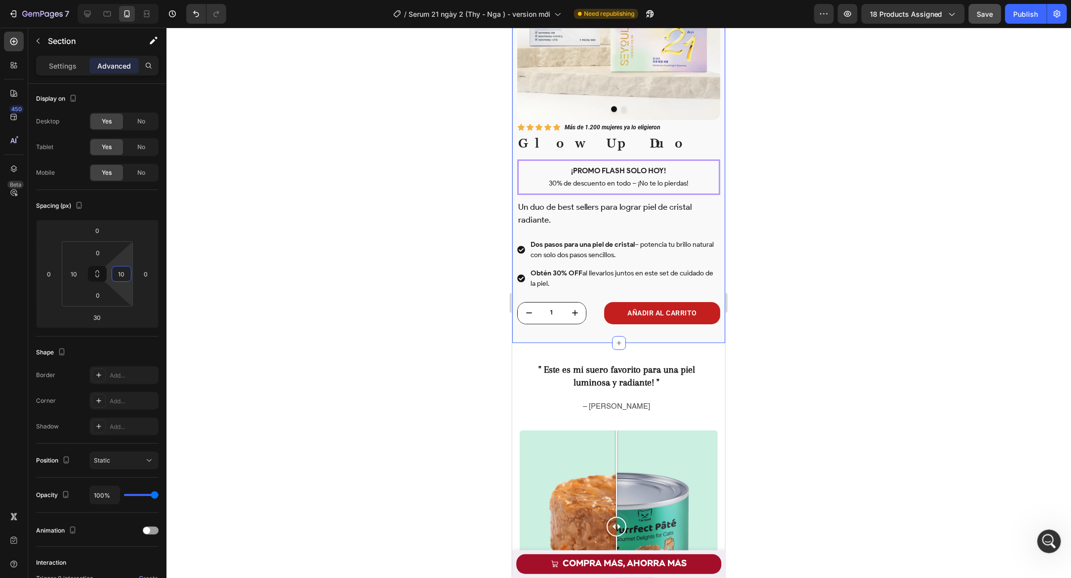
click at [355, 277] on div at bounding box center [618, 303] width 904 height 551
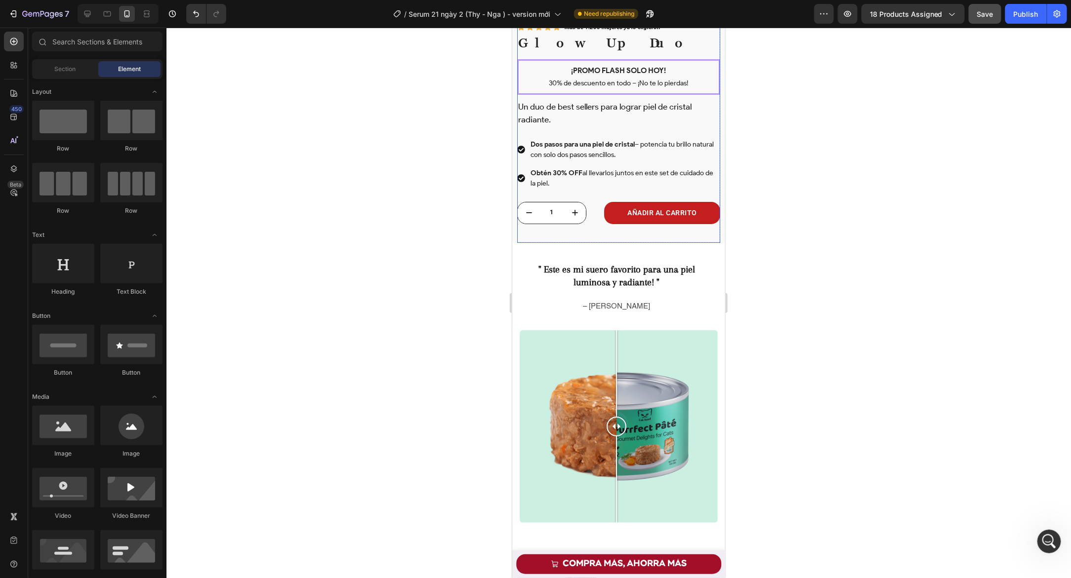
scroll to position [1929, 0]
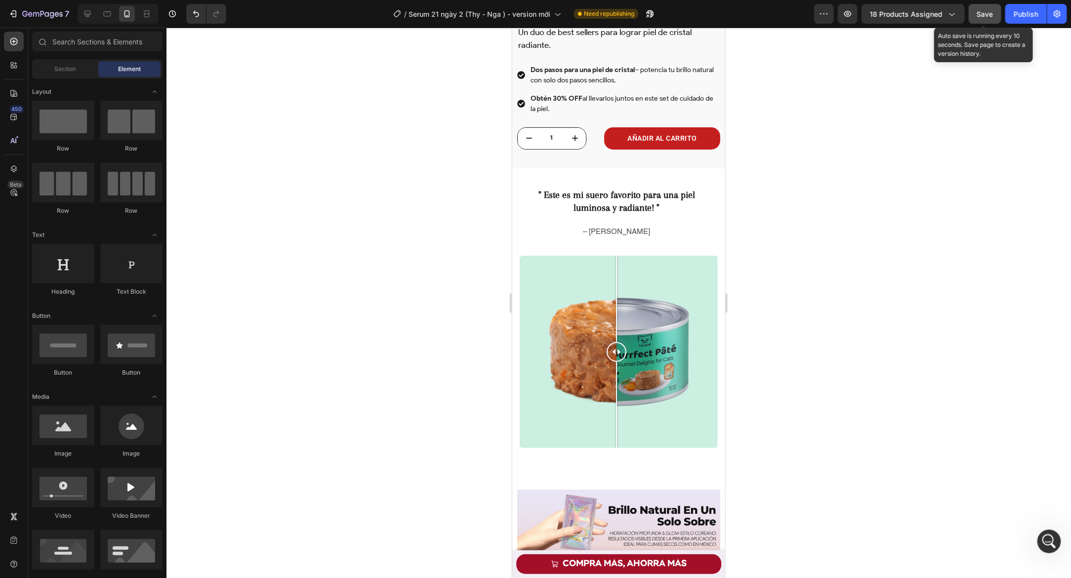
click at [973, 21] on button "Save" at bounding box center [985, 14] width 33 height 20
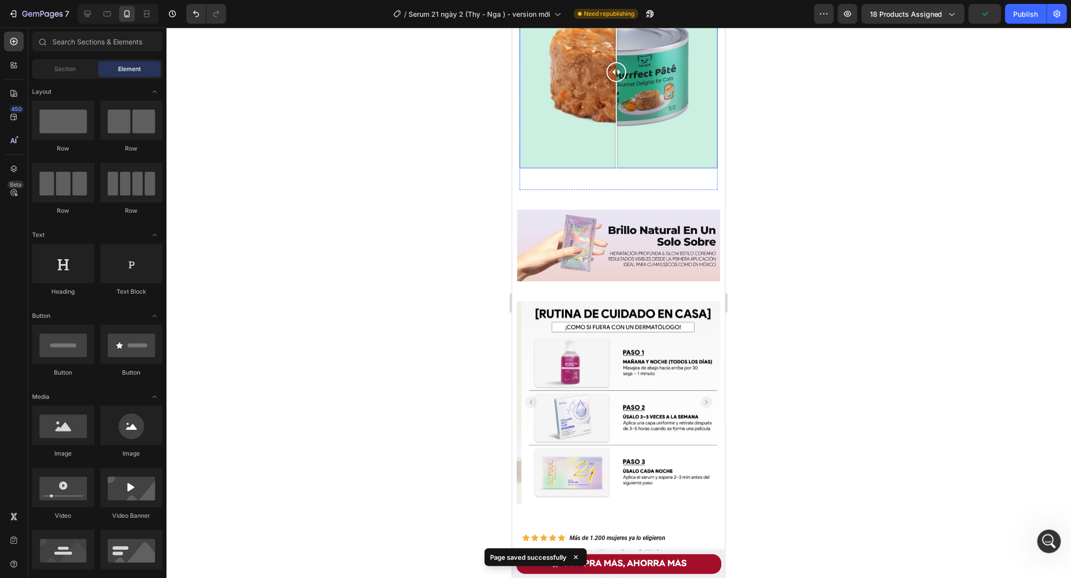
scroll to position [2251, 0]
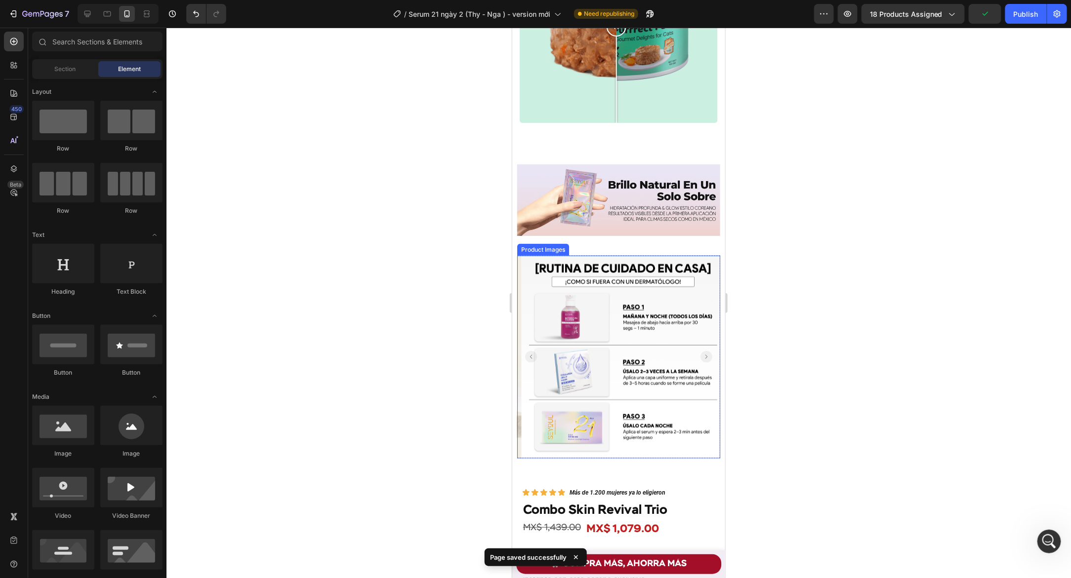
click at [532, 351] on rect "Carousel Back Arrow" at bounding box center [531, 357] width 12 height 12
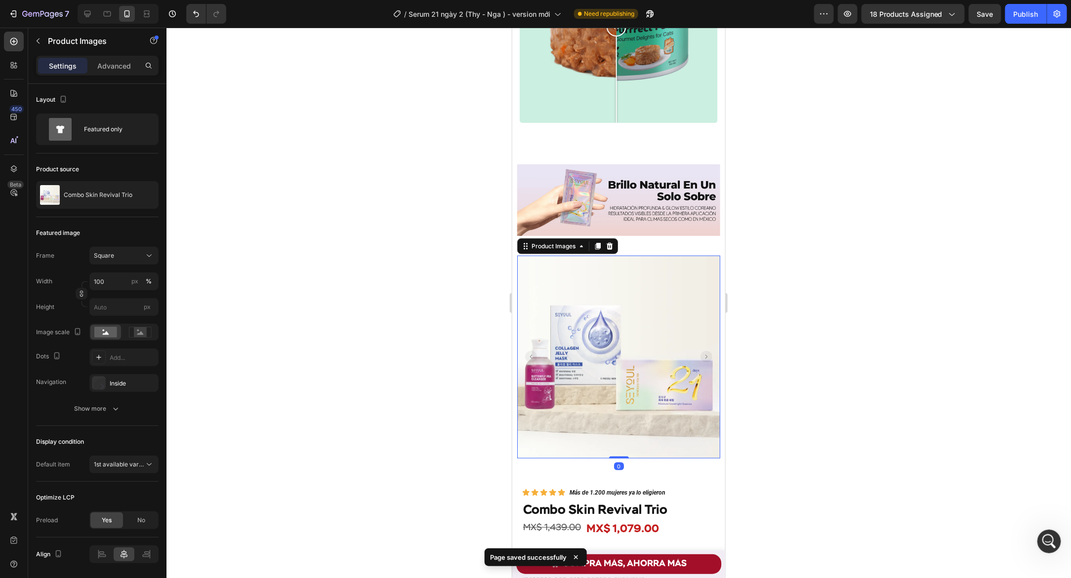
click at [532, 351] on rect "Carousel Back Arrow" at bounding box center [531, 357] width 12 height 12
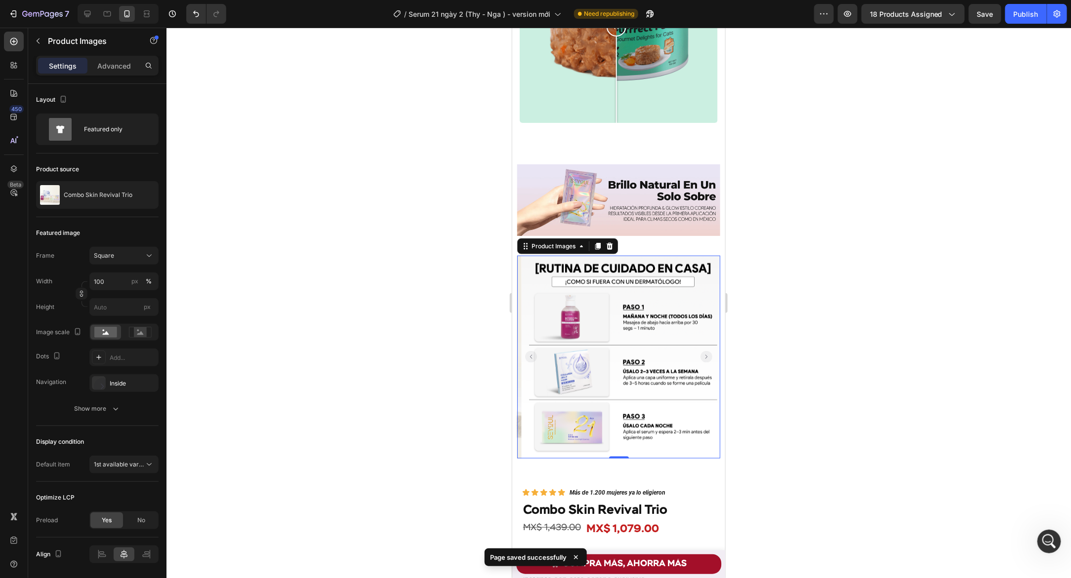
click at [532, 351] on rect "Carousel Back Arrow" at bounding box center [531, 357] width 12 height 12
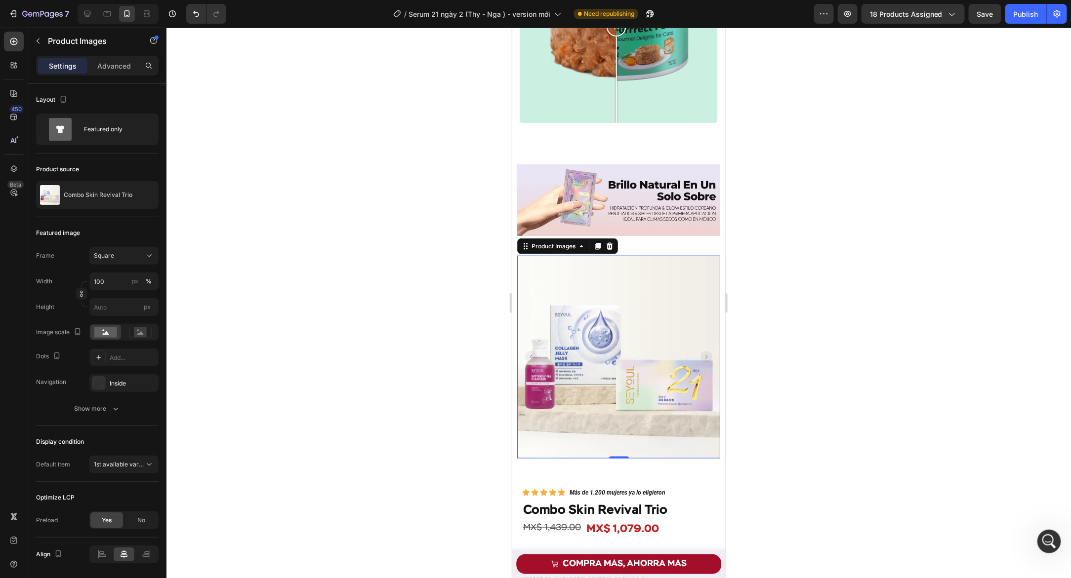
click at [462, 344] on div at bounding box center [618, 303] width 904 height 551
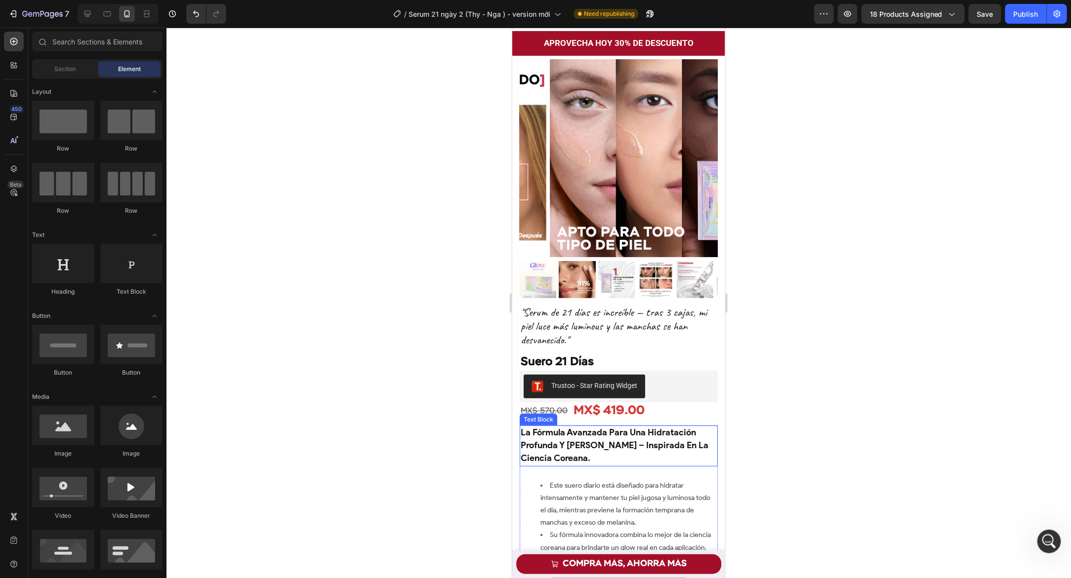
scroll to position [111, 0]
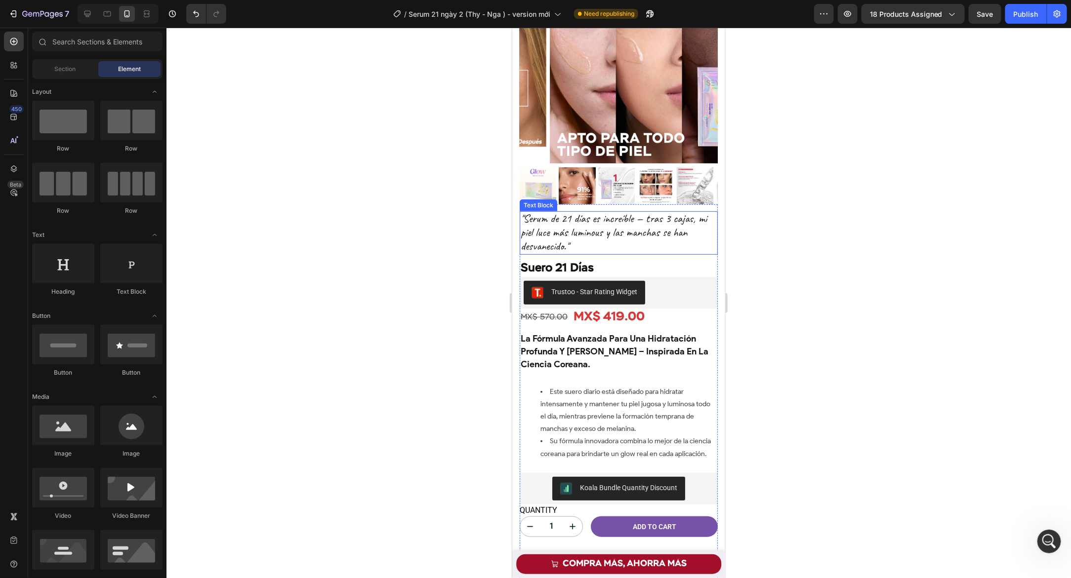
click at [622, 236] on p ""Serum de 21 días es increíble — tras 3 cajas, mi piel luce más luminous y las …" at bounding box center [618, 233] width 196 height 42
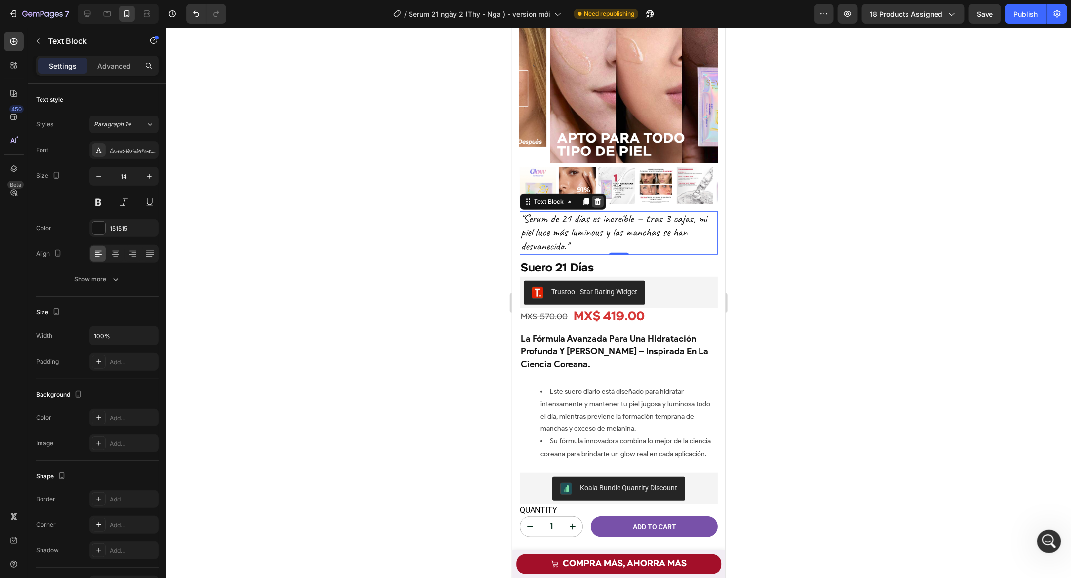
click at [596, 198] on icon at bounding box center [597, 202] width 8 height 8
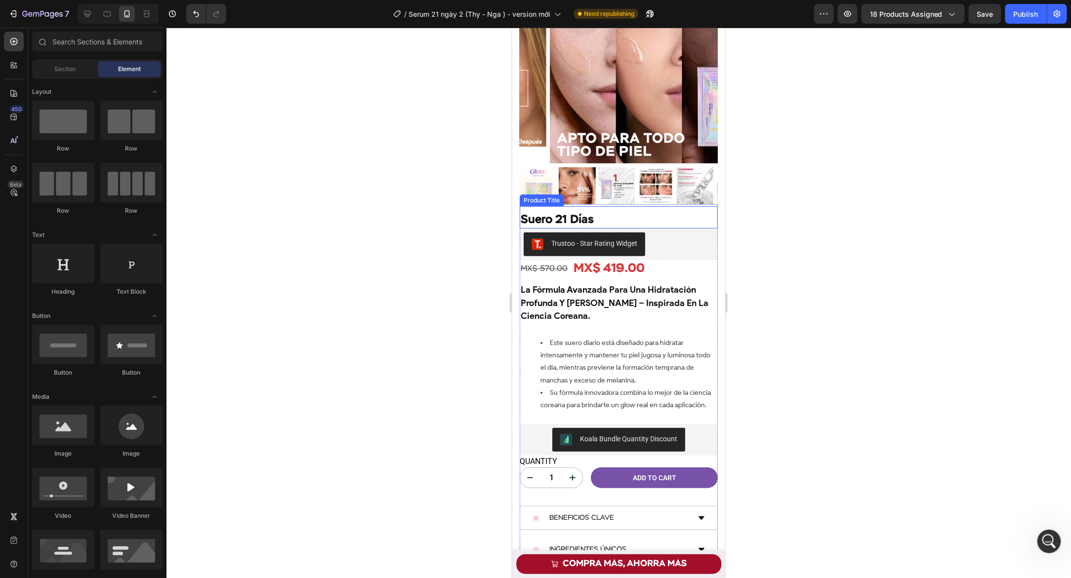
click at [523, 206] on div "Suero 21 Días Product Title" at bounding box center [618, 217] width 198 height 22
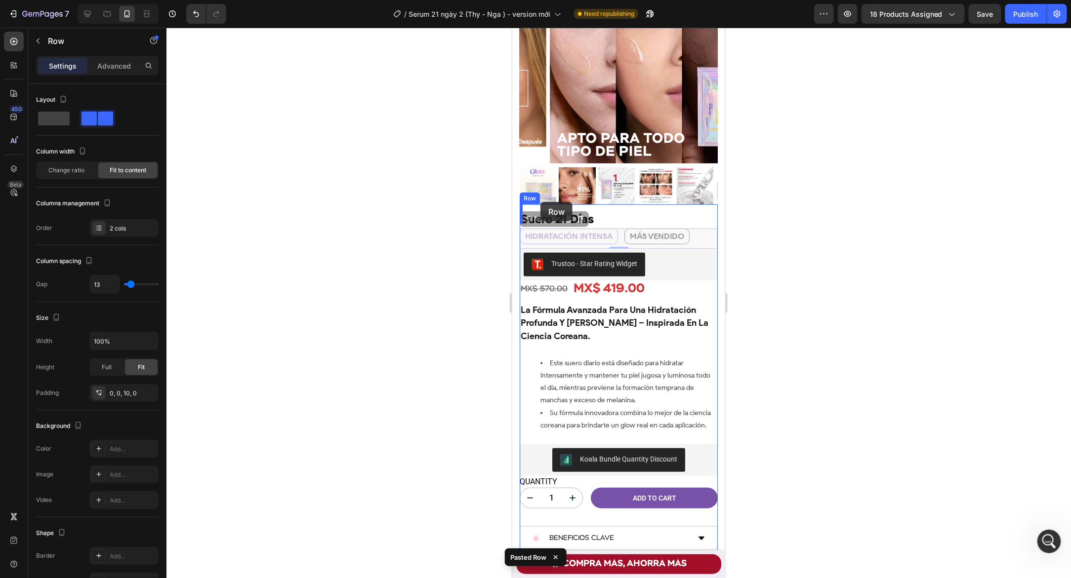
scroll to position [2508, 0]
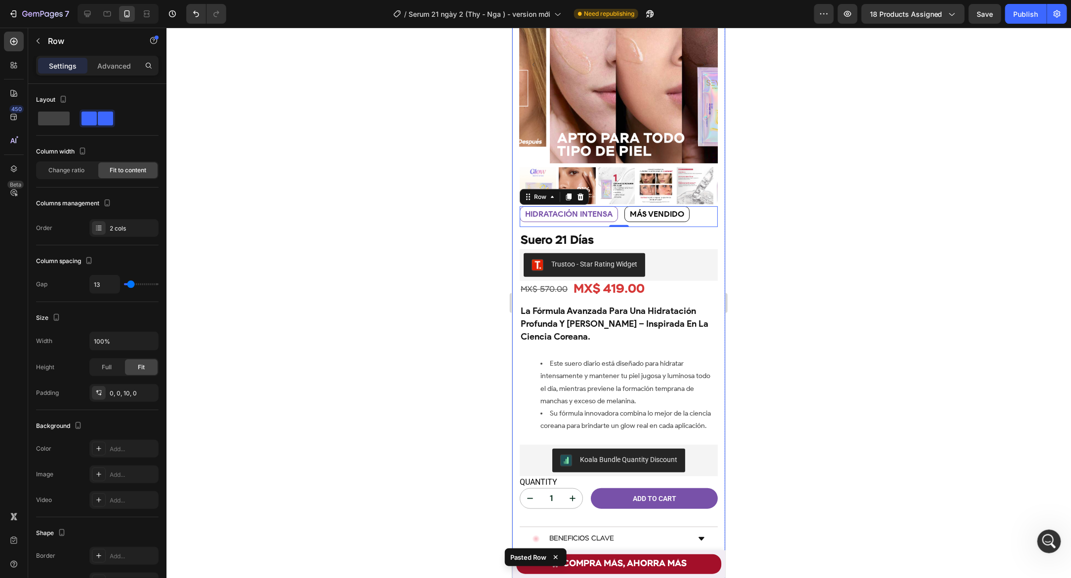
click at [482, 229] on div at bounding box center [618, 303] width 904 height 551
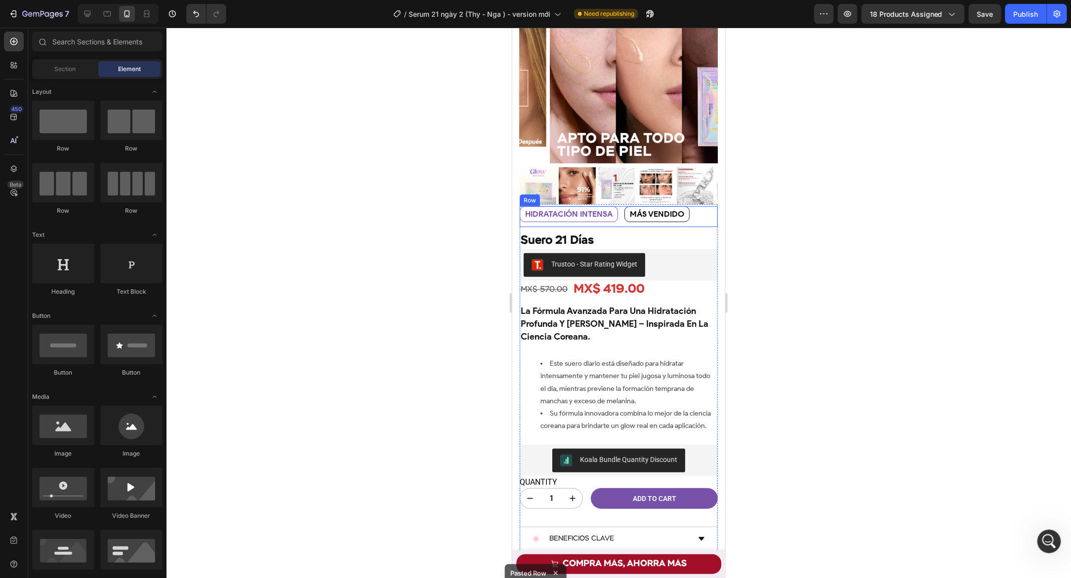
click at [622, 209] on div "HIDRATACIÓN INTENSA Text Block MÁS VENDIDO Text Block Row" at bounding box center [618, 216] width 198 height 21
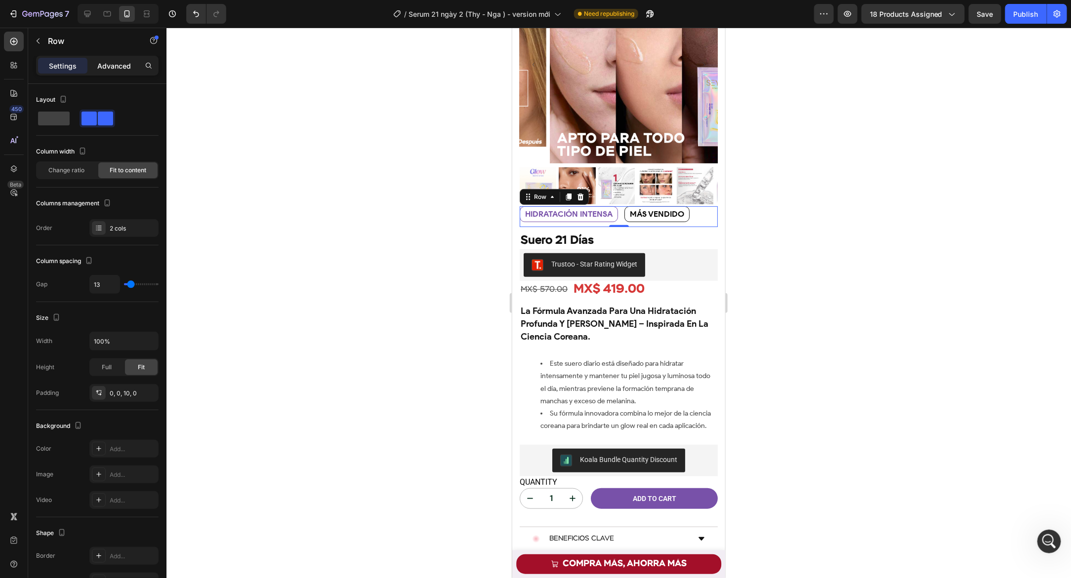
click at [116, 64] on p "Advanced" at bounding box center [114, 66] width 34 height 10
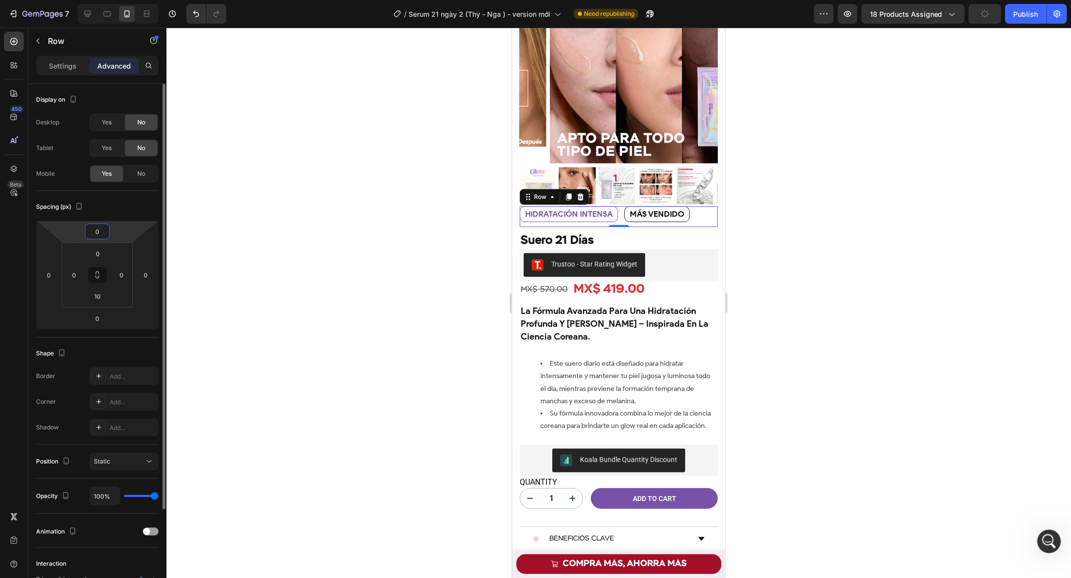
click at [103, 234] on input "0" at bounding box center [97, 231] width 20 height 15
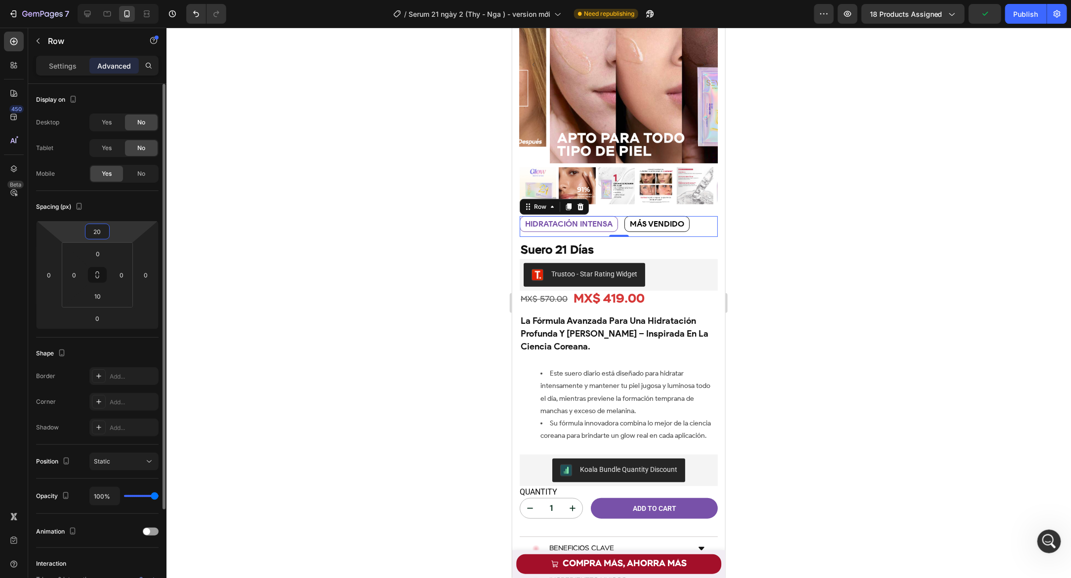
type input "2"
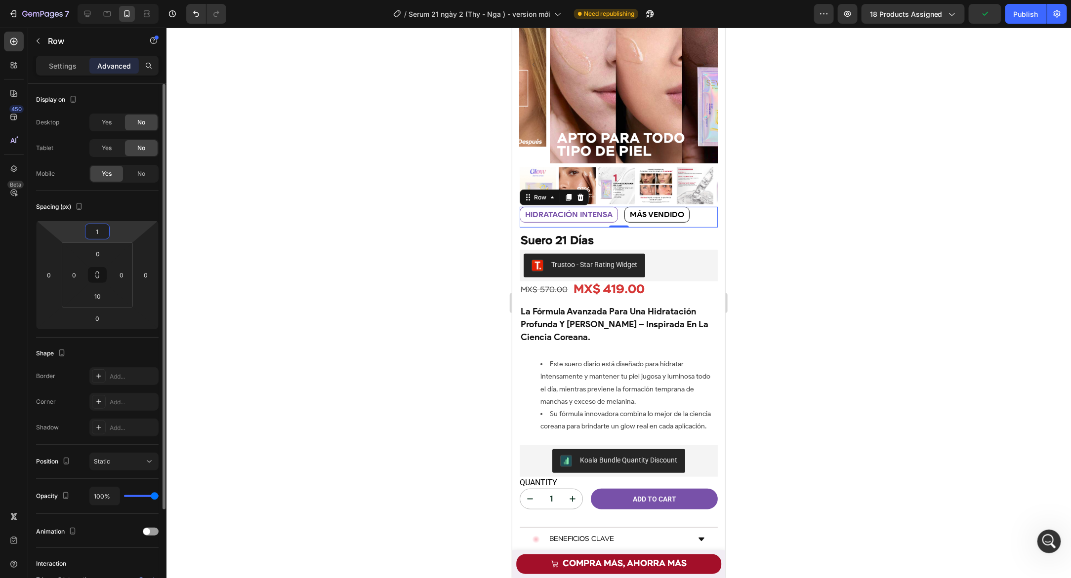
type input "10"
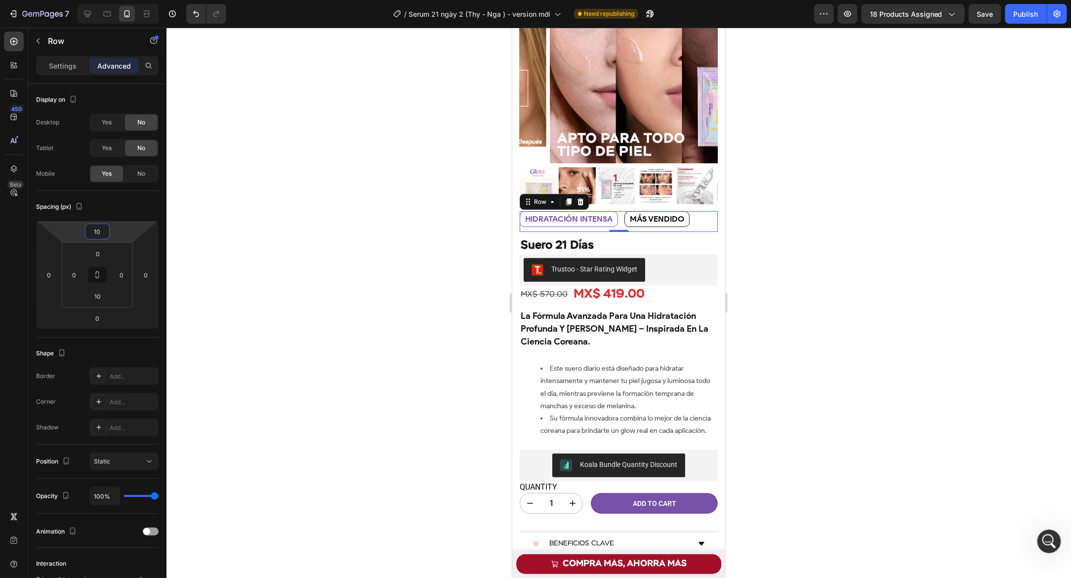
click at [373, 208] on div at bounding box center [618, 303] width 904 height 551
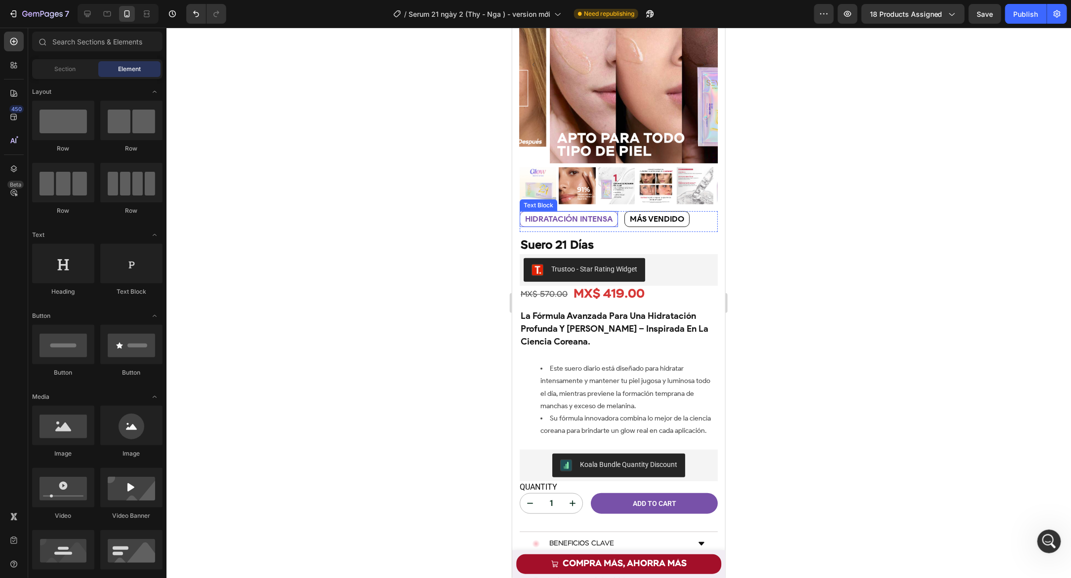
click at [589, 214] on strong "HIDRATACIÓN INTENSA" at bounding box center [568, 218] width 87 height 9
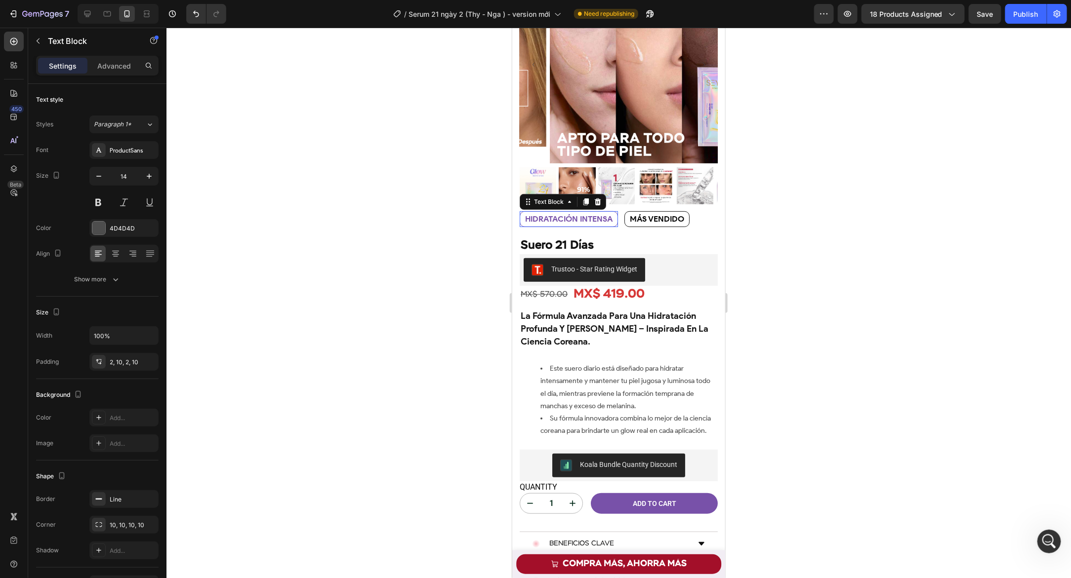
click at [589, 214] on strong "HIDRATACIÓN INTENSA" at bounding box center [568, 218] width 87 height 9
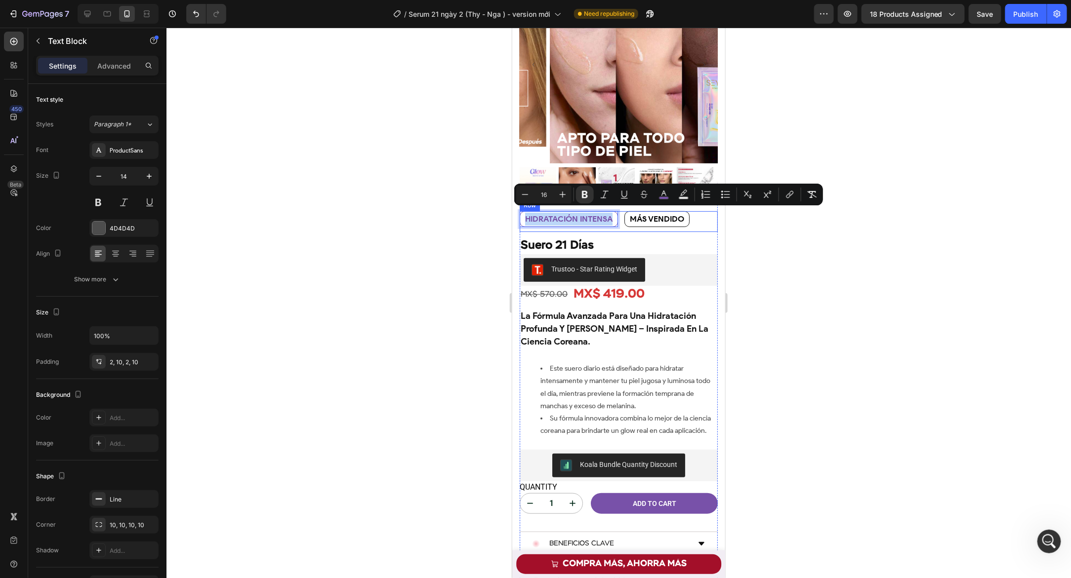
click at [621, 219] on div "HIDRATACIÓN INTENSA Text Block 0 MÁS VENDIDO Text Block Row" at bounding box center [618, 221] width 198 height 21
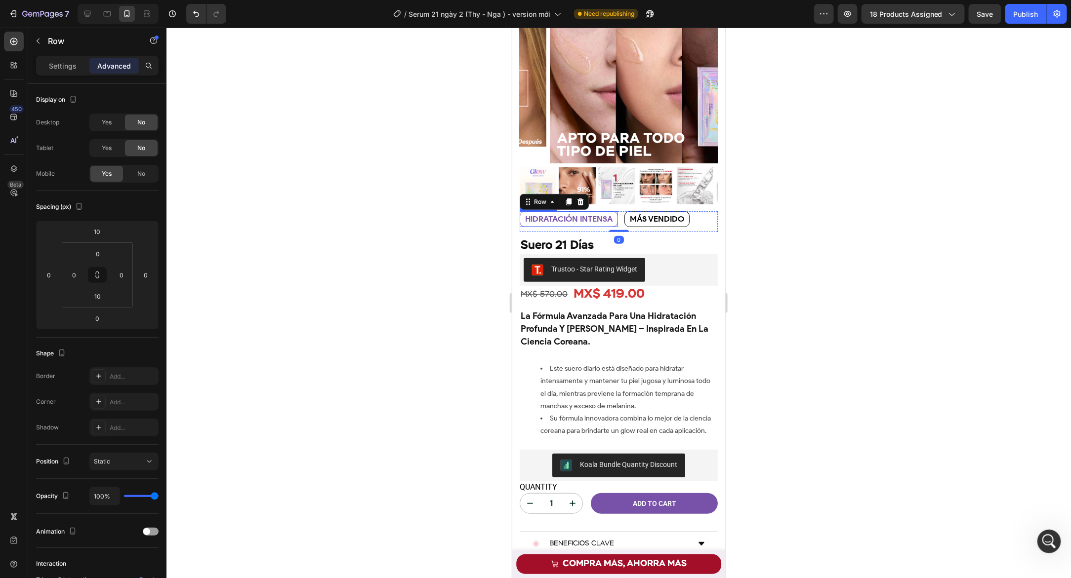
click at [597, 217] on strong "HIDRATACIÓN INTENSA" at bounding box center [568, 218] width 87 height 9
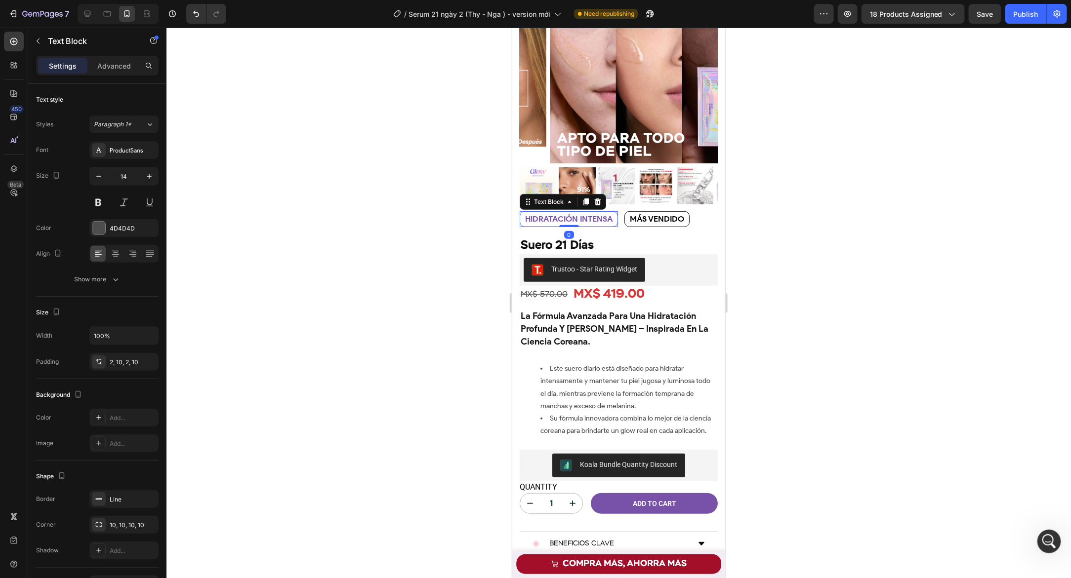
click at [597, 217] on strong "HIDRATACIÓN INTENSA" at bounding box center [568, 218] width 87 height 9
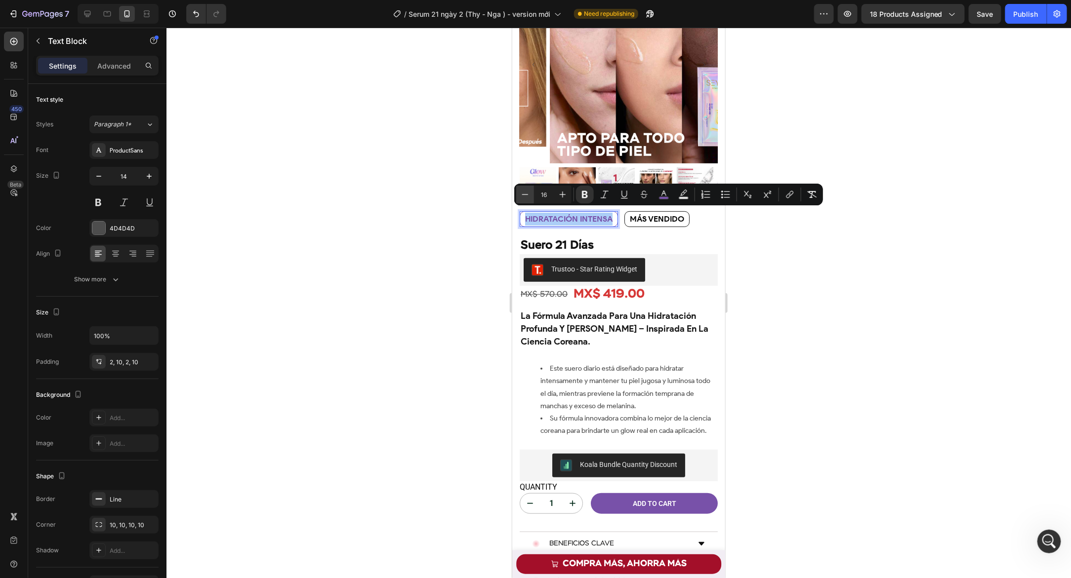
click at [525, 195] on icon "Editor contextual toolbar" at bounding box center [525, 195] width 10 height 10
type input "14"
click at [631, 218] on strong "MÁS VENDIDO" at bounding box center [646, 218] width 54 height 9
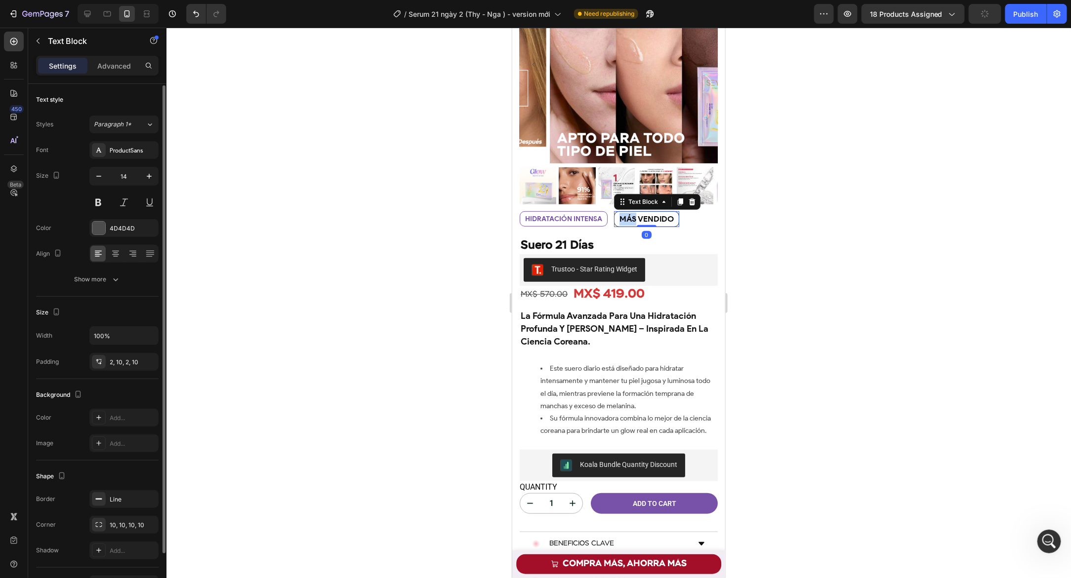
scroll to position [1, 0]
click at [631, 218] on strong "MÁS VENDIDO" at bounding box center [646, 218] width 54 height 9
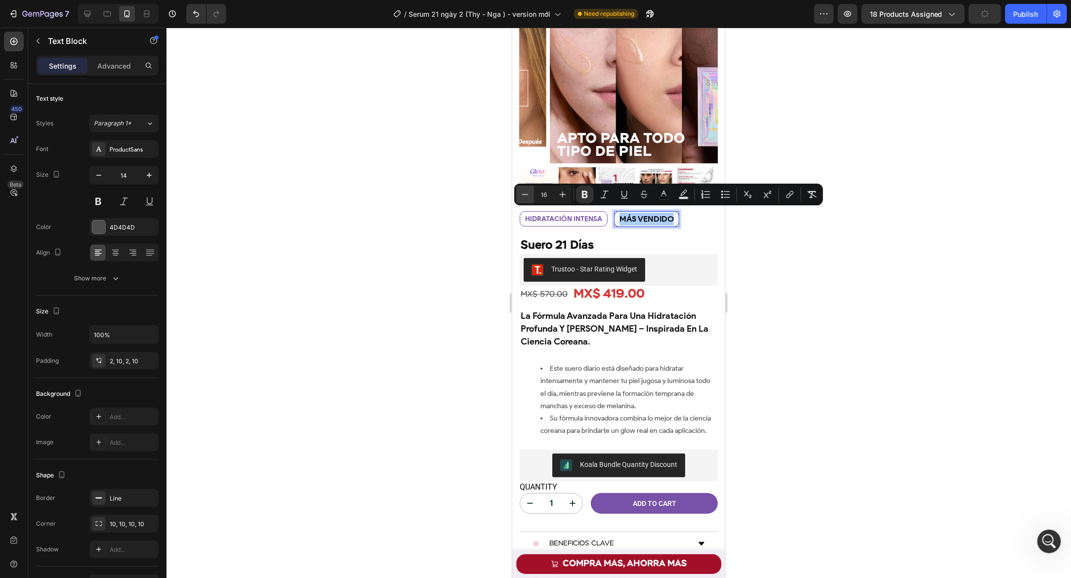
click at [520, 197] on button "Minus" at bounding box center [525, 195] width 18 height 18
type input "14"
click at [505, 226] on div at bounding box center [618, 303] width 904 height 551
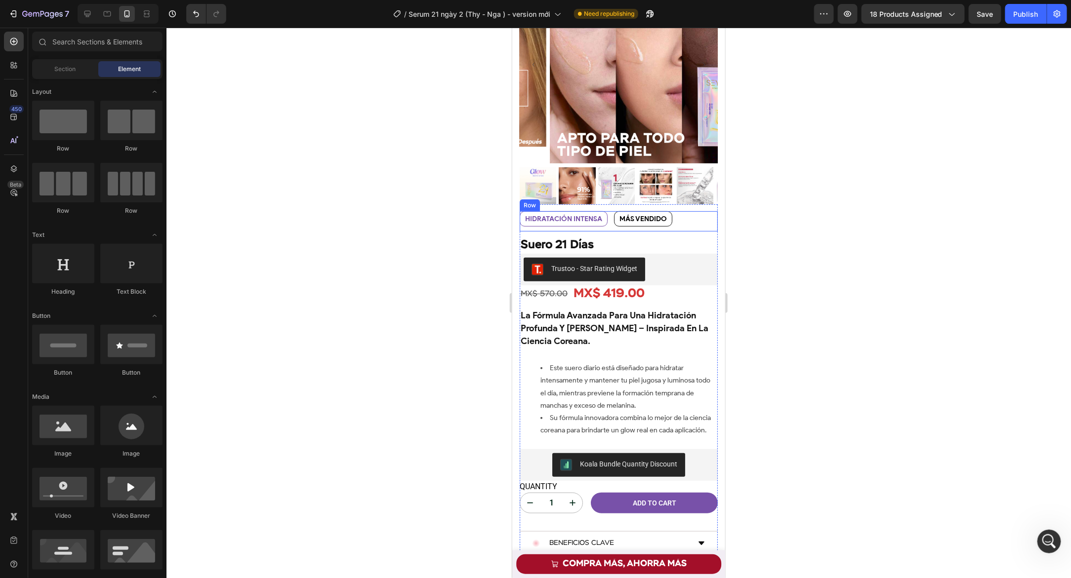
click at [607, 223] on div "HIDRATACIÓN INTENSA Text Block MÁS VENDIDO Text Block Row" at bounding box center [618, 221] width 198 height 20
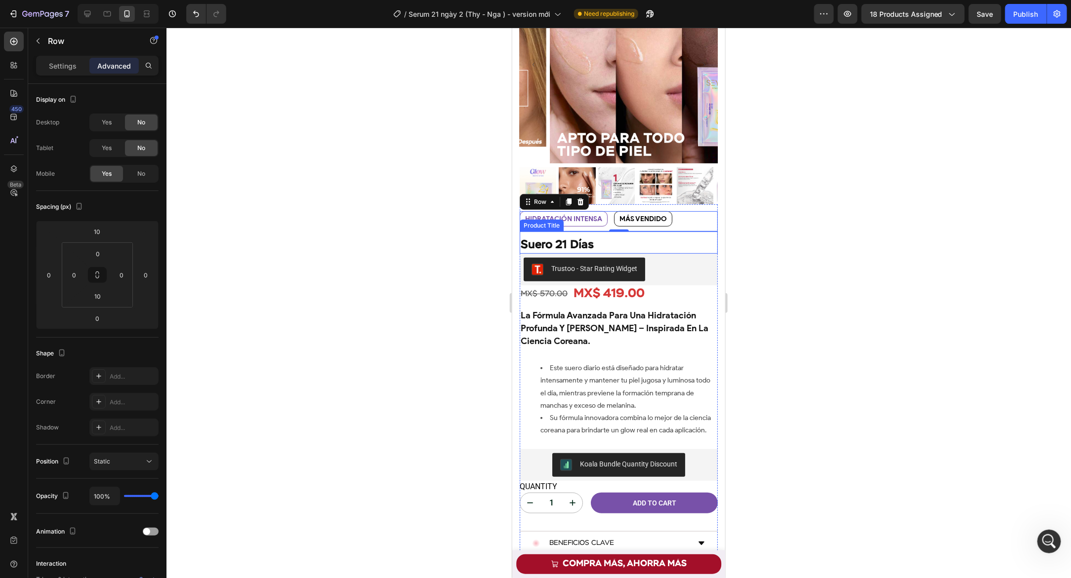
click at [458, 238] on div at bounding box center [618, 303] width 904 height 551
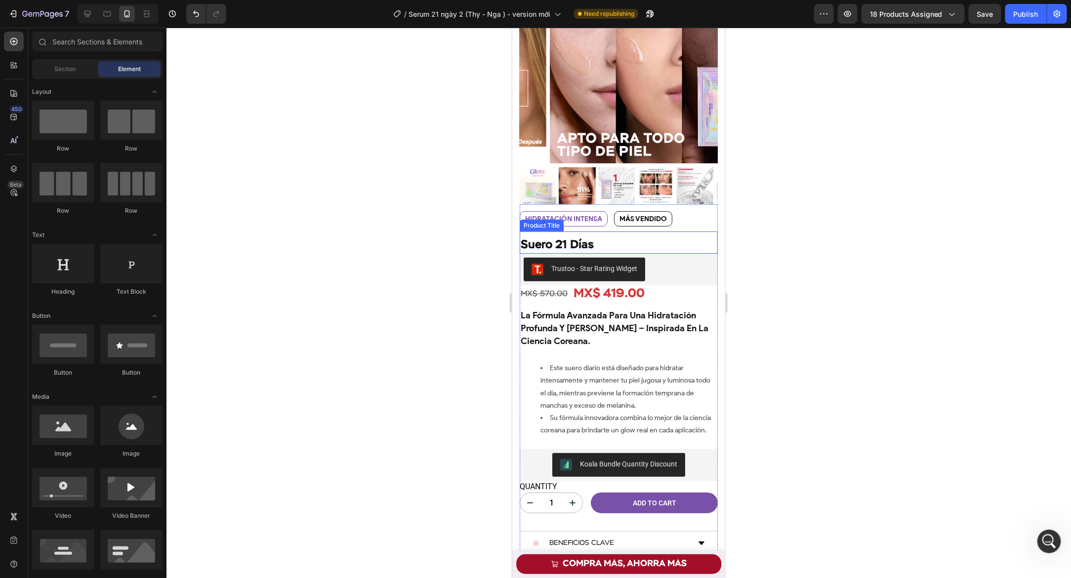
click at [458, 238] on div at bounding box center [618, 303] width 904 height 551
click at [448, 254] on div at bounding box center [618, 303] width 904 height 551
click at [708, 258] on div "Trustoo - Star Rating Widget" at bounding box center [618, 269] width 190 height 24
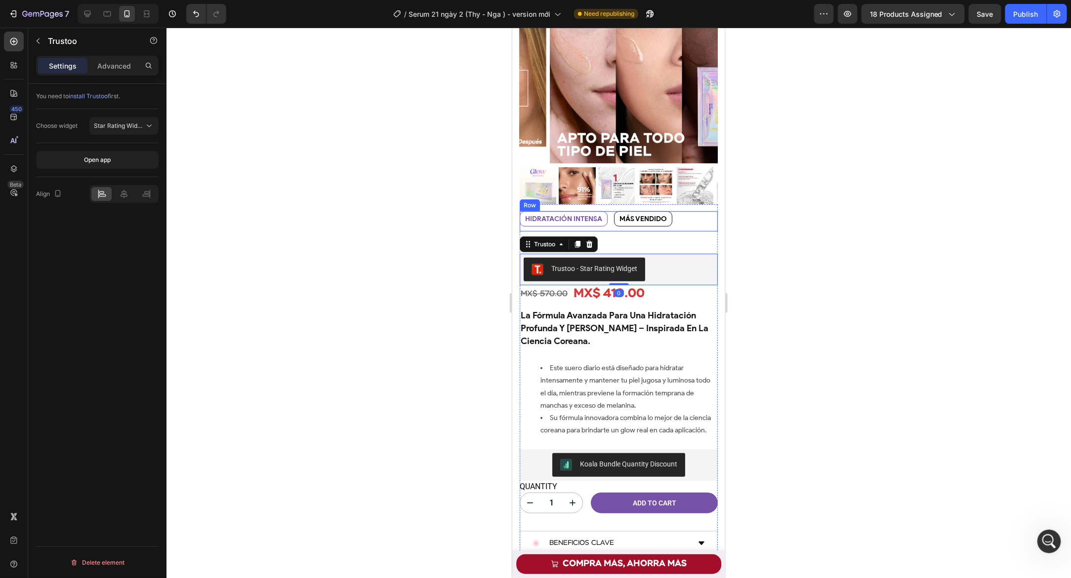
click at [608, 223] on div "HIDRATACIÓN INTENSA Text Block MÁS VENDIDO Text Block Row" at bounding box center [618, 221] width 198 height 20
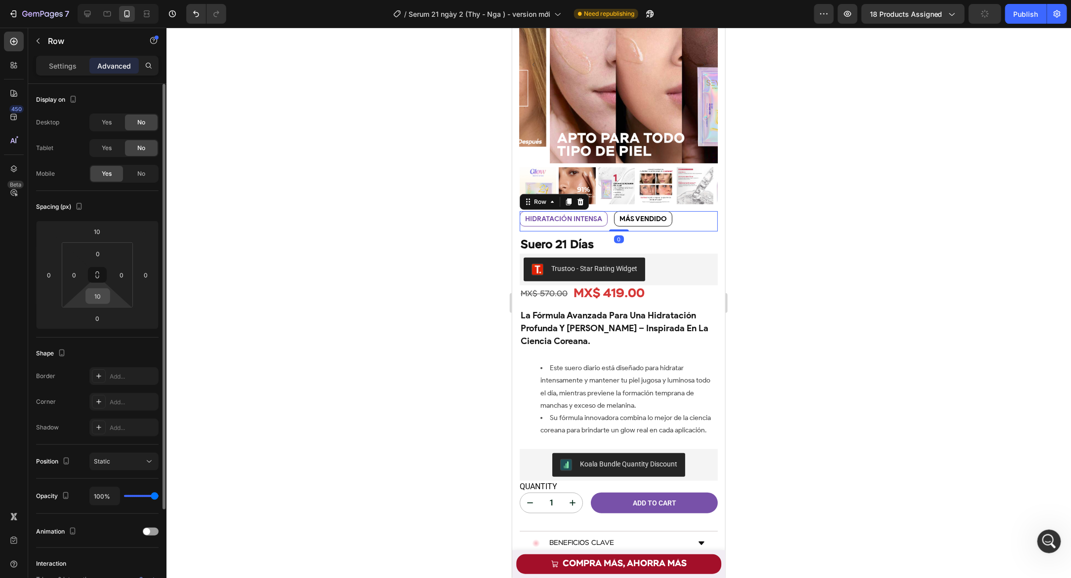
click at [107, 298] on input "10" at bounding box center [98, 296] width 20 height 15
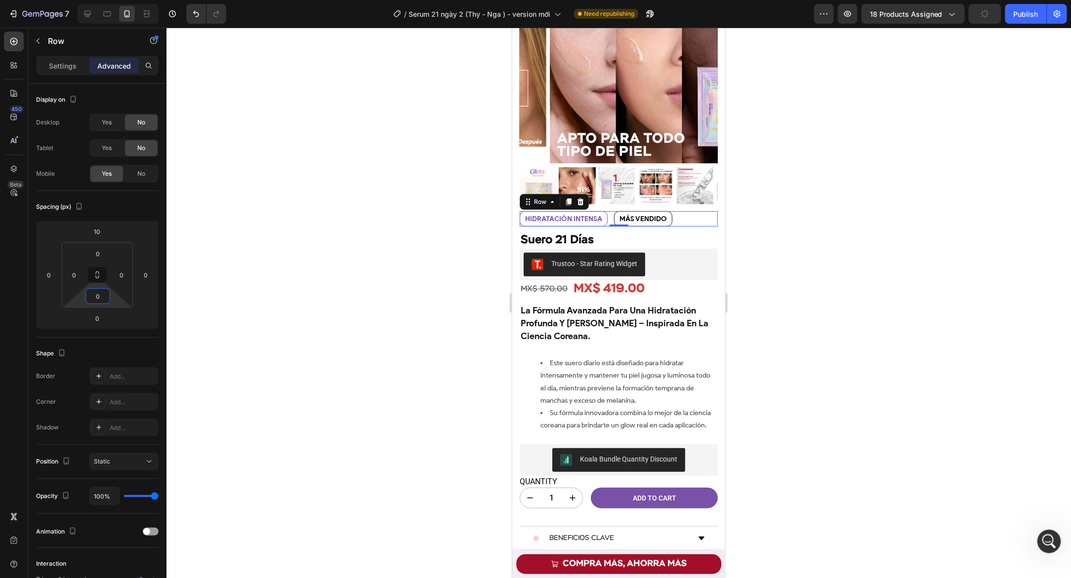
click at [228, 288] on div at bounding box center [618, 303] width 904 height 551
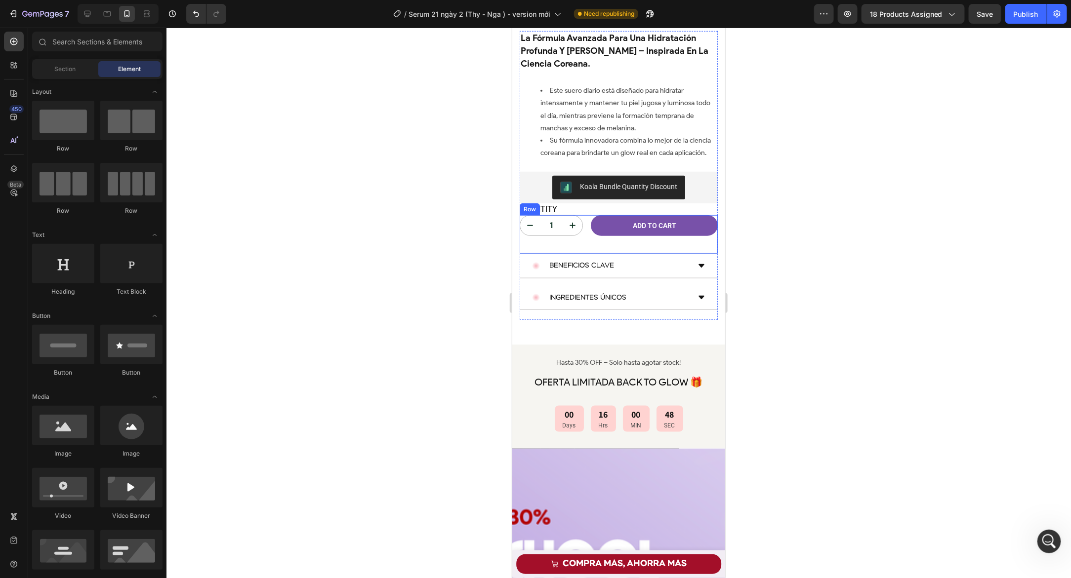
scroll to position [470, 0]
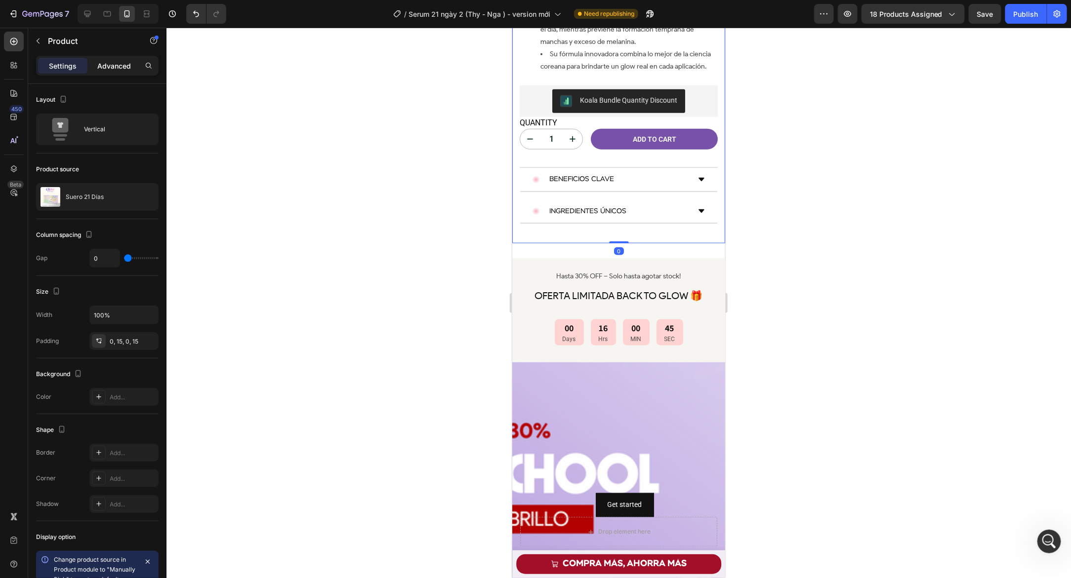
click at [107, 72] on div "Advanced" at bounding box center [113, 66] width 49 height 16
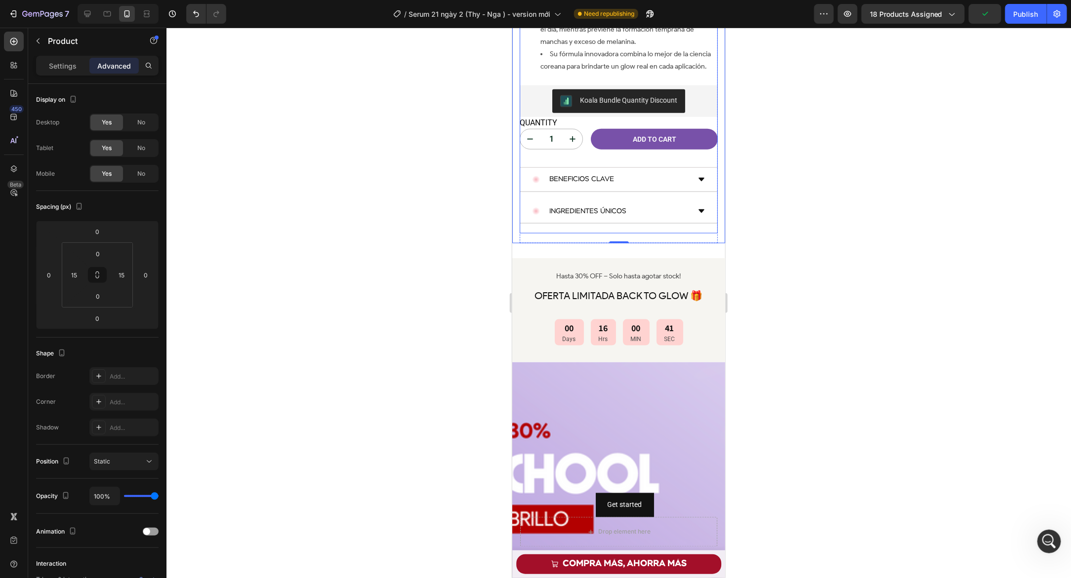
click at [529, 218] on div "La Fórmula Avanzada Para Una Hidratación Profunda Y [PERSON_NAME] – Inspirada E…" at bounding box center [618, 88] width 198 height 289
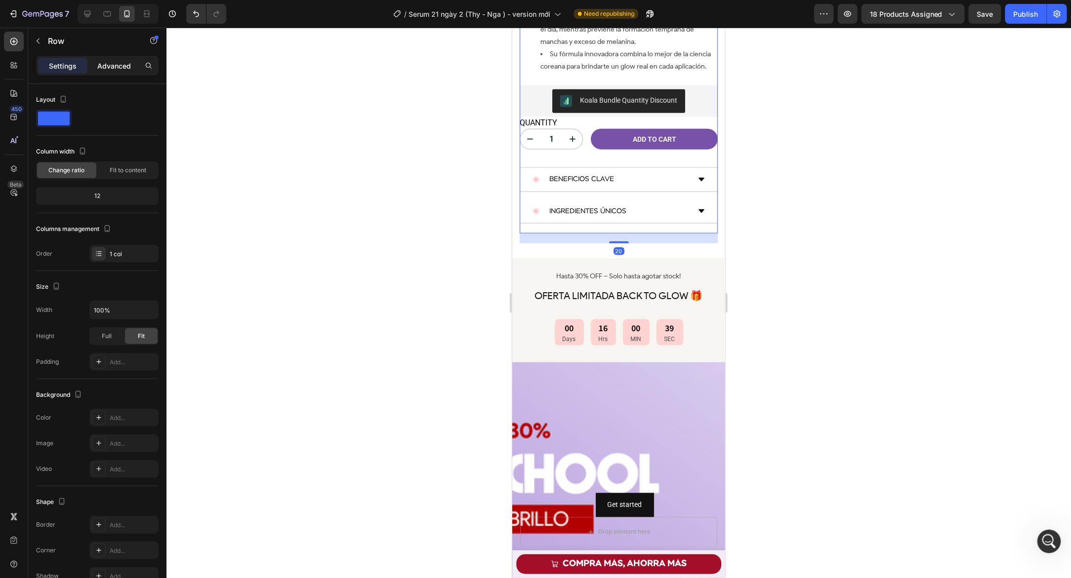
click at [115, 66] on p "Advanced" at bounding box center [114, 66] width 34 height 10
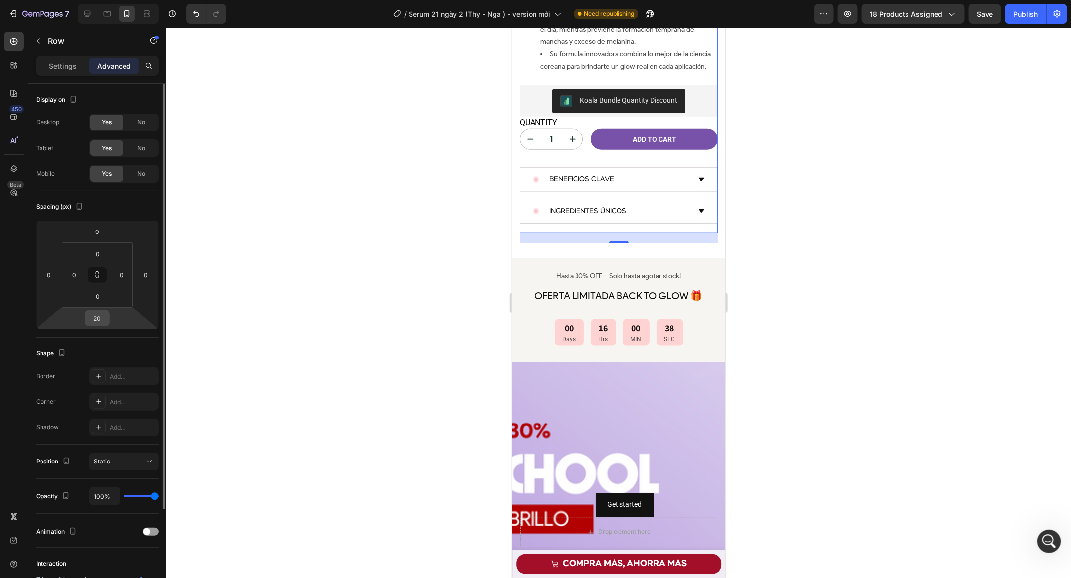
click at [101, 325] on input "20" at bounding box center [97, 318] width 20 height 15
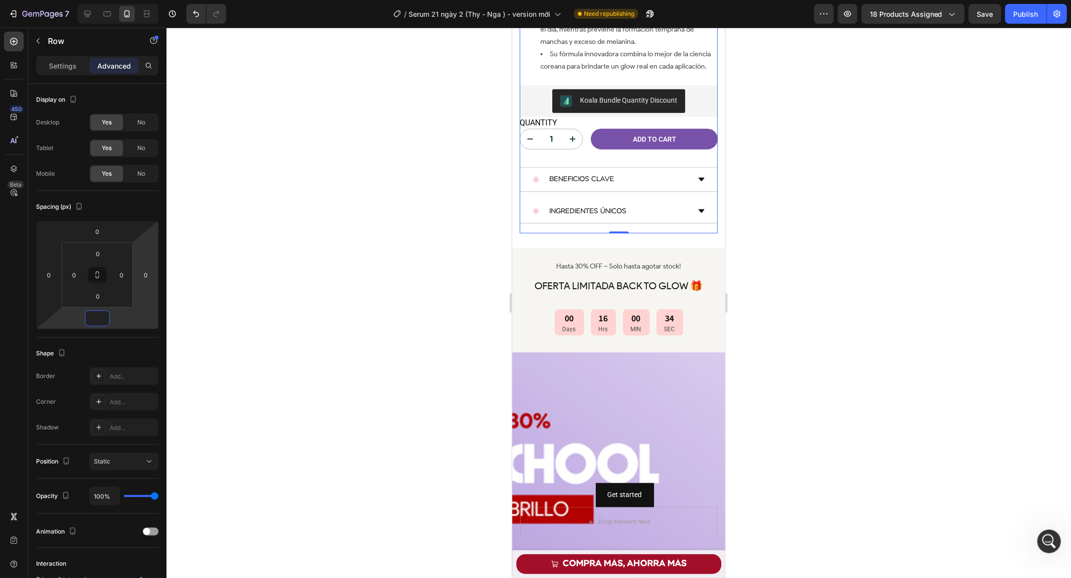
type input "0"
click at [522, 219] on div "La Fórmula Avanzada Para Una Hidratación Profunda Y [PERSON_NAME] – Inspirada E…" at bounding box center [618, 88] width 198 height 289
click at [524, 213] on div "Ingredientes únicos" at bounding box center [618, 212] width 197 height 24
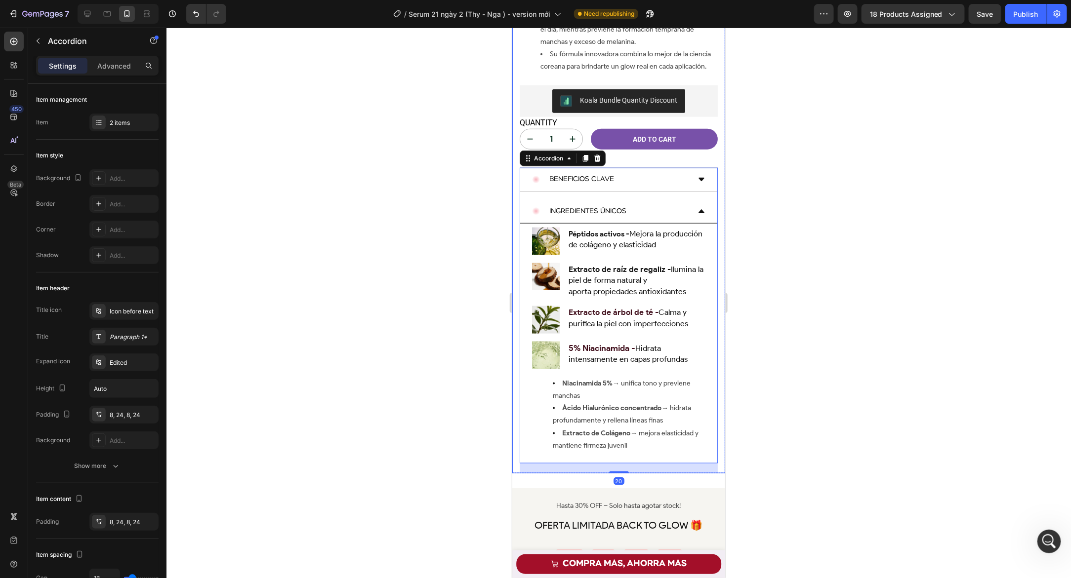
click at [517, 218] on div "Product Images Row HIDRATACIÓN INTENSA Text Block MÁS VENDIDO Text Block Row HI…" at bounding box center [618, 39] width 213 height 867
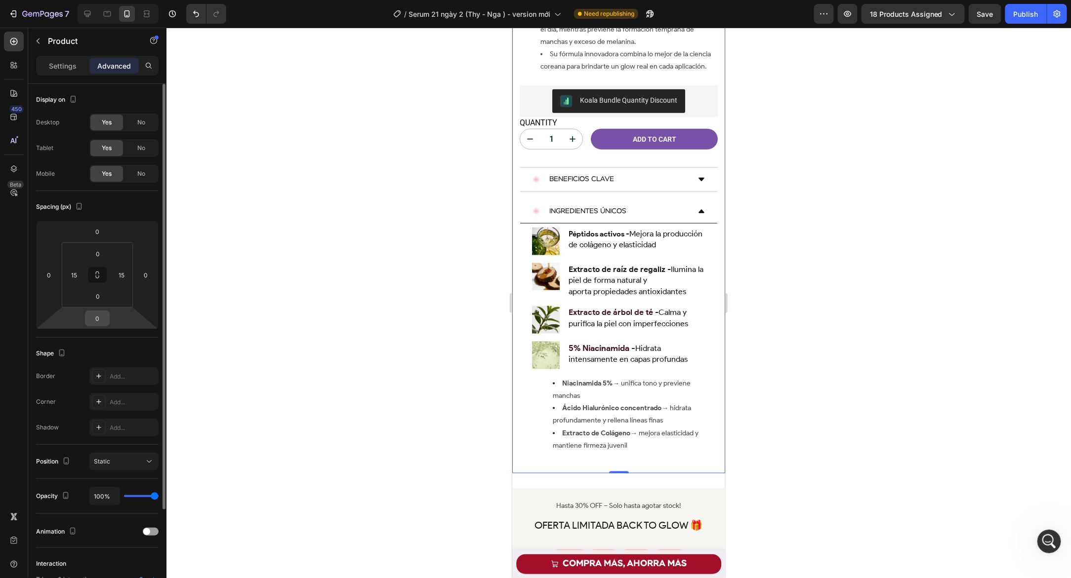
click at [98, 317] on input "0" at bounding box center [97, 318] width 20 height 15
type input "30"
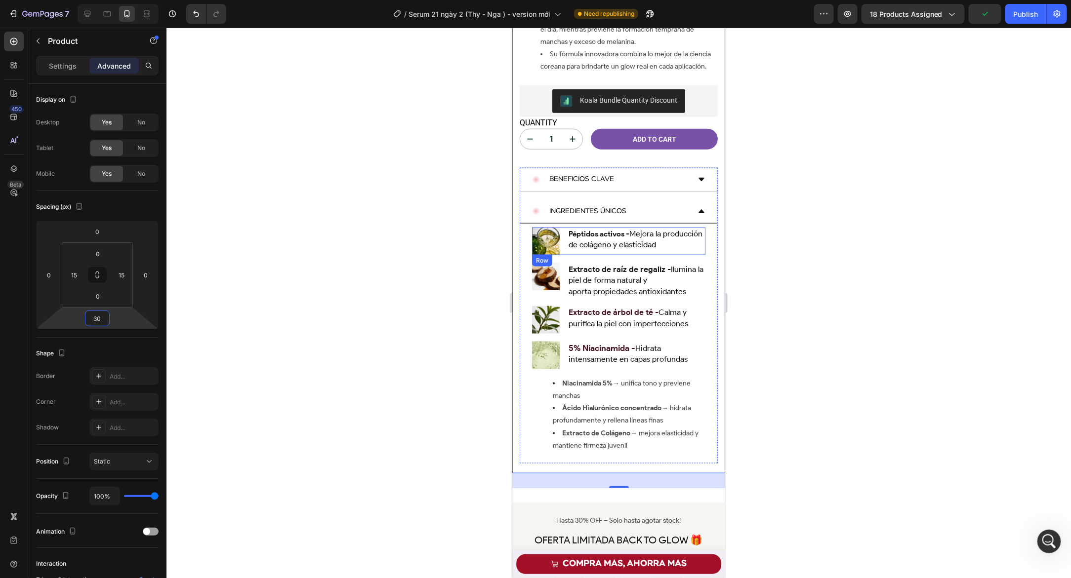
click at [565, 227] on div "Image Péptidos activos - Mejora la producción de colágeno y elasticidad Text Bl…" at bounding box center [617, 241] width 173 height 28
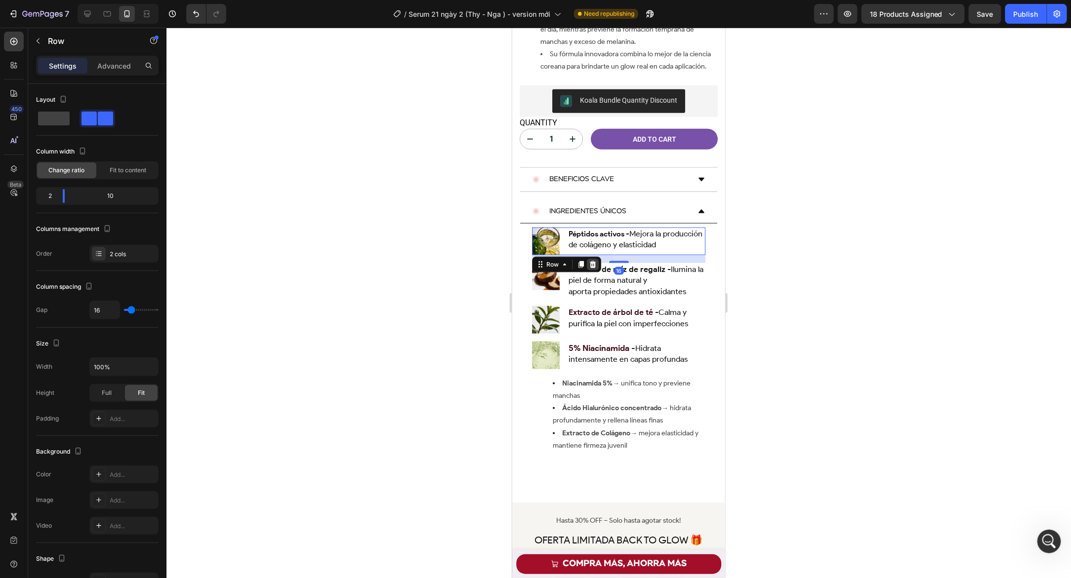
click at [597, 259] on div at bounding box center [592, 264] width 12 height 12
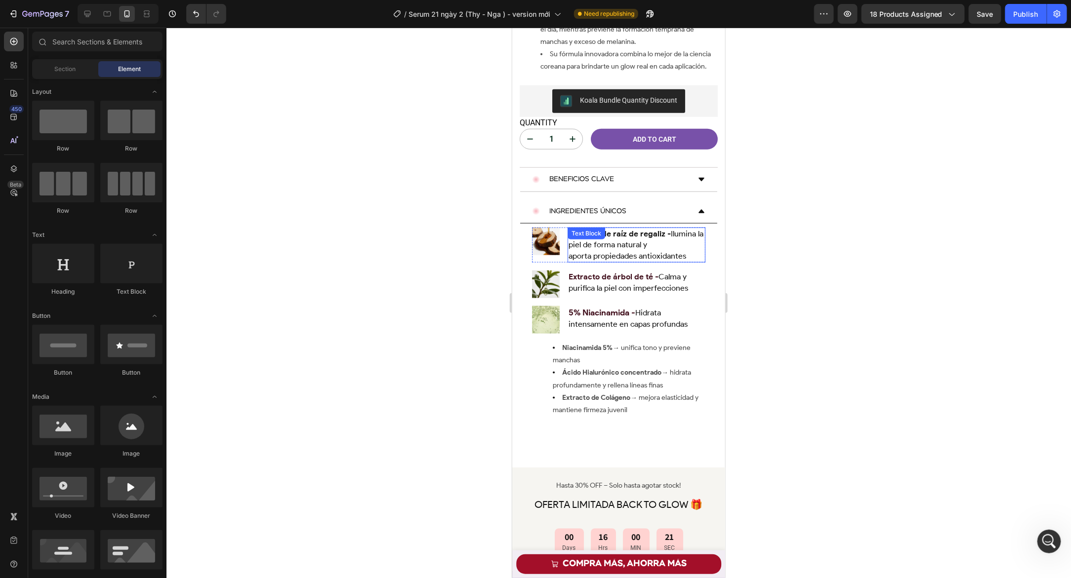
click at [568, 242] on span "Extracto de raíz de regaliz - Ilumina la piel de forma natural y" at bounding box center [635, 239] width 135 height 21
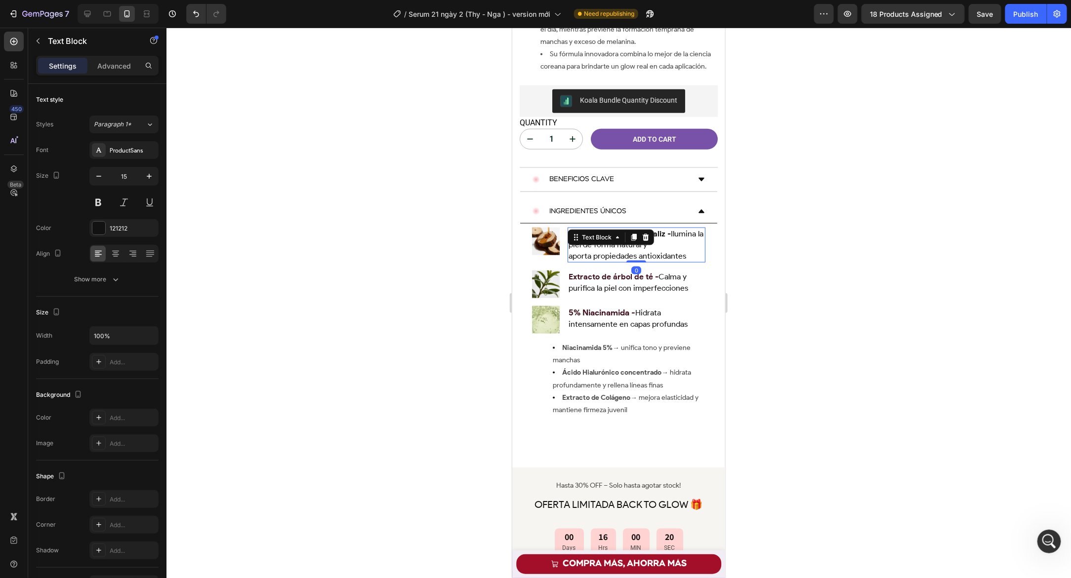
click at [562, 243] on div "Image Extracto de raíz de regaliz - Ilumina la piel de forma natural y aporta p…" at bounding box center [617, 245] width 173 height 36
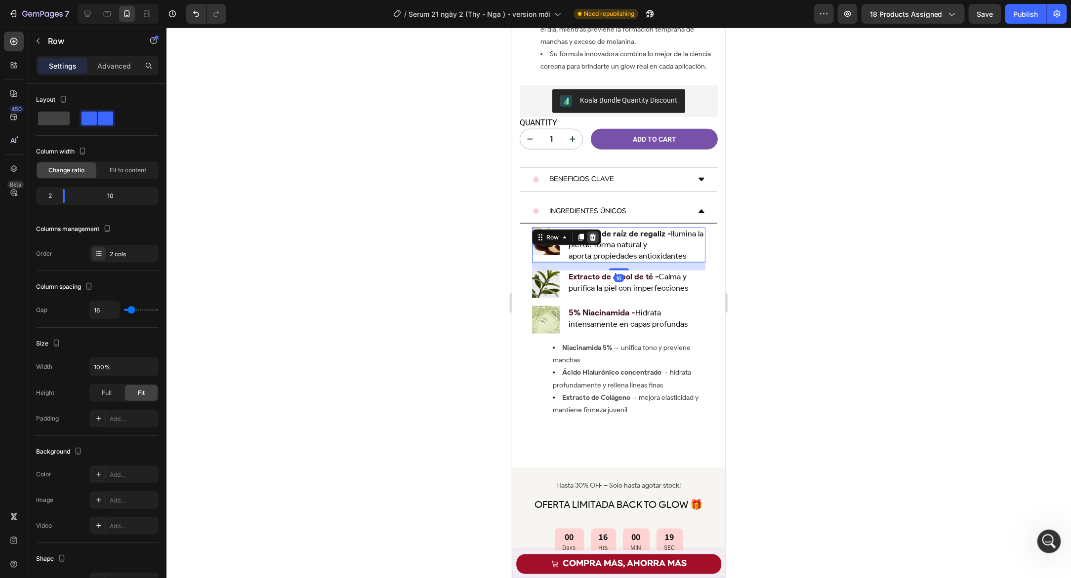
click at [593, 233] on icon at bounding box center [592, 237] width 8 height 8
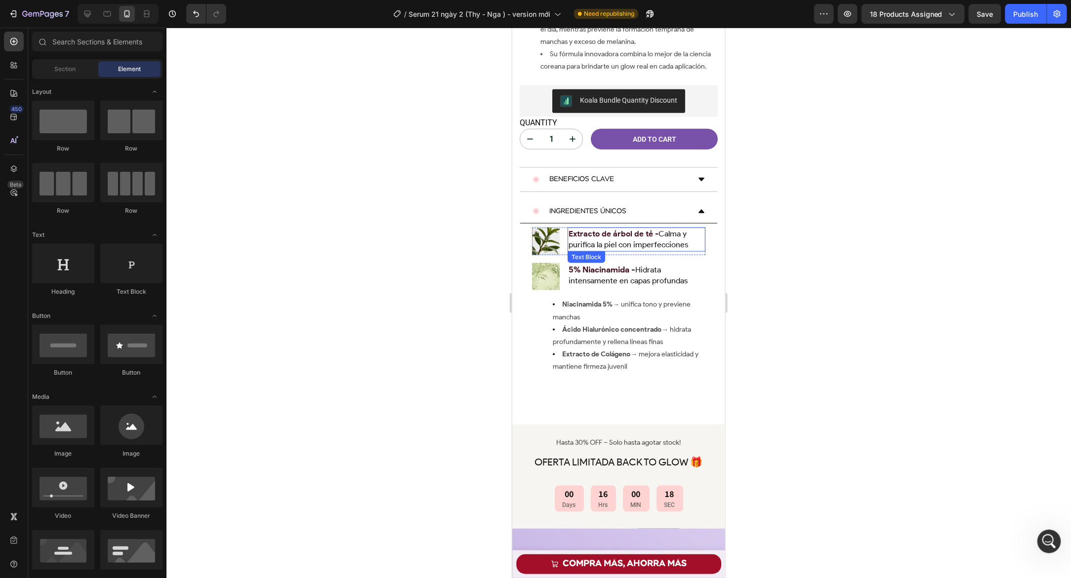
click at [567, 240] on div "Extracto de árbol de té - Calma y purifica la piel con imperfecciones" at bounding box center [636, 239] width 138 height 24
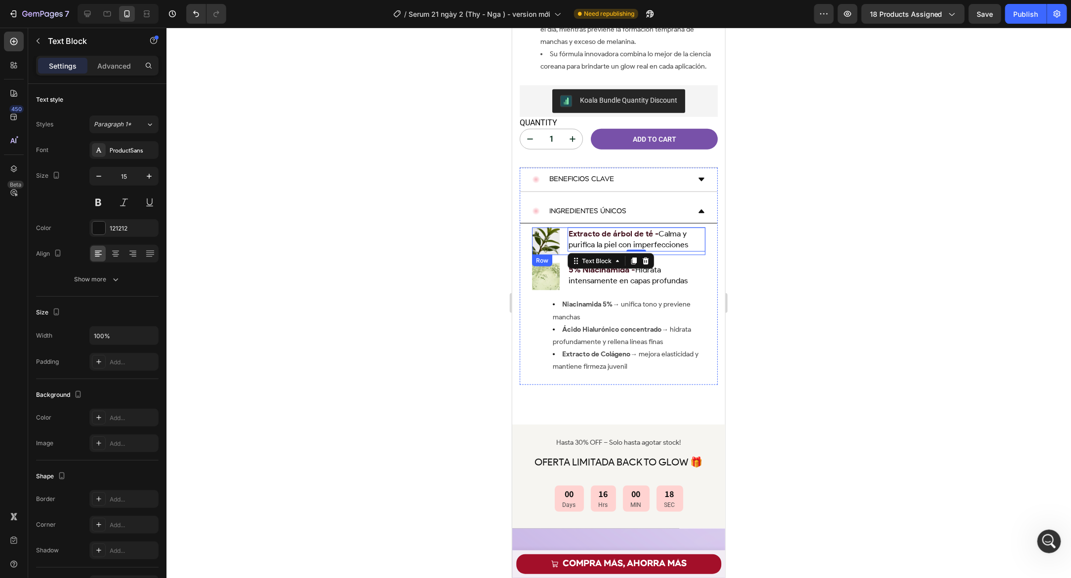
click at [562, 240] on div "Image Extracto de árbol de té - Calma y purifica la piel con imperfecciones Tex…" at bounding box center [617, 241] width 173 height 28
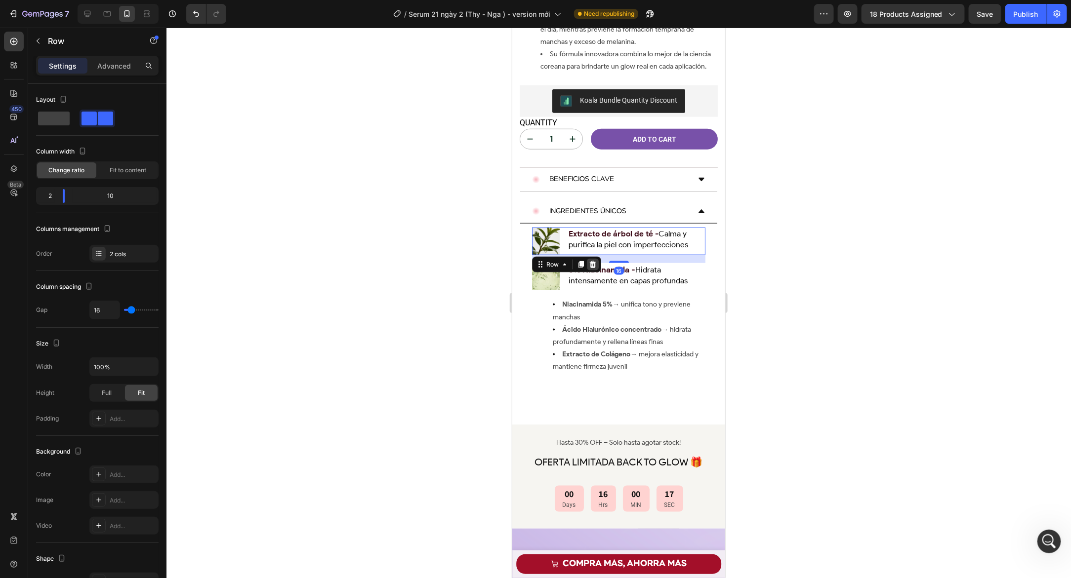
click at [592, 261] on icon at bounding box center [592, 264] width 6 height 7
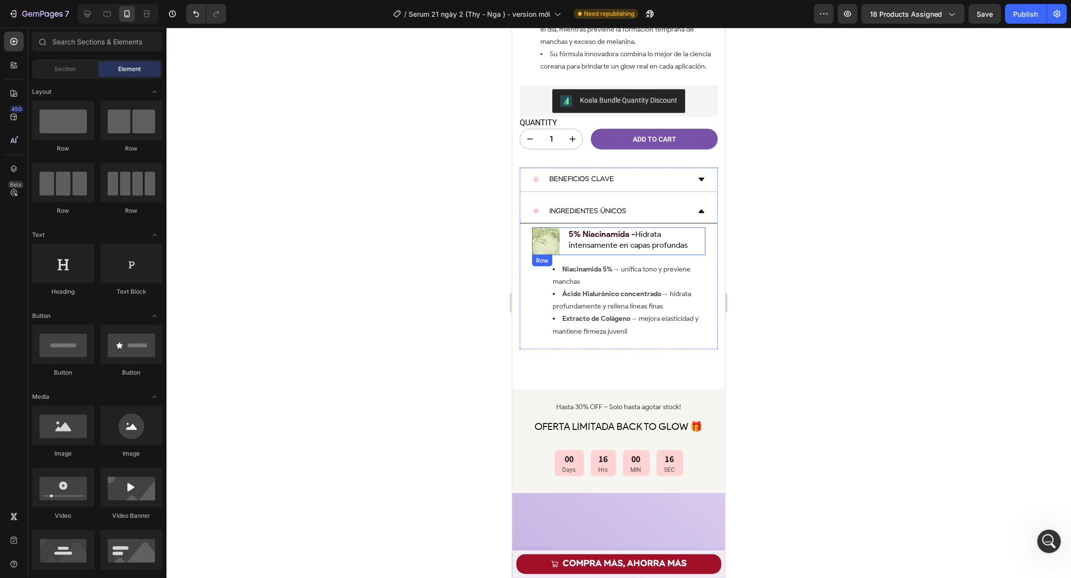
click at [565, 236] on div "Image 5% Niacinamida - Hidrata intensamente en capas profundas Text Block Row" at bounding box center [617, 241] width 173 height 28
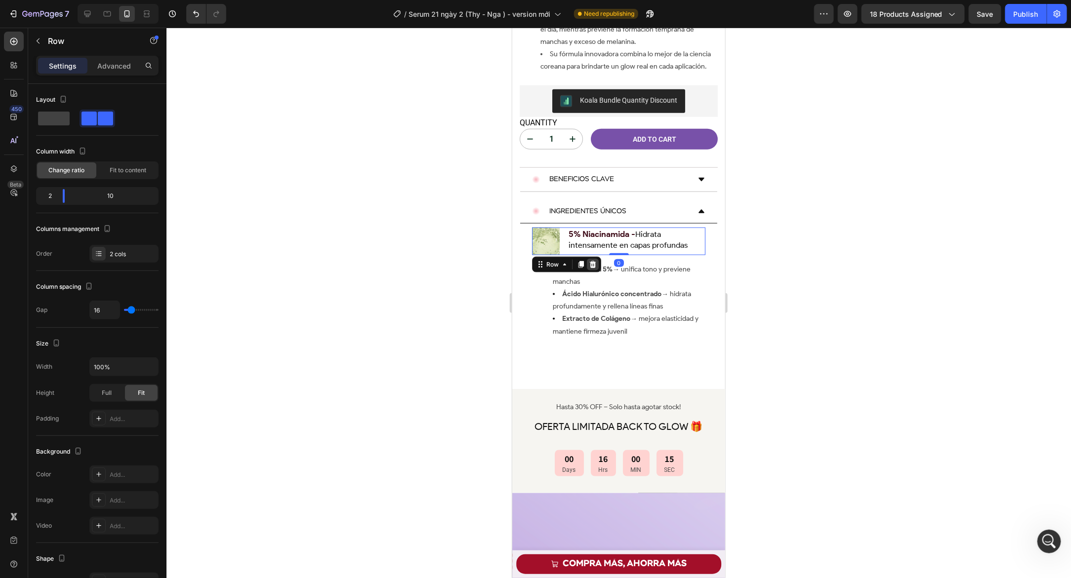
click at [594, 261] on icon at bounding box center [592, 264] width 6 height 7
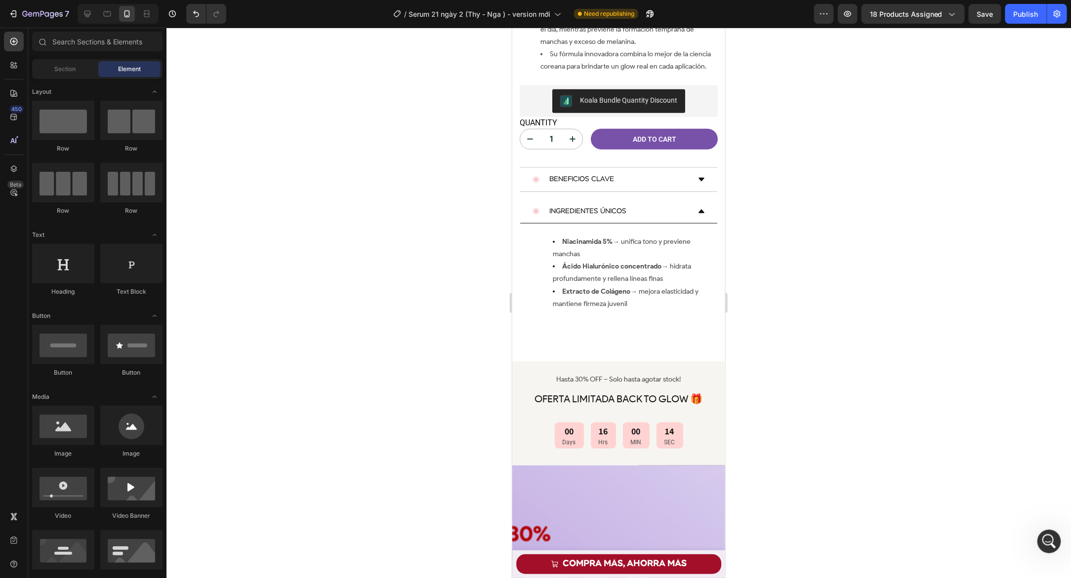
click at [460, 259] on div at bounding box center [618, 303] width 904 height 551
click at [698, 207] on icon at bounding box center [701, 211] width 8 height 8
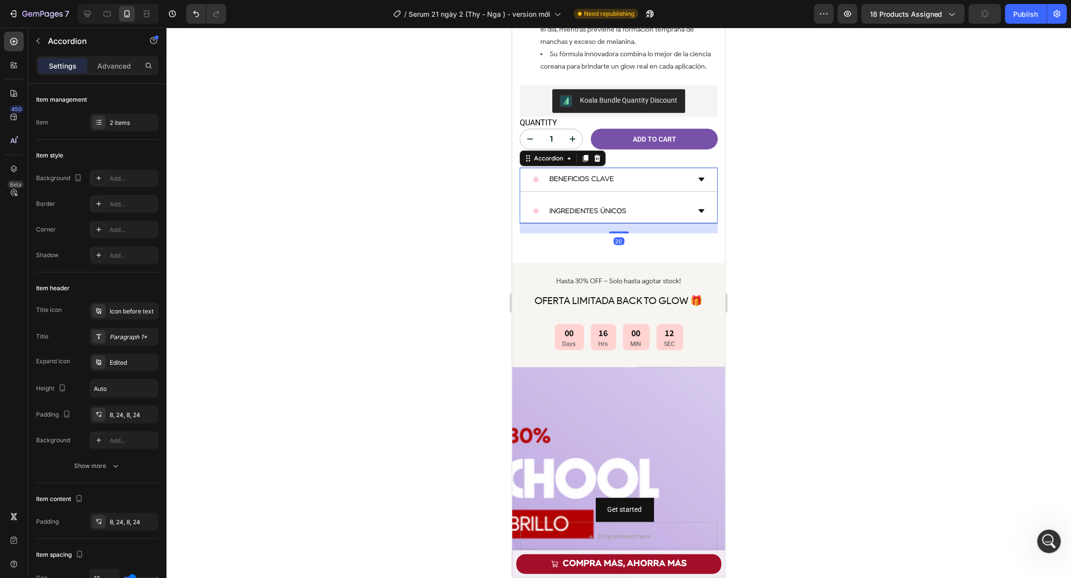
click at [464, 223] on div at bounding box center [618, 303] width 904 height 551
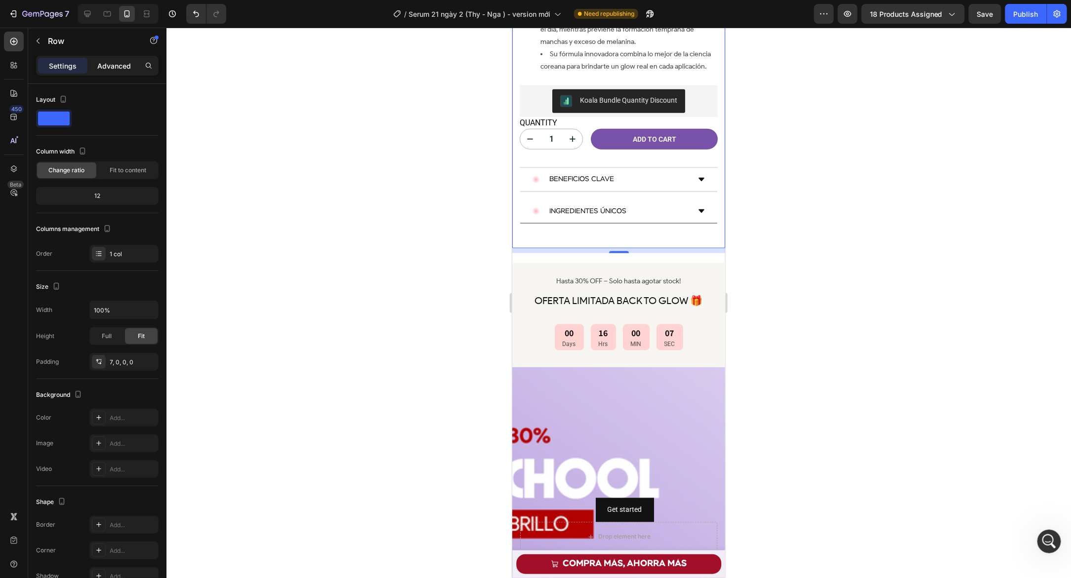
click at [122, 62] on p "Advanced" at bounding box center [114, 66] width 34 height 10
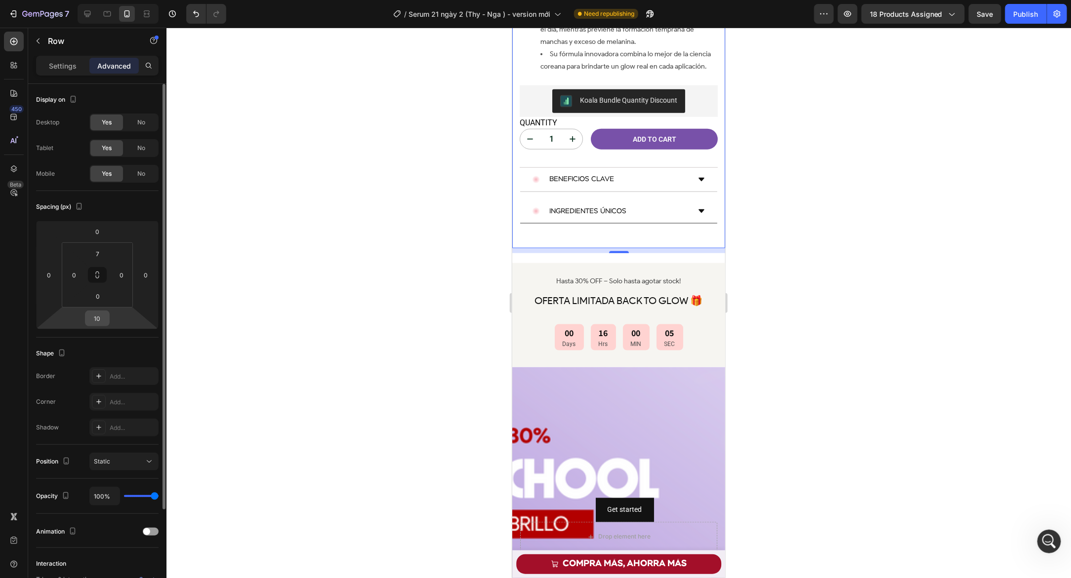
click at [103, 319] on input "10" at bounding box center [97, 318] width 20 height 15
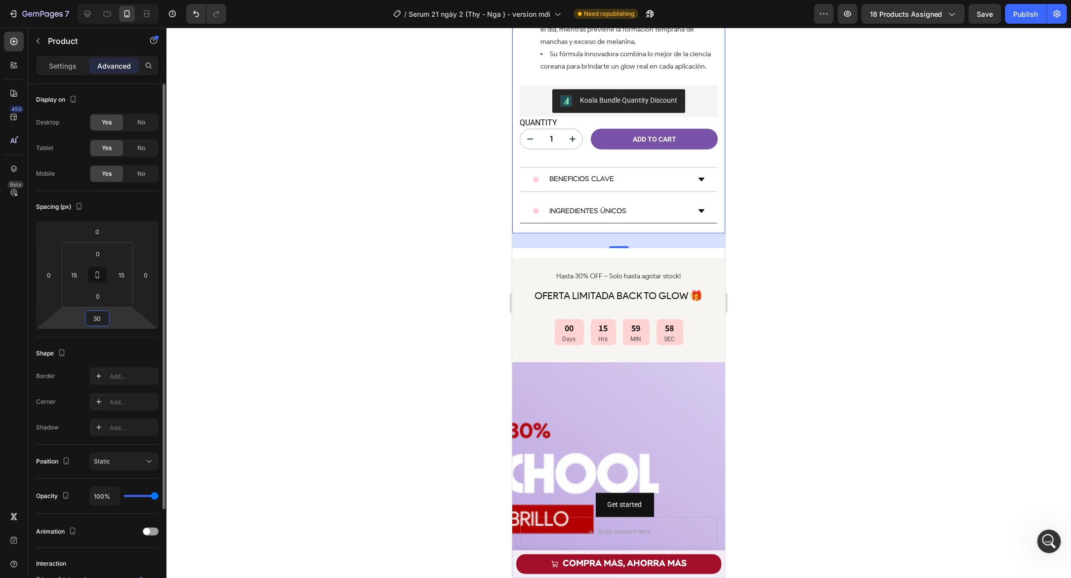
click at [97, 315] on input "30" at bounding box center [97, 318] width 20 height 15
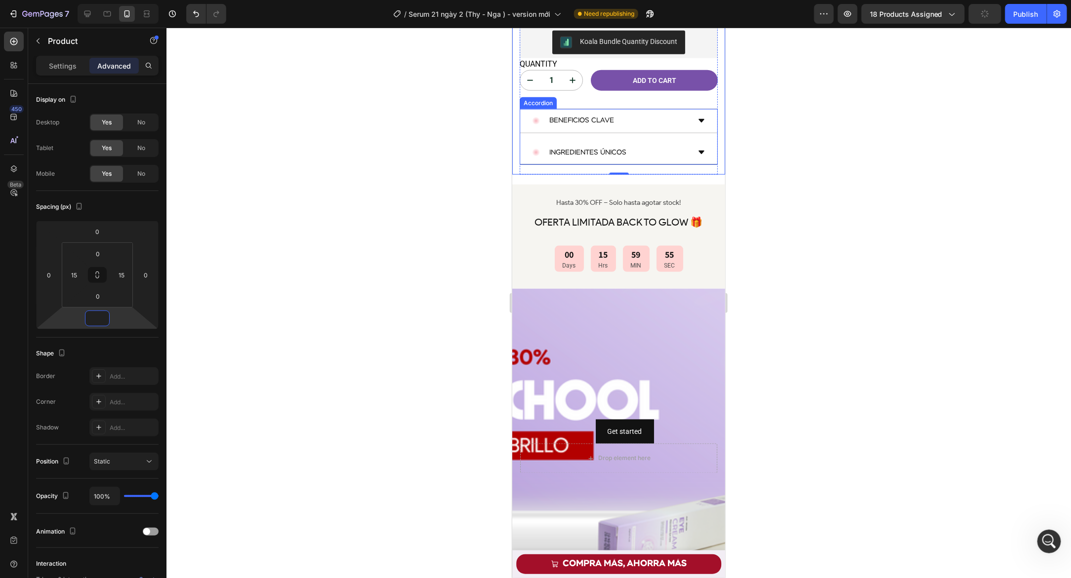
scroll to position [542, 0]
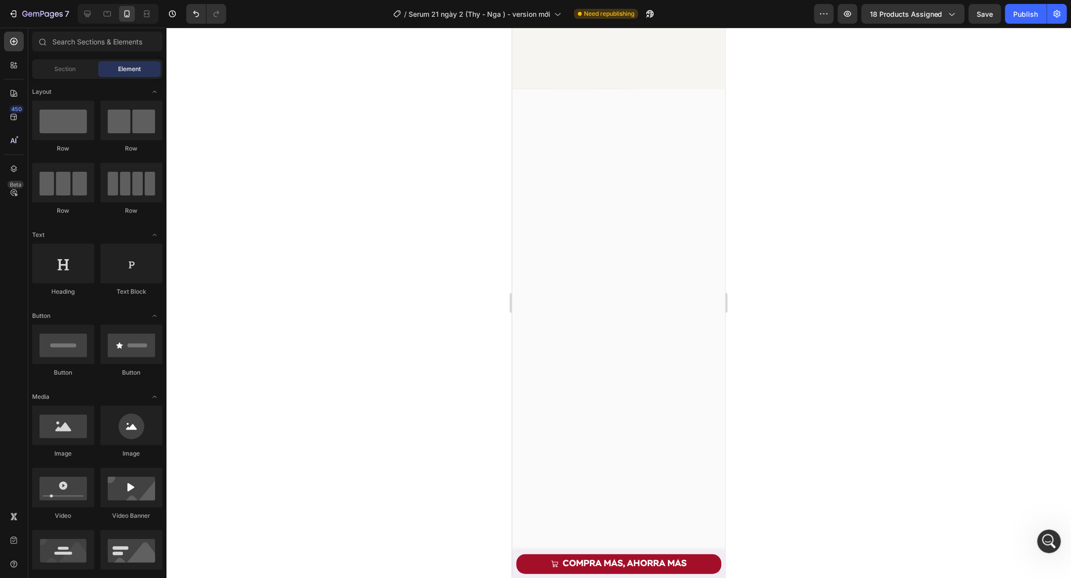
scroll to position [0, 0]
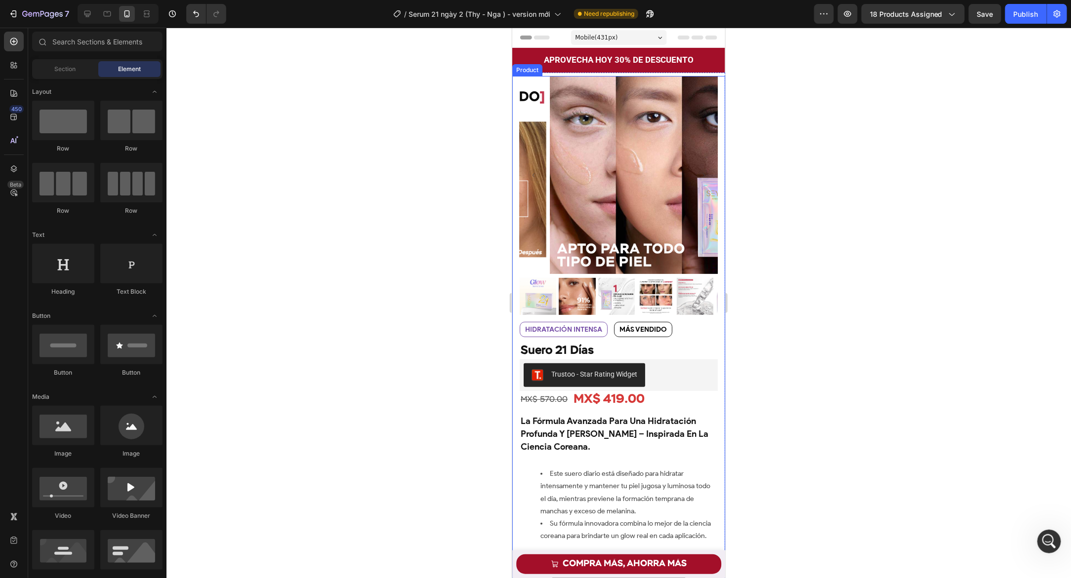
click at [512, 86] on div "Product Images Row HIDRATACIÓN INTENSA Text Block MÁS VENDIDO Text Block Row HI…" at bounding box center [618, 389] width 213 height 627
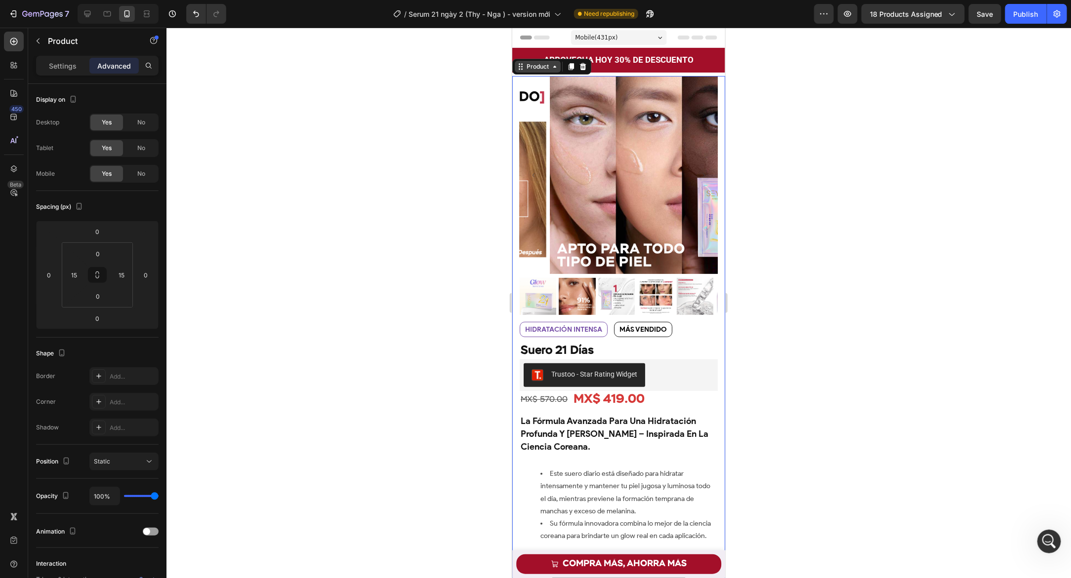
click at [523, 69] on icon at bounding box center [520, 66] width 8 height 8
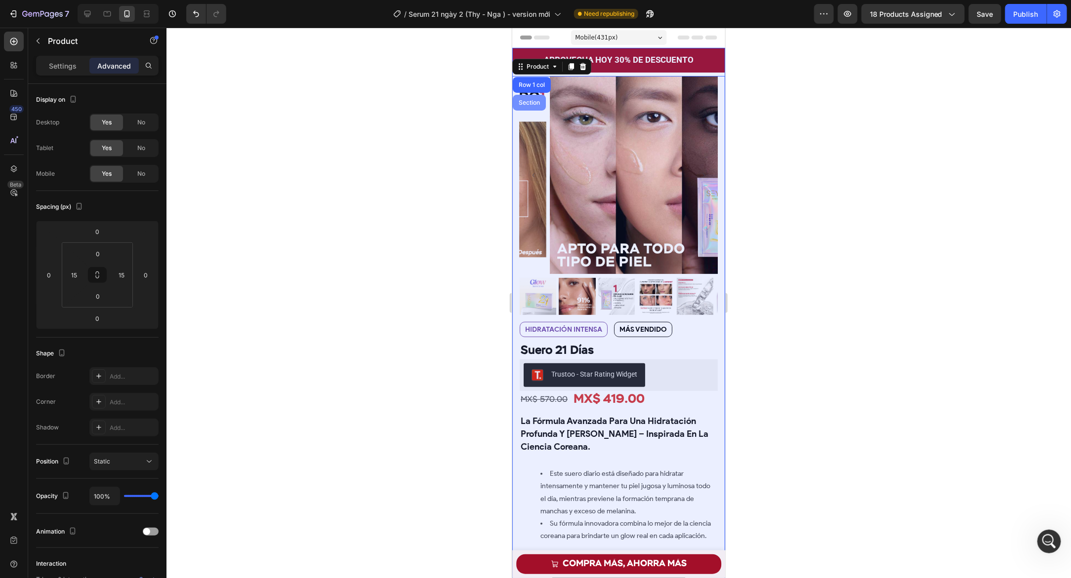
click at [521, 108] on div "Section" at bounding box center [528, 102] width 33 height 16
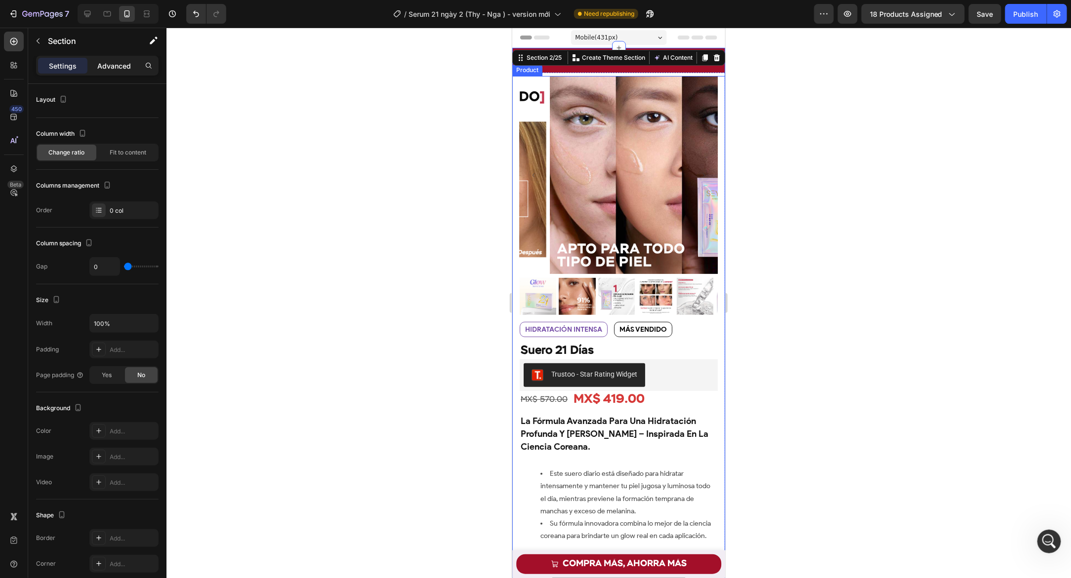
click at [128, 70] on p "Advanced" at bounding box center [114, 66] width 34 height 10
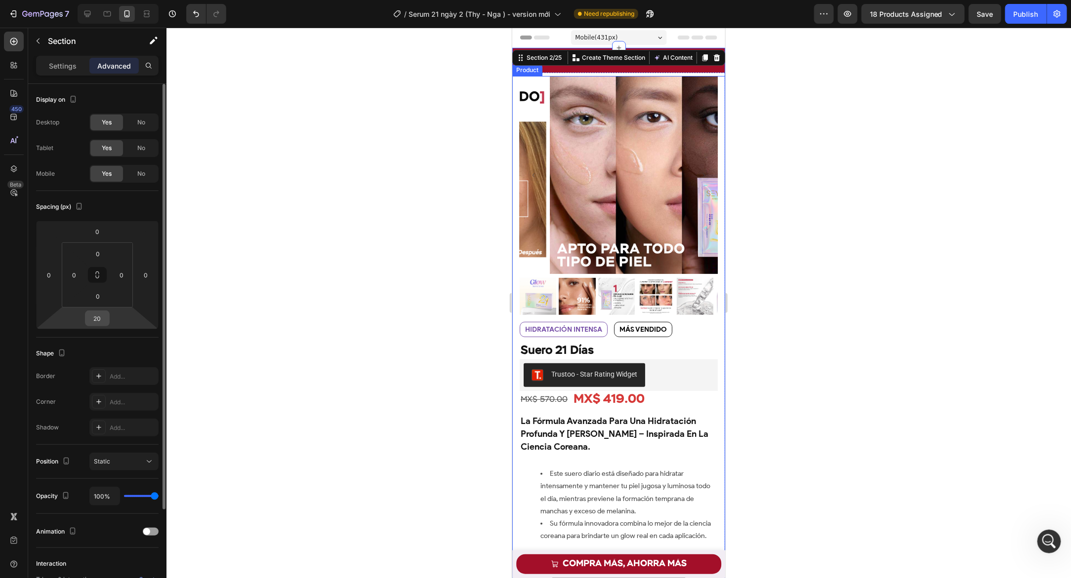
click at [104, 320] on input "20" at bounding box center [97, 318] width 20 height 15
type input "30"
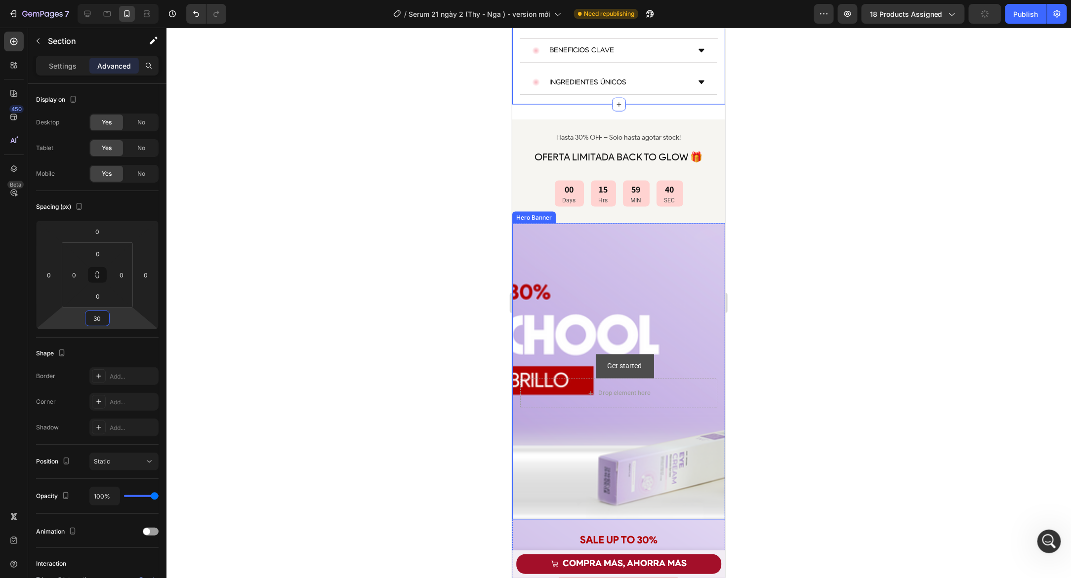
scroll to position [640, 0]
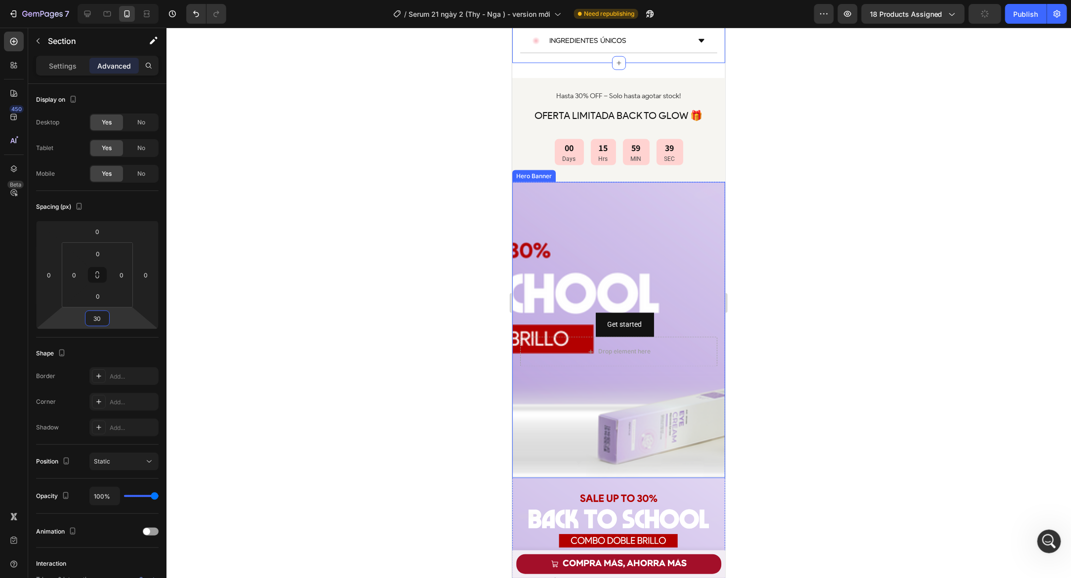
click at [608, 264] on div "Background Image" at bounding box center [618, 330] width 213 height 296
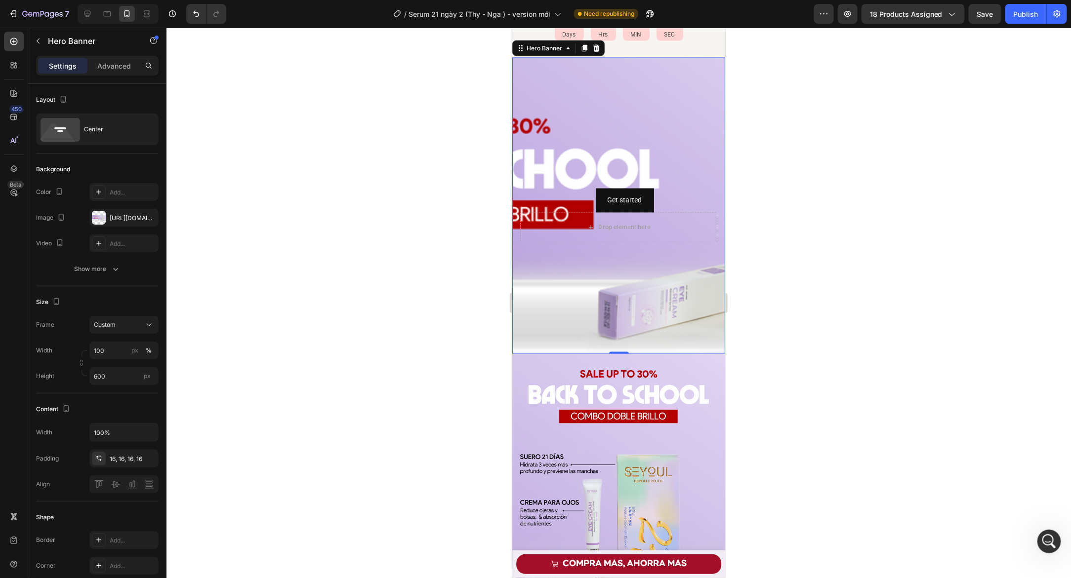
scroll to position [647, 0]
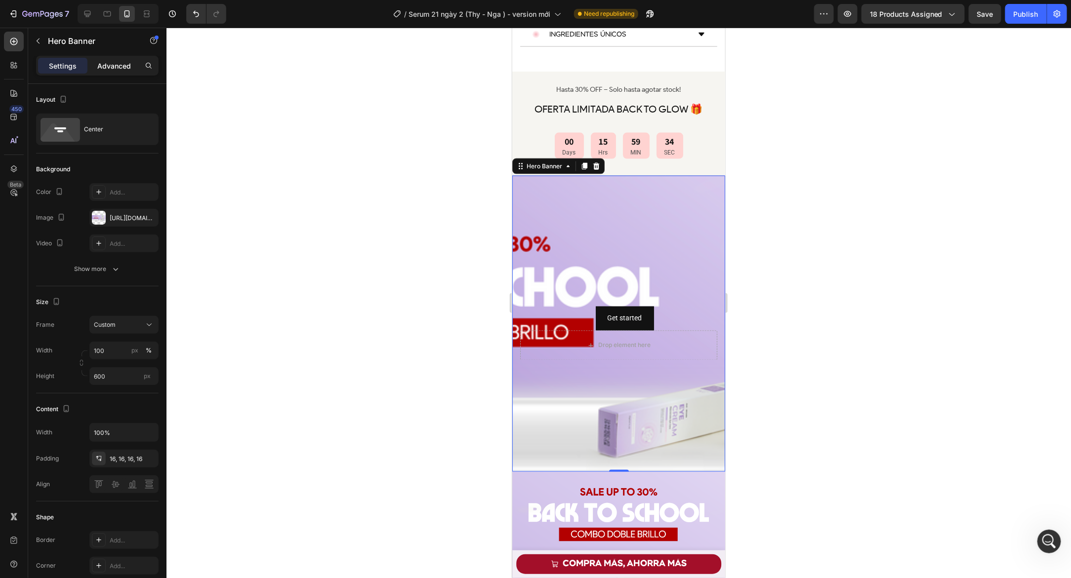
click at [125, 67] on p "Advanced" at bounding box center [114, 66] width 34 height 10
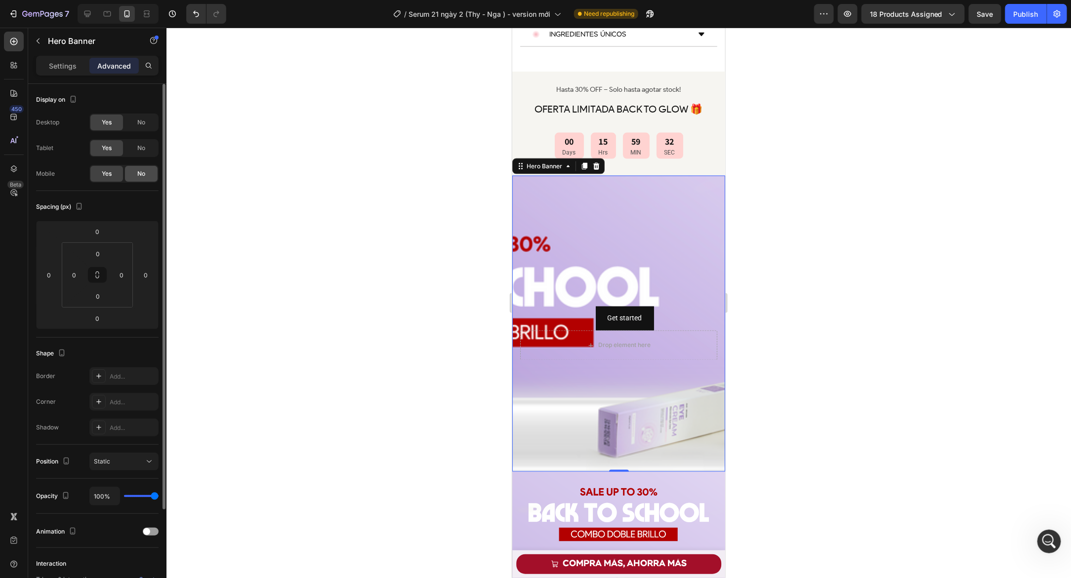
click at [144, 180] on div "No" at bounding box center [141, 174] width 33 height 16
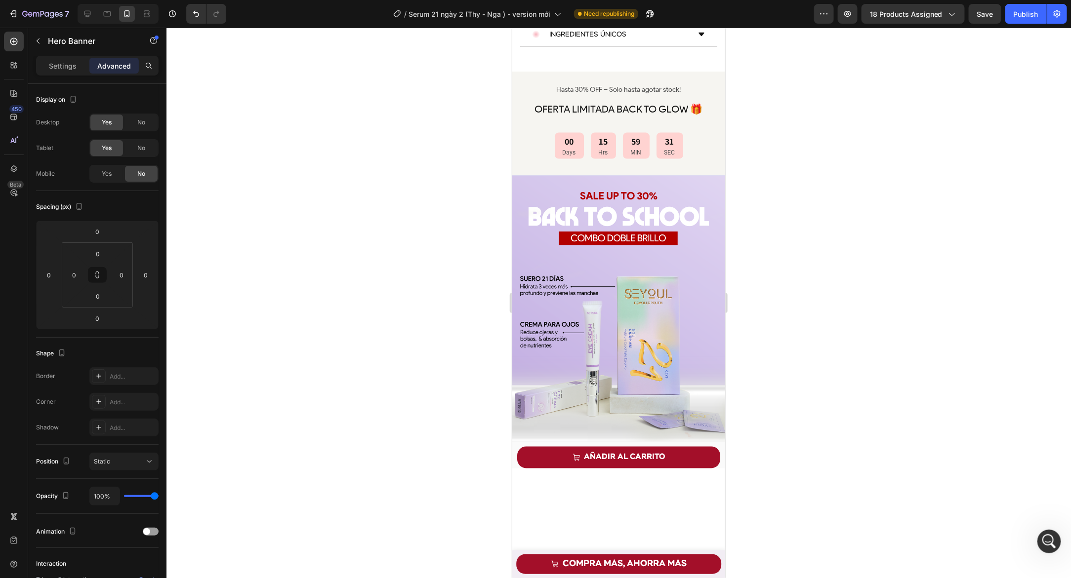
click at [372, 242] on div at bounding box center [618, 303] width 904 height 551
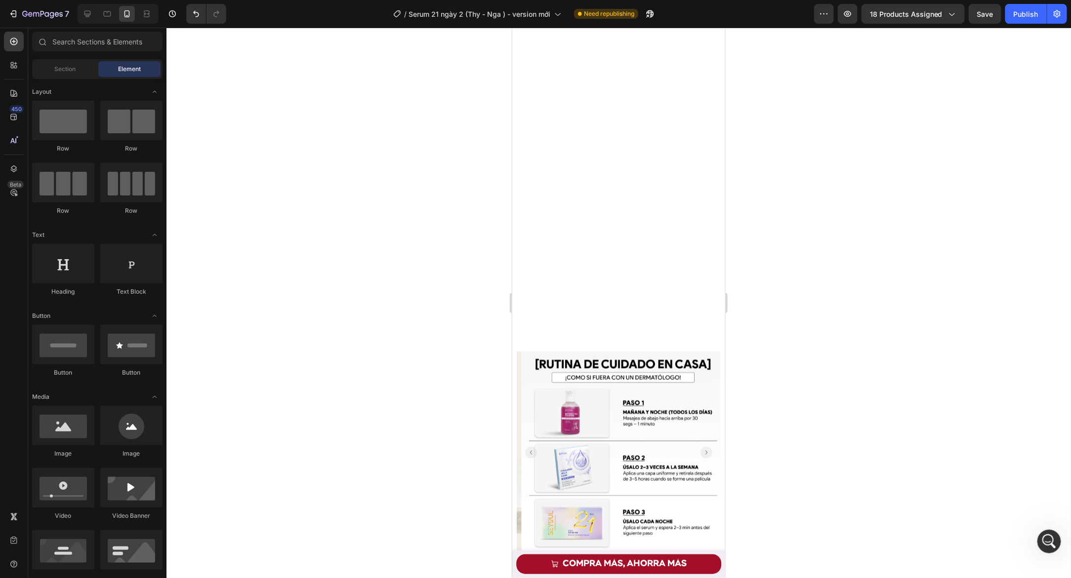
scroll to position [2554, 0]
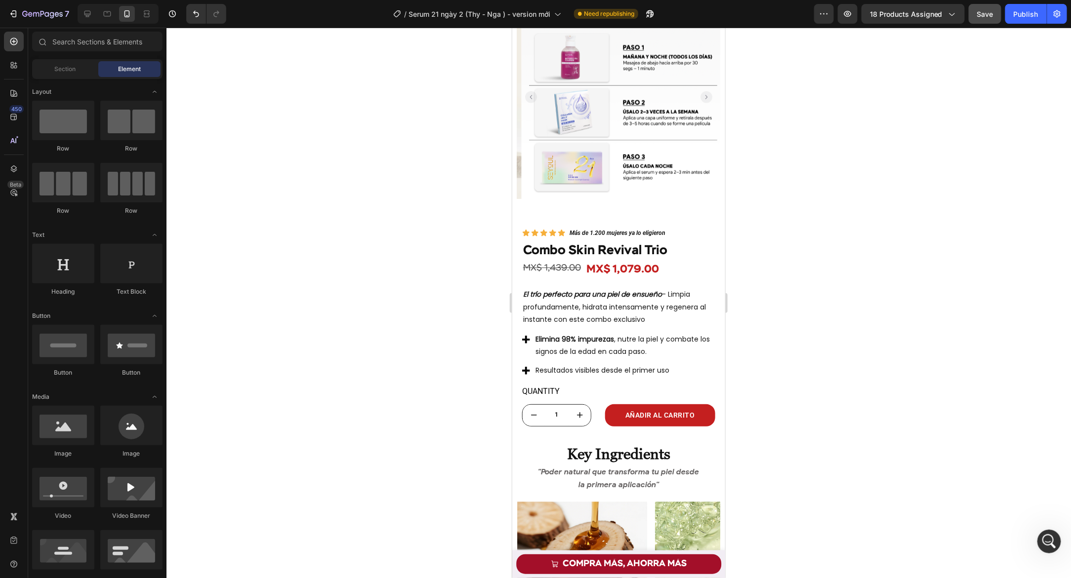
click at [990, 14] on span "Save" at bounding box center [985, 14] width 16 height 8
click at [91, 18] on icon at bounding box center [87, 14] width 10 height 10
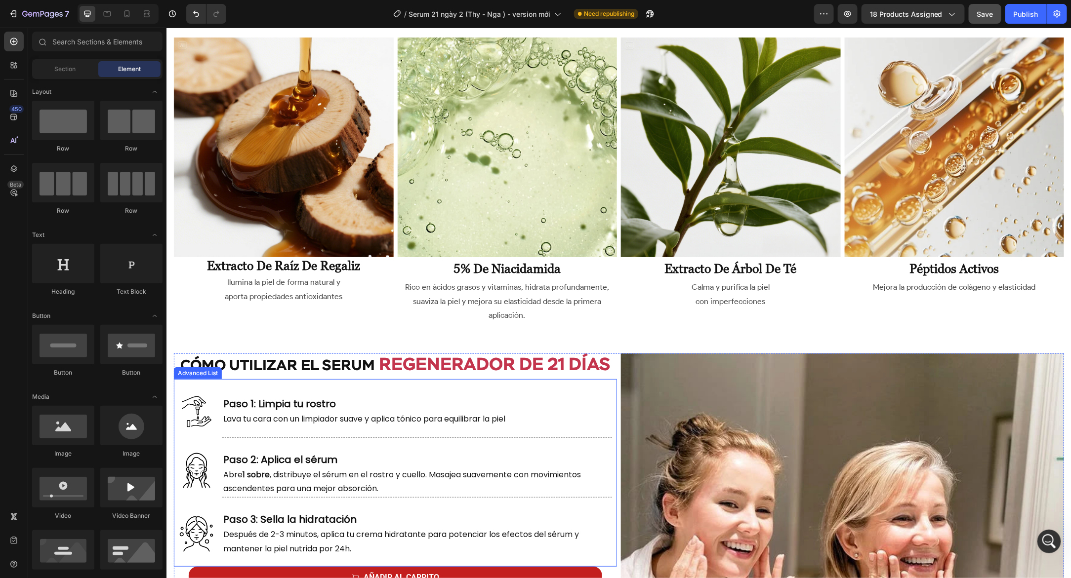
scroll to position [3453, 0]
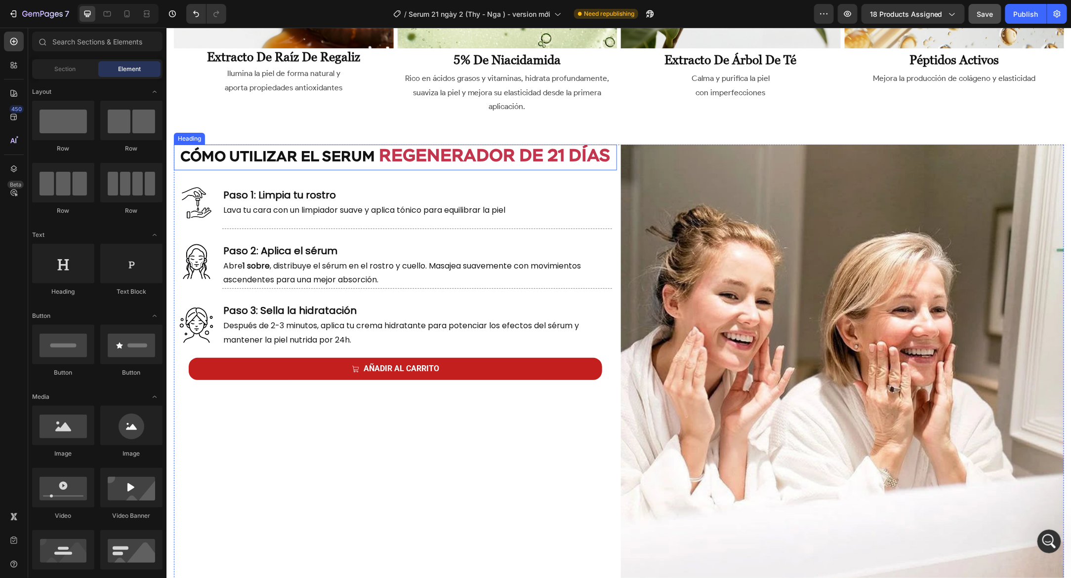
click at [605, 147] on span "regenerador de 21 días" at bounding box center [494, 156] width 231 height 18
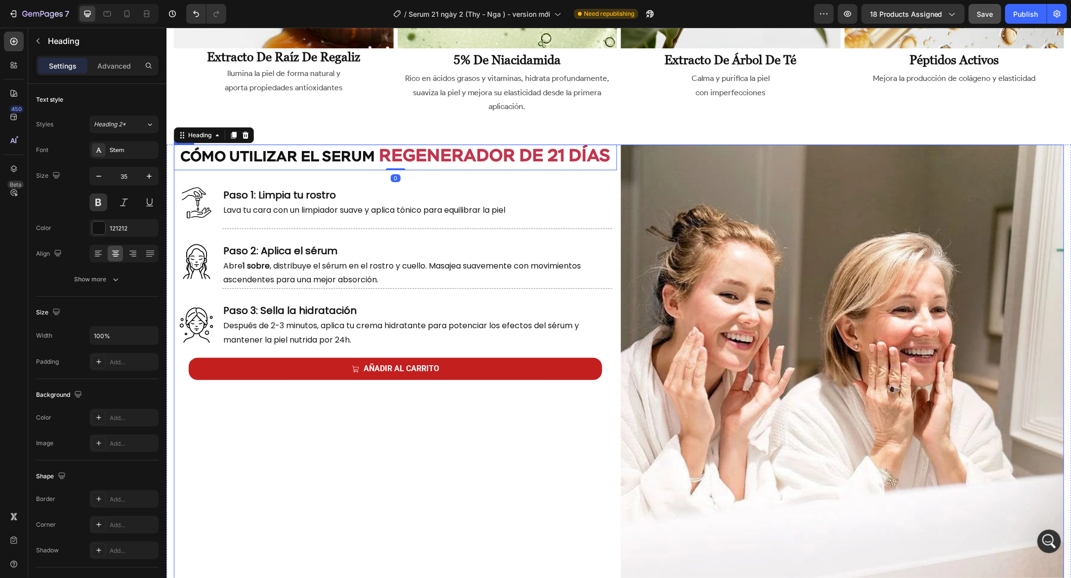
click at [615, 145] on div "Image Cómo utilizar el serum regenerador de 21 días Heading 0 Image Paso 1: Lim…" at bounding box center [618, 365] width 890 height 443
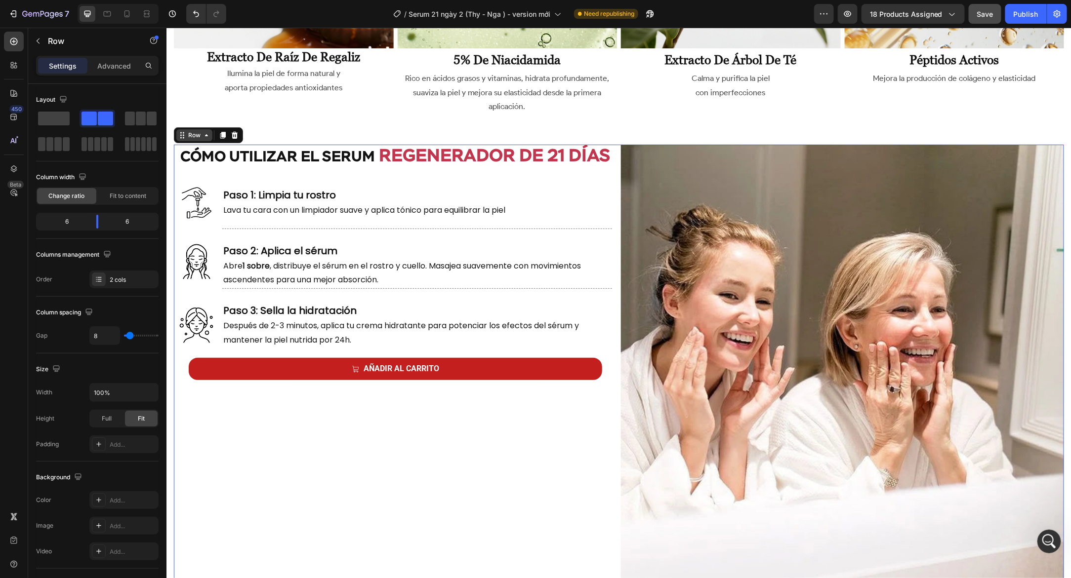
click at [186, 134] on div "Row" at bounding box center [194, 134] width 16 height 9
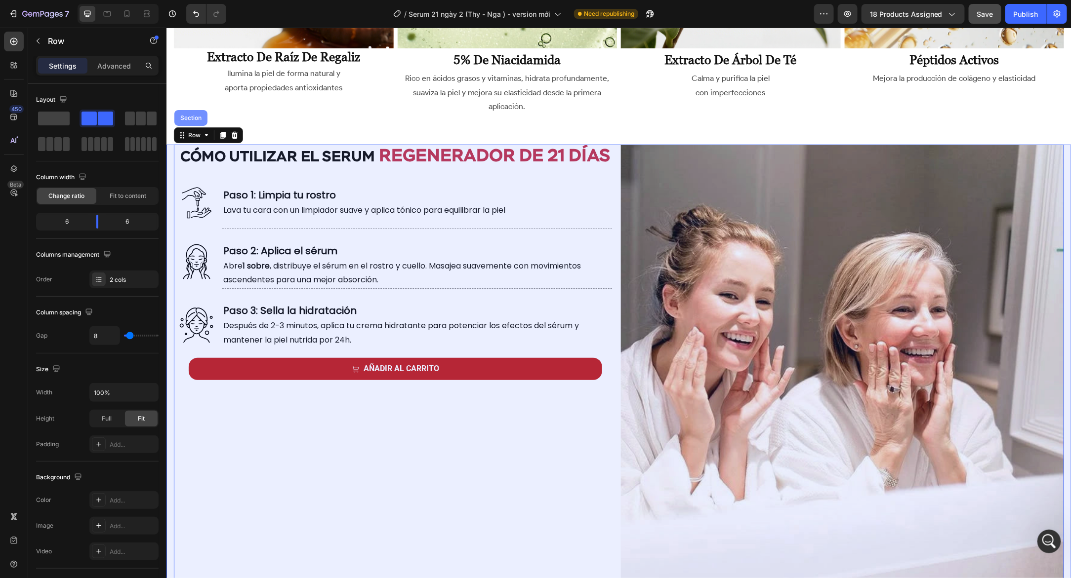
click at [185, 120] on div "Section" at bounding box center [190, 118] width 33 height 16
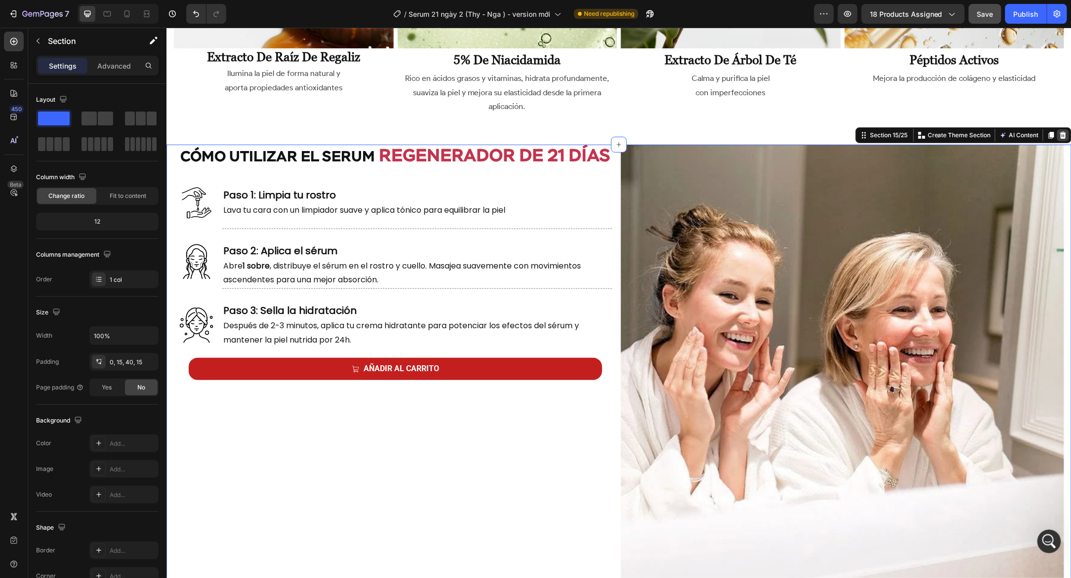
click at [1059, 131] on icon at bounding box center [1062, 134] width 6 height 7
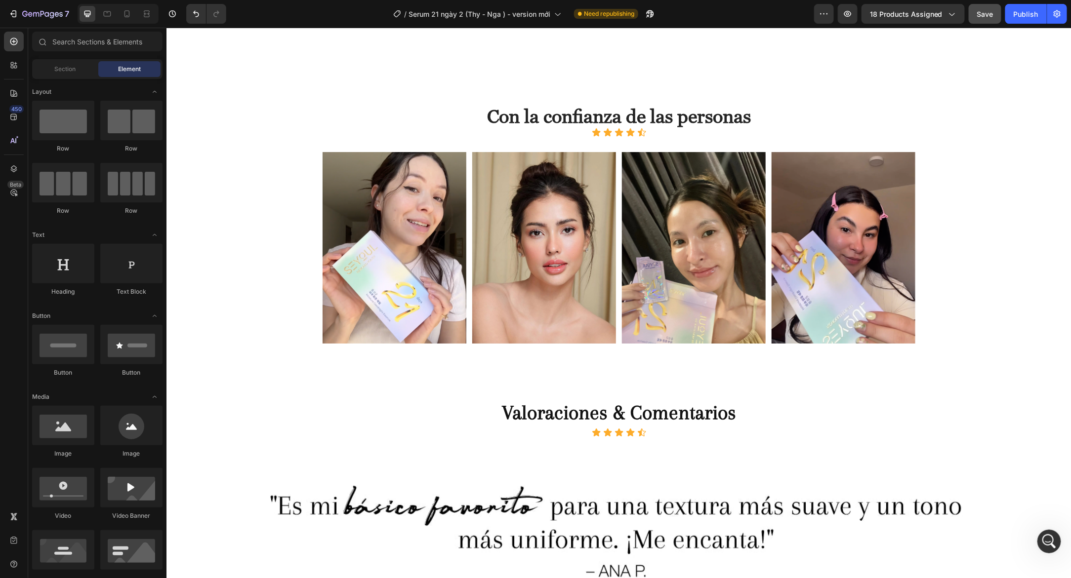
scroll to position [3647, 0]
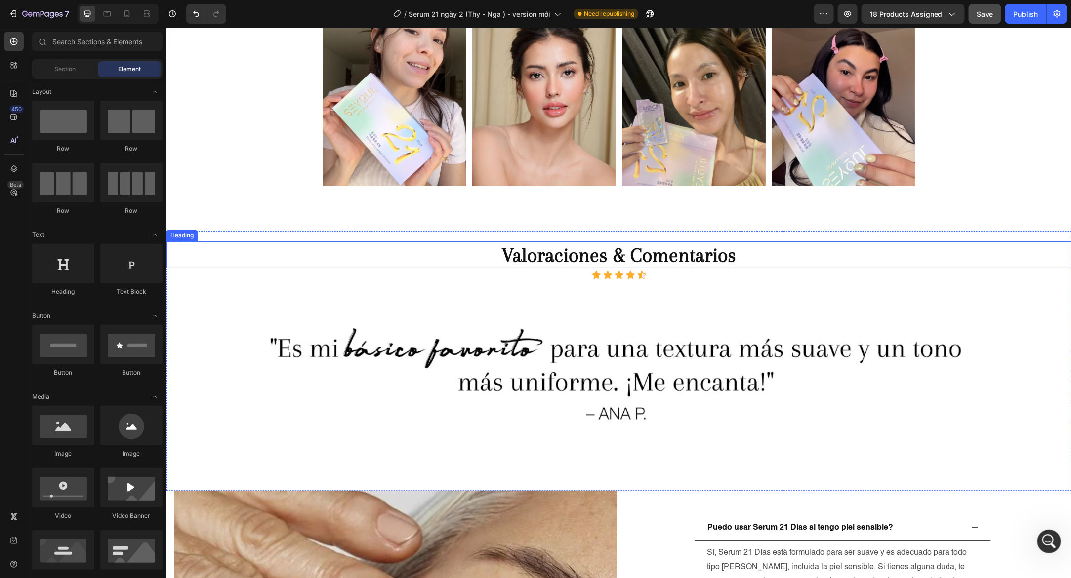
click at [606, 250] on span "Valoraciones & Comentarios" at bounding box center [618, 255] width 234 height 23
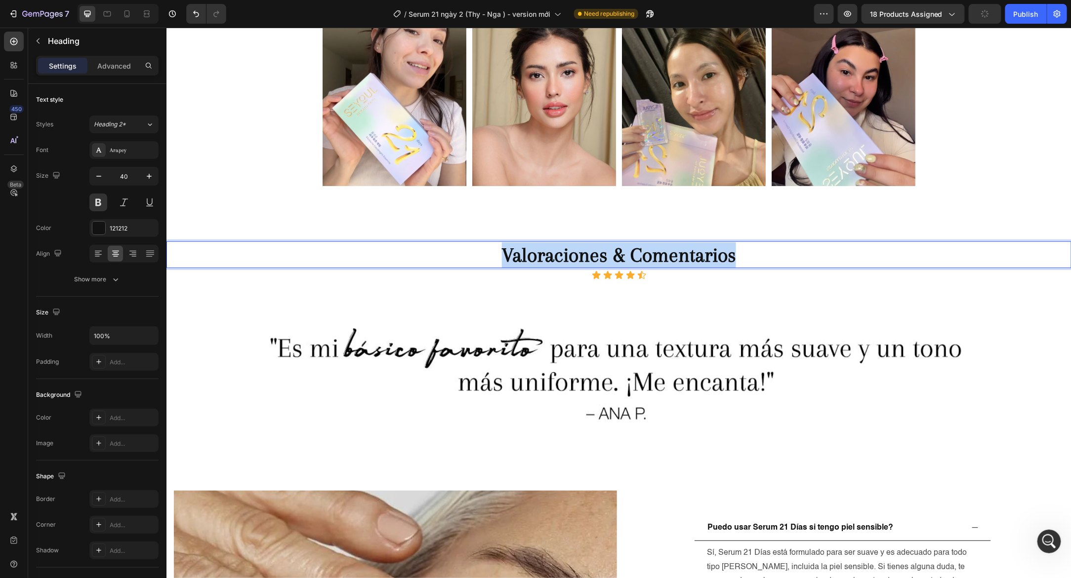
click at [606, 250] on span "Valoraciones & Comentarios" at bounding box center [618, 255] width 234 height 23
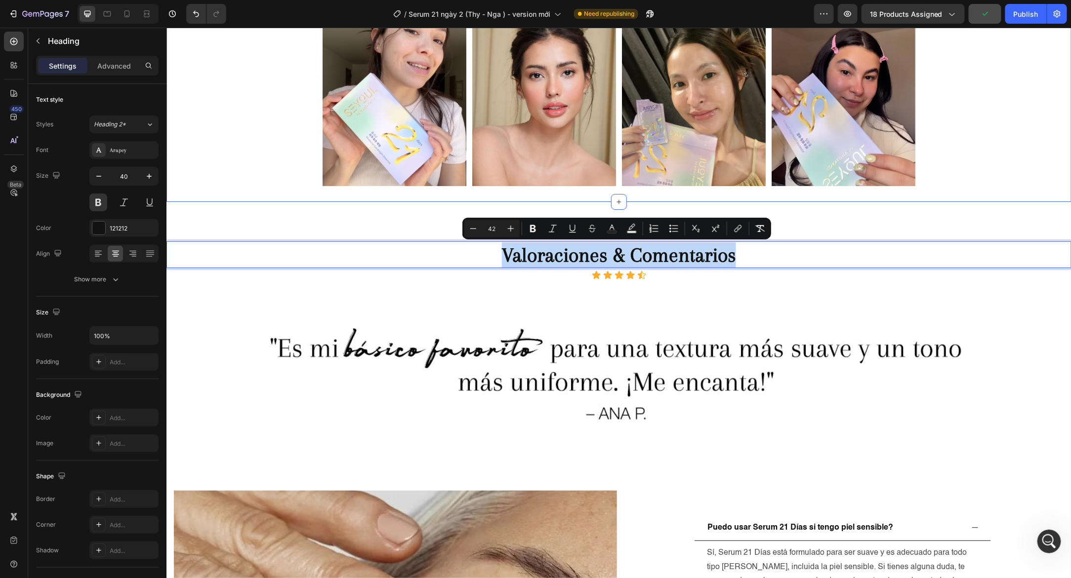
click at [604, 187] on div "Image Image Image Image Image [GEOGRAPHIC_DATA]" at bounding box center [618, 94] width 593 height 200
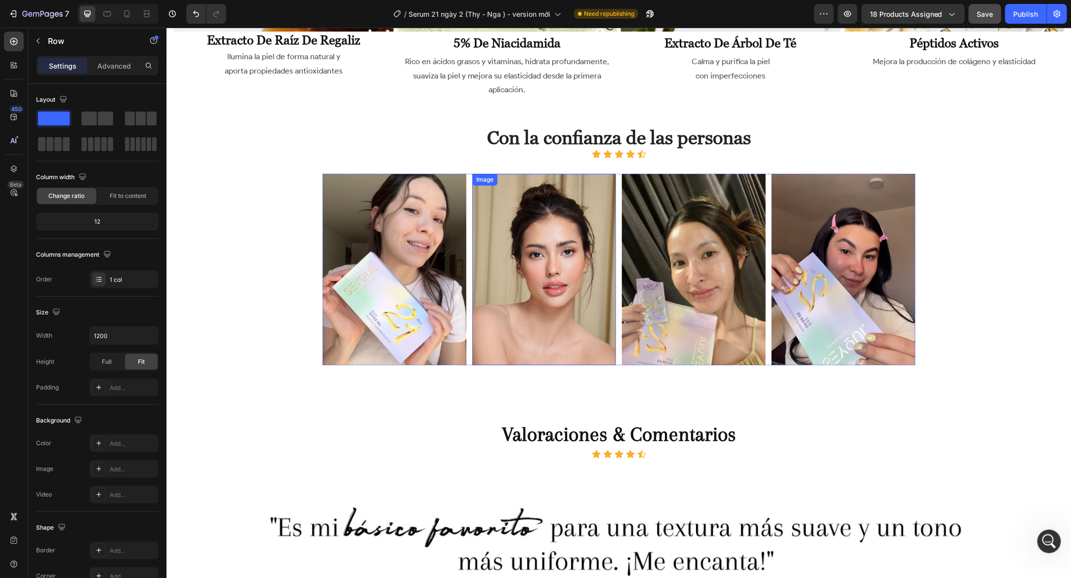
scroll to position [3459, 0]
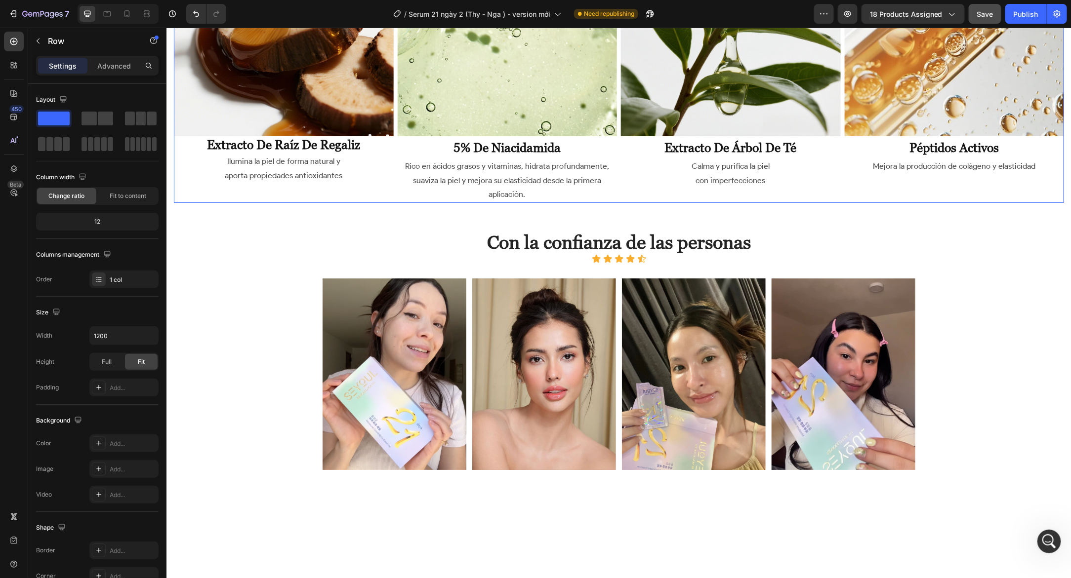
click at [638, 203] on div "Image extracto de árbol de té Heading Calma y purifica la piel con imperfeccion…" at bounding box center [730, 59] width 220 height 286
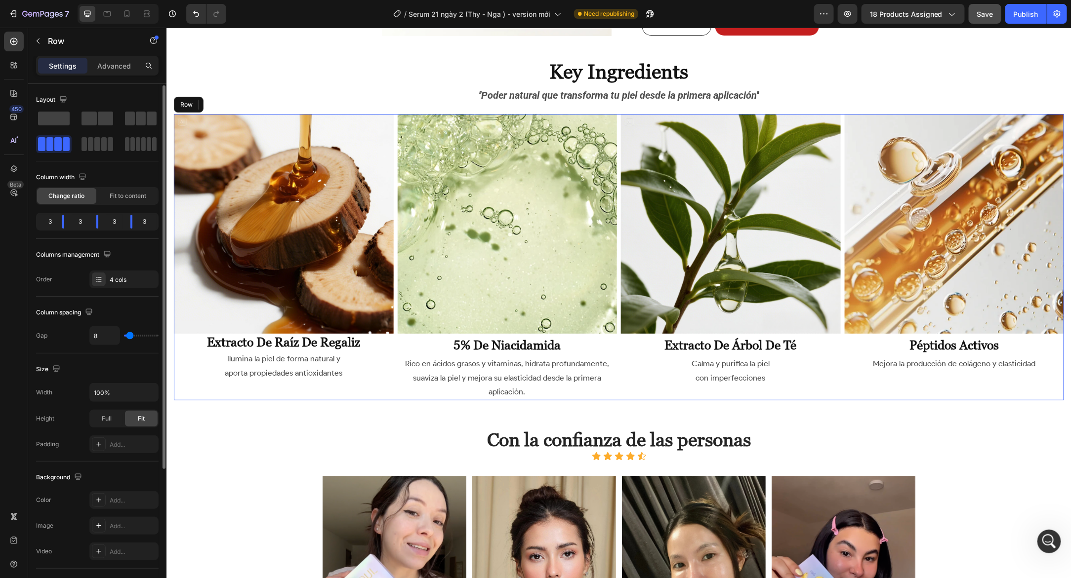
scroll to position [1, 0]
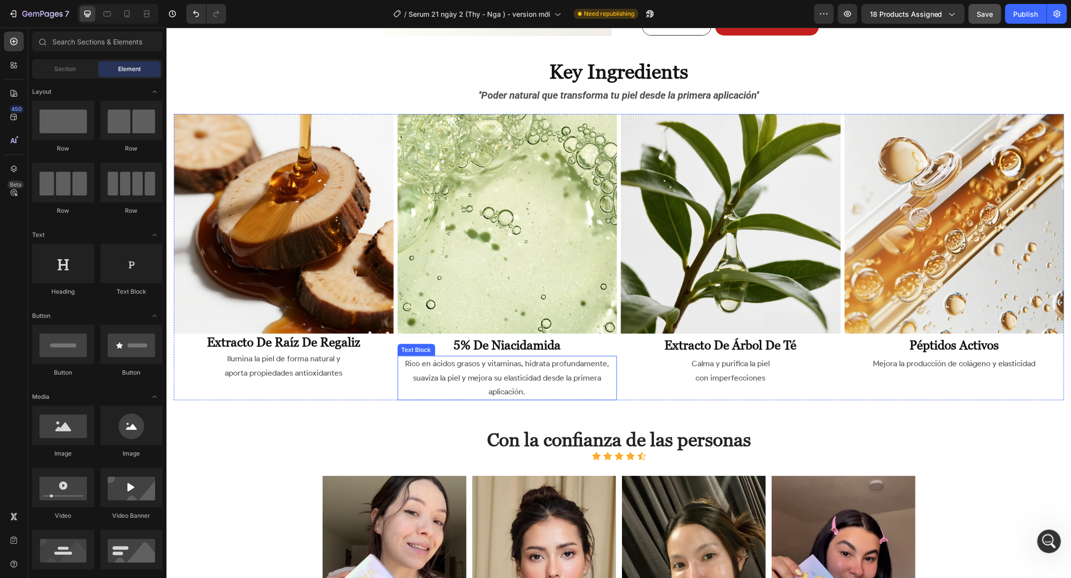
click at [580, 377] on p "Rico en ácidos grasos y vitaminas, hidrata profundamente, suaviza la piel y mej…" at bounding box center [507, 378] width 218 height 42
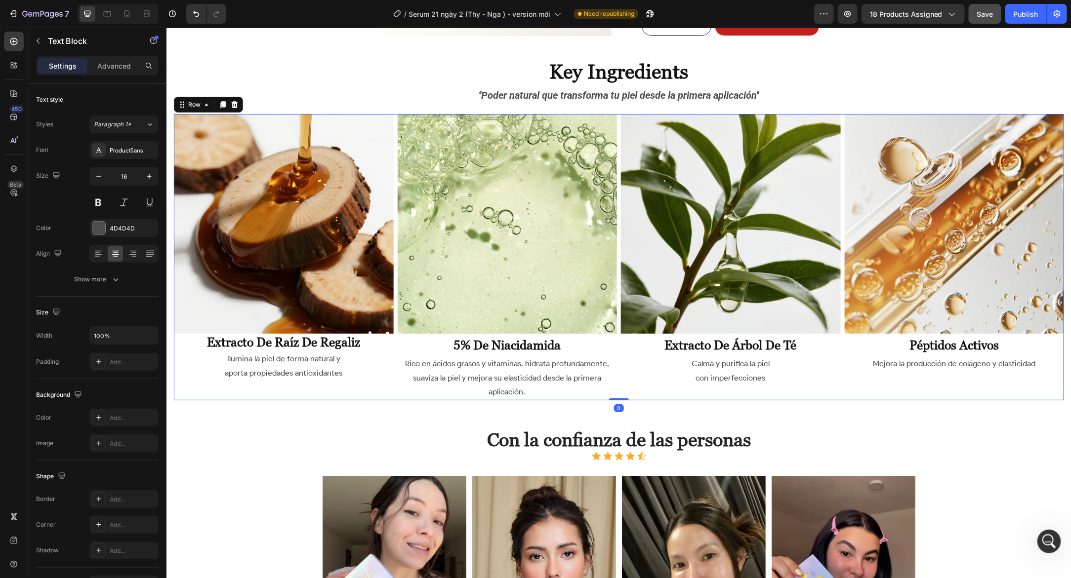
click at [644, 396] on div "Image extracto de árbol de té Heading Calma y purifica la piel con imperfeccion…" at bounding box center [730, 257] width 220 height 286
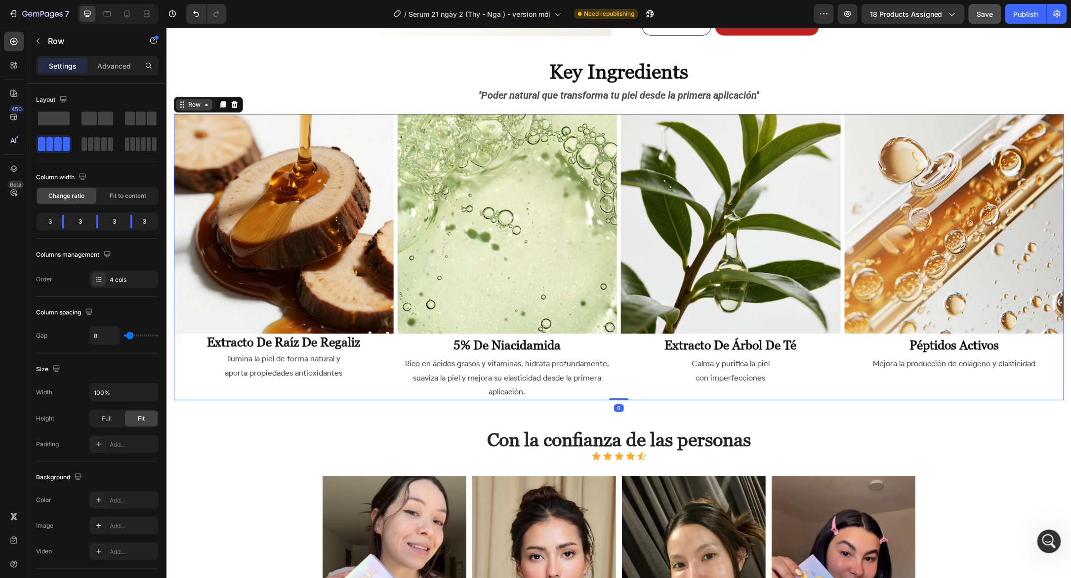
drag, startPoint x: 203, startPoint y: 108, endPoint x: 198, endPoint y: 106, distance: 5.1
click at [202, 108] on div "Row" at bounding box center [194, 104] width 36 height 12
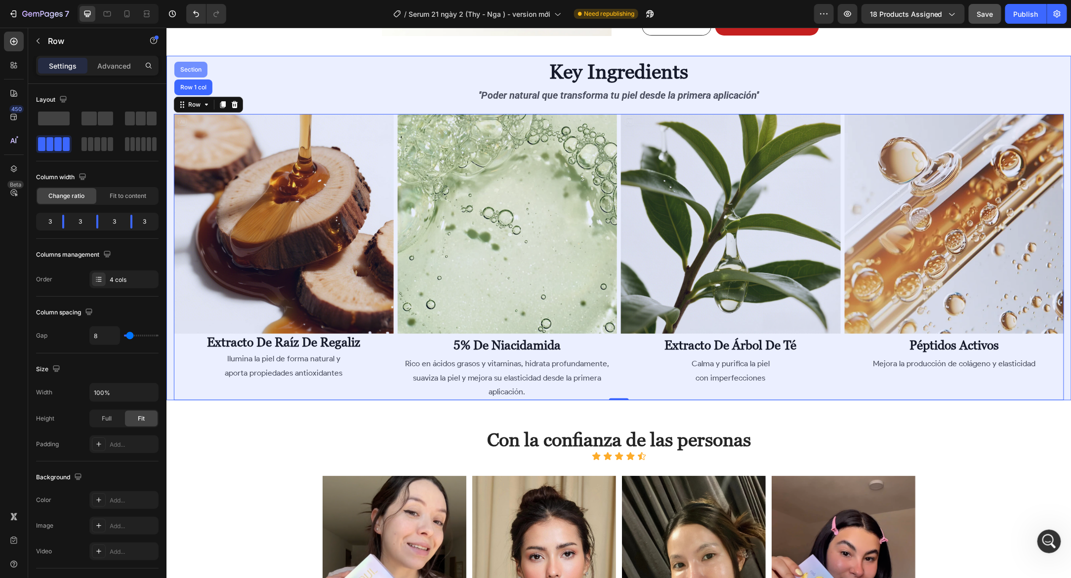
click at [188, 69] on div "Section" at bounding box center [190, 69] width 25 height 6
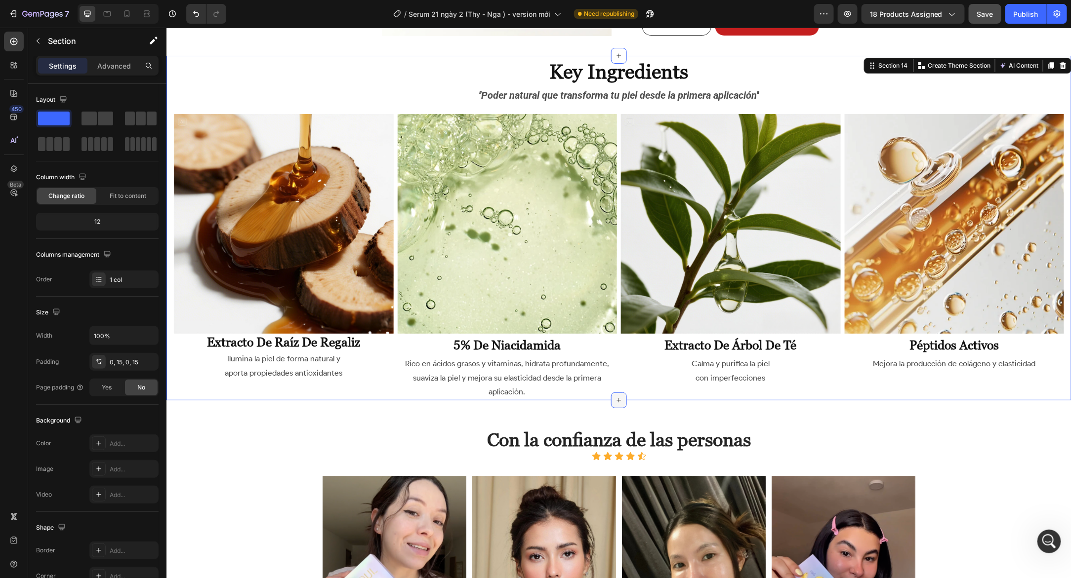
click at [614, 400] on icon at bounding box center [618, 400] width 8 height 8
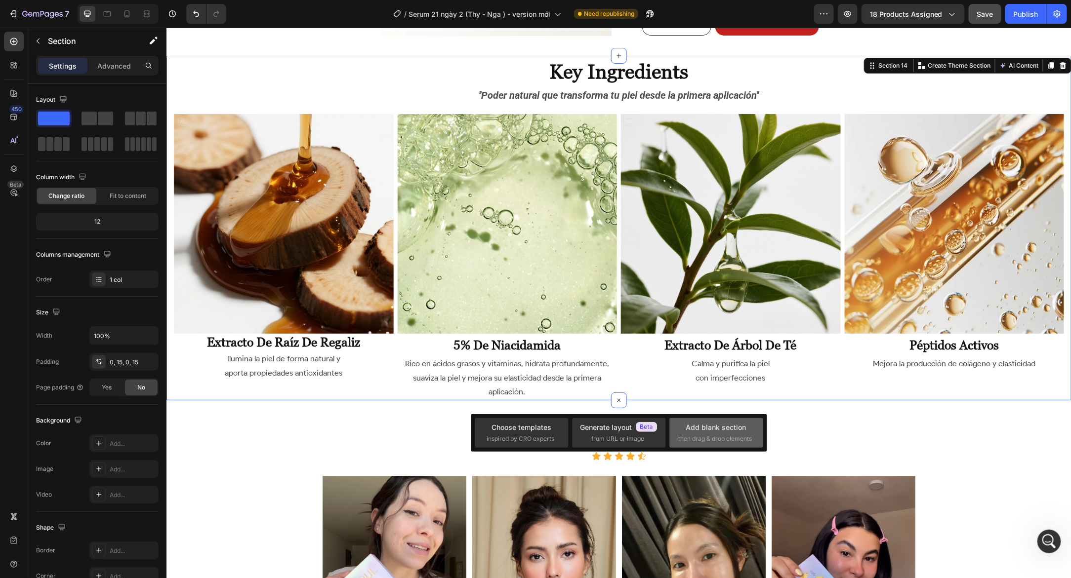
click at [728, 433] on div "Add blank section then drag & drop elements" at bounding box center [716, 432] width 75 height 21
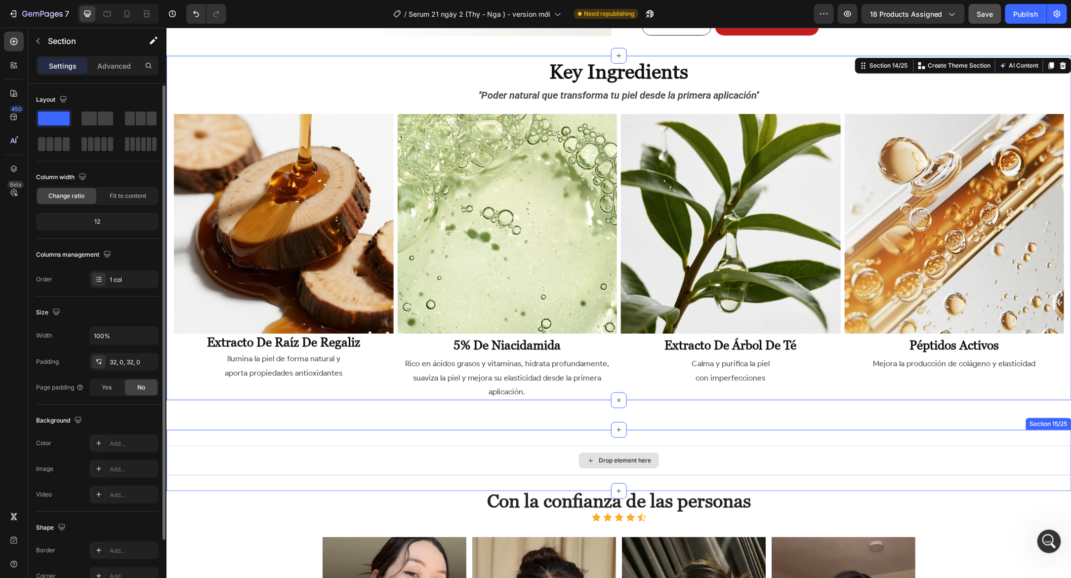
click at [518, 452] on div "Drop element here" at bounding box center [618, 461] width 905 height 30
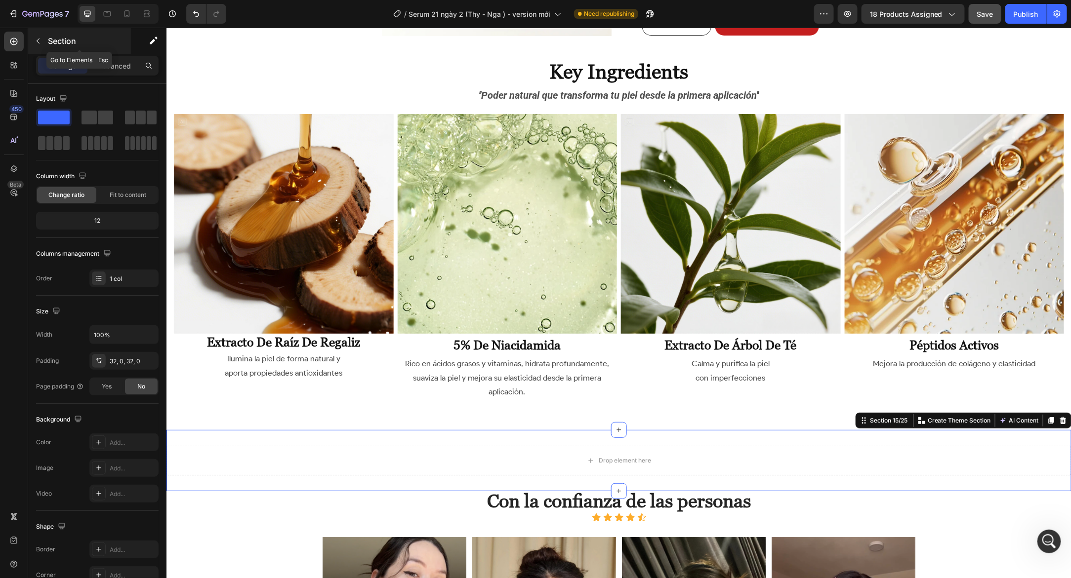
click at [41, 43] on icon "button" at bounding box center [38, 41] width 8 height 8
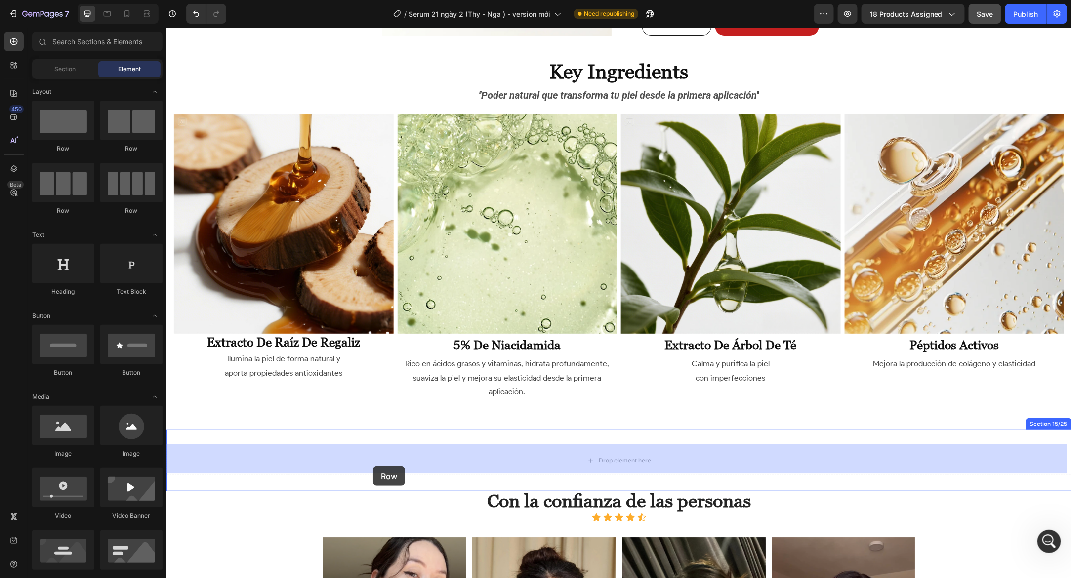
drag, startPoint x: 246, startPoint y: 219, endPoint x: 372, endPoint y: 466, distance: 277.7
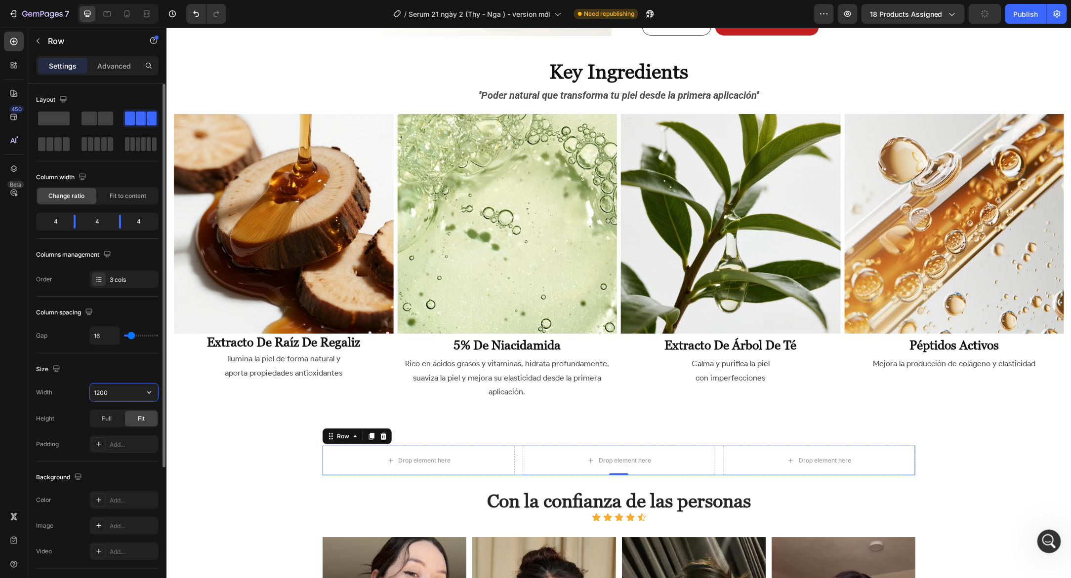
click at [122, 390] on input "1200" at bounding box center [124, 393] width 68 height 18
click at [149, 394] on icon "button" at bounding box center [149, 393] width 10 height 10
click at [121, 432] on p "Full 100%" at bounding box center [121, 434] width 56 height 9
type input "100%"
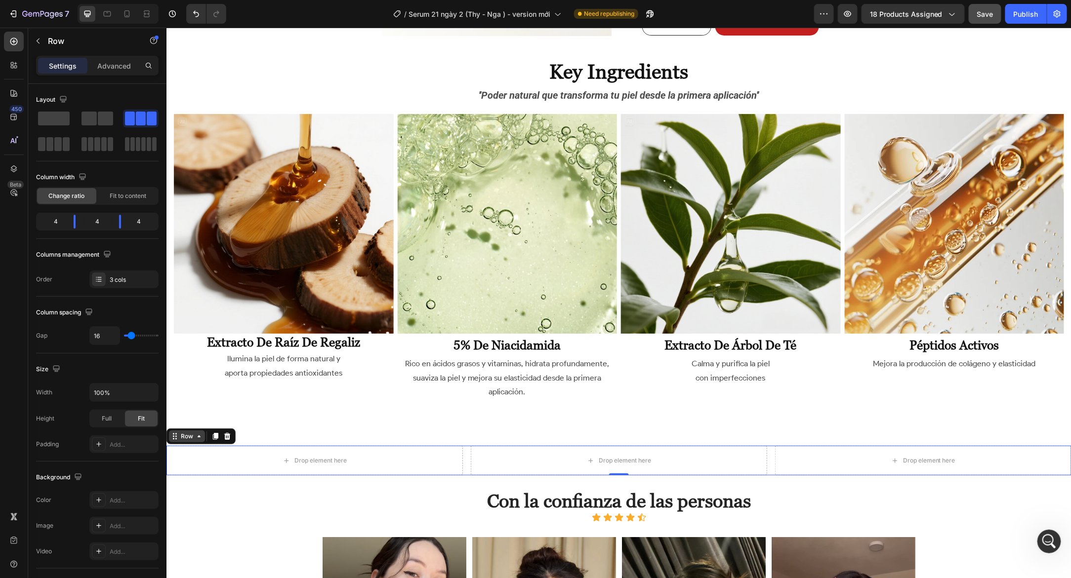
click at [195, 434] on icon at bounding box center [199, 436] width 8 height 8
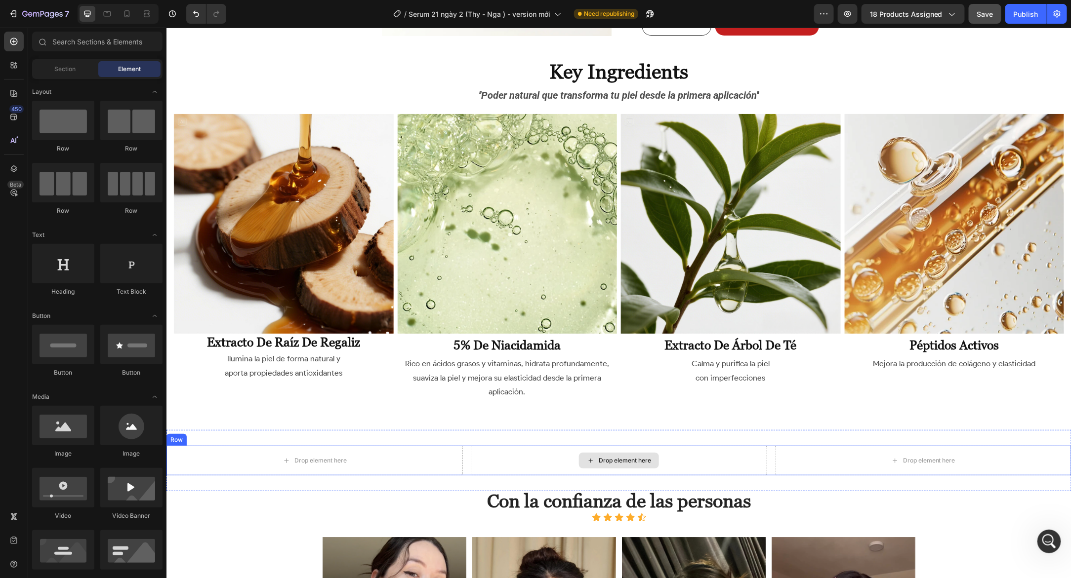
click at [461, 456] on div "Drop element here Drop element here Drop element here Row" at bounding box center [618, 461] width 905 height 30
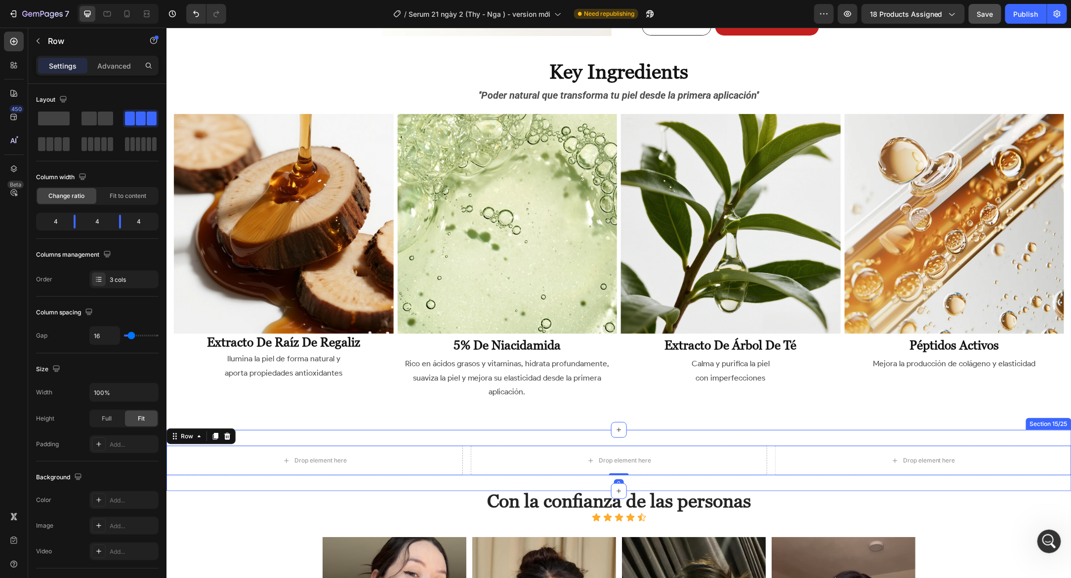
click at [368, 435] on div "Drop element here Drop element here Drop element here Row 0 Section 15/25" at bounding box center [618, 460] width 905 height 61
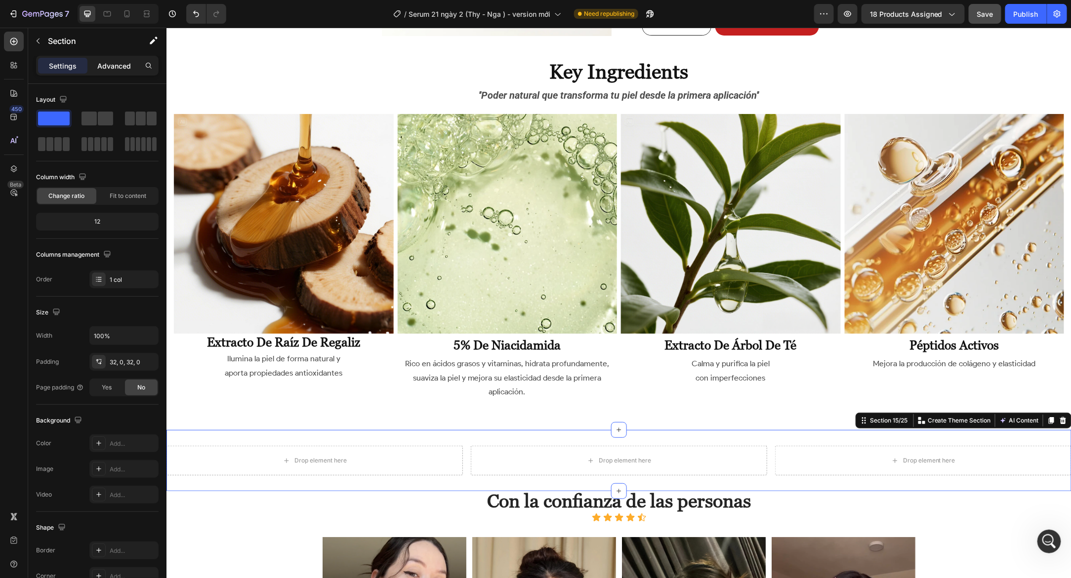
click at [113, 58] on div "Advanced" at bounding box center [113, 66] width 49 height 16
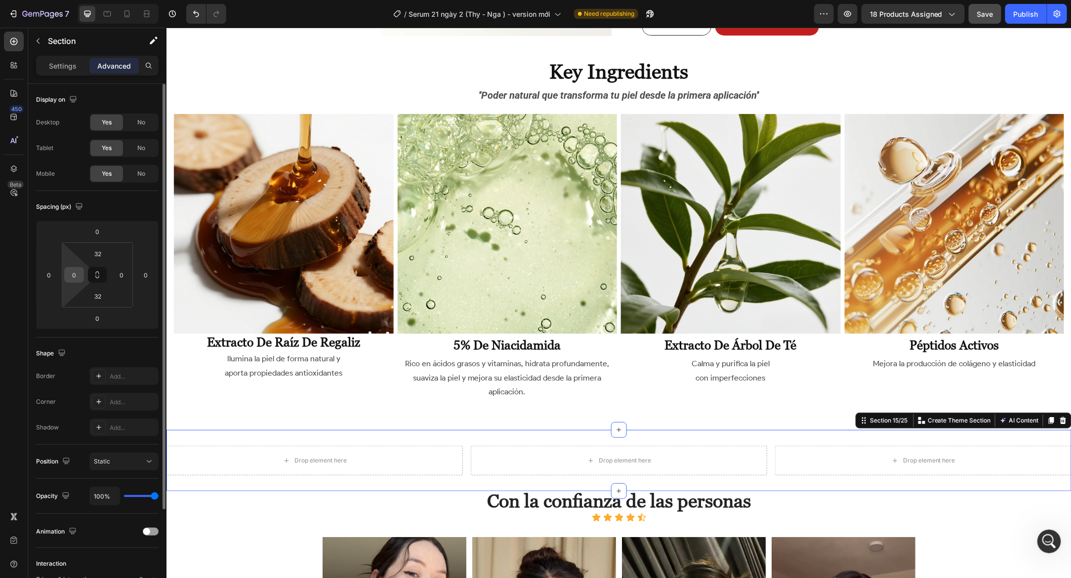
click at [81, 277] on input "0" at bounding box center [74, 275] width 15 height 15
type input "15"
click at [124, 276] on input "0" at bounding box center [121, 275] width 15 height 15
type input "15"
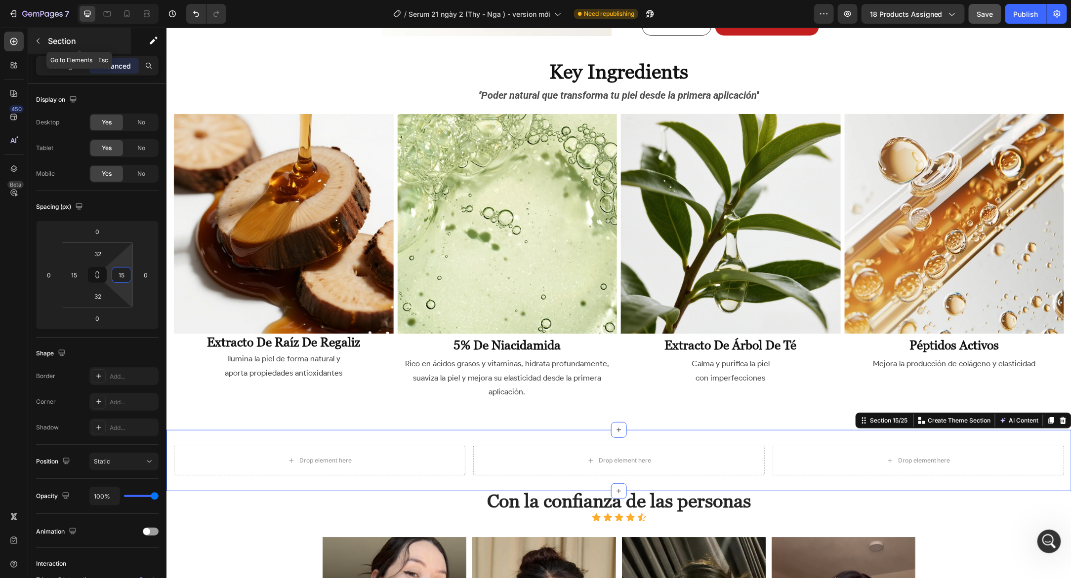
click at [38, 42] on icon "button" at bounding box center [38, 41] width 8 height 8
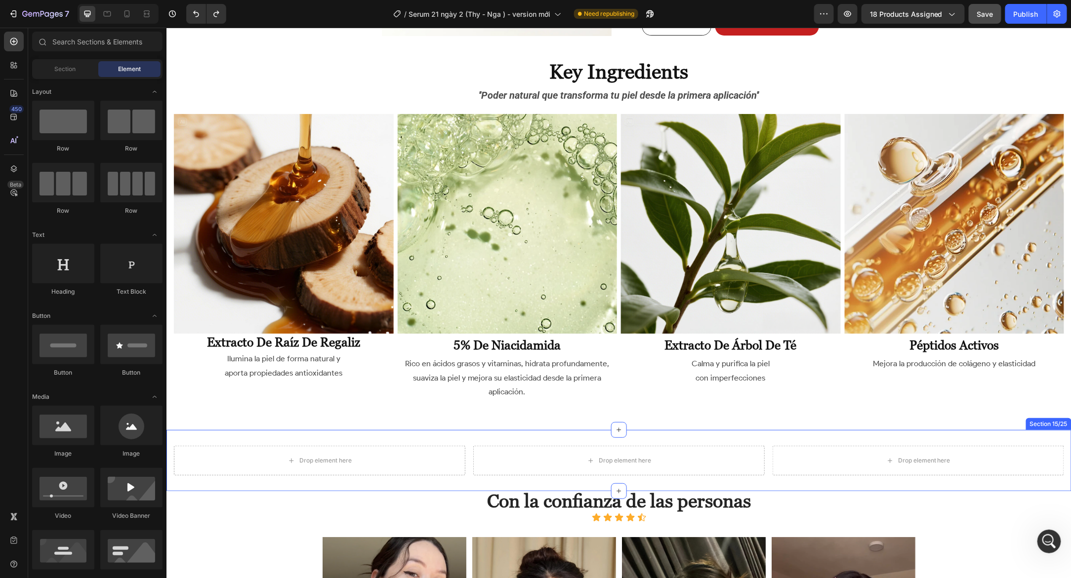
click at [598, 439] on div "Drop element here Drop element here Drop element here Row Section 15/25" at bounding box center [618, 460] width 905 height 61
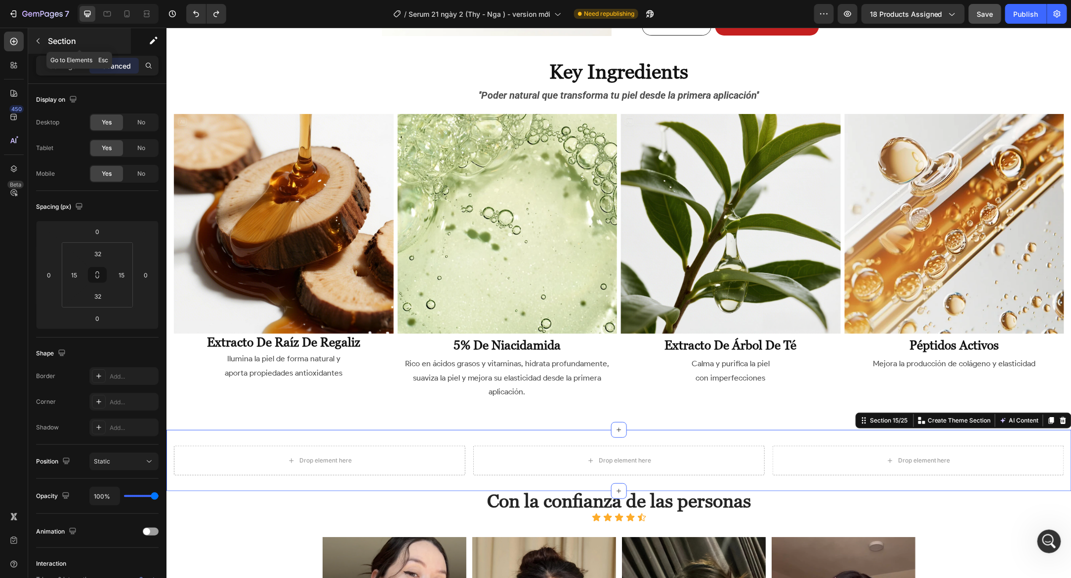
click at [39, 39] on icon "button" at bounding box center [38, 41] width 8 height 8
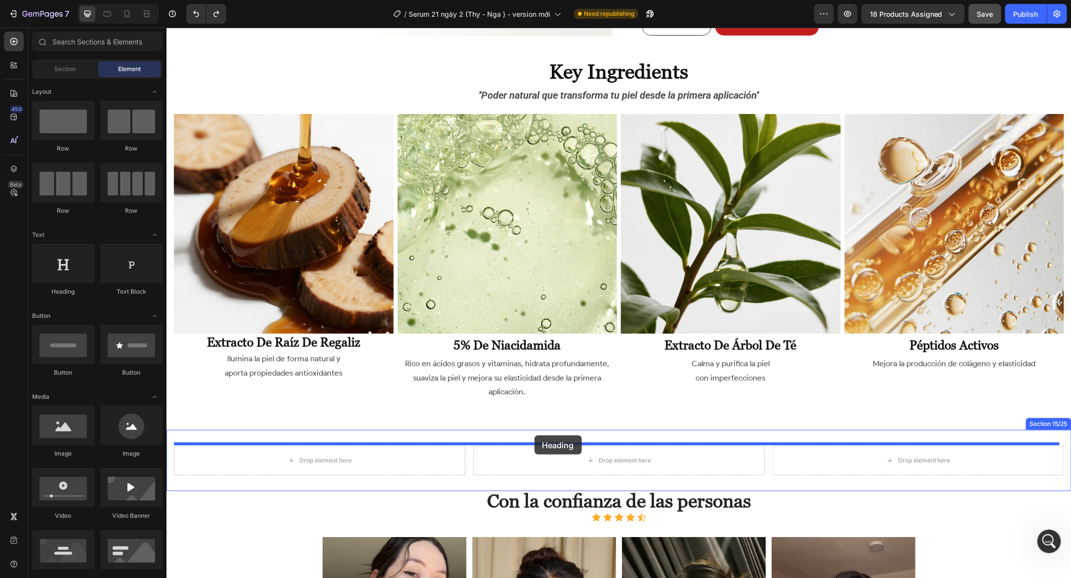
drag, startPoint x: 224, startPoint y: 295, endPoint x: 534, endPoint y: 435, distance: 340.4
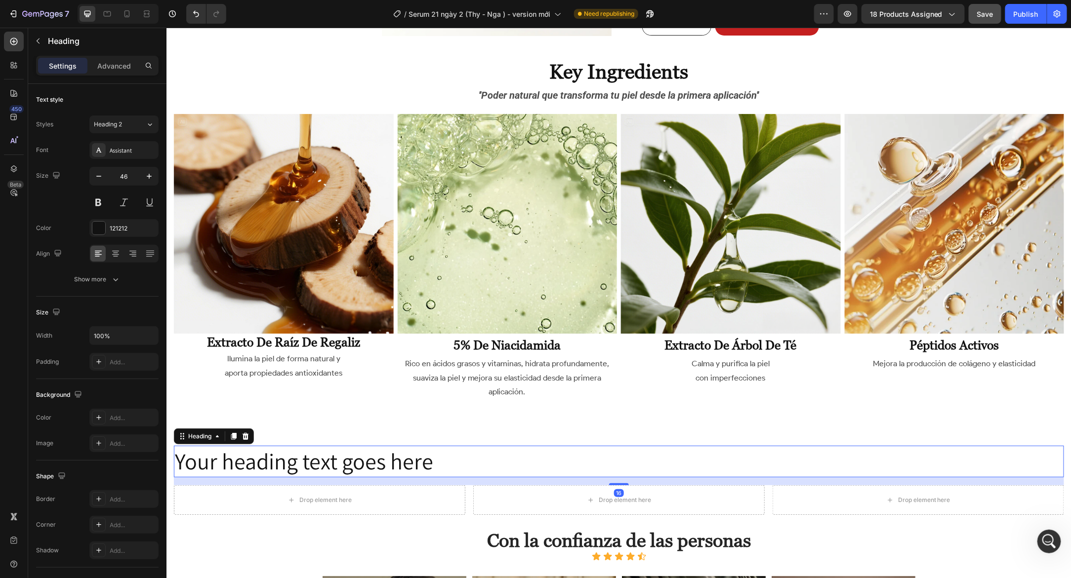
click at [394, 449] on h2 "Your heading text goes here" at bounding box center [618, 462] width 890 height 32
click at [394, 449] on p "Your heading text goes here" at bounding box center [618, 462] width 888 height 30
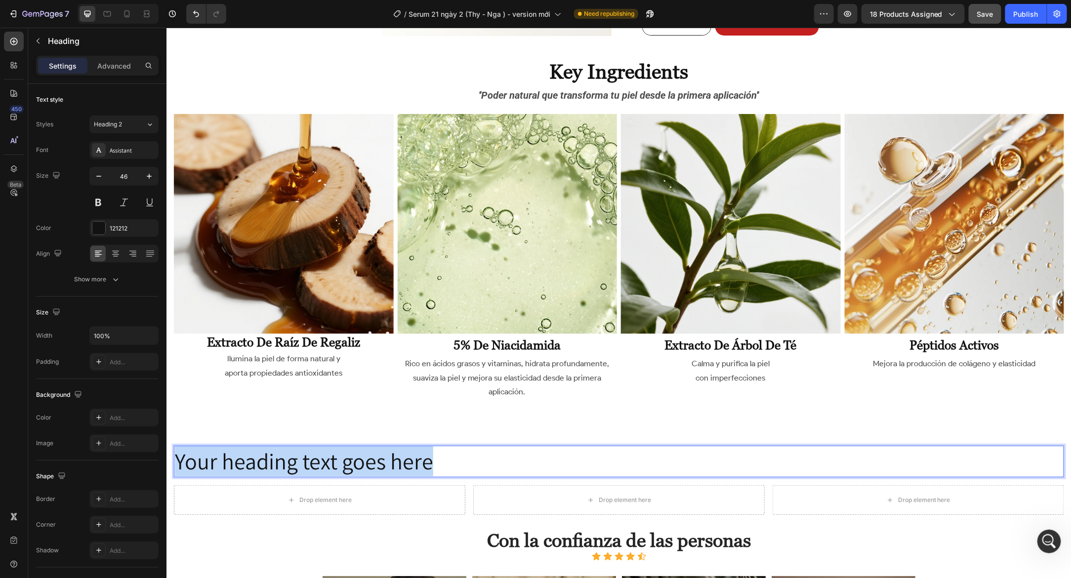
click at [394, 449] on p "Your heading text goes here" at bounding box center [618, 462] width 888 height 30
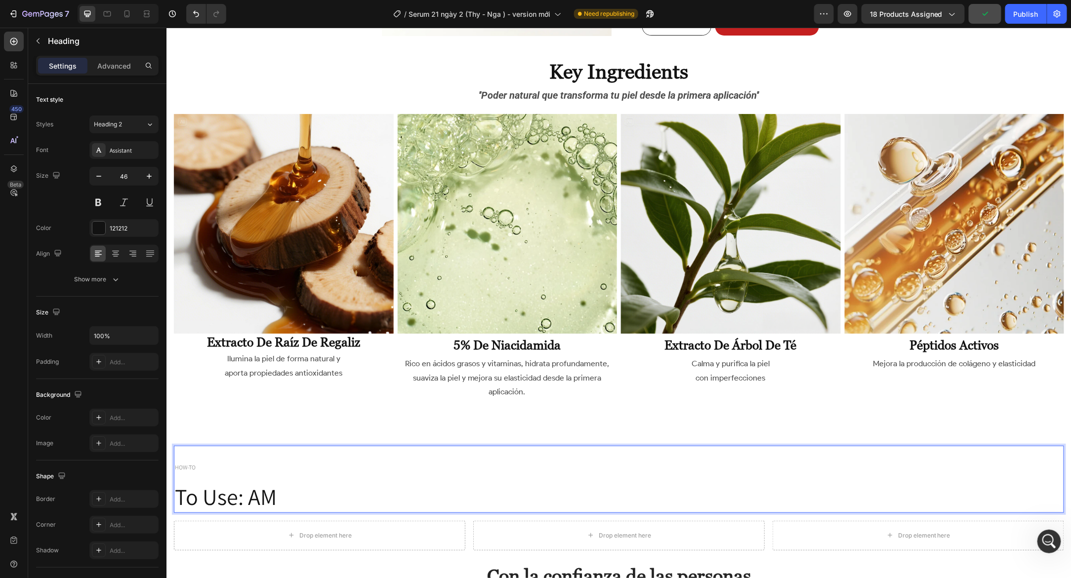
click at [212, 463] on p "HOW-TO" at bounding box center [618, 465] width 888 height 36
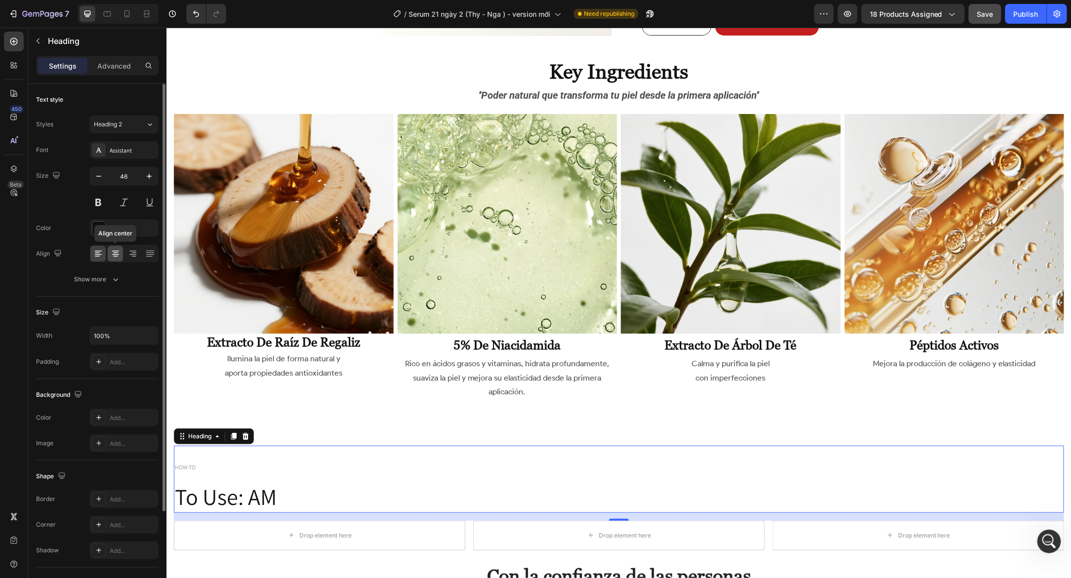
click at [117, 256] on icon at bounding box center [115, 256] width 5 height 1
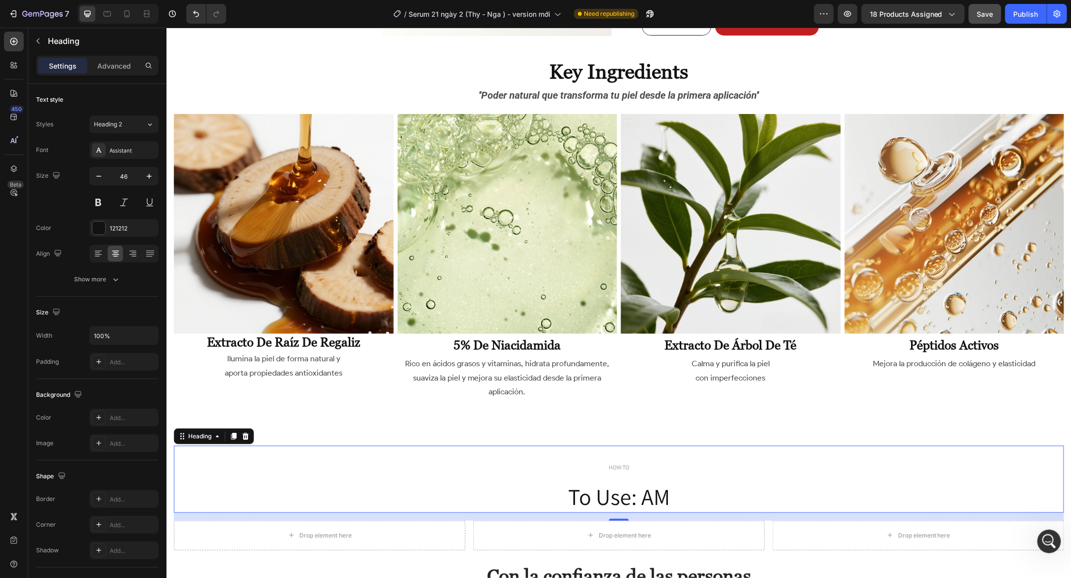
click at [608, 470] on p "HOW-TO" at bounding box center [618, 465] width 888 height 36
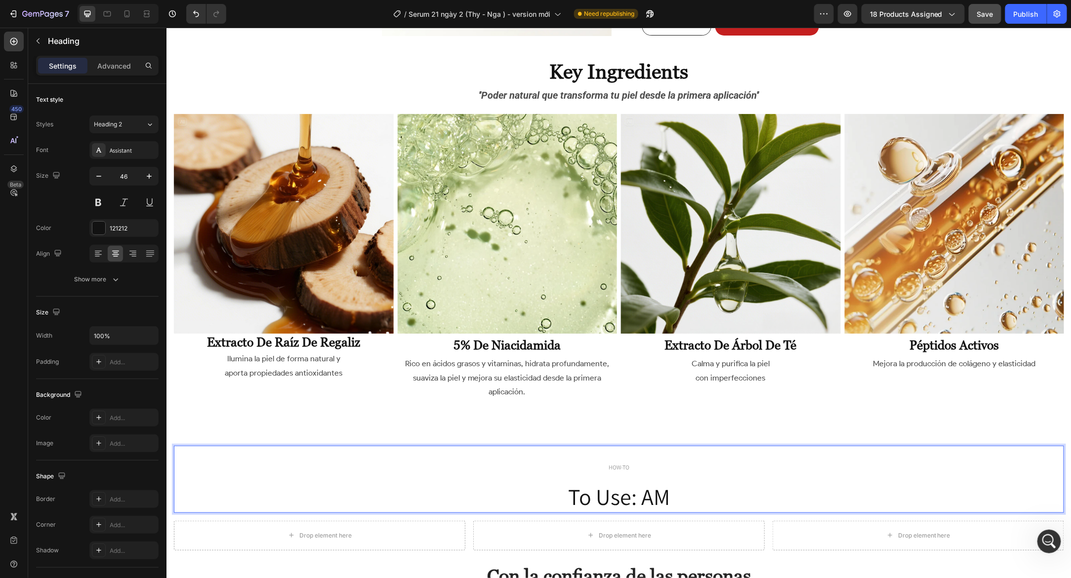
click at [611, 467] on span "HOW-TO" at bounding box center [618, 466] width 21 height 7
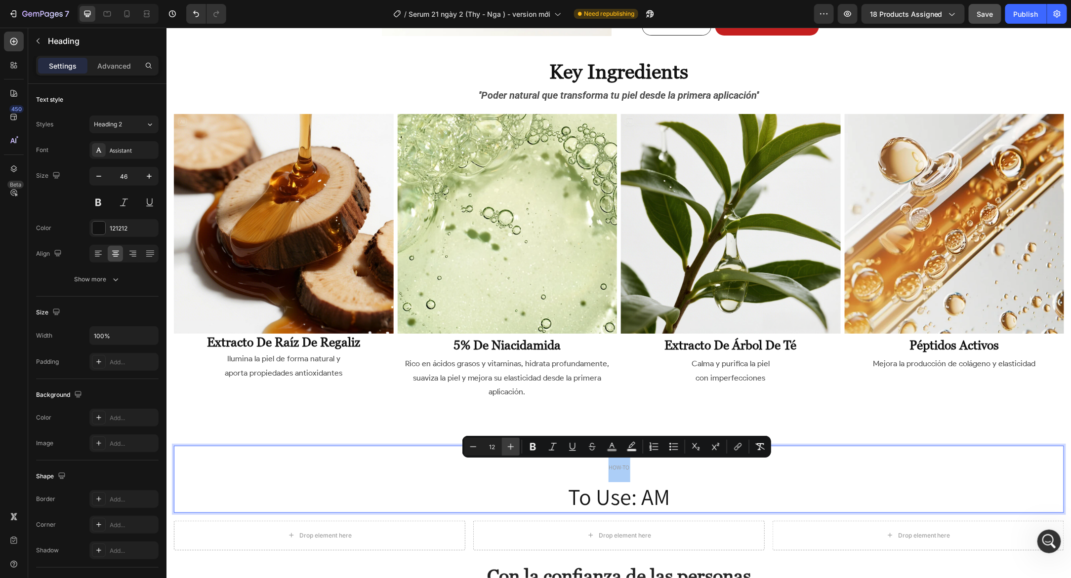
click at [508, 450] on icon "Editor contextual toolbar" at bounding box center [511, 447] width 10 height 10
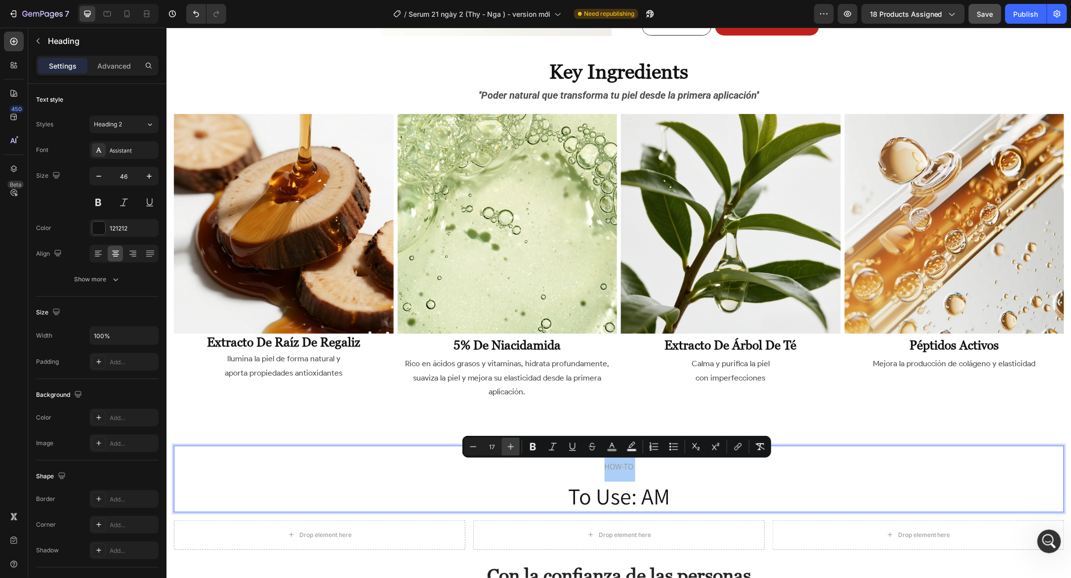
click at [519, 448] on button "Plus" at bounding box center [511, 447] width 18 height 18
type input "18"
click at [522, 485] on p "To Use: AM" at bounding box center [618, 496] width 888 height 30
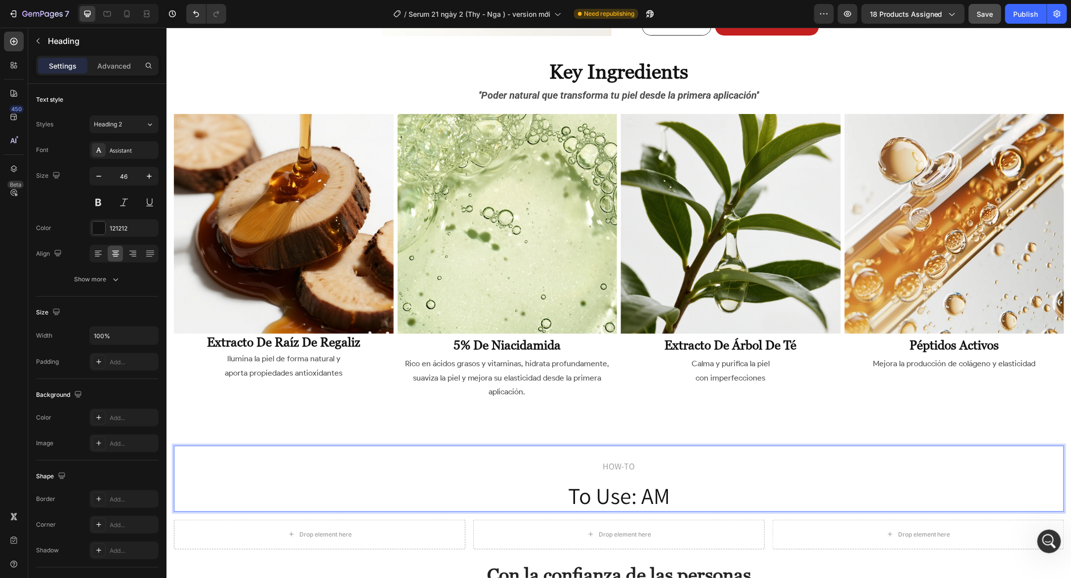
click at [626, 492] on p "To Use: AM" at bounding box center [618, 496] width 888 height 30
click at [679, 495] on p "To Use: AM" at bounding box center [618, 496] width 888 height 30
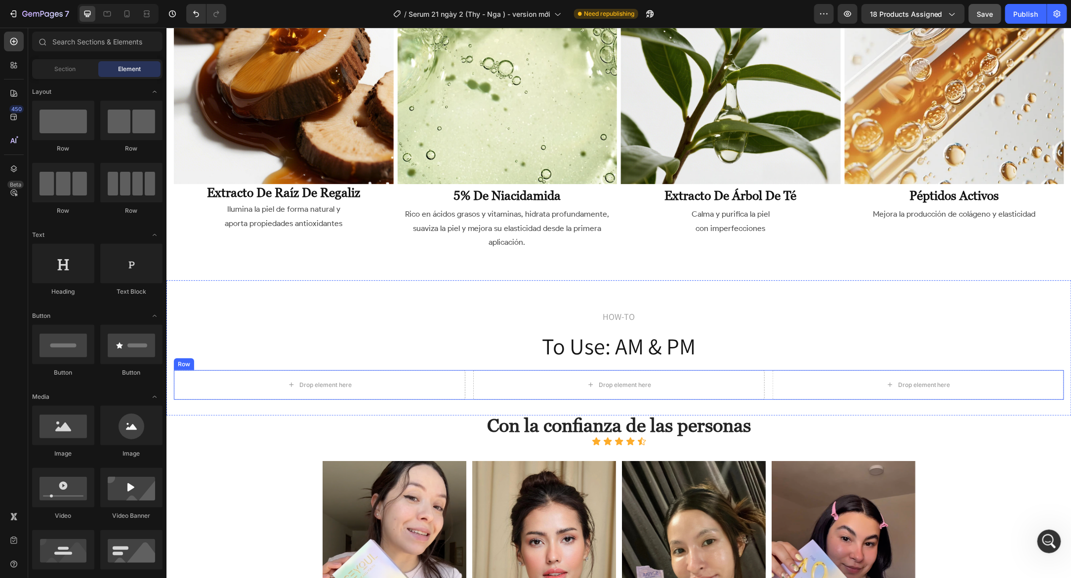
scroll to position [3329, 0]
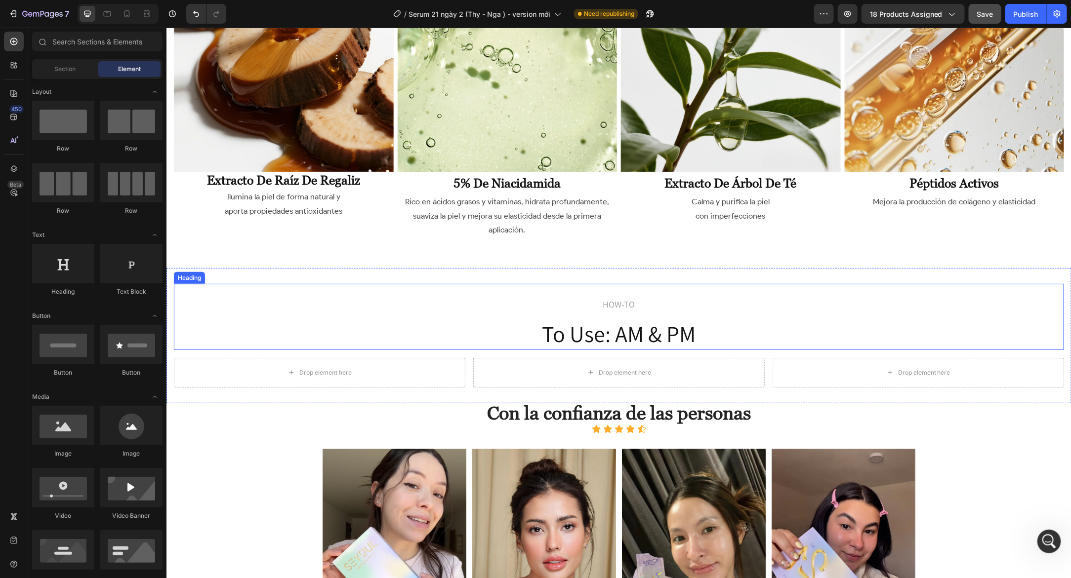
click at [638, 302] on p "⁠⁠⁠⁠⁠⁠⁠ HOW-TO To Use: AM & PM" at bounding box center [618, 317] width 888 height 64
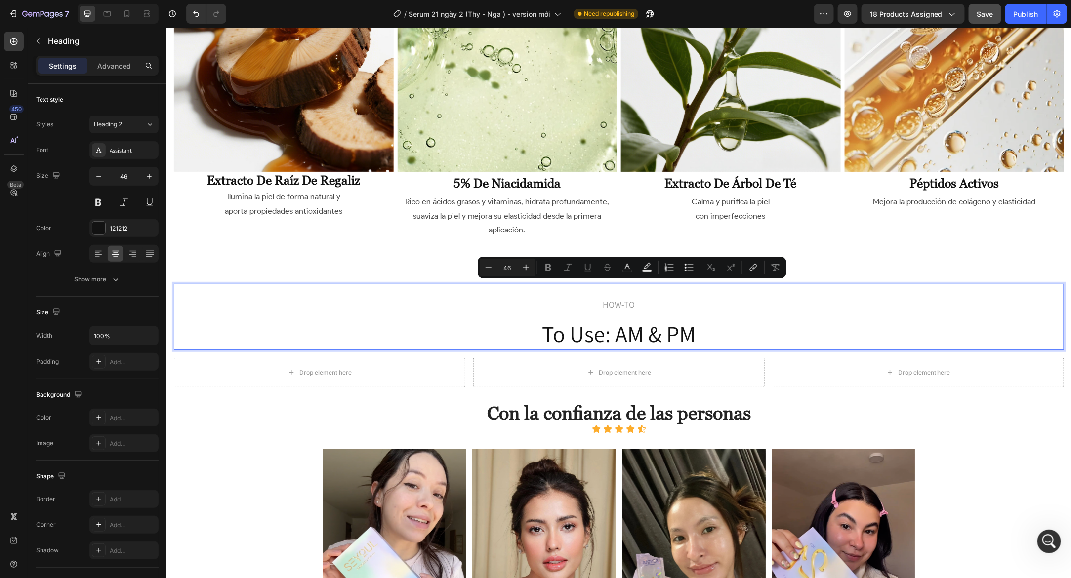
click at [637, 303] on p "HOW-TO To Use: AM & PM" at bounding box center [618, 317] width 888 height 64
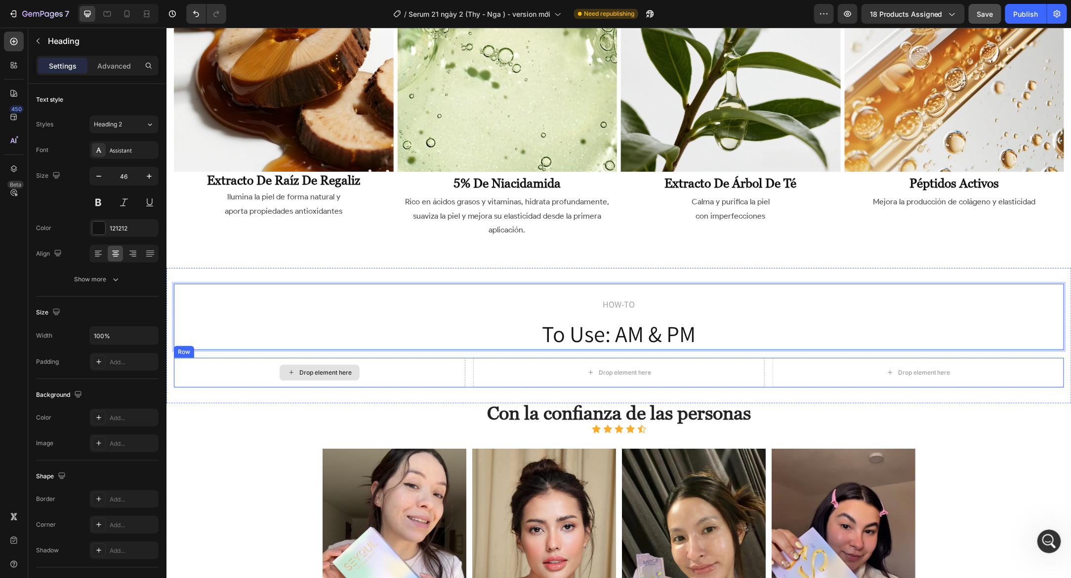
click at [370, 358] on div "Drop element here" at bounding box center [318, 373] width 291 height 30
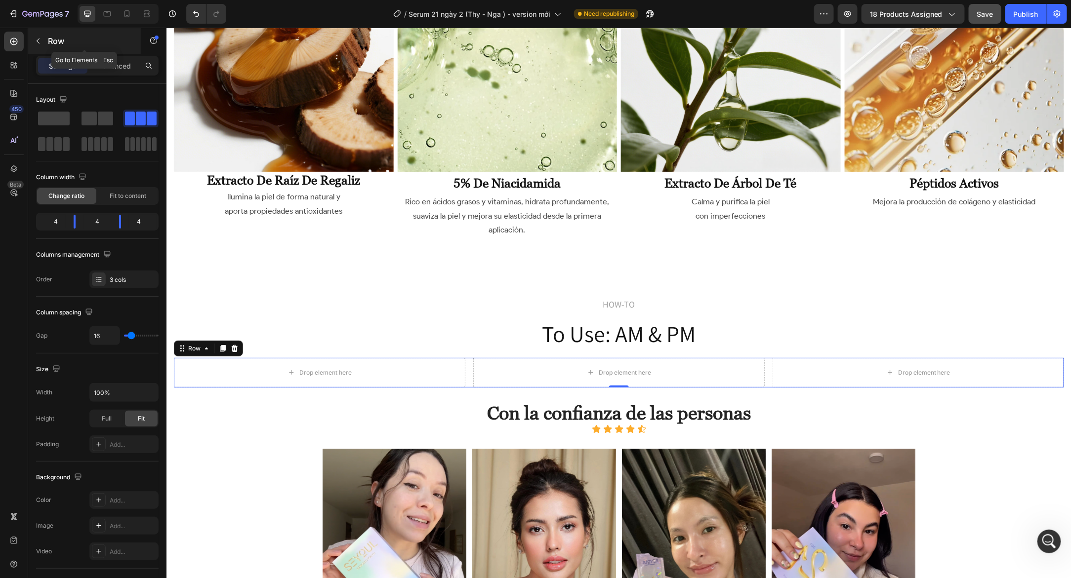
click at [38, 43] on icon "button" at bounding box center [38, 41] width 8 height 8
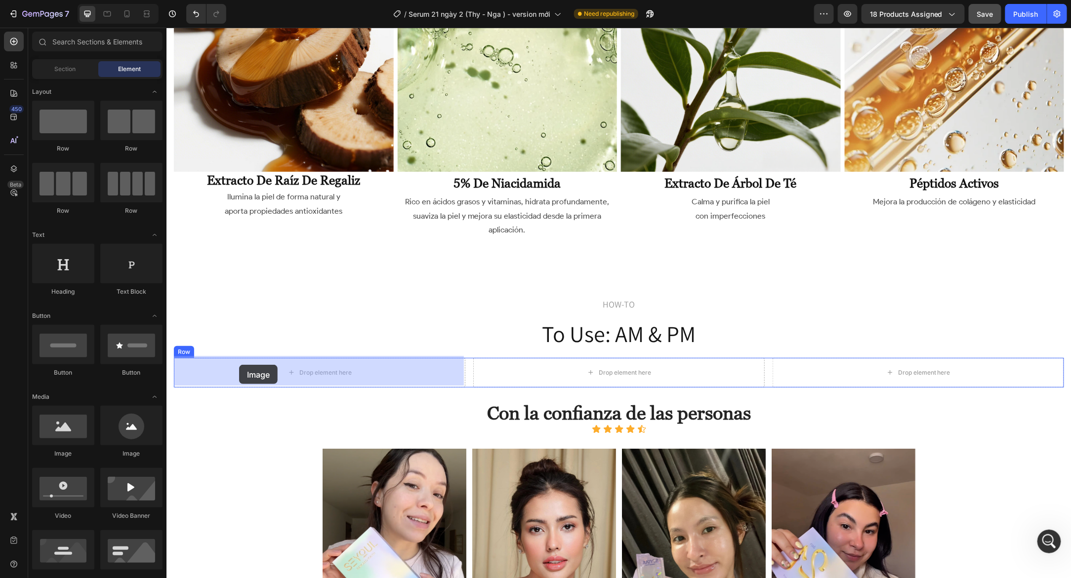
drag, startPoint x: 221, startPoint y: 460, endPoint x: 239, endPoint y: 365, distance: 97.0
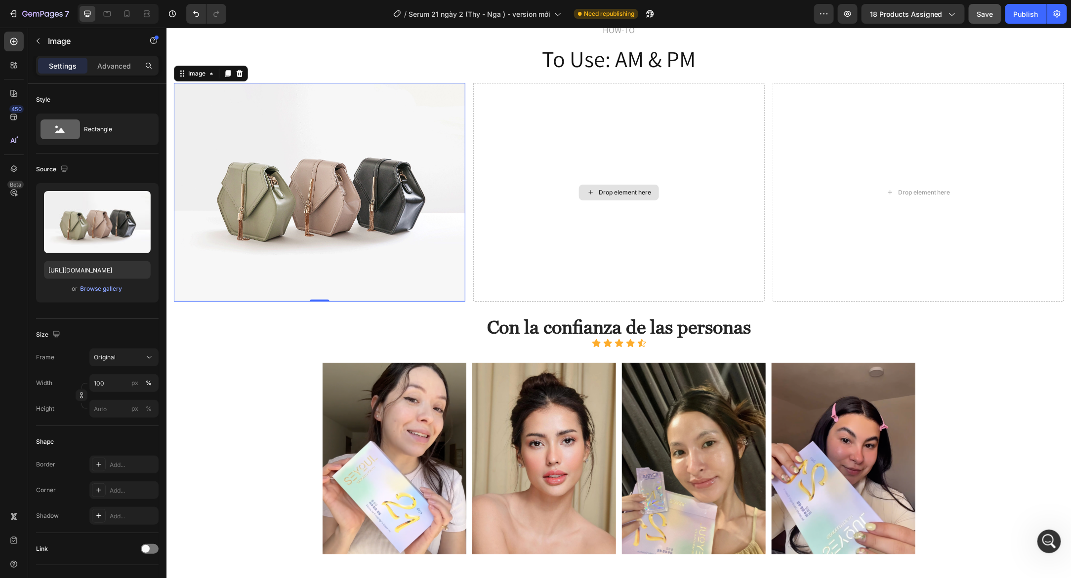
scroll to position [3606, 0]
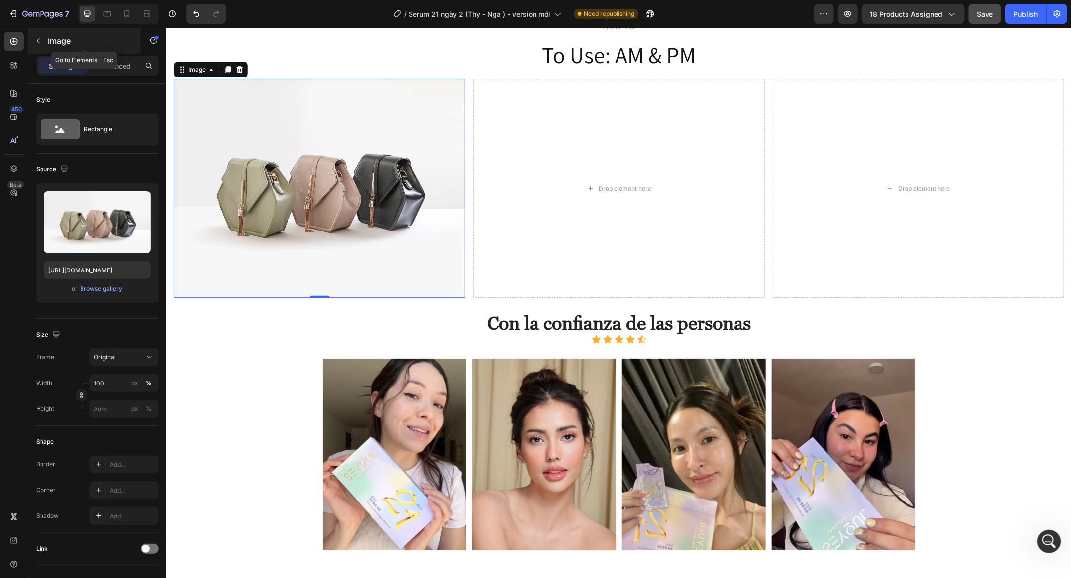
click at [44, 43] on button "button" at bounding box center [38, 41] width 16 height 16
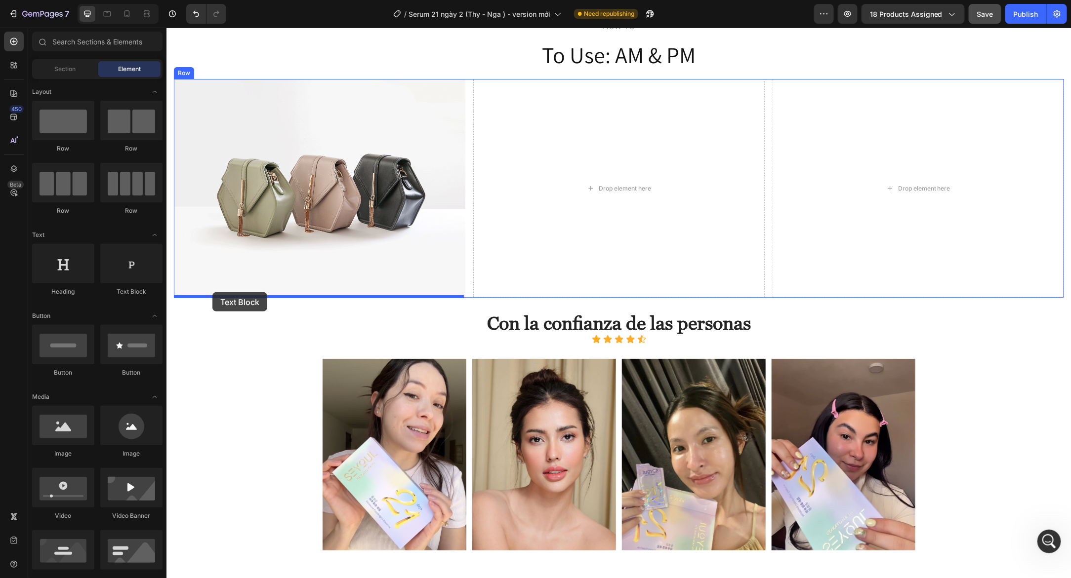
drag, startPoint x: 281, startPoint y: 294, endPoint x: 212, endPoint y: 292, distance: 68.7
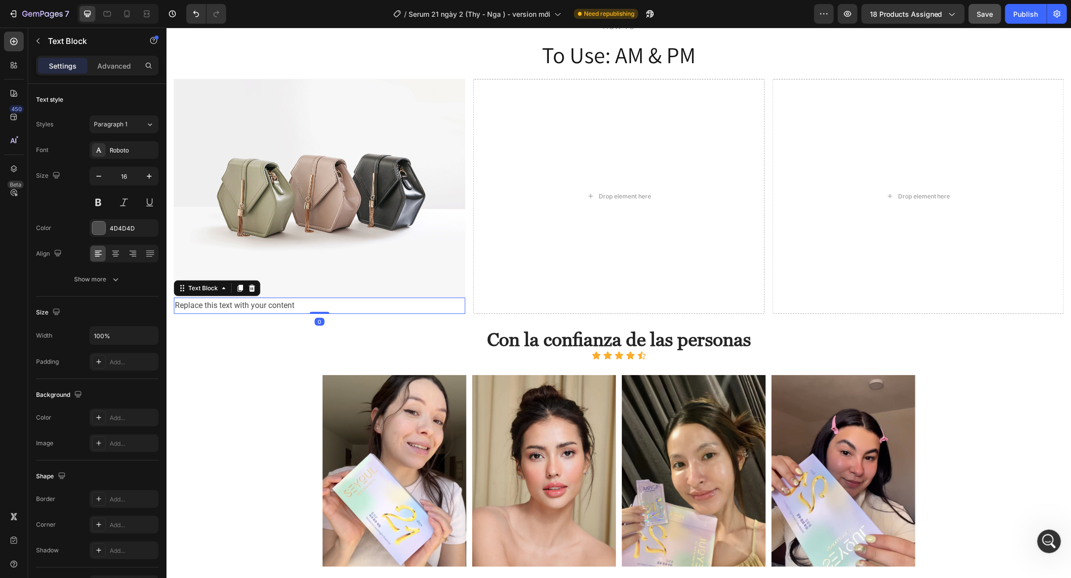
click at [214, 306] on div "Replace this text with your content" at bounding box center [318, 305] width 291 height 16
click at [214, 306] on p "Replace this text with your content" at bounding box center [318, 305] width 289 height 14
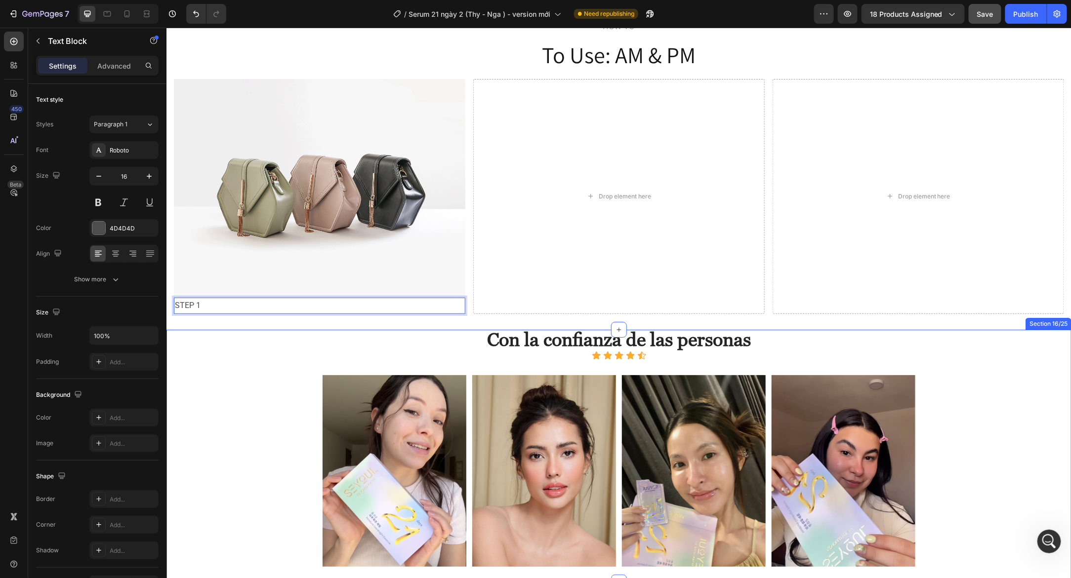
click at [242, 349] on div "Con la confianza de las personas Heading Con la confianza de las personas Headi…" at bounding box center [618, 455] width 890 height 253
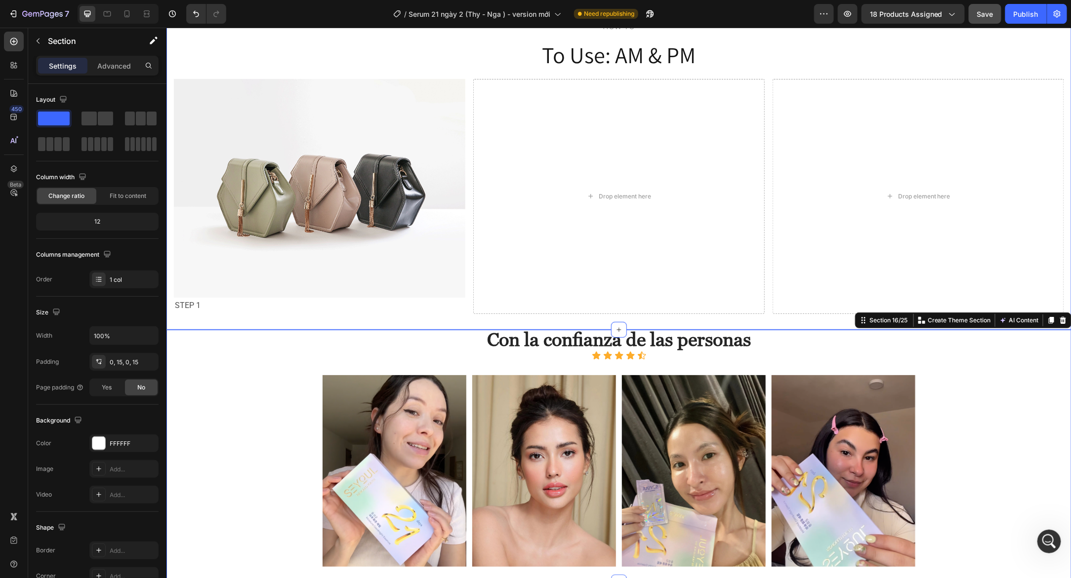
click at [229, 299] on p "STEP 1" at bounding box center [318, 305] width 289 height 14
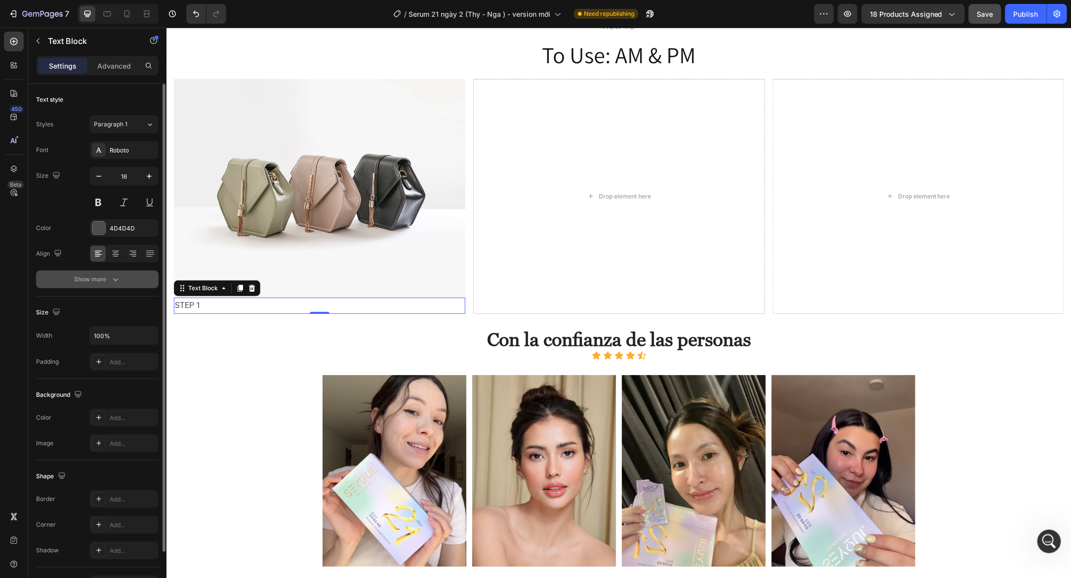
click at [122, 284] on button "Show more" at bounding box center [97, 280] width 122 height 18
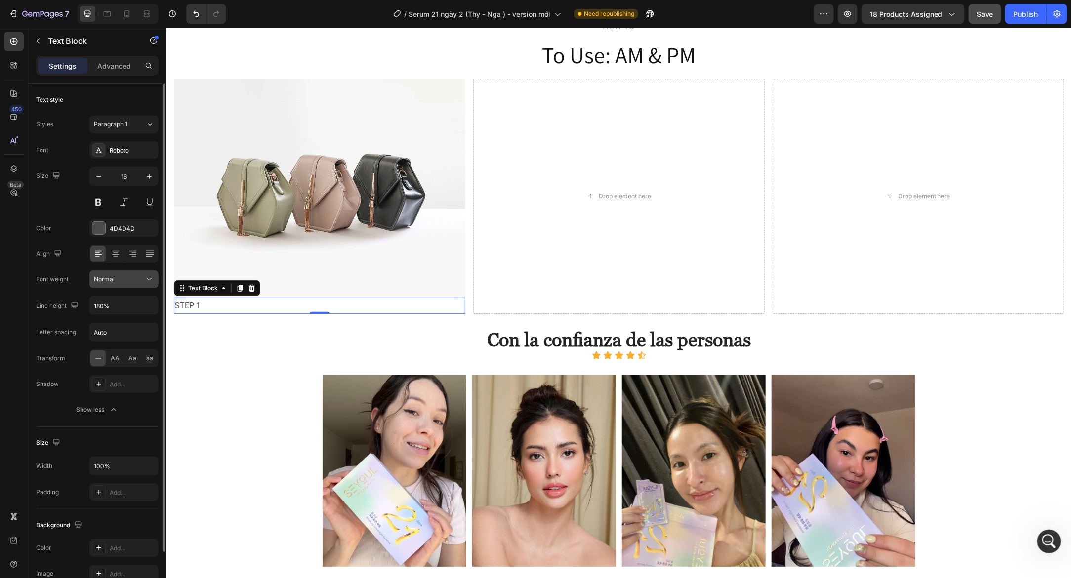
click at [151, 275] on icon at bounding box center [149, 280] width 10 height 10
click at [119, 156] on div "Roboto" at bounding box center [123, 150] width 69 height 18
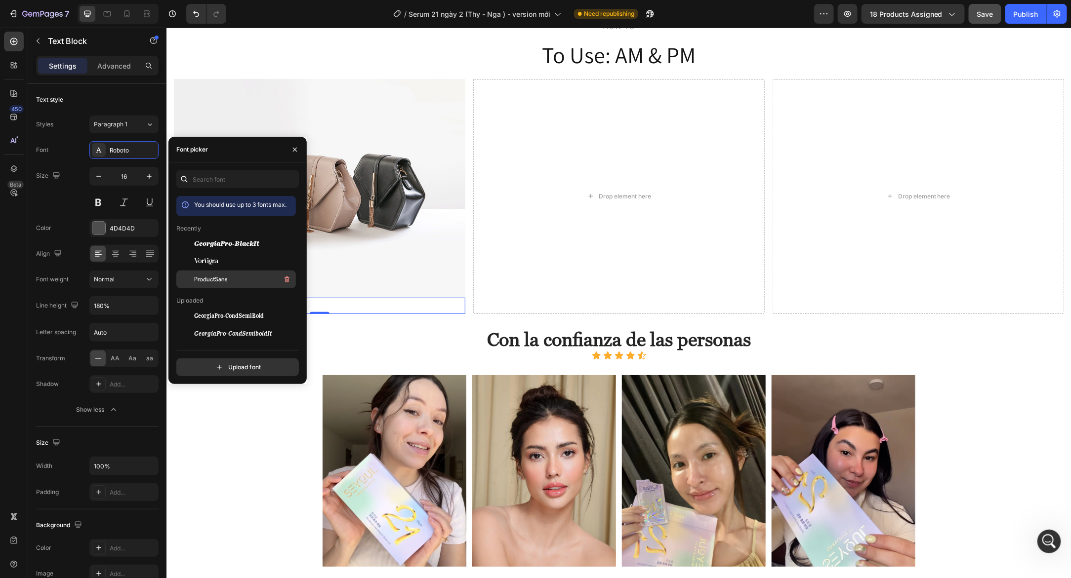
click at [218, 282] on span "ProductSans" at bounding box center [210, 279] width 33 height 9
click at [199, 398] on div "Con la confianza de las personas Heading Con la confianza de las personas Headi…" at bounding box center [618, 455] width 890 height 253
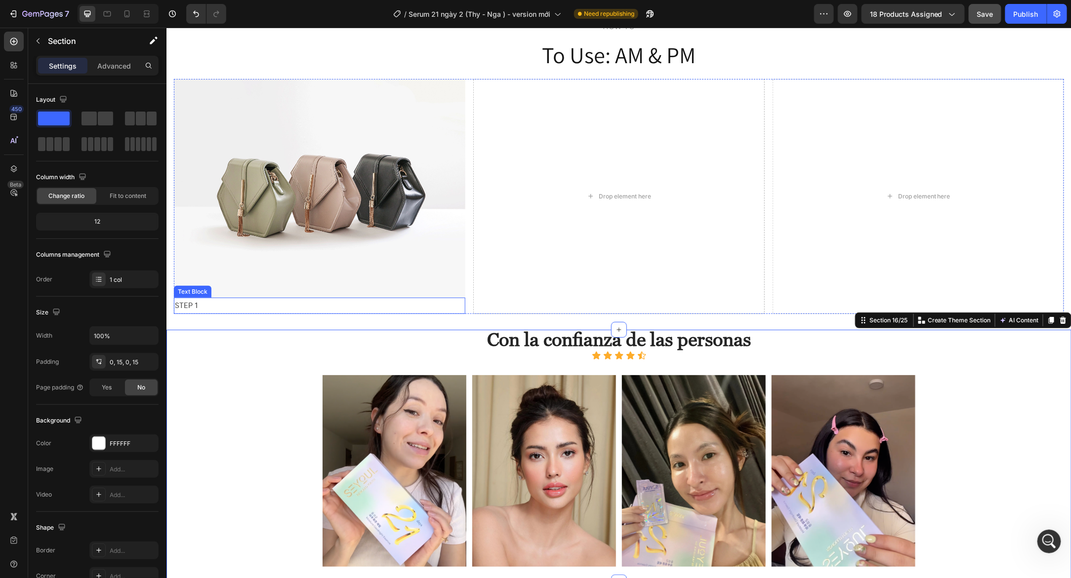
click at [199, 307] on p "STEP 1" at bounding box center [318, 305] width 289 height 14
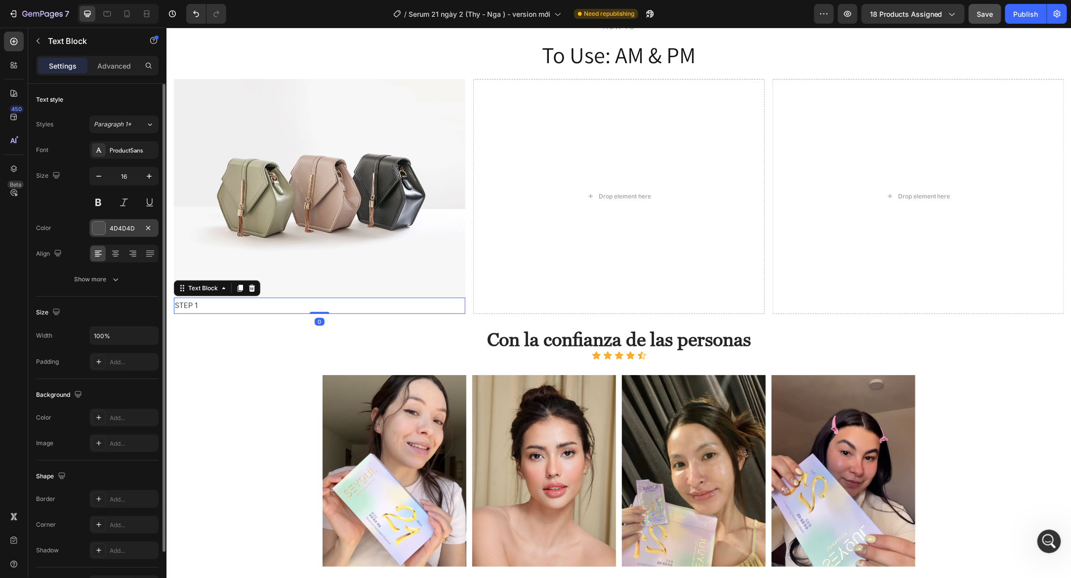
click at [108, 230] on div "4D4D4D" at bounding box center [123, 228] width 69 height 18
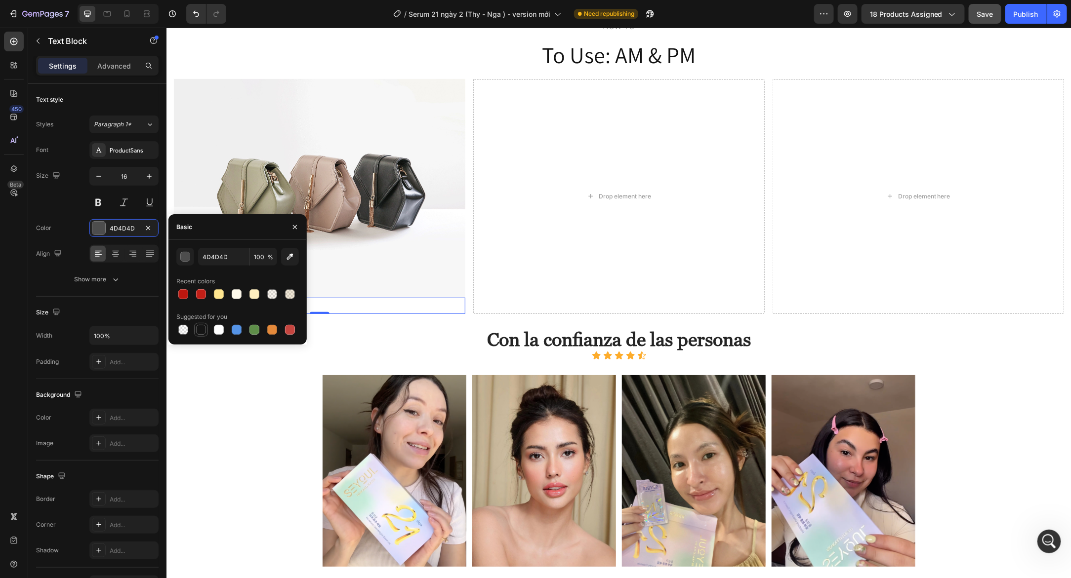
click at [203, 331] on div at bounding box center [201, 330] width 10 height 10
type input "151515"
click at [201, 372] on div "Con la confianza de las personas Heading Con la confianza de las personas Headi…" at bounding box center [618, 455] width 890 height 253
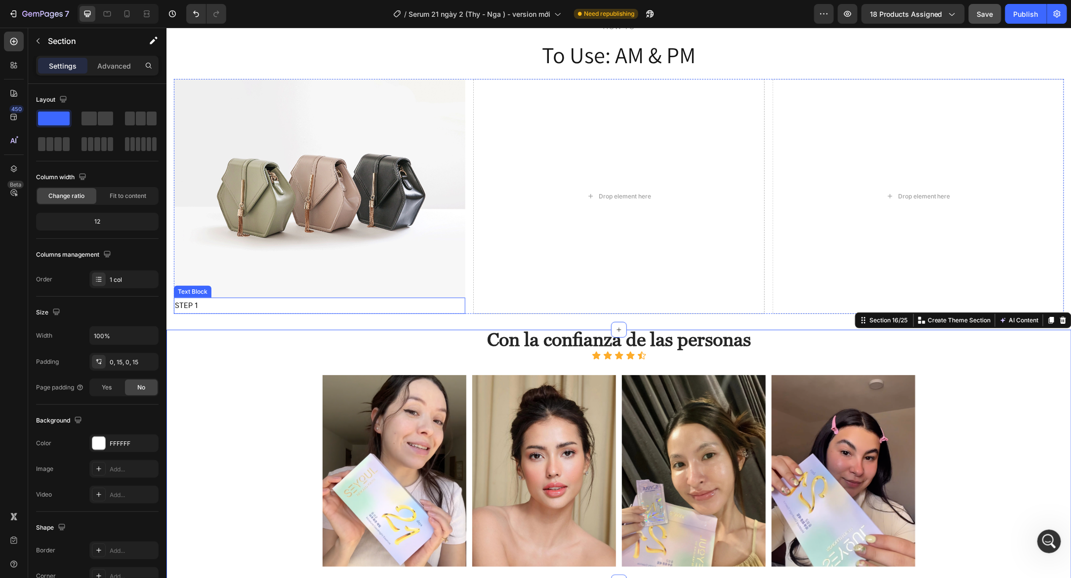
click at [203, 305] on p "STEP 1" at bounding box center [318, 305] width 289 height 14
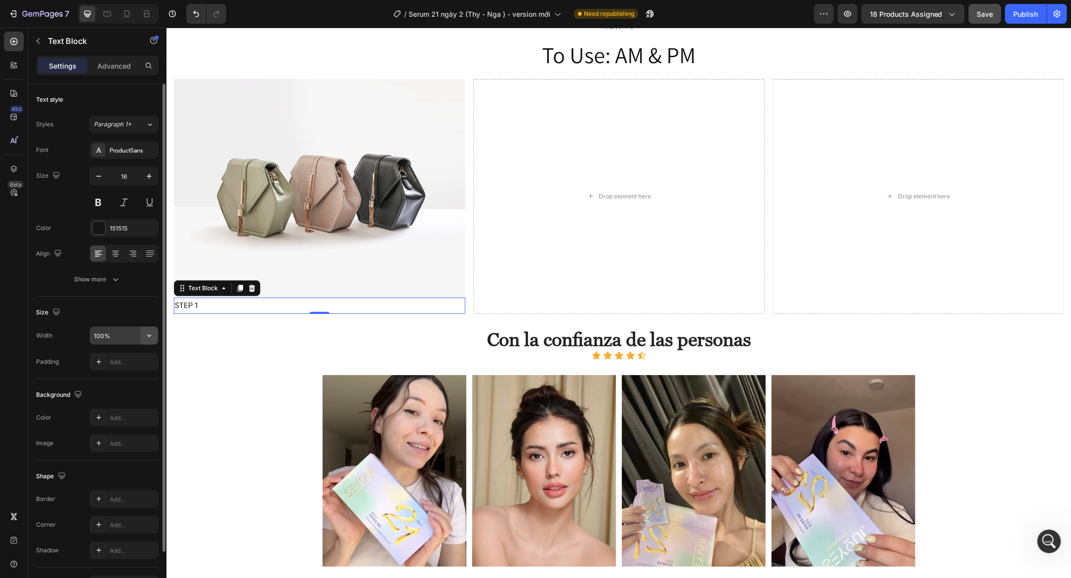
click at [148, 335] on icon "button" at bounding box center [149, 336] width 10 height 10
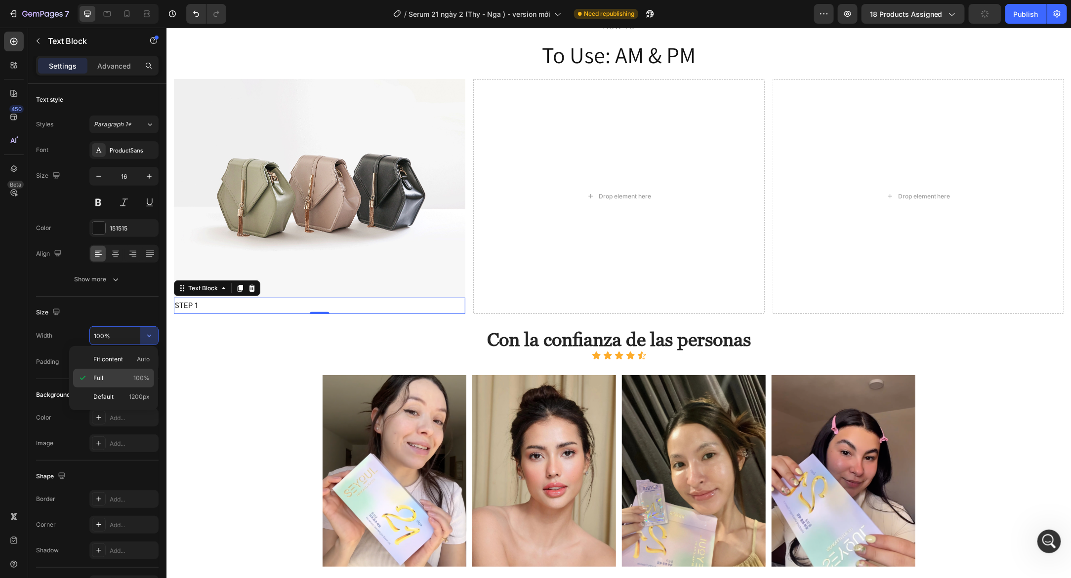
click at [112, 378] on p "Full 100%" at bounding box center [121, 378] width 56 height 9
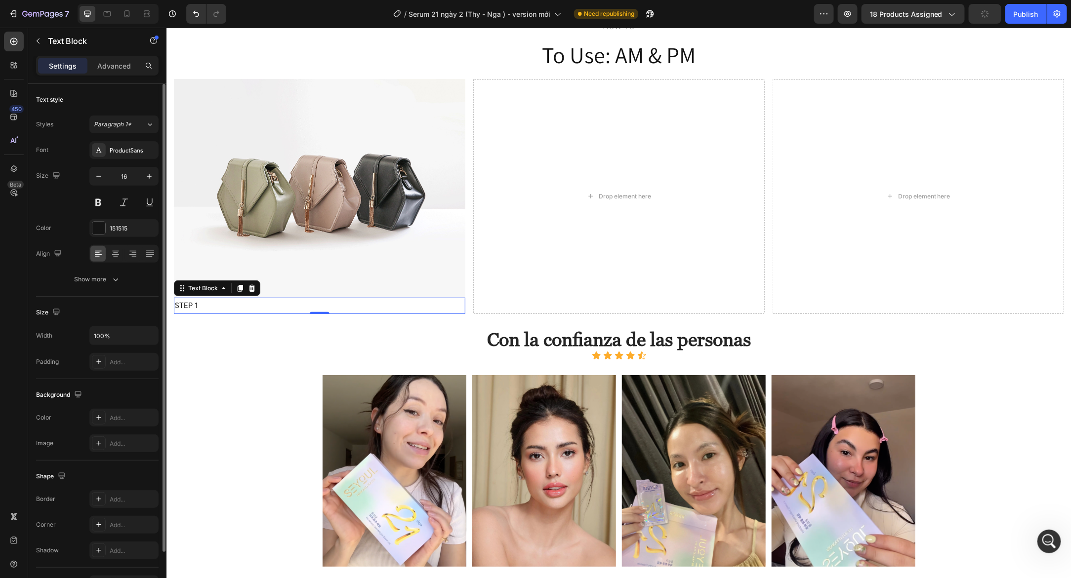
click at [117, 324] on div "Size Width 100% Padding Add..." at bounding box center [97, 338] width 122 height 82
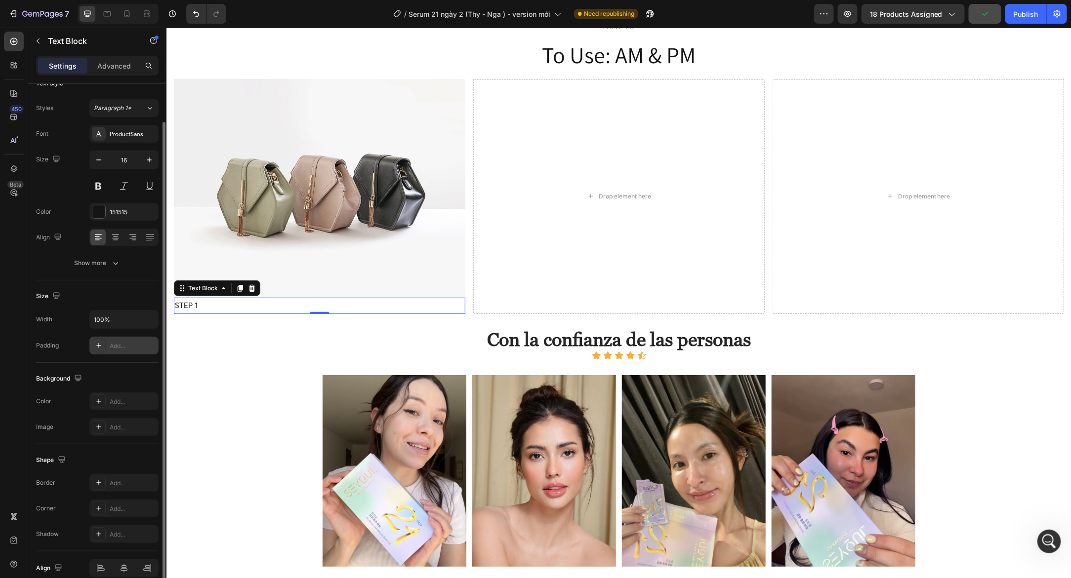
scroll to position [60, 0]
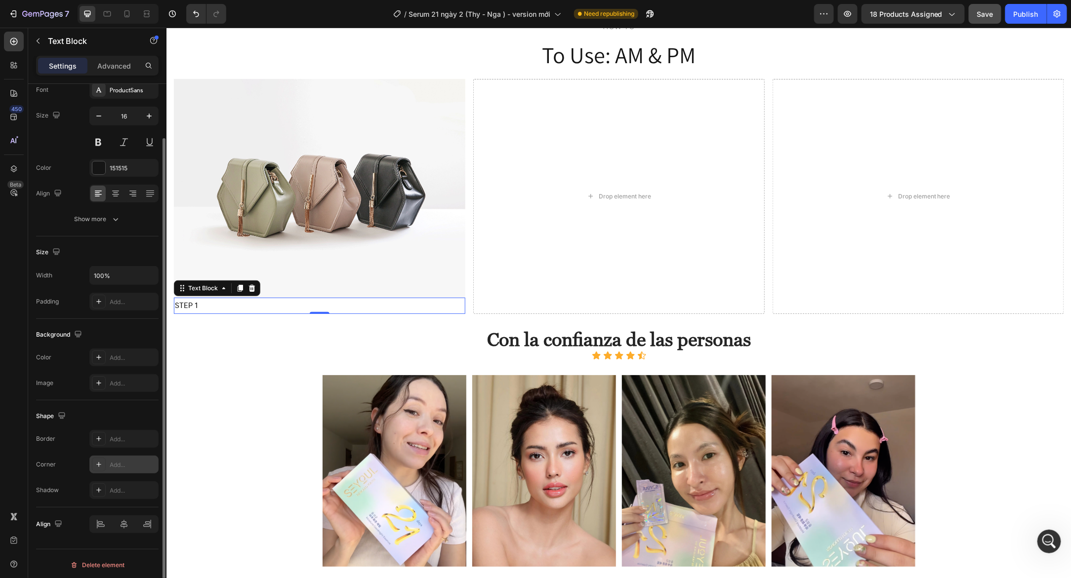
click at [99, 462] on icon at bounding box center [99, 465] width 8 height 8
click at [101, 443] on div at bounding box center [99, 439] width 14 height 14
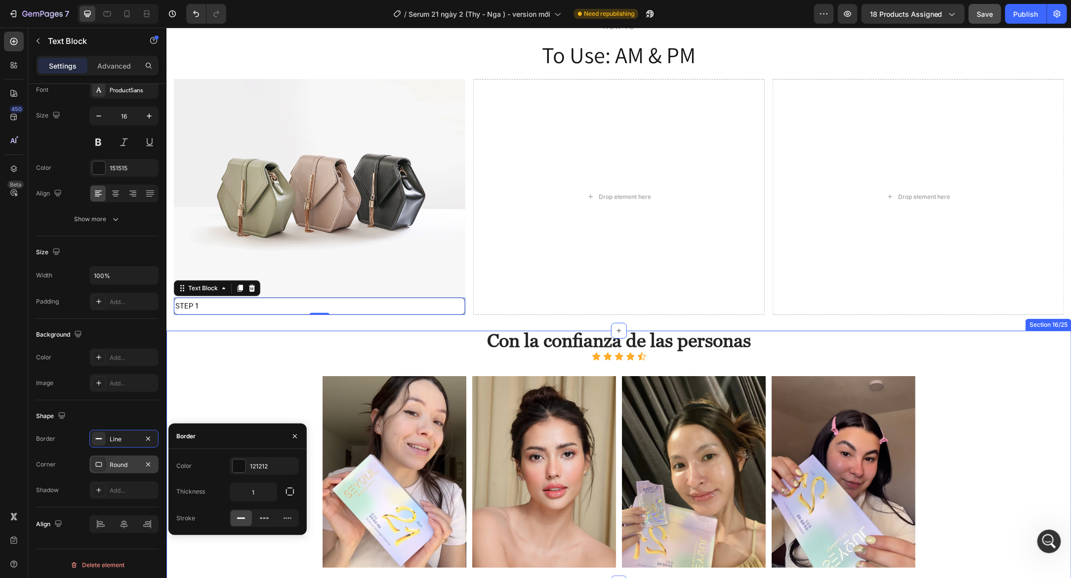
click at [220, 359] on div "Con la confianza de las personas Heading Con la confianza de las personas Headi…" at bounding box center [618, 456] width 890 height 253
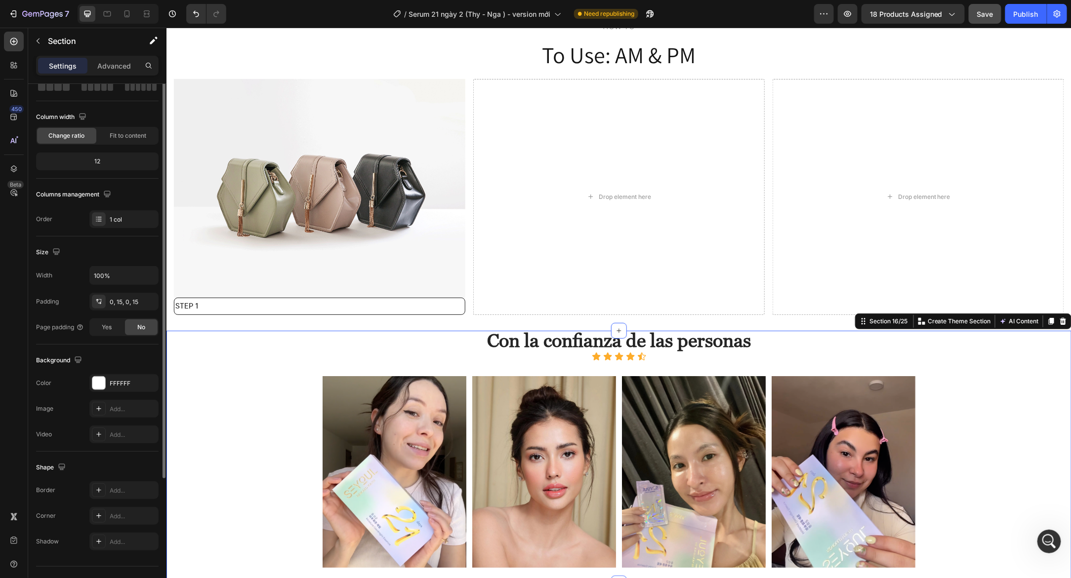
scroll to position [0, 0]
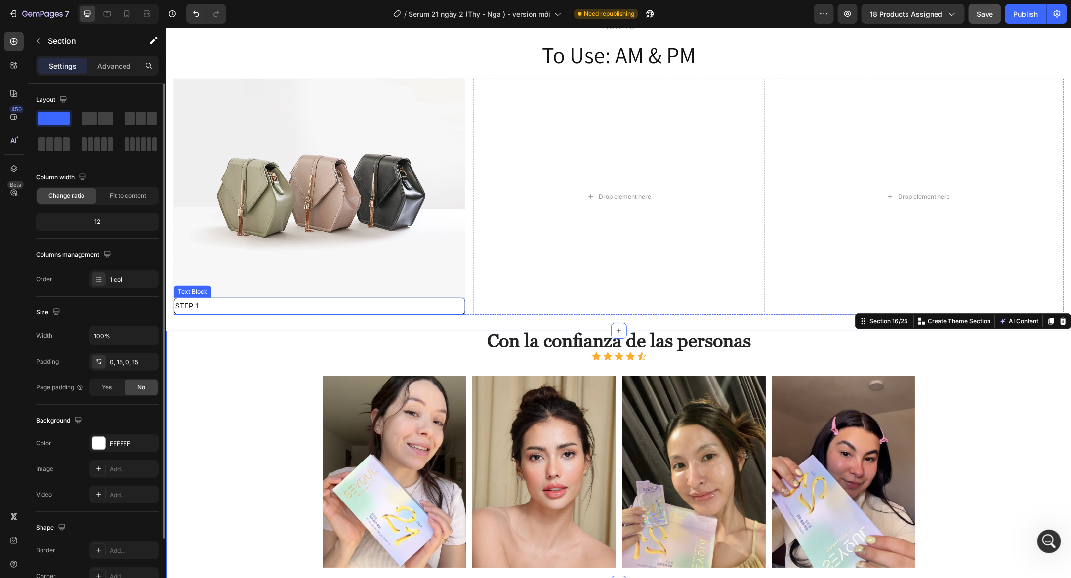
click at [226, 309] on p "STEP 1" at bounding box center [319, 306] width 288 height 14
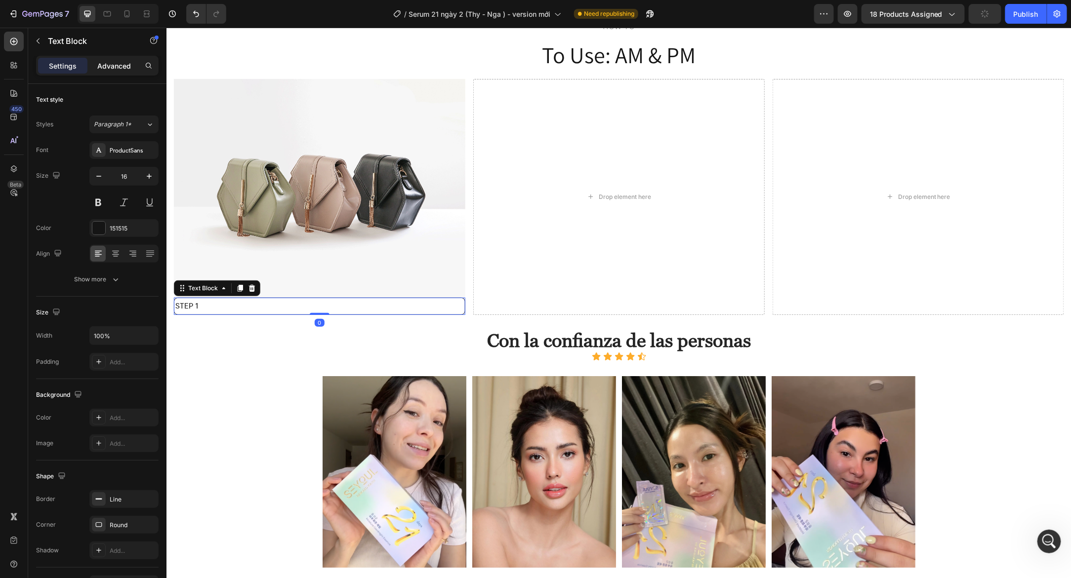
click at [114, 65] on p "Advanced" at bounding box center [114, 66] width 34 height 10
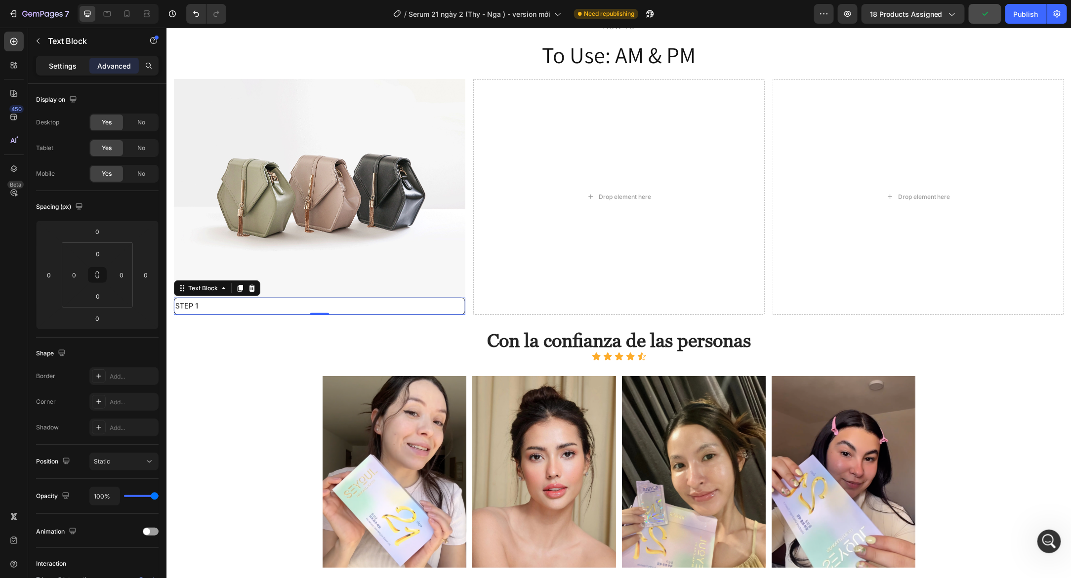
click at [66, 65] on p "Settings" at bounding box center [63, 66] width 28 height 10
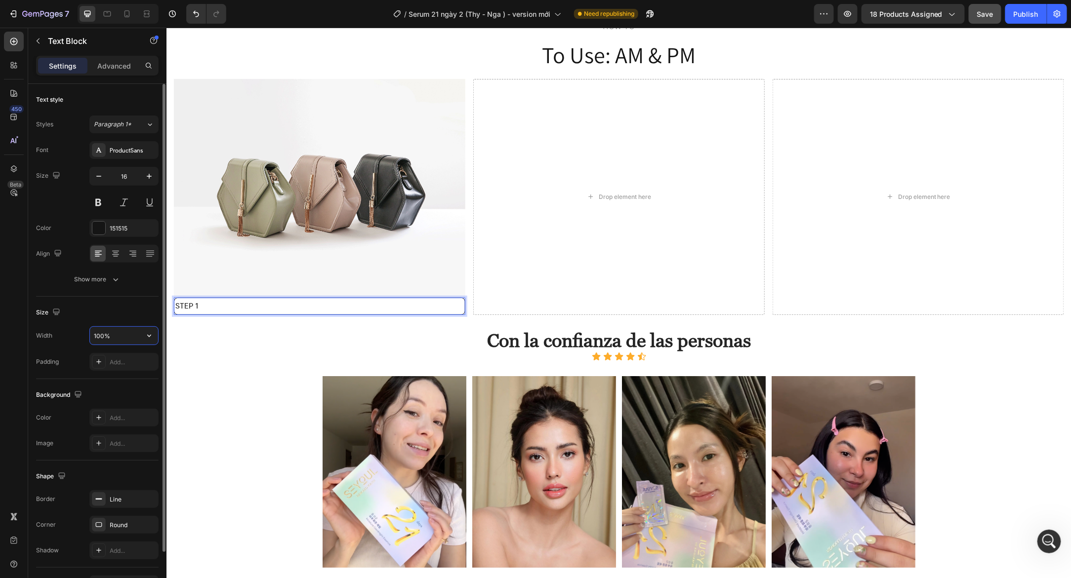
click at [127, 336] on input "100%" at bounding box center [124, 336] width 68 height 18
click at [150, 338] on icon "button" at bounding box center [149, 336] width 10 height 10
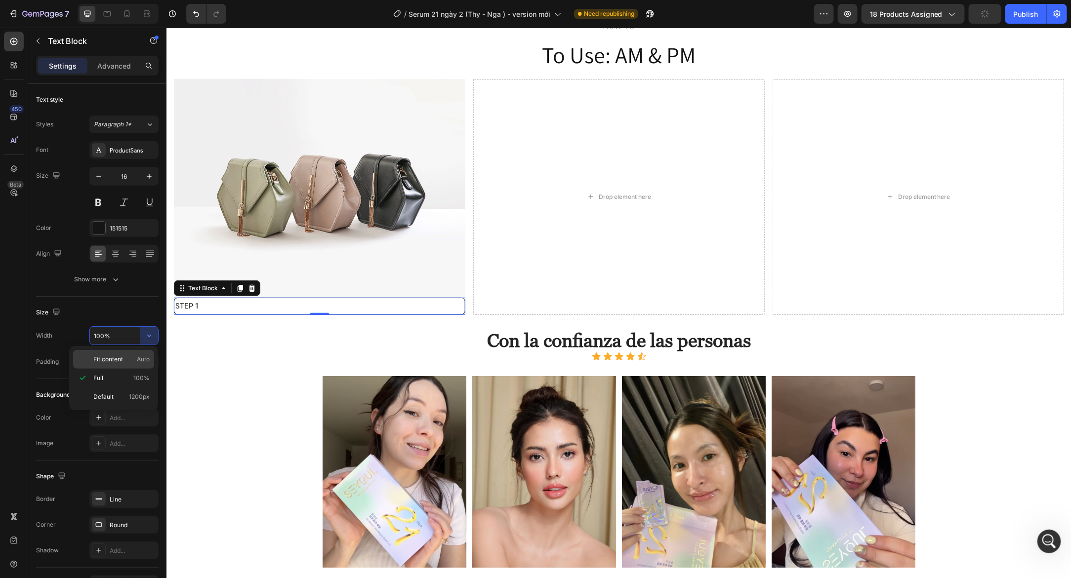
click at [126, 360] on p "Fit content Auto" at bounding box center [121, 359] width 56 height 9
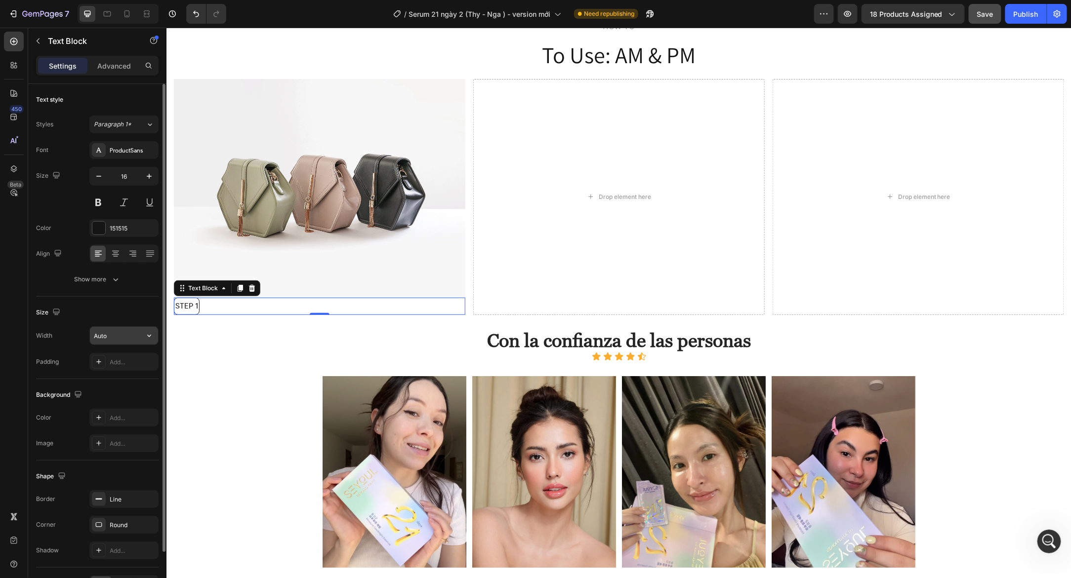
click at [125, 338] on input "Auto" at bounding box center [124, 336] width 68 height 18
click at [148, 335] on icon "button" at bounding box center [149, 336] width 10 height 10
click at [128, 335] on input "Auto" at bounding box center [124, 336] width 68 height 18
type input "A"
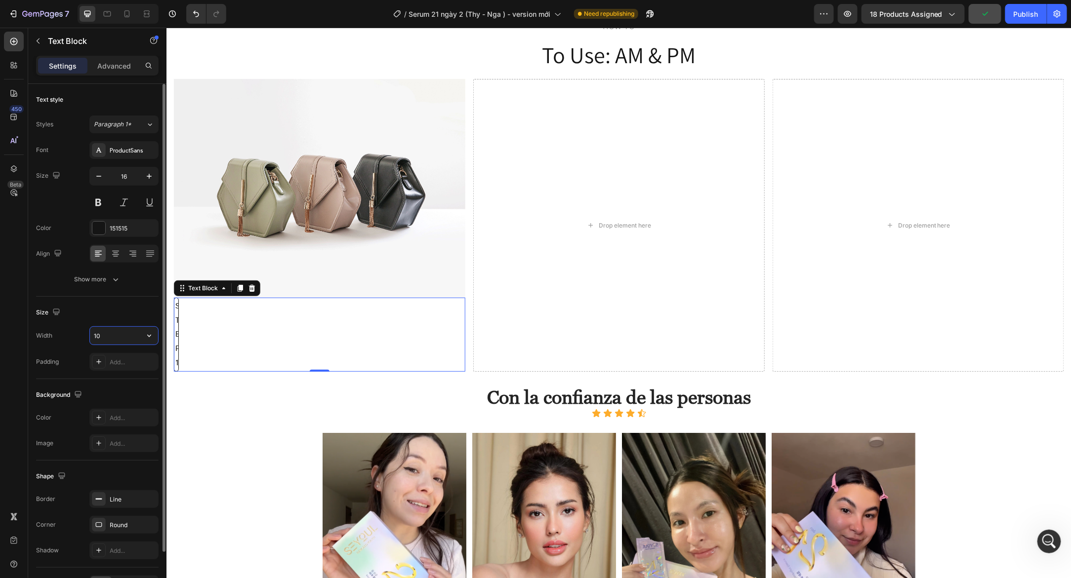
type input "1"
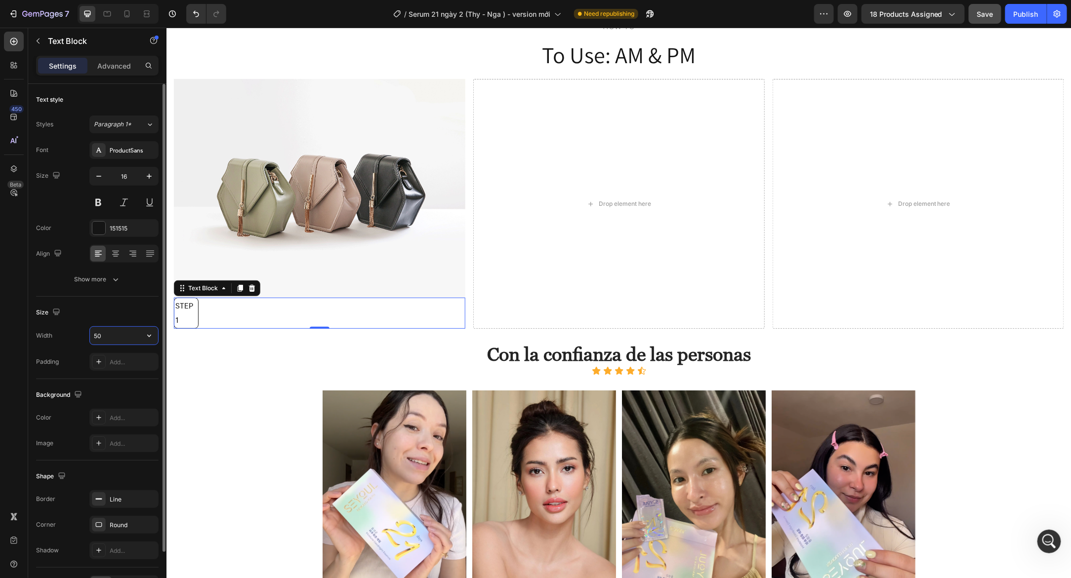
type input "5"
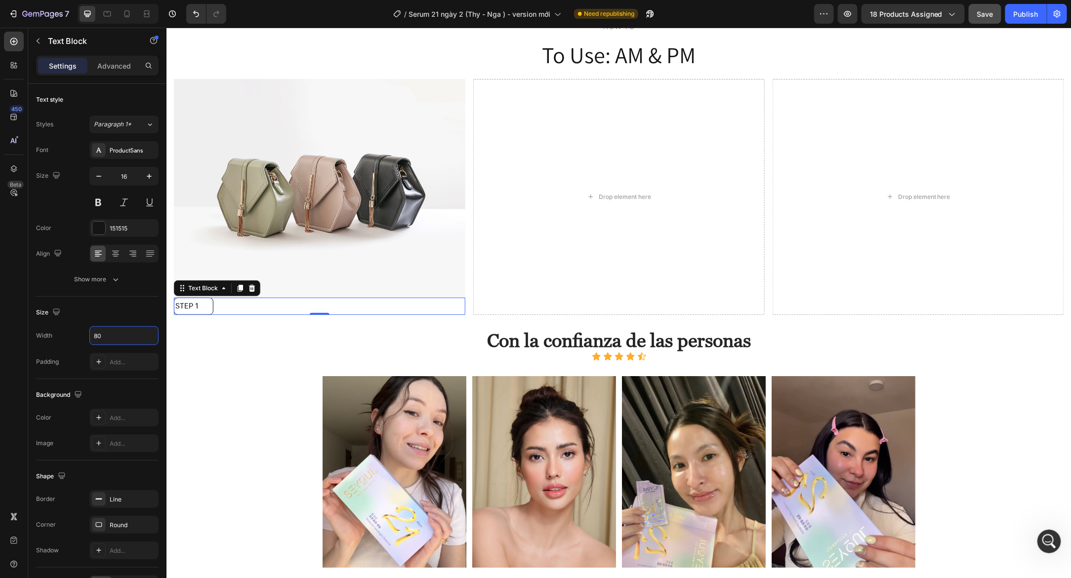
type input "80"
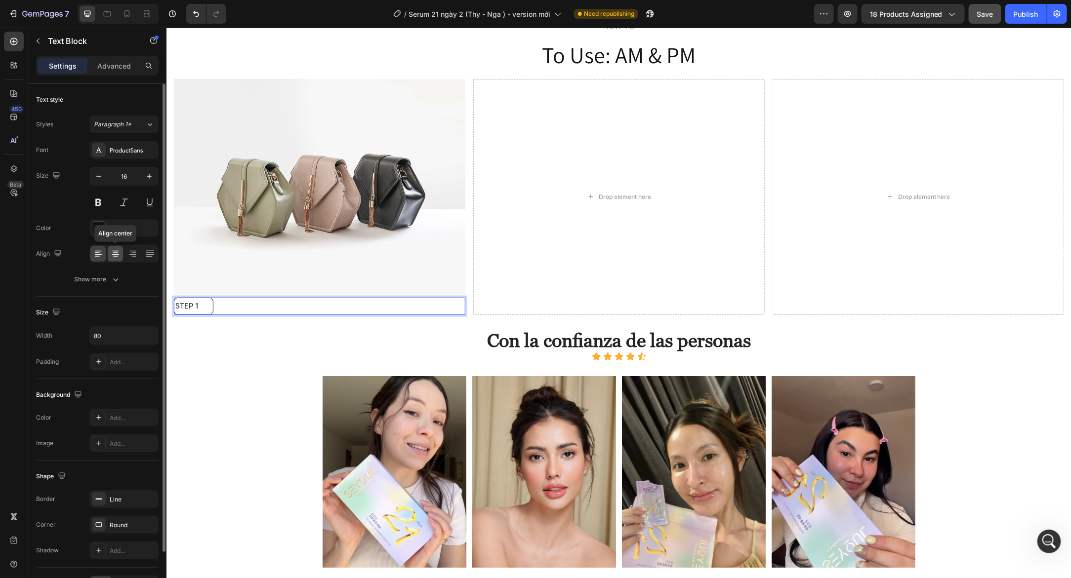
click at [116, 256] on icon at bounding box center [115, 256] width 5 height 1
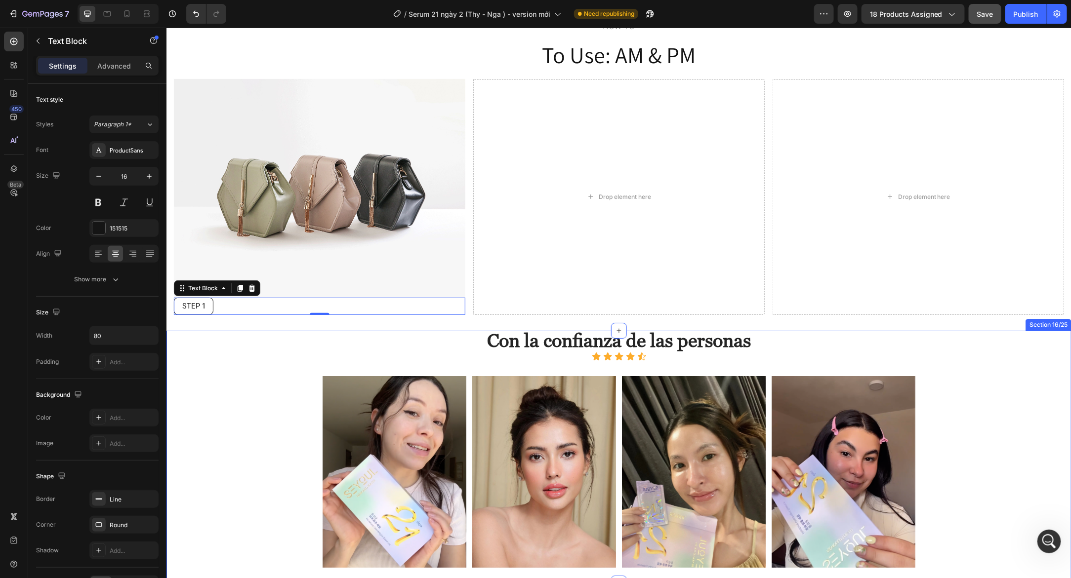
click at [211, 363] on div "Con la confianza de las personas Heading Con la confianza de las personas Headi…" at bounding box center [618, 456] width 890 height 253
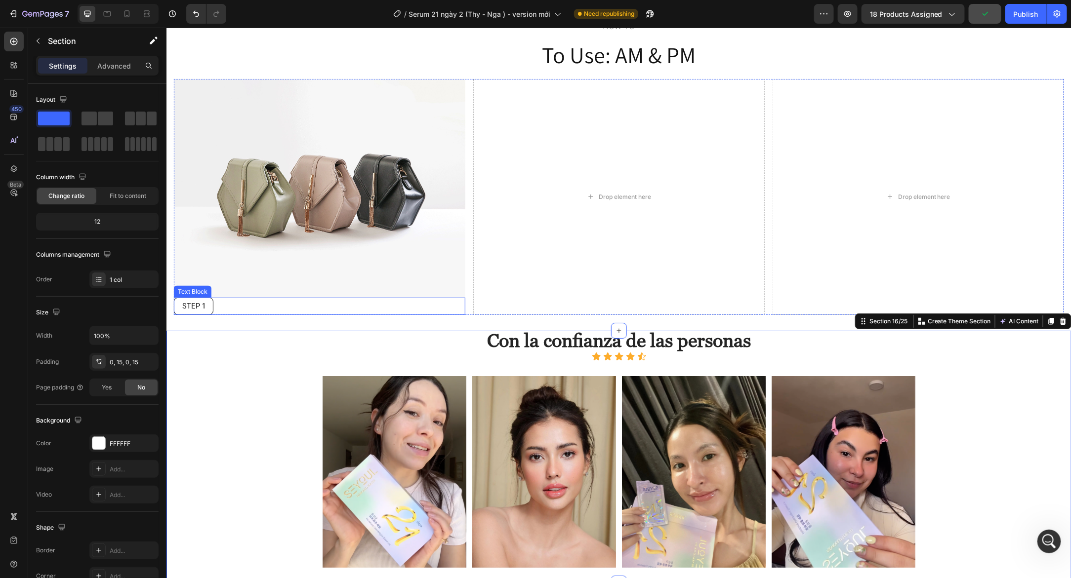
click at [219, 299] on div "STEP 1" at bounding box center [318, 305] width 291 height 17
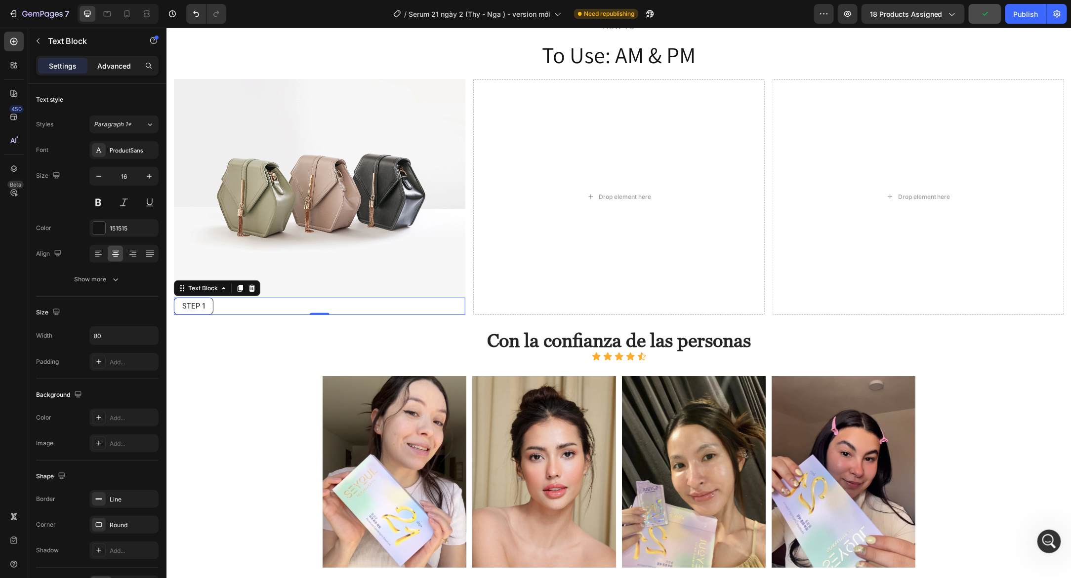
click at [121, 64] on p "Advanced" at bounding box center [114, 66] width 34 height 10
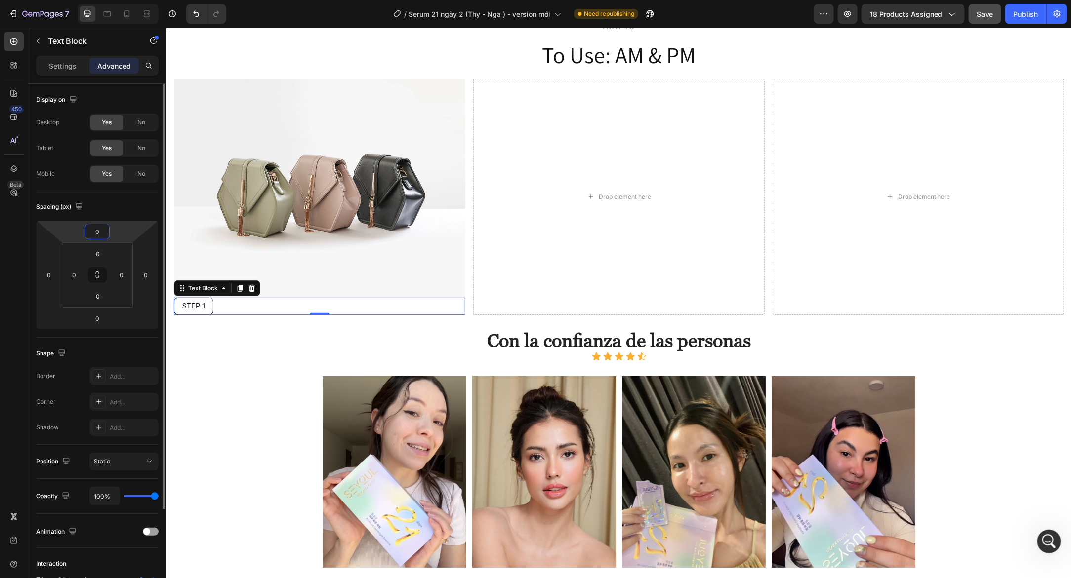
click at [100, 224] on input "0" at bounding box center [97, 231] width 20 height 15
type input "10"
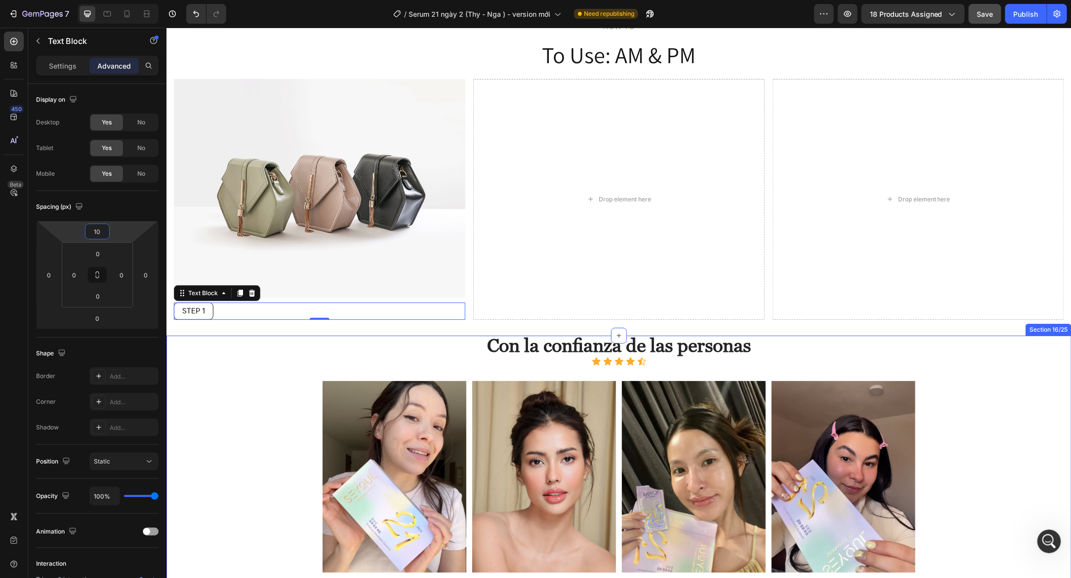
click at [244, 343] on div "Con la confianza de las personas Heading Con la confianza de las personas Headi…" at bounding box center [618, 461] width 890 height 253
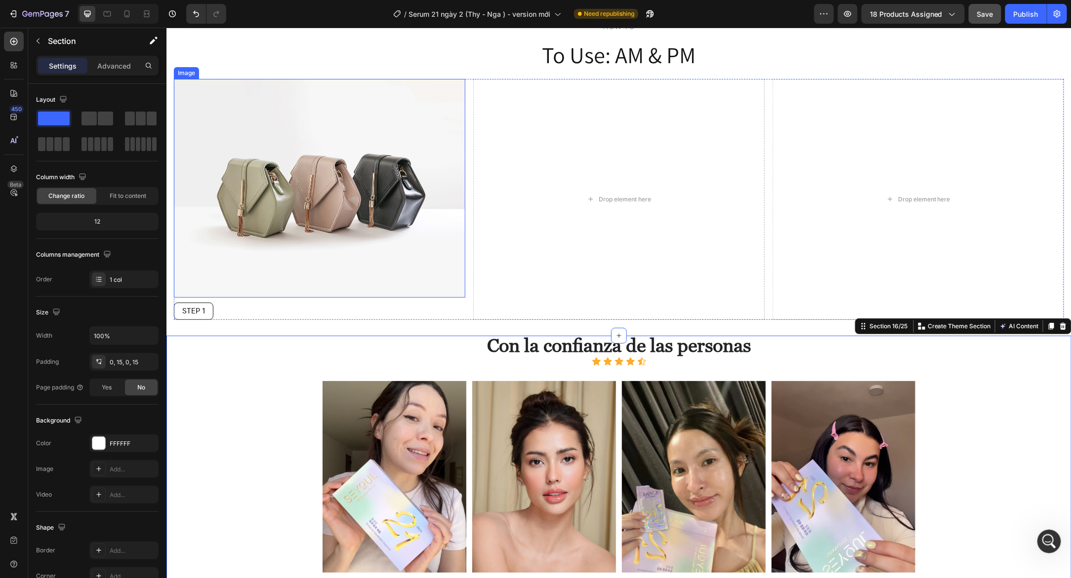
click at [229, 255] on img at bounding box center [318, 188] width 291 height 219
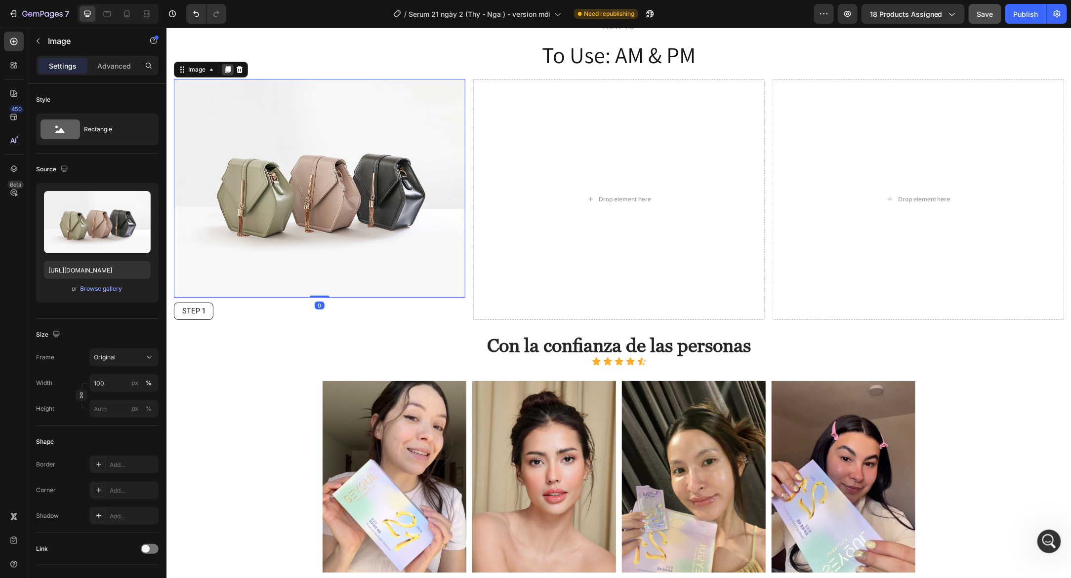
click at [227, 66] on icon at bounding box center [227, 69] width 5 height 7
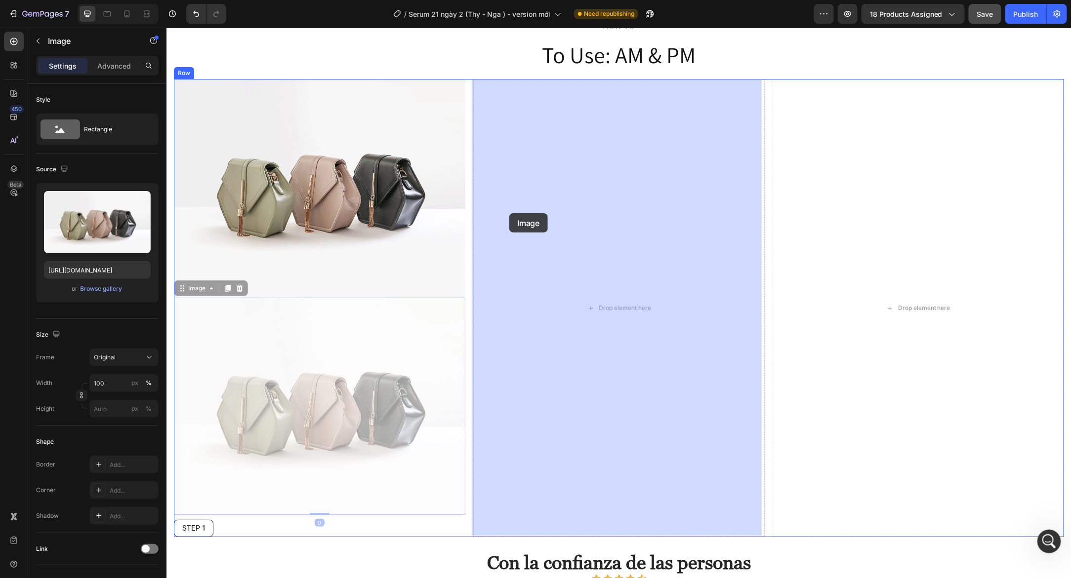
drag, startPoint x: 177, startPoint y: 288, endPoint x: 509, endPoint y: 213, distance: 339.8
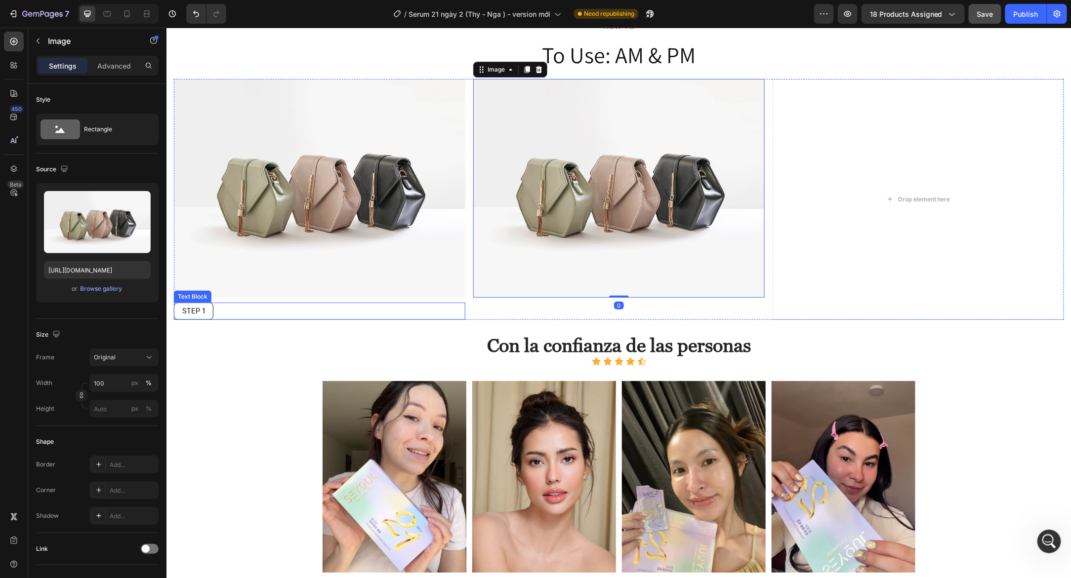
click at [247, 308] on div "STEP 1" at bounding box center [318, 310] width 291 height 17
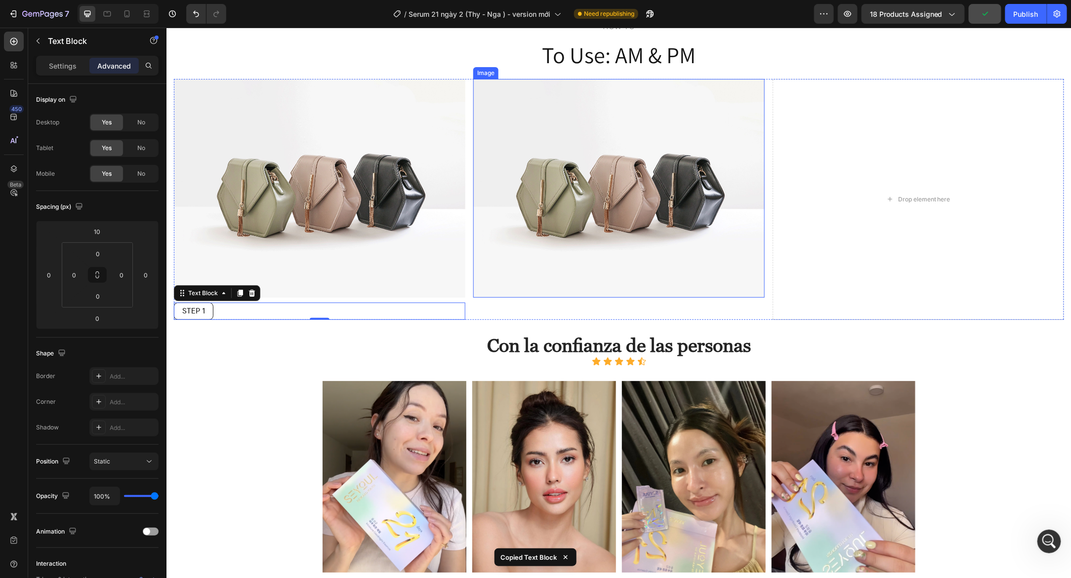
click at [526, 290] on img at bounding box center [618, 188] width 291 height 219
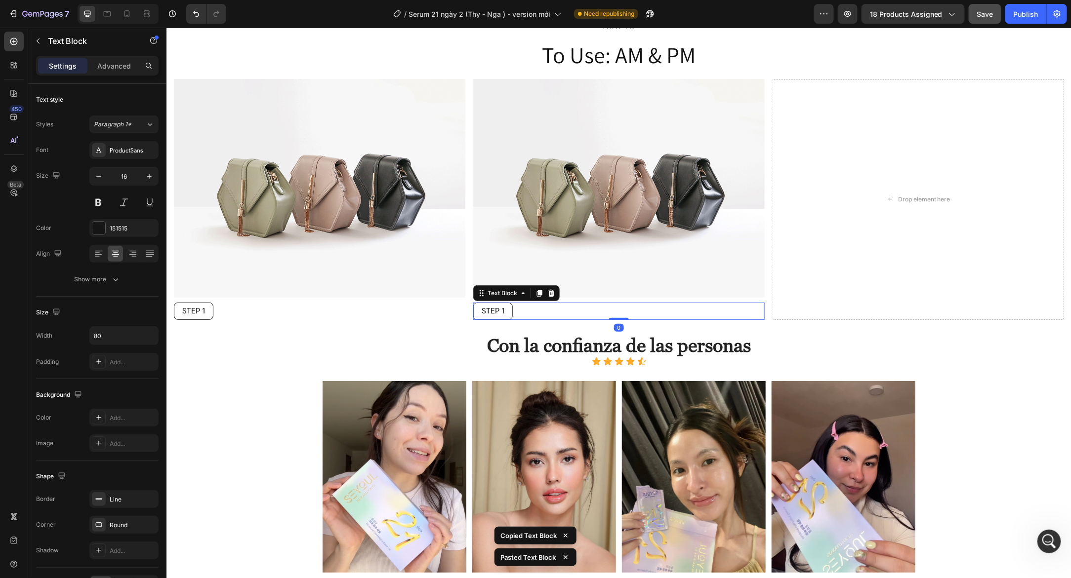
click at [519, 310] on div "STEP 1" at bounding box center [618, 310] width 291 height 17
click at [566, 250] on img at bounding box center [618, 188] width 291 height 219
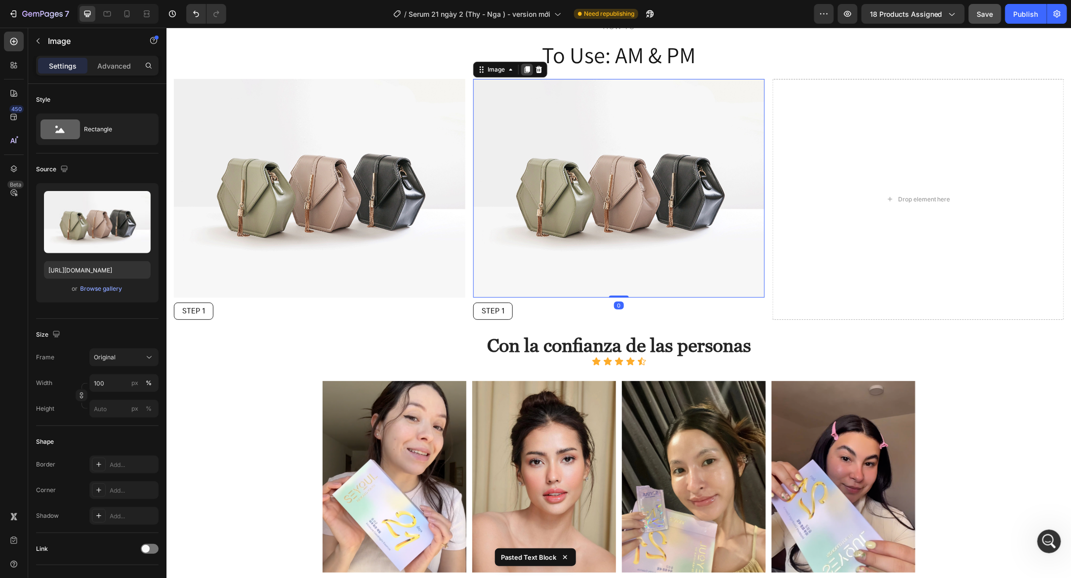
click at [523, 71] on icon at bounding box center [527, 69] width 8 height 8
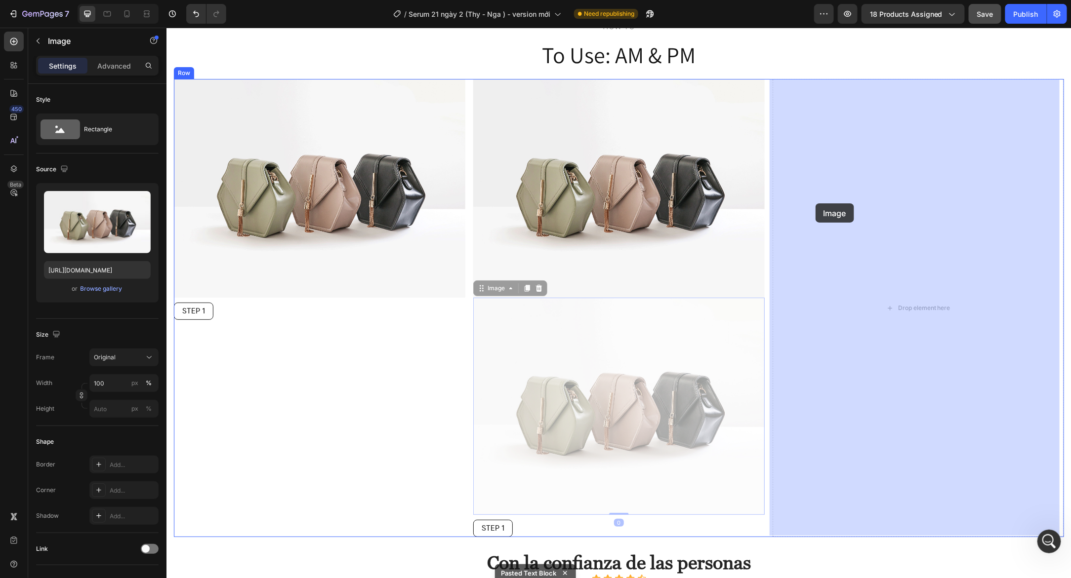
drag, startPoint x: 478, startPoint y: 287, endPoint x: 821, endPoint y: 200, distance: 354.4
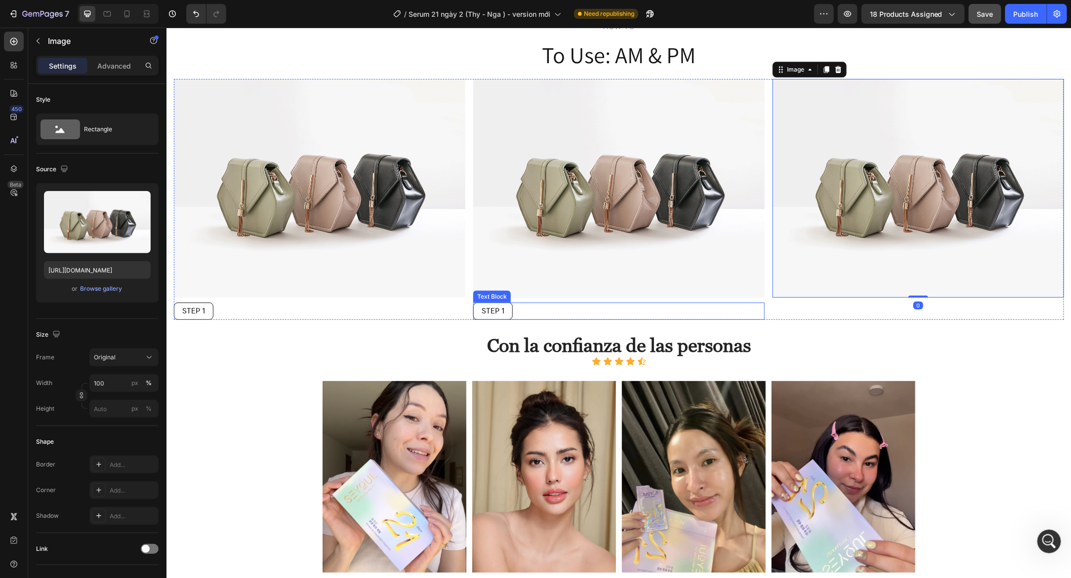
click at [553, 310] on div "STEP 1" at bounding box center [618, 310] width 291 height 17
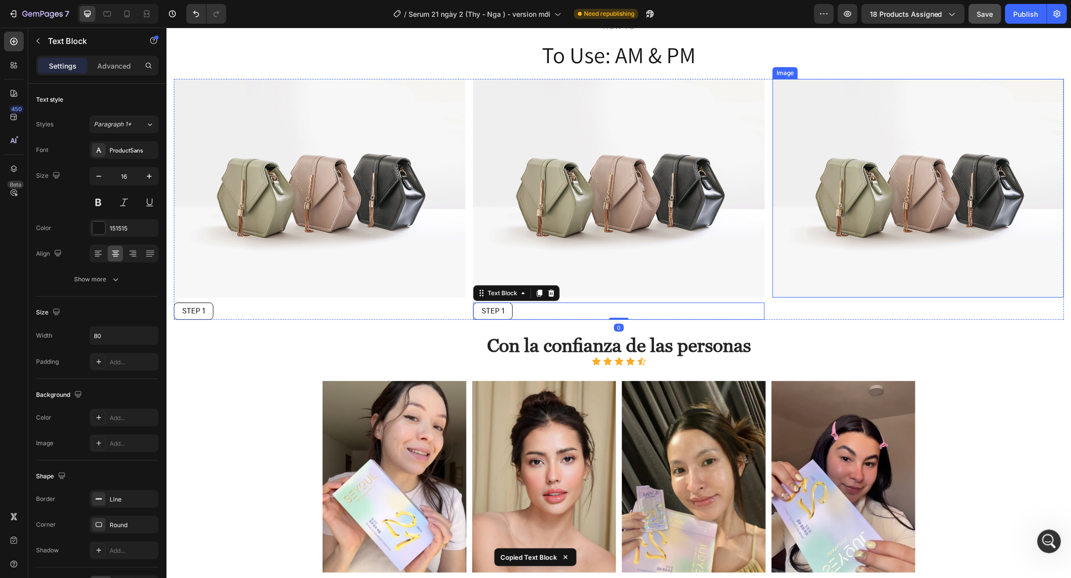
click at [872, 291] on img at bounding box center [917, 188] width 291 height 219
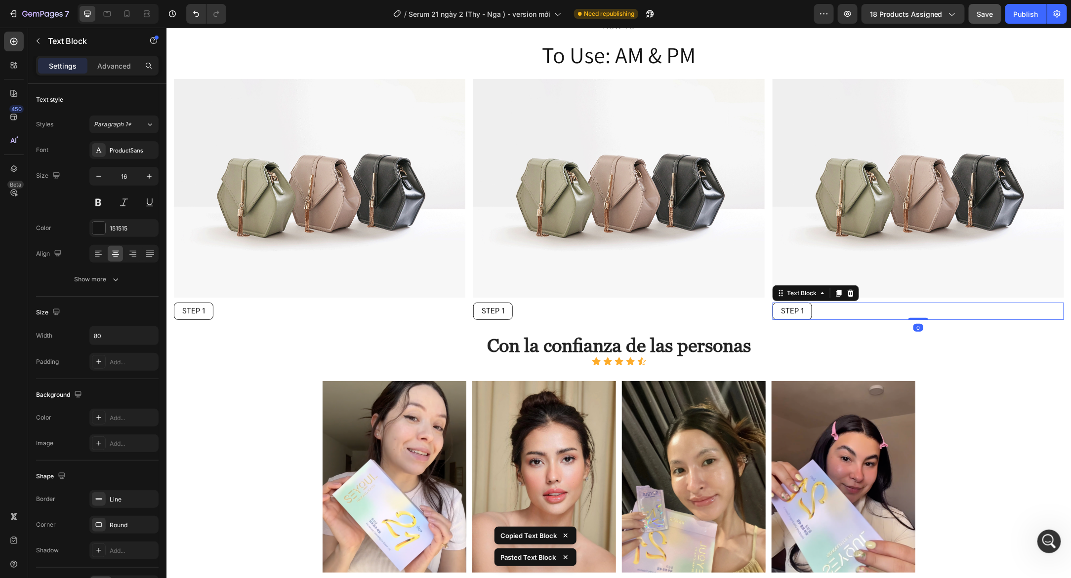
click at [804, 309] on p "STEP 1" at bounding box center [791, 311] width 37 height 14
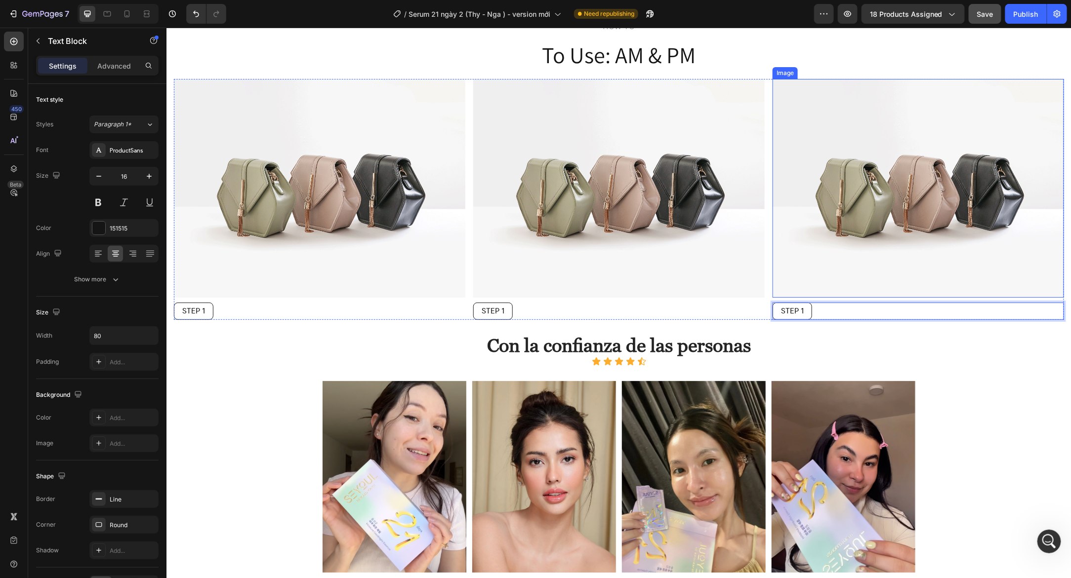
click at [850, 243] on img at bounding box center [917, 188] width 291 height 219
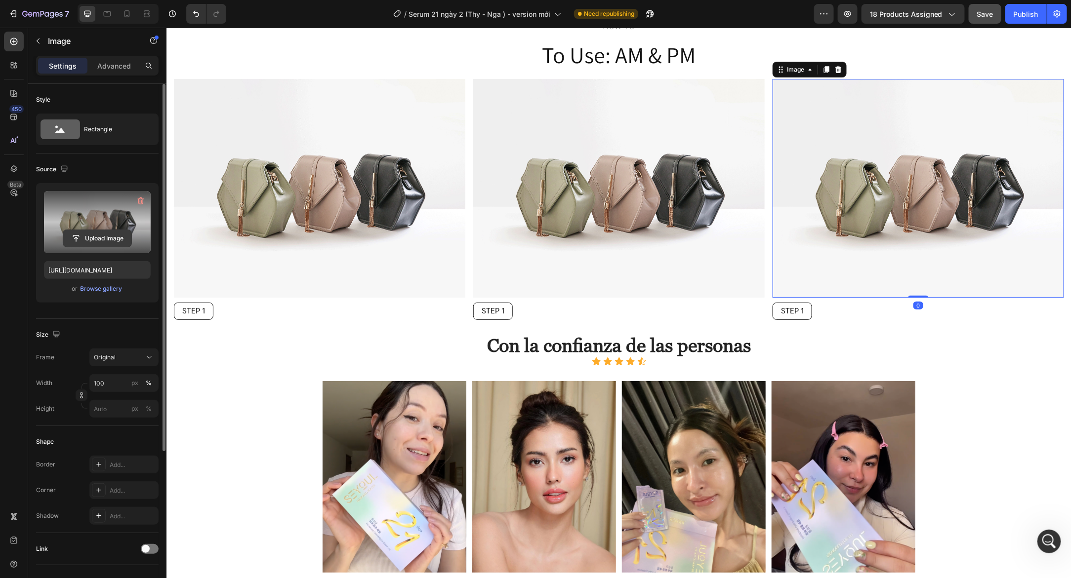
click at [117, 240] on input "file" at bounding box center [97, 238] width 68 height 17
type input "[URL][DOMAIN_NAME]"
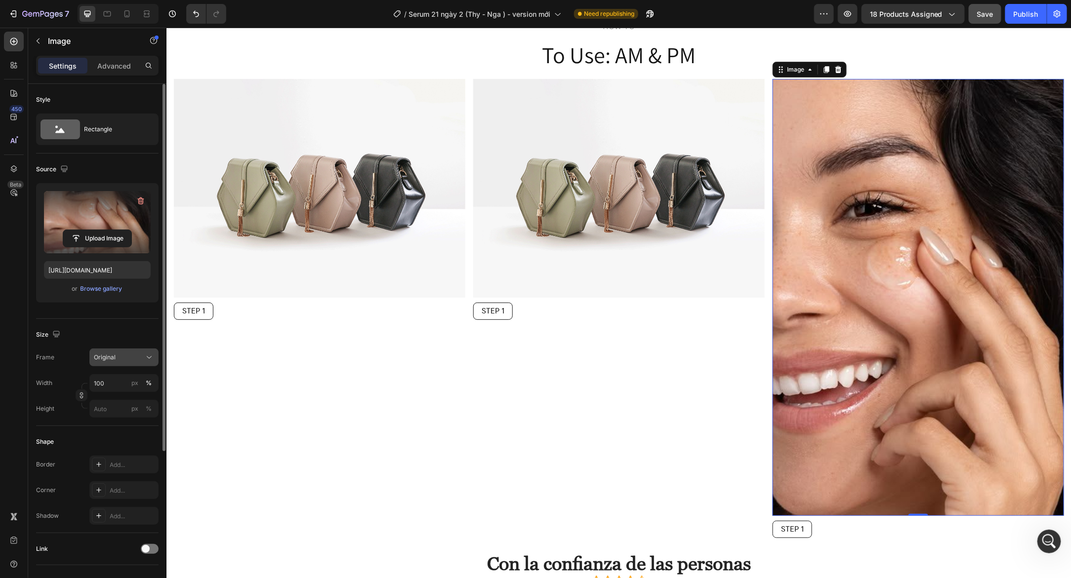
click at [126, 359] on div "Original" at bounding box center [118, 357] width 48 height 9
click at [125, 385] on div "Square" at bounding box center [121, 382] width 57 height 10
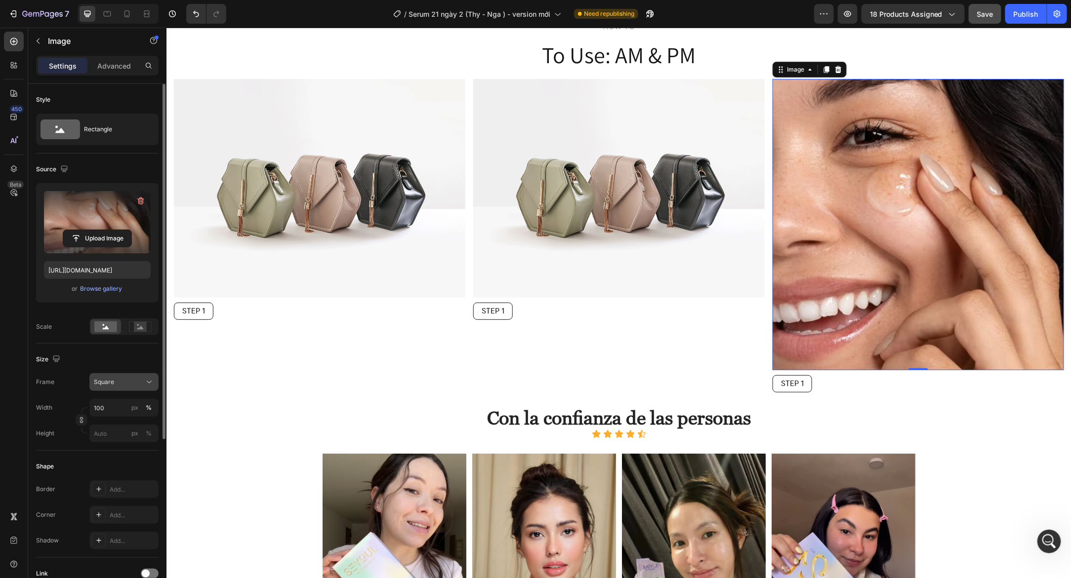
click at [140, 379] on div "Square" at bounding box center [118, 382] width 48 height 9
click at [138, 428] on div "Vertical" at bounding box center [121, 425] width 57 height 10
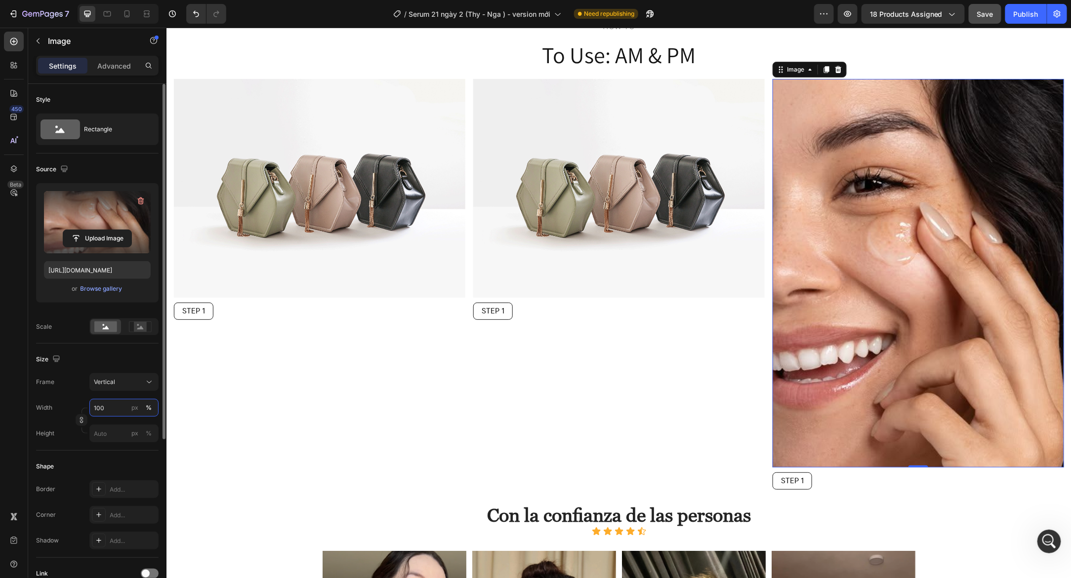
click at [116, 407] on input "100" at bounding box center [123, 408] width 69 height 18
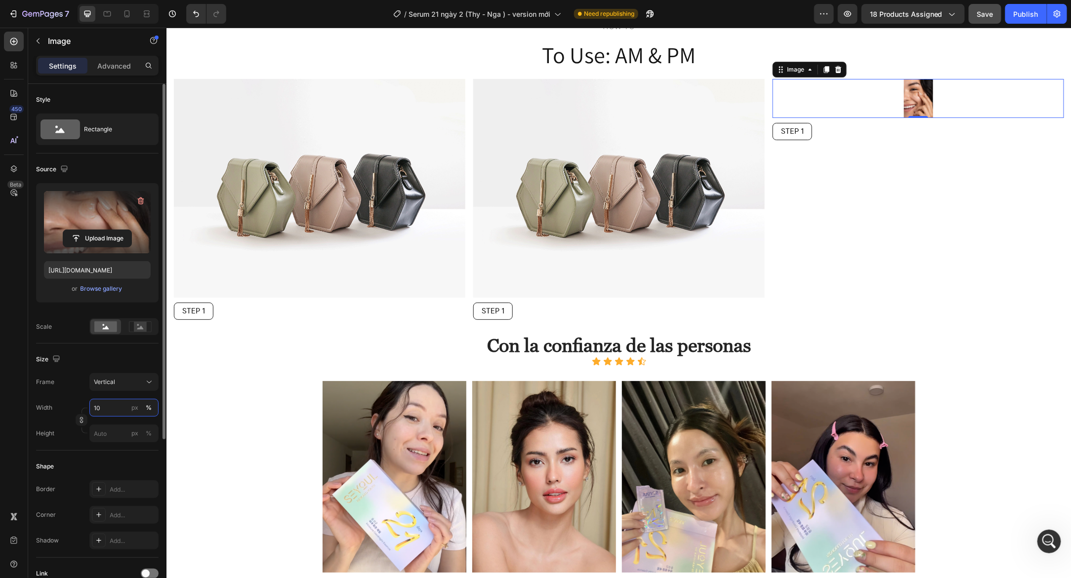
type input "1"
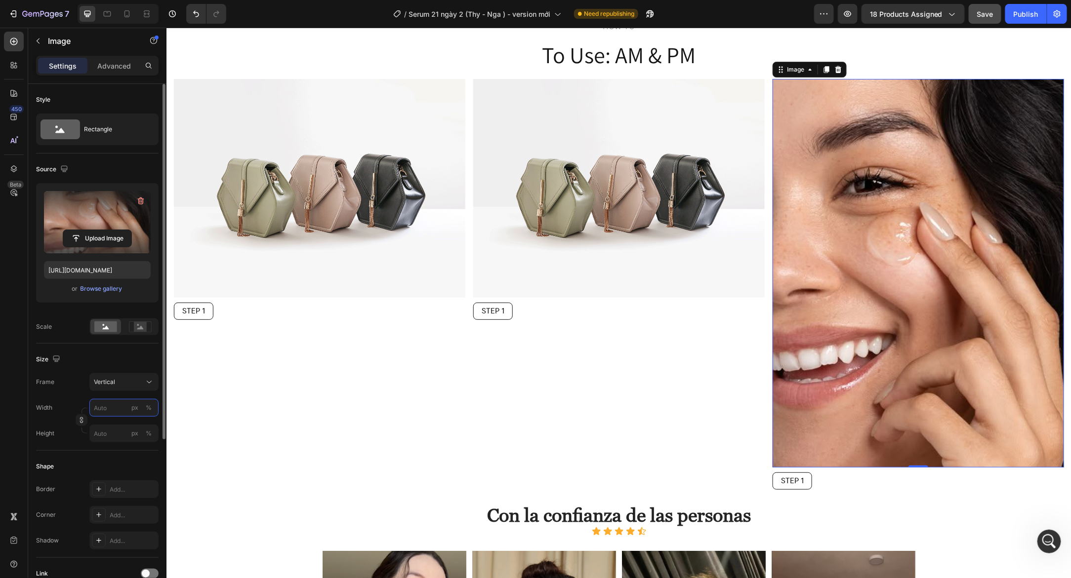
type input "5"
type input "7"
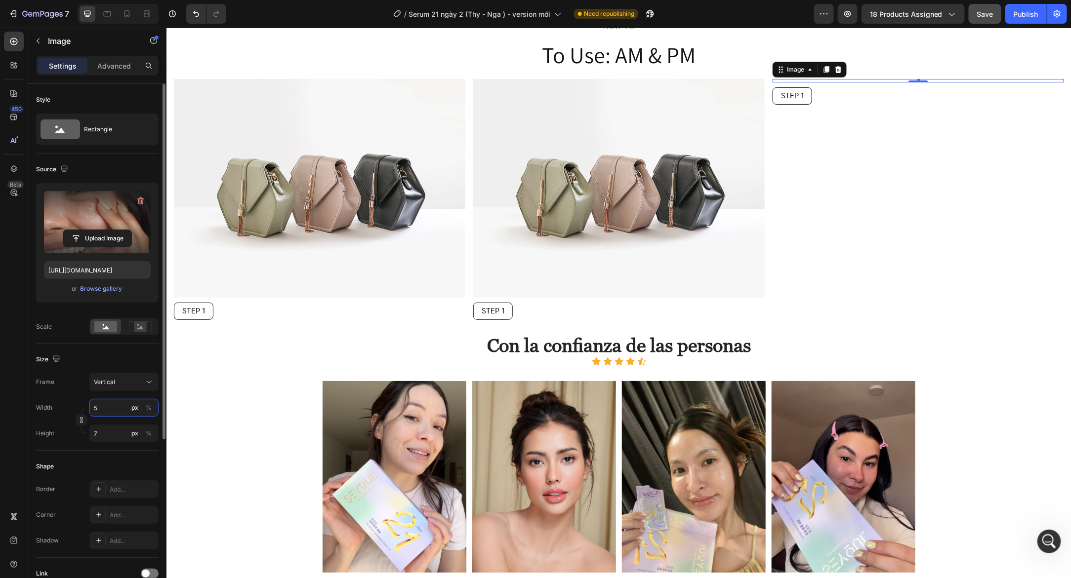
type input "50"
type input "67"
type input "5"
type input "7"
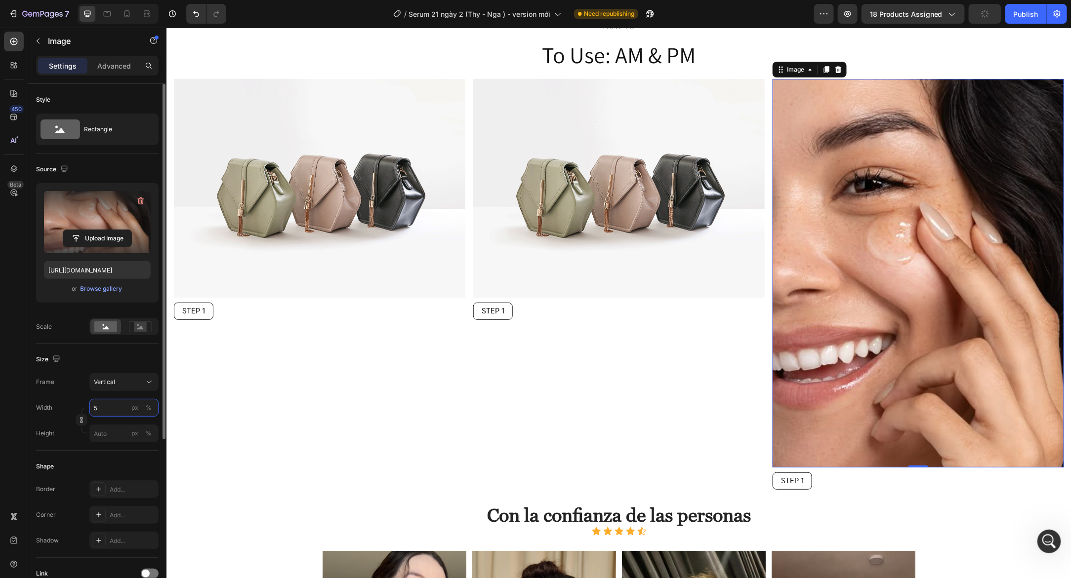
type input "55"
type input "73"
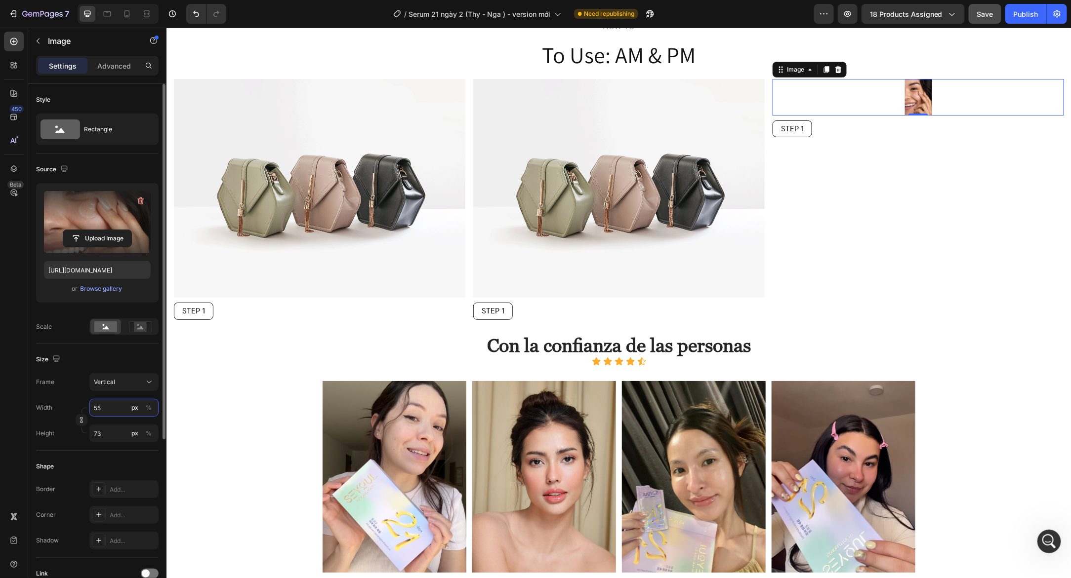
type input "550"
type input "733"
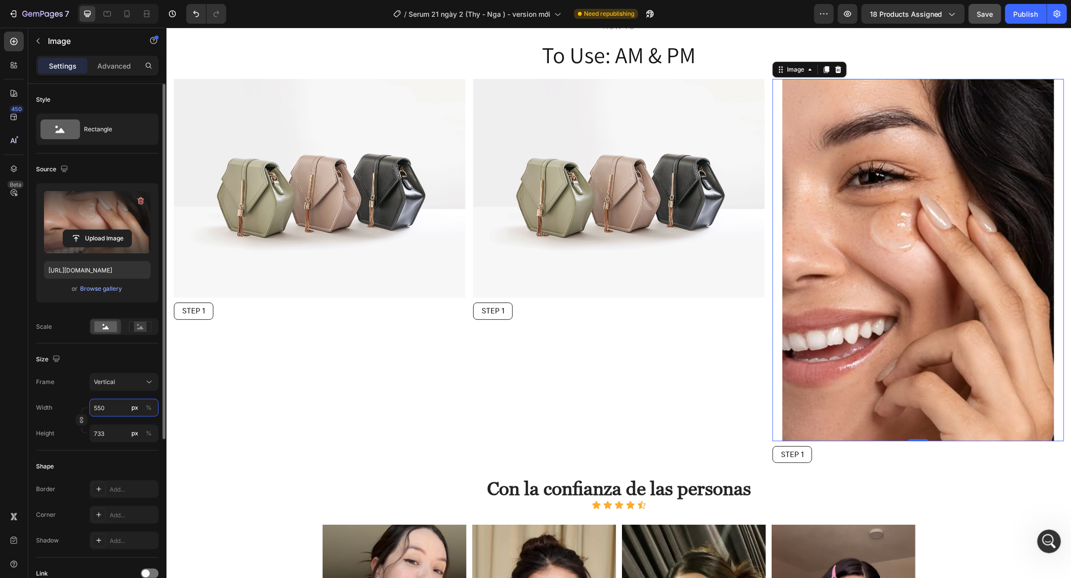
type input "5500"
type input "7333"
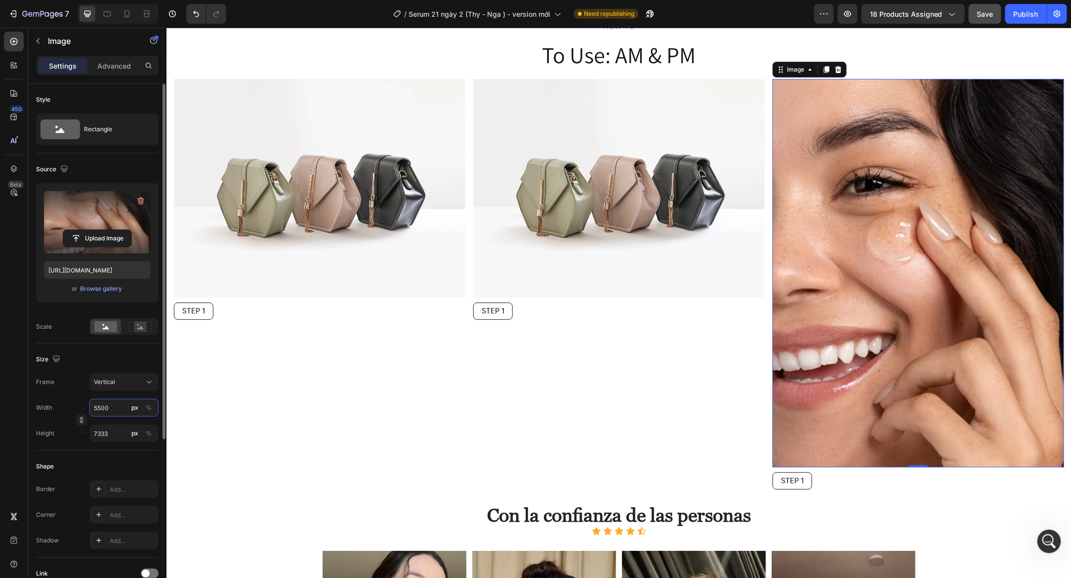
type input "550"
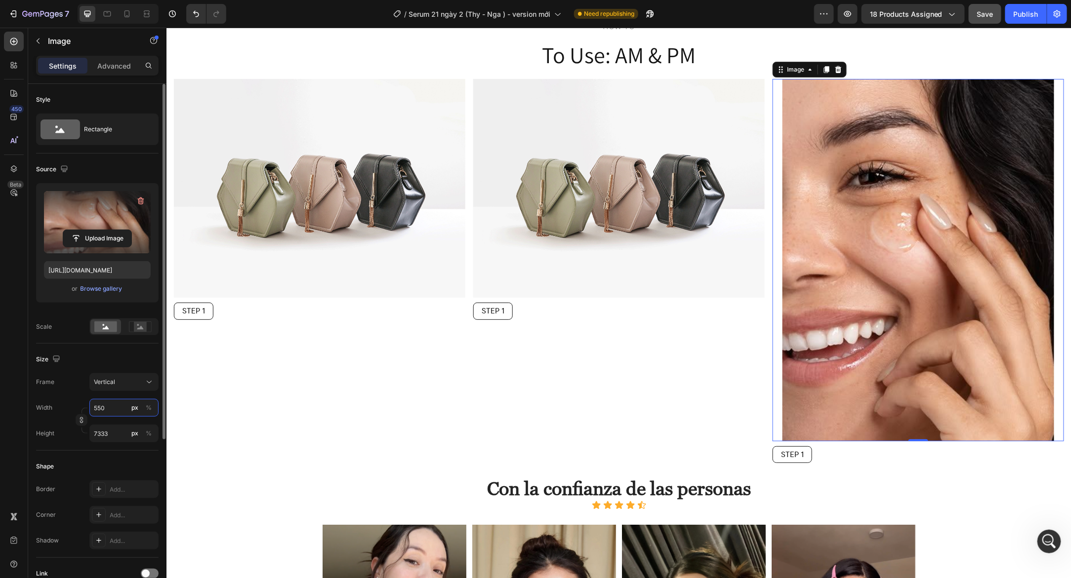
type input "733"
type input "55"
type input "73"
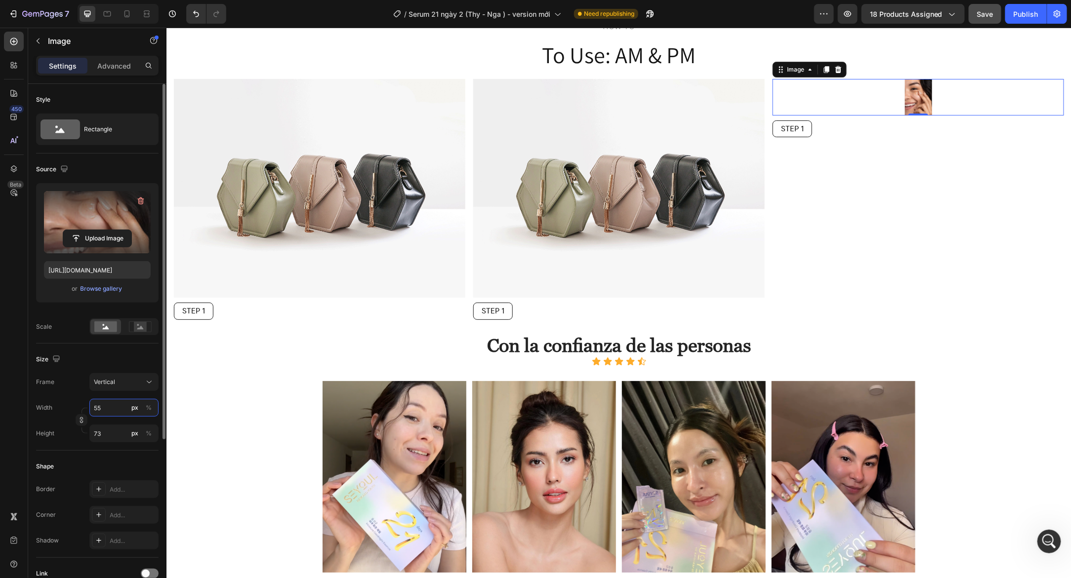
type input "5"
type input "7"
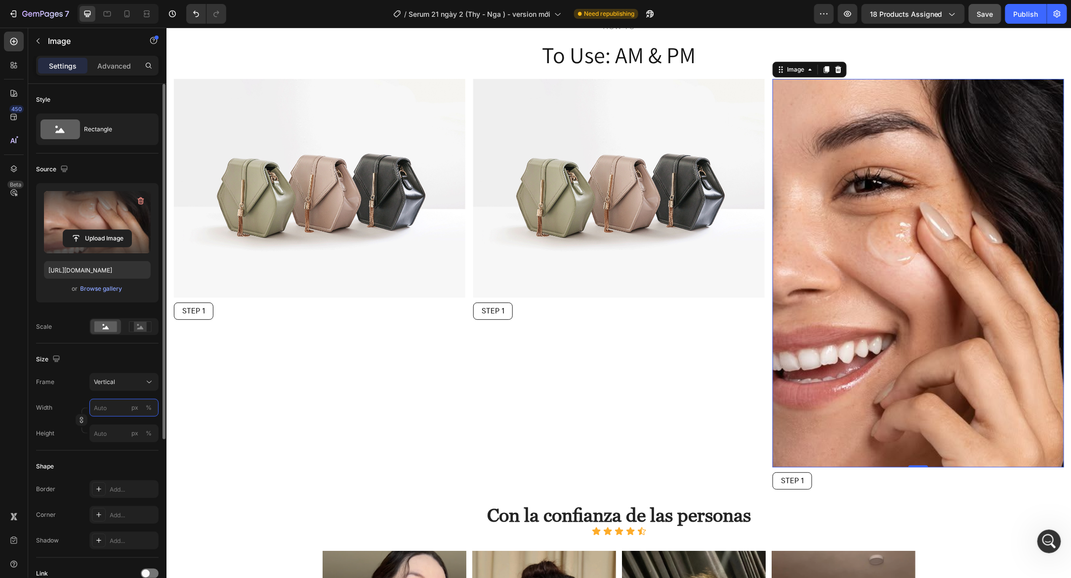
type input "5"
type input "7"
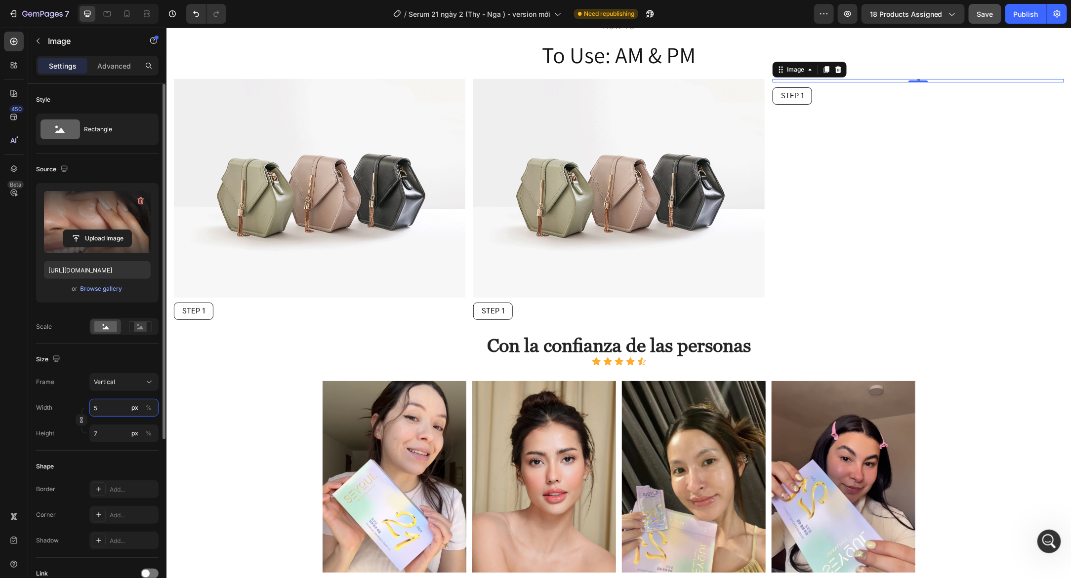
type input "51"
type input "68"
type input "510"
type input "680"
type input "5100"
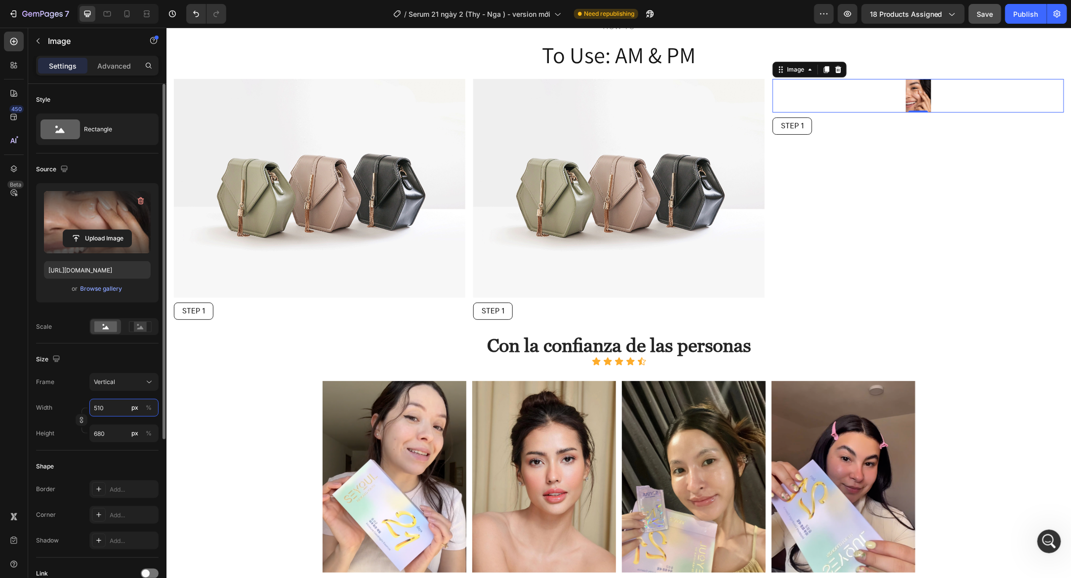
type input "6800"
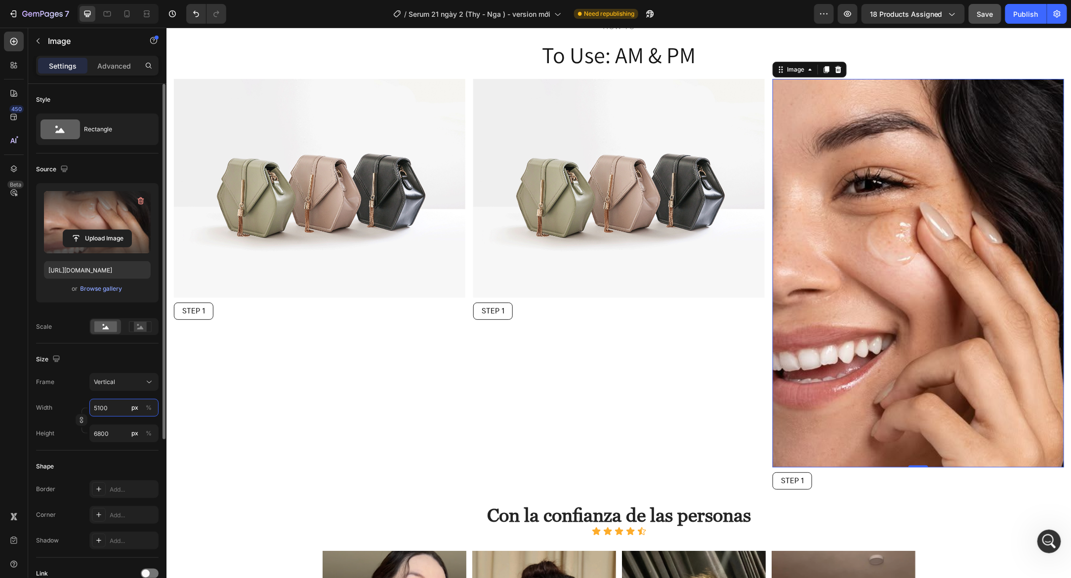
type input "510"
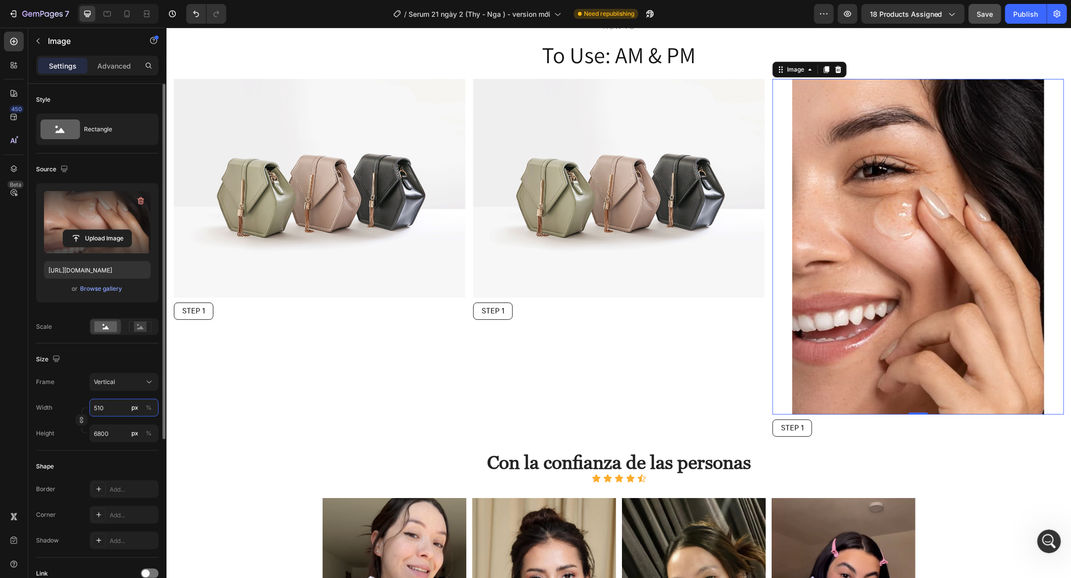
type input "680"
type input "51"
type input "68"
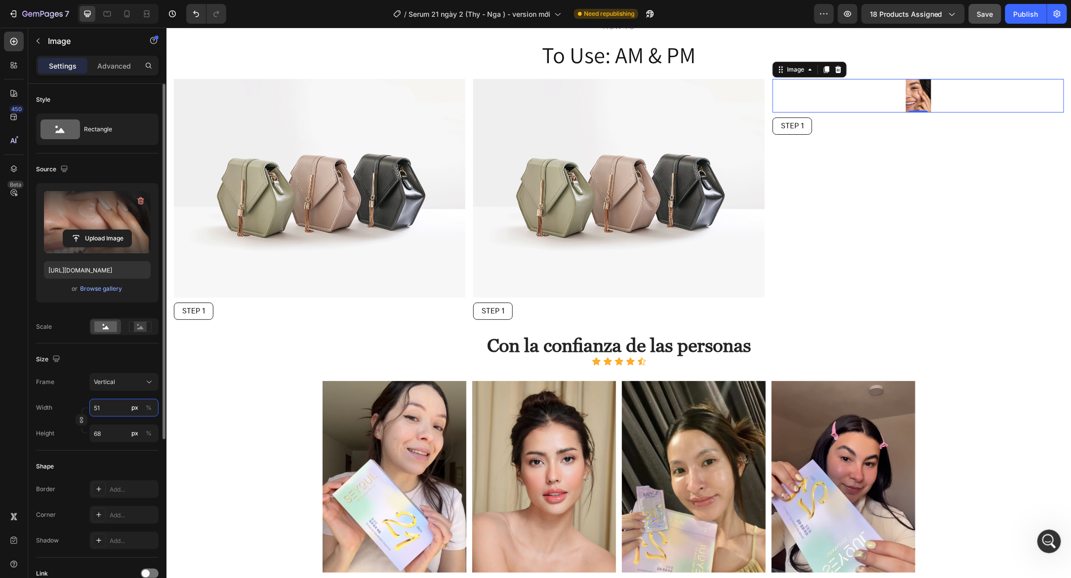
type input "5"
type input "7"
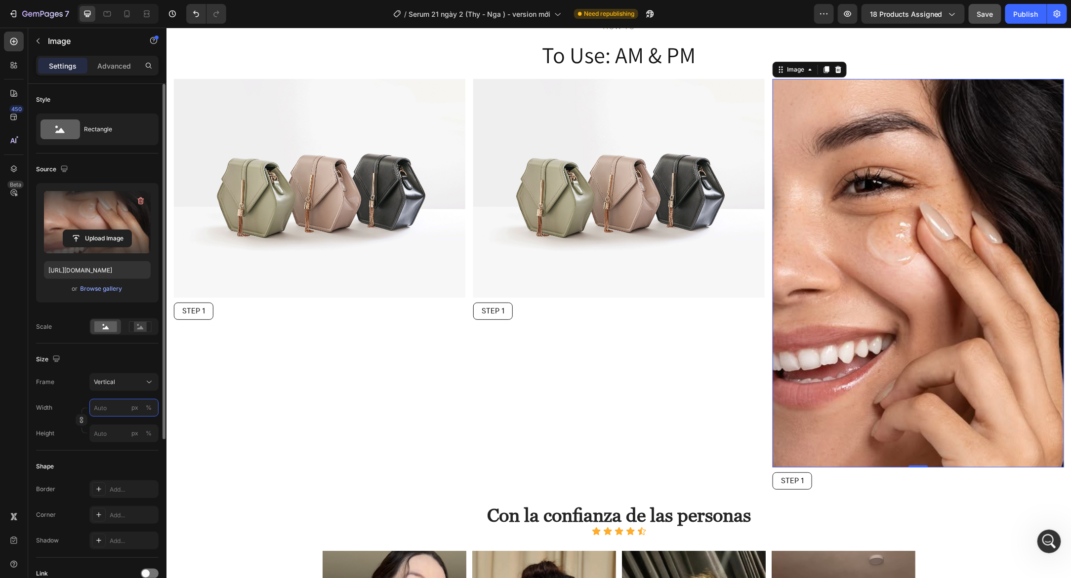
type input "1"
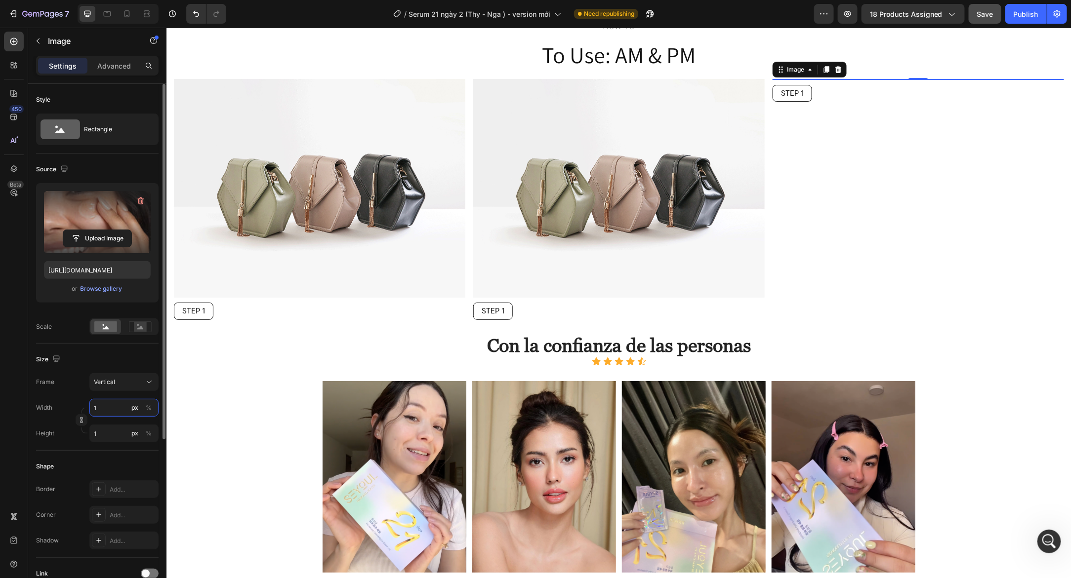
type input "10"
type input "13"
type input "100"
type input "133"
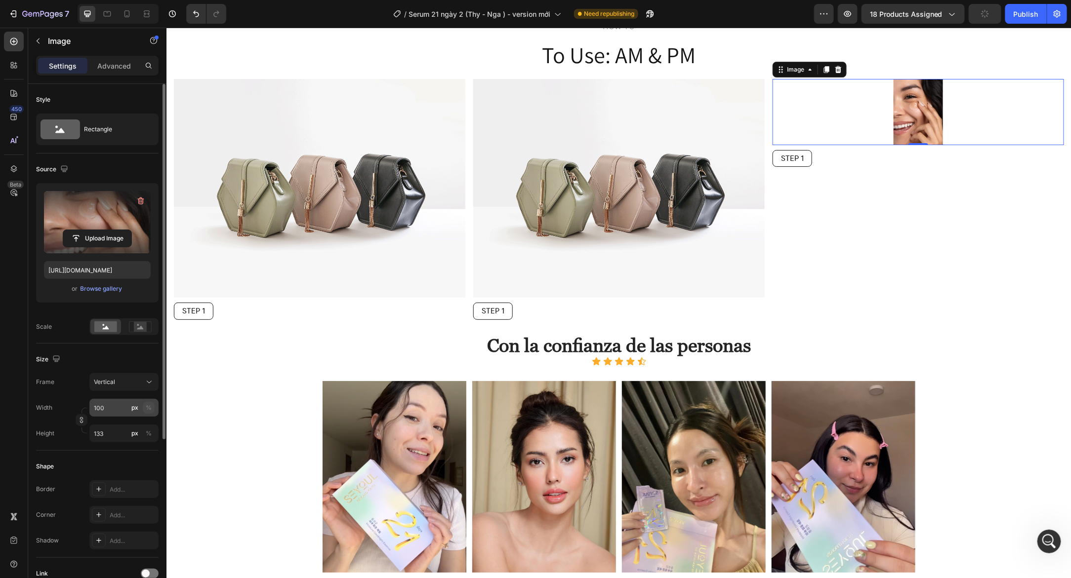
click at [150, 410] on div "%" at bounding box center [149, 408] width 6 height 9
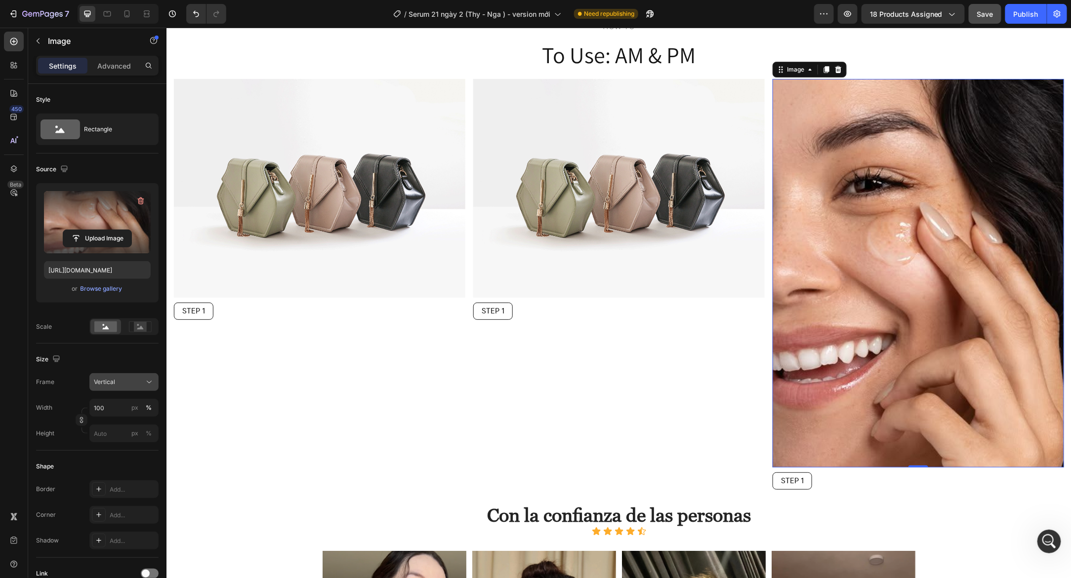
click at [114, 381] on span "Vertical" at bounding box center [104, 382] width 21 height 9
click at [122, 409] on div "Square" at bounding box center [121, 407] width 57 height 10
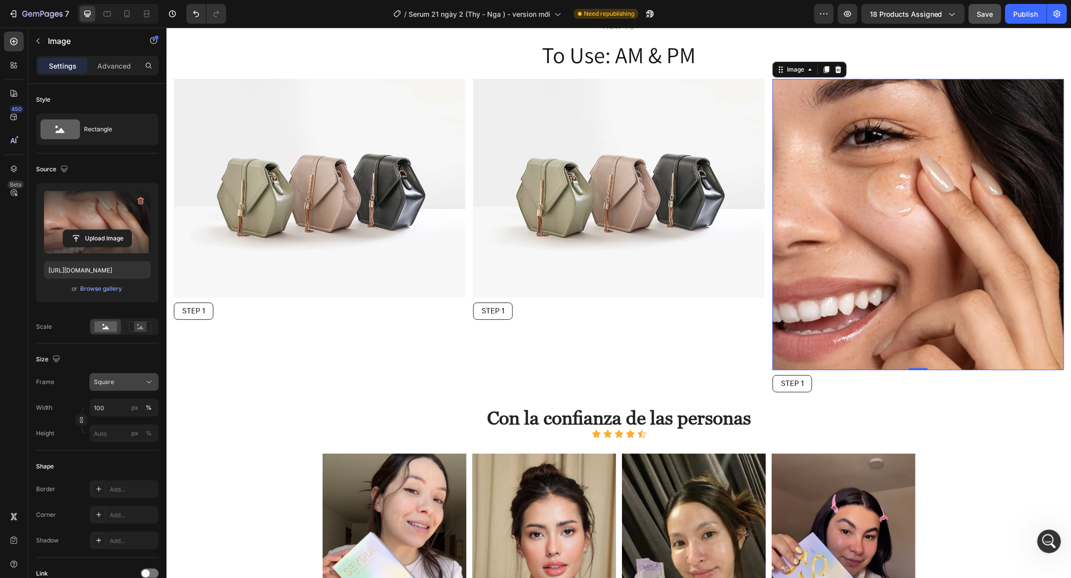
click at [121, 387] on button "Square" at bounding box center [123, 382] width 69 height 18
click at [125, 474] on div "Custom" at bounding box center [115, 480] width 79 height 18
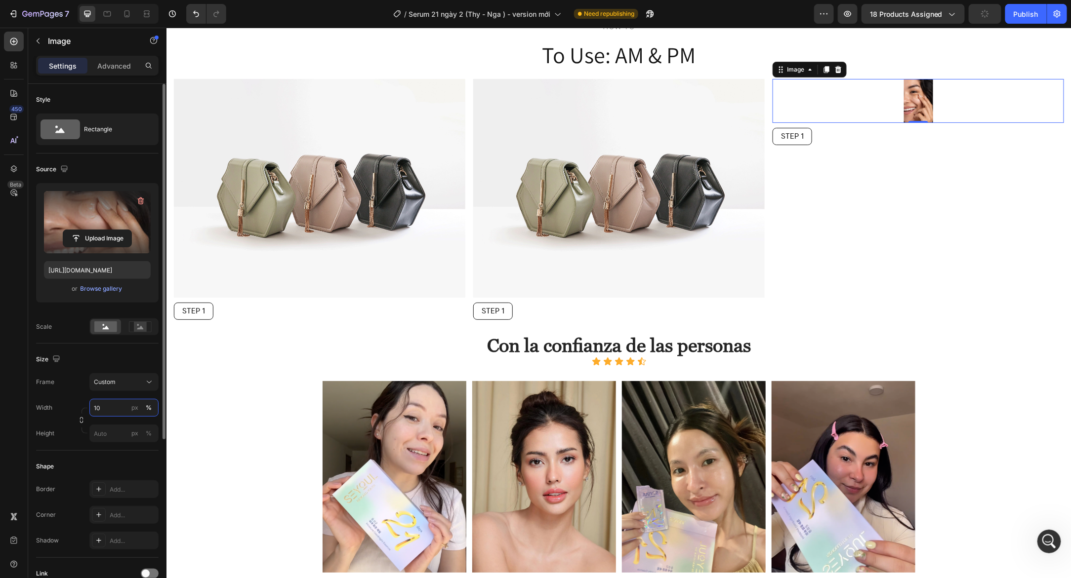
type input "1"
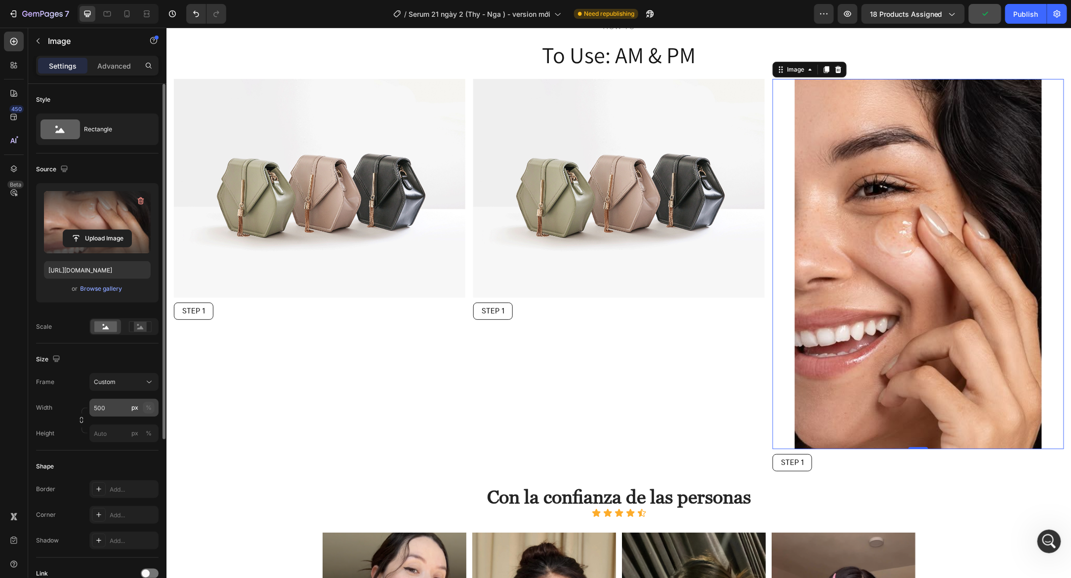
click at [148, 405] on div "%" at bounding box center [149, 408] width 6 height 9
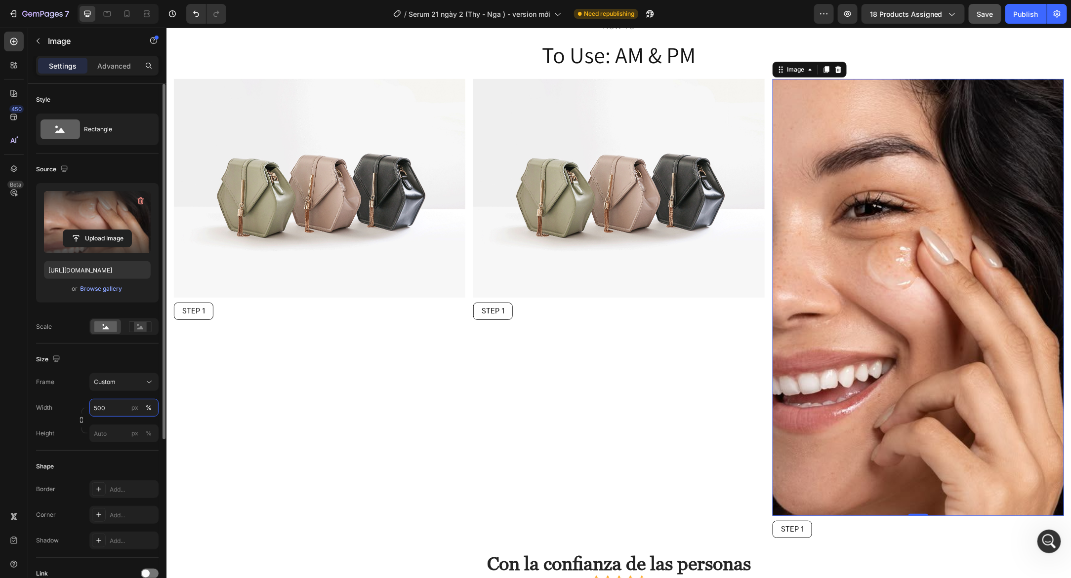
click at [101, 407] on input "500" at bounding box center [123, 408] width 69 height 18
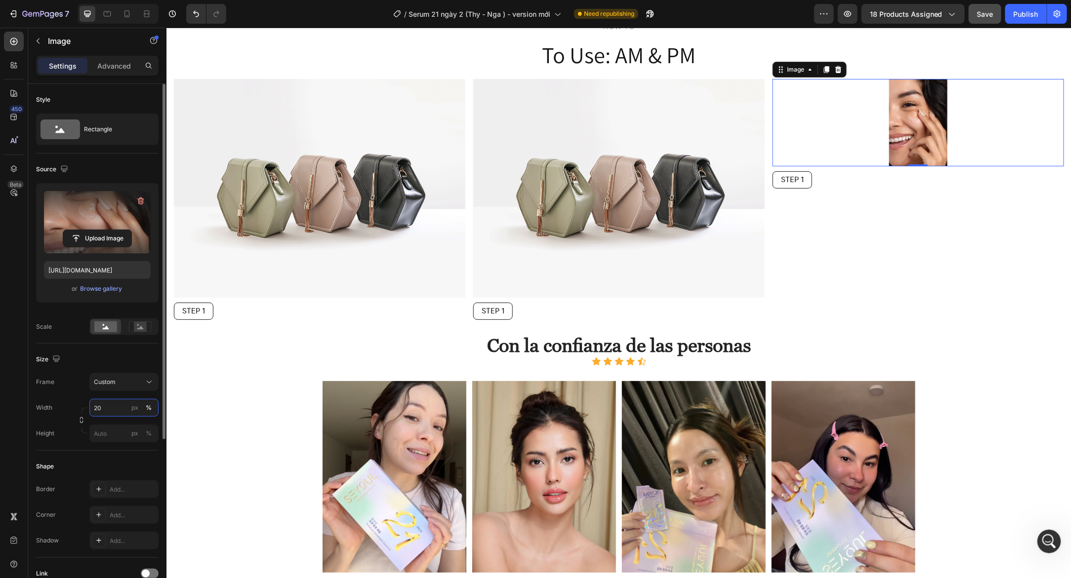
type input "2"
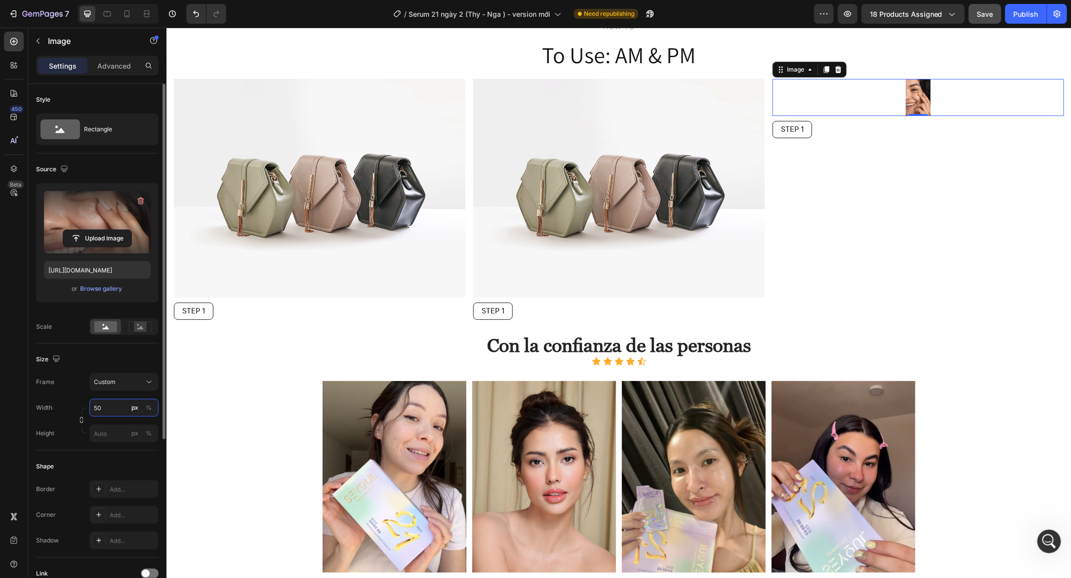
type input "5"
type input "8"
type input "1"
type input "2"
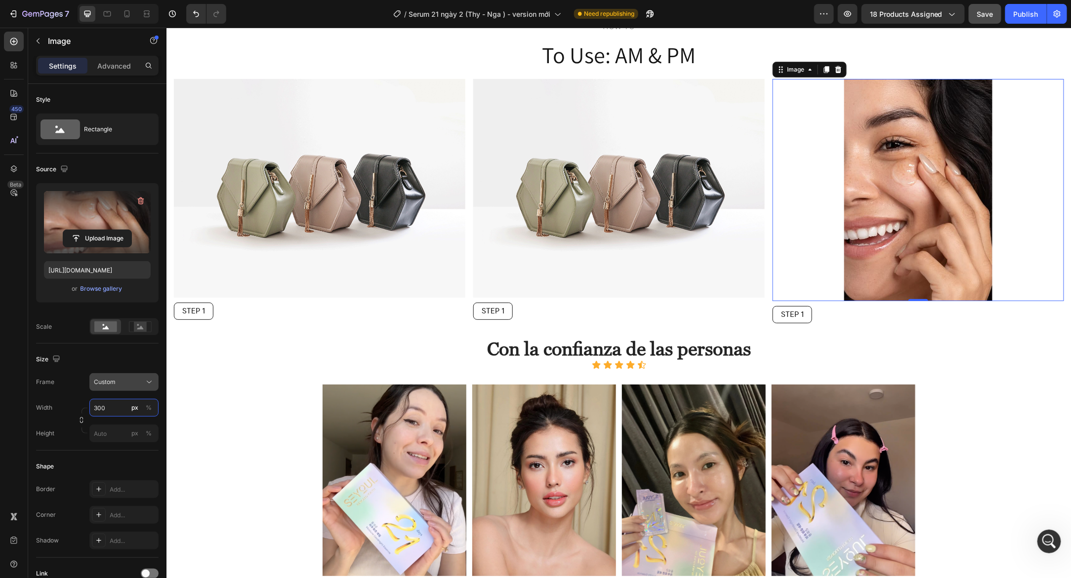
type input "300"
click at [144, 377] on icon at bounding box center [149, 382] width 10 height 10
click at [126, 405] on div "Square" at bounding box center [121, 407] width 57 height 10
type input "300"
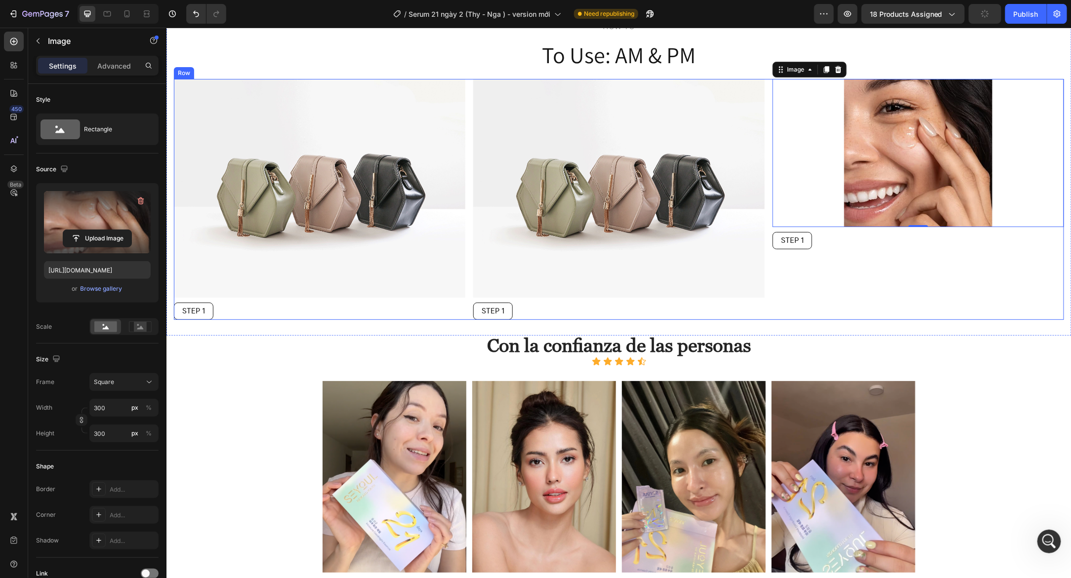
click at [879, 254] on div "Image 0 STEP 1 Text Block" at bounding box center [917, 199] width 291 height 241
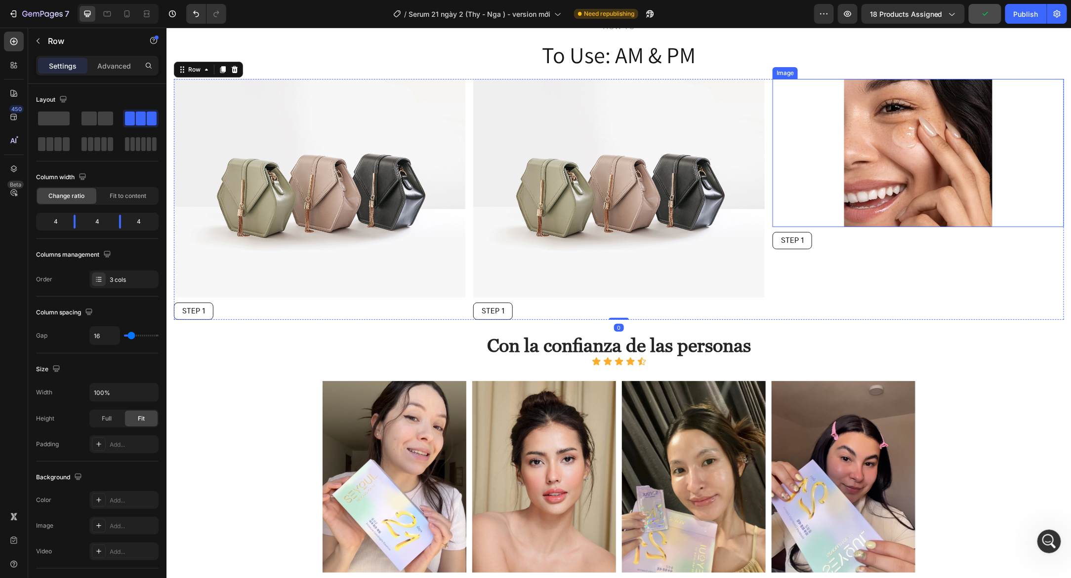
click at [855, 189] on img at bounding box center [918, 153] width 148 height 148
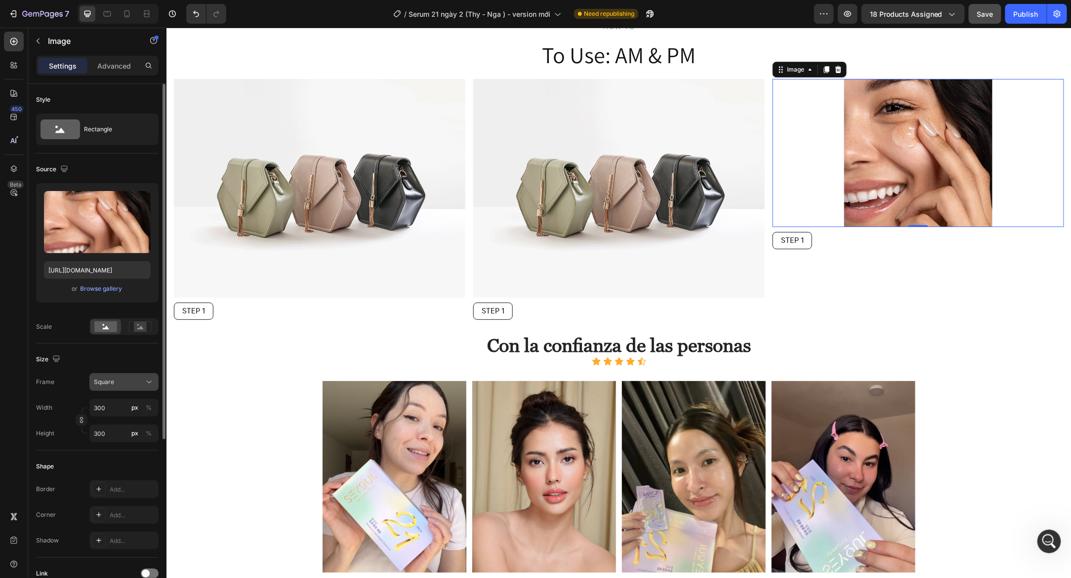
click at [145, 378] on icon at bounding box center [149, 382] width 10 height 10
click at [133, 420] on div "Vertical" at bounding box center [121, 425] width 57 height 10
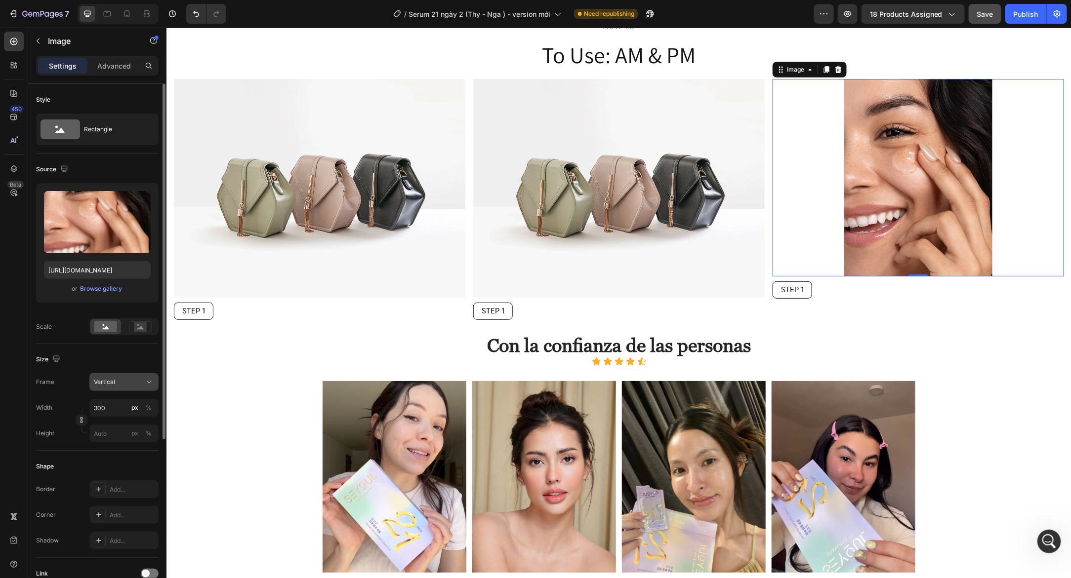
click at [132, 373] on button "Vertical" at bounding box center [123, 382] width 69 height 18
click at [120, 460] on div "Original" at bounding box center [121, 462] width 57 height 9
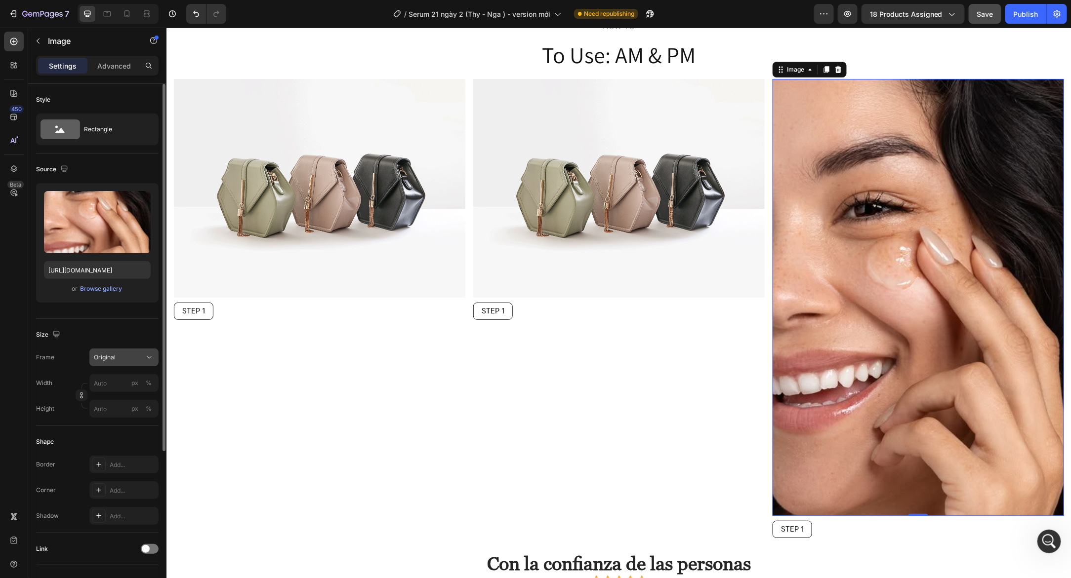
click at [129, 353] on div "Original" at bounding box center [124, 358] width 60 height 10
click at [125, 399] on div "Vertical" at bounding box center [121, 401] width 57 height 10
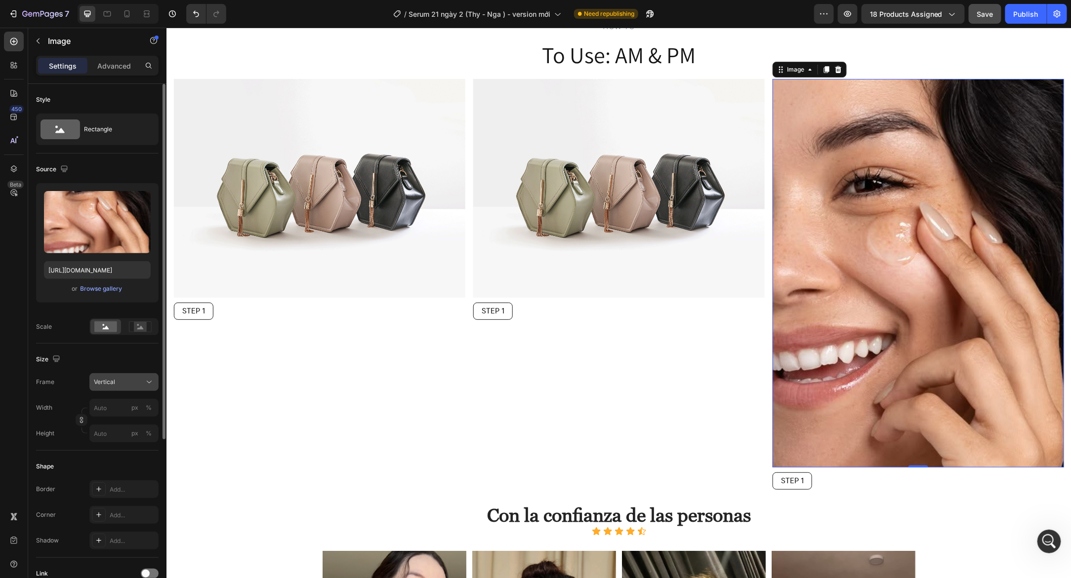
click at [133, 383] on div "Vertical" at bounding box center [118, 382] width 48 height 9
click at [131, 440] on div "Horizontal" at bounding box center [121, 444] width 57 height 10
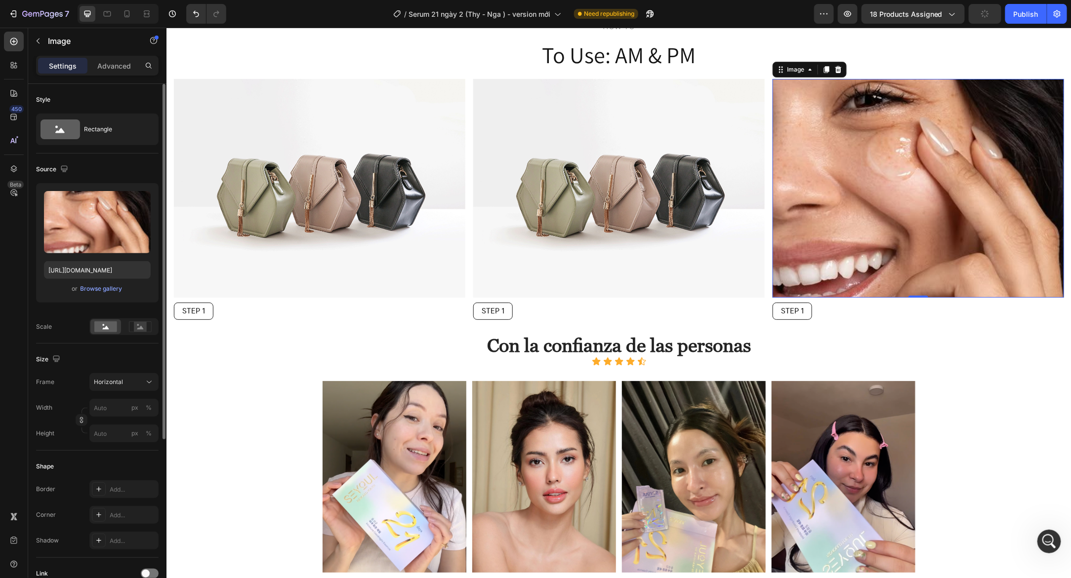
click at [132, 392] on div "Frame Horizontal Width px % Height px %" at bounding box center [97, 407] width 122 height 69
click at [133, 385] on div "Horizontal" at bounding box center [118, 382] width 48 height 9
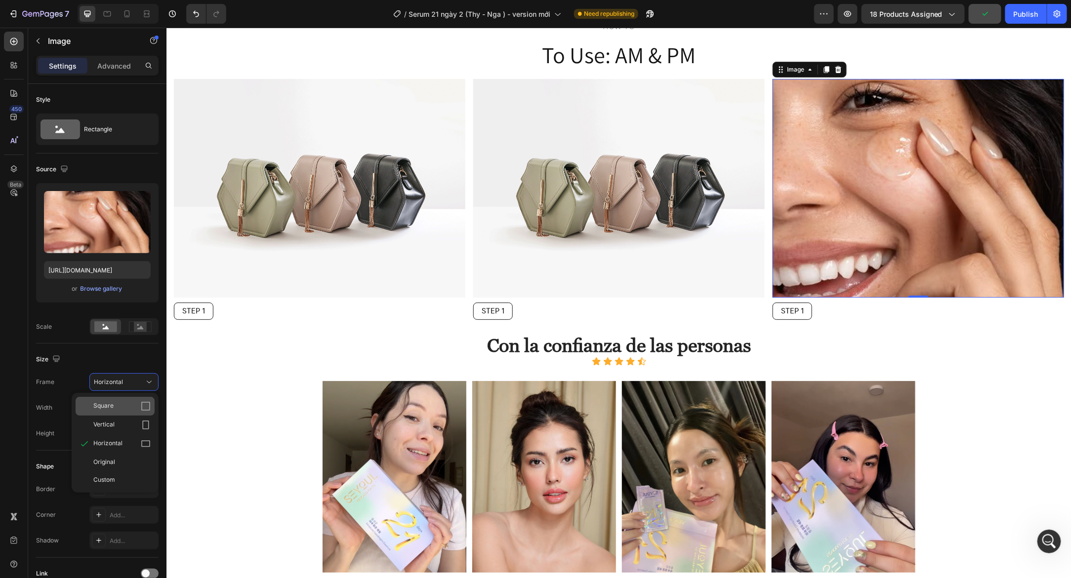
click at [127, 408] on div "Square" at bounding box center [121, 407] width 57 height 10
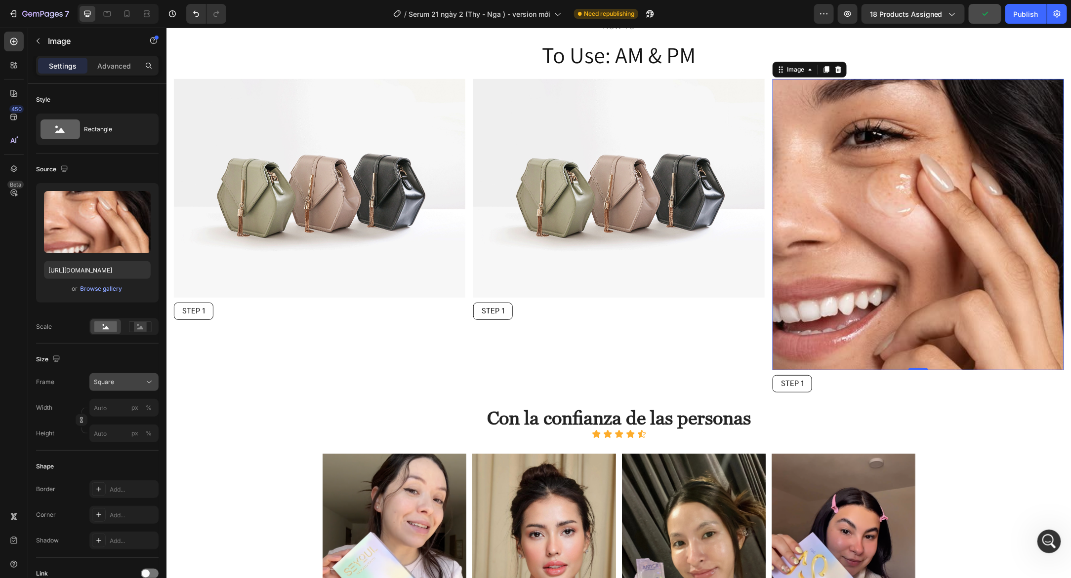
click at [134, 386] on button "Square" at bounding box center [123, 382] width 69 height 18
click at [193, 14] on icon "Undo/Redo" at bounding box center [196, 14] width 10 height 10
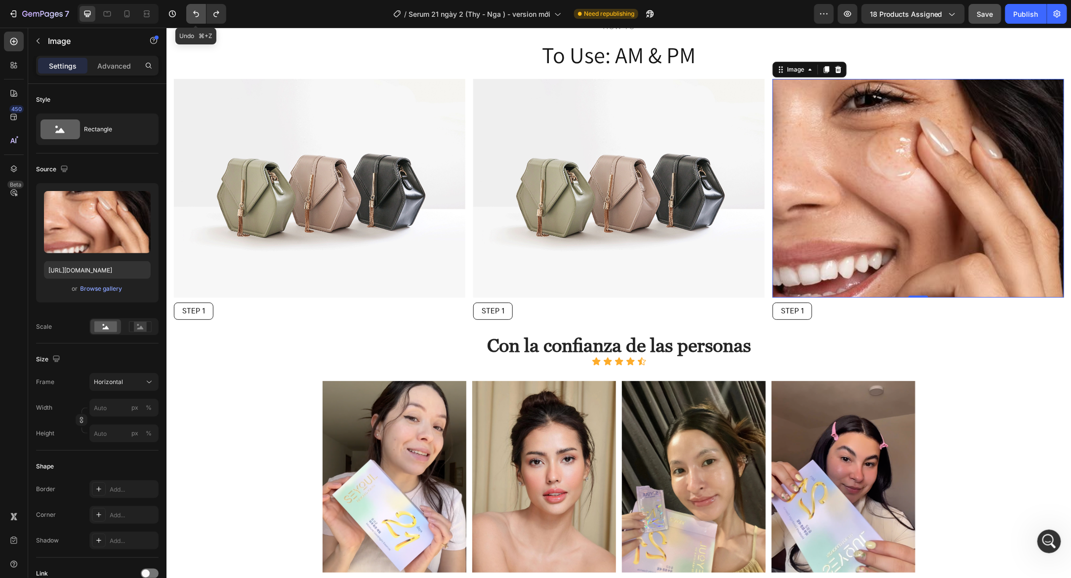
click at [193, 14] on icon "Undo/Redo" at bounding box center [196, 14] width 10 height 10
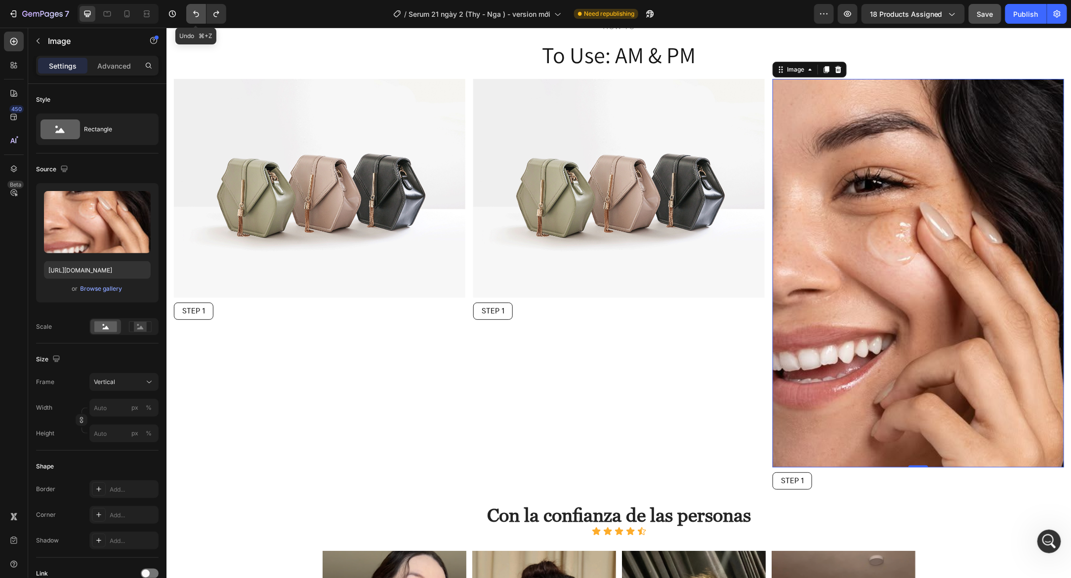
click at [193, 14] on icon "Undo/Redo" at bounding box center [196, 14] width 10 height 10
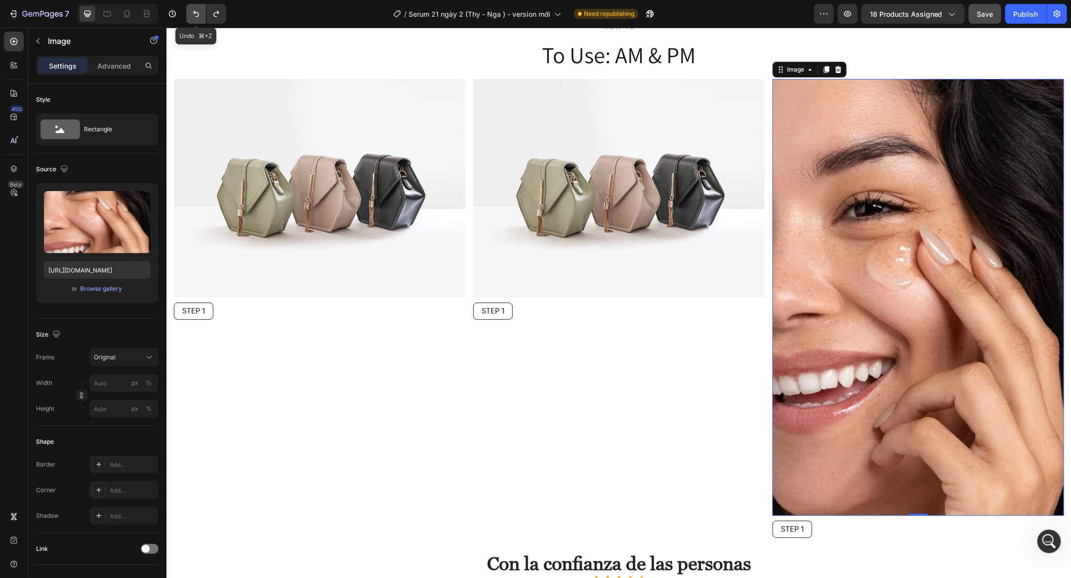
click at [193, 14] on icon "Undo/Redo" at bounding box center [196, 14] width 10 height 10
type input "300"
